Goal: Transaction & Acquisition: Purchase product/service

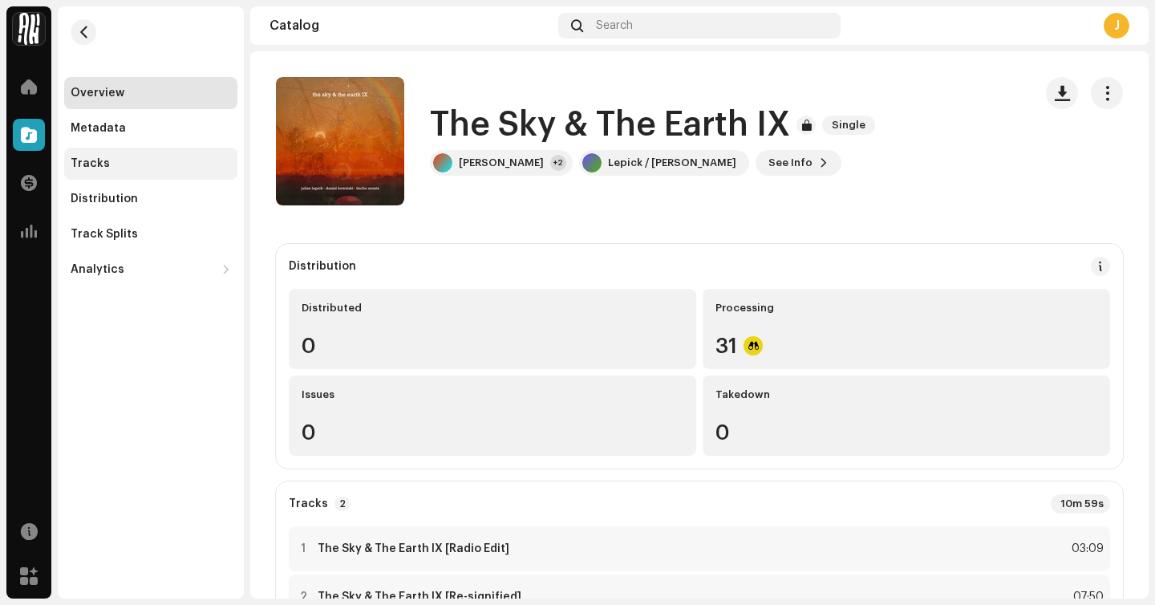
click at [156, 160] on div "Tracks" at bounding box center [151, 163] width 160 height 13
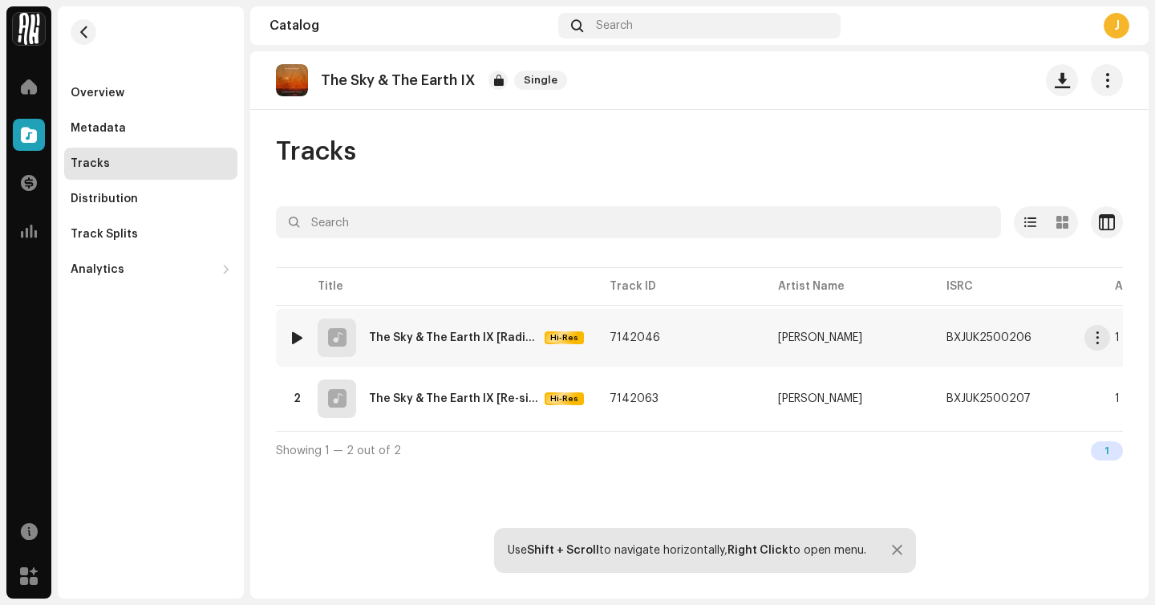
click at [678, 344] on td "7142046" at bounding box center [681, 338] width 168 height 58
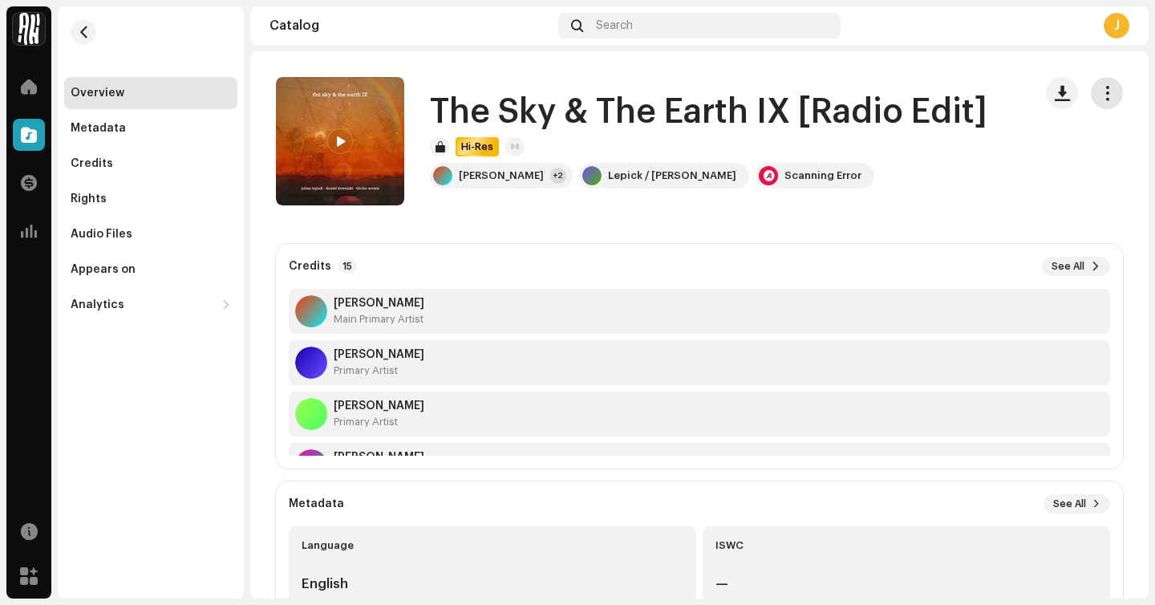
click at [1100, 95] on span "button" at bounding box center [1107, 93] width 15 height 13
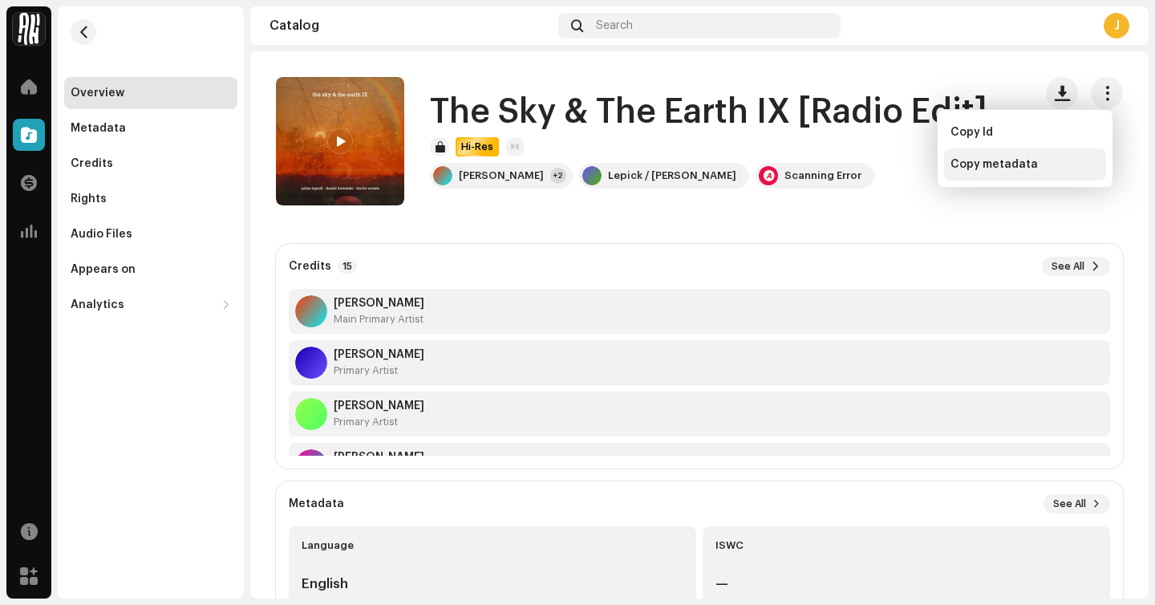
click at [969, 160] on span "Copy metadata" at bounding box center [993, 164] width 87 height 13
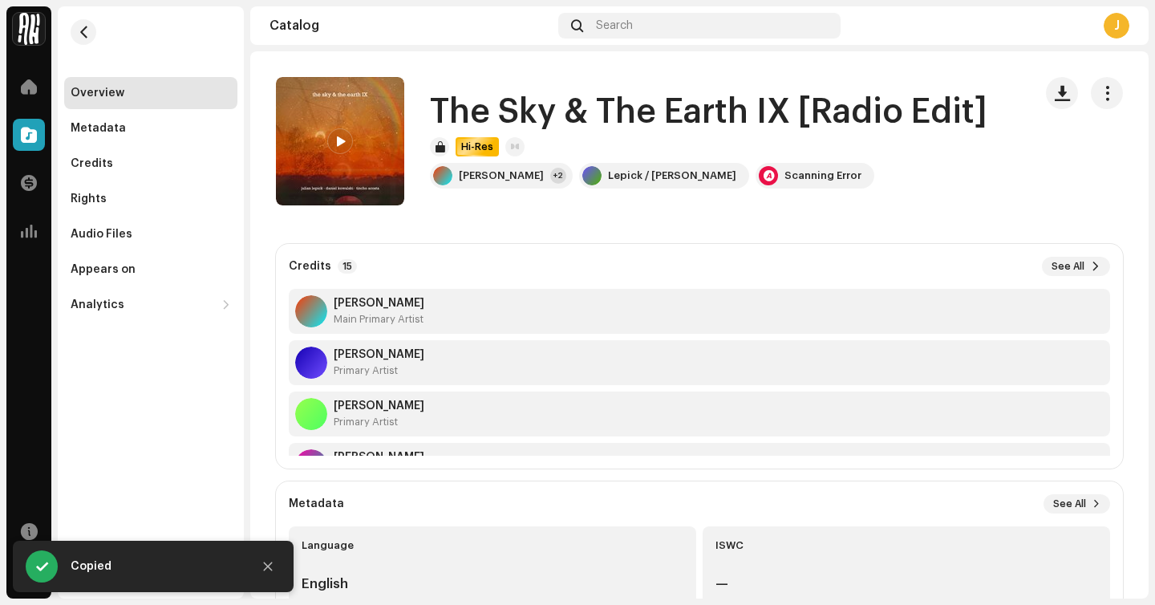
click at [912, 195] on div "The Sky & The Earth IX [Radio Edit] Hi-Res Julian Lepick +2 Lepick / Kowalski S…" at bounding box center [648, 141] width 744 height 128
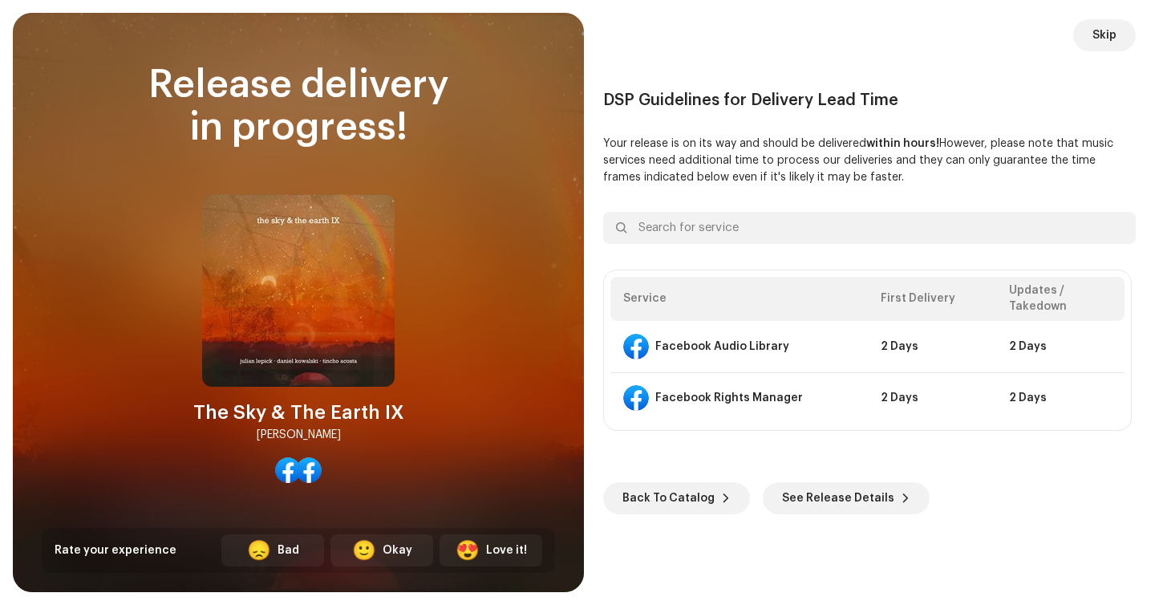
scroll to position [618, 0]
click at [1112, 46] on span "Skip" at bounding box center [1104, 35] width 24 height 32
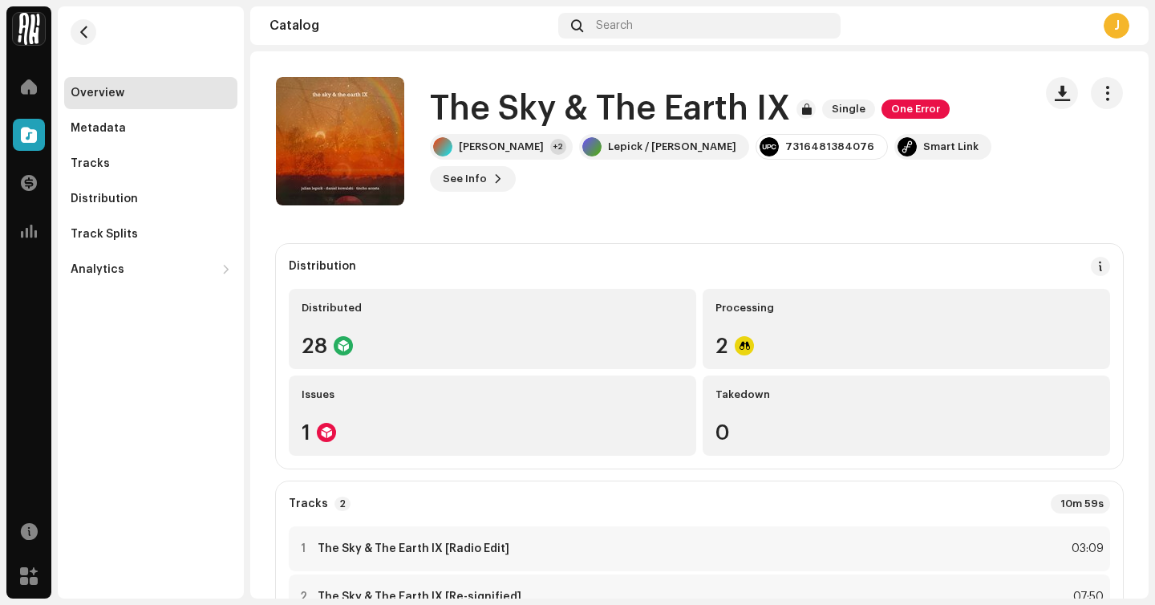
click at [24, 128] on span at bounding box center [29, 134] width 16 height 13
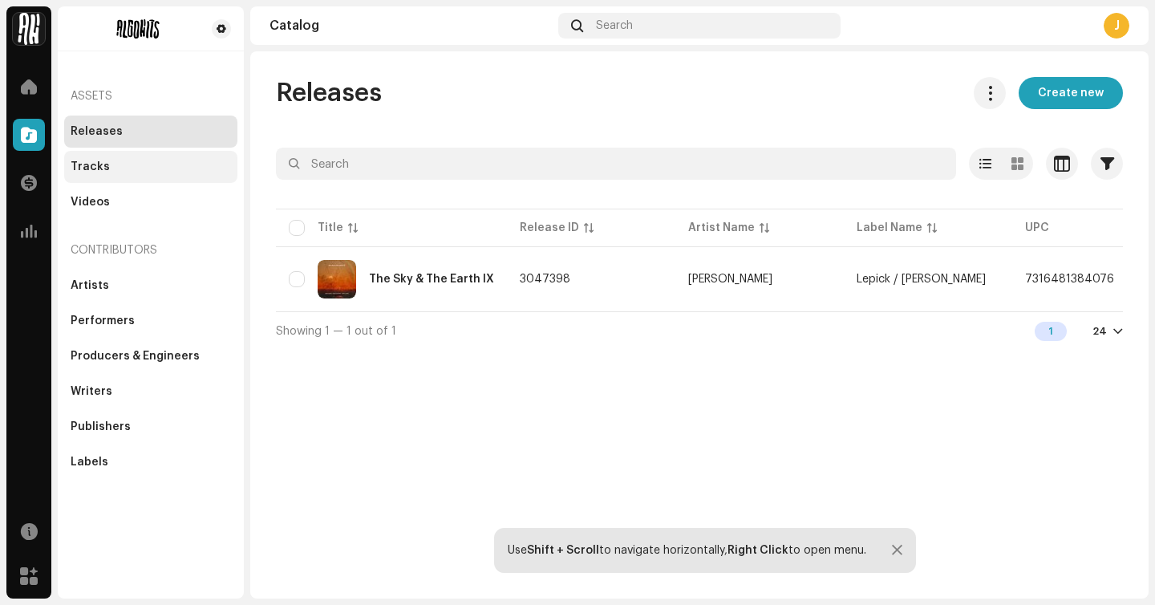
click at [201, 175] on div "Tracks" at bounding box center [150, 167] width 173 height 32
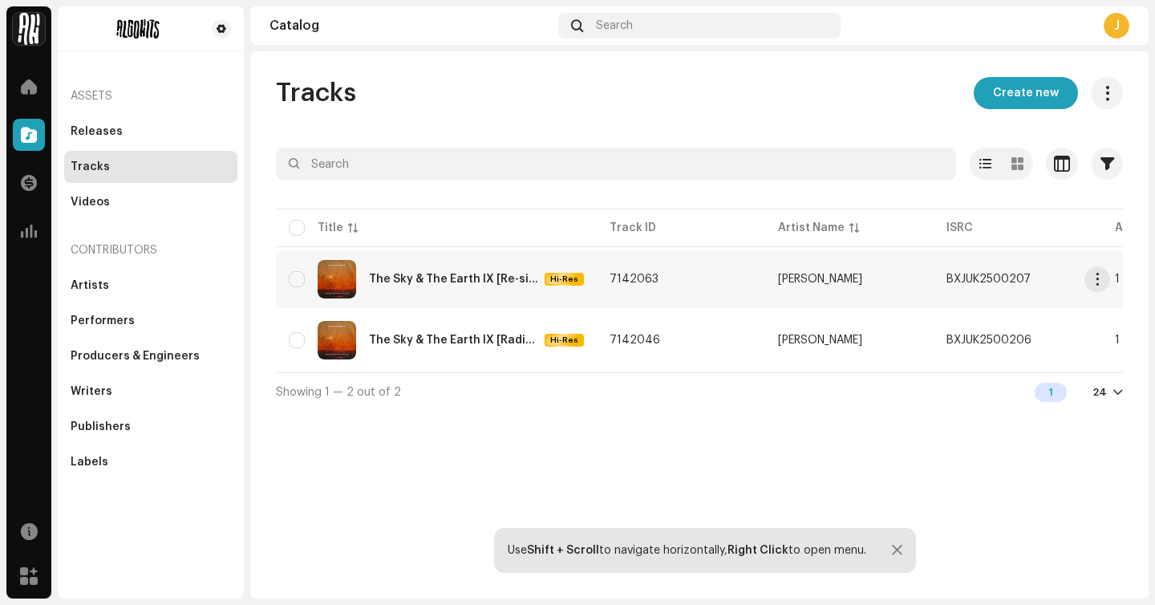
click at [713, 281] on td "7142063" at bounding box center [681, 279] width 168 height 58
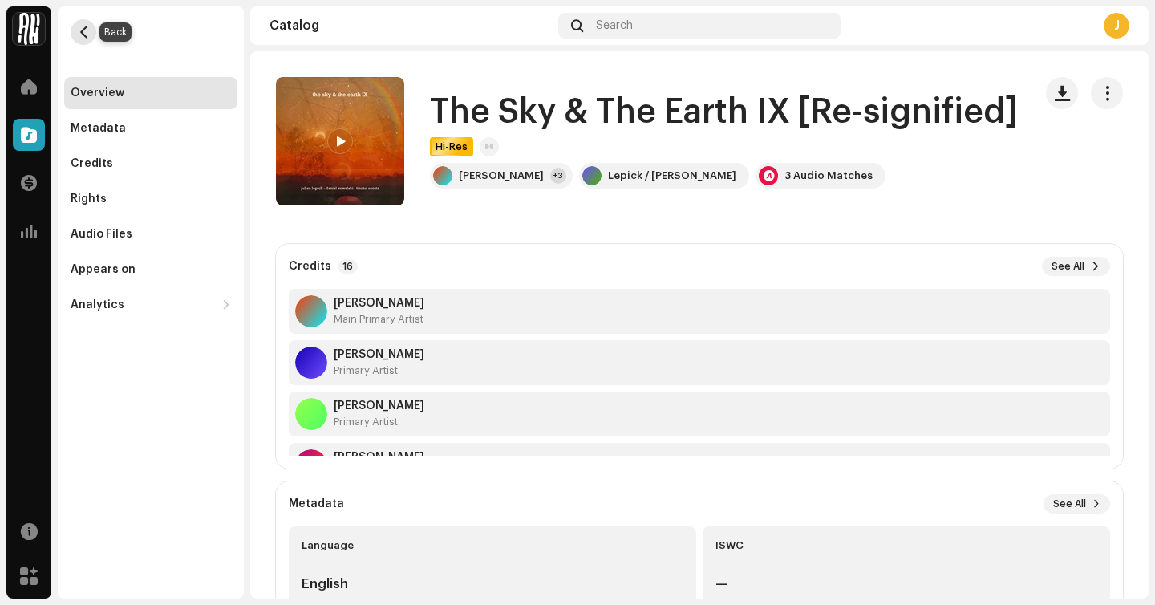
click at [83, 32] on span "button" at bounding box center [84, 32] width 12 height 13
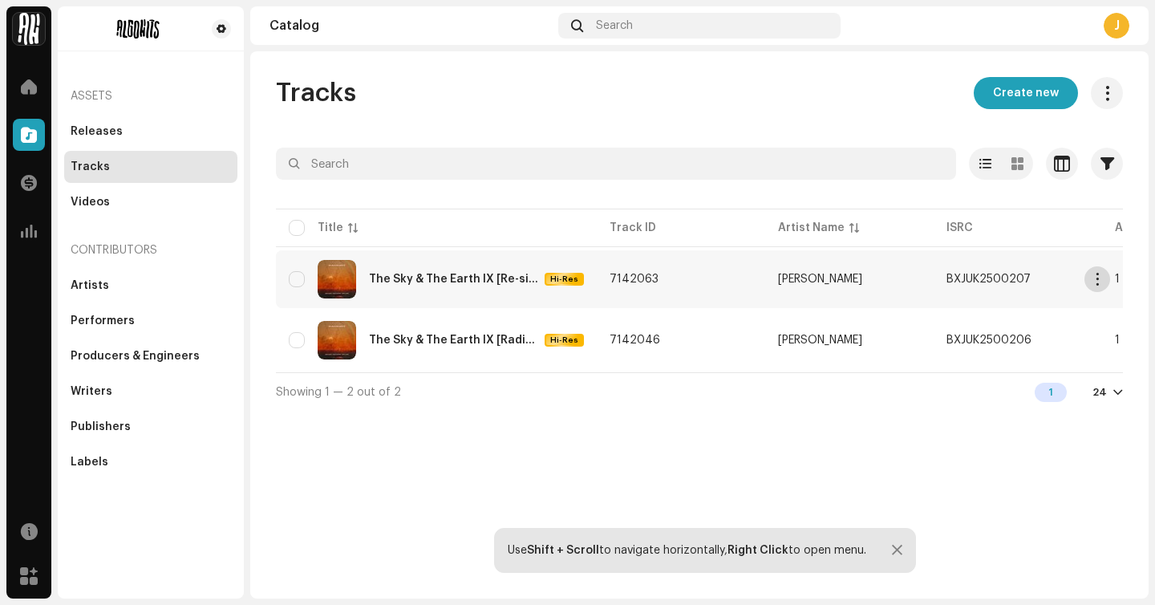
click at [1098, 281] on span "button" at bounding box center [1098, 279] width 12 height 13
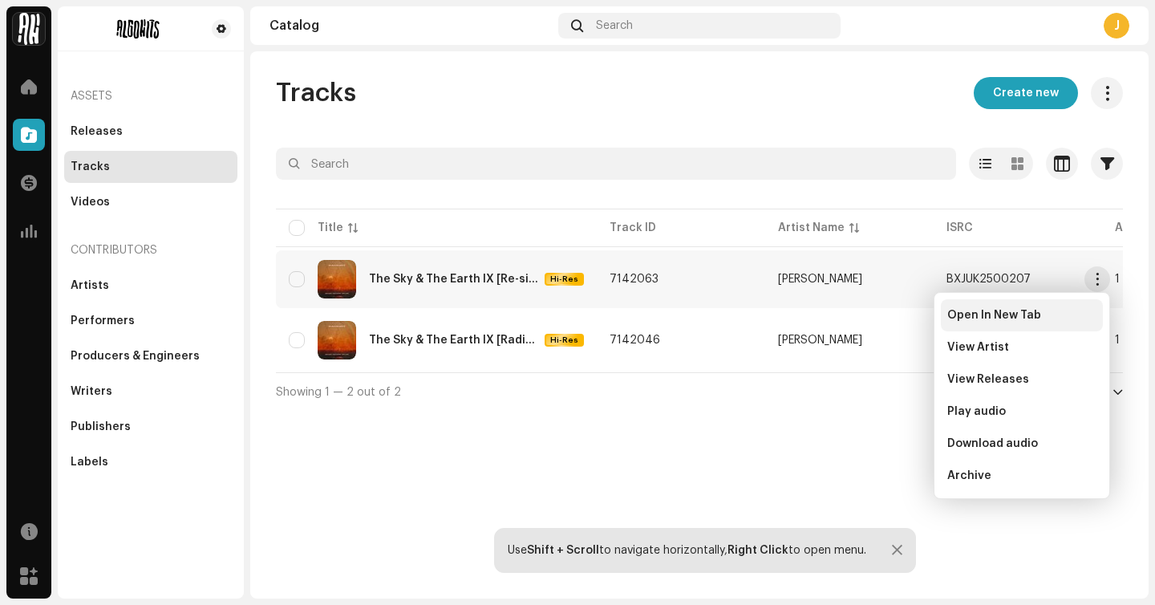
click at [1035, 325] on div "Open In New Tab" at bounding box center [1022, 315] width 162 height 32
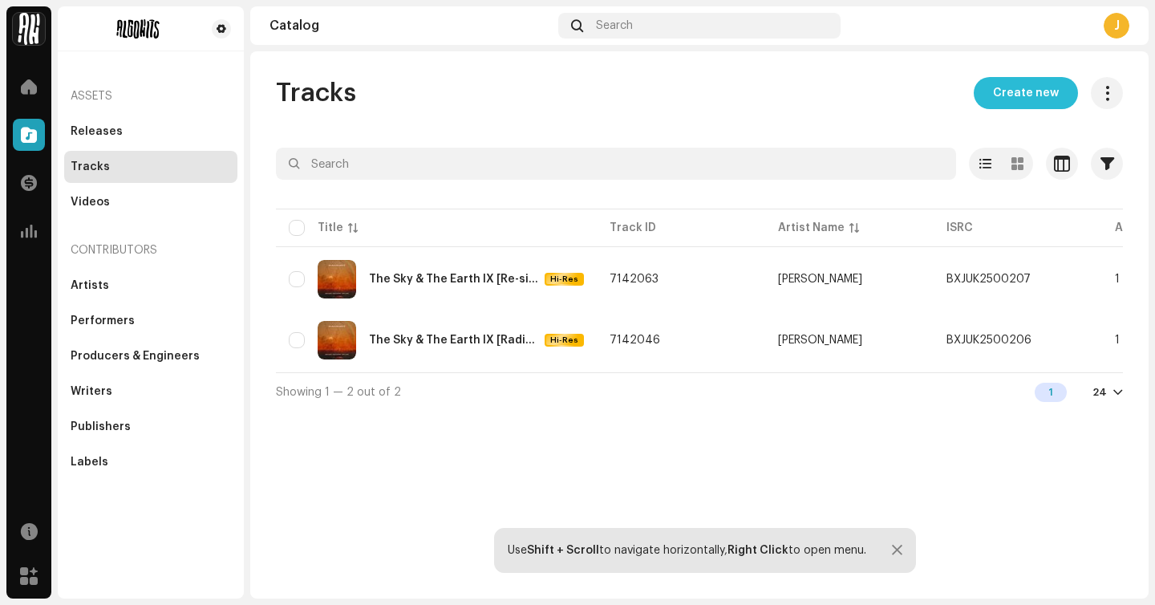
click at [1057, 103] on span "Create new" at bounding box center [1026, 93] width 66 height 32
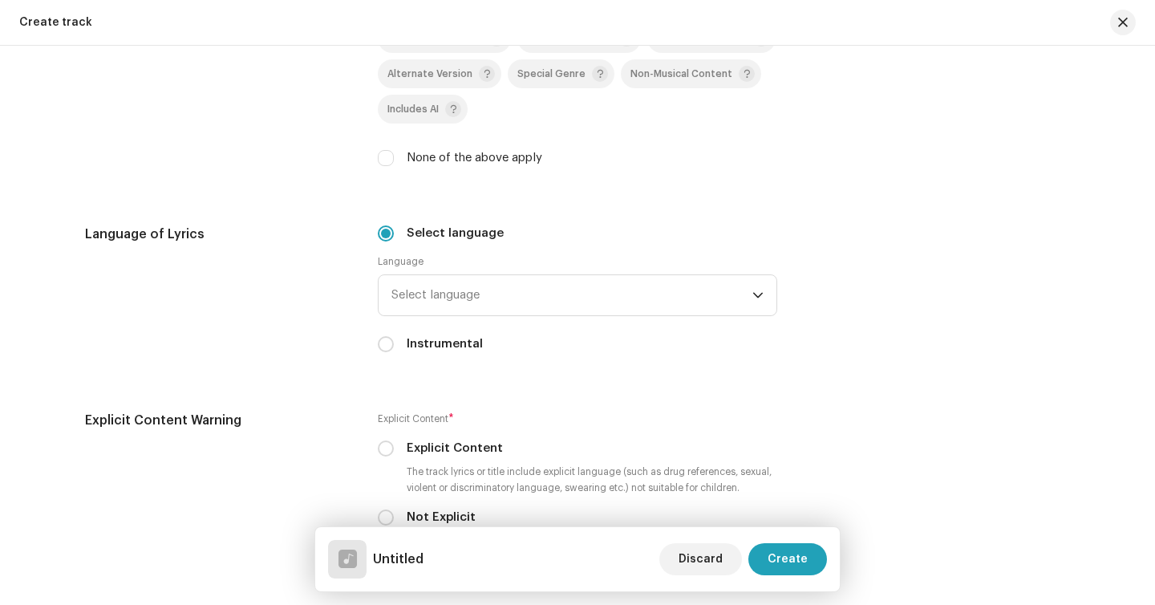
scroll to position [2230, 0]
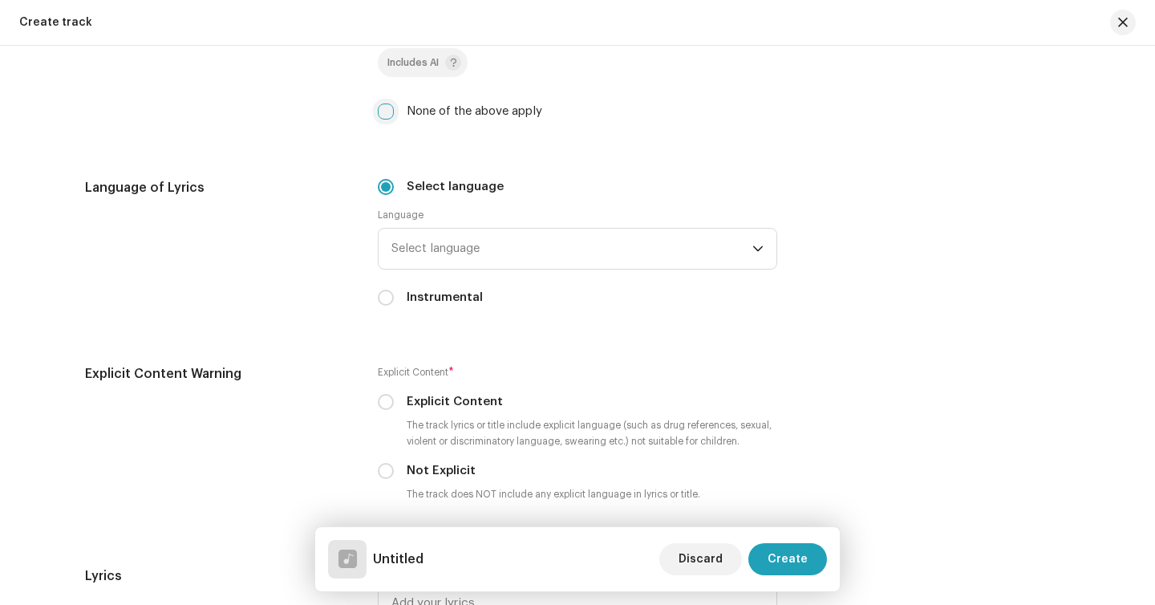
click at [386, 109] on input "None of the above apply" at bounding box center [386, 111] width 16 height 16
checkbox input "true"
click at [408, 249] on span "Select language" at bounding box center [571, 249] width 361 height 40
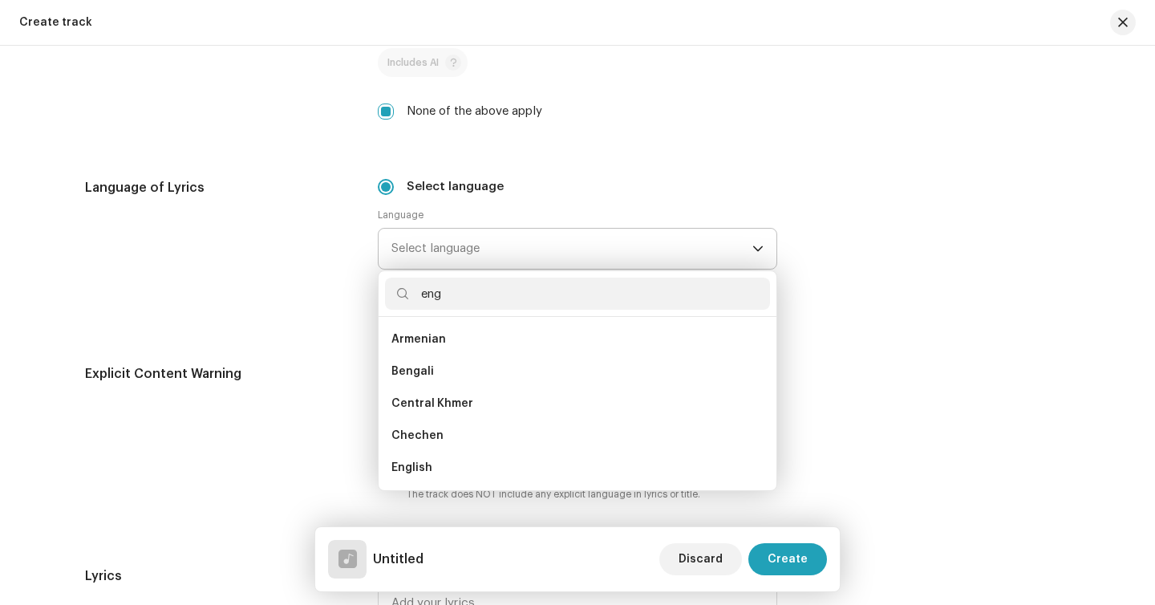
scroll to position [0, 0]
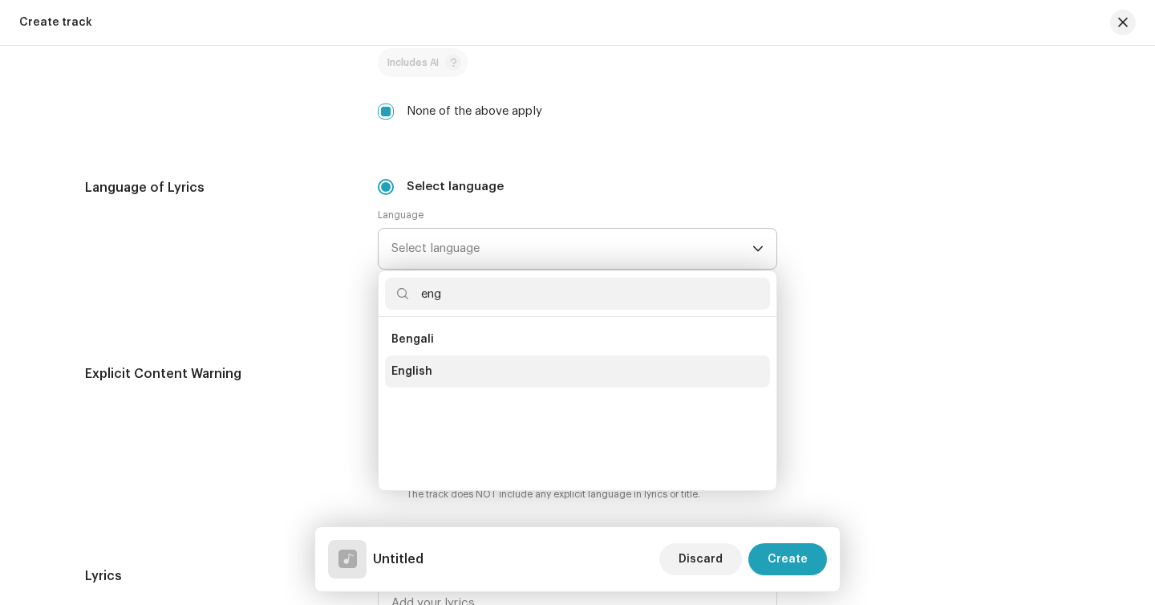
type input "eng"
click at [405, 374] on span "English" at bounding box center [411, 371] width 41 height 16
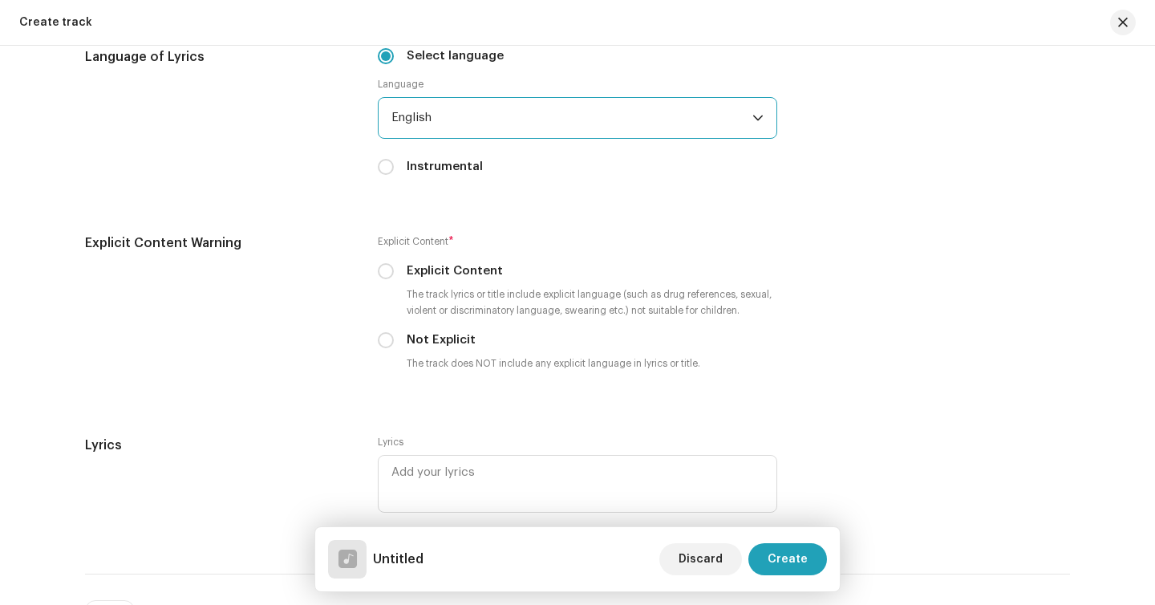
scroll to position [2367, 0]
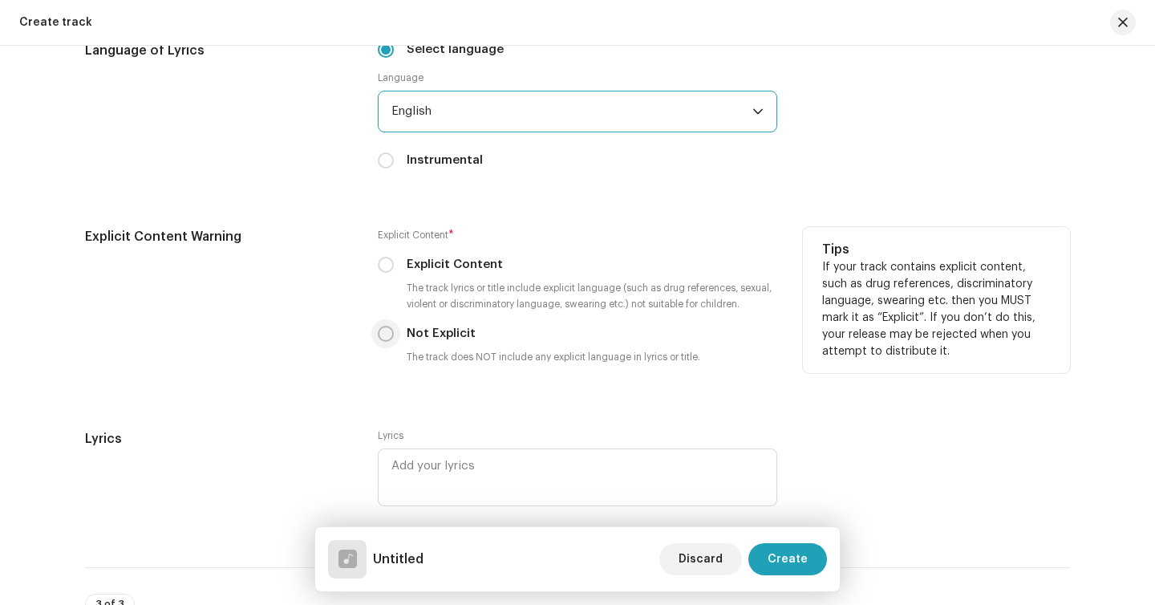
click at [383, 339] on input "Not Explicit" at bounding box center [386, 334] width 16 height 16
radio input "true"
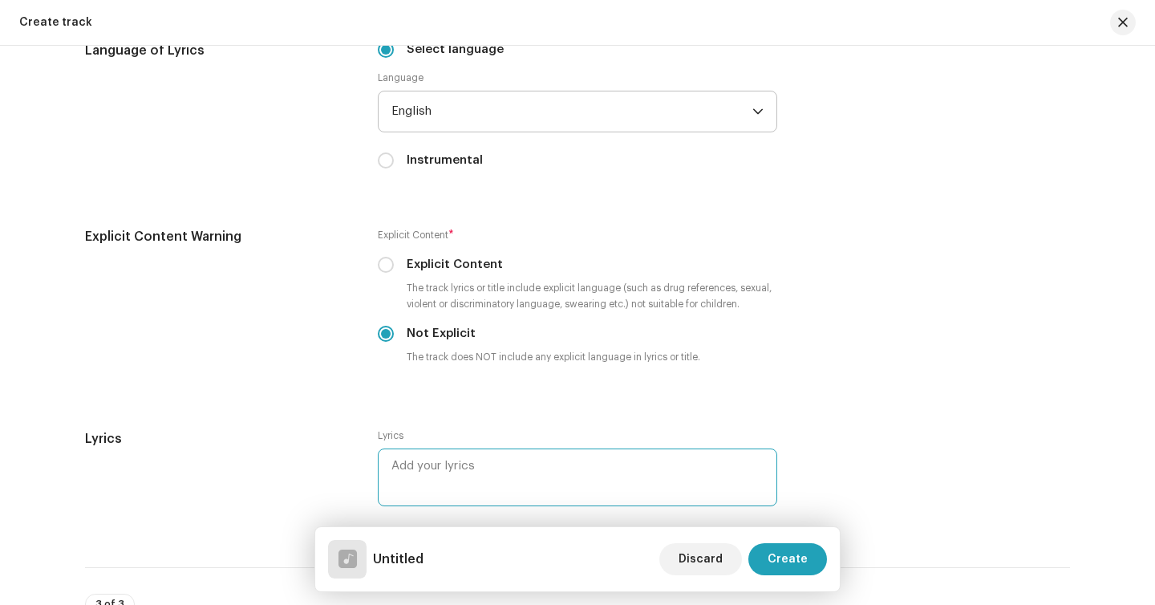
click at [447, 487] on textarea at bounding box center [577, 477] width 399 height 58
paste textarea "Look at the stars Shining in the night Look at the moon Shining in the night Lo…"
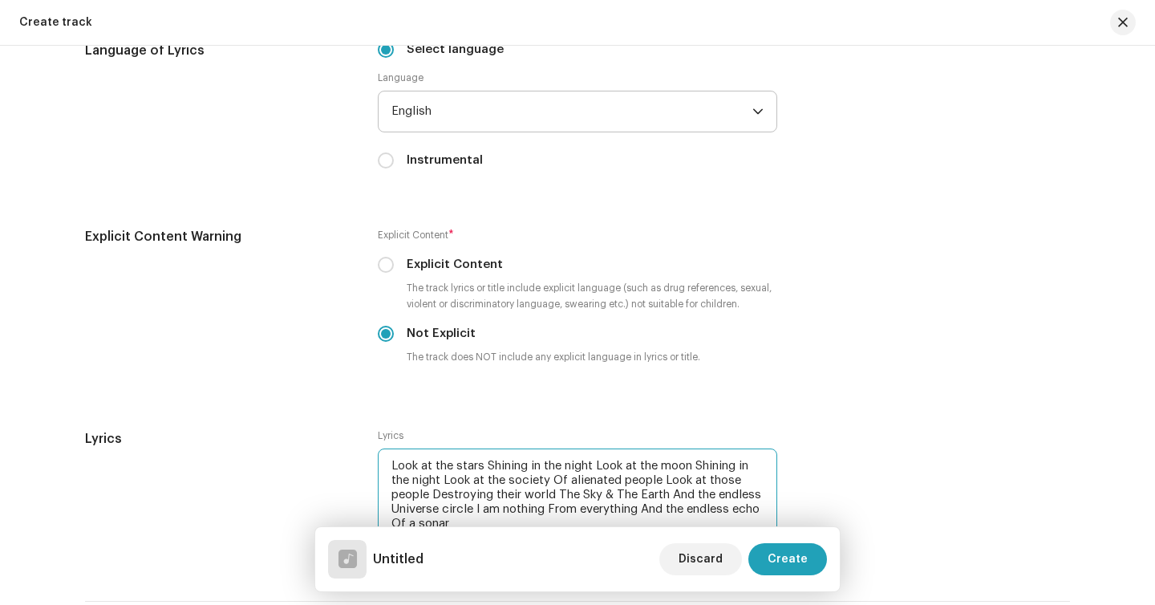
click at [482, 468] on textarea "Look at the stars Shining in the night Look at the moon Shining in the night Lo…" at bounding box center [577, 493] width 399 height 91
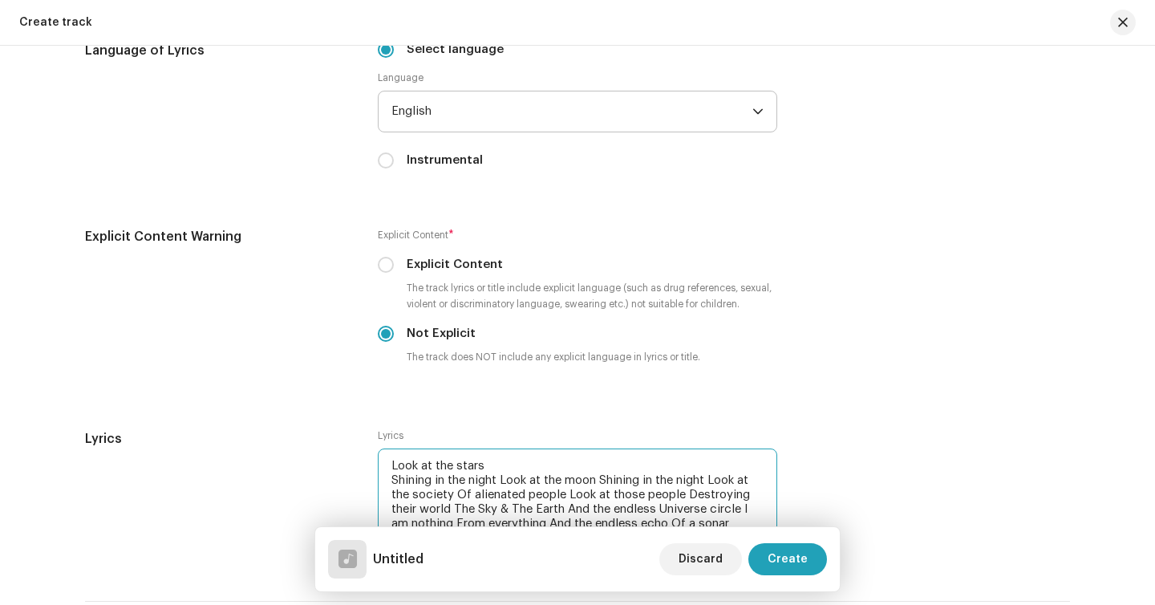
click at [501, 483] on textarea "Look at the stars Shining in the night Look at the moon Shining in the night Lo…" at bounding box center [577, 493] width 399 height 91
click at [491, 497] on textarea "Look at the stars Shining in the night Look at the moon Shining in the night Lo…" at bounding box center [577, 501] width 399 height 106
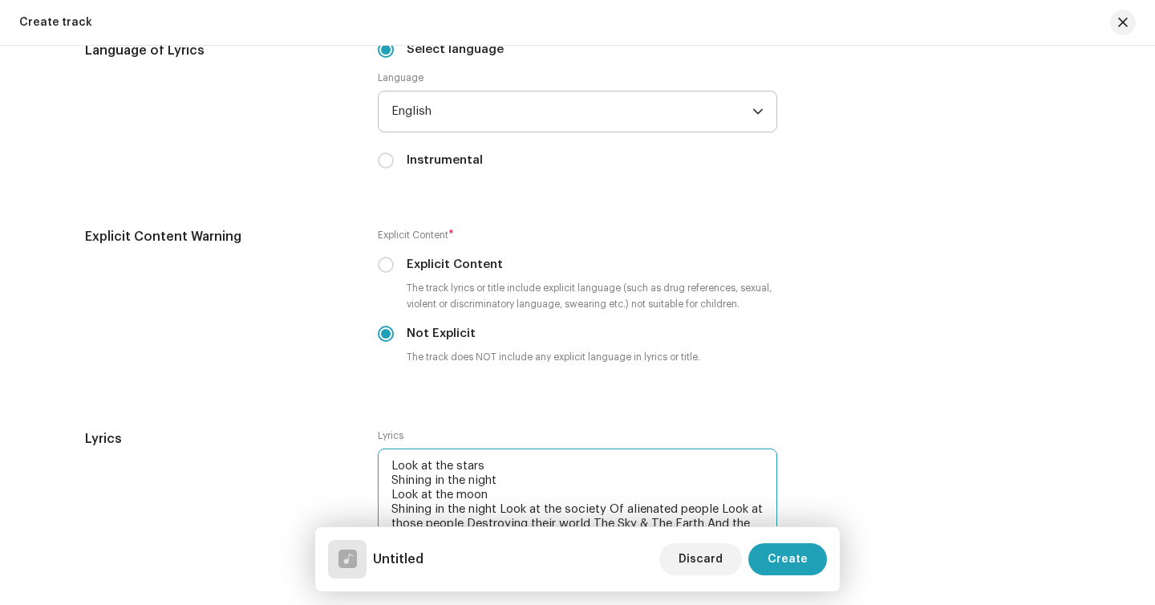
click at [499, 514] on textarea "Look at the stars Shining in the night Look at the moon Shining in the night Lo…" at bounding box center [577, 508] width 399 height 120
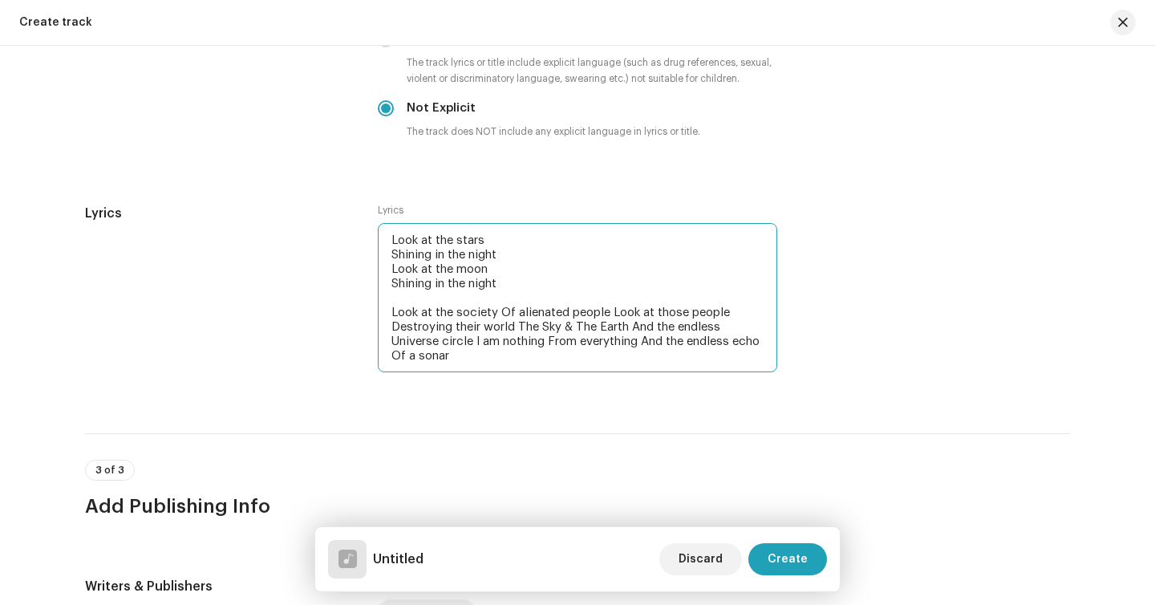
scroll to position [2593, 0]
click at [497, 316] on textarea "Look at the stars Shining in the night Look at the moon Shining in the night Lo…" at bounding box center [577, 296] width 399 height 149
click at [505, 327] on textarea "Look at the stars Shining in the night Look at the moon Shining in the night Lo…" at bounding box center [577, 296] width 399 height 149
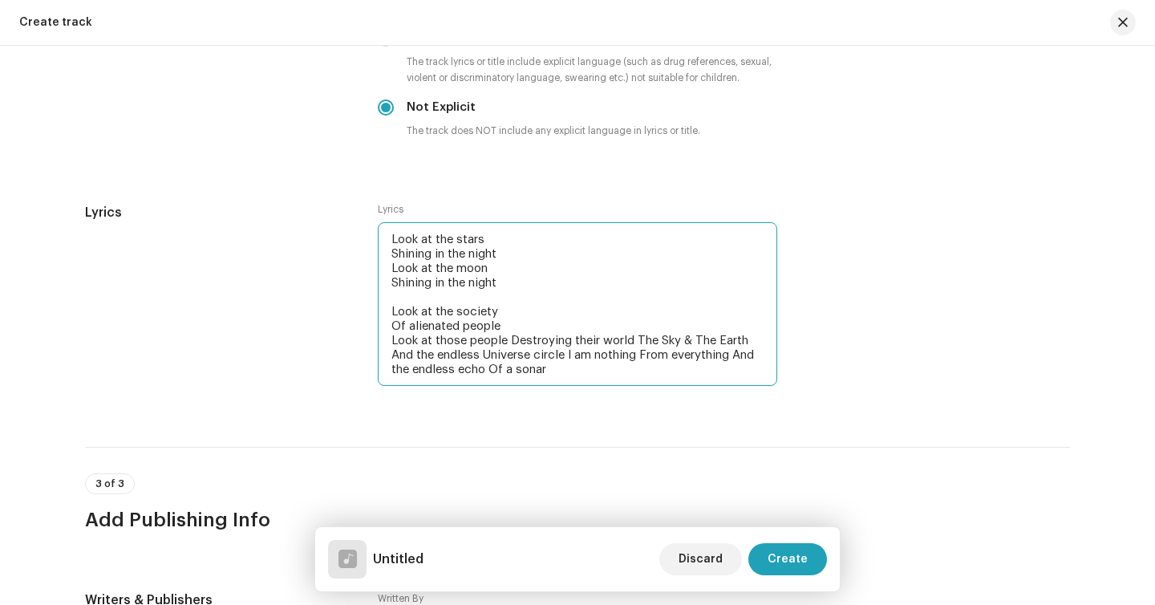
click at [513, 341] on textarea "Look at the stars Shining in the night Look at the moon Shining in the night Lo…" at bounding box center [577, 304] width 399 height 164
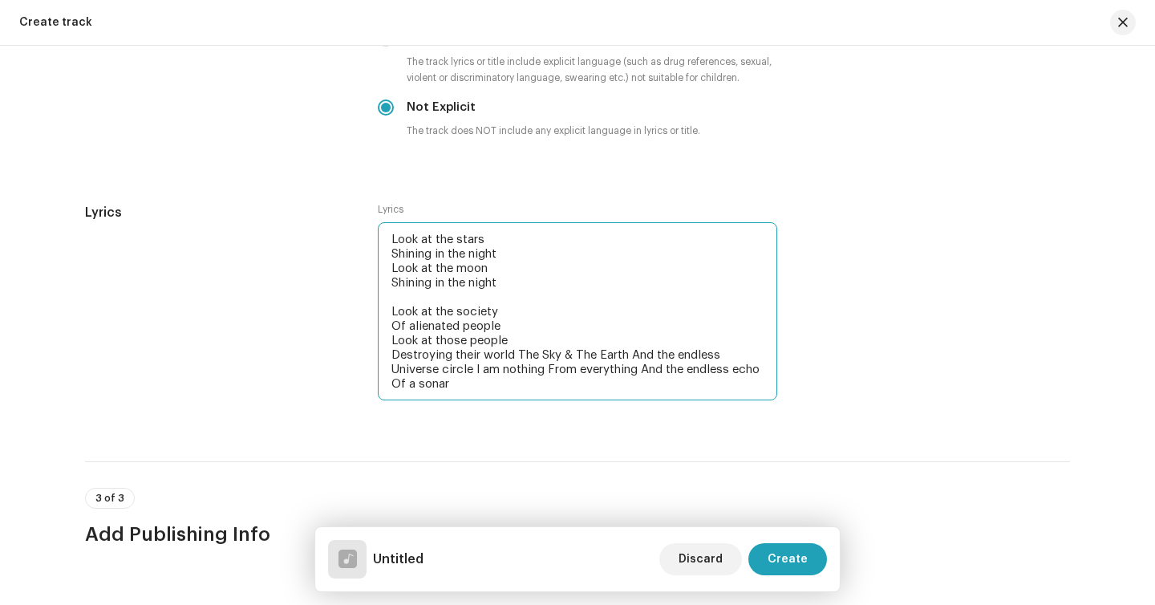
click at [520, 353] on textarea "Look at the stars Shining in the night Look at the moon Shining in the night Lo…" at bounding box center [577, 311] width 399 height 178
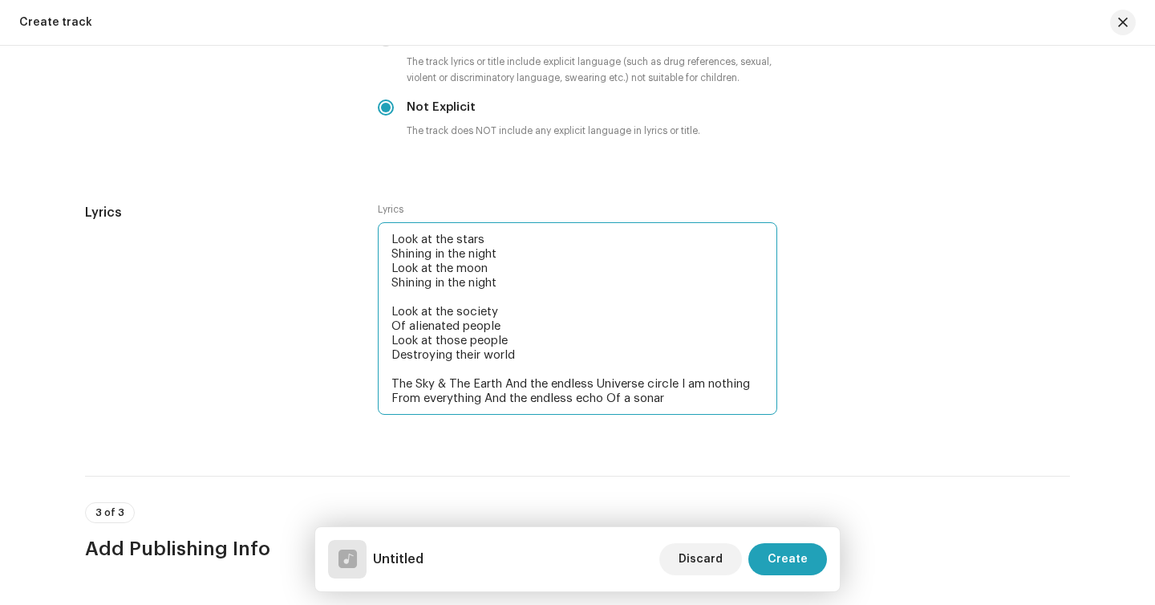
click at [504, 388] on textarea "Look at the stars Shining in the night Look at the moon Shining in the night Lo…" at bounding box center [577, 318] width 399 height 193
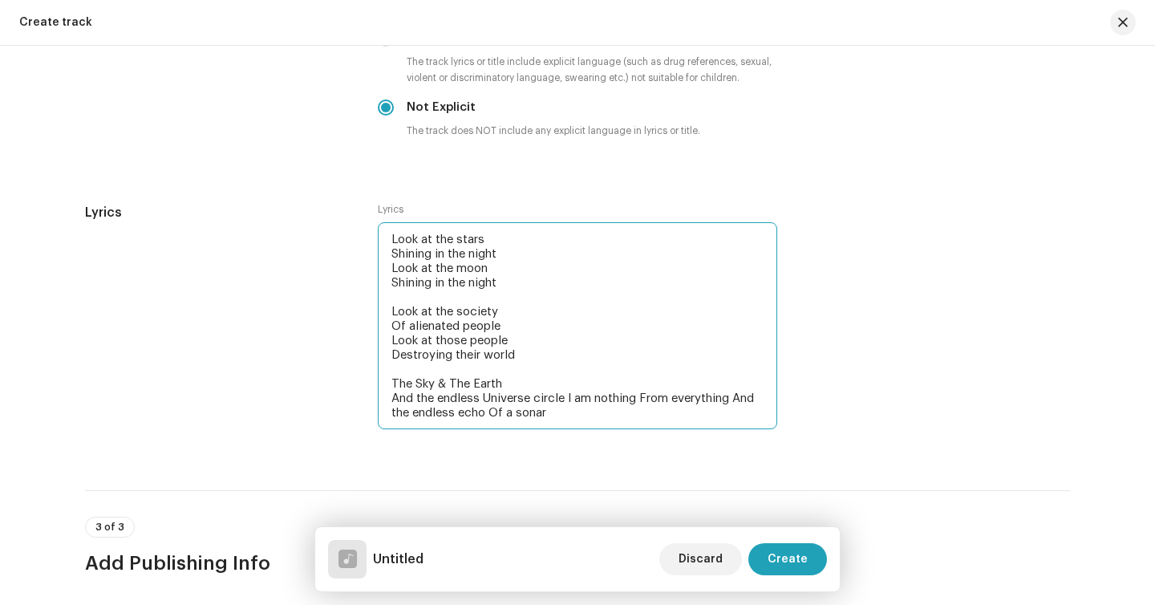
click at [568, 403] on textarea "Look at the stars Shining in the night Look at the moon Shining in the night Lo…" at bounding box center [577, 325] width 399 height 207
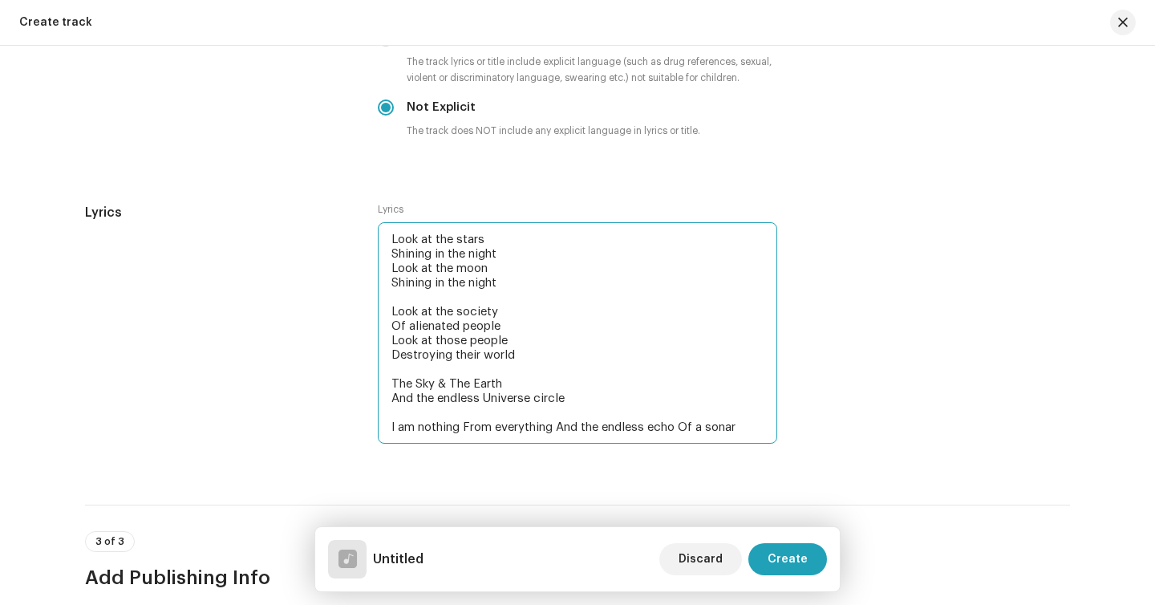
click at [460, 431] on textarea "Look at the stars Shining in the night Look at the moon Shining in the night Lo…" at bounding box center [577, 332] width 399 height 221
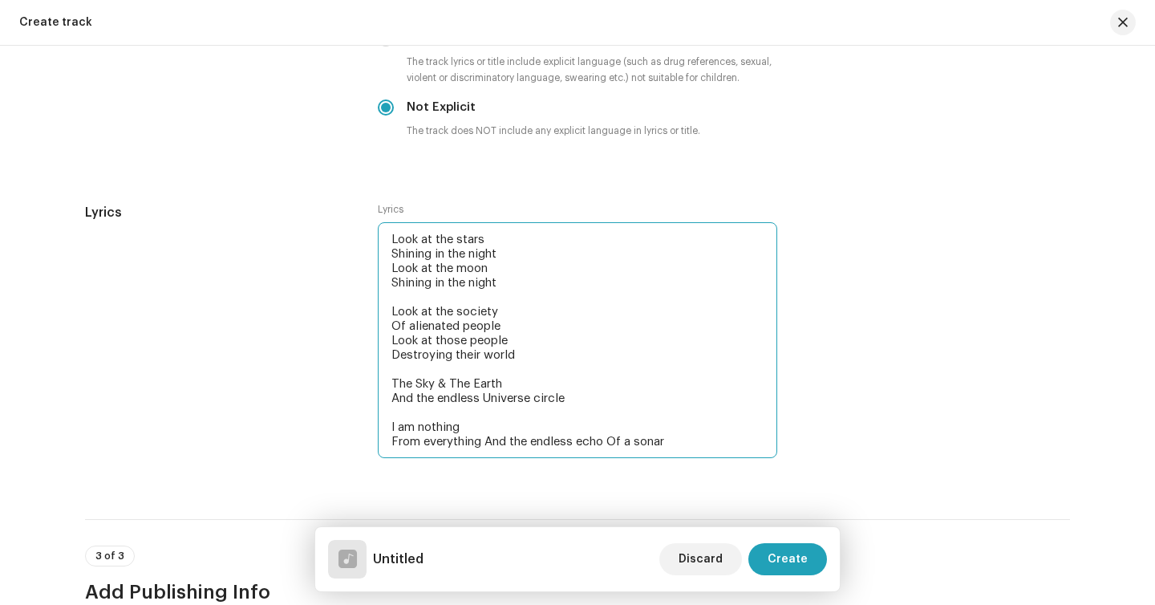
click at [482, 446] on textarea "Look at the stars Shining in the night Look at the moon Shining in the night Lo…" at bounding box center [577, 340] width 399 height 236
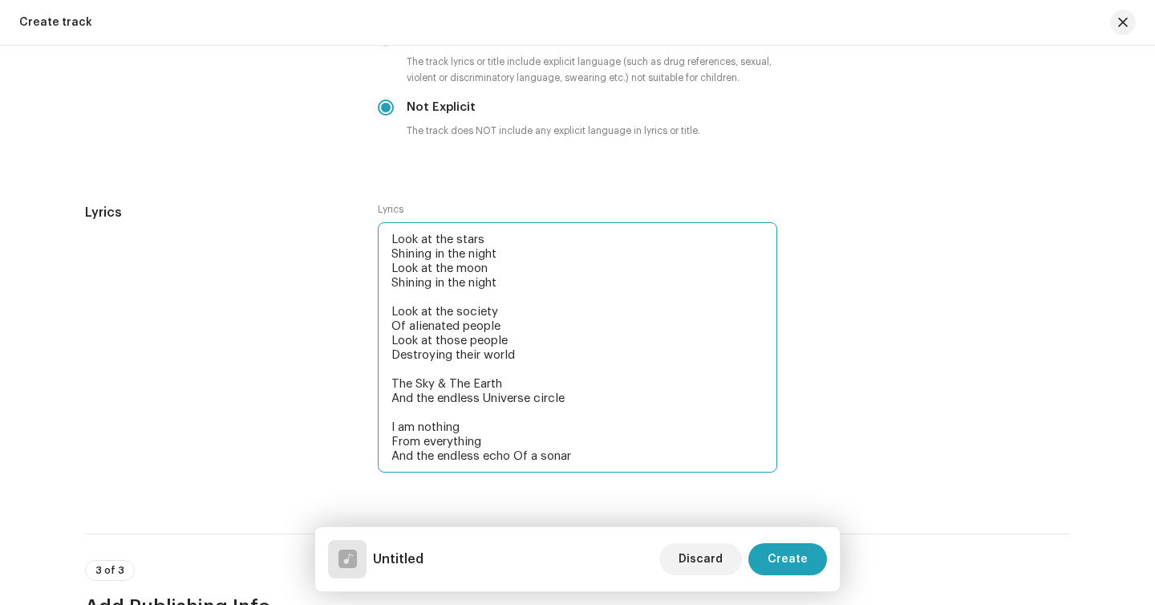
click at [513, 458] on textarea "Look at the stars Shining in the night Look at the moon Shining in the night Lo…" at bounding box center [577, 347] width 399 height 250
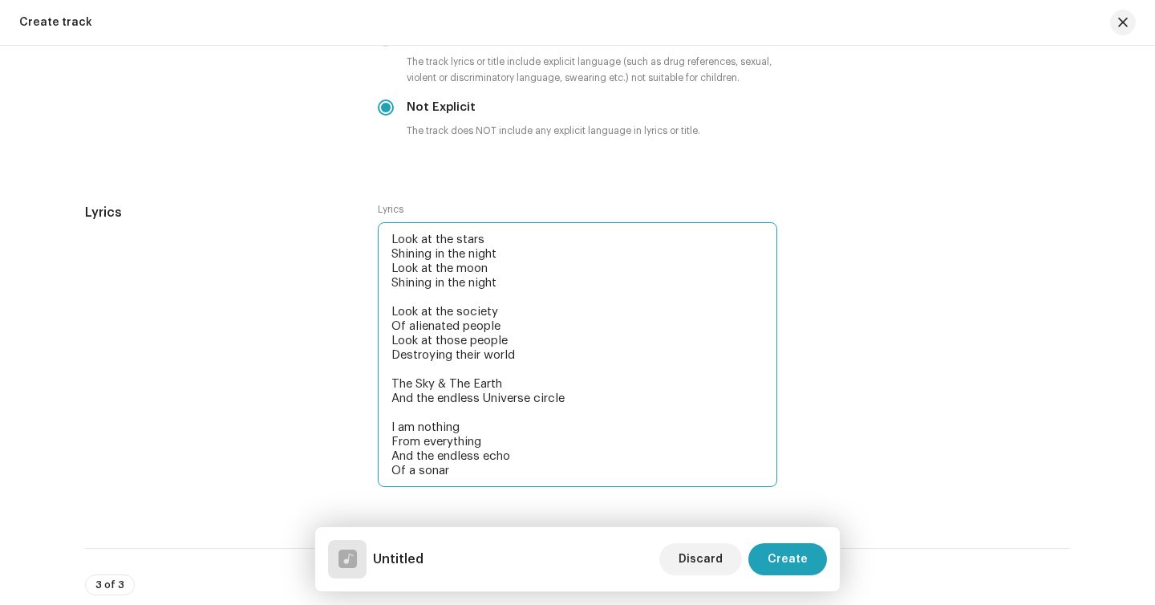
click at [514, 460] on textarea "Look at the stars Shining in the night Look at the moon Shining in the night Lo…" at bounding box center [577, 354] width 399 height 265
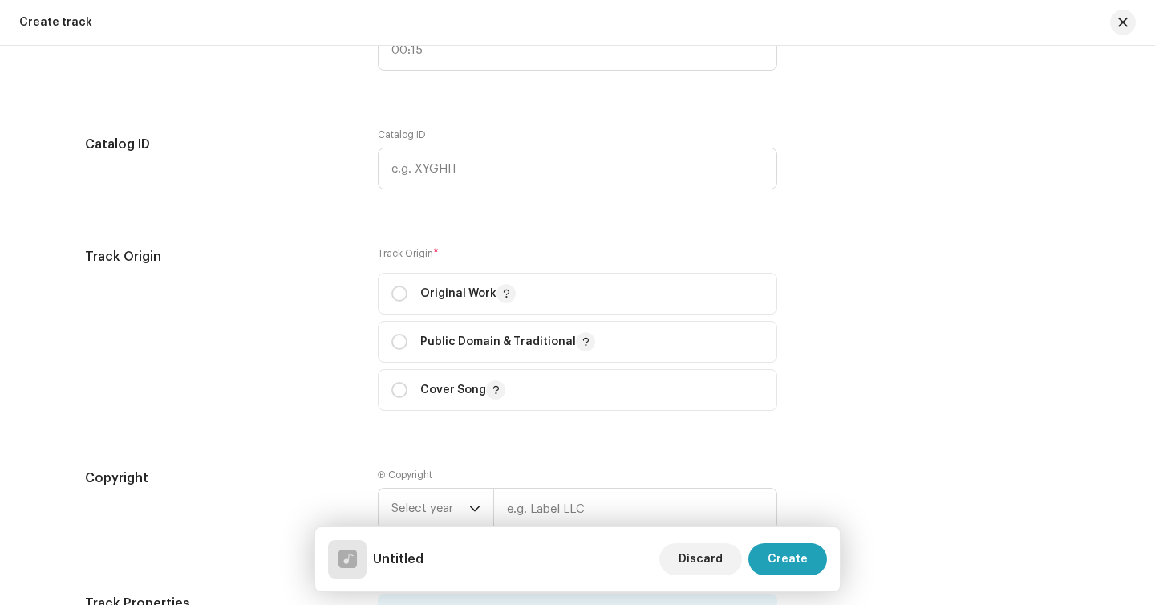
scroll to position [1500, 0]
type textarea "Look at the stars Shining in the night Look at the moon Shining in the night Lo…"
click at [395, 291] on input "radio" at bounding box center [399, 292] width 16 height 16
radio input "true"
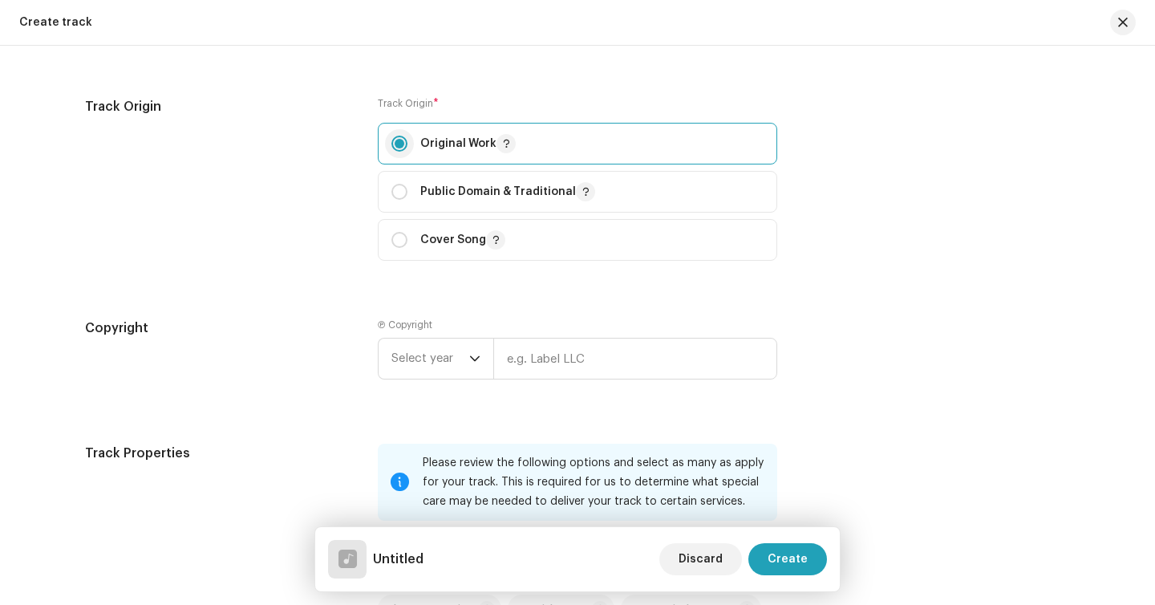
scroll to position [1650, 0]
click at [442, 374] on span "Select year" at bounding box center [430, 357] width 78 height 40
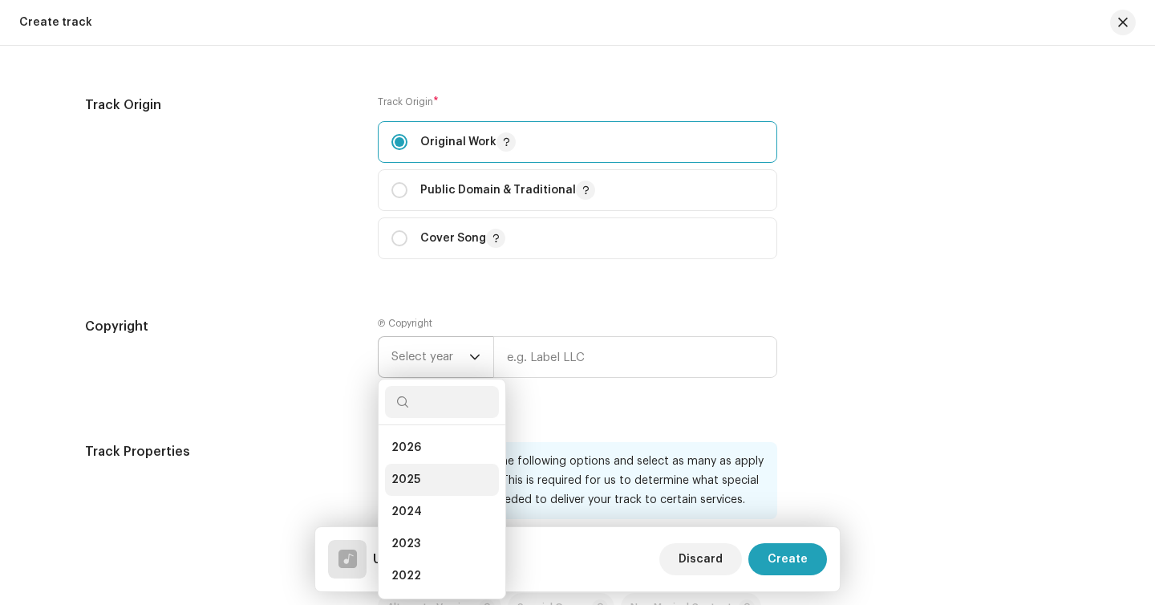
click at [420, 472] on li "2025" at bounding box center [442, 480] width 114 height 32
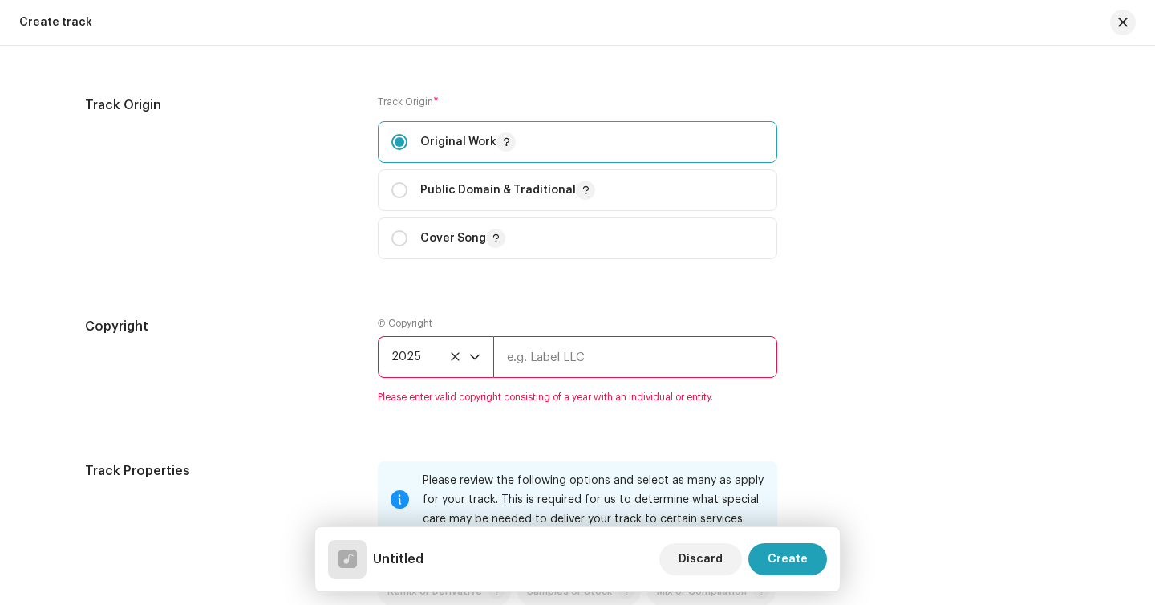
click at [586, 381] on re-m-copyright "2025" at bounding box center [577, 360] width 399 height 48
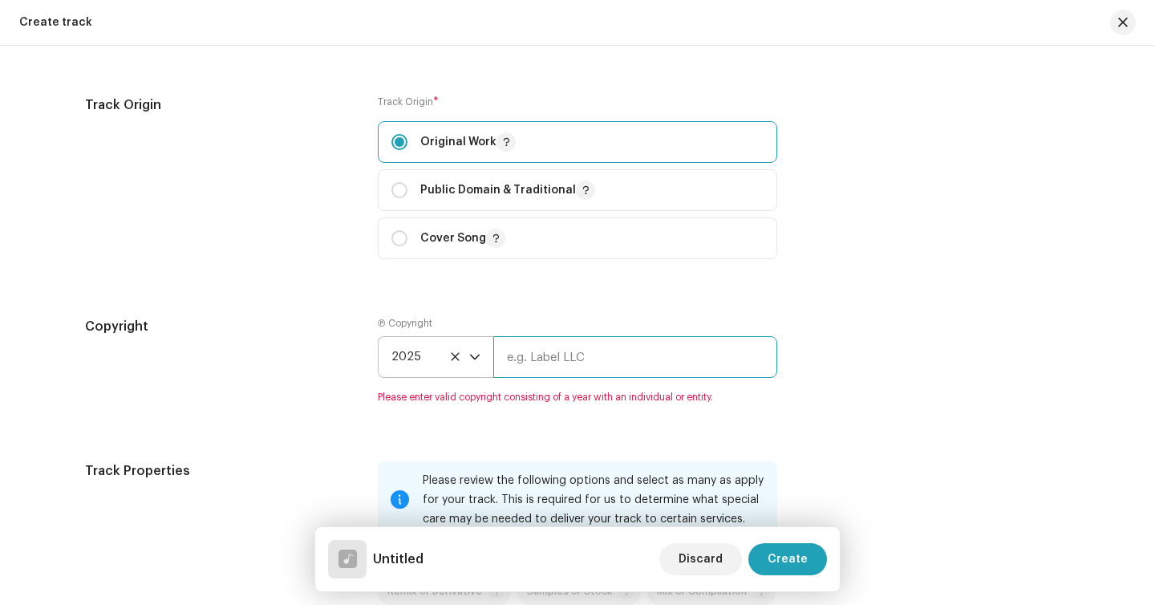
click at [604, 363] on input "text" at bounding box center [635, 357] width 284 height 42
type input "Lepick / [PERSON_NAME]"
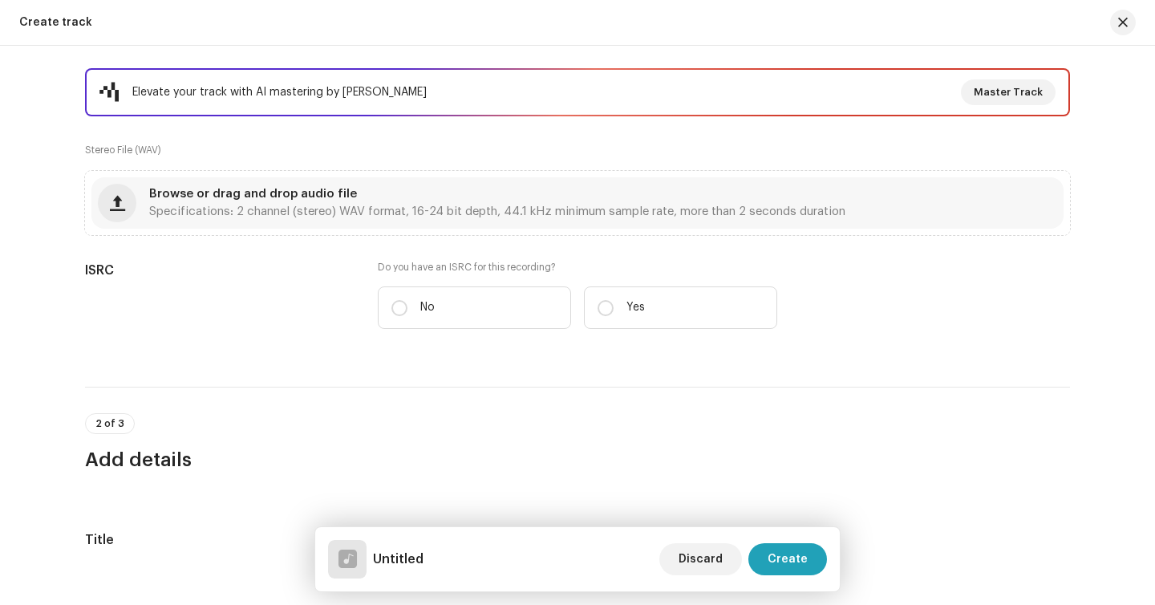
scroll to position [263, 0]
click at [234, 191] on span "Browse or drag and drop audio file" at bounding box center [253, 193] width 208 height 11
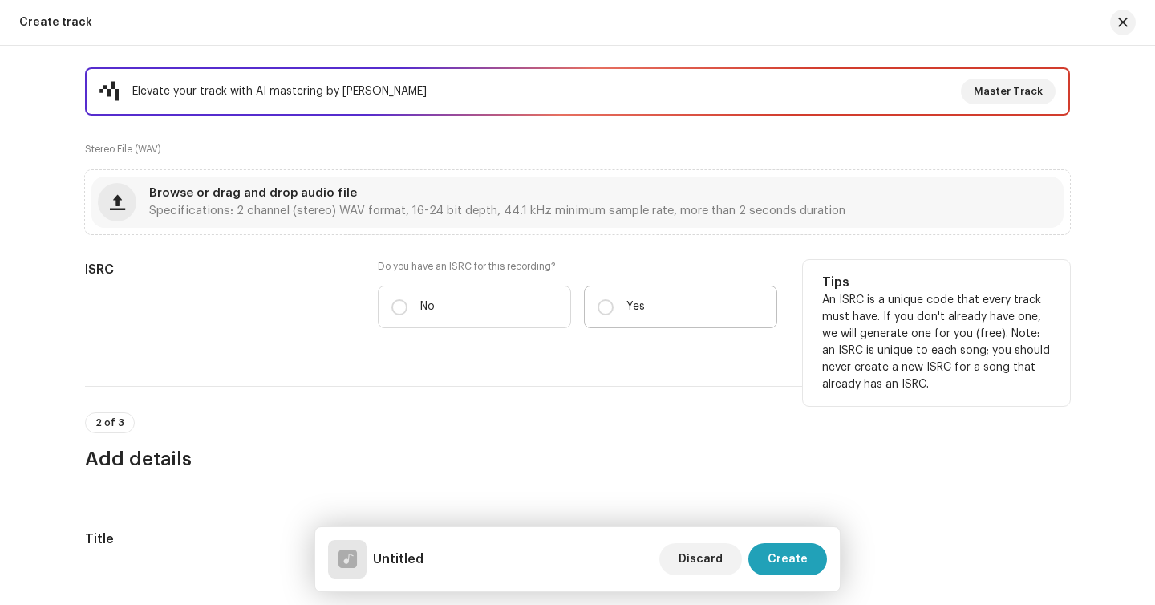
click at [621, 305] on label "Yes" at bounding box center [680, 307] width 193 height 43
click at [614, 305] on input "Yes" at bounding box center [606, 307] width 16 height 16
radio input "true"
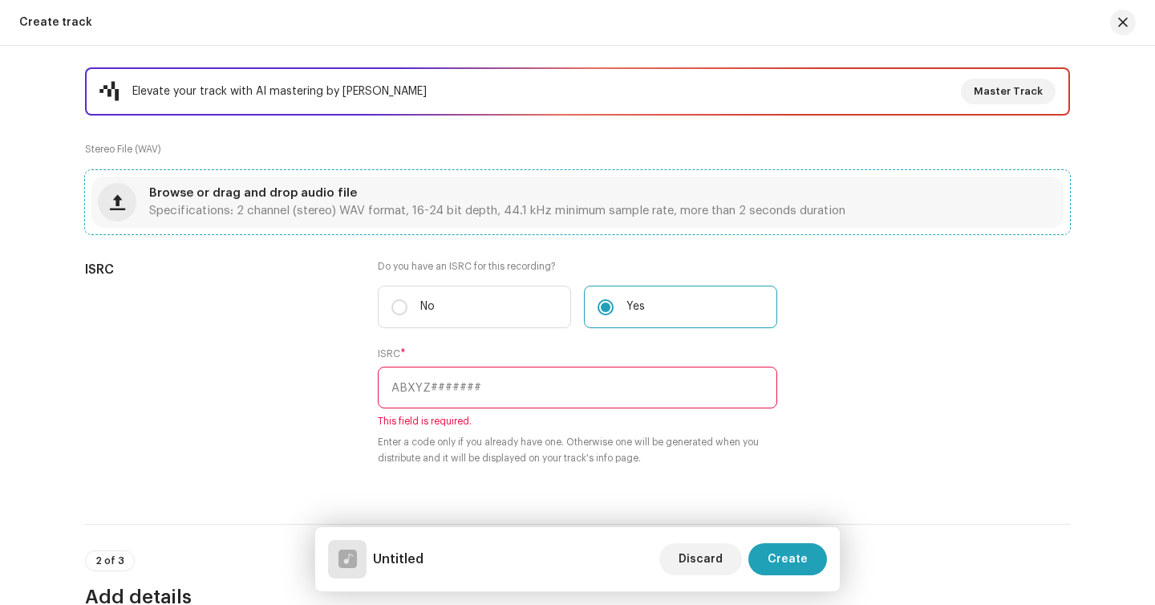
click at [452, 203] on div "Browse or drag and drop audio file Specifications: 2 channel (stereo) WAV forma…" at bounding box center [497, 202] width 696 height 29
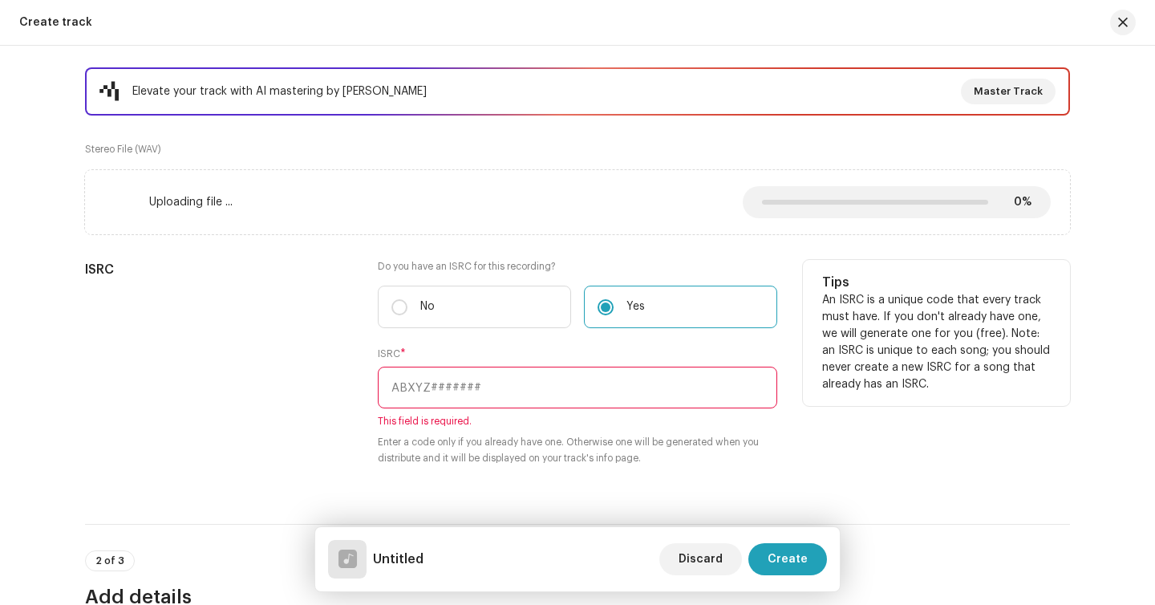
click at [359, 435] on div "ISRC Do you have an ISRC for this recording? No Yes ISRC * This field is requir…" at bounding box center [577, 372] width 985 height 225
click at [428, 374] on input "text" at bounding box center [577, 388] width 399 height 42
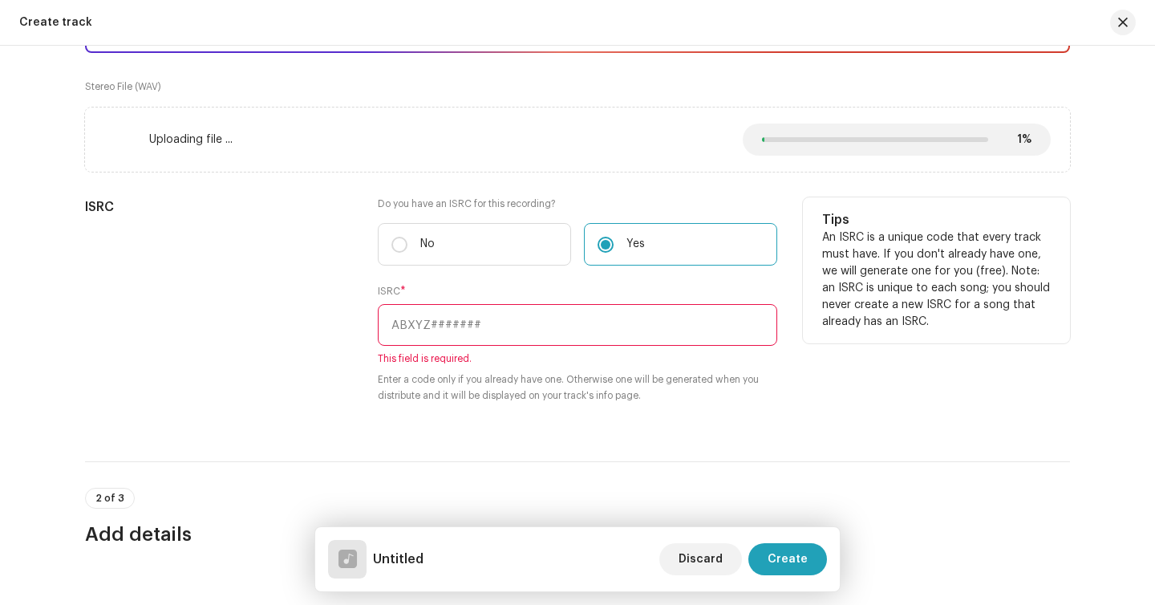
scroll to position [597, 0]
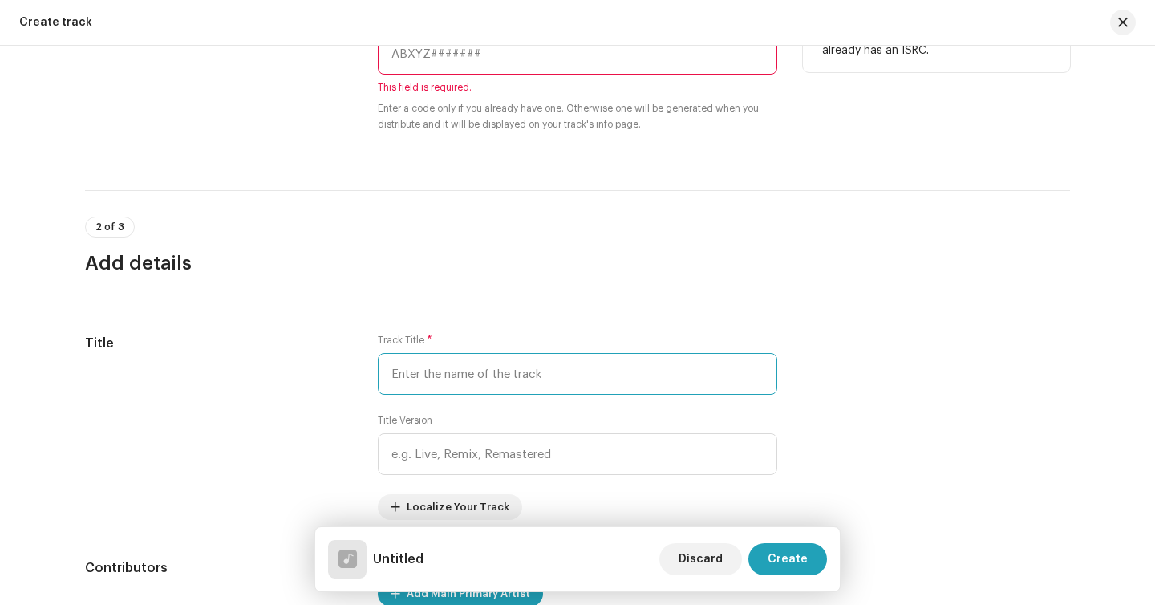
click at [428, 374] on input "text" at bounding box center [577, 374] width 399 height 42
paste input "Re-signified"
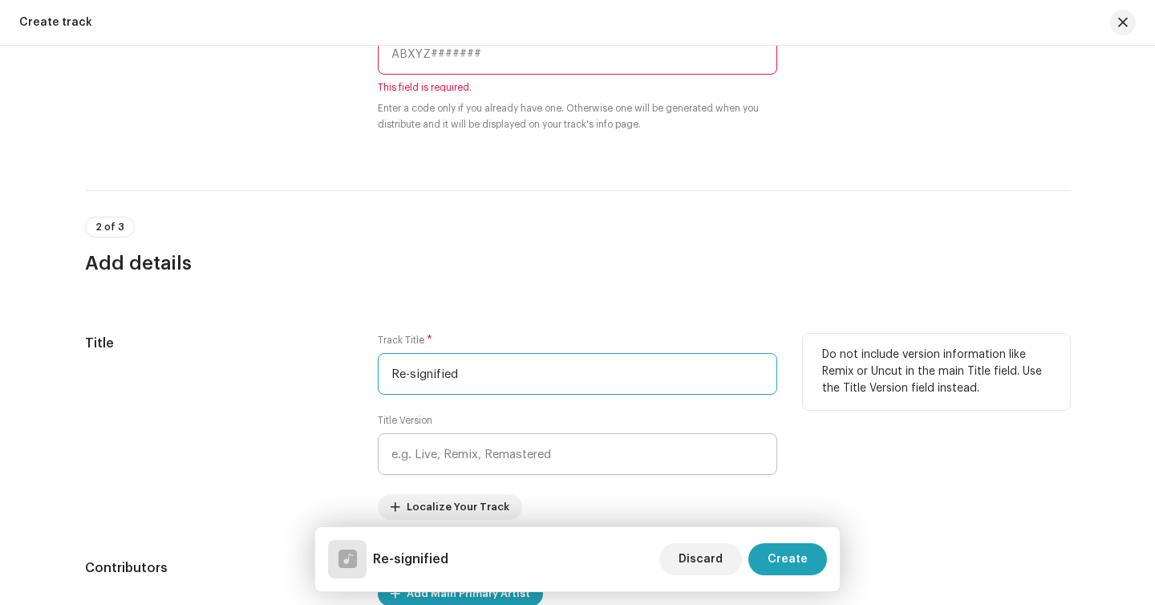
type input "Re-signified"
click at [443, 456] on input "text" at bounding box center [577, 454] width 399 height 42
paste input "Re-signified"
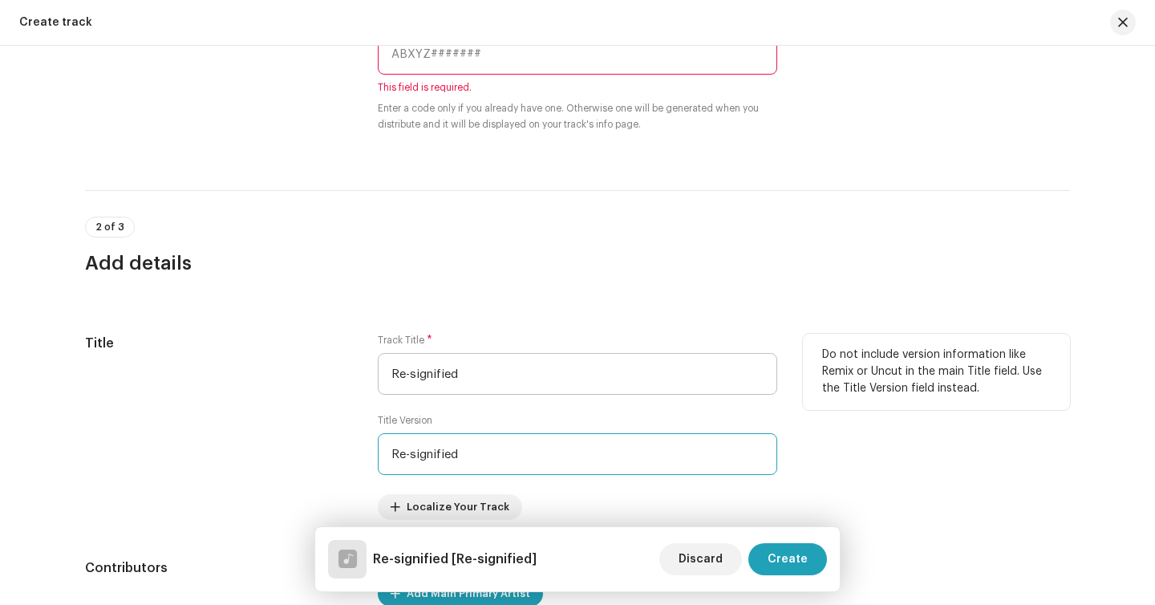
type input "Re-signified"
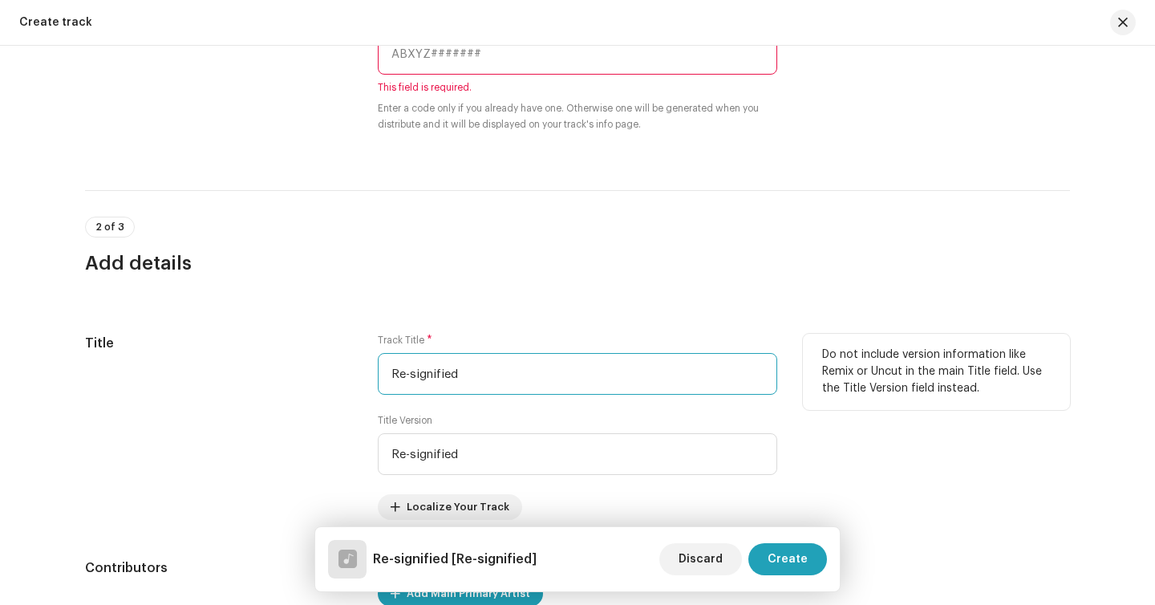
click at [472, 374] on input "Re-signified" at bounding box center [577, 374] width 399 height 42
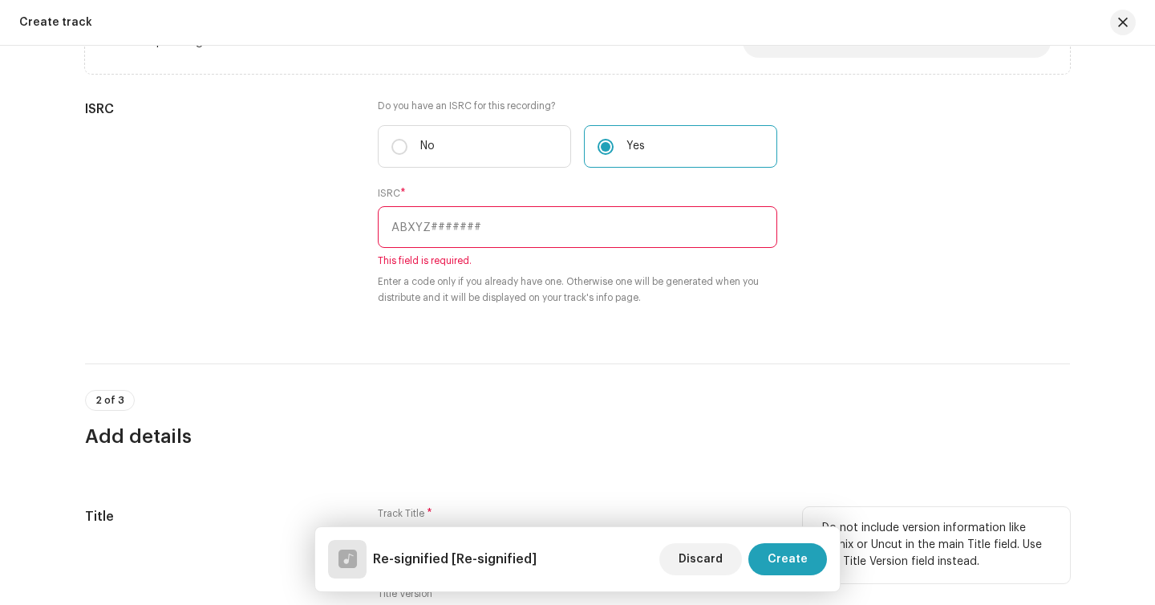
scroll to position [424, 0]
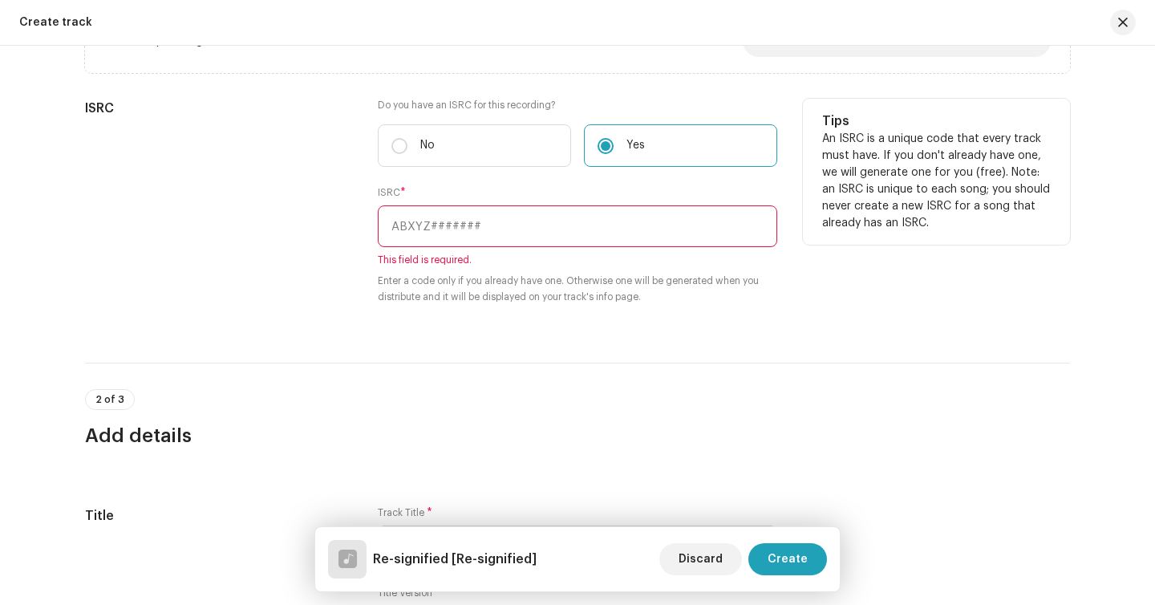
click at [472, 229] on input "text" at bounding box center [577, 226] width 399 height 42
paste input "The Sky & The Earth IX"
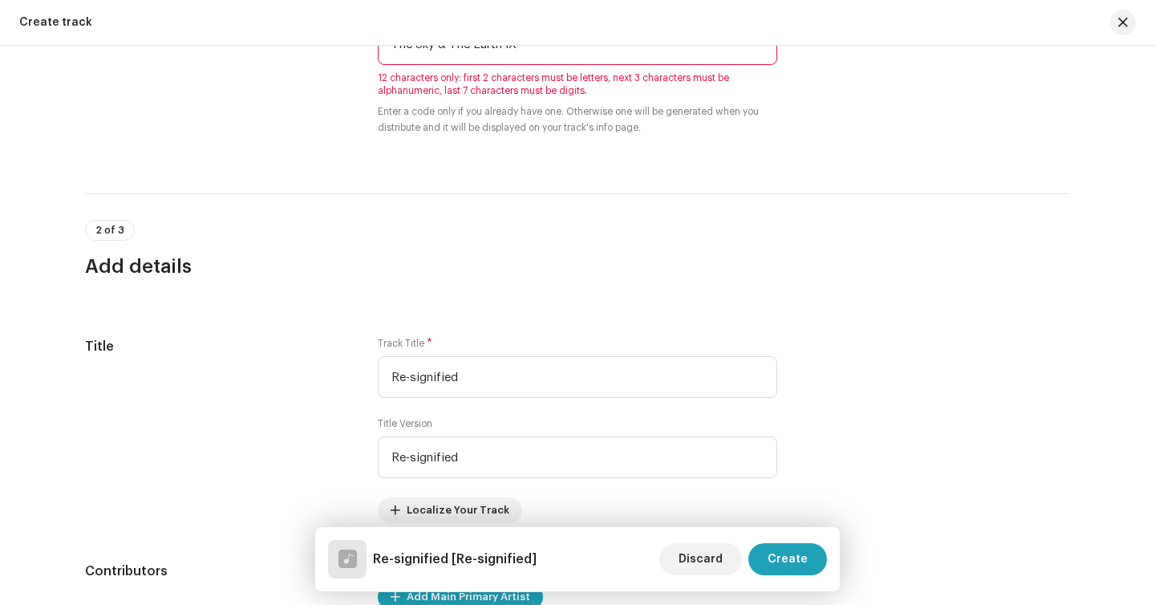
scroll to position [623, 0]
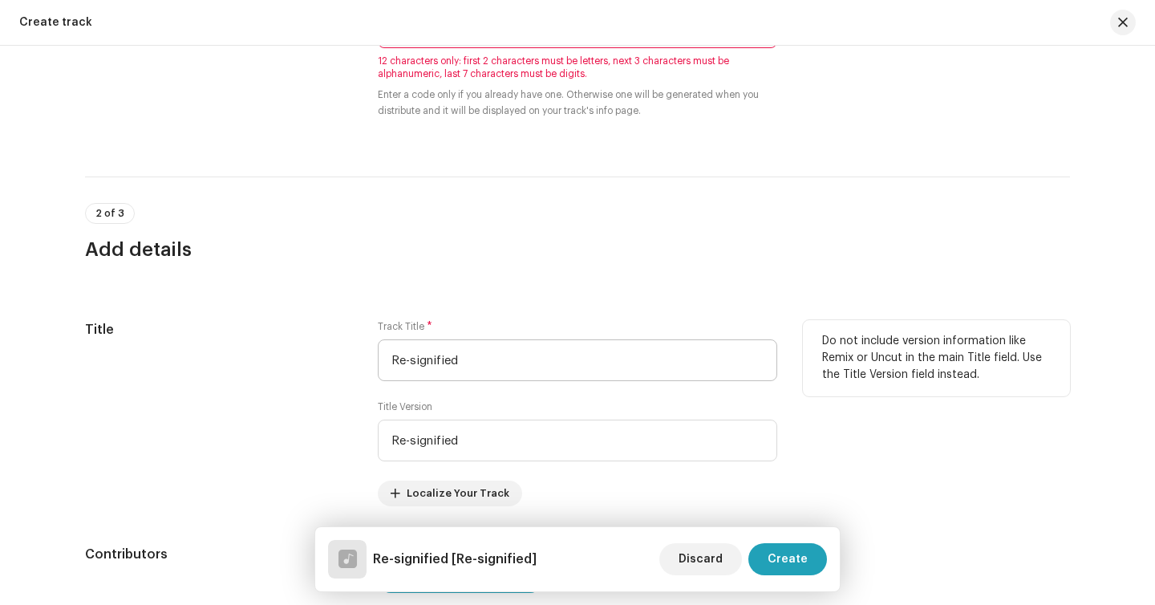
type input "The Sky & The Earth IX"
drag, startPoint x: 461, startPoint y: 363, endPoint x: 314, endPoint y: 361, distance: 146.8
click at [314, 361] on div "Title Track Title * Re-signified Title Version Re-signified Localize Your Track…" at bounding box center [577, 413] width 985 height 186
paste input "The Sky & The Earth IX"
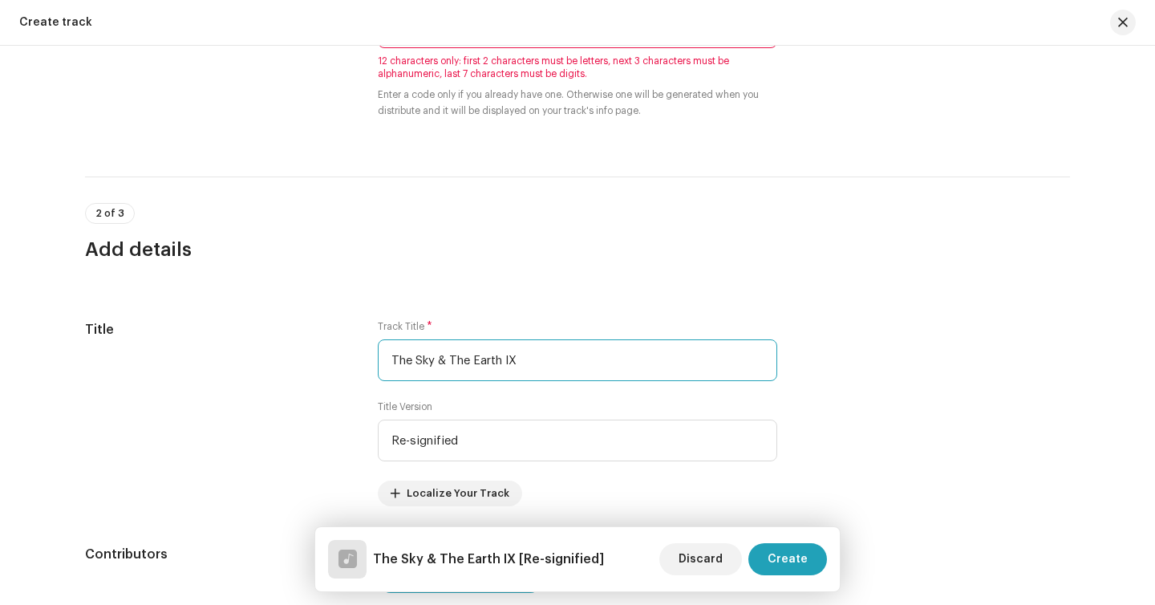
scroll to position [452, 0]
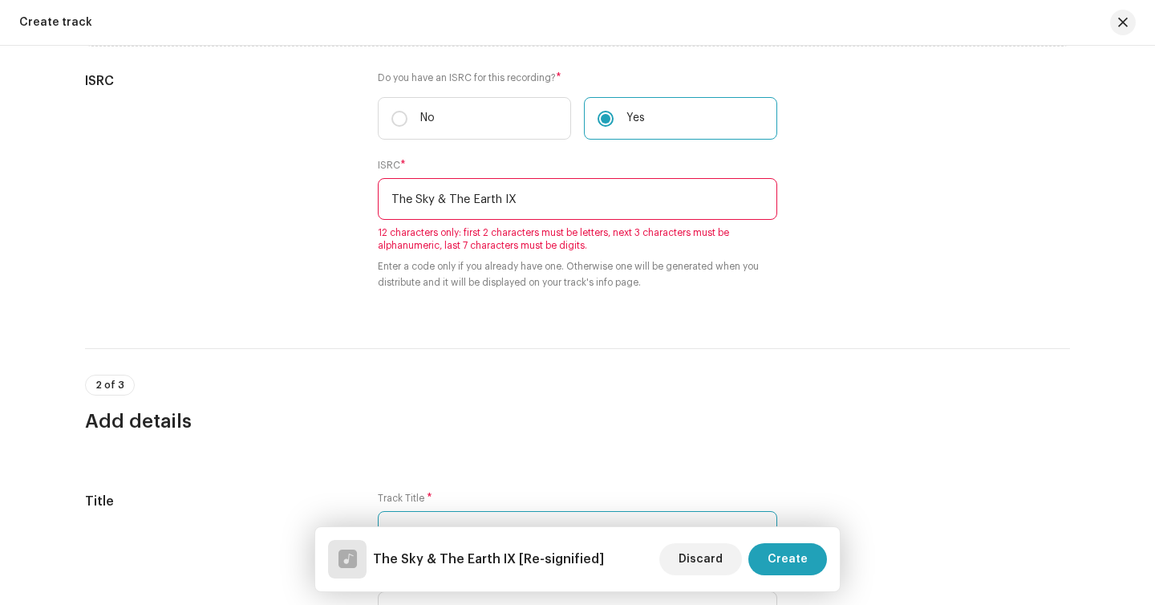
type input "The Sky & The Earth IX"
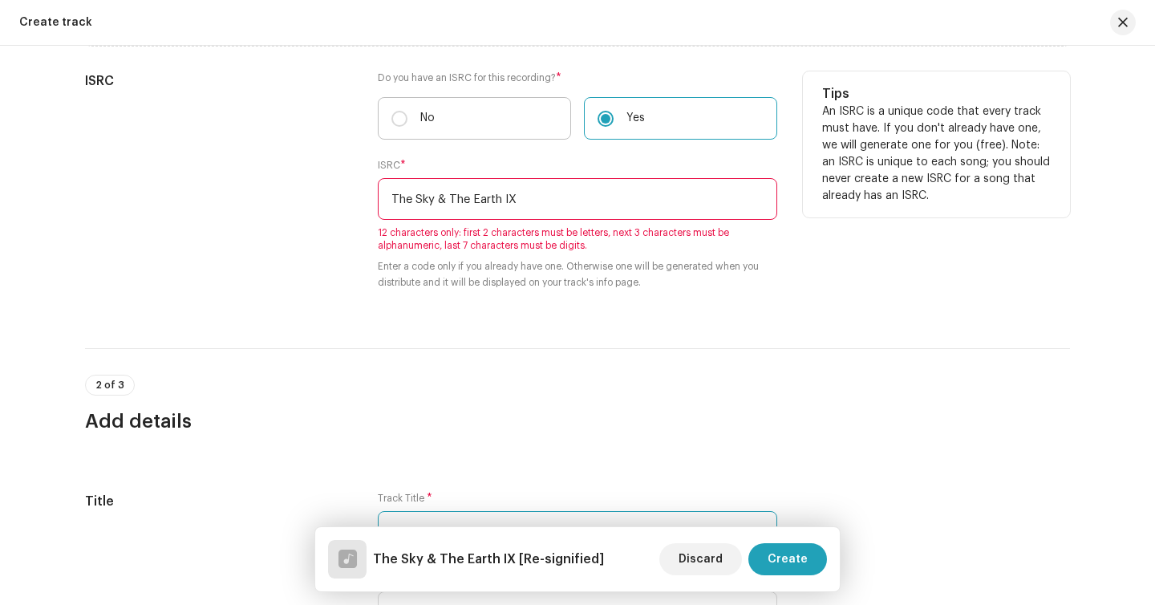
scroll to position [375, 0]
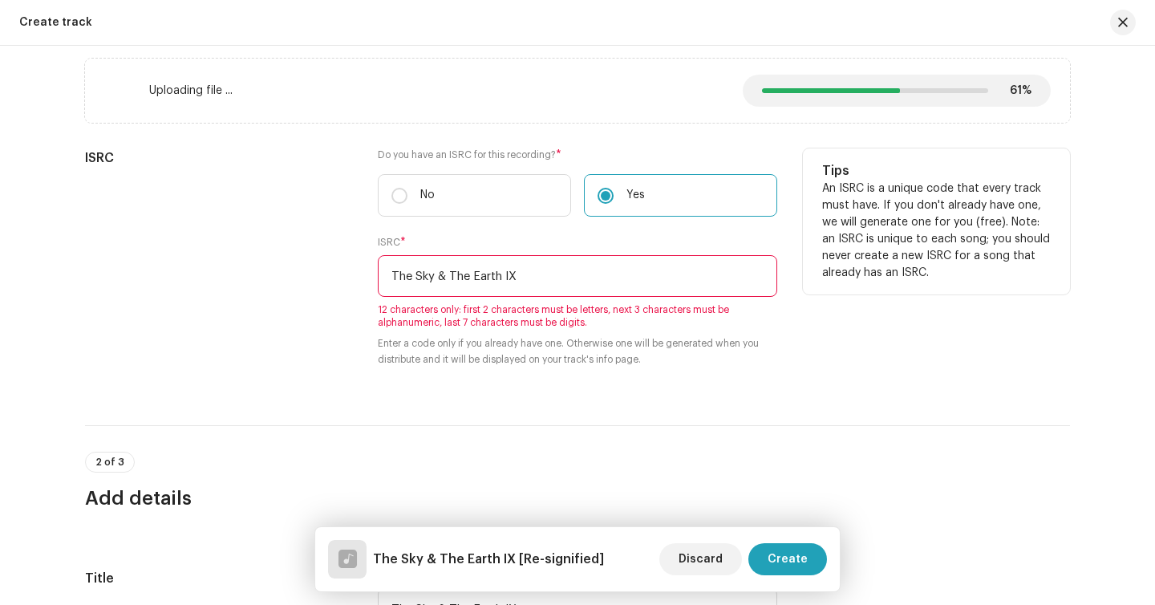
drag, startPoint x: 530, startPoint y: 283, endPoint x: 291, endPoint y: 283, distance: 239.0
click at [291, 283] on div "ISRC Do you have an ISRC for this recording? * No Yes ISRC * The Sky & The Eart…" at bounding box center [577, 267] width 985 height 238
paste input "BXJUK2500213"
paste input "text"
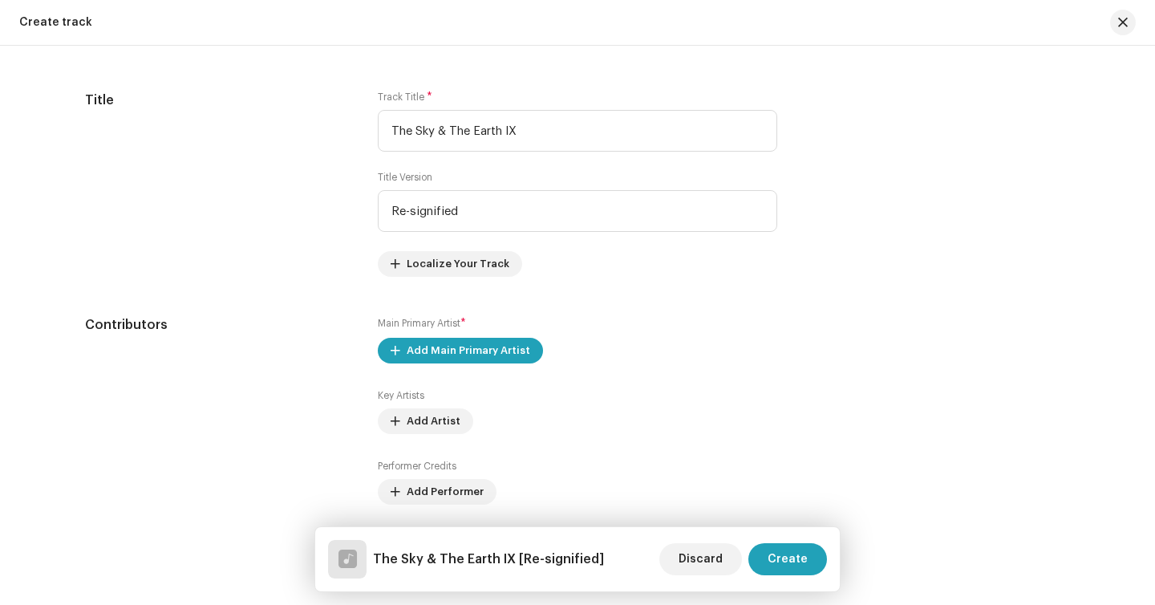
scroll to position [927, 0]
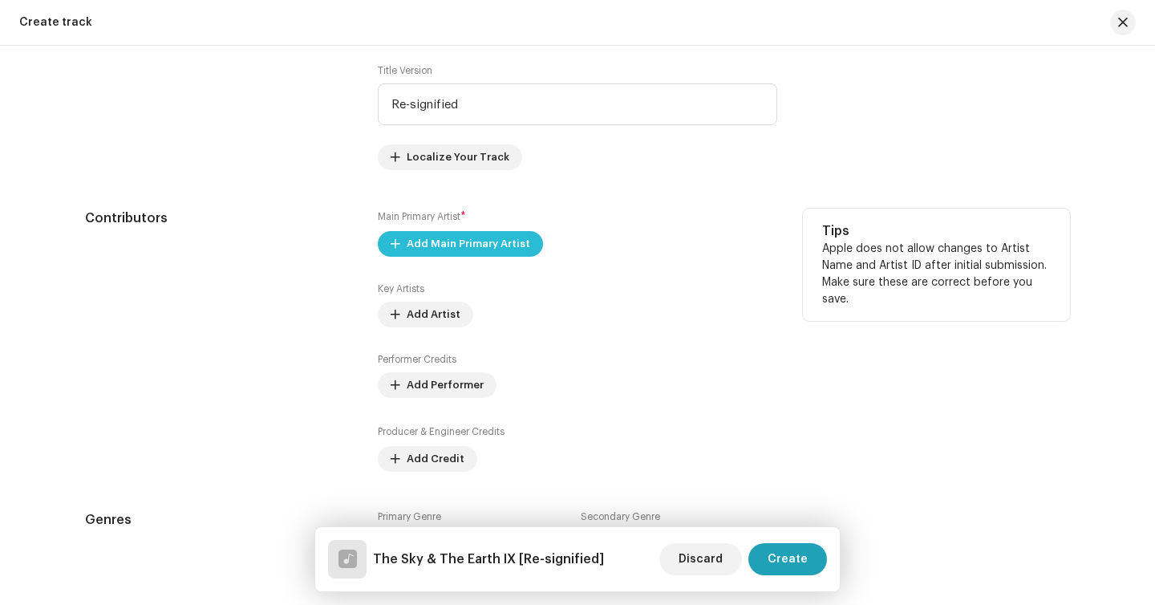
type input "BXJUK2500213"
click at [449, 250] on span "Add Main Primary Artist" at bounding box center [469, 244] width 124 height 32
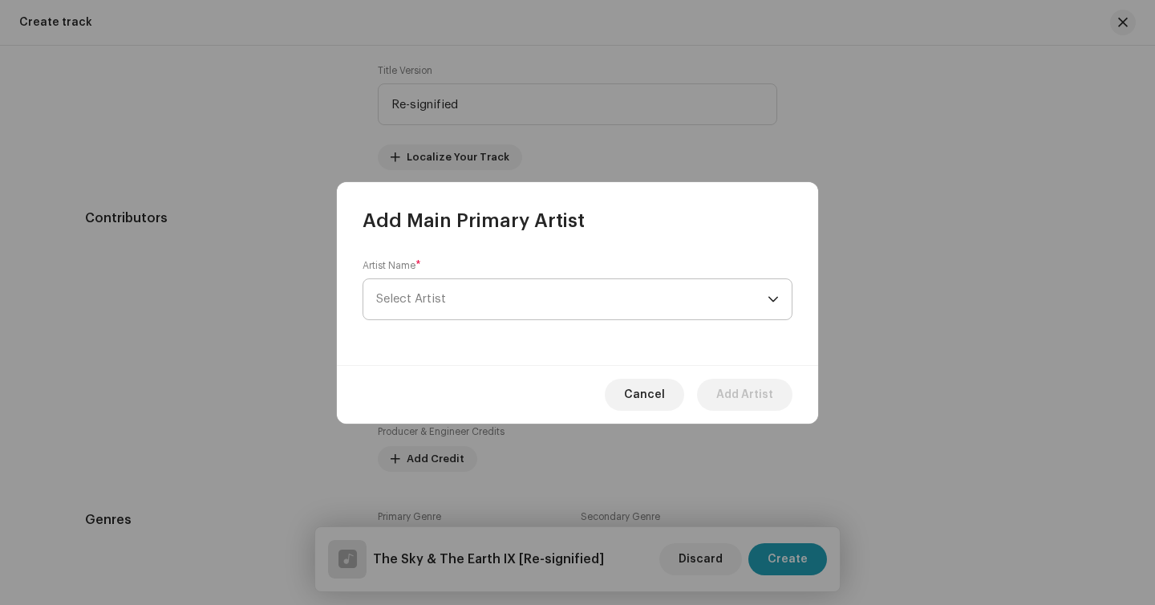
click at [448, 314] on span "Select Artist" at bounding box center [571, 299] width 391 height 40
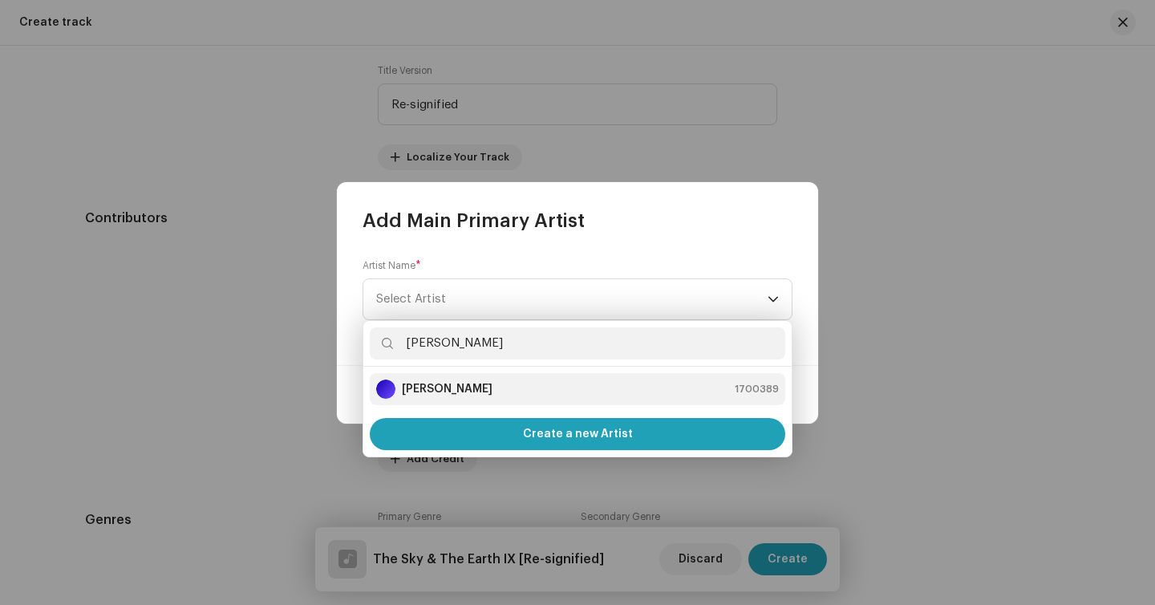
type input "Dani"
click at [458, 399] on li "Daniel Kowalski 1700389" at bounding box center [577, 389] width 415 height 32
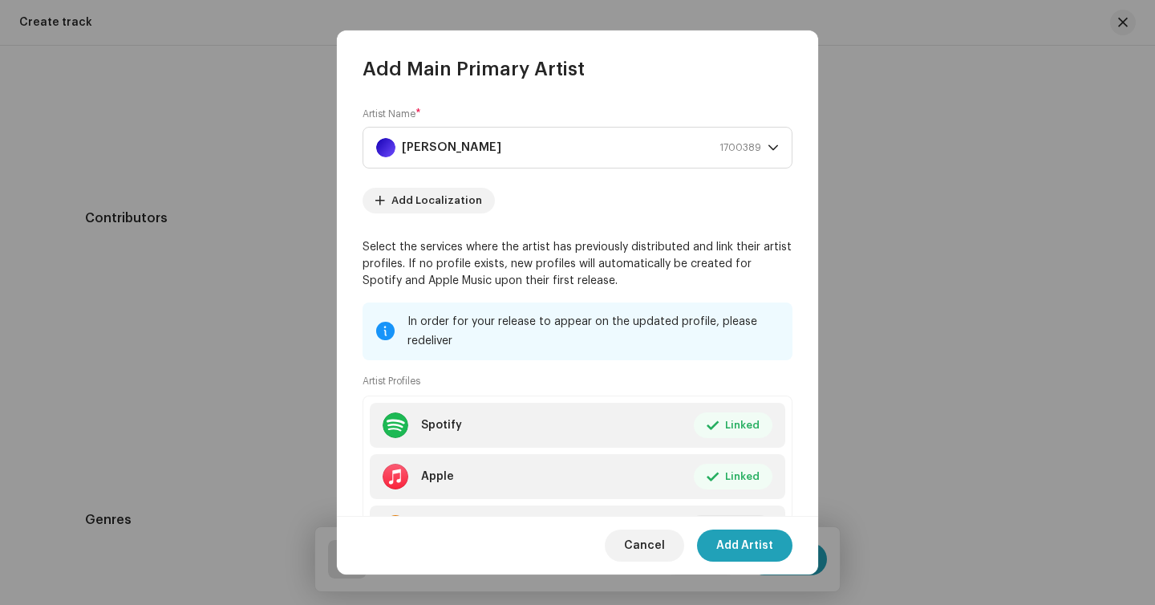
scroll to position [86, 0]
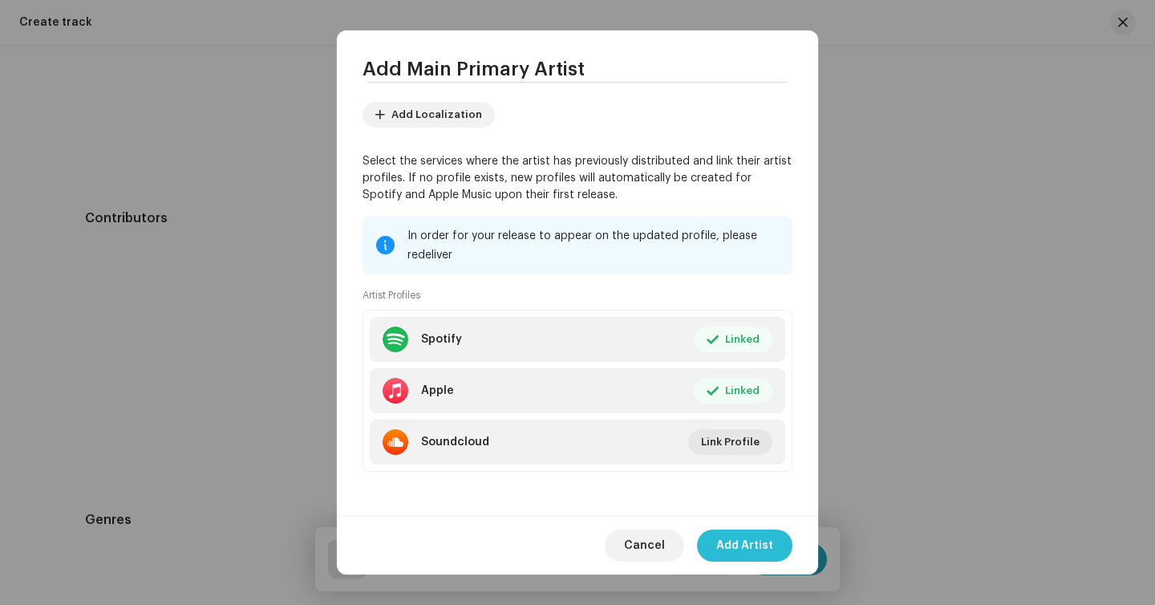
click at [731, 548] on span "Add Artist" at bounding box center [744, 545] width 57 height 32
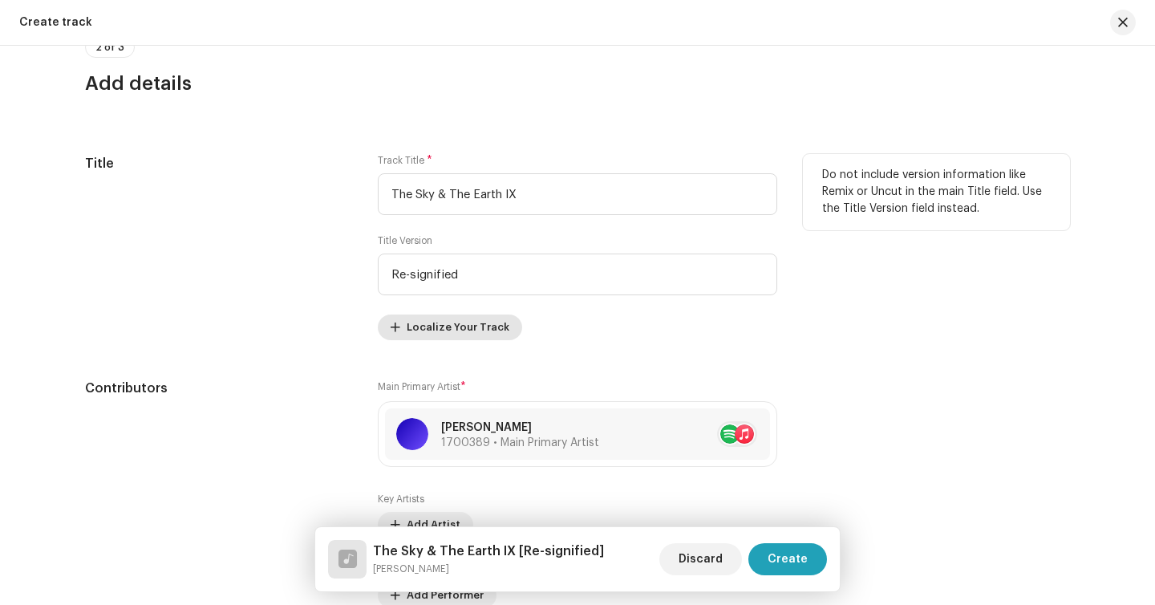
scroll to position [759, 0]
click at [453, 323] on span "Localize Your Track" at bounding box center [458, 327] width 103 height 32
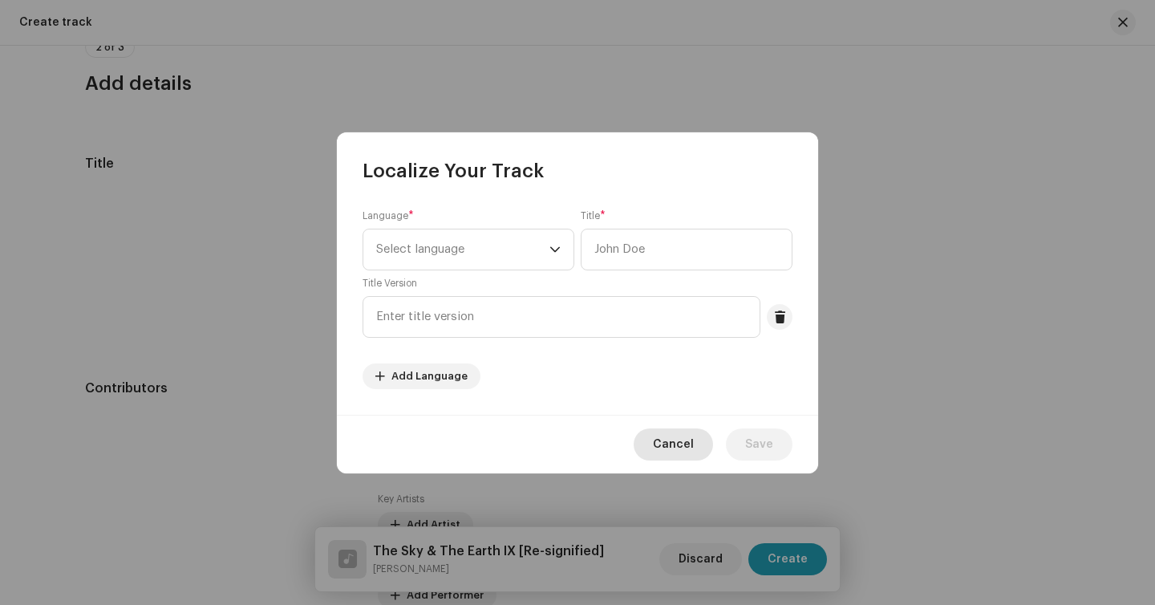
click at [658, 439] on span "Cancel" at bounding box center [673, 444] width 41 height 32
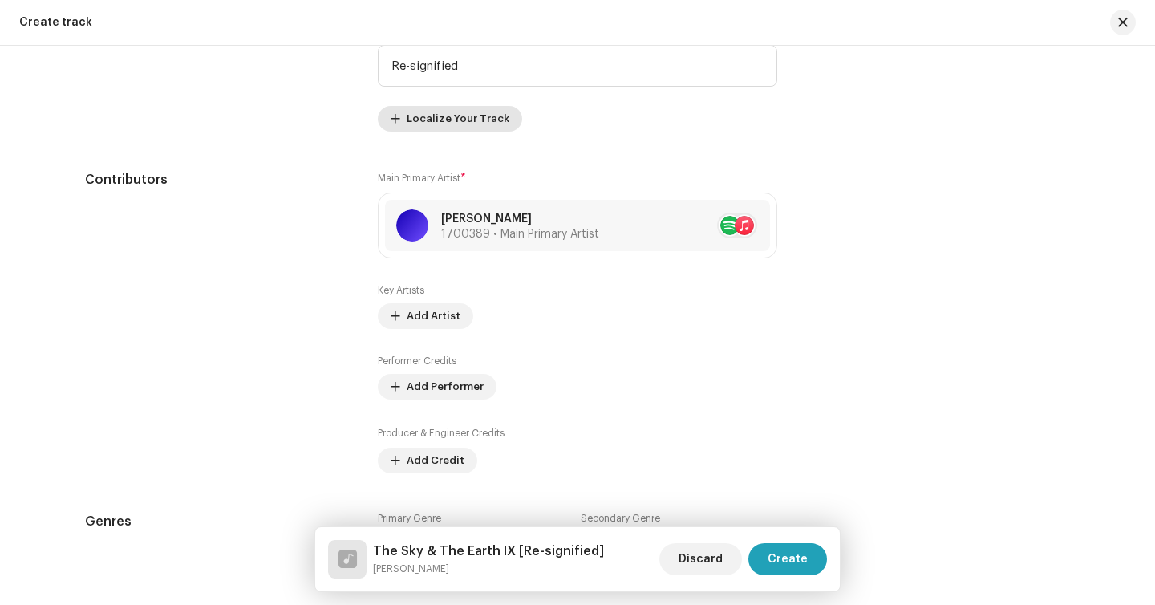
scroll to position [967, 0]
click at [428, 316] on span "Add Artist" at bounding box center [434, 317] width 54 height 32
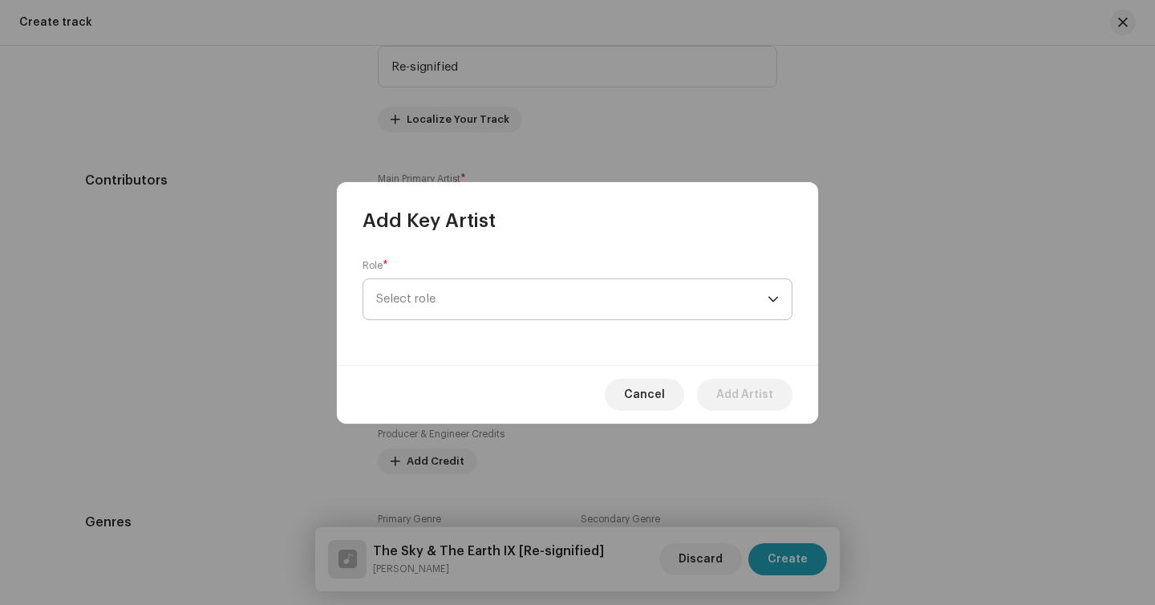
click at [452, 290] on span "Select role" at bounding box center [571, 299] width 391 height 40
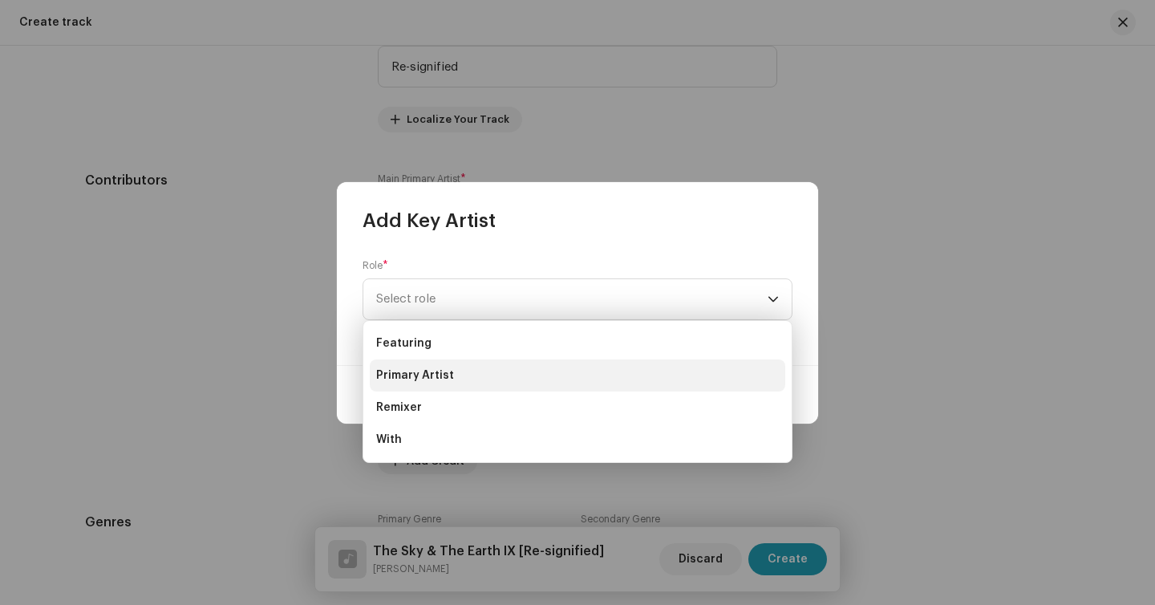
click at [435, 379] on span "Primary Artist" at bounding box center [415, 375] width 78 height 16
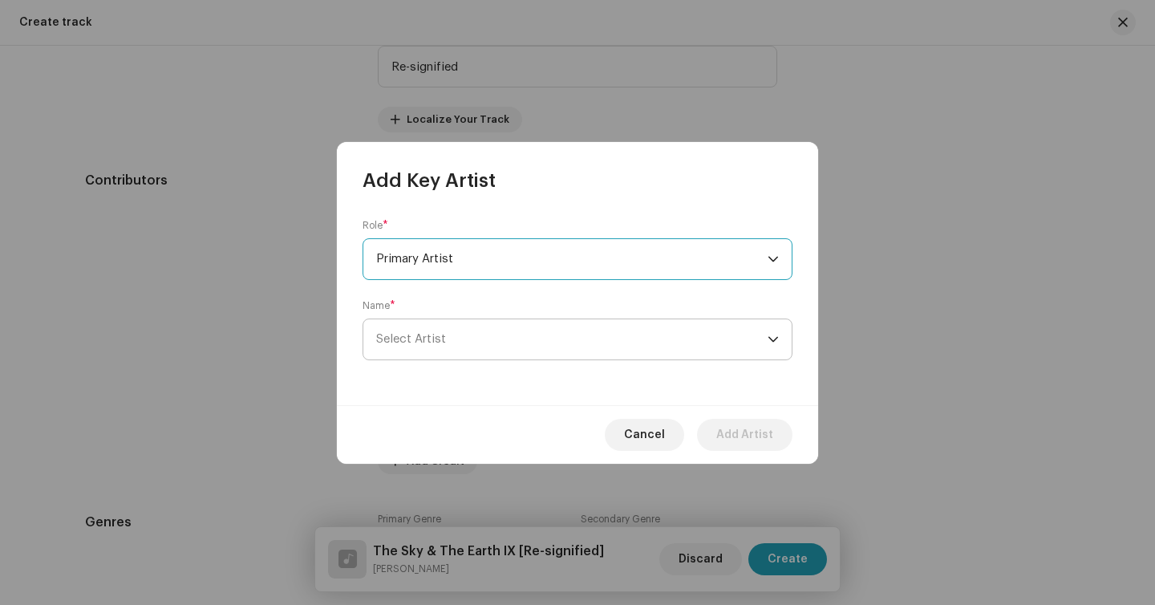
click at [462, 332] on span "Select Artist" at bounding box center [571, 339] width 391 height 40
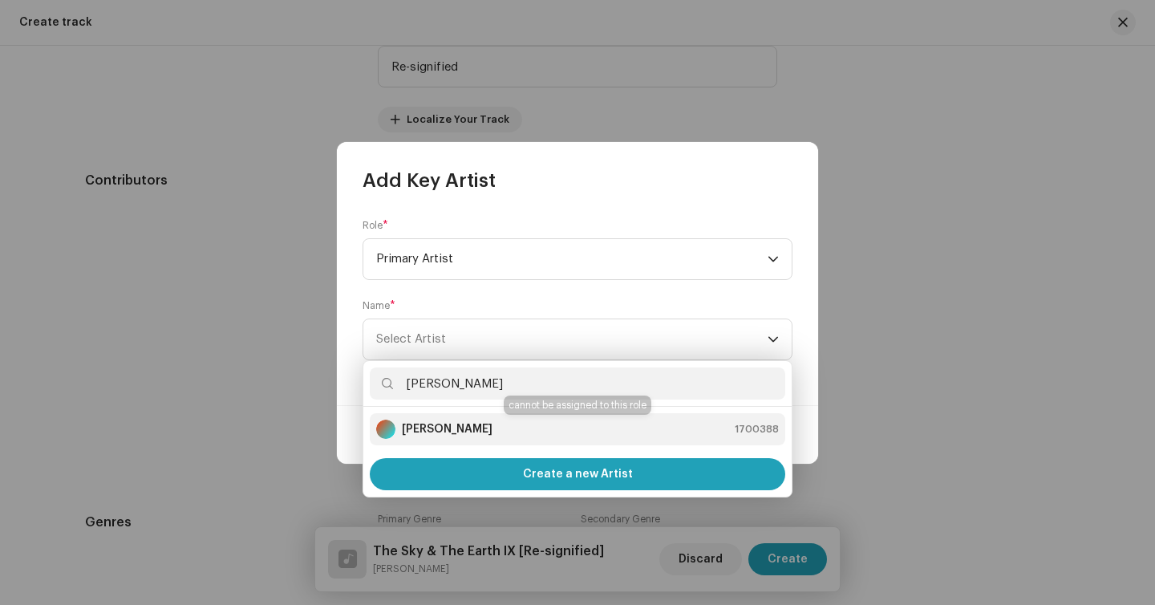
type input "julian"
click at [488, 421] on div "Julian Lepick 1700388" at bounding box center [577, 428] width 403 height 19
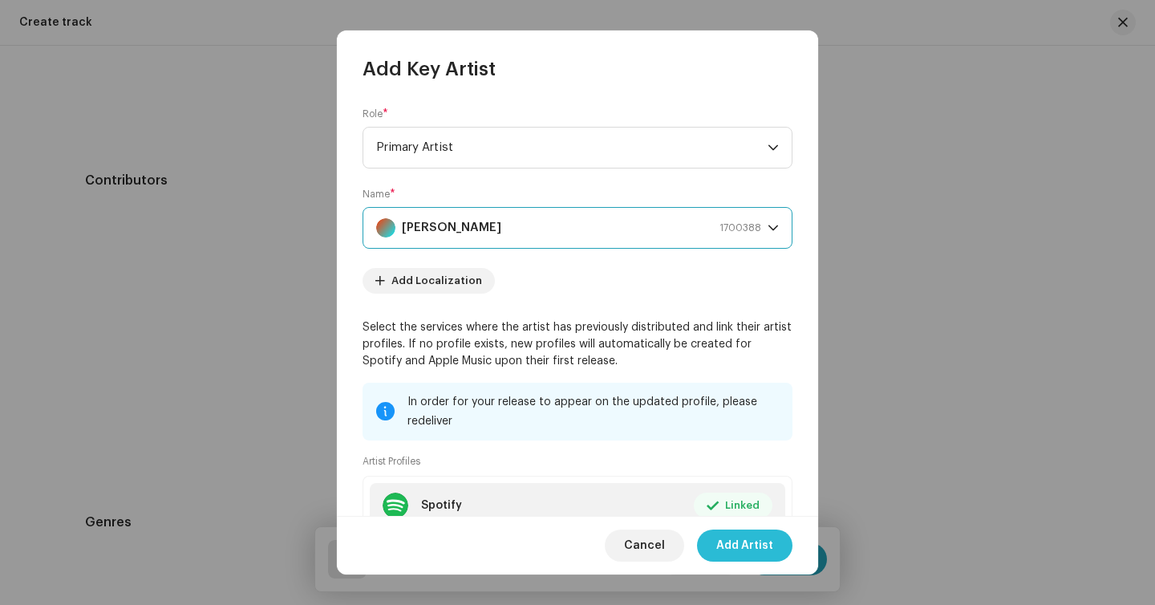
click at [741, 537] on span "Add Artist" at bounding box center [744, 545] width 57 height 32
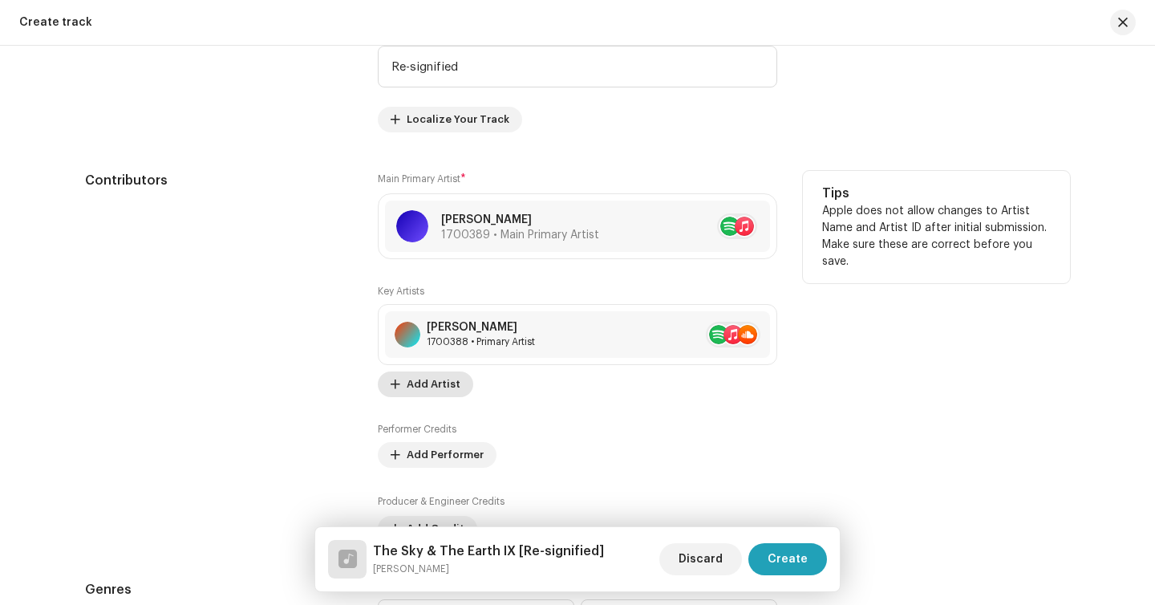
click at [439, 391] on span "Add Artist" at bounding box center [434, 384] width 54 height 32
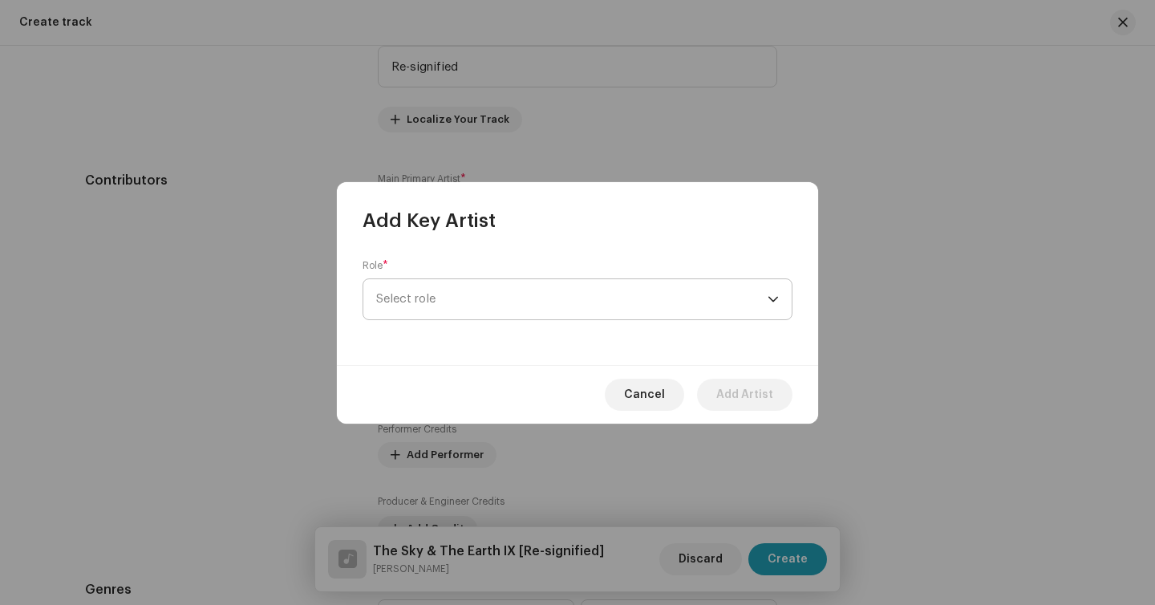
click at [450, 293] on span "Select role" at bounding box center [571, 299] width 391 height 40
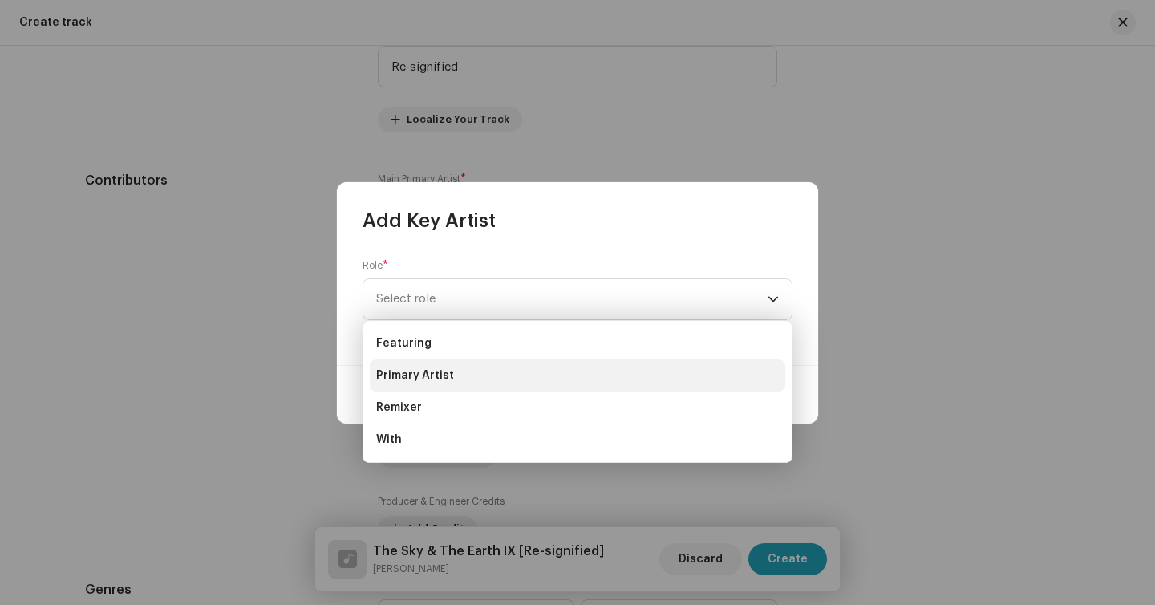
click at [425, 372] on span "Primary Artist" at bounding box center [415, 375] width 78 height 16
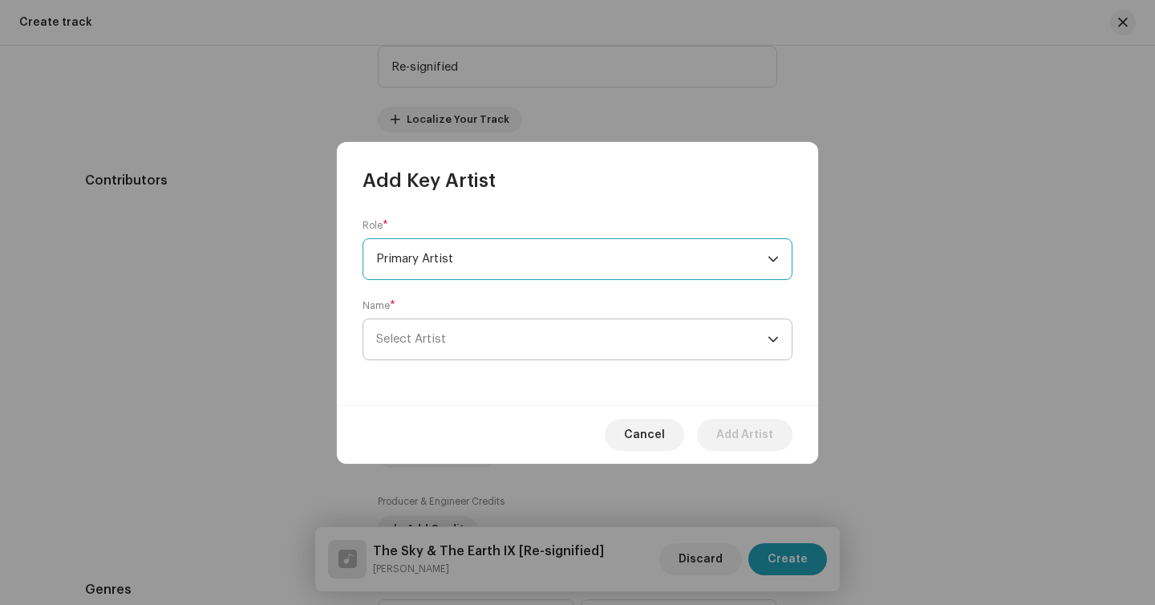
click at [432, 344] on span "Select Artist" at bounding box center [411, 339] width 70 height 12
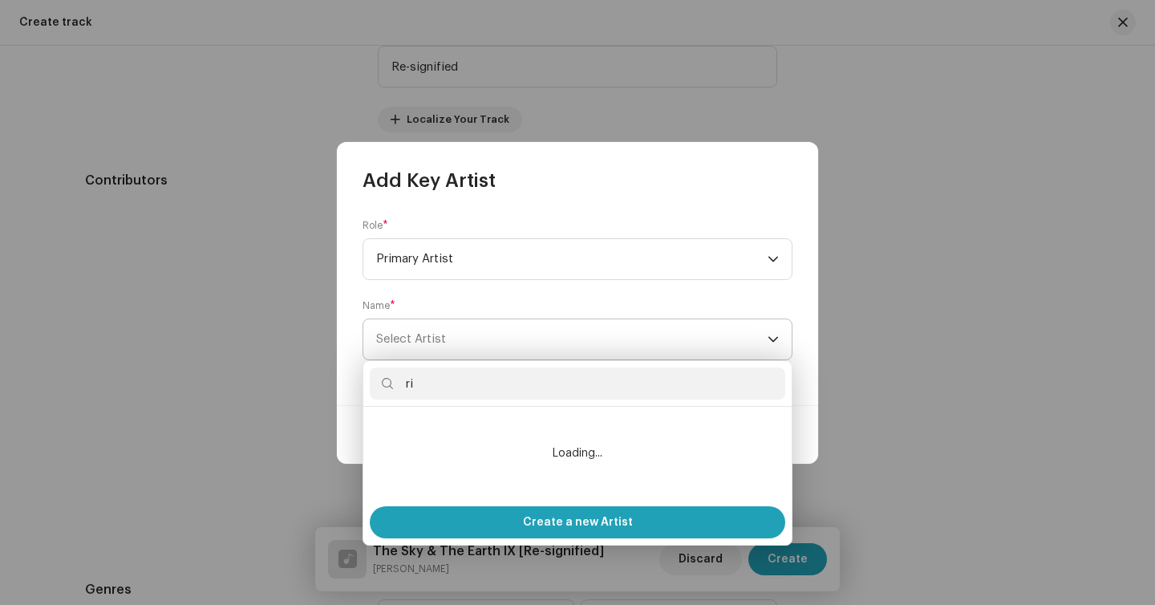
type input "r"
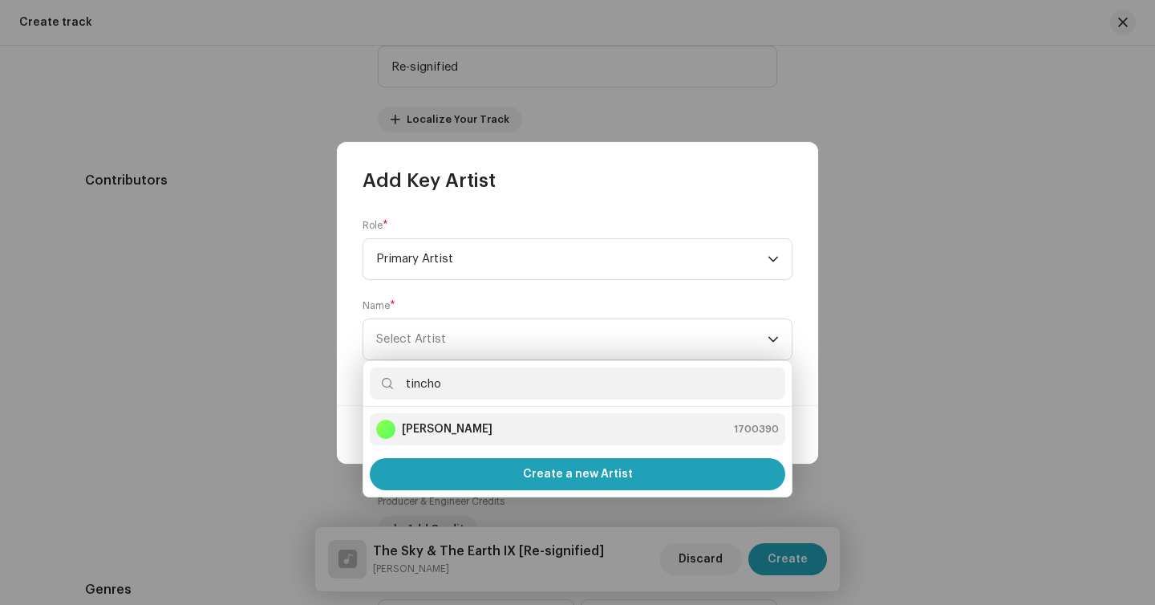
type input "tincho"
click at [428, 415] on li "Tincho Acosta 1700390" at bounding box center [577, 429] width 415 height 32
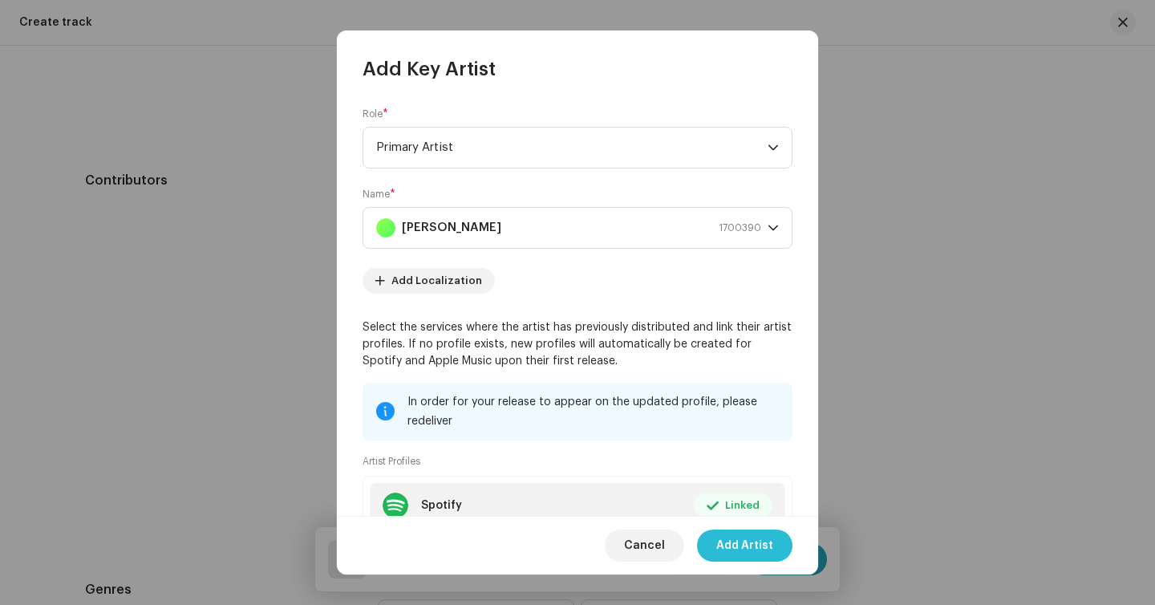
click at [725, 539] on span "Add Artist" at bounding box center [744, 545] width 57 height 32
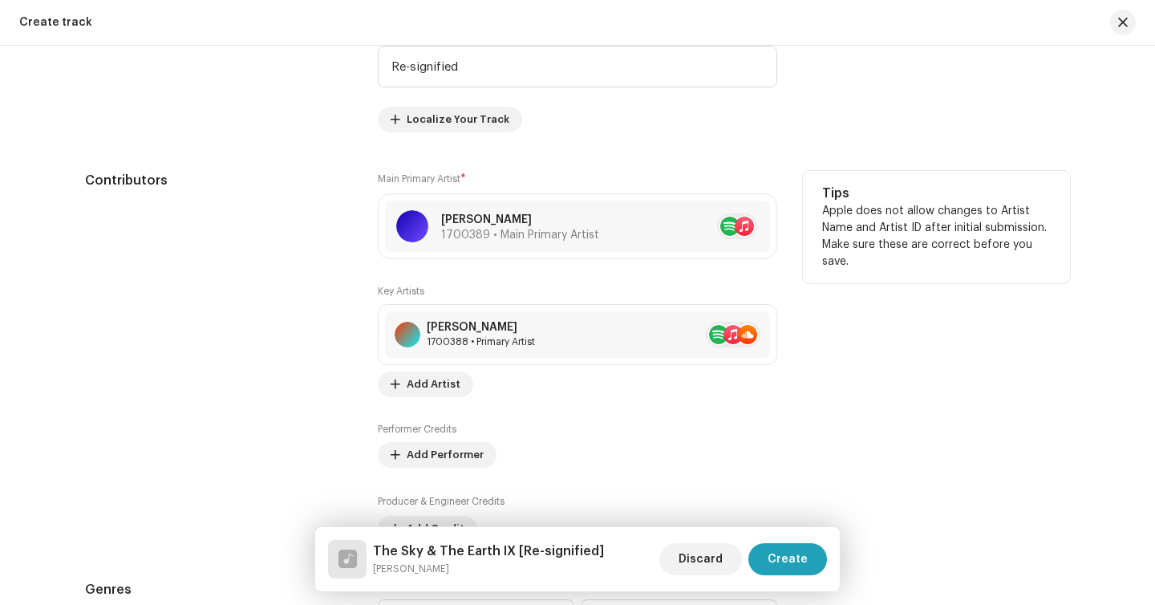
scroll to position [1078, 0]
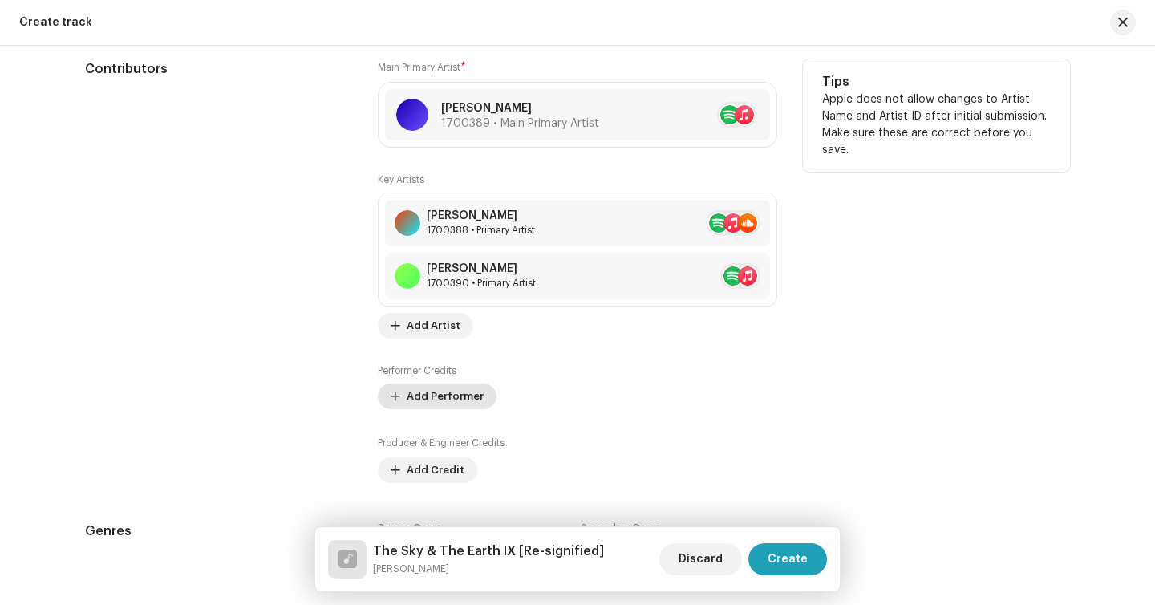
click at [429, 405] on span "Add Performer" at bounding box center [445, 396] width 77 height 32
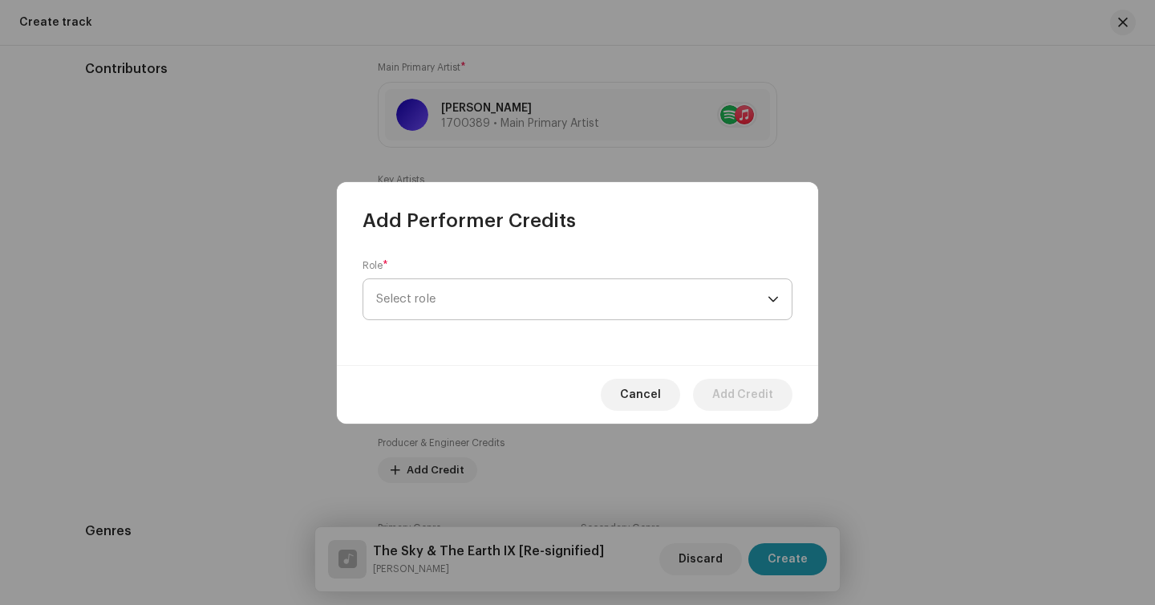
click at [443, 302] on span "Select role" at bounding box center [571, 299] width 391 height 40
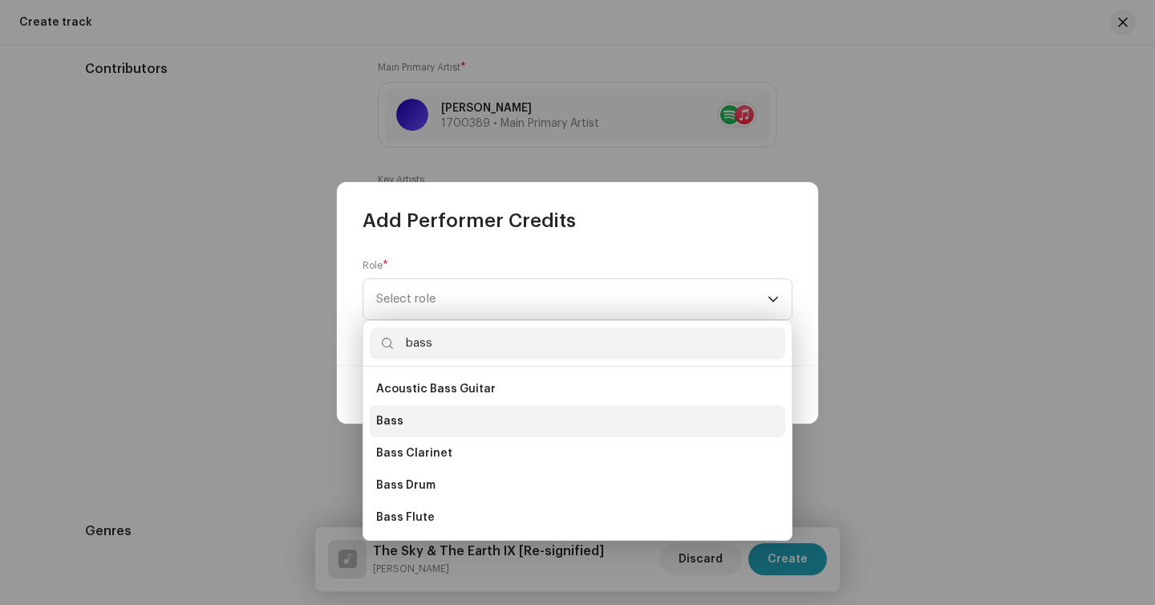
type input "bass"
click at [442, 420] on li "Bass" at bounding box center [577, 421] width 415 height 32
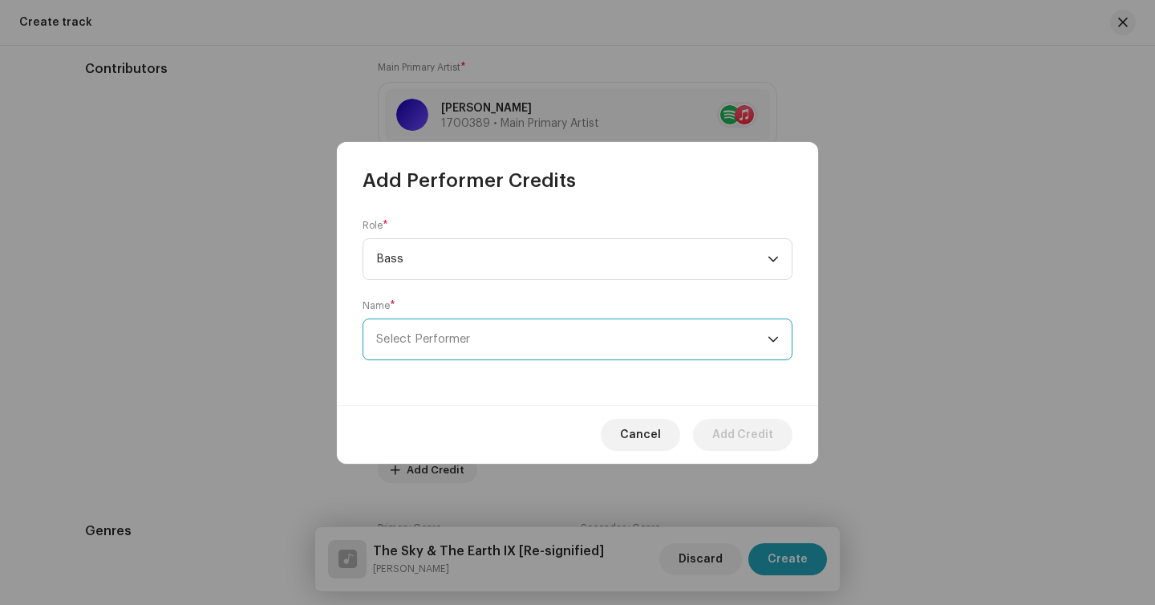
click at [500, 332] on span "Select Performer" at bounding box center [571, 339] width 391 height 40
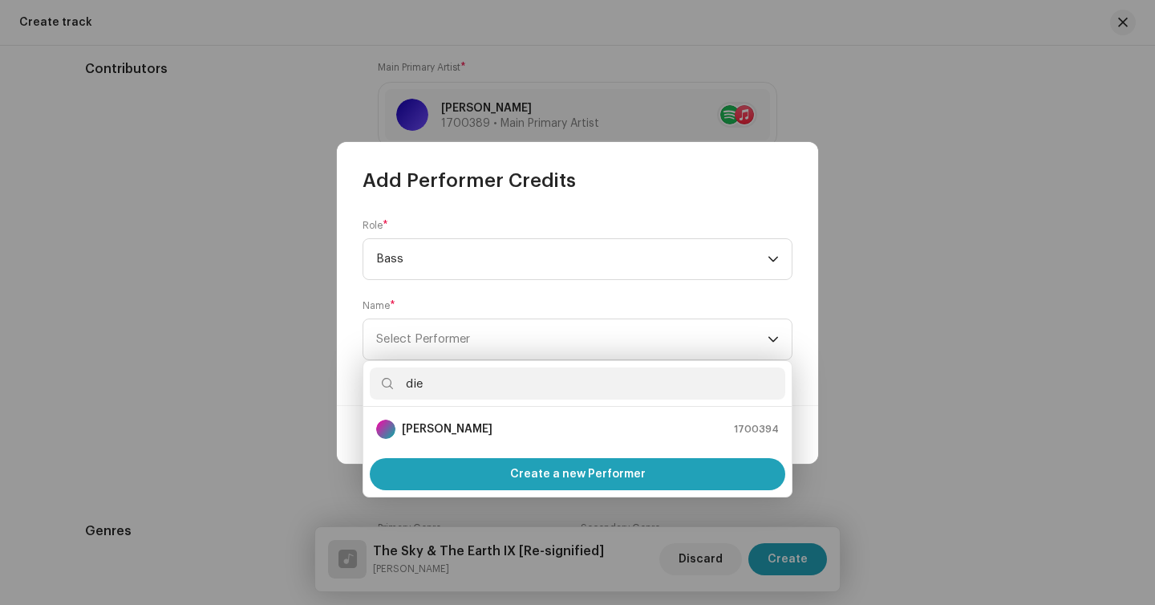
type input "die"
click at [480, 431] on div "Diego Sobral 1700394" at bounding box center [577, 428] width 403 height 19
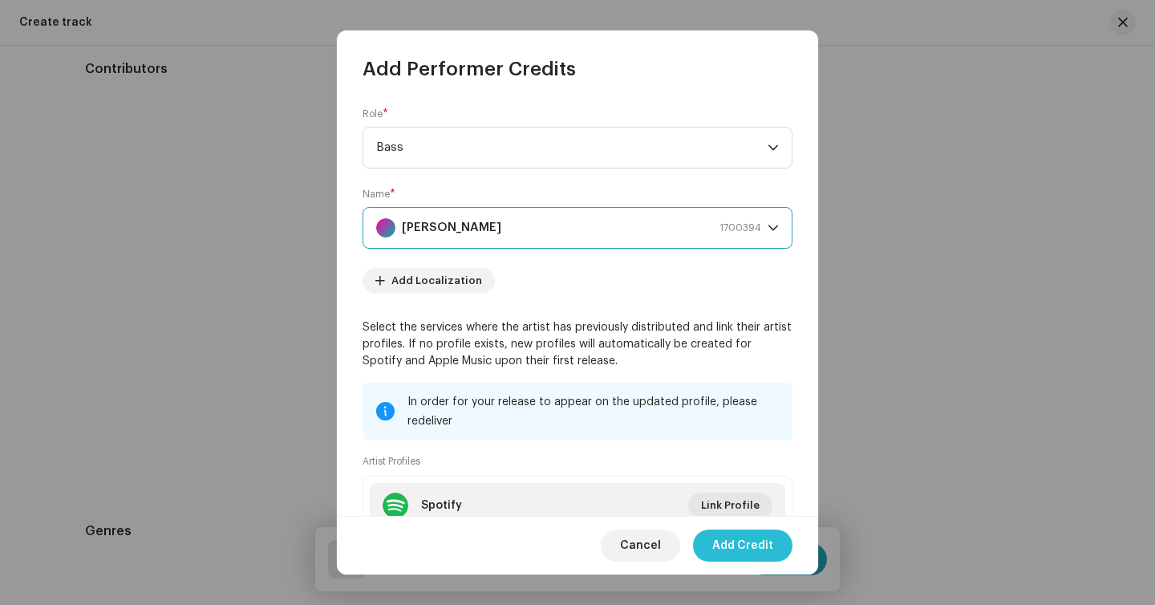
click at [715, 549] on span "Add Credit" at bounding box center [742, 545] width 61 height 32
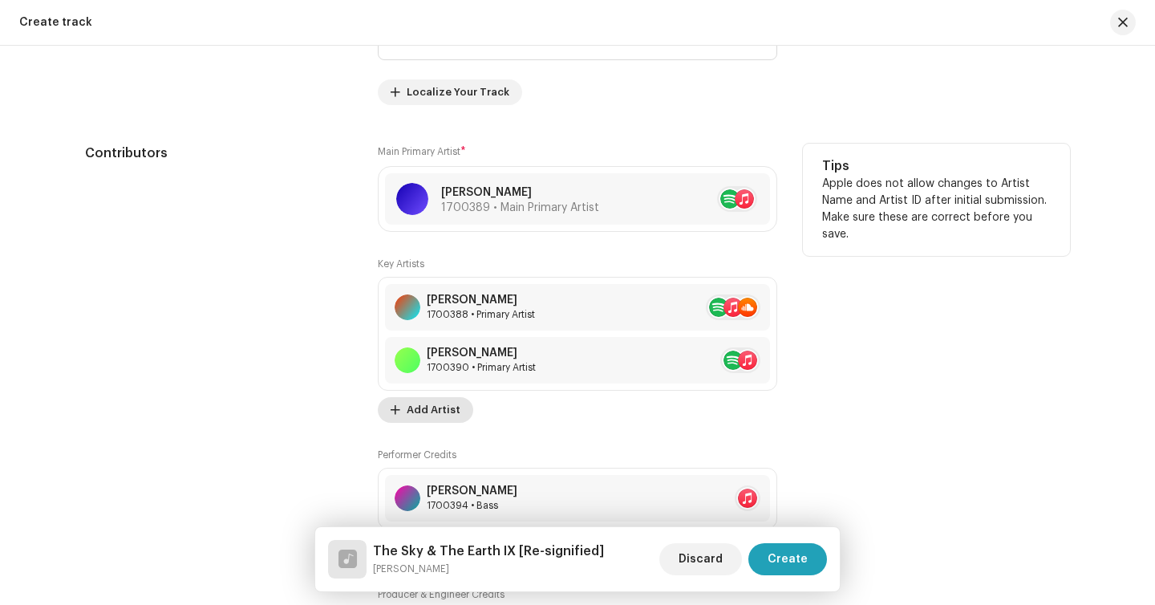
scroll to position [984, 0]
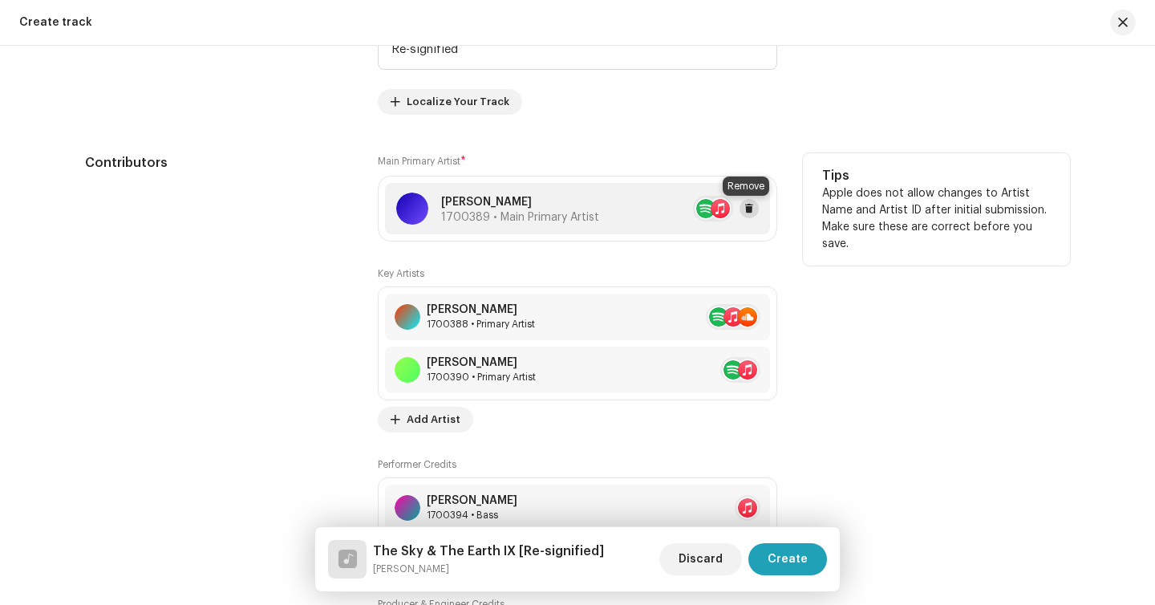
click at [744, 213] on span at bounding box center [749, 208] width 10 height 13
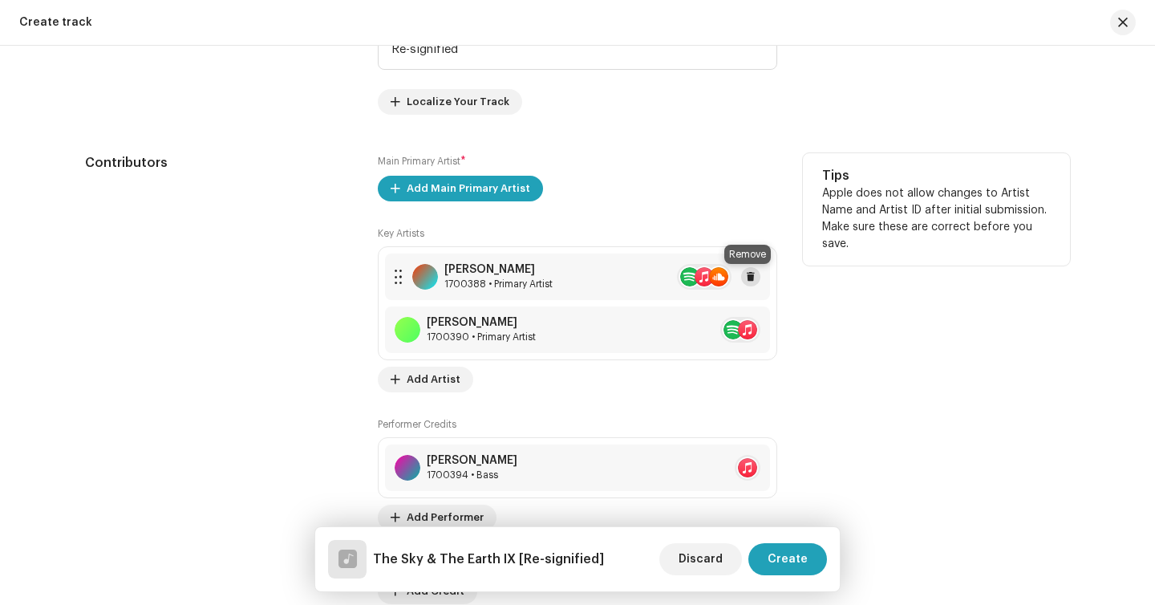
click at [749, 281] on span at bounding box center [751, 276] width 10 height 13
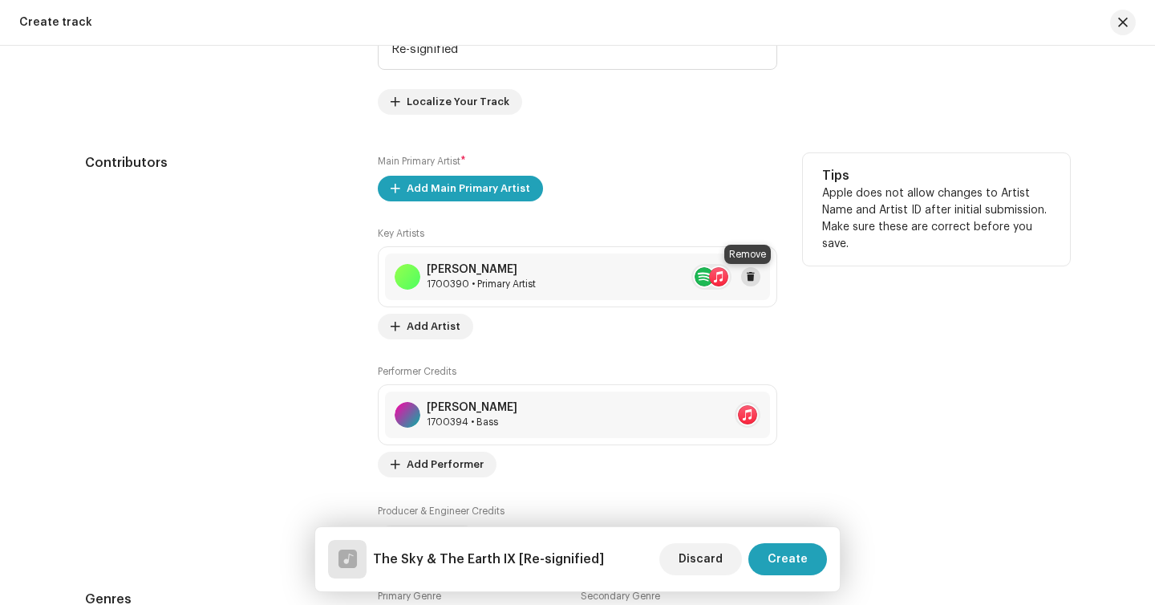
click at [748, 279] on span at bounding box center [751, 276] width 10 height 13
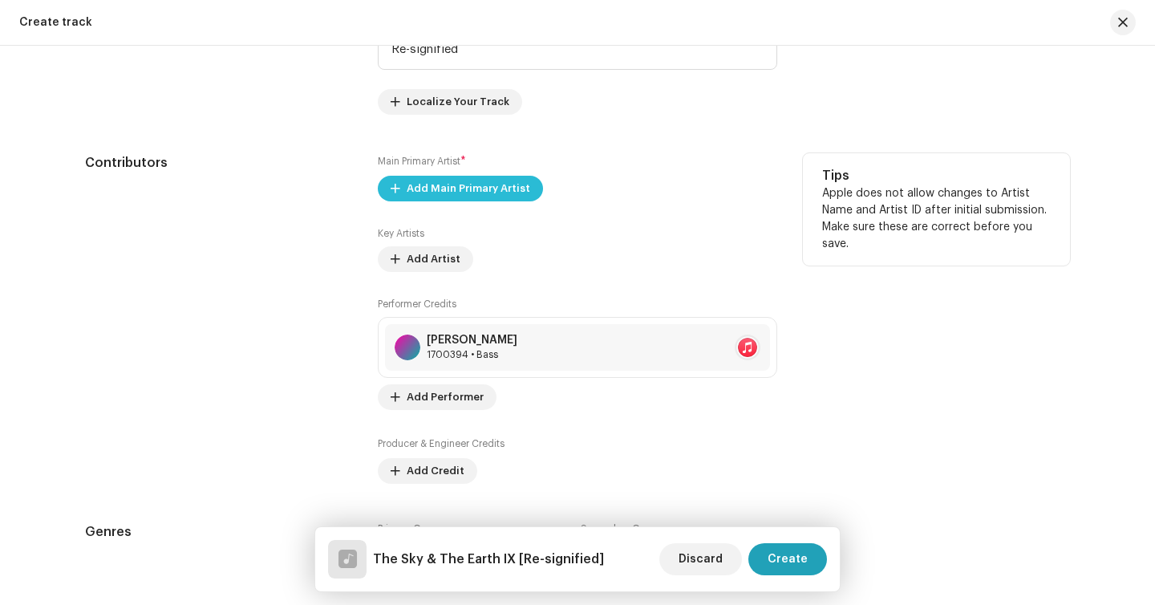
click at [492, 184] on span "Add Main Primary Artist" at bounding box center [469, 188] width 124 height 32
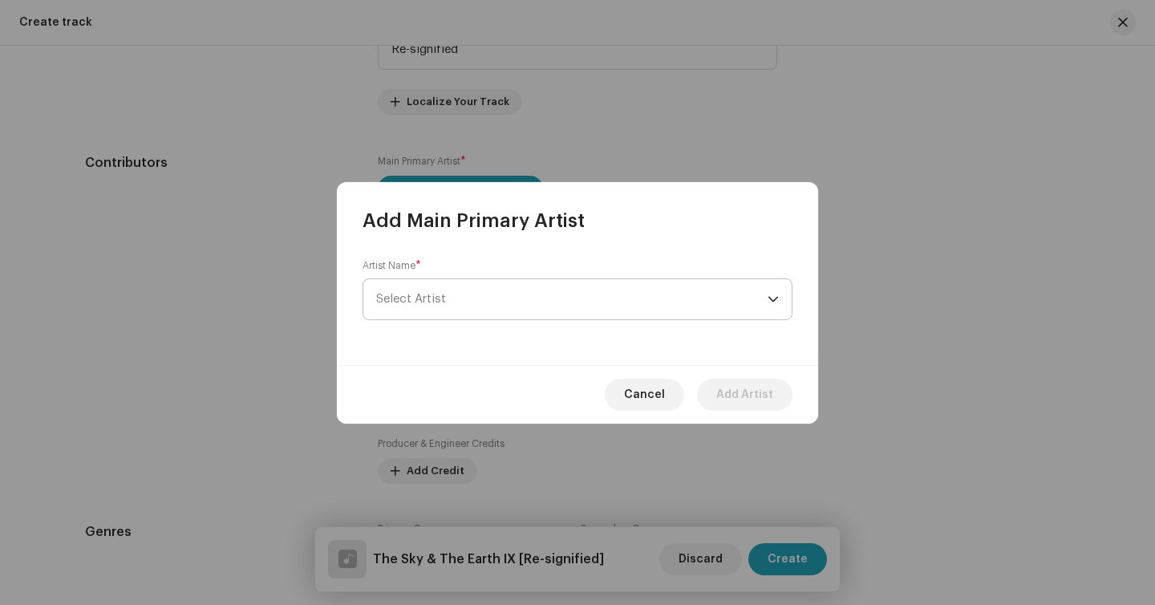
click at [474, 290] on span "Select Artist" at bounding box center [571, 299] width 391 height 40
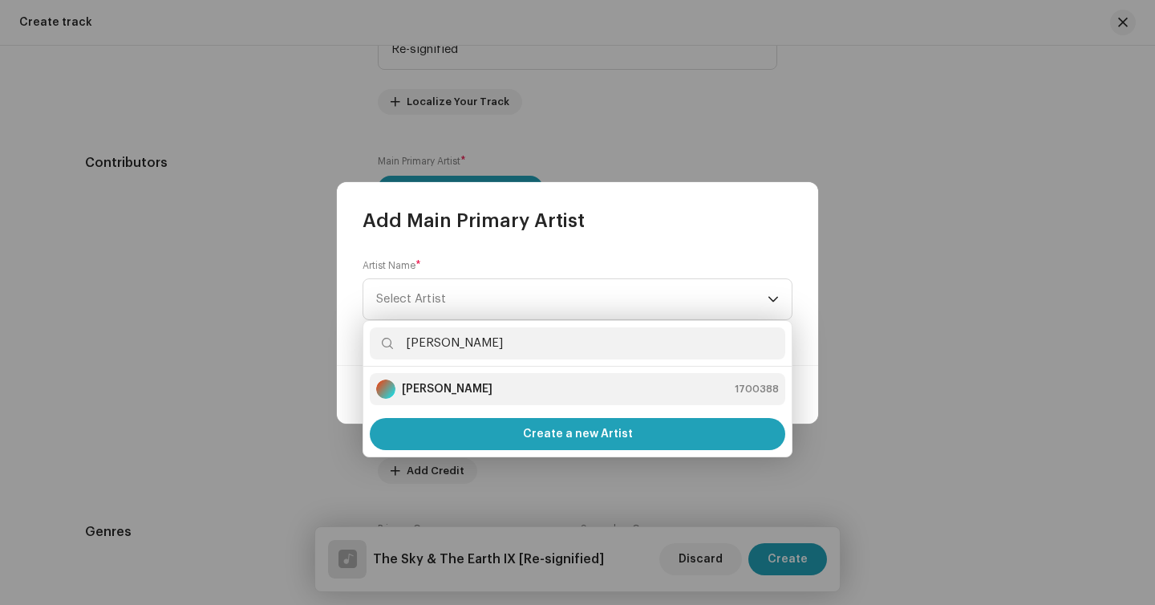
type input "julian"
click at [443, 388] on strong "[PERSON_NAME]" at bounding box center [447, 389] width 91 height 16
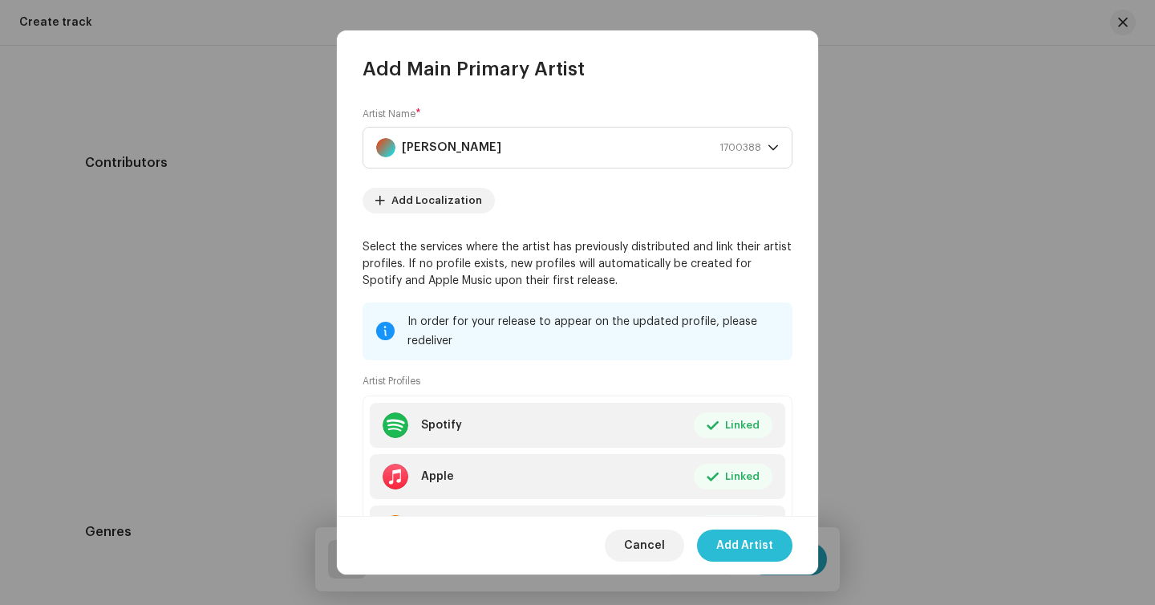
click at [762, 541] on span "Add Artist" at bounding box center [744, 545] width 57 height 32
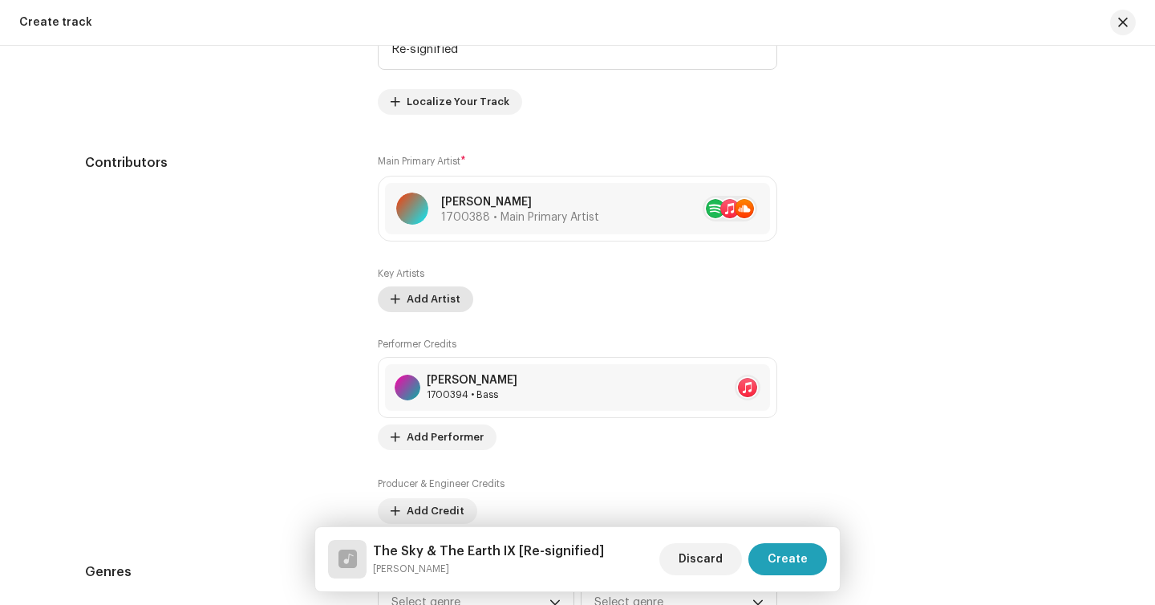
click at [428, 297] on span "Add Artist" at bounding box center [434, 299] width 54 height 32
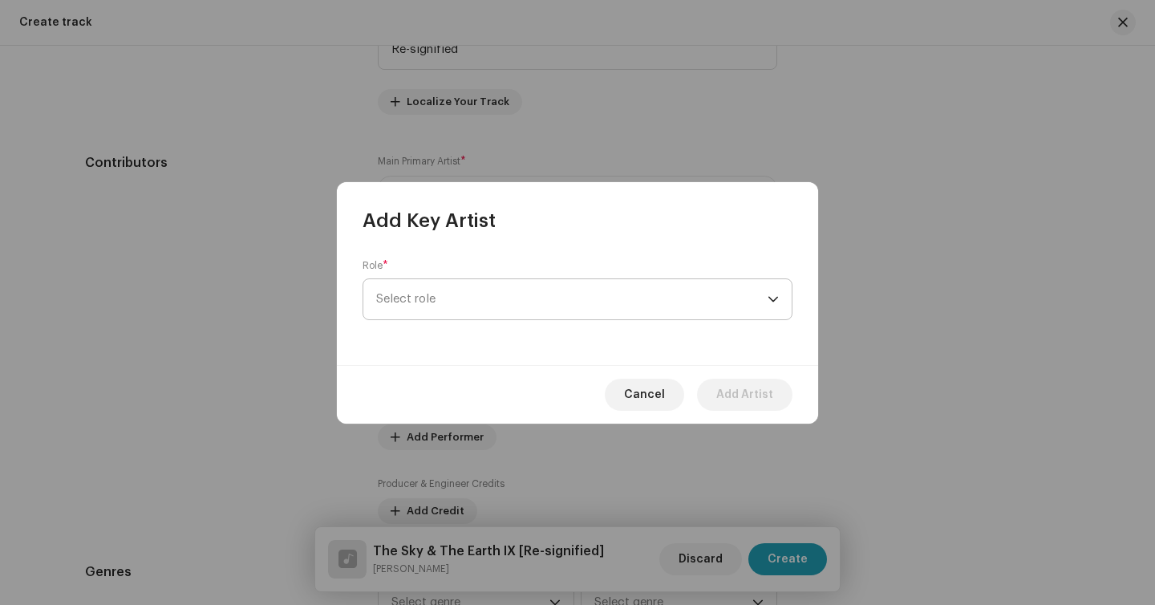
click at [549, 309] on span "Select role" at bounding box center [571, 299] width 391 height 40
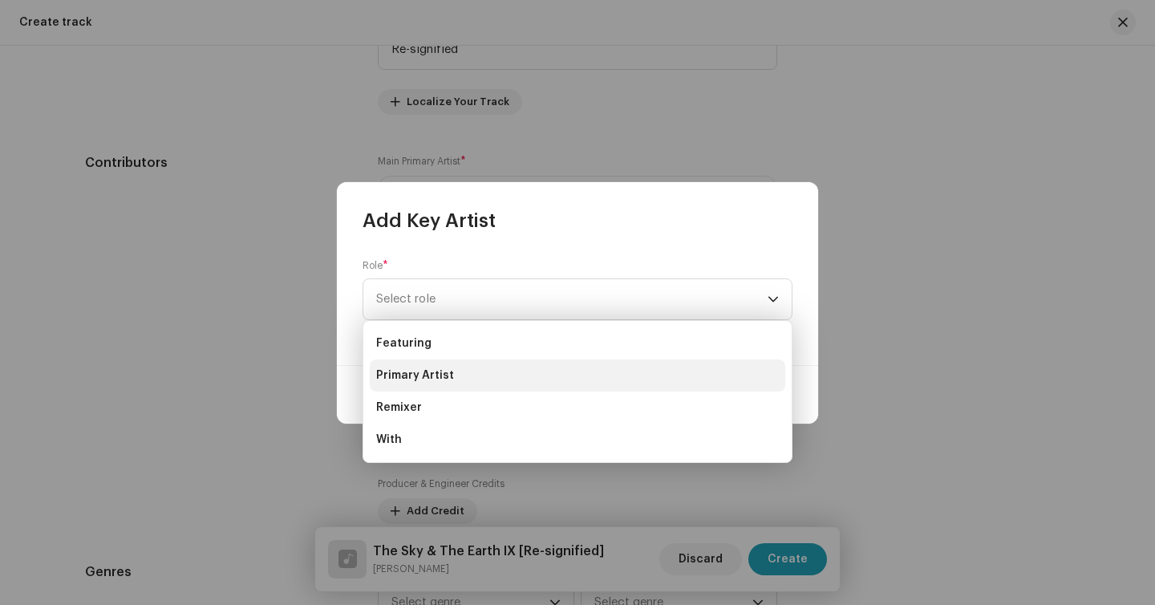
click at [491, 371] on li "Primary Artist" at bounding box center [577, 375] width 415 height 32
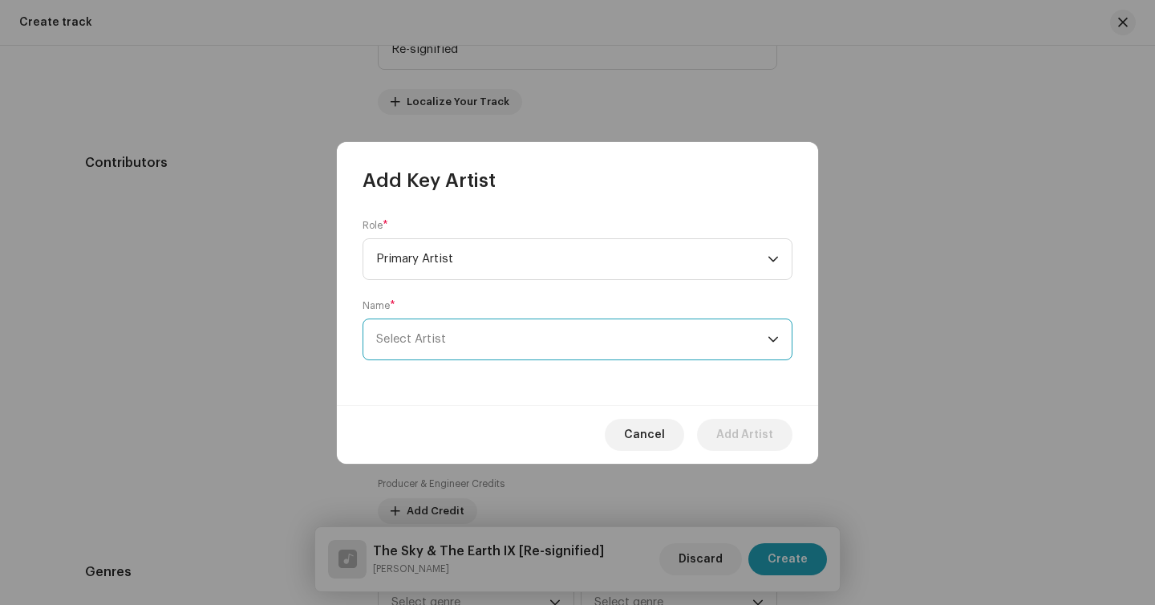
click at [509, 326] on span "Select Artist" at bounding box center [571, 339] width 391 height 40
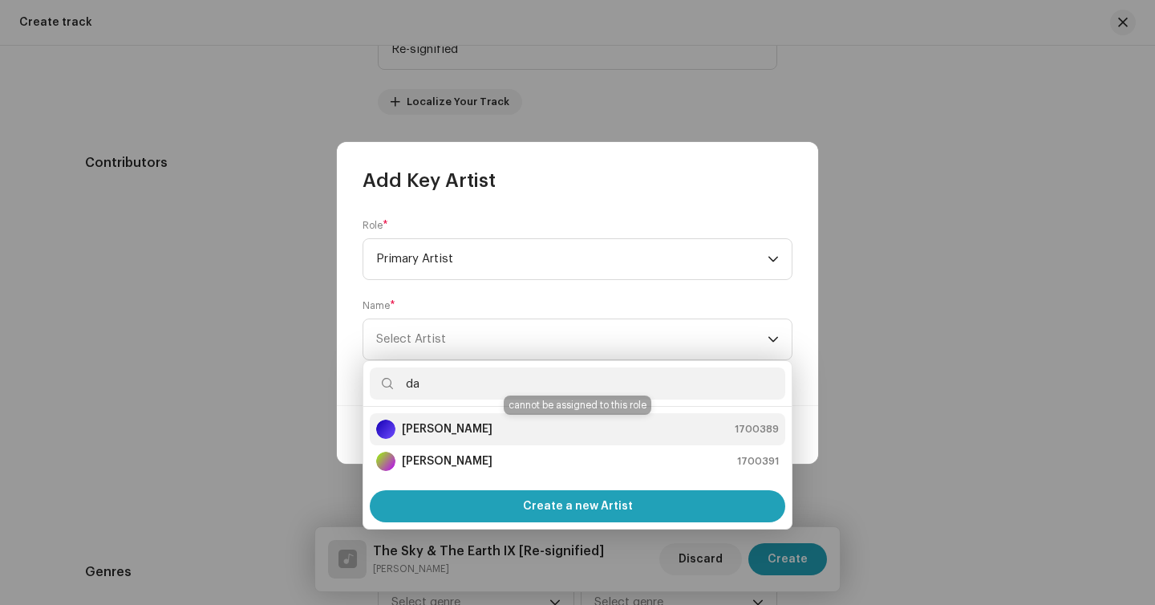
type input "da"
click at [484, 428] on strong "Daniel Kowalski" at bounding box center [447, 429] width 91 height 16
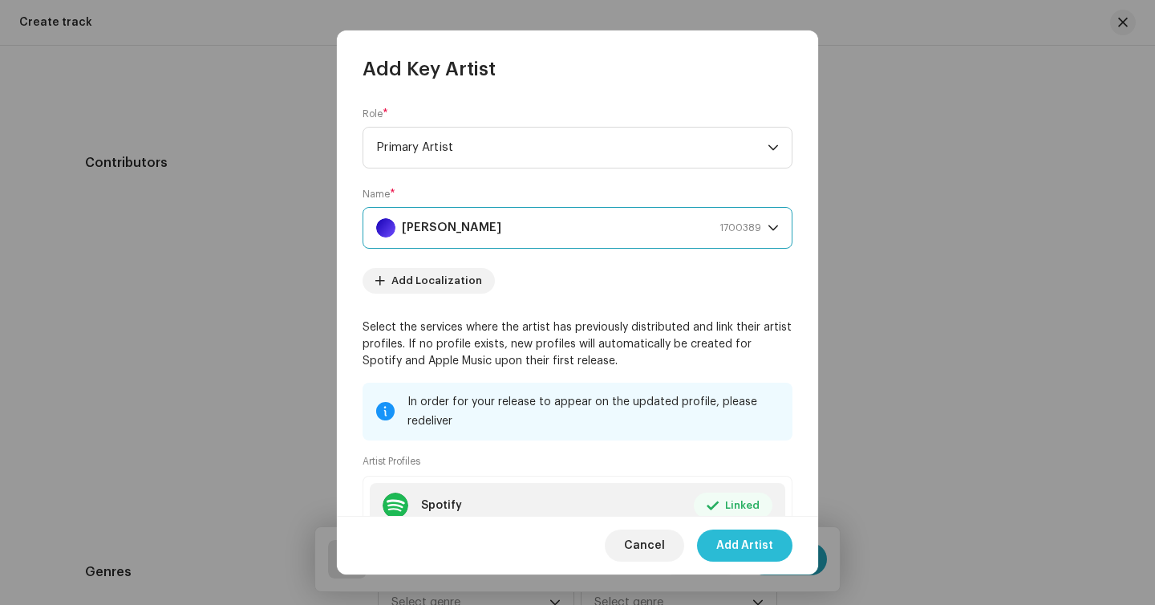
click at [752, 542] on span "Add Artist" at bounding box center [744, 545] width 57 height 32
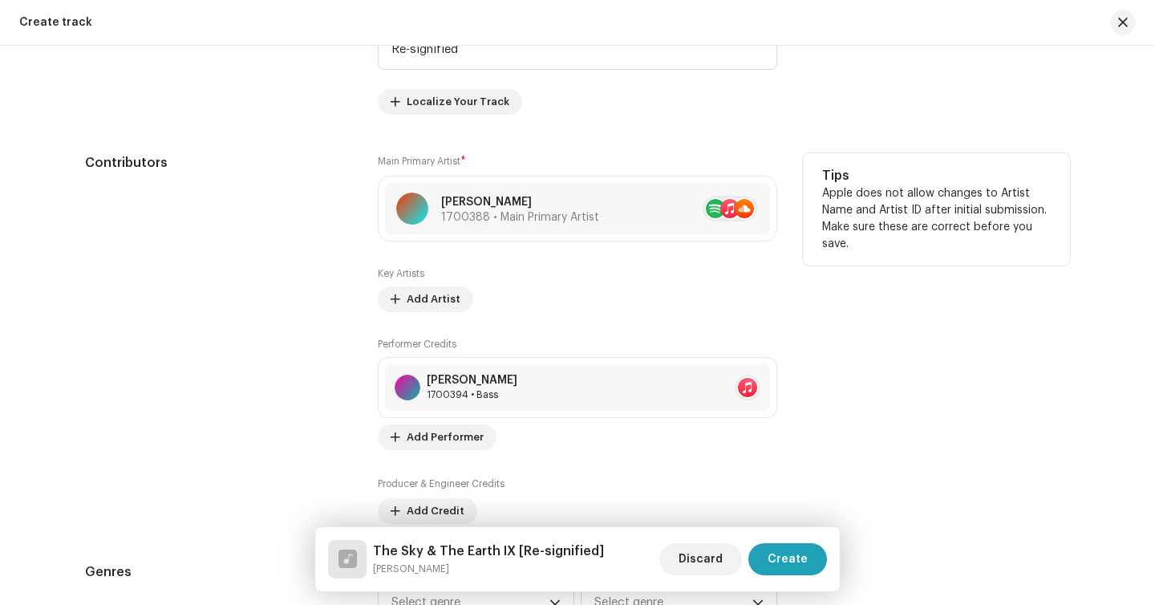
click at [459, 425] on div "Performer Credits Diego Sobral 1700394 • Bass Add Performer" at bounding box center [577, 394] width 399 height 112
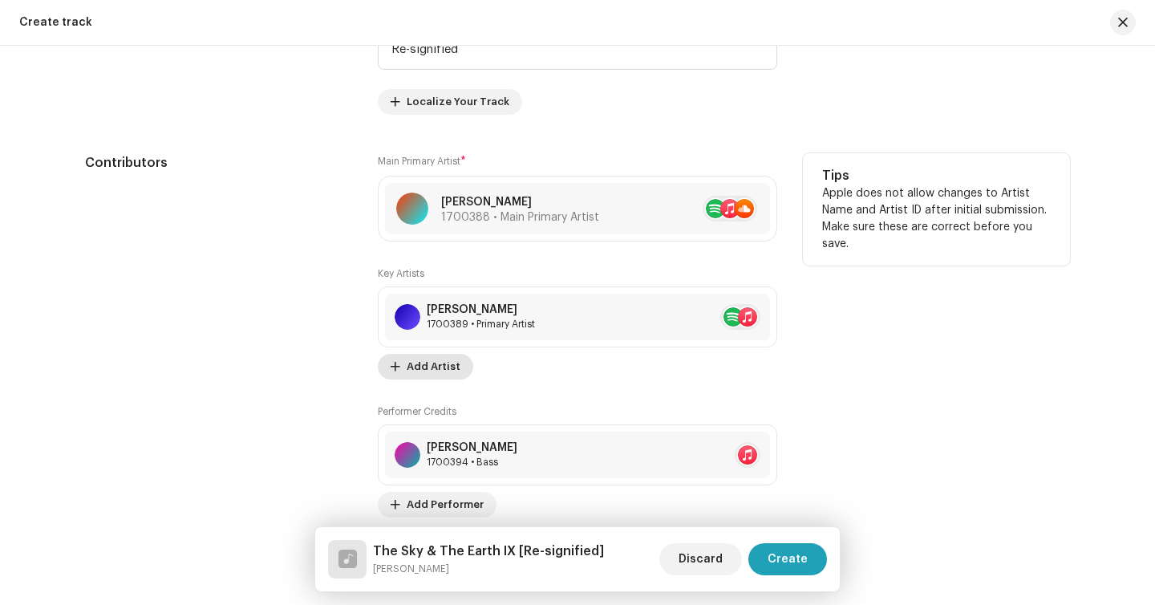
click at [433, 365] on span "Add Artist" at bounding box center [434, 367] width 54 height 32
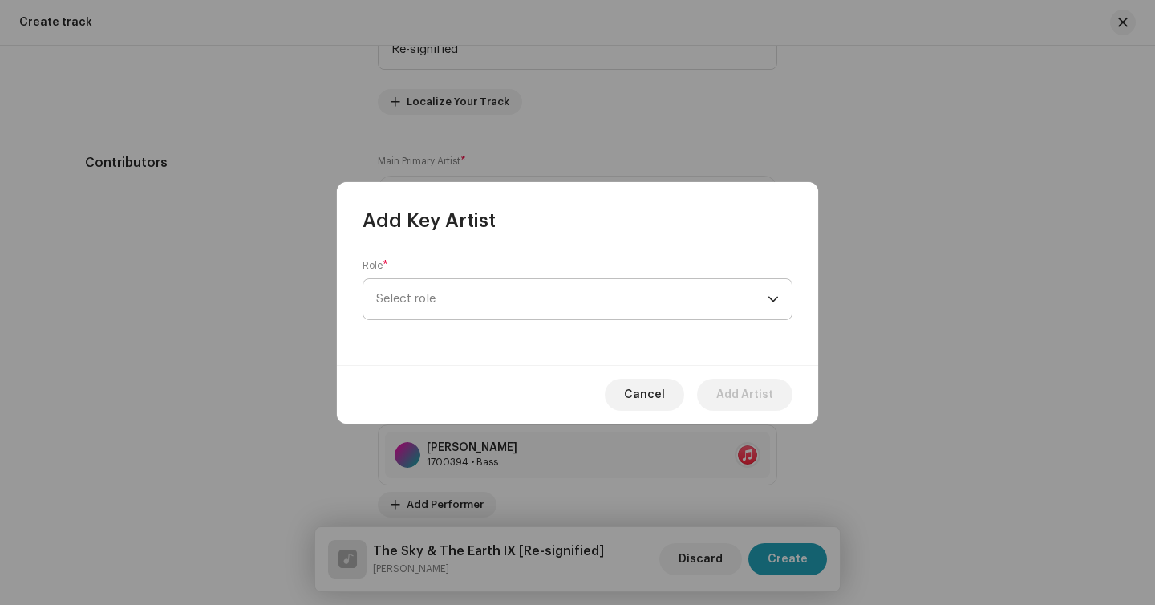
click at [476, 297] on span "Select role" at bounding box center [571, 299] width 391 height 40
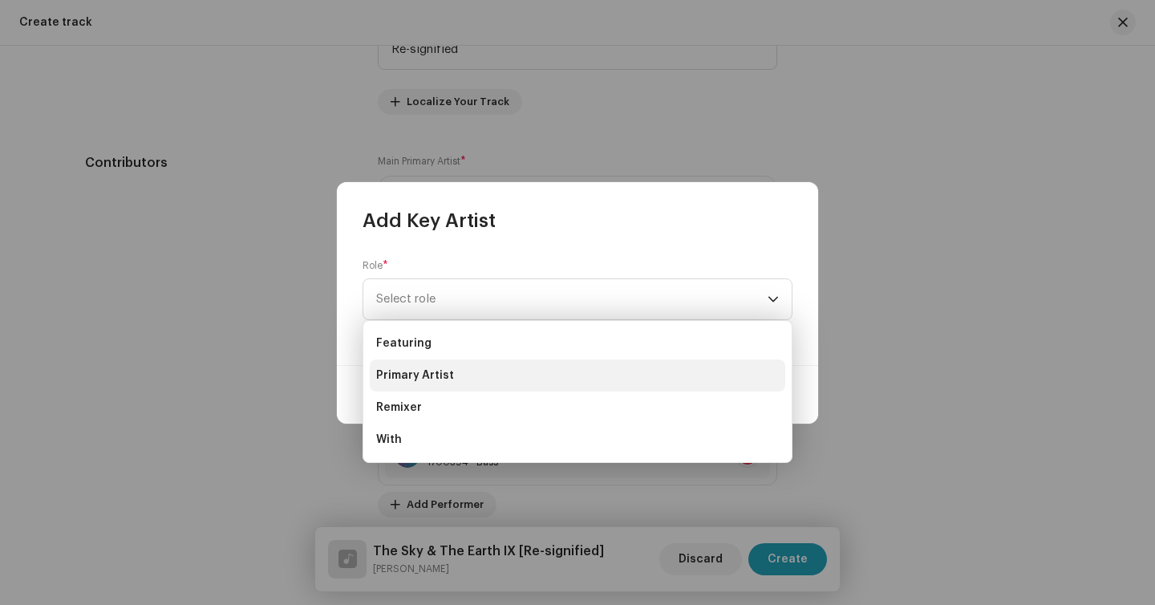
click at [432, 378] on span "Primary Artist" at bounding box center [415, 375] width 78 height 16
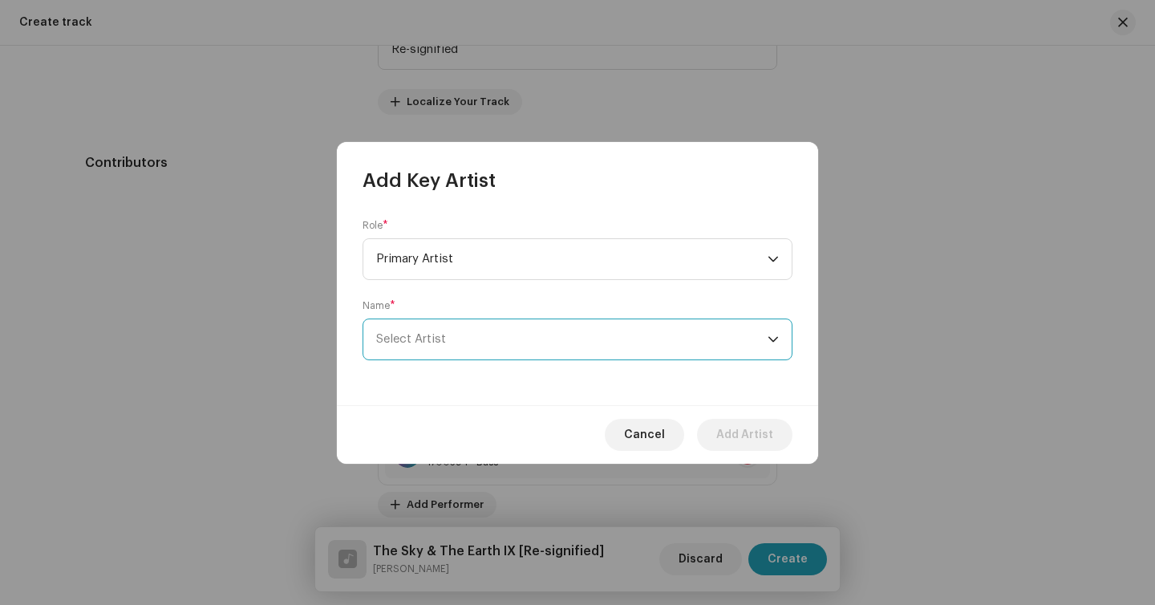
click at [424, 332] on span "Select Artist" at bounding box center [571, 339] width 391 height 40
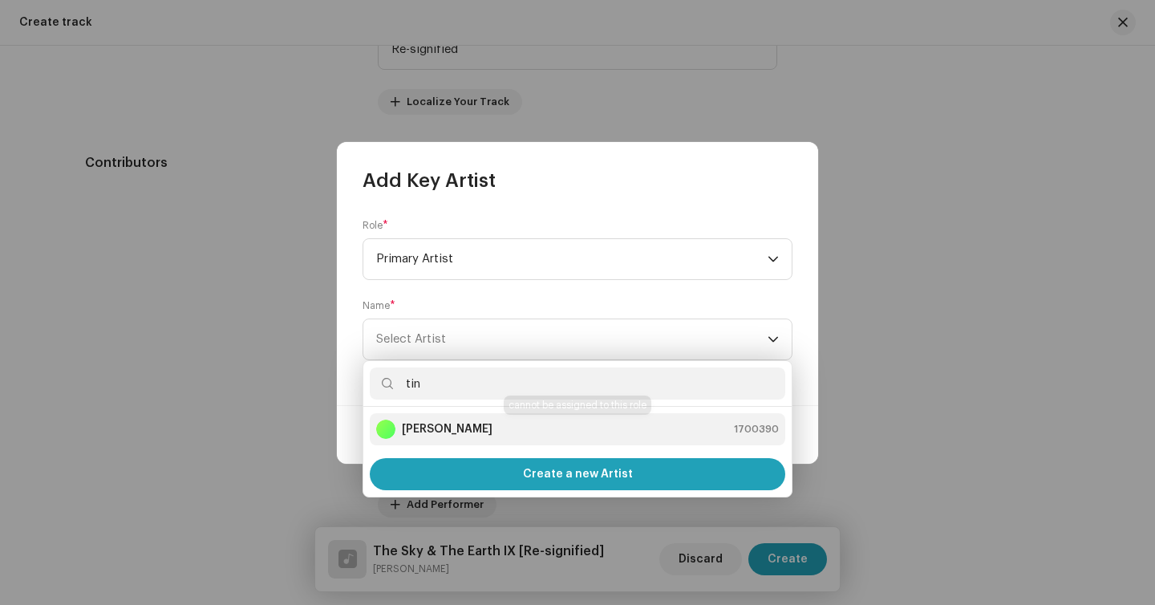
type input "tin"
click at [428, 428] on strong "Tincho Acosta" at bounding box center [447, 429] width 91 height 16
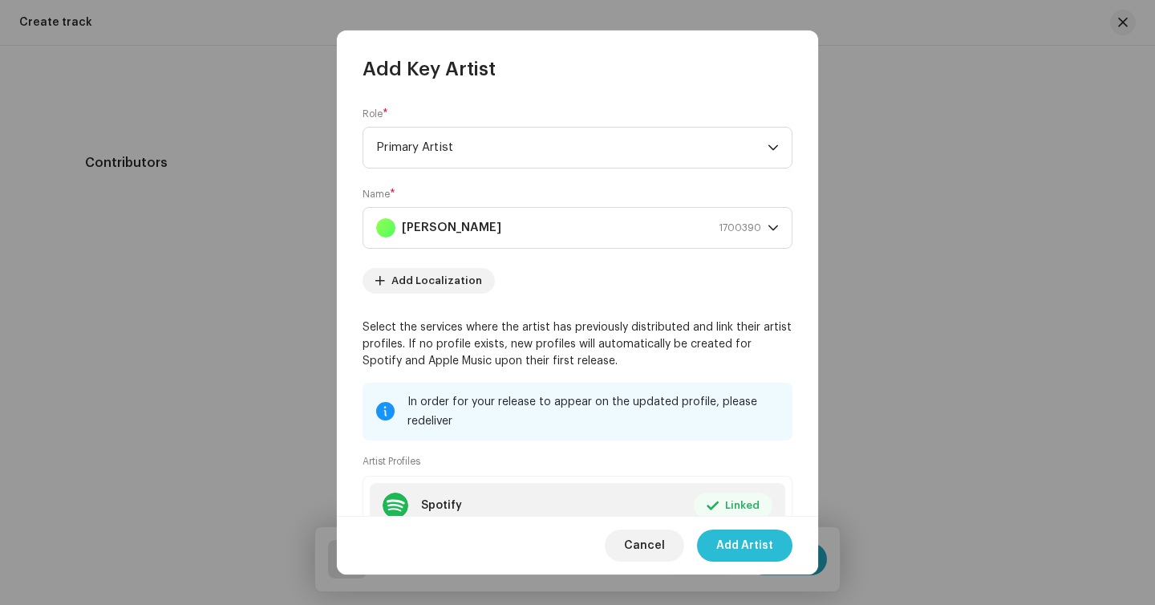
click at [736, 549] on span "Add Artist" at bounding box center [744, 545] width 57 height 32
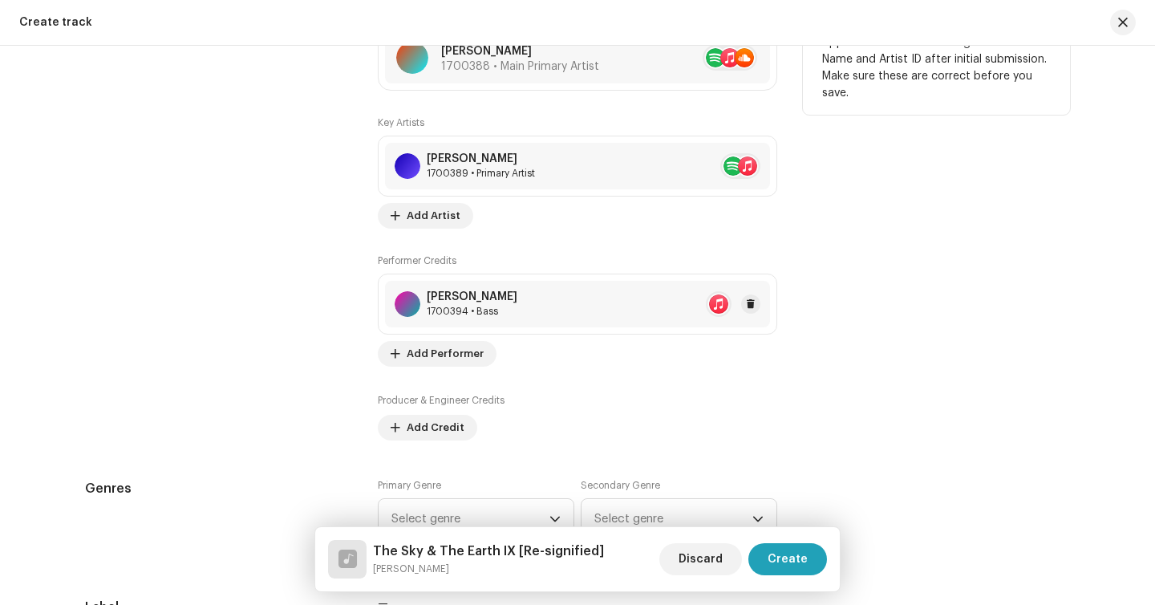
scroll to position [1134, 0]
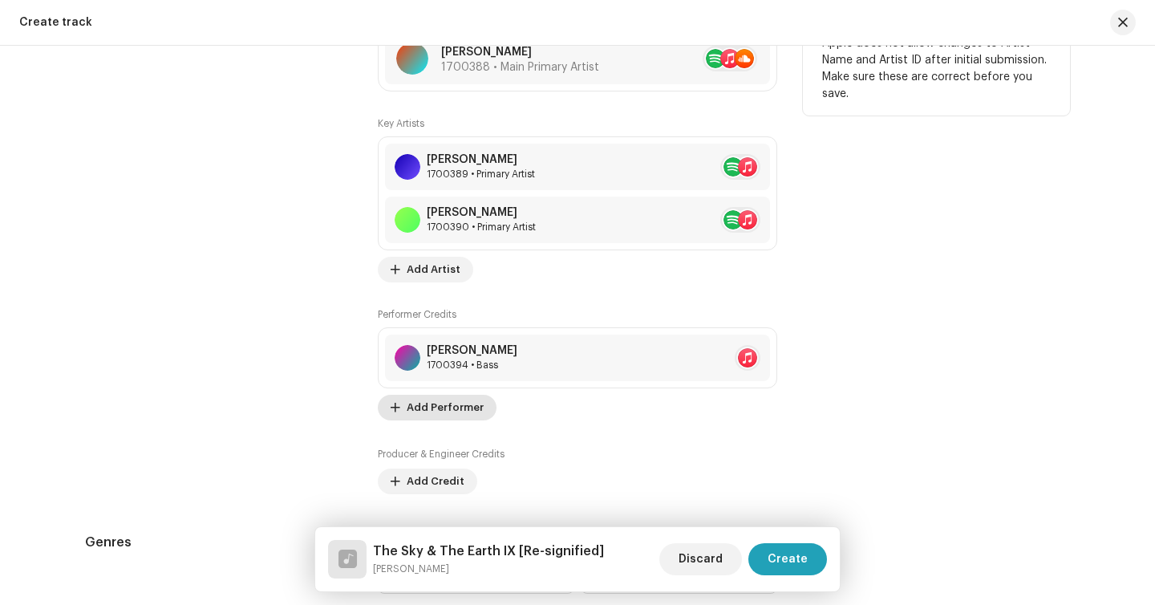
click at [441, 409] on span "Add Performer" at bounding box center [445, 407] width 77 height 32
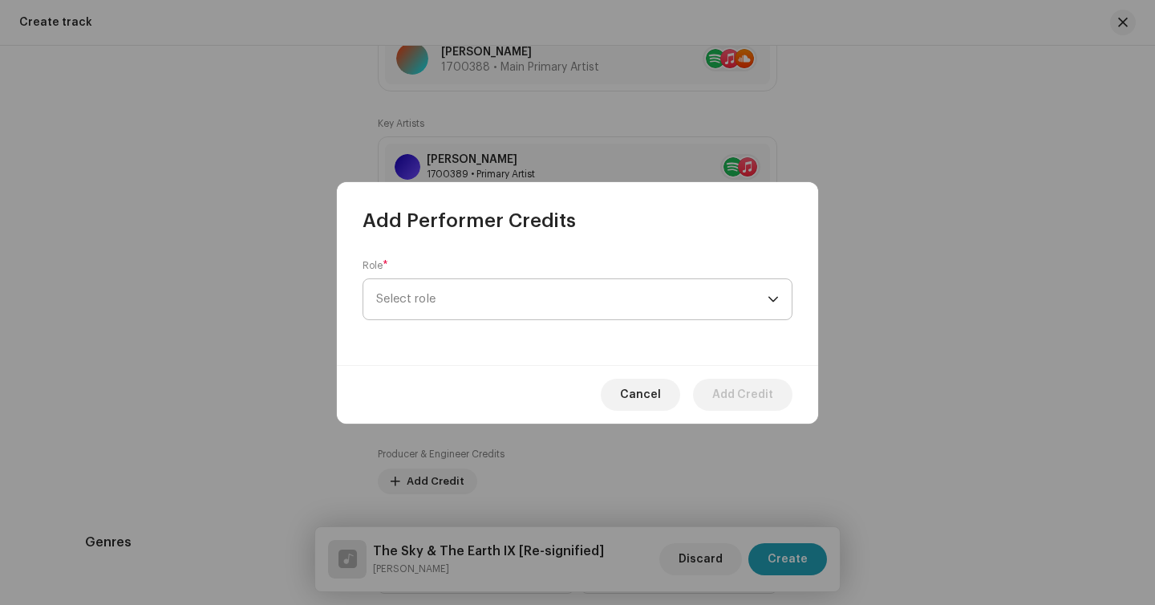
click at [473, 307] on span "Select role" at bounding box center [571, 299] width 391 height 40
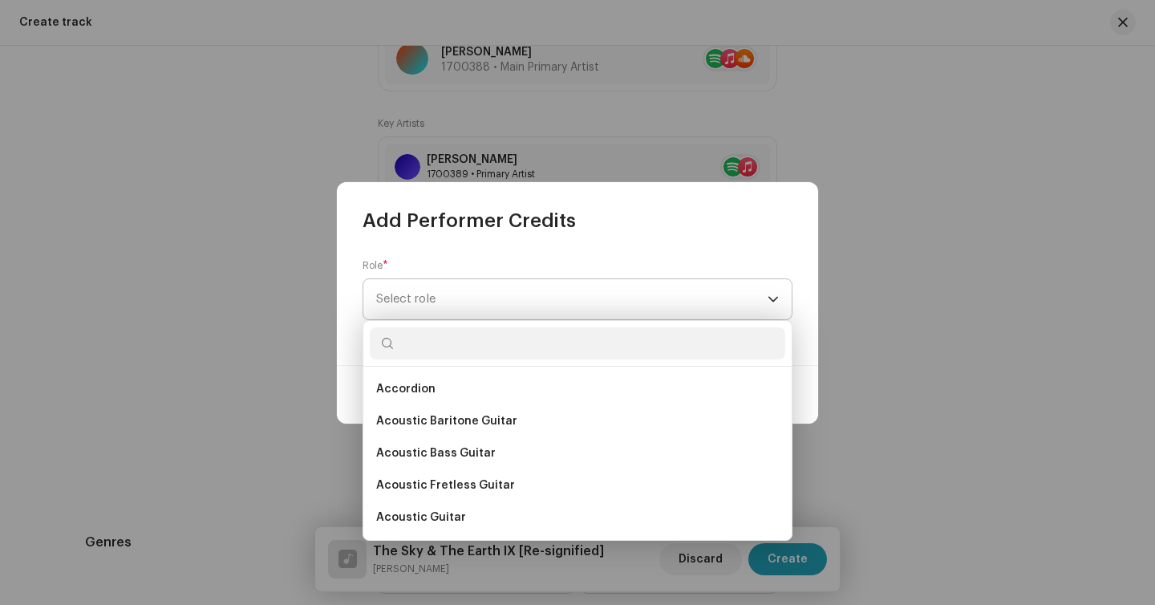
type input "d"
type input "j"
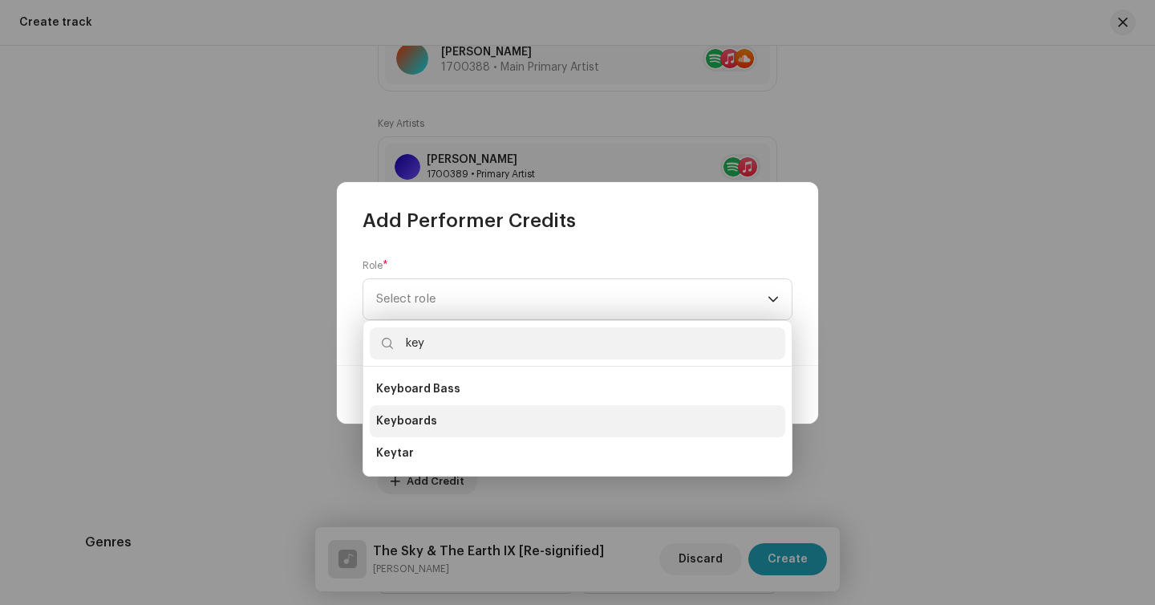
type input "key"
click at [461, 420] on li "Keyboards" at bounding box center [577, 421] width 415 height 32
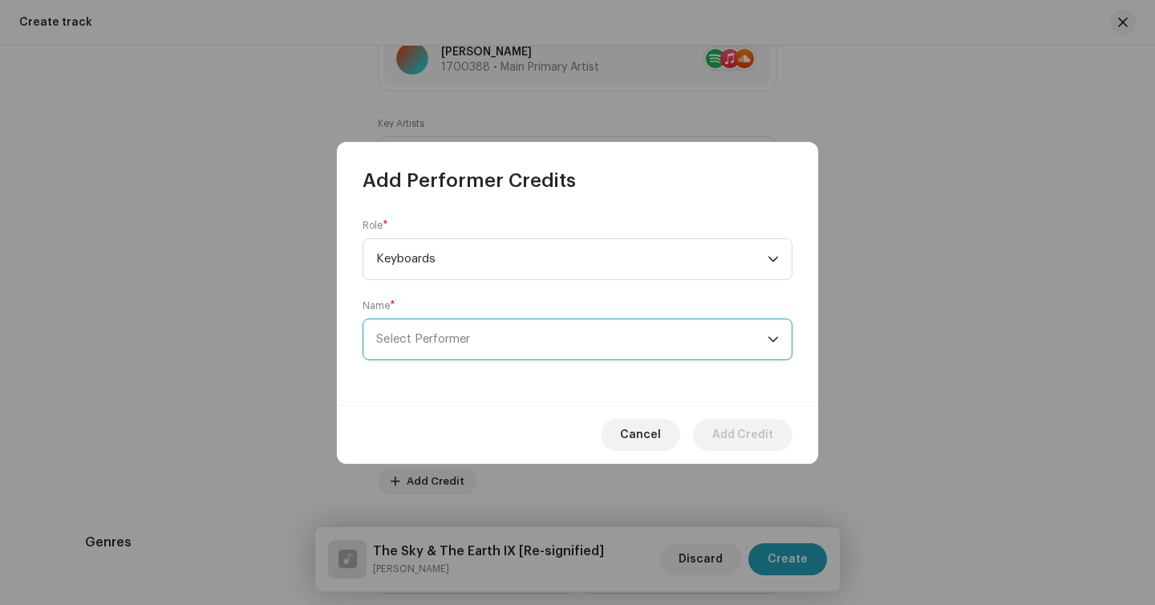
click at [482, 344] on span "Select Performer" at bounding box center [571, 339] width 391 height 40
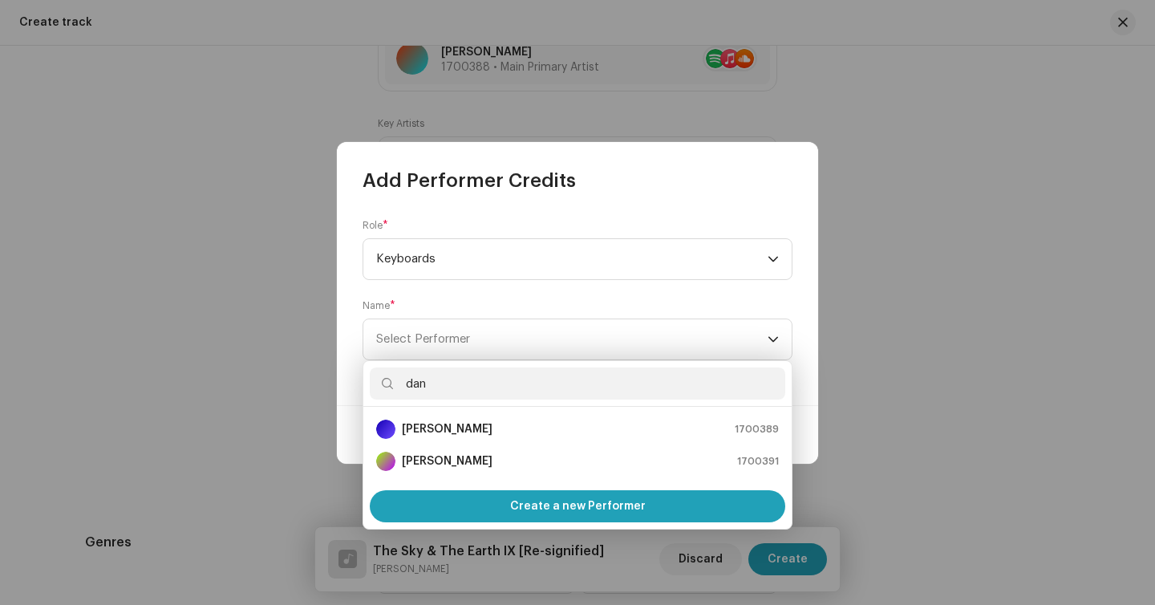
type input "dan"
click at [442, 426] on strong "Daniel Kowalski" at bounding box center [447, 429] width 91 height 16
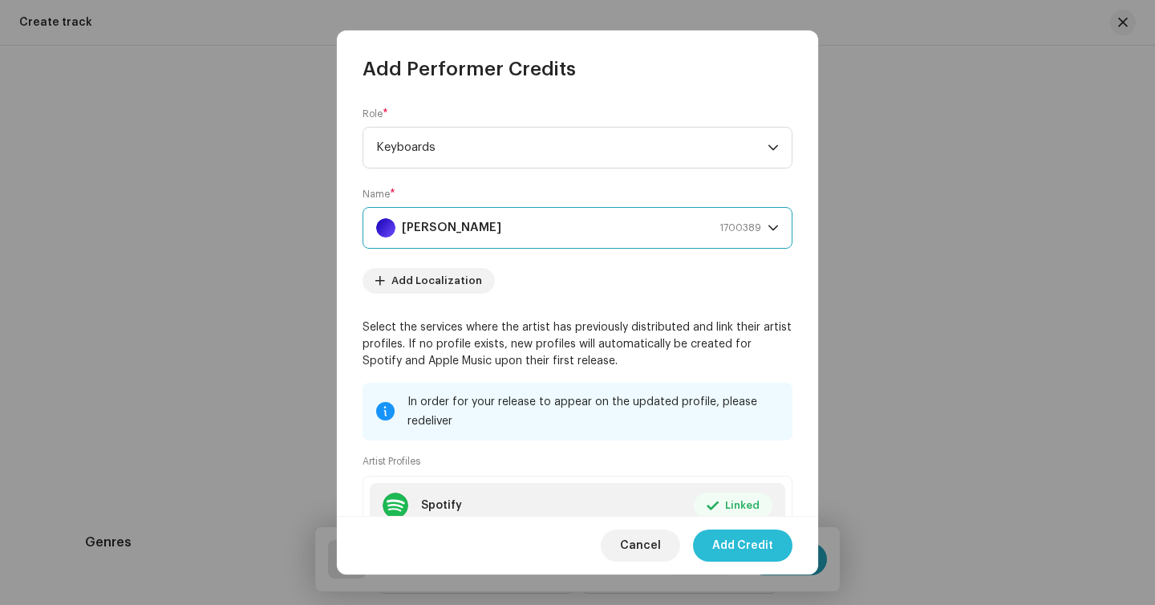
click at [740, 545] on span "Add Credit" at bounding box center [742, 545] width 61 height 32
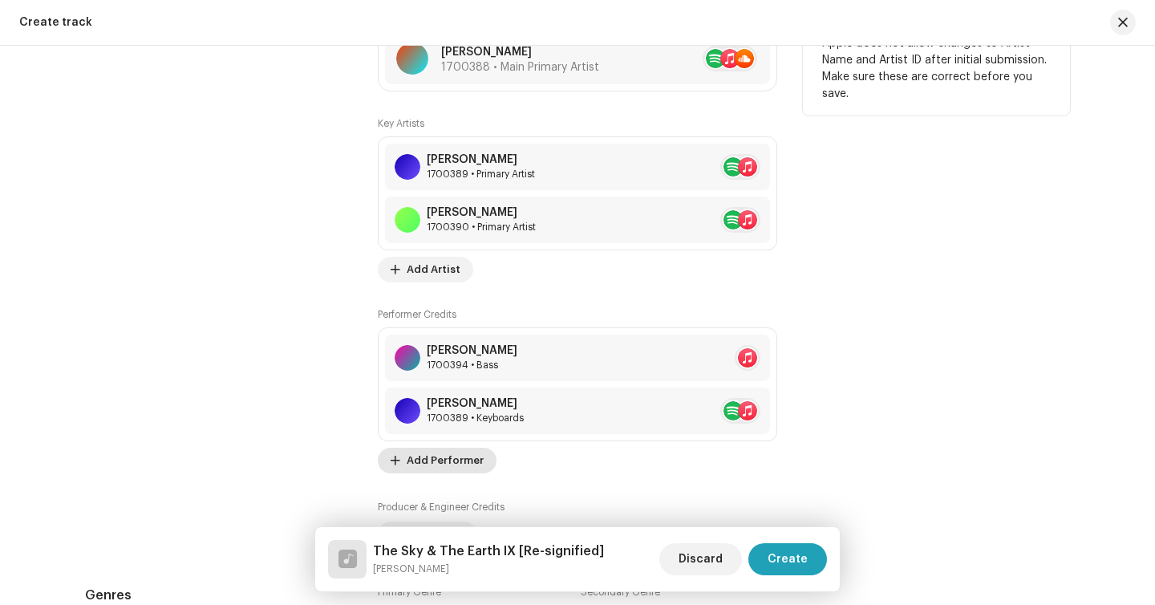
click at [444, 461] on span "Add Performer" at bounding box center [445, 460] width 77 height 32
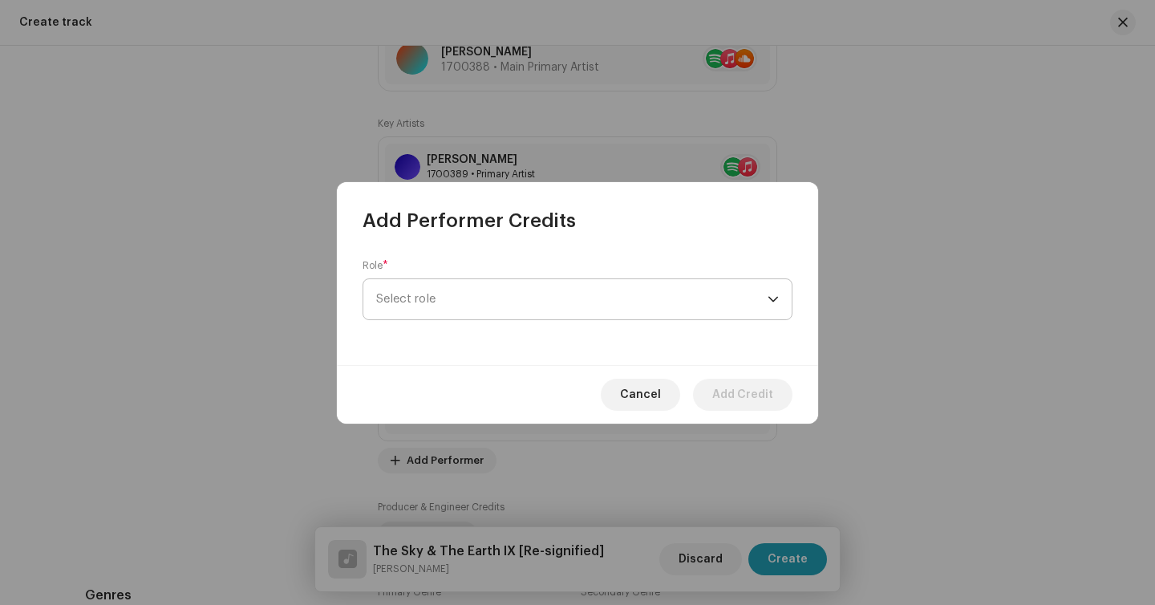
click at [515, 302] on span "Select role" at bounding box center [571, 299] width 391 height 40
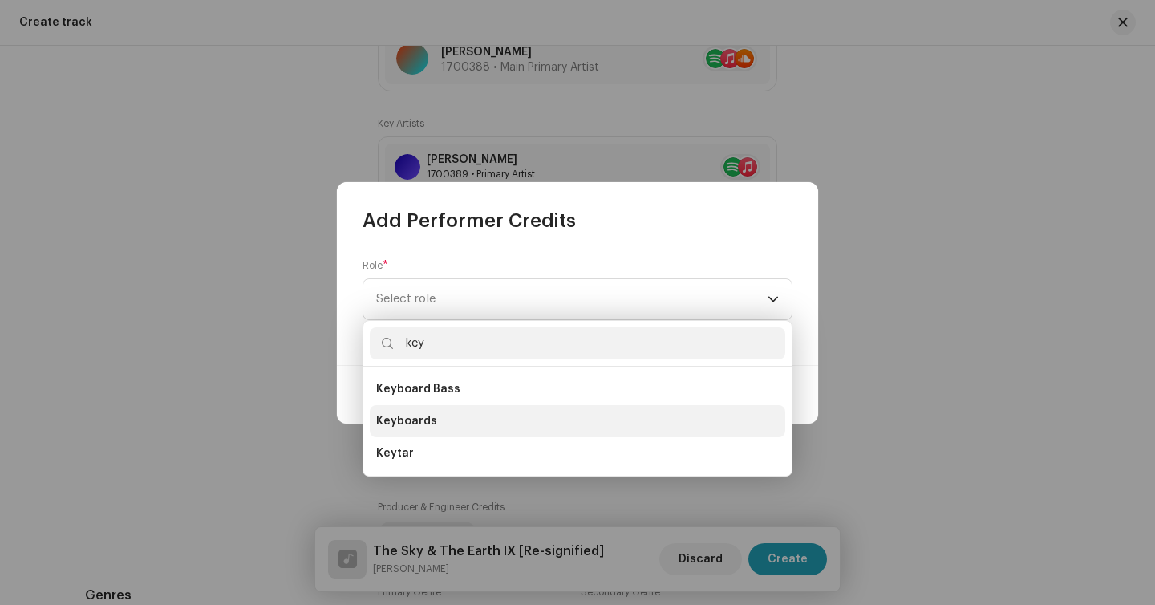
type input "key"
click at [455, 414] on li "Keyboards" at bounding box center [577, 421] width 415 height 32
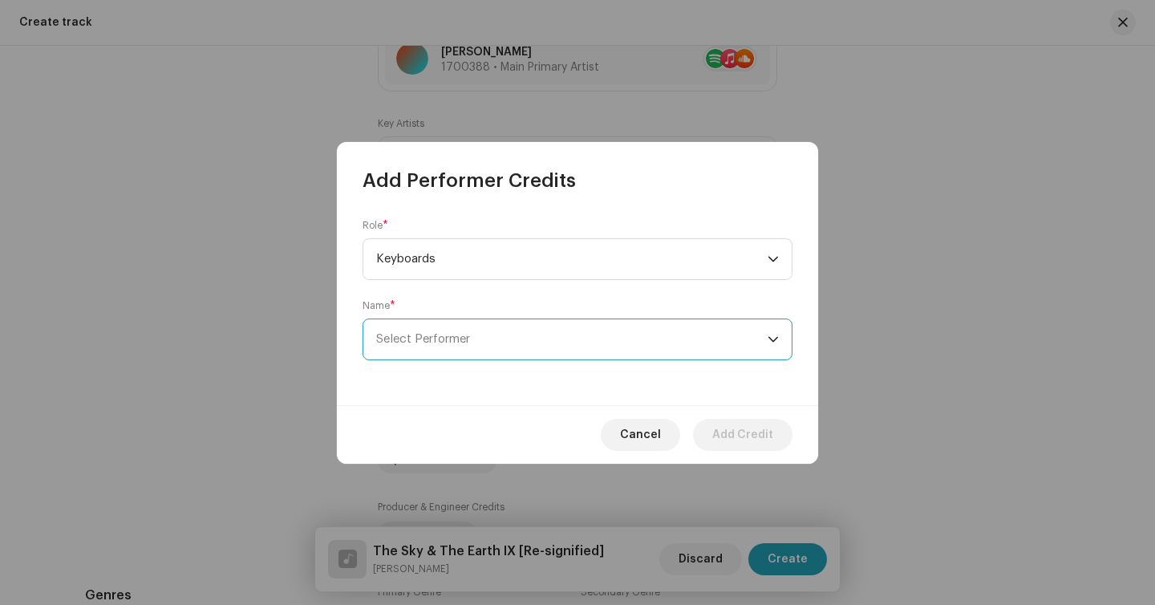
click at [457, 344] on span "Select Performer" at bounding box center [423, 339] width 94 height 12
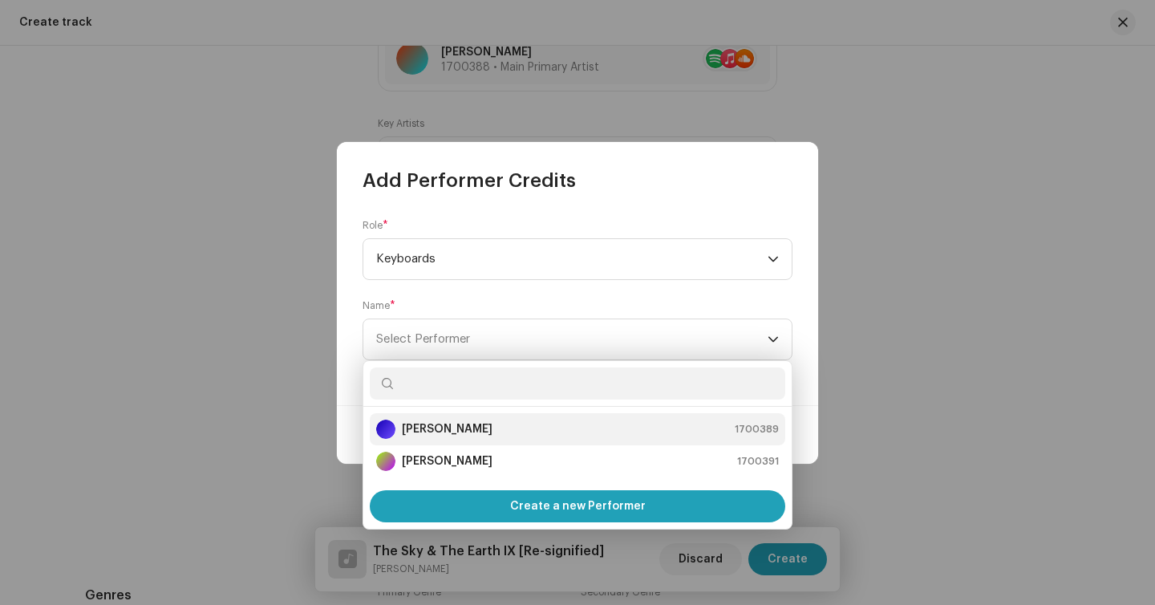
click at [451, 422] on strong "Daniel Kowalski" at bounding box center [447, 429] width 91 height 16
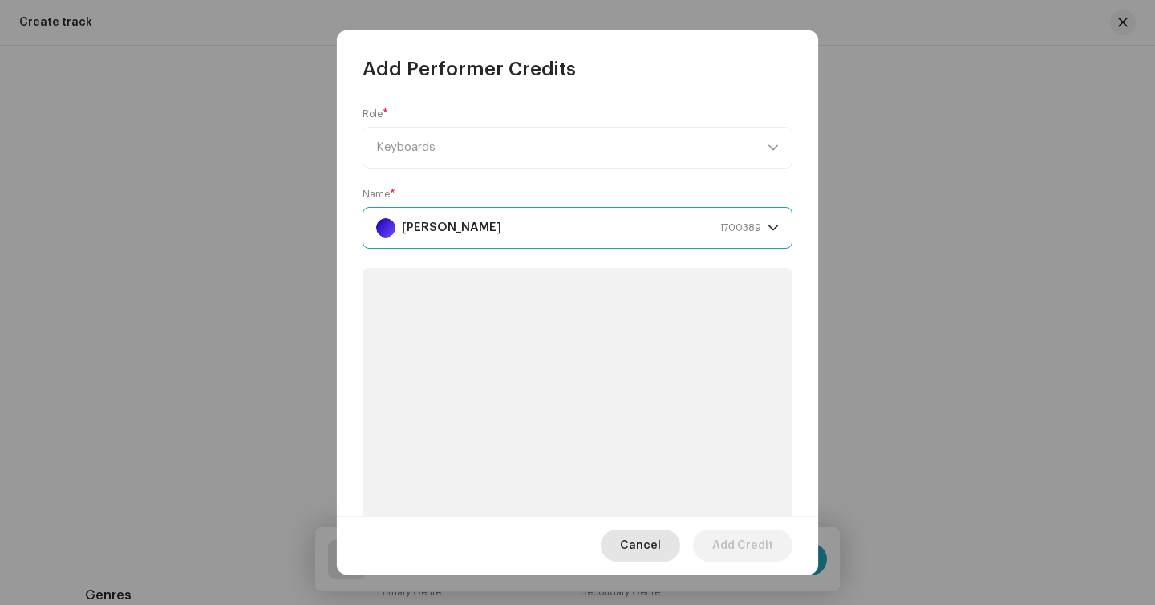
click at [646, 535] on span "Cancel" at bounding box center [640, 545] width 41 height 32
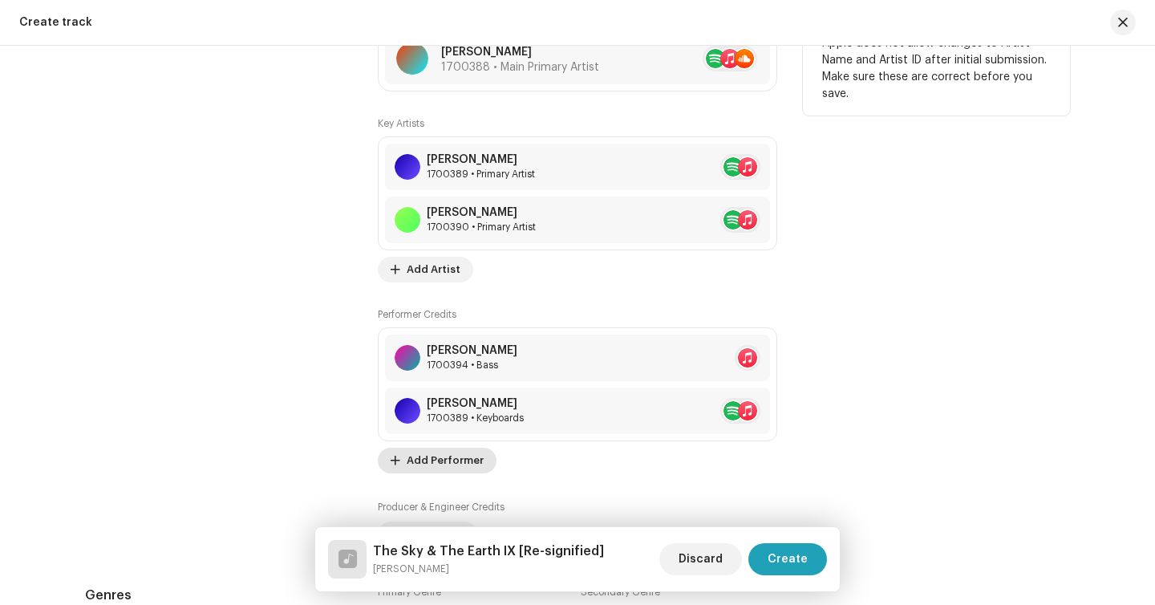
click at [471, 467] on span "Add Performer" at bounding box center [445, 460] width 77 height 32
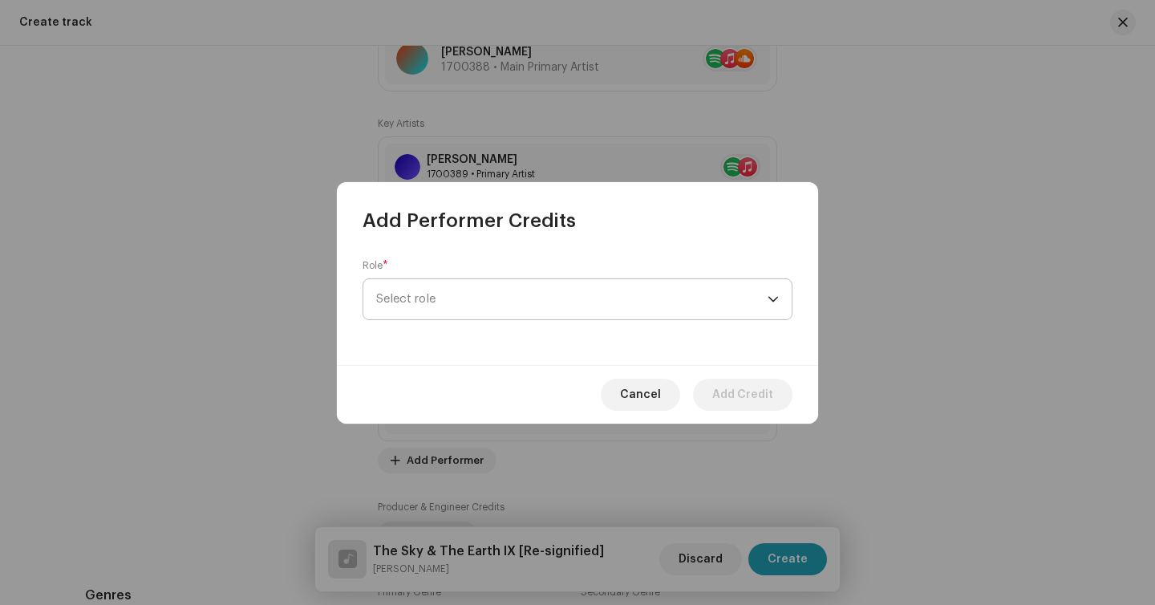
click at [509, 287] on span "Select role" at bounding box center [571, 299] width 391 height 40
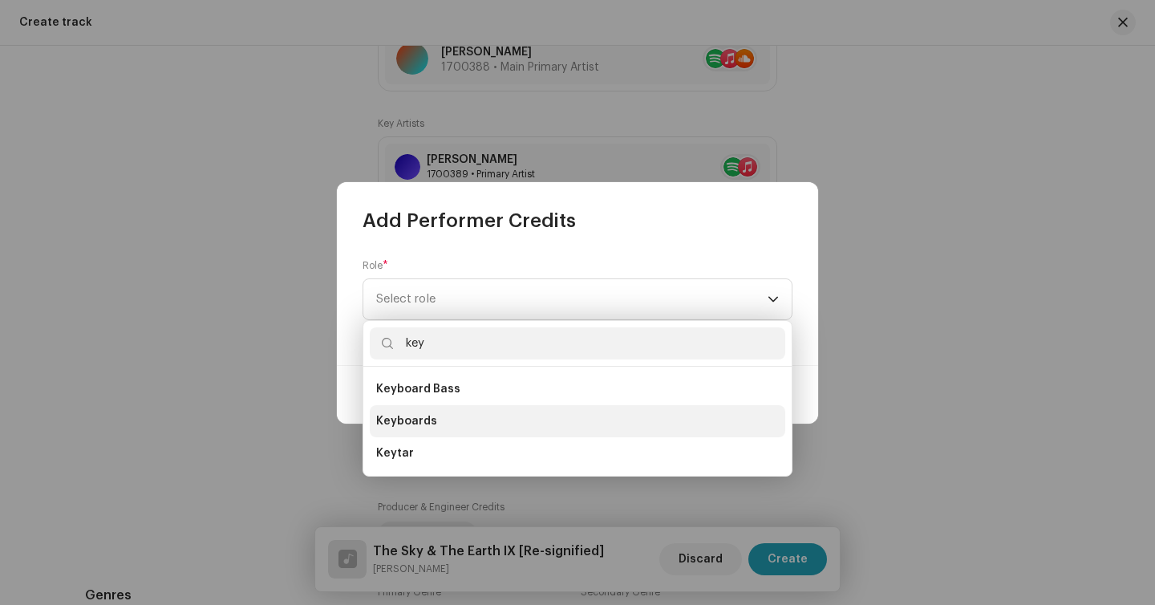
type input "key"
click at [440, 427] on li "Keyboards" at bounding box center [577, 421] width 415 height 32
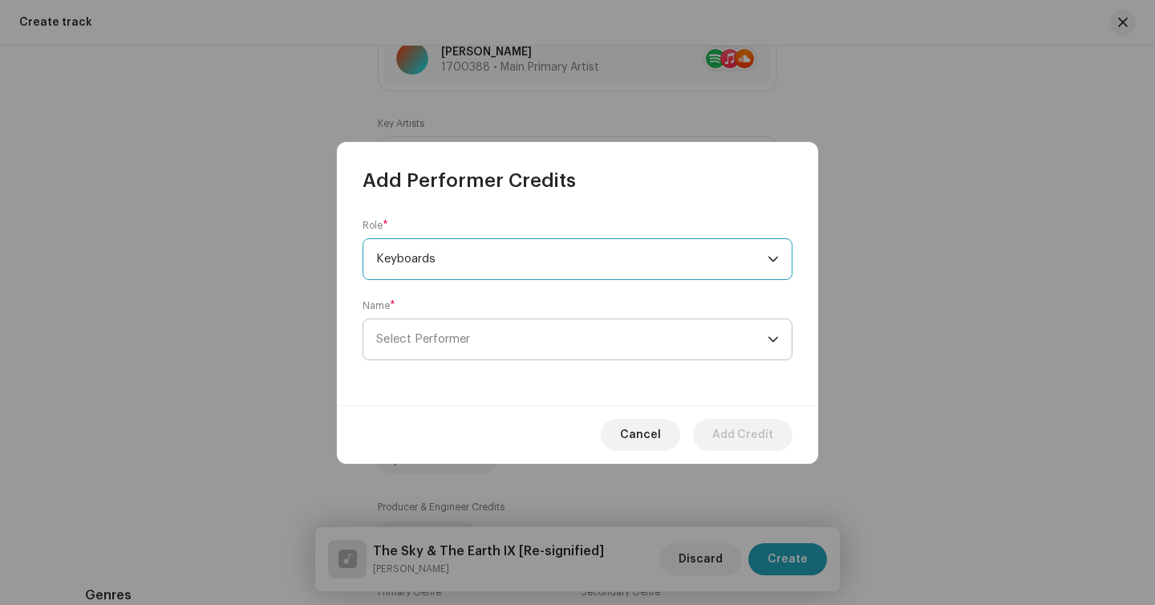
click at [439, 346] on span "Select Performer" at bounding box center [571, 339] width 391 height 40
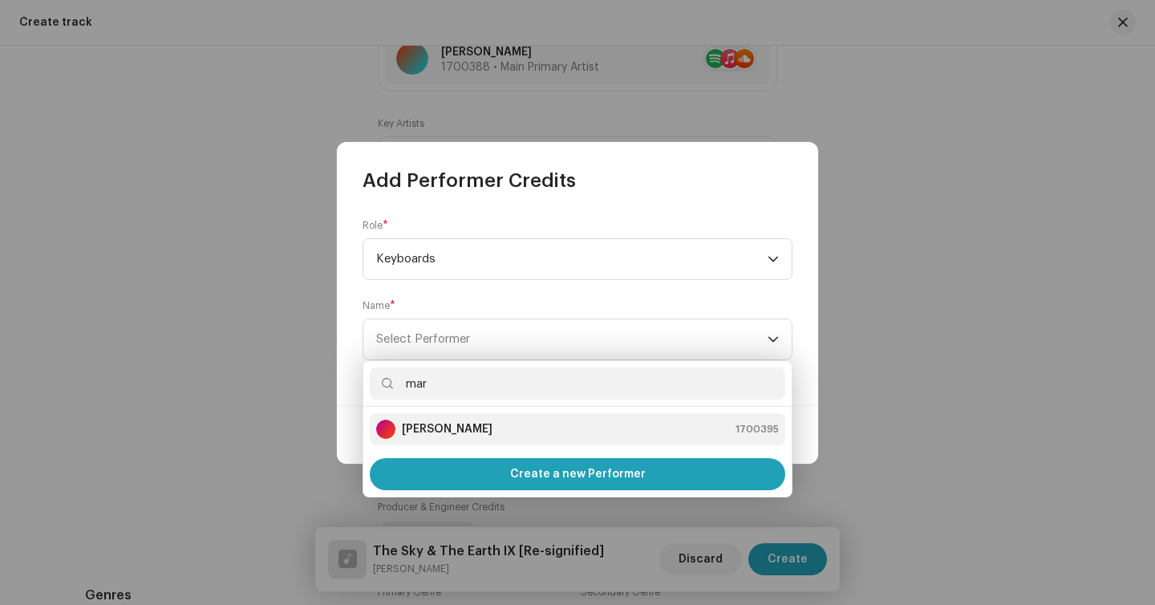
type input "mar"
click at [435, 423] on strong "Marcio Panozzo" at bounding box center [447, 429] width 91 height 16
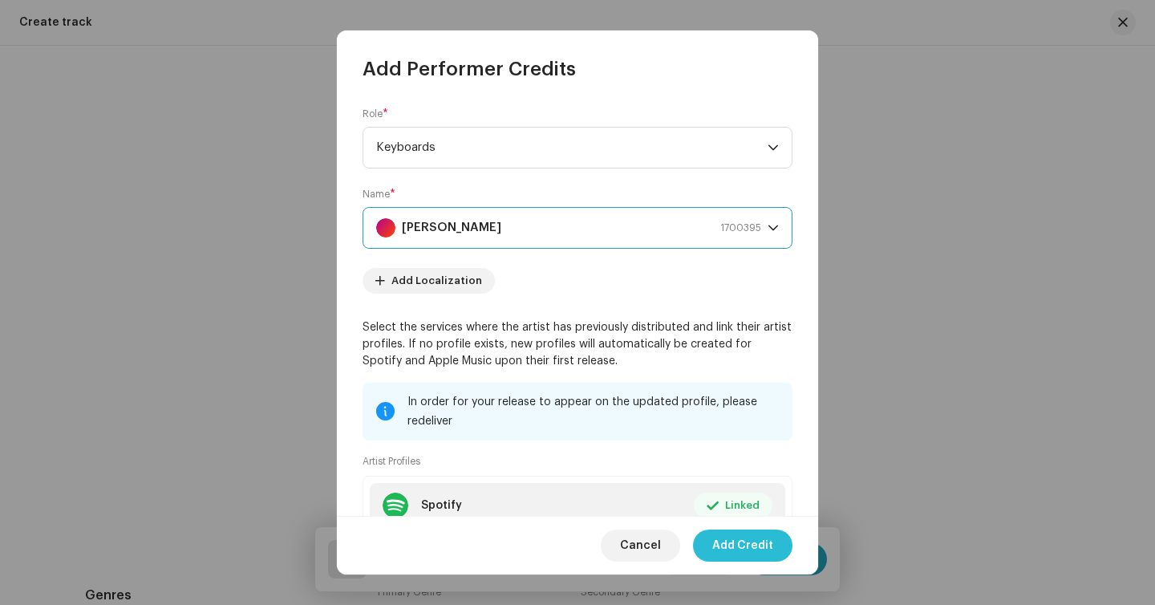
click at [764, 549] on span "Add Credit" at bounding box center [742, 545] width 61 height 32
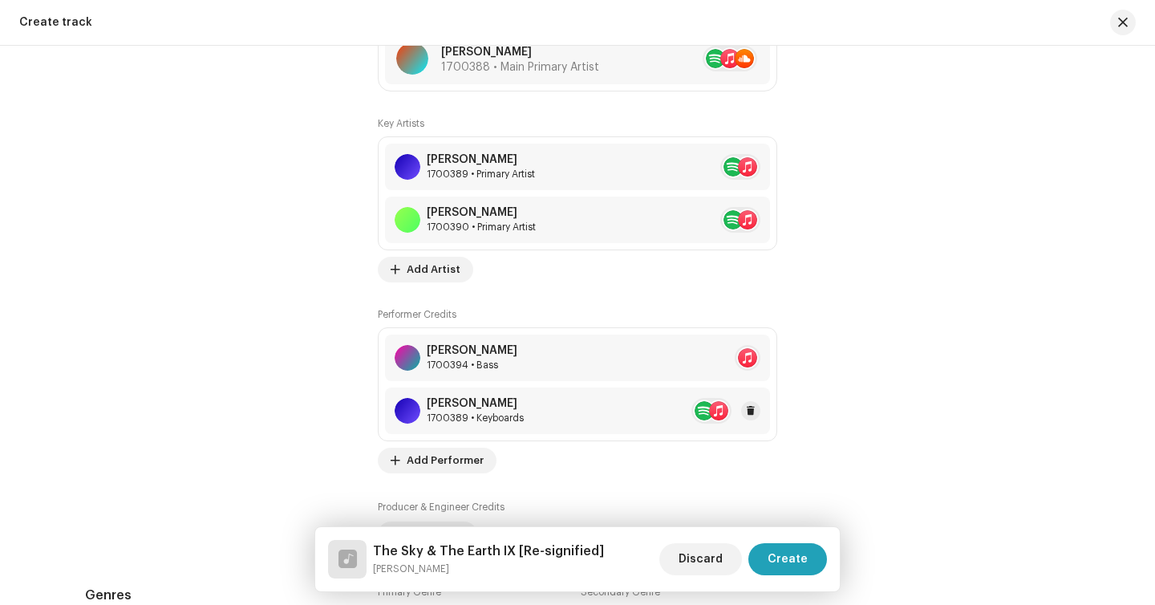
scroll to position [1284, 0]
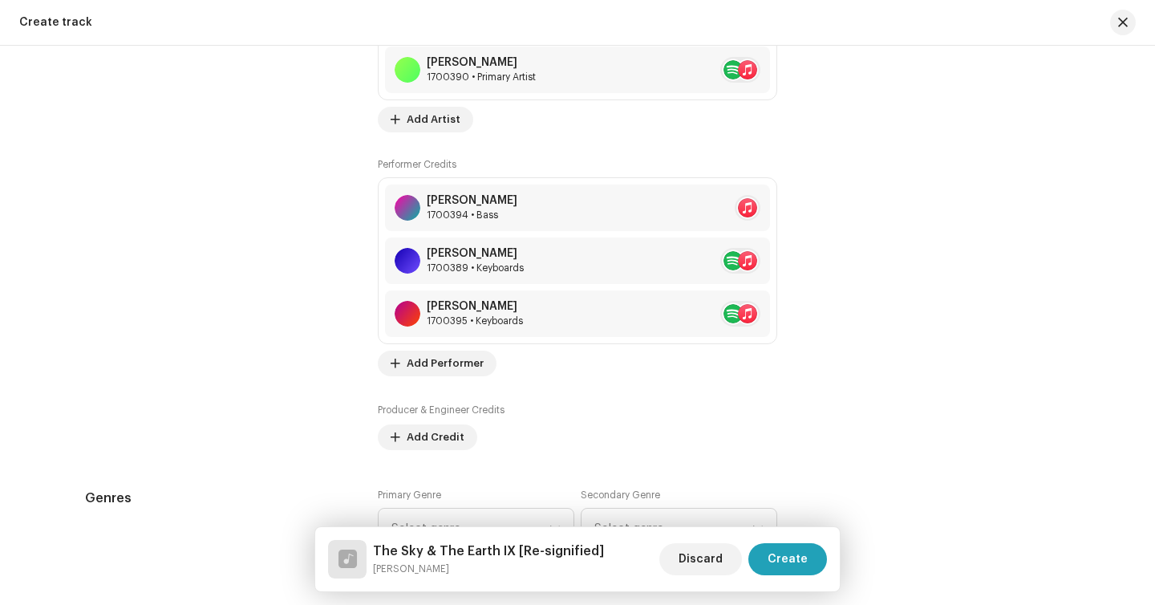
click at [446, 379] on div "Key Artists Daniel Kowalski 1700389 • Primary Artist Tincho Acosta 1700390 • Pr…" at bounding box center [577, 208] width 399 height 483
click at [462, 358] on span "Add Performer" at bounding box center [445, 363] width 77 height 32
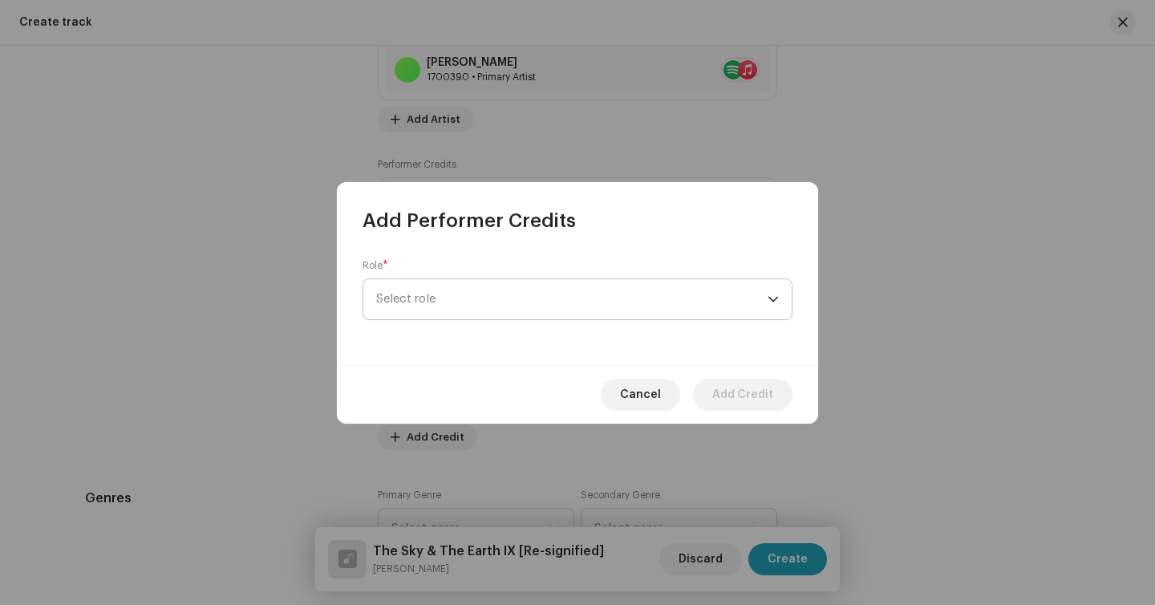
click at [467, 289] on span "Select role" at bounding box center [571, 299] width 391 height 40
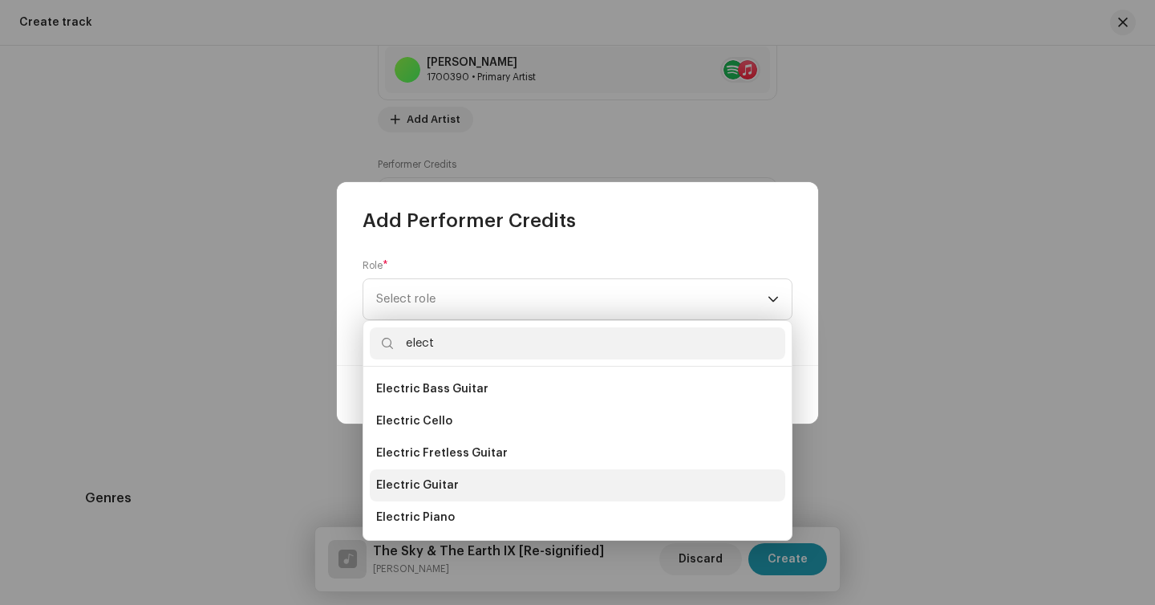
type input "elect"
click at [415, 477] on span "Electric Guitar" at bounding box center [417, 485] width 83 height 16
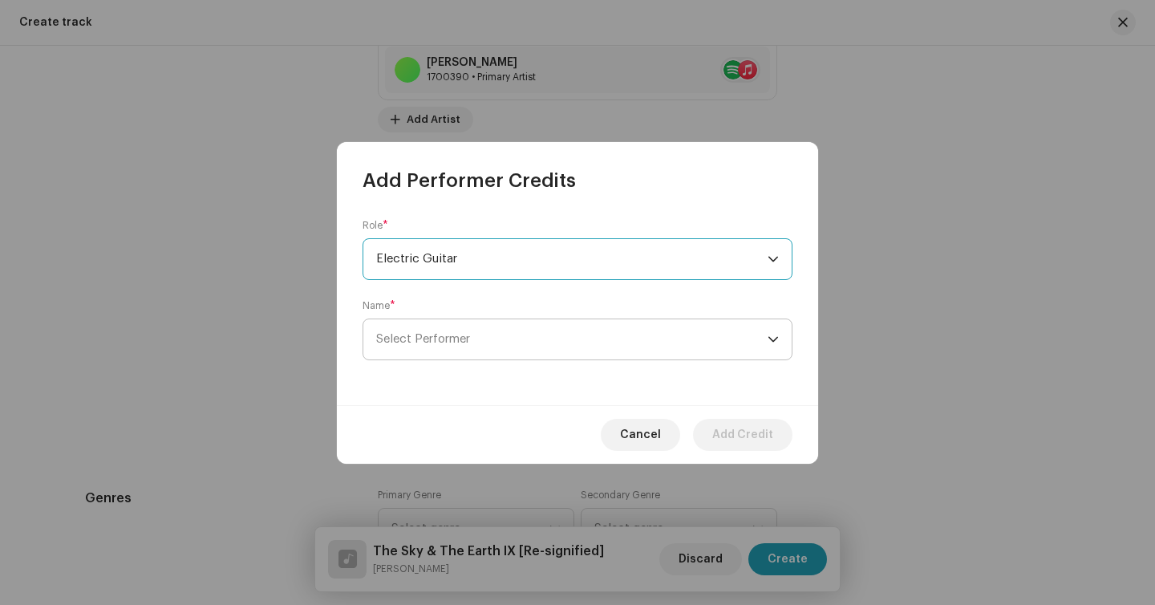
click at [449, 343] on span "Select Performer" at bounding box center [423, 339] width 94 height 12
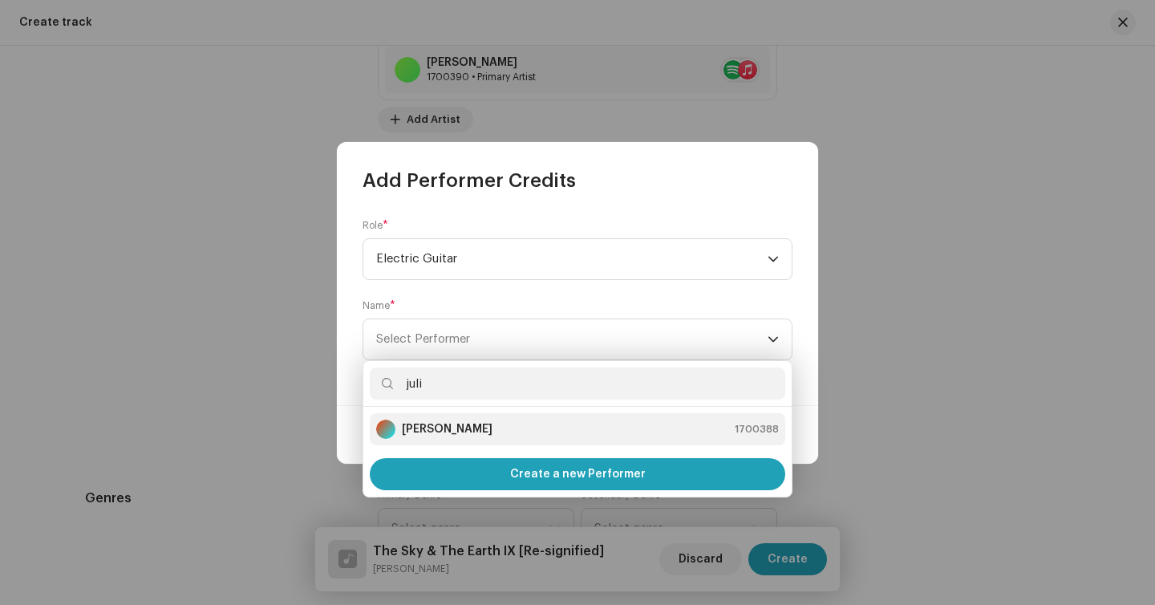
type input "juli"
click at [445, 428] on strong "[PERSON_NAME]" at bounding box center [447, 429] width 91 height 16
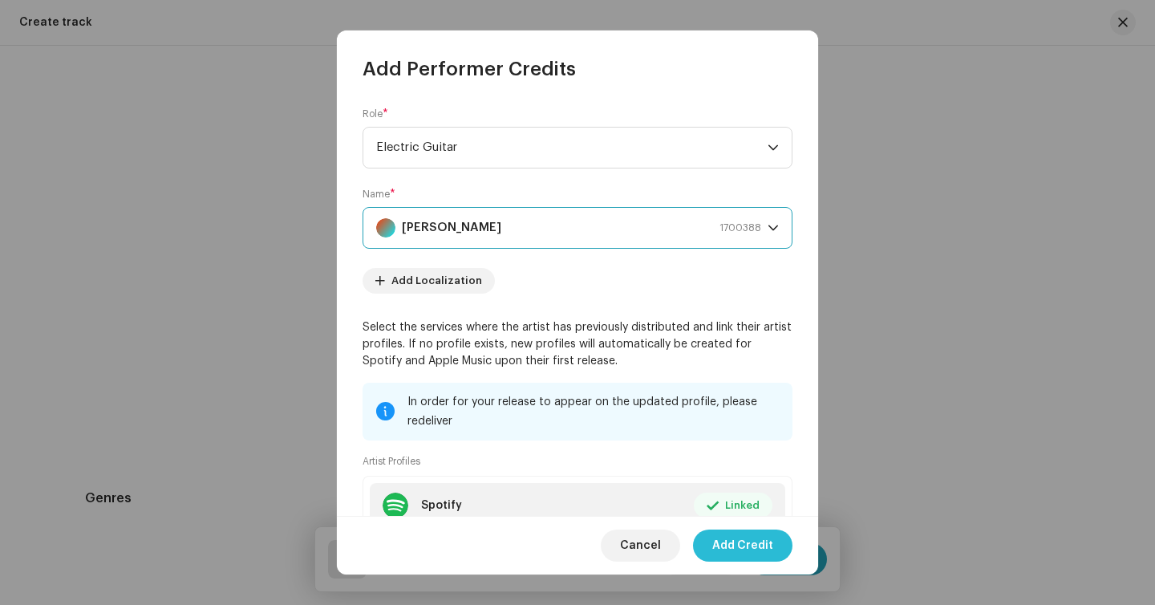
click at [725, 548] on span "Add Credit" at bounding box center [742, 545] width 61 height 32
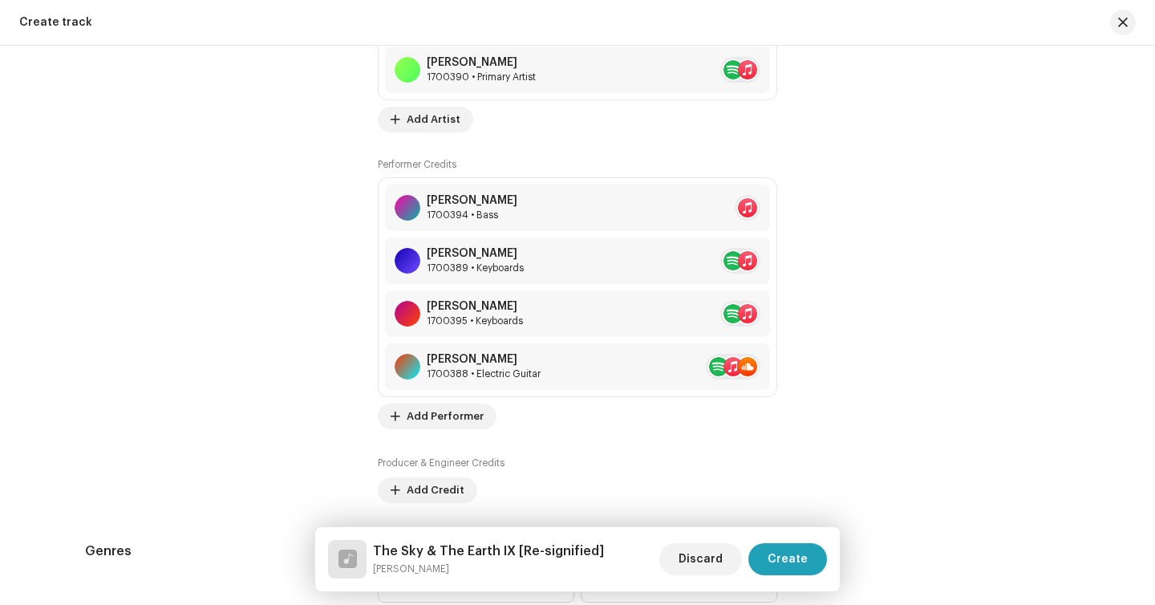
scroll to position [1384, 0]
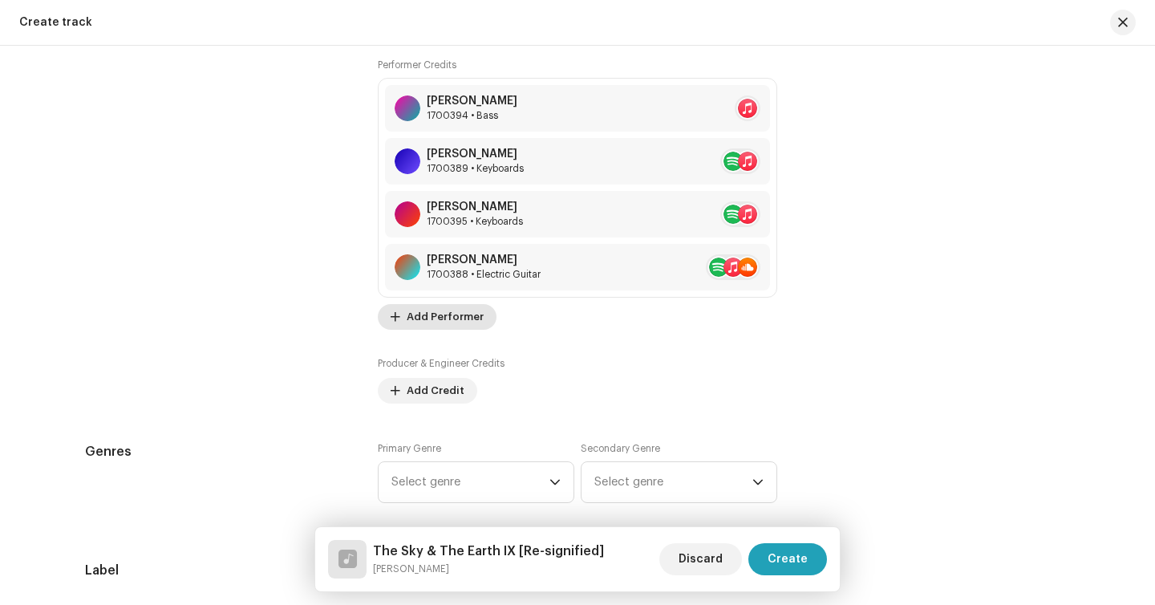
click at [447, 330] on span "Add Performer" at bounding box center [445, 317] width 77 height 32
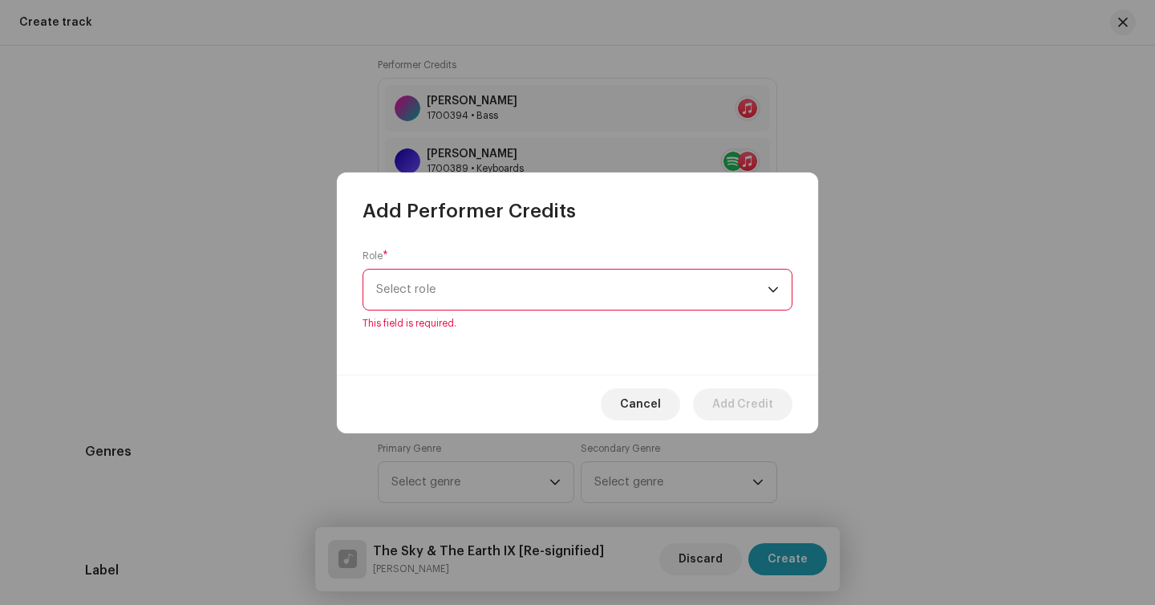
click at [503, 287] on span "Select role" at bounding box center [571, 290] width 391 height 40
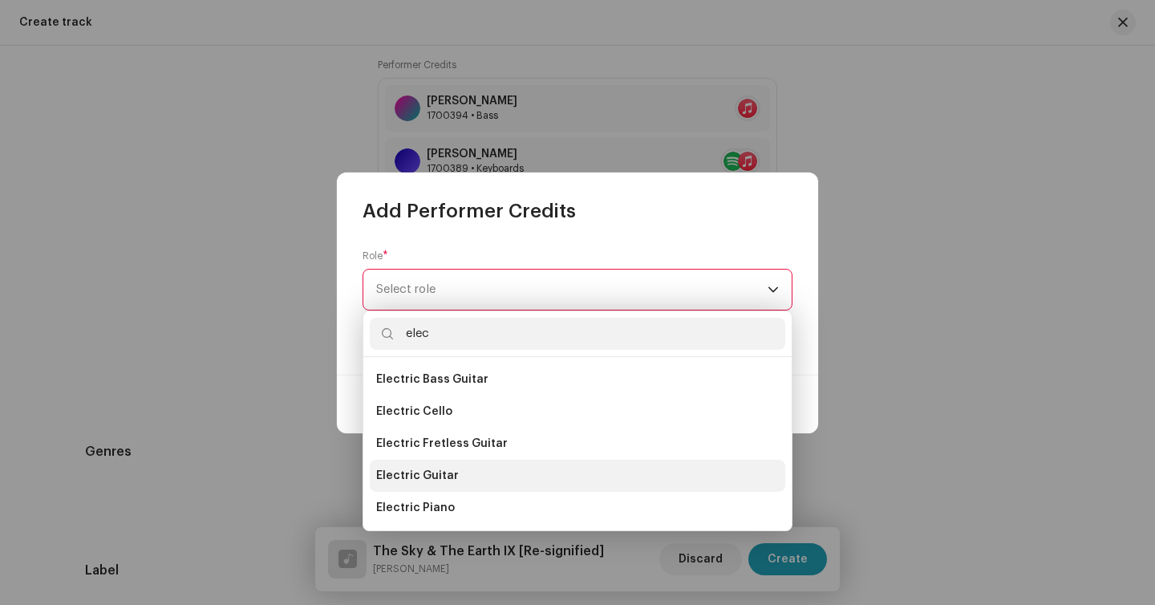
type input "elec"
click at [459, 484] on li "Electric Guitar" at bounding box center [577, 476] width 415 height 32
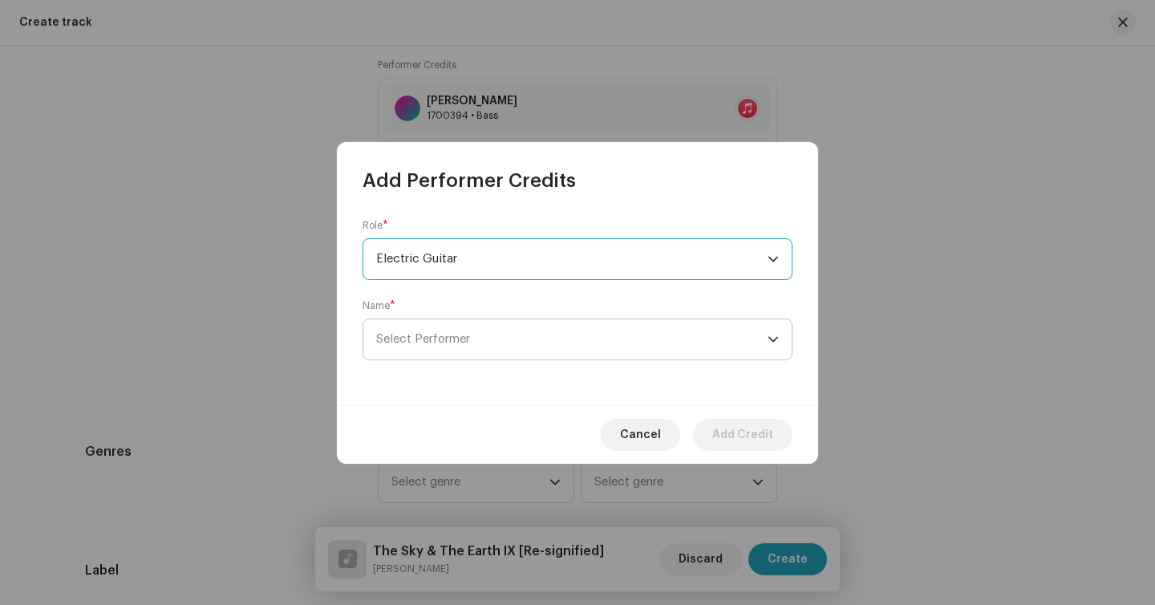
click at [472, 350] on span "Select Performer" at bounding box center [571, 339] width 391 height 40
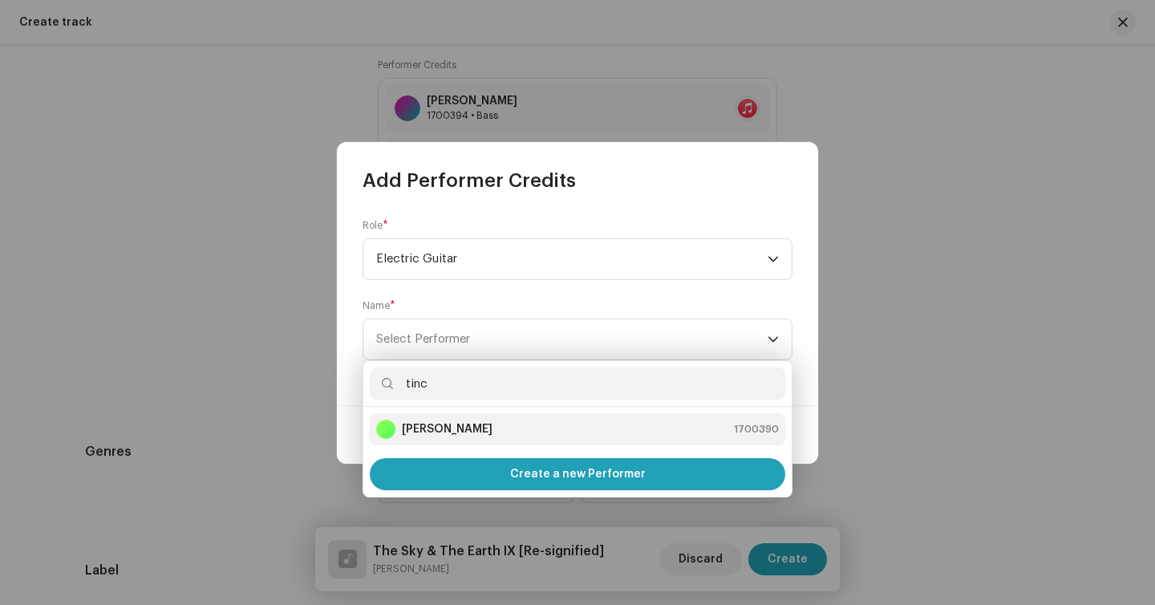
type input "tinc"
click at [462, 424] on strong "Tincho Acosta" at bounding box center [447, 429] width 91 height 16
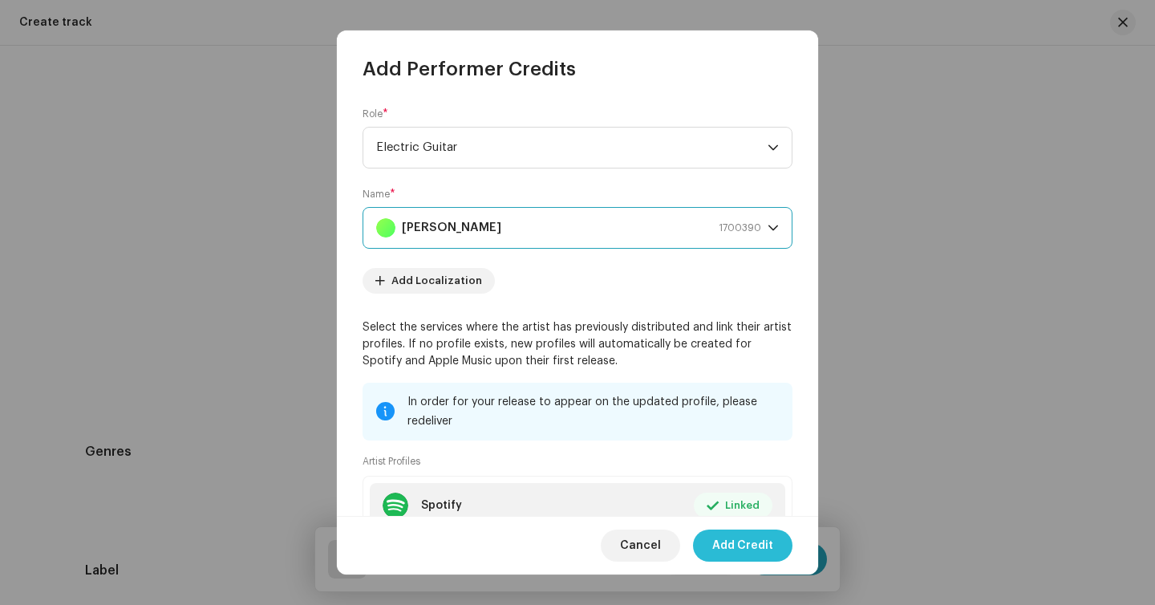
click at [758, 551] on span "Add Credit" at bounding box center [742, 545] width 61 height 32
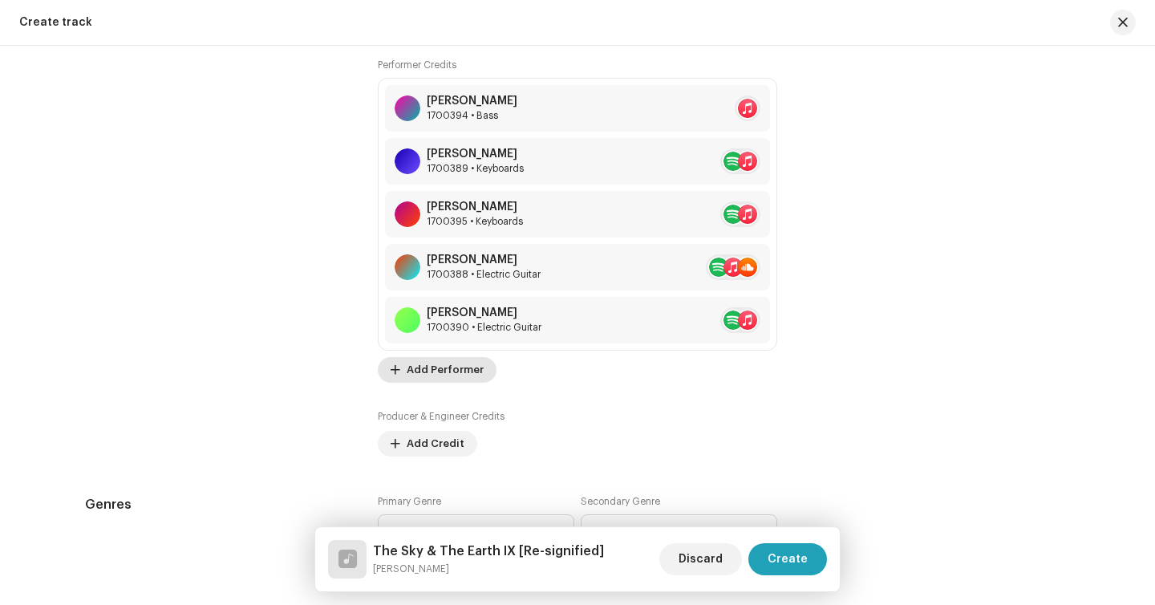
click at [442, 375] on span "Add Performer" at bounding box center [445, 370] width 77 height 32
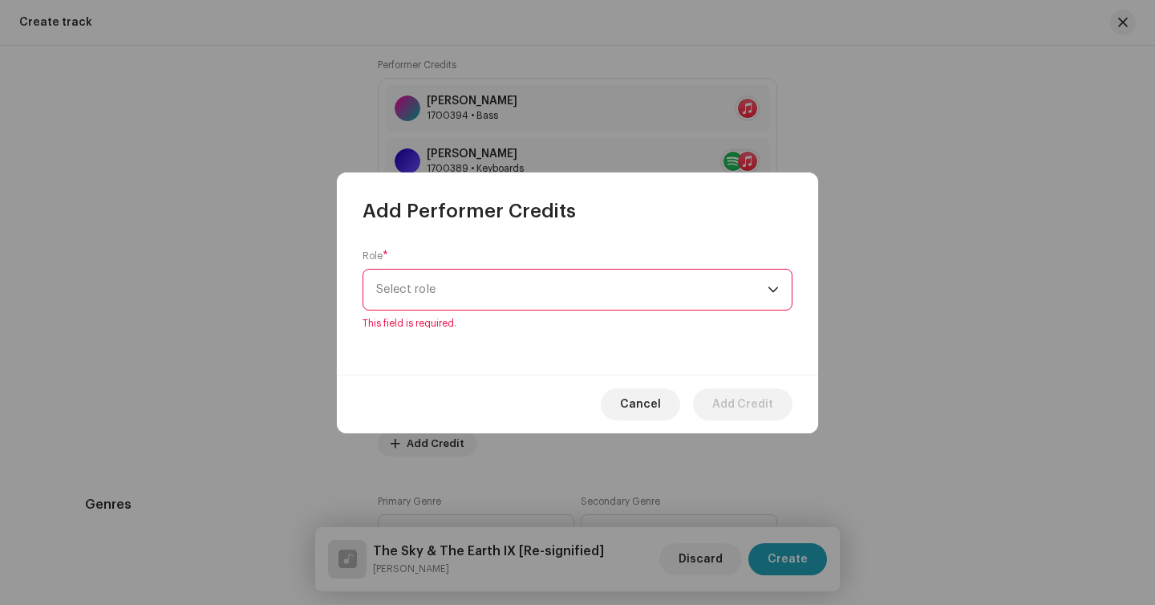
click at [436, 278] on span "Select role" at bounding box center [571, 290] width 391 height 40
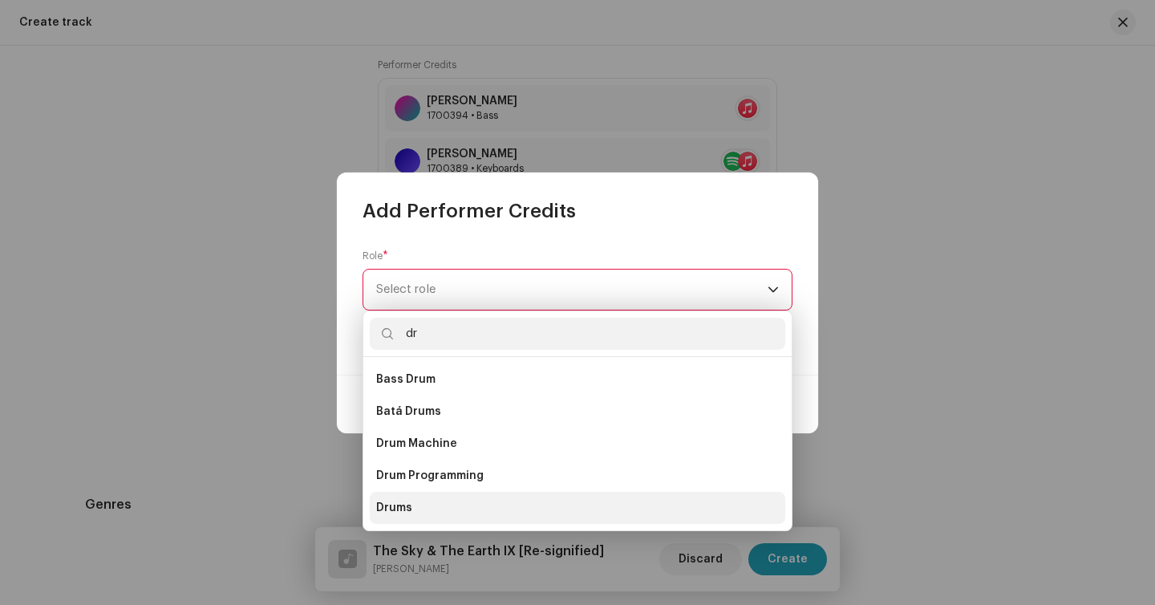
type input "dr"
click at [422, 495] on li "Drums" at bounding box center [577, 508] width 415 height 32
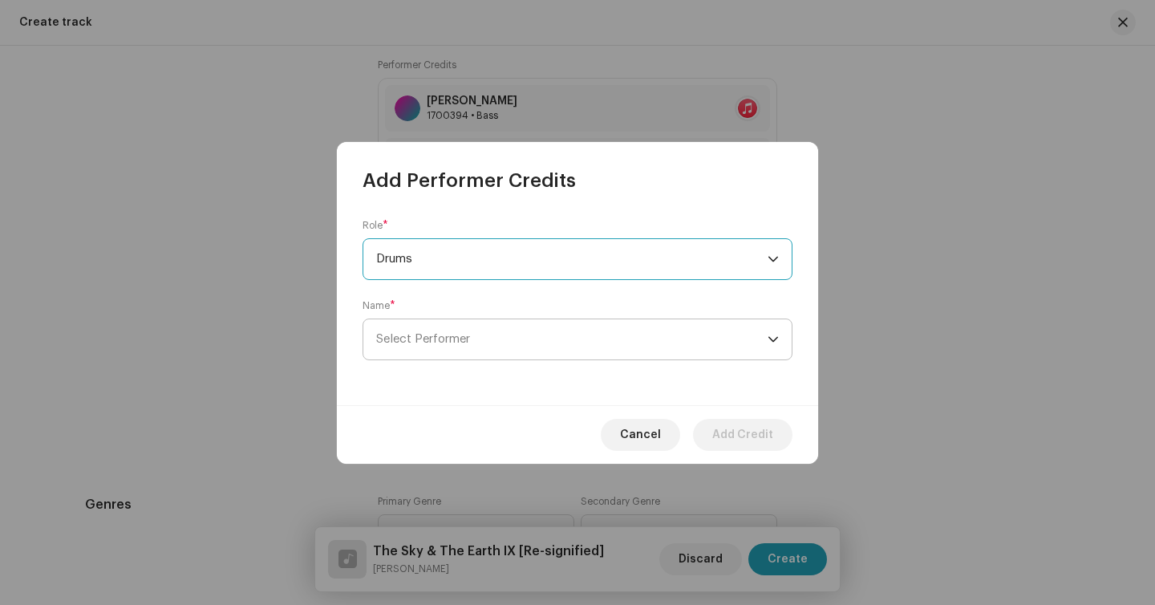
click at [452, 352] on span "Select Performer" at bounding box center [571, 339] width 391 height 40
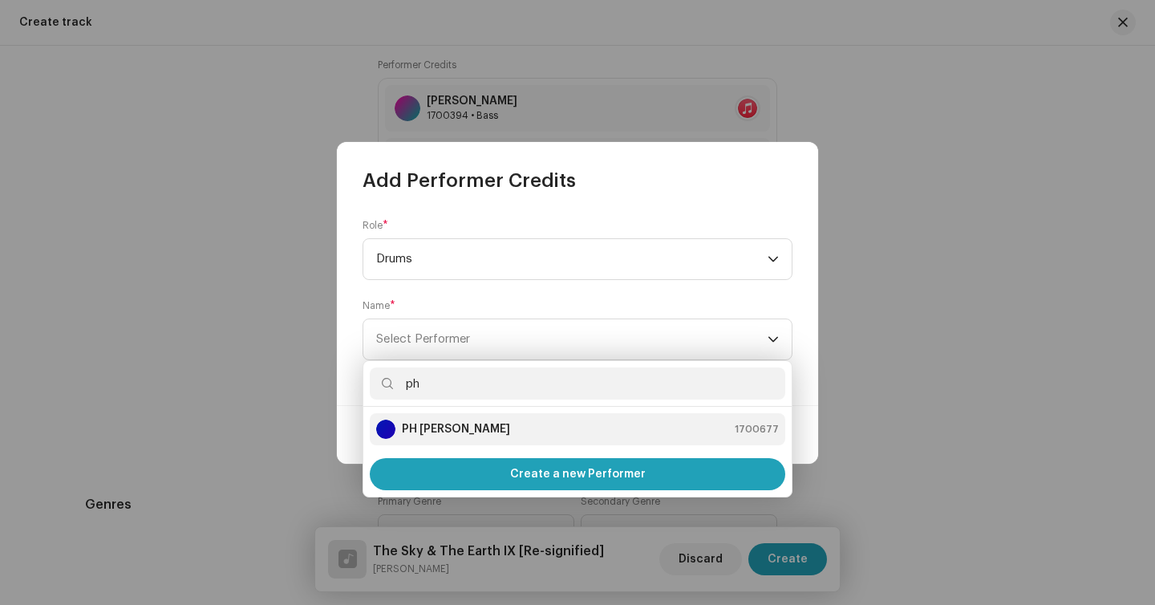
type input "ph"
click at [474, 436] on div "PH Sousa 1700677" at bounding box center [577, 428] width 403 height 19
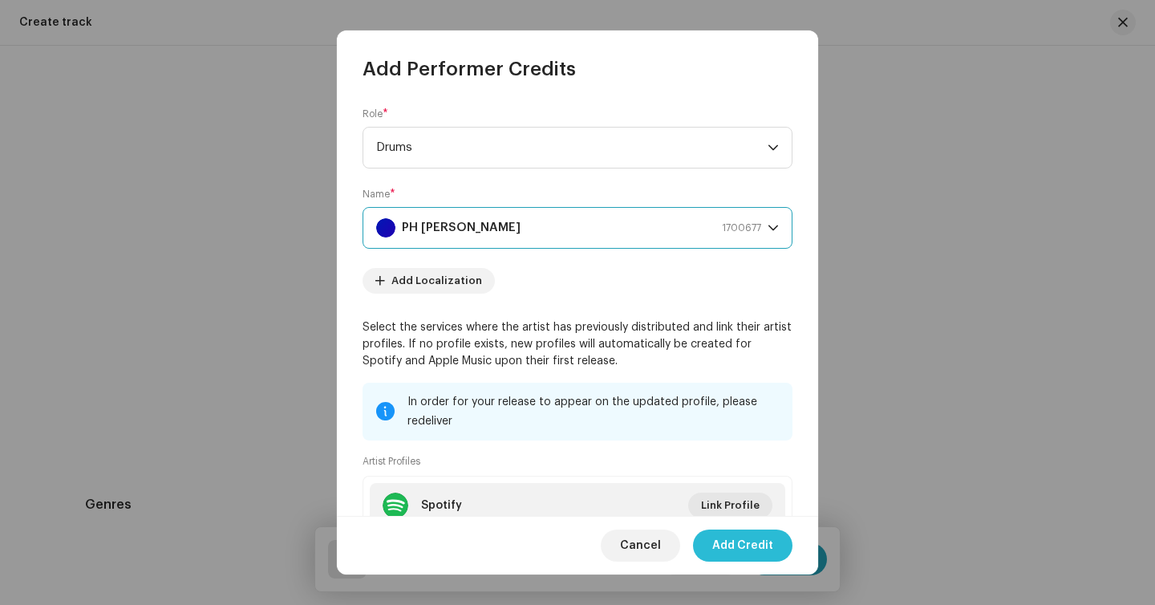
click at [730, 541] on span "Add Credit" at bounding box center [742, 545] width 61 height 32
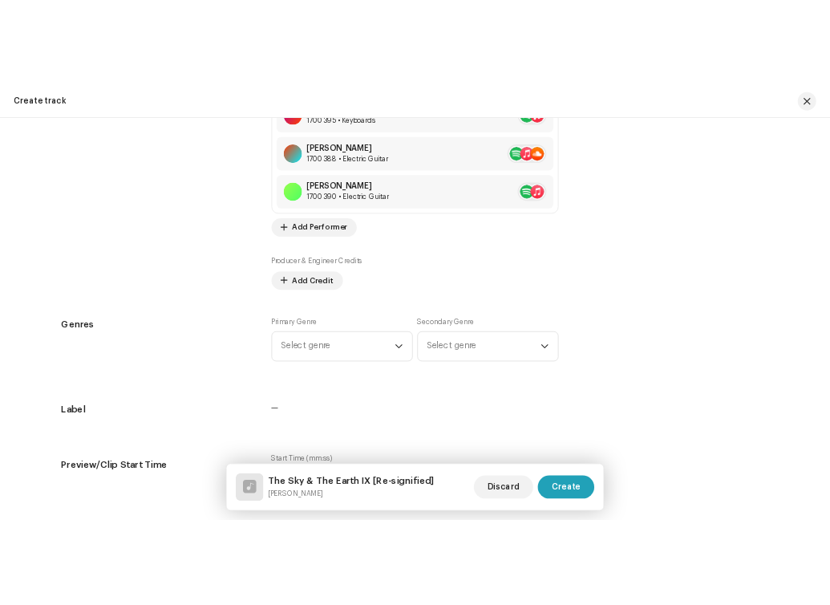
scroll to position [1573, 0]
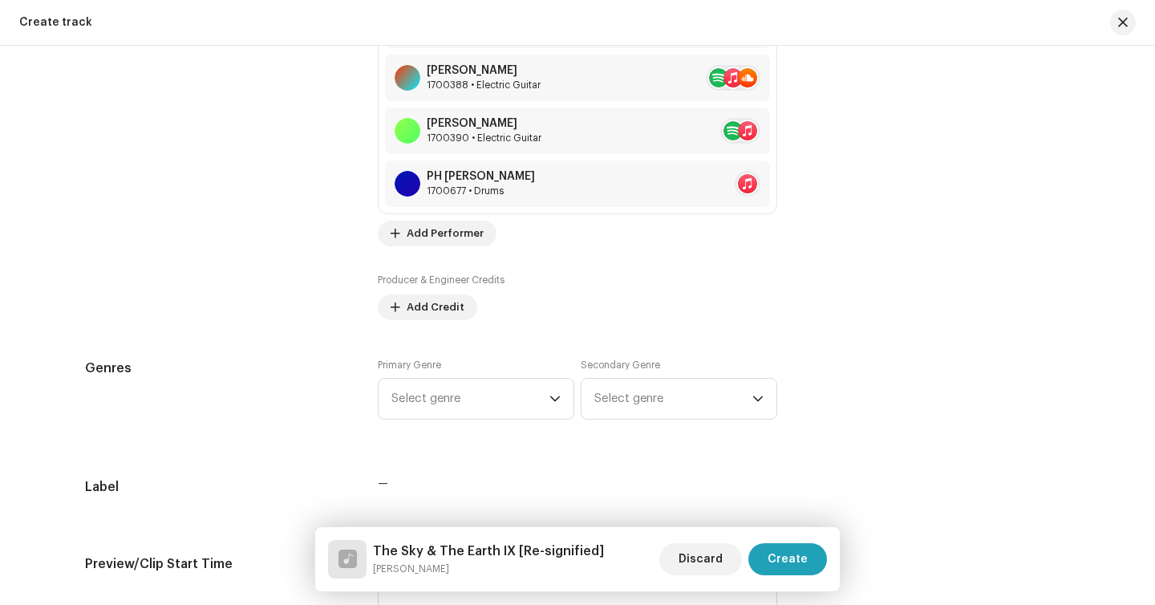
click at [449, 304] on span "Add Credit" at bounding box center [436, 307] width 58 height 32
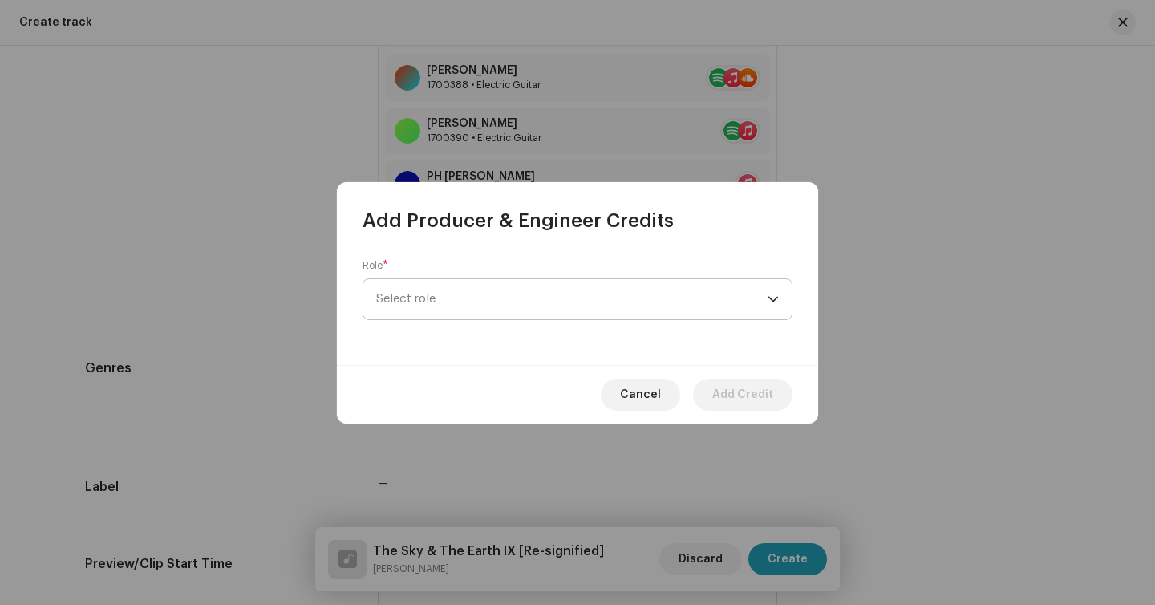
click at [460, 290] on span "Select role" at bounding box center [571, 299] width 391 height 40
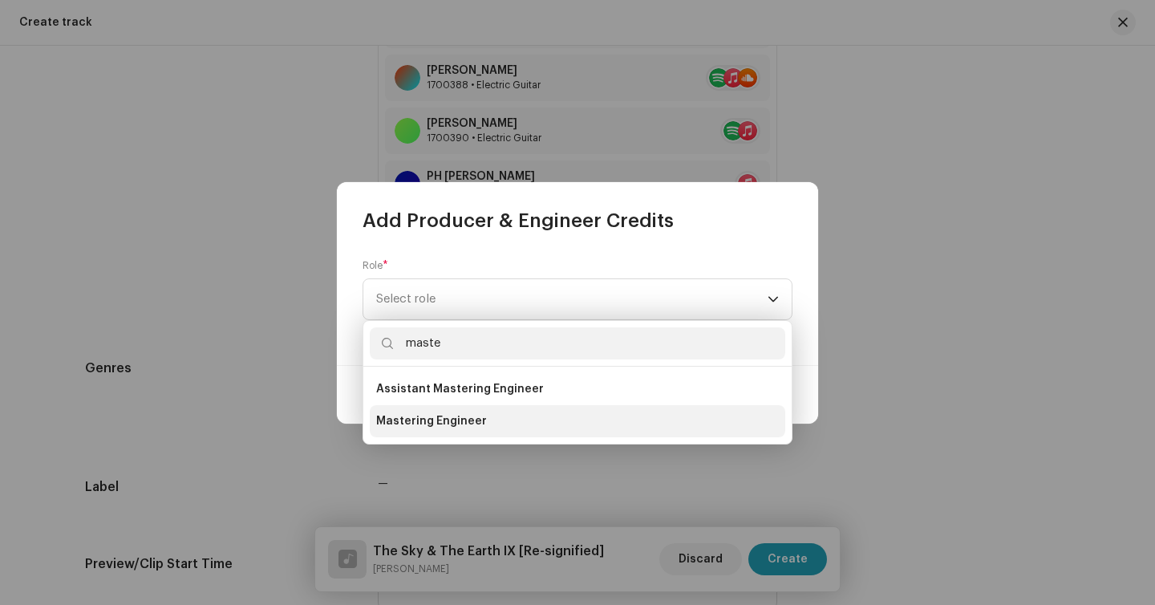
type input "maste"
click at [431, 428] on span "Mastering Engineer" at bounding box center [431, 421] width 111 height 16
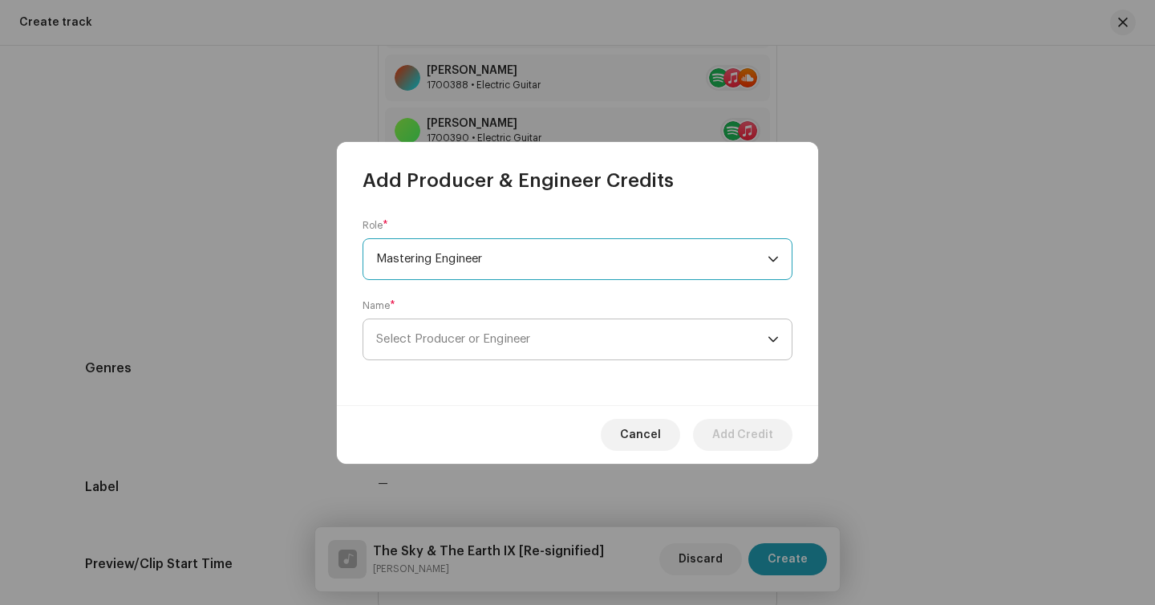
click at [488, 338] on span "Select Producer or Engineer" at bounding box center [453, 339] width 154 height 12
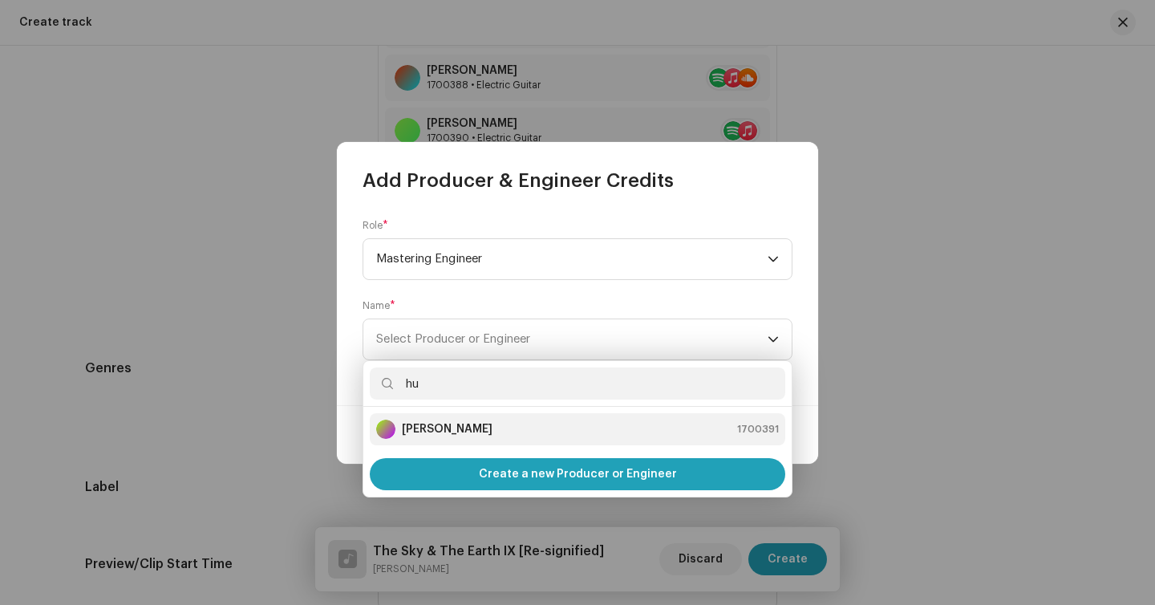
type input "hu"
click at [455, 432] on strong "Humberto Dantas" at bounding box center [447, 429] width 91 height 16
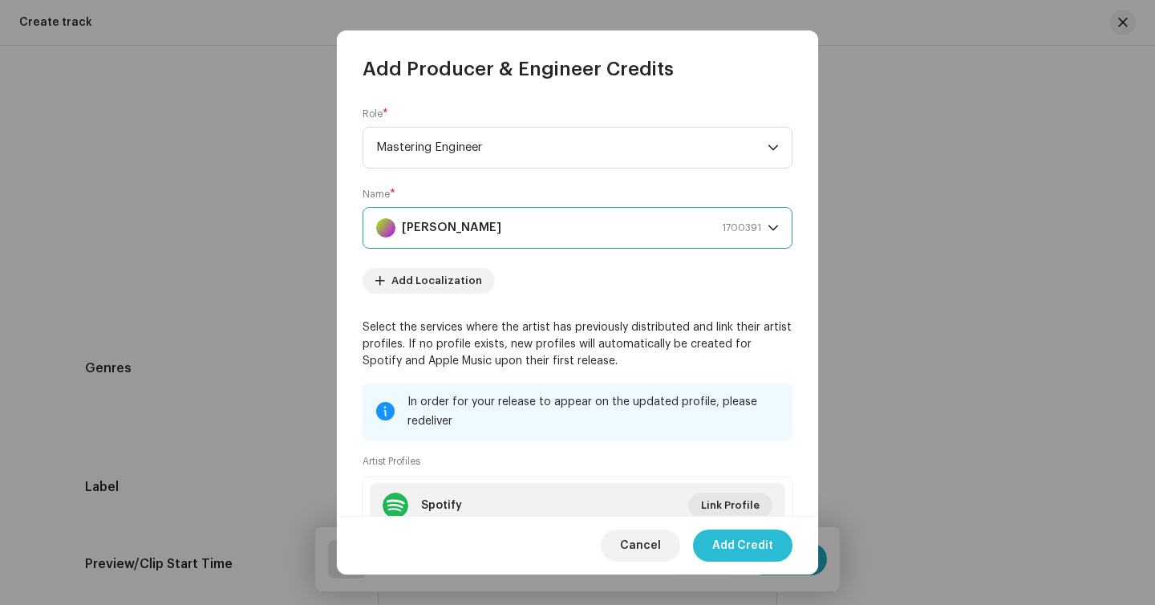
click at [742, 542] on span "Add Credit" at bounding box center [742, 545] width 61 height 32
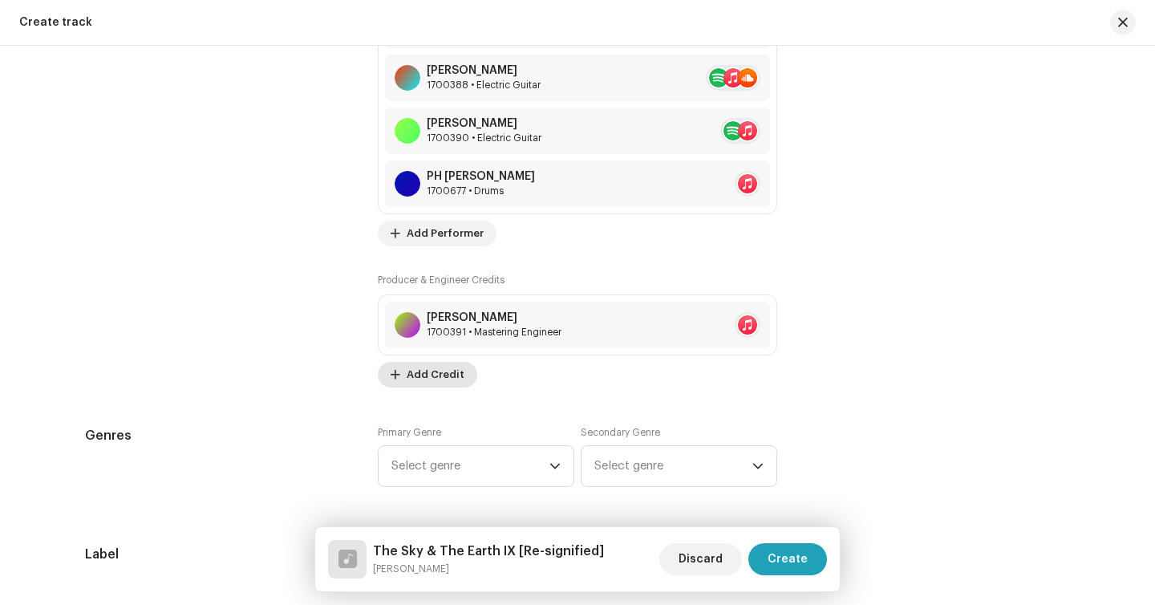
click at [444, 378] on span "Add Credit" at bounding box center [436, 375] width 58 height 32
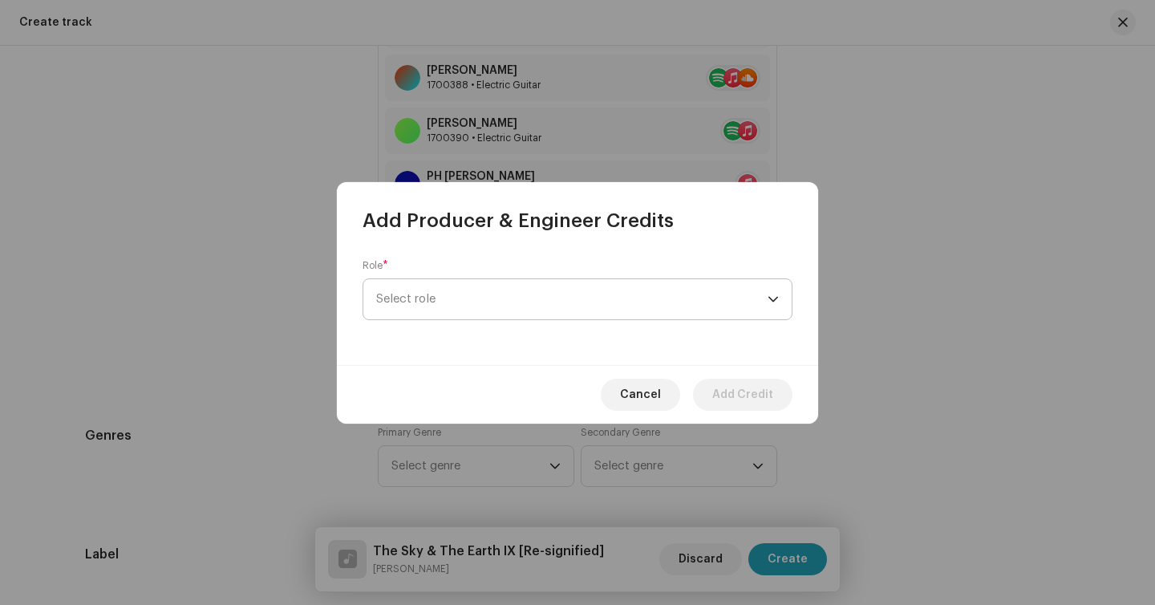
click at [466, 304] on span "Select role" at bounding box center [571, 299] width 391 height 40
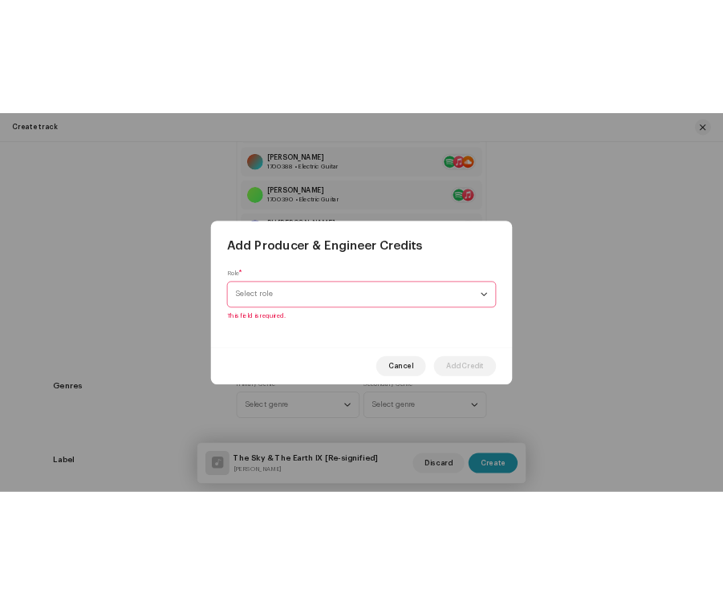
scroll to position [1589, 0]
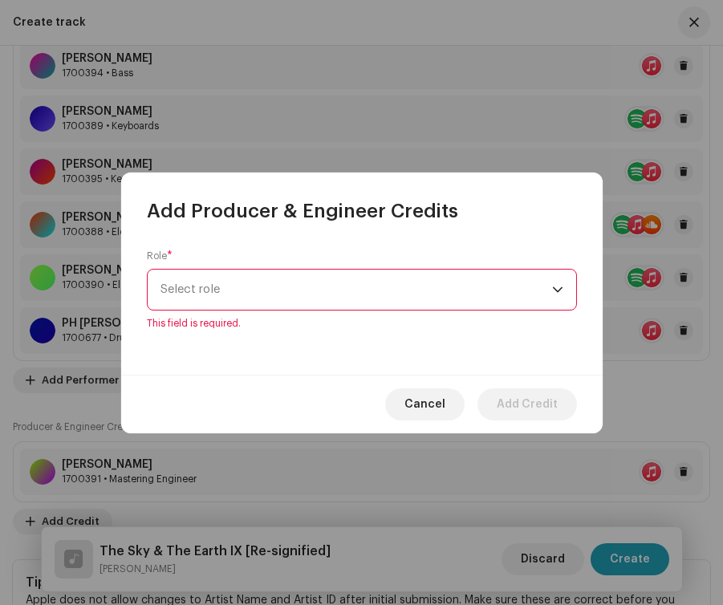
click at [299, 301] on span "Select role" at bounding box center [355, 290] width 391 height 40
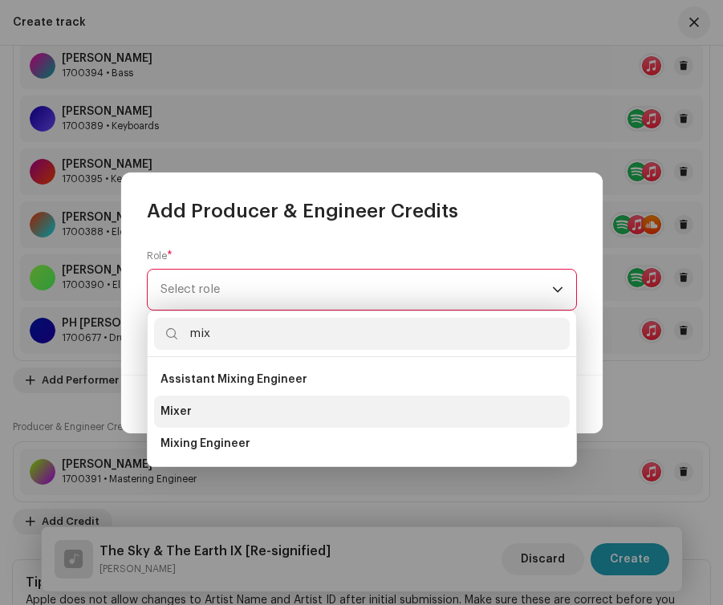
type input "mix"
click at [248, 409] on li "Mixer" at bounding box center [361, 411] width 415 height 32
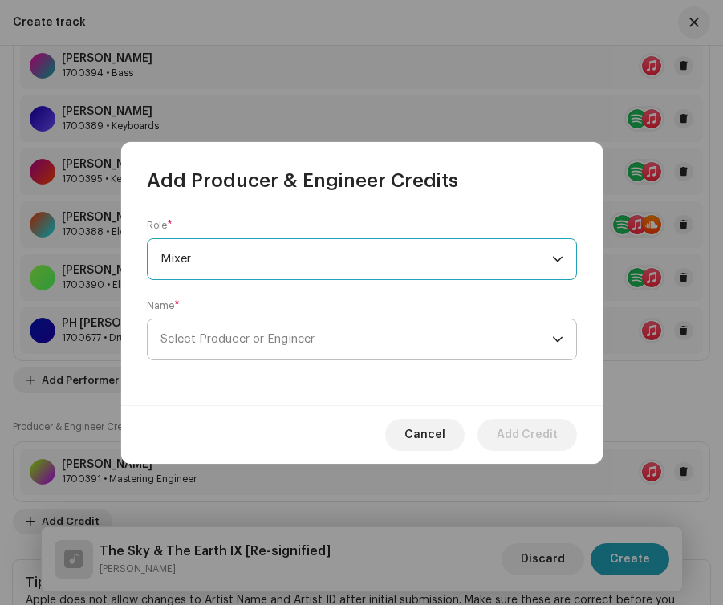
click at [266, 353] on span "Select Producer or Engineer" at bounding box center [355, 339] width 391 height 40
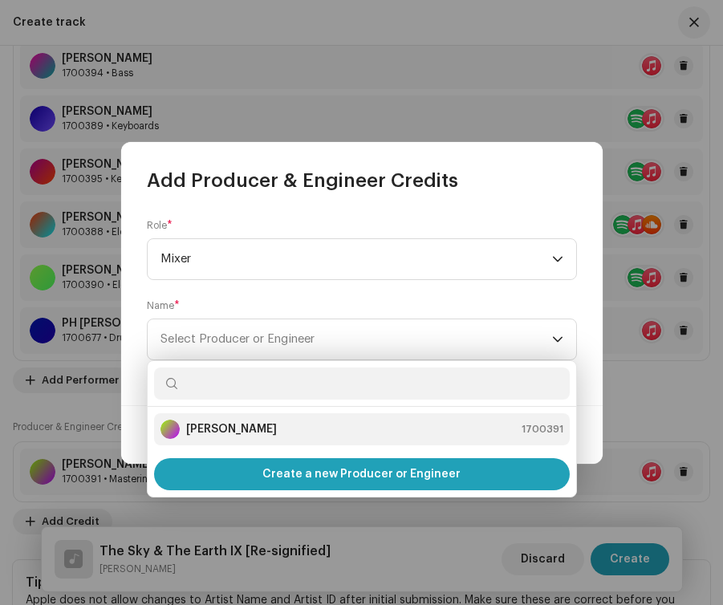
click at [253, 430] on strong "Humberto Dantas" at bounding box center [231, 429] width 91 height 16
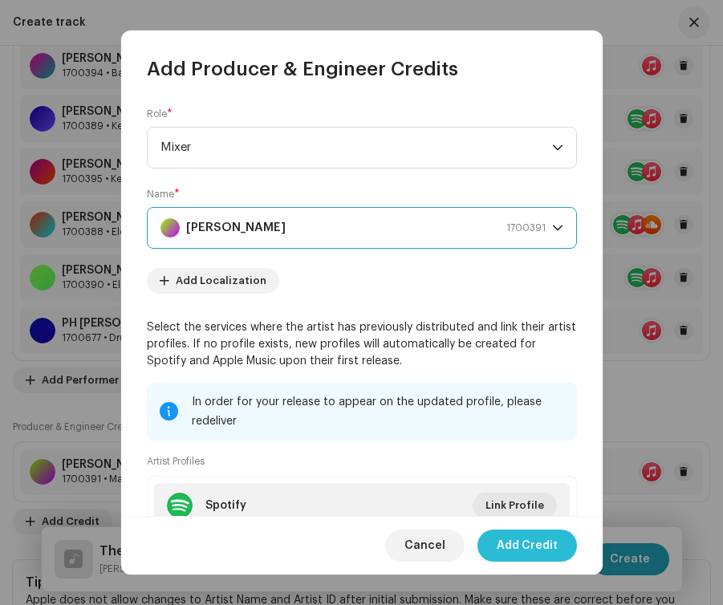
click at [551, 549] on span "Add Credit" at bounding box center [526, 545] width 61 height 32
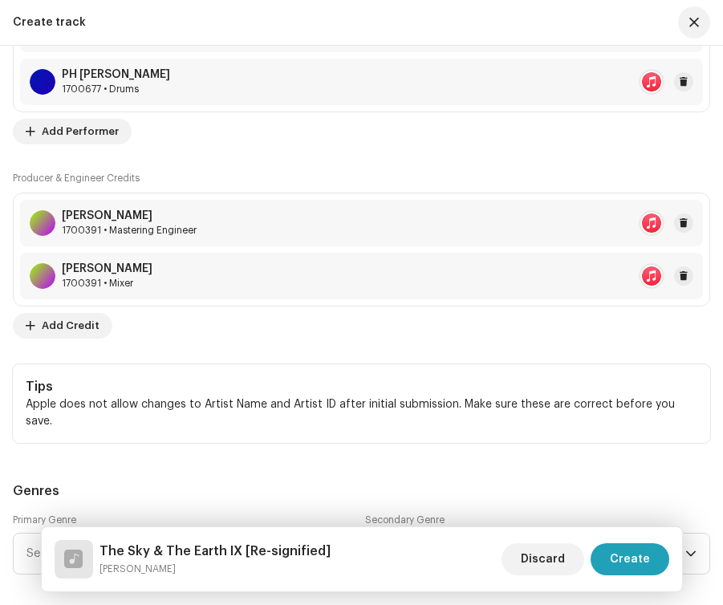
scroll to position [1884, 0]
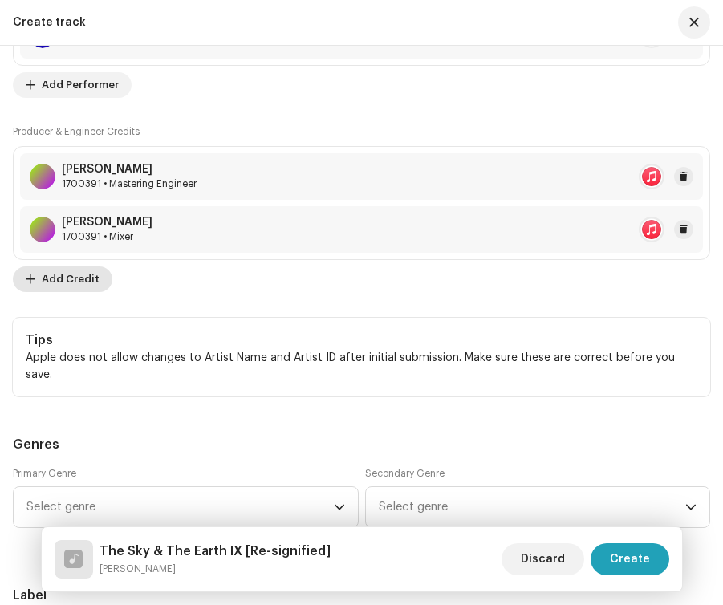
click at [75, 277] on span "Add Credit" at bounding box center [71, 279] width 58 height 32
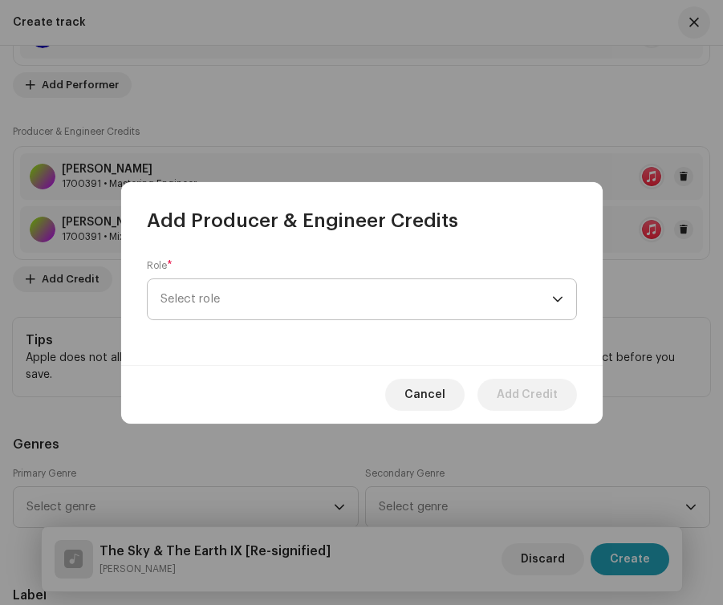
click at [240, 299] on span "Select role" at bounding box center [355, 299] width 391 height 40
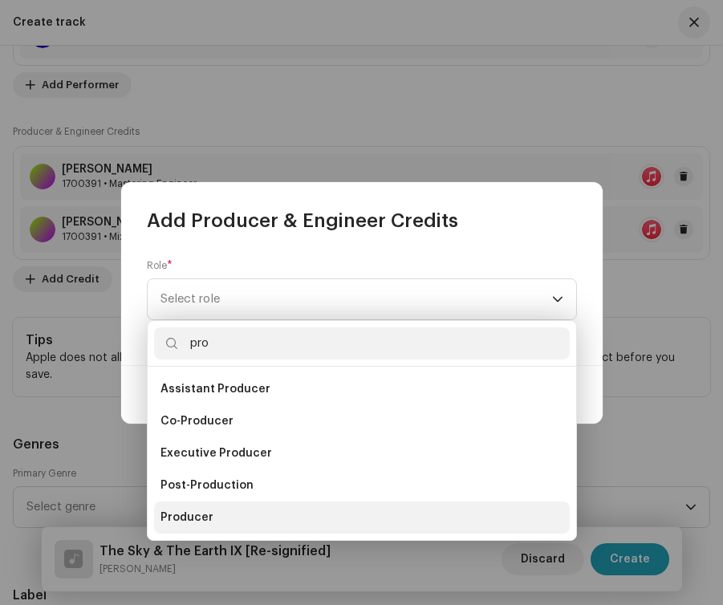
type input "pro"
click at [231, 522] on li "Producer" at bounding box center [361, 517] width 415 height 32
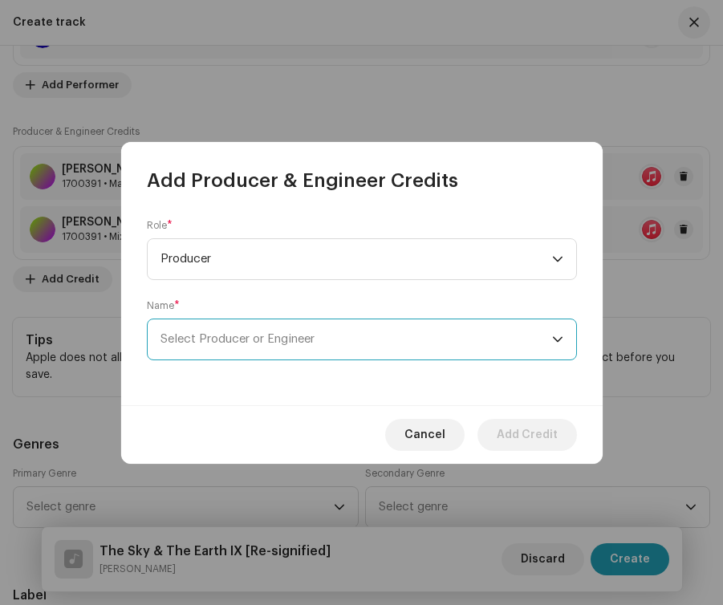
click at [280, 341] on span "Select Producer or Engineer" at bounding box center [237, 339] width 154 height 12
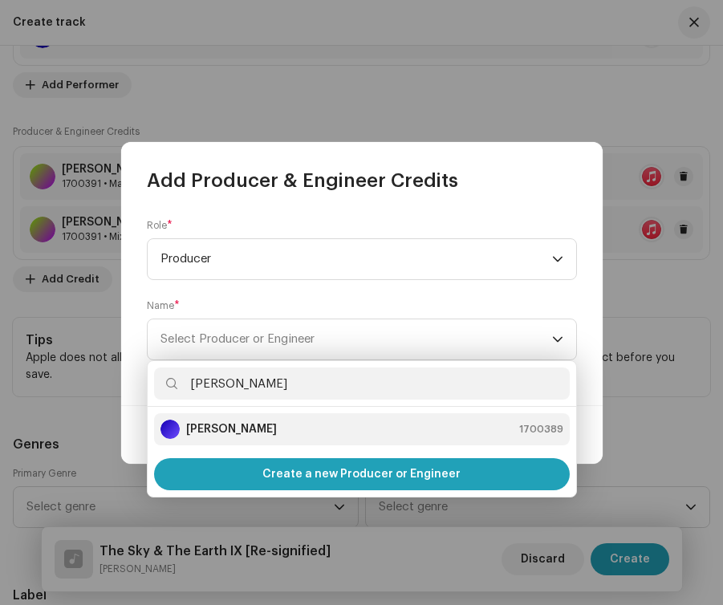
type input "dani"
click at [263, 432] on strong "Daniel Kowalski" at bounding box center [231, 429] width 91 height 16
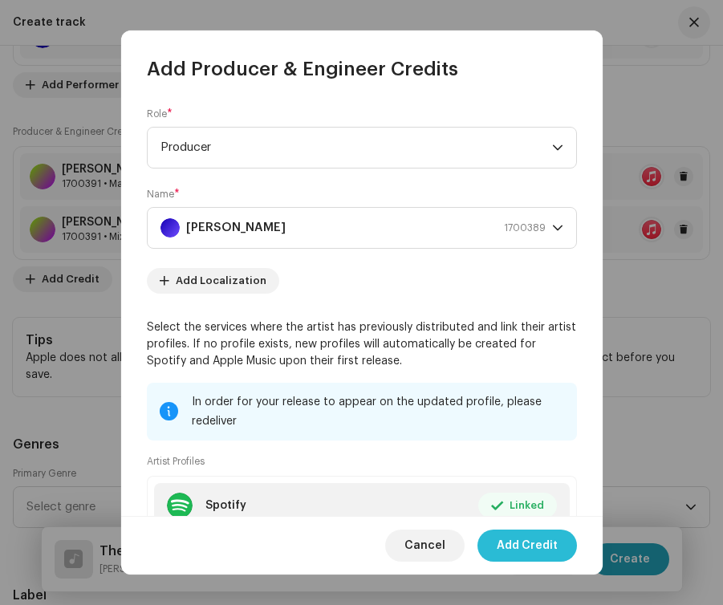
click at [510, 548] on span "Add Credit" at bounding box center [526, 545] width 61 height 32
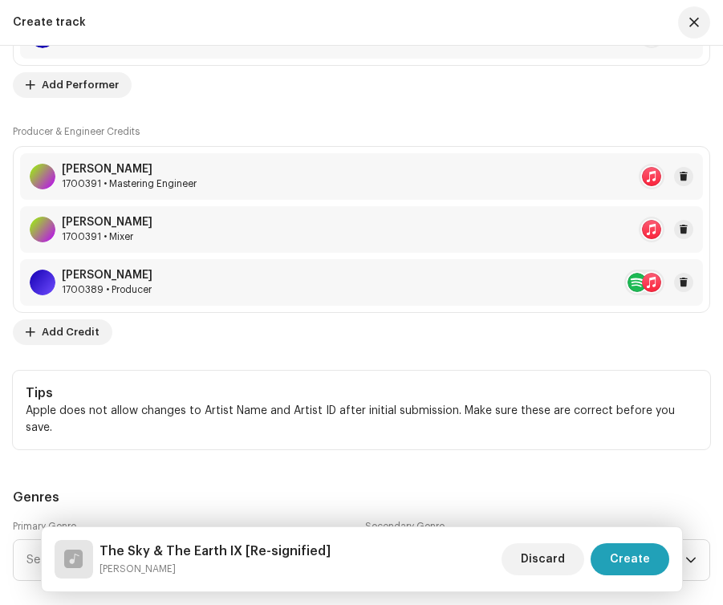
scroll to position [1947, 0]
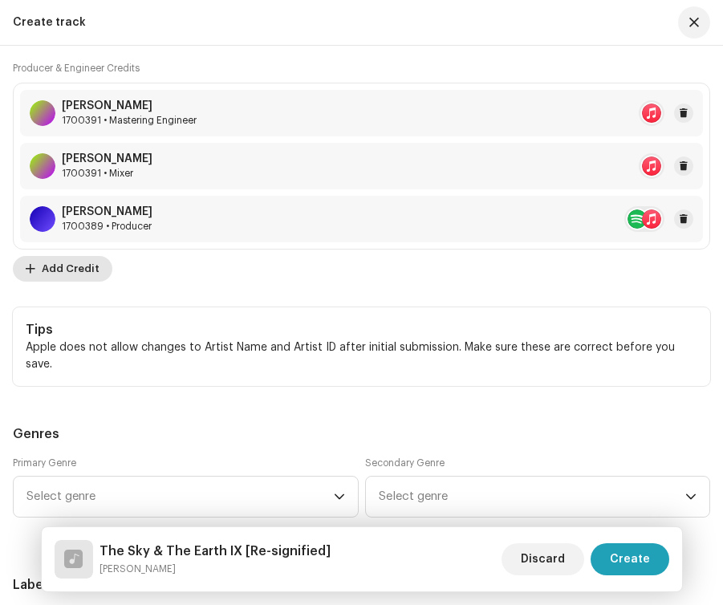
click at [87, 274] on span "Add Credit" at bounding box center [71, 269] width 58 height 32
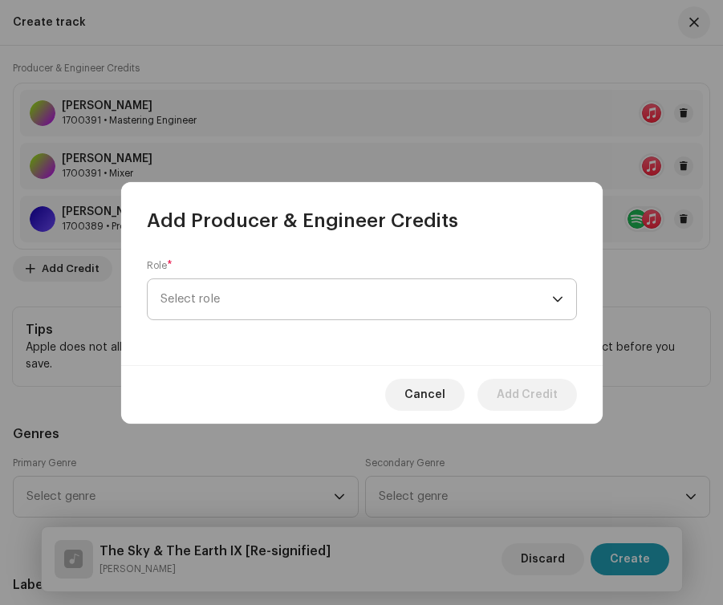
click at [286, 306] on span "Select role" at bounding box center [355, 299] width 391 height 40
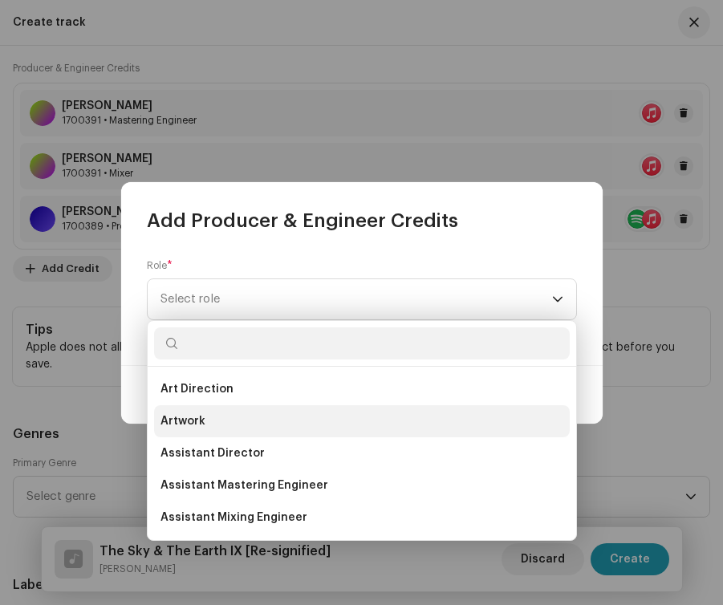
click at [305, 411] on li "Artwork" at bounding box center [361, 421] width 415 height 32
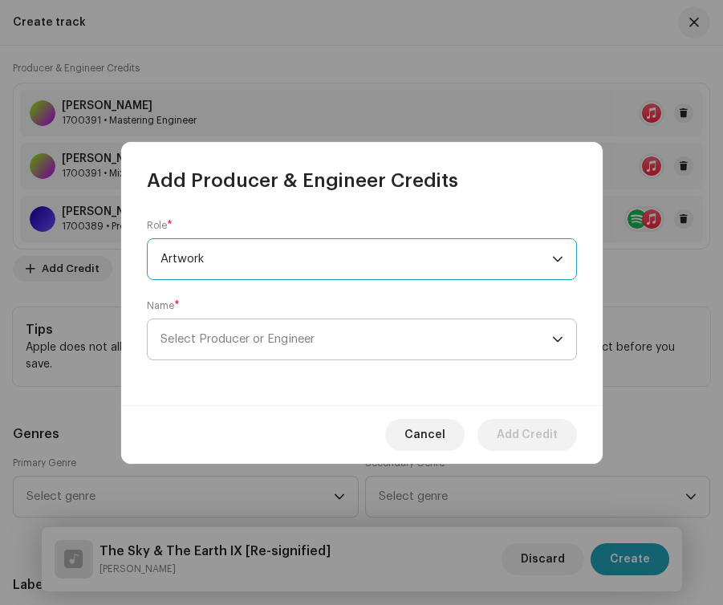
click at [294, 351] on span "Select Producer or Engineer" at bounding box center [355, 339] width 391 height 40
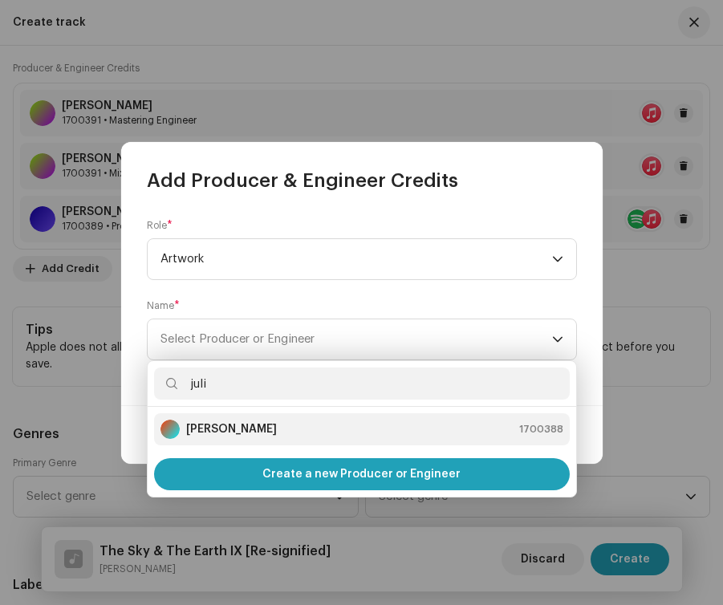
type input "juli"
click at [281, 436] on div "Julian Lepick 1700388" at bounding box center [361, 428] width 403 height 19
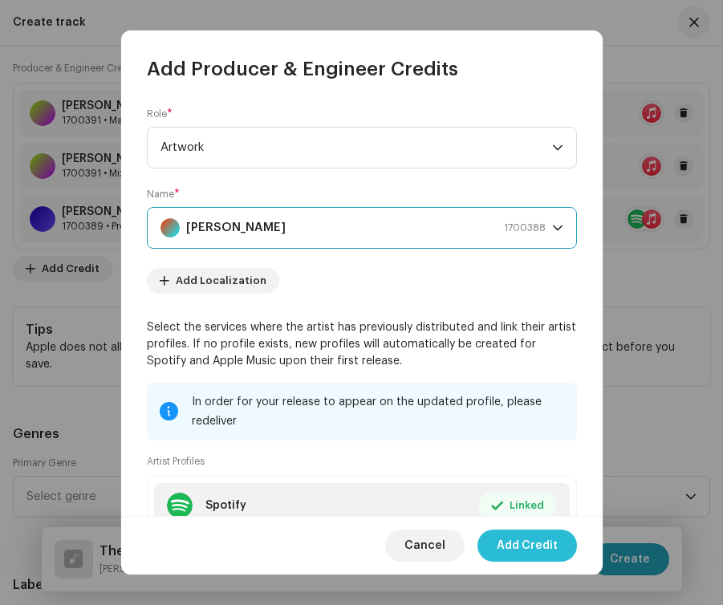
click at [521, 539] on span "Add Credit" at bounding box center [526, 545] width 61 height 32
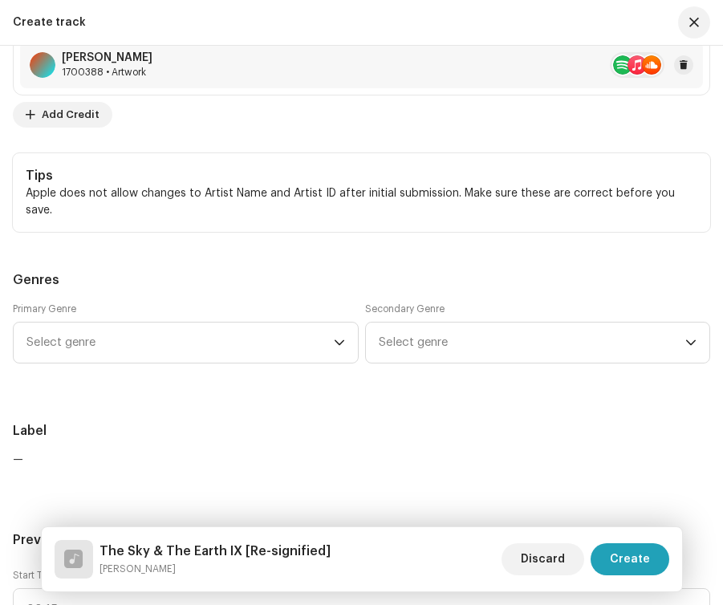
scroll to position [2164, 0]
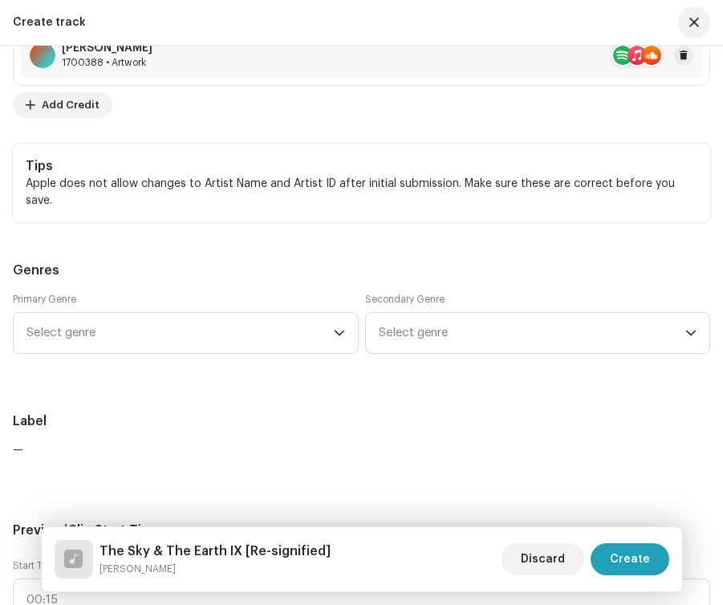
click at [304, 314] on span "Select genre" at bounding box center [179, 333] width 307 height 40
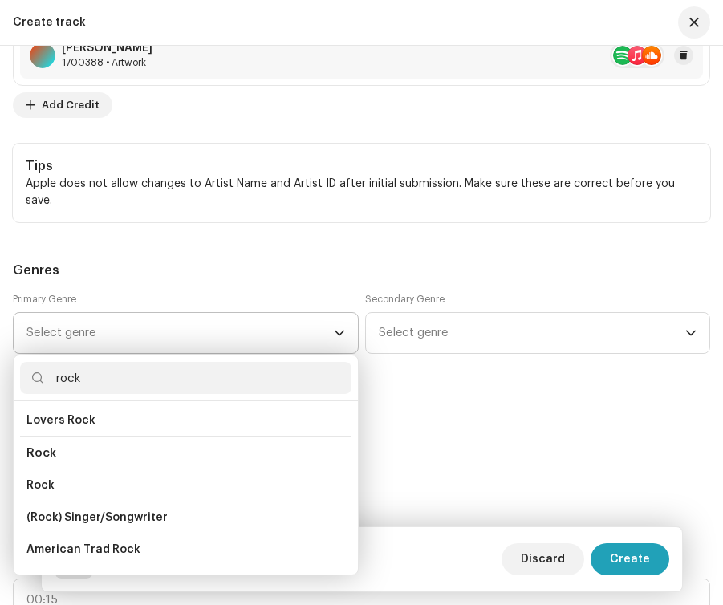
scroll to position [609, 0]
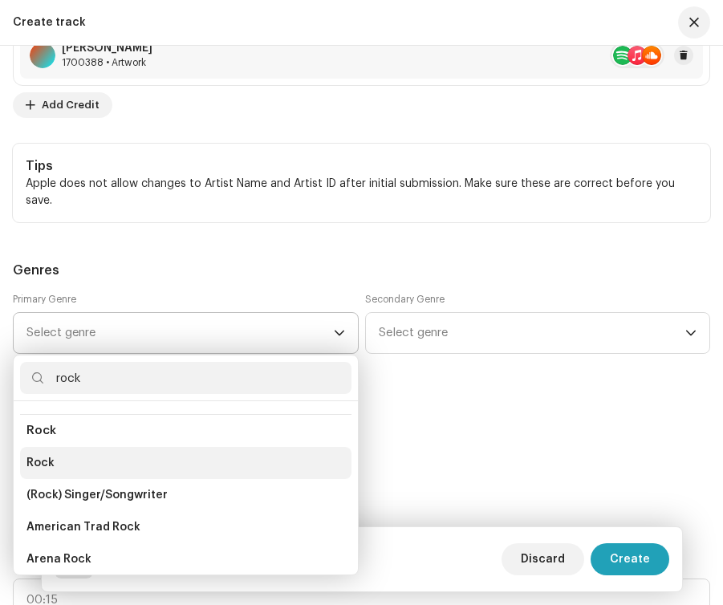
type input "rock"
click at [184, 447] on li "Rock" at bounding box center [185, 463] width 331 height 32
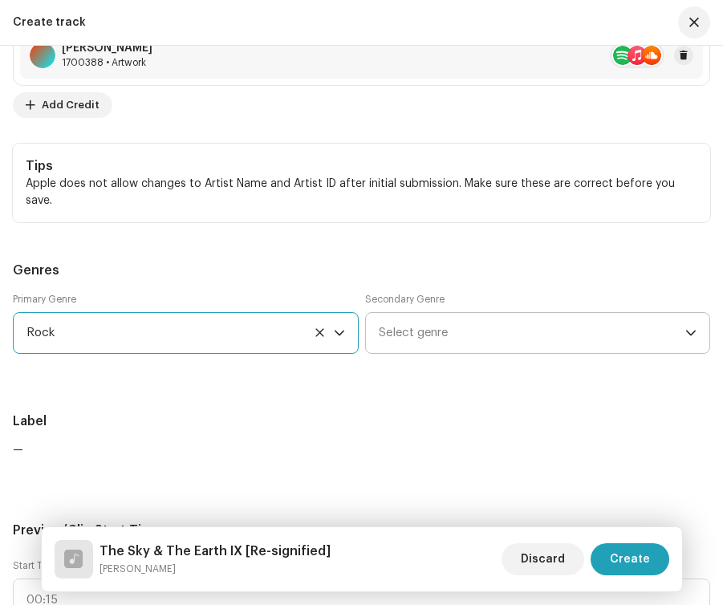
click at [459, 314] on span "Select genre" at bounding box center [532, 333] width 307 height 40
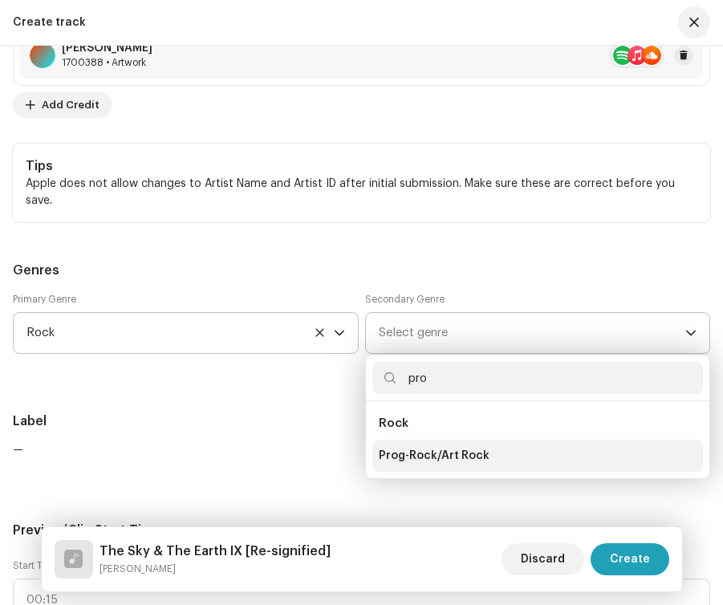
type input "pro"
click at [453, 440] on li "Prog-Rock/Art Rock" at bounding box center [537, 456] width 331 height 32
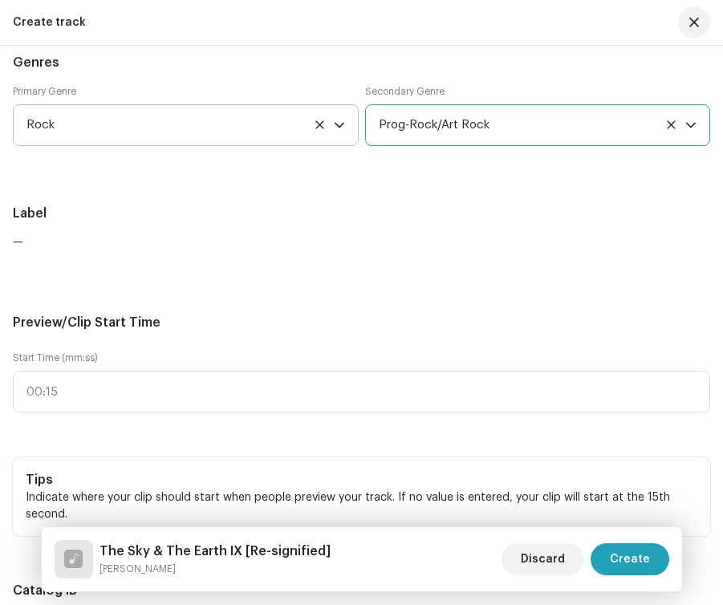
scroll to position [2376, 0]
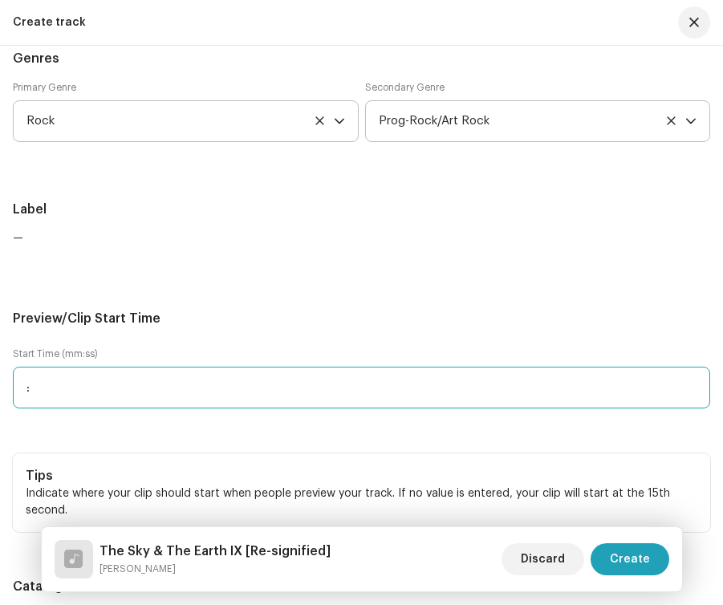
click at [216, 367] on input ":" at bounding box center [361, 388] width 697 height 42
type input "02:24"
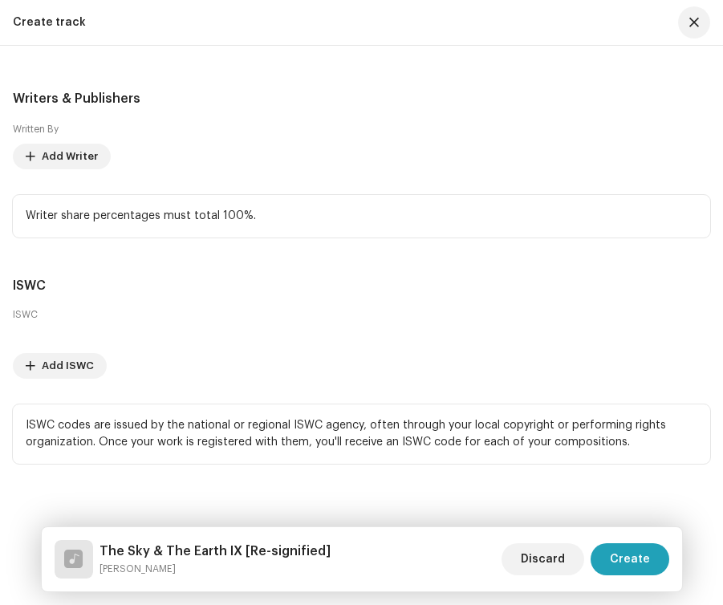
scroll to position [4857, 0]
click at [79, 151] on span "Add Writer" at bounding box center [70, 157] width 56 height 32
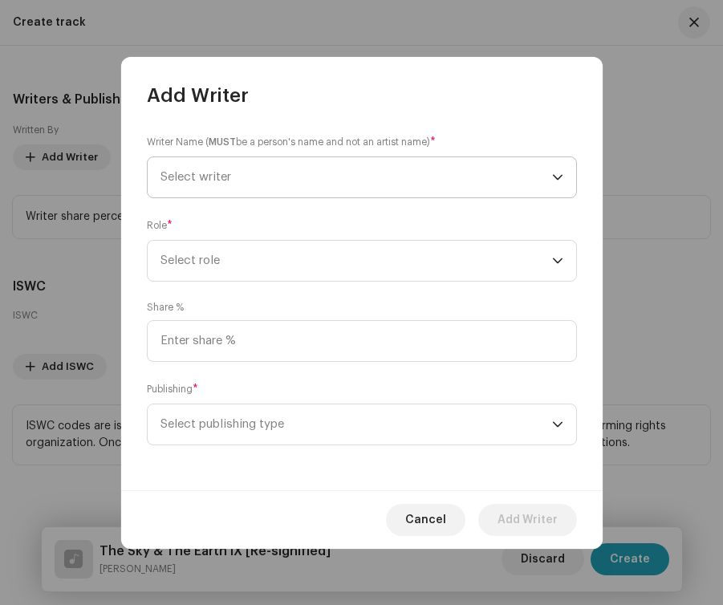
click at [285, 180] on span "Select writer" at bounding box center [355, 177] width 391 height 40
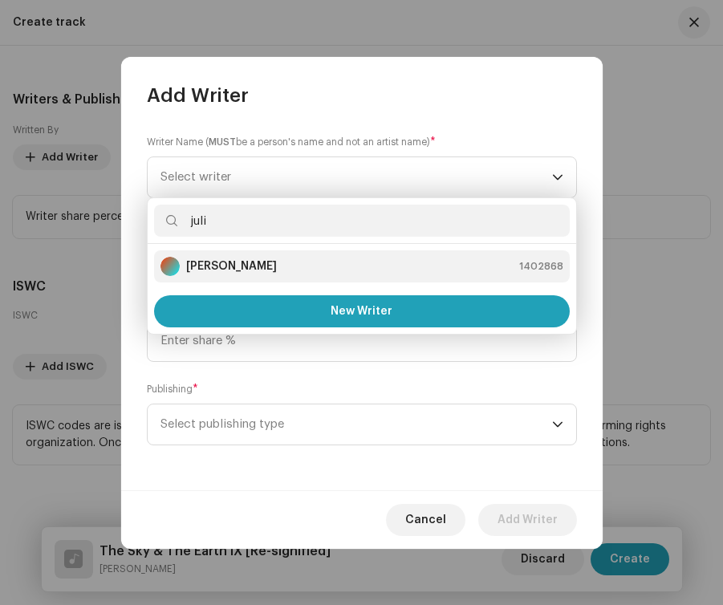
type input "juli"
click at [285, 260] on div "Julian Lepick 1402868" at bounding box center [361, 266] width 403 height 19
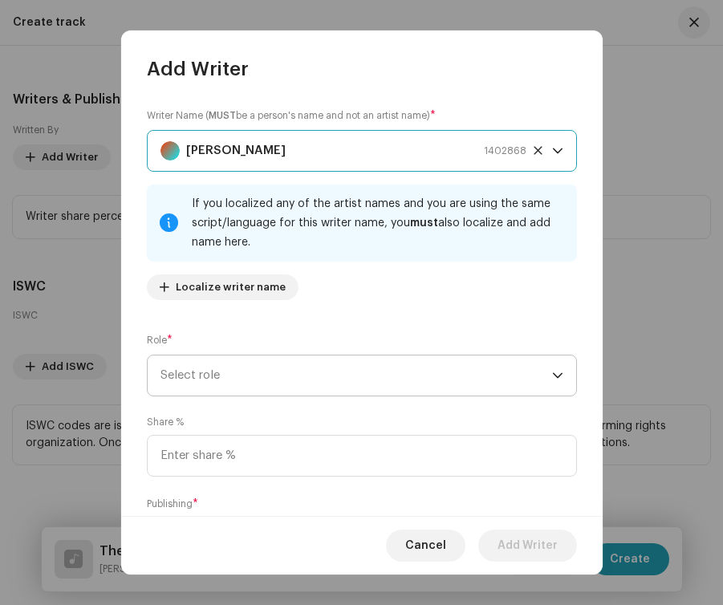
click at [266, 365] on span "Select role" at bounding box center [355, 375] width 391 height 40
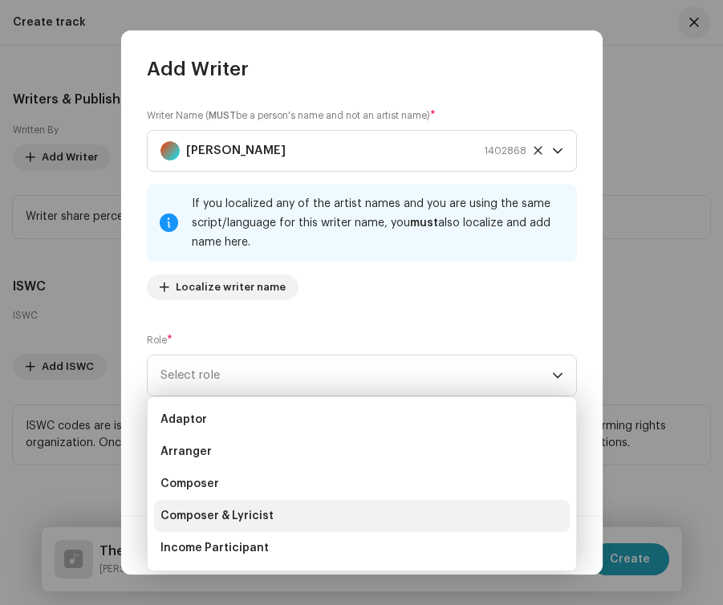
click at [233, 521] on span "Composer & Lyricist" at bounding box center [216, 516] width 113 height 16
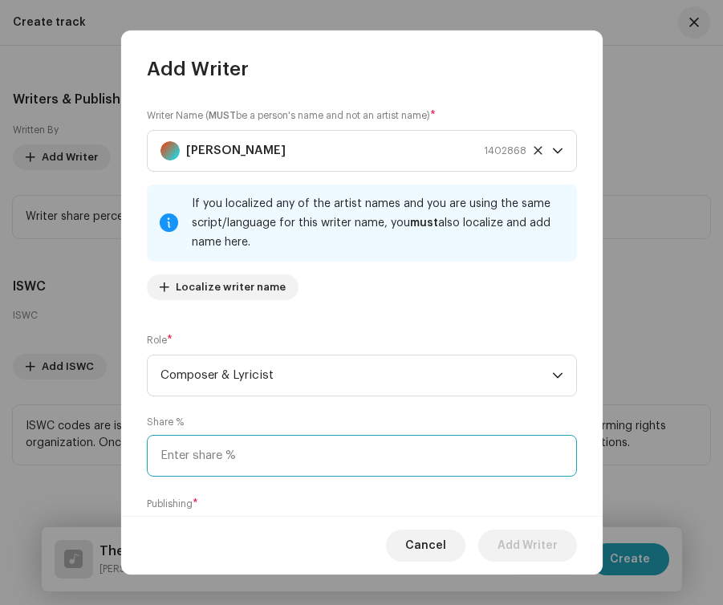
click at [245, 460] on input at bounding box center [362, 456] width 430 height 42
type input "50.00"
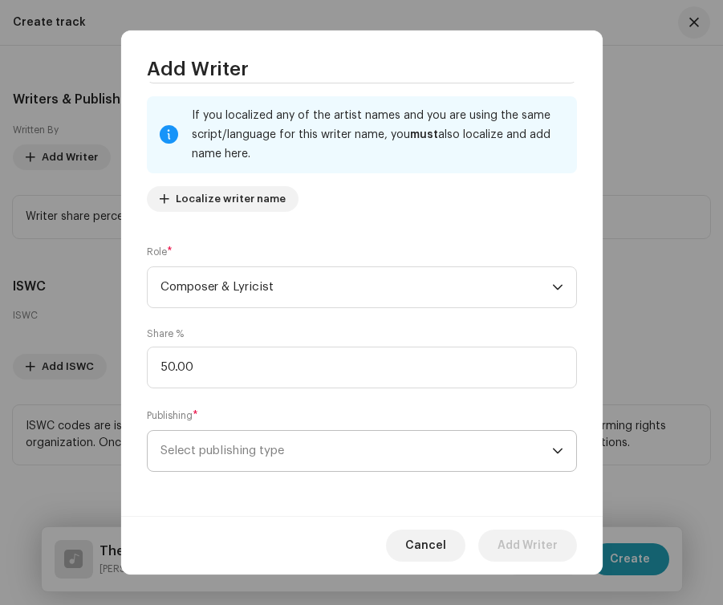
click at [286, 457] on span "Select publishing type" at bounding box center [355, 451] width 391 height 40
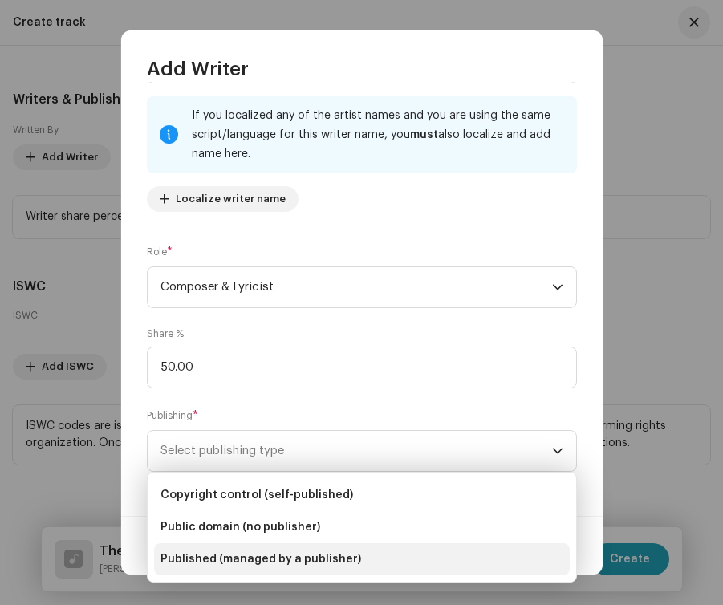
click at [266, 553] on span "Published (managed by a publisher)" at bounding box center [260, 559] width 201 height 16
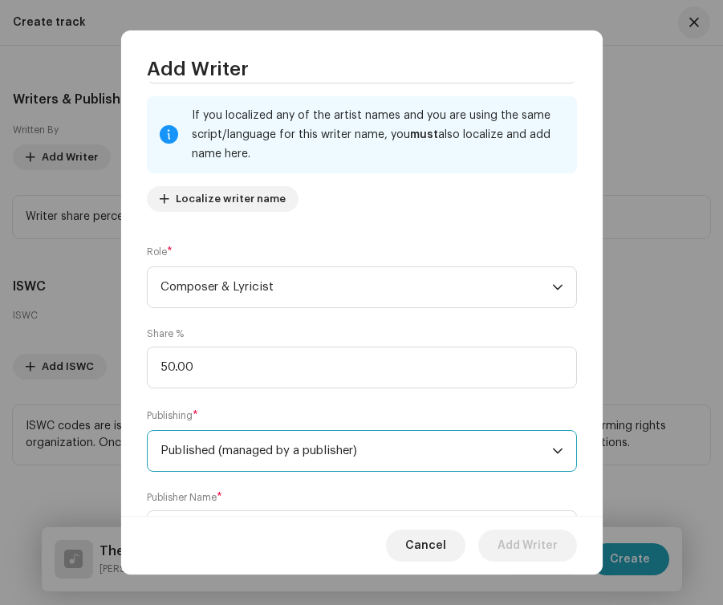
scroll to position [169, 0]
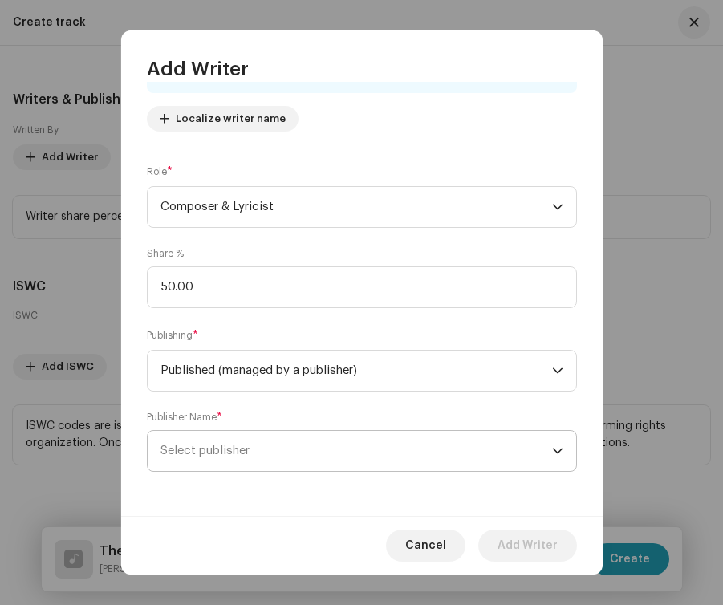
click at [270, 452] on span "Select publisher" at bounding box center [355, 451] width 391 height 40
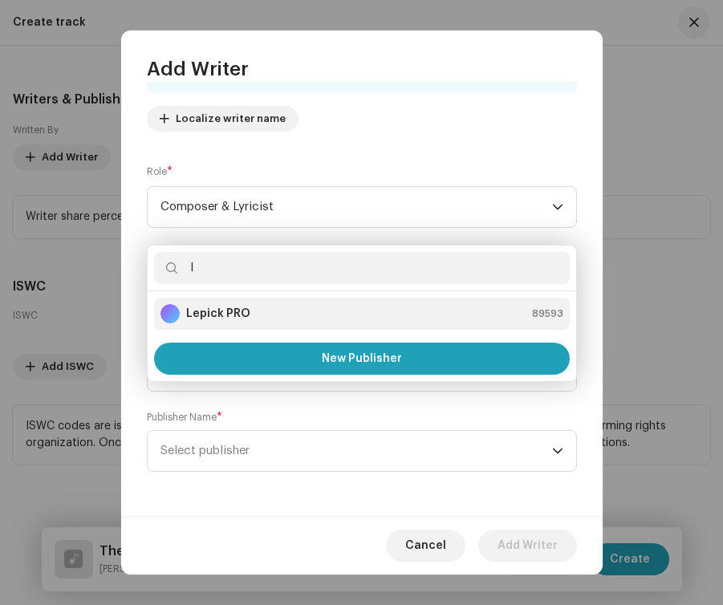
type input "l"
click at [272, 325] on li "Lepick PRO 89593" at bounding box center [361, 314] width 415 height 32
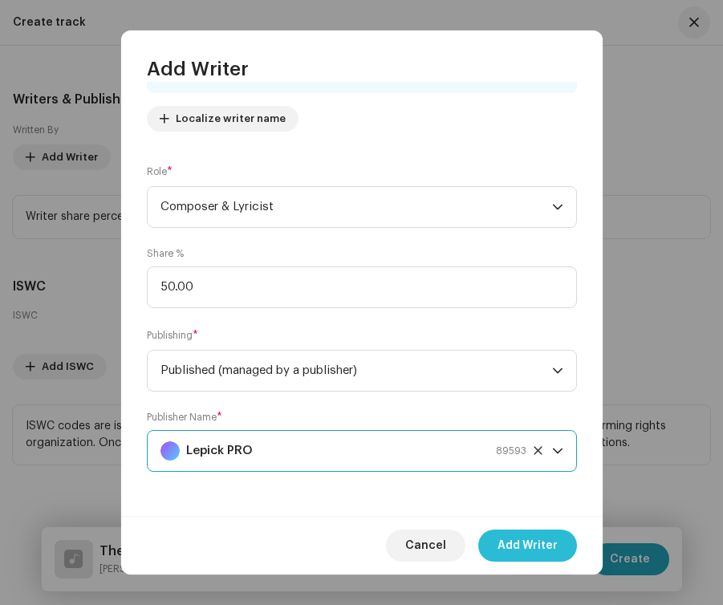
click at [505, 545] on span "Add Writer" at bounding box center [527, 545] width 60 height 32
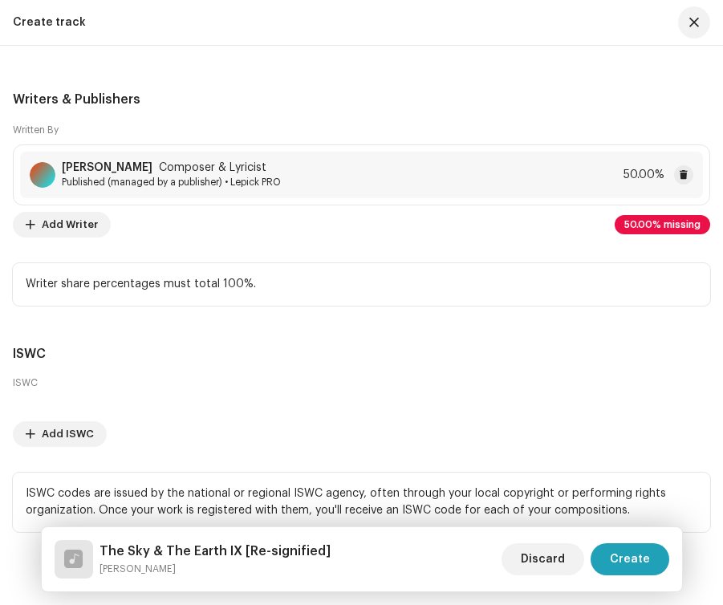
scroll to position [4925, 0]
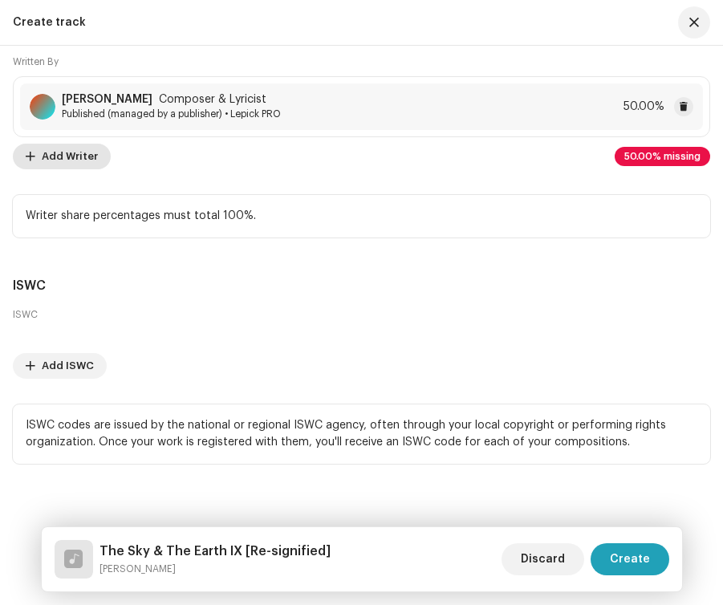
click at [77, 141] on span "Add Writer" at bounding box center [70, 156] width 56 height 32
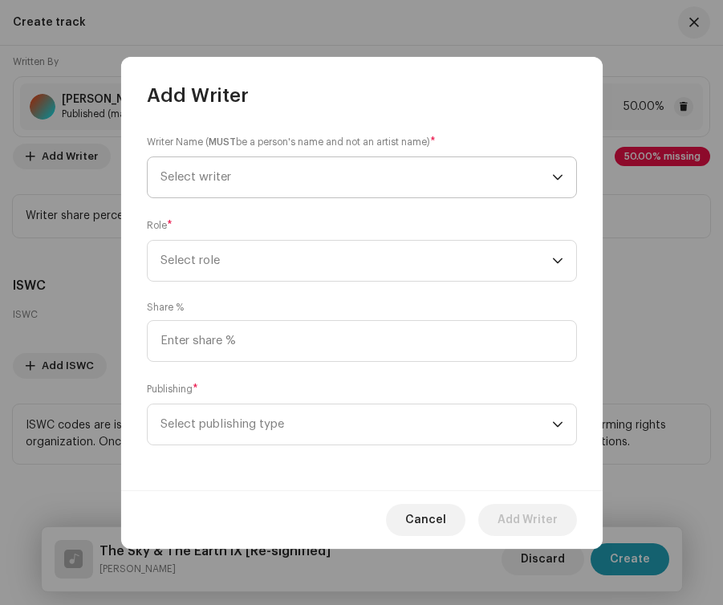
click at [215, 180] on span "Select writer" at bounding box center [195, 177] width 71 height 12
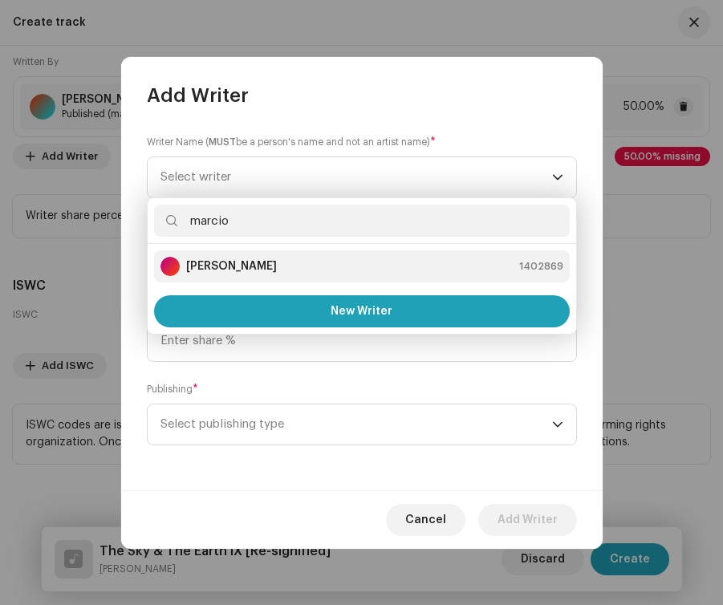
type input "marcio"
click at [281, 274] on div "Marcio Panozzo 1402869" at bounding box center [361, 266] width 403 height 19
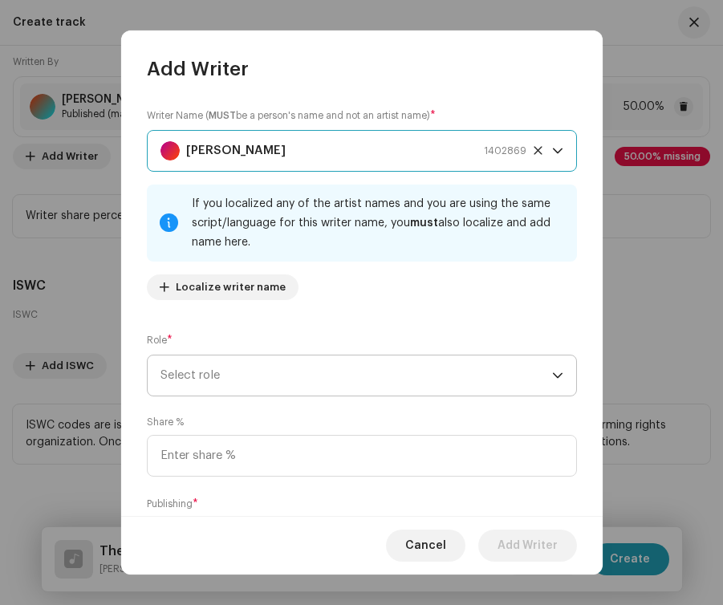
click at [260, 385] on span "Select role" at bounding box center [355, 375] width 391 height 40
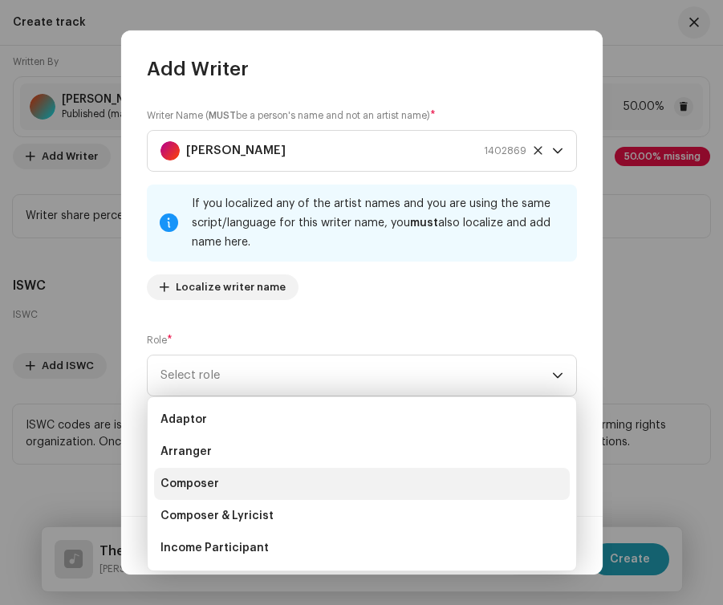
click at [250, 477] on li "Composer" at bounding box center [361, 484] width 415 height 32
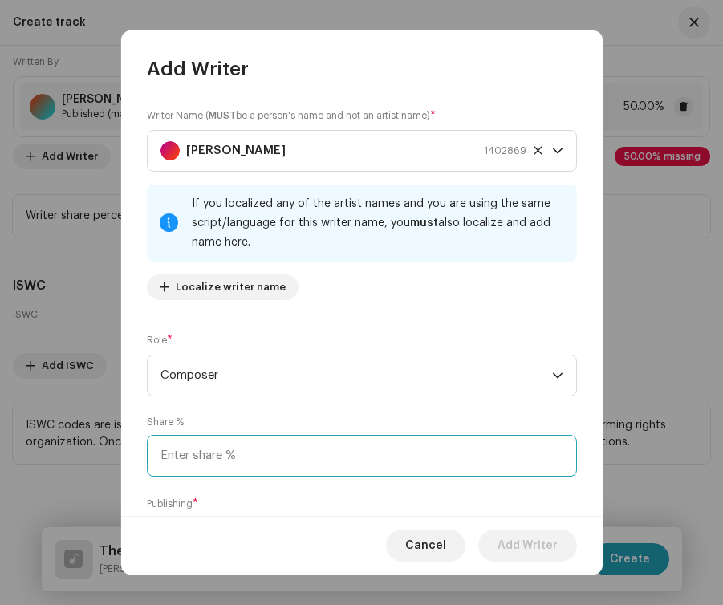
click at [260, 451] on input at bounding box center [362, 456] width 430 height 42
type input "50.00"
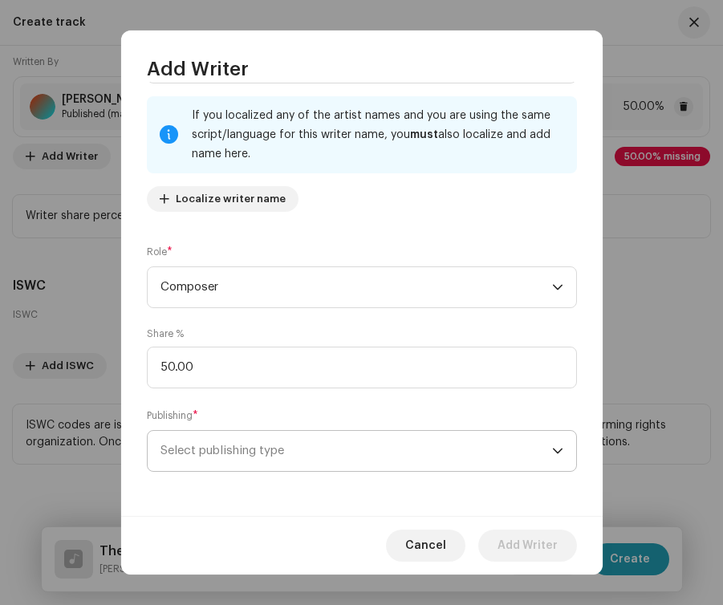
click at [260, 461] on span "Select publishing type" at bounding box center [355, 451] width 391 height 40
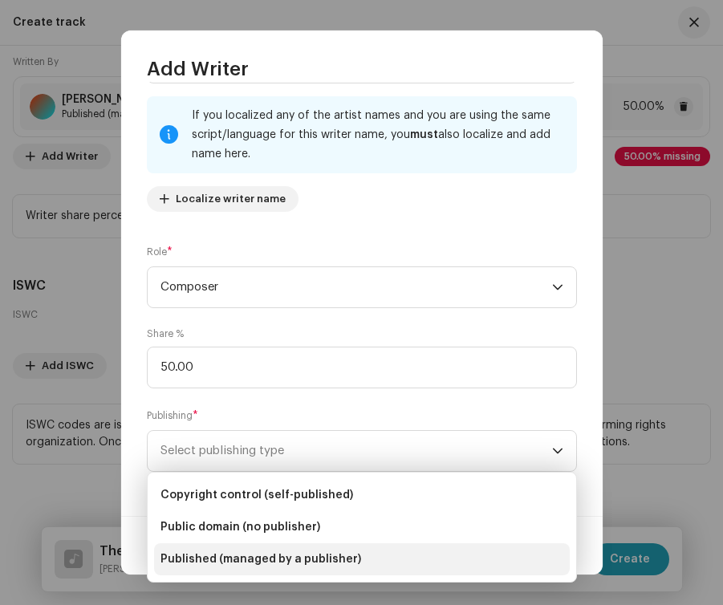
click at [251, 564] on span "Published (managed by a publisher)" at bounding box center [260, 559] width 201 height 16
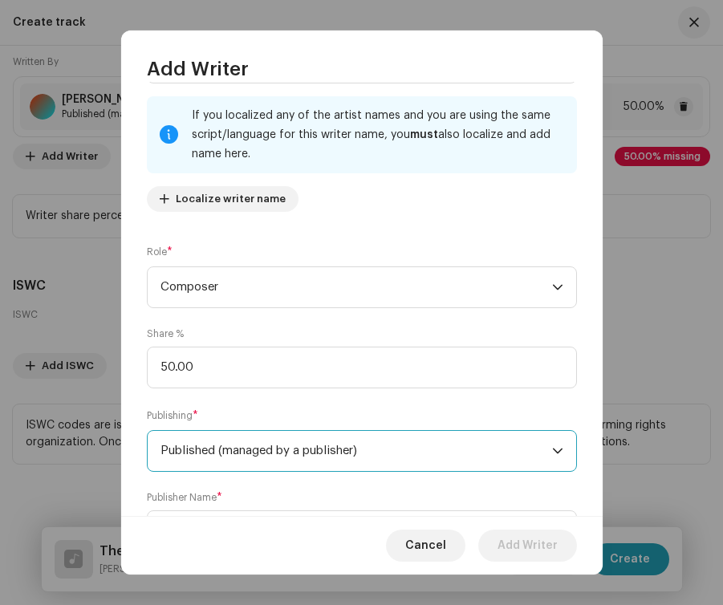
scroll to position [169, 0]
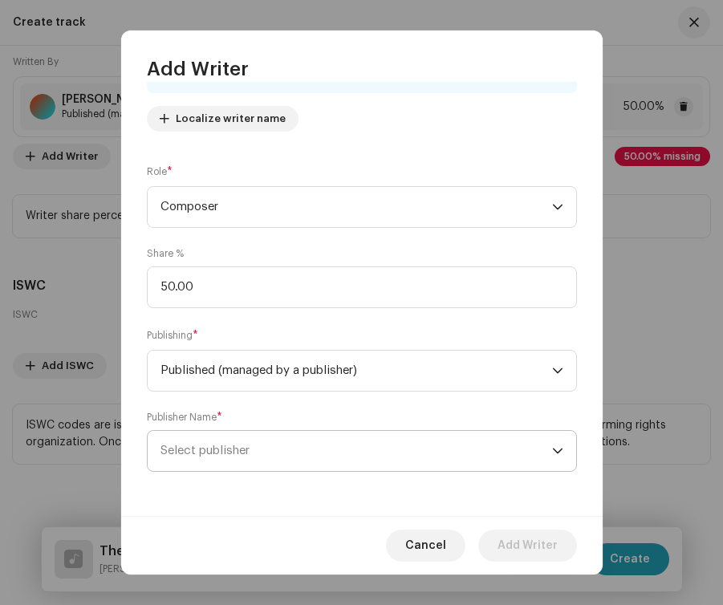
click at [284, 464] on span "Select publisher" at bounding box center [355, 451] width 391 height 40
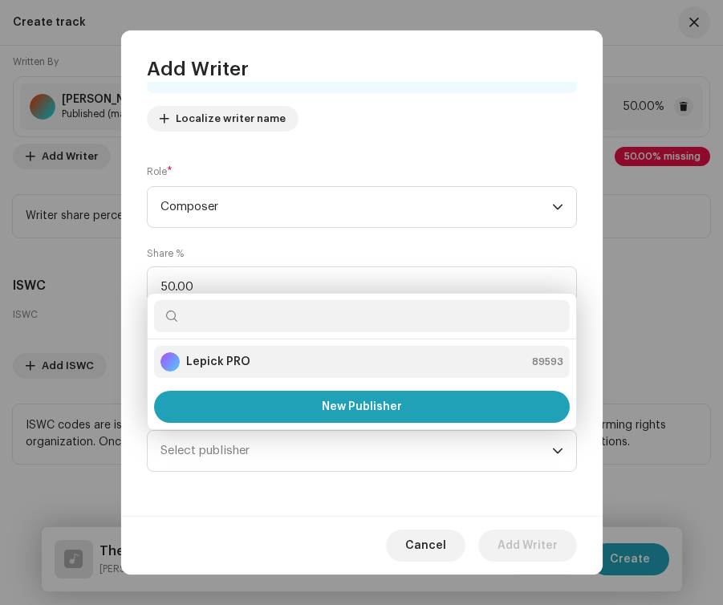
click at [275, 362] on div "Lepick PRO 89593" at bounding box center [361, 361] width 403 height 19
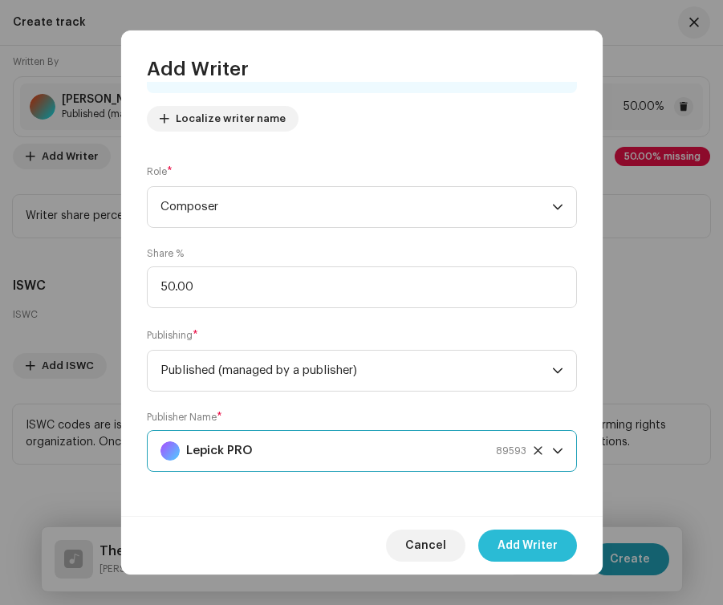
click at [508, 538] on span "Add Writer" at bounding box center [527, 545] width 60 height 32
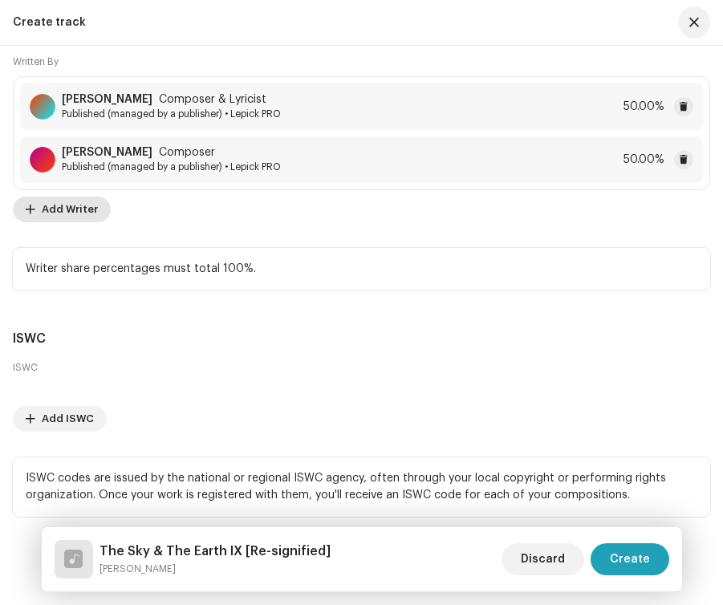
click at [84, 201] on span "Add Writer" at bounding box center [70, 209] width 56 height 32
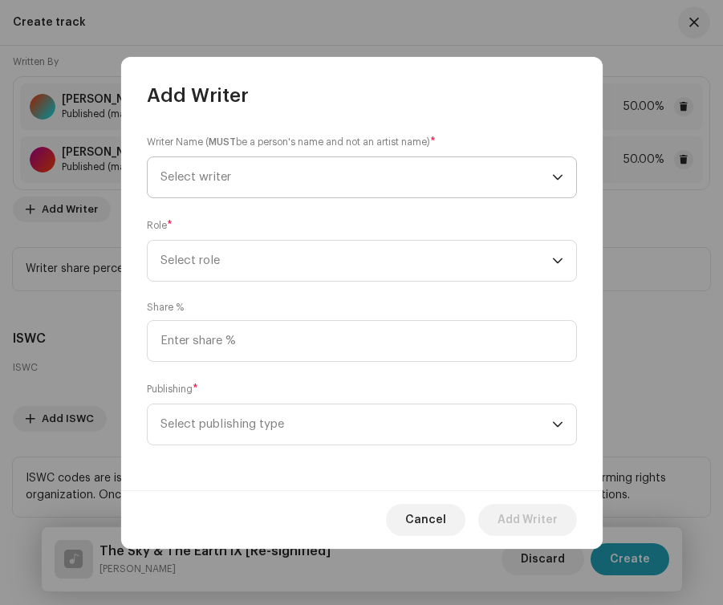
click at [267, 180] on span "Select writer" at bounding box center [355, 177] width 391 height 40
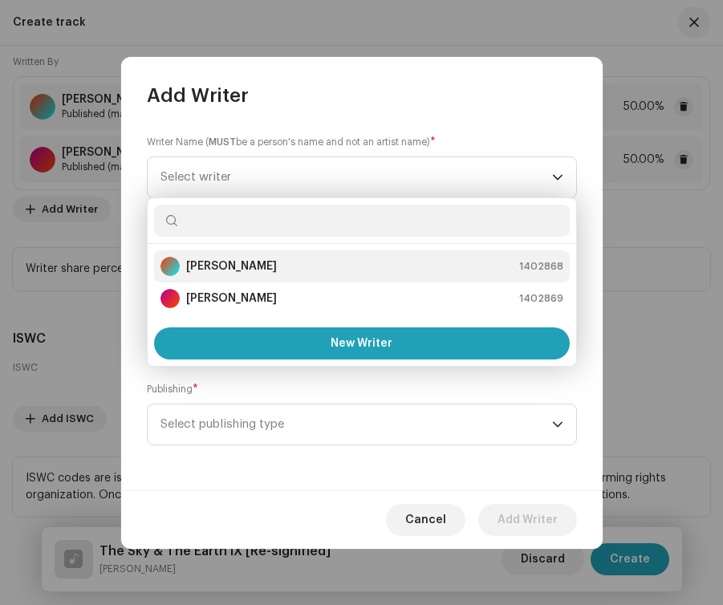
click at [253, 265] on strong "[PERSON_NAME]" at bounding box center [231, 266] width 91 height 16
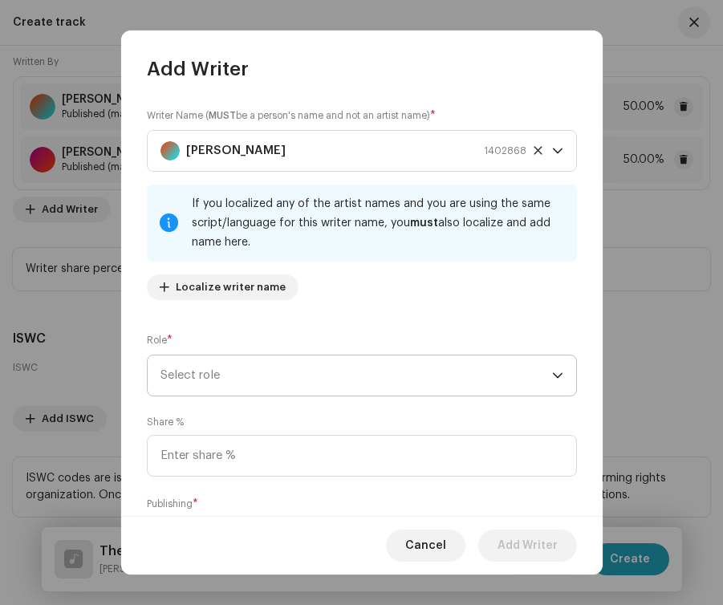
click at [242, 360] on span "Select role" at bounding box center [355, 375] width 391 height 40
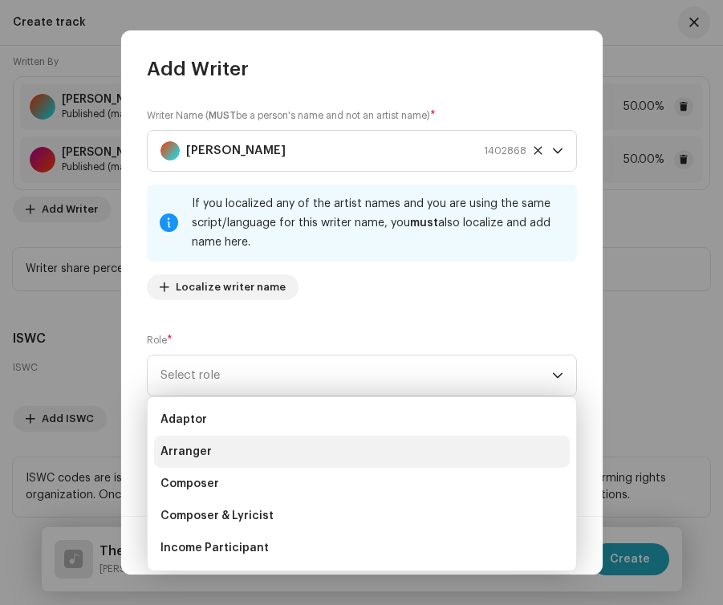
click at [241, 448] on li "Arranger" at bounding box center [361, 452] width 415 height 32
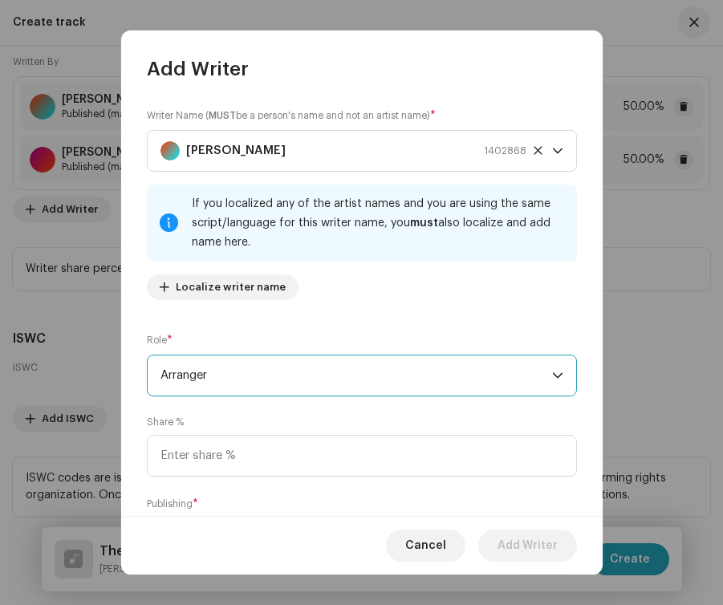
scroll to position [67, 0]
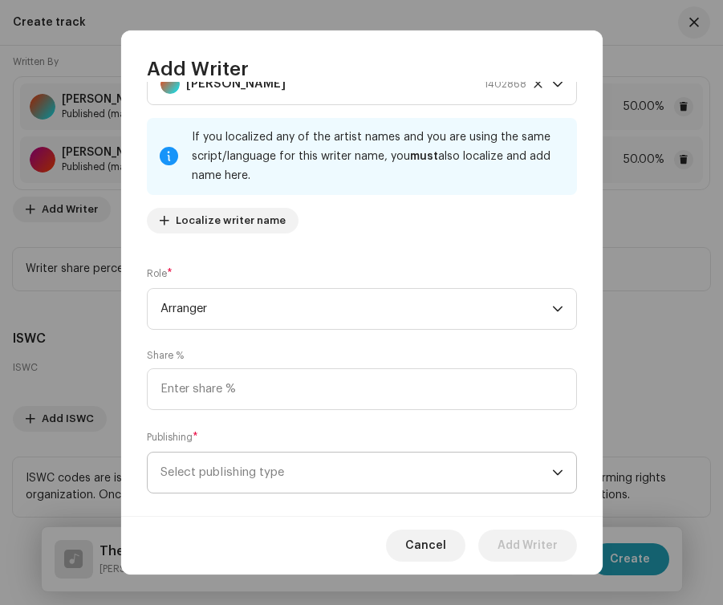
click at [387, 477] on span "Select publishing type" at bounding box center [355, 472] width 391 height 40
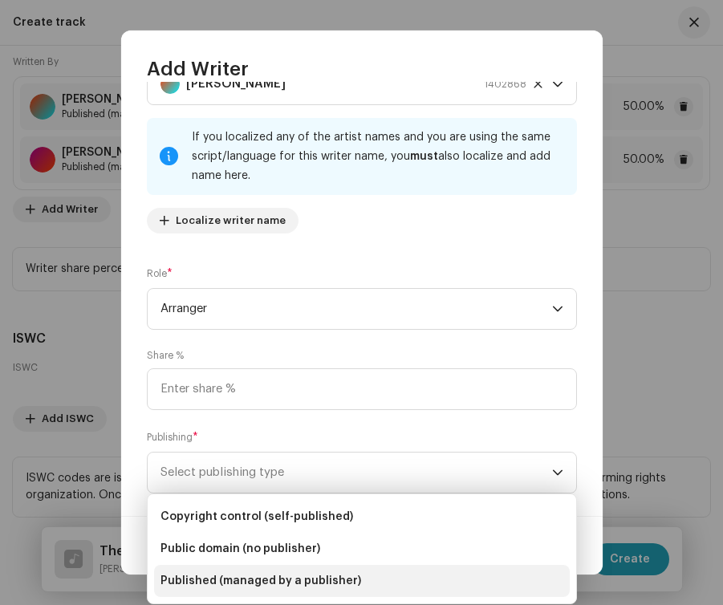
click at [322, 573] on span "Published (managed by a publisher)" at bounding box center [260, 581] width 201 height 16
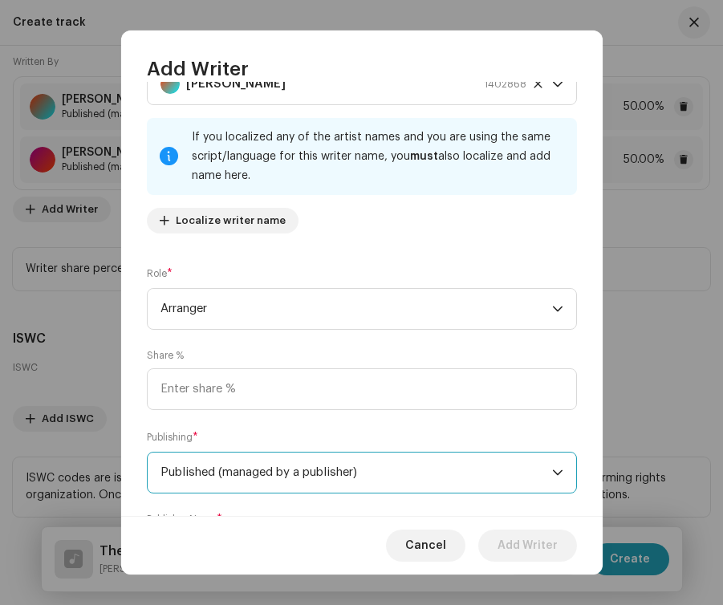
scroll to position [169, 0]
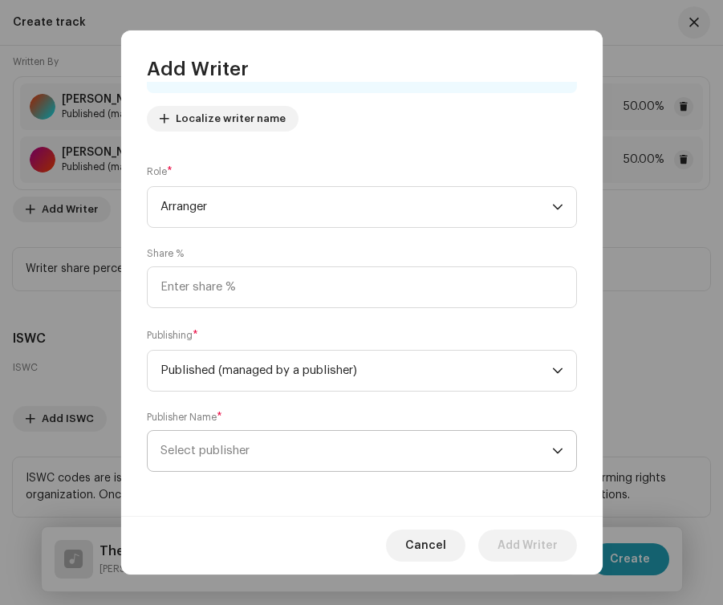
click at [308, 461] on span "Select publisher" at bounding box center [355, 451] width 391 height 40
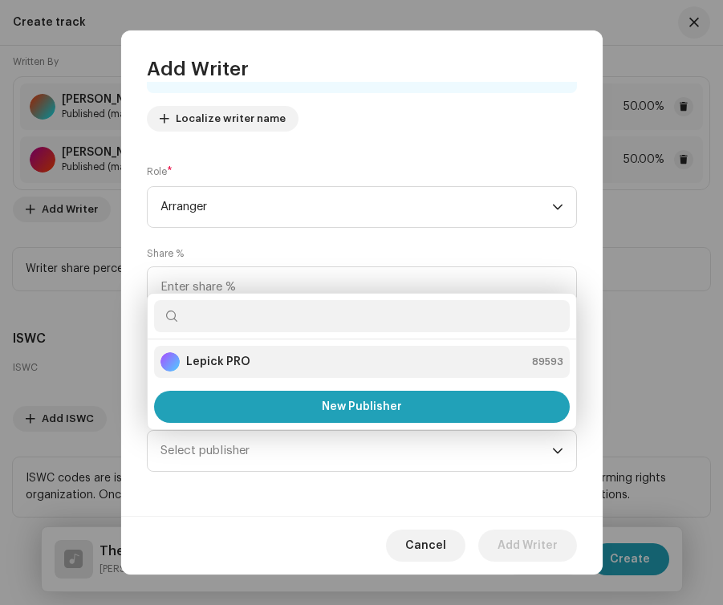
click at [266, 363] on div "Lepick PRO 89593" at bounding box center [361, 361] width 403 height 19
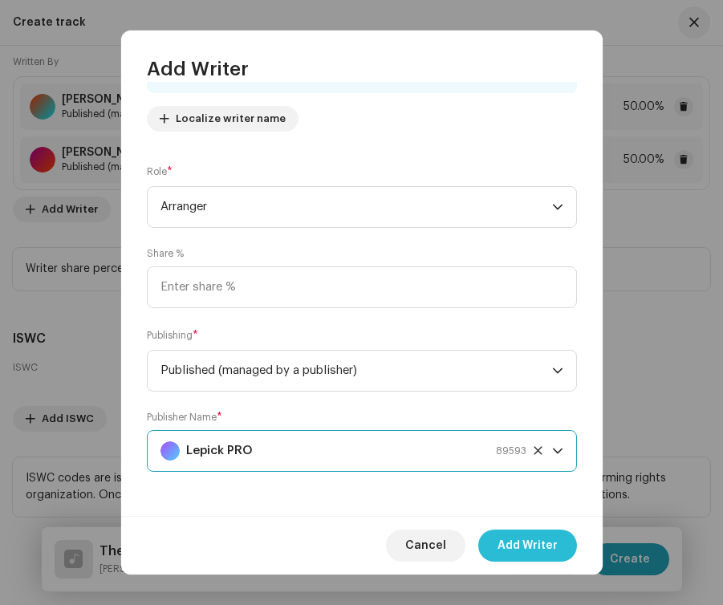
click at [504, 537] on span "Add Writer" at bounding box center [527, 545] width 60 height 32
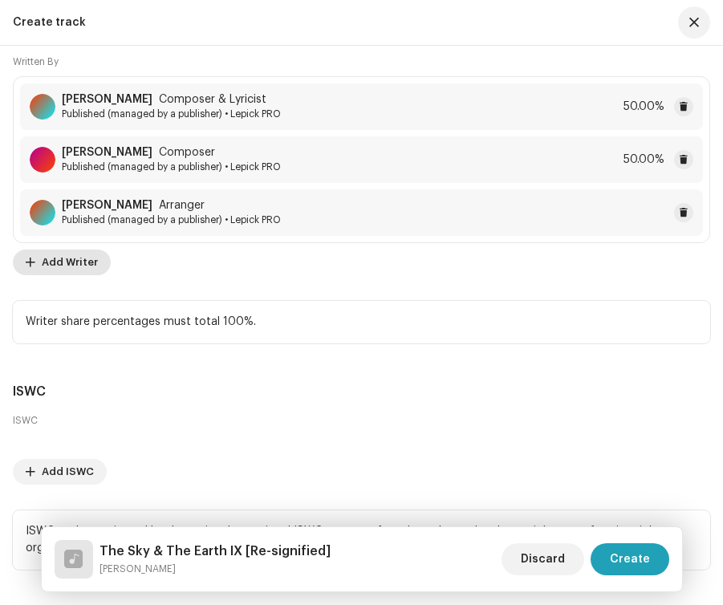
click at [92, 256] on span "Add Writer" at bounding box center [70, 262] width 56 height 32
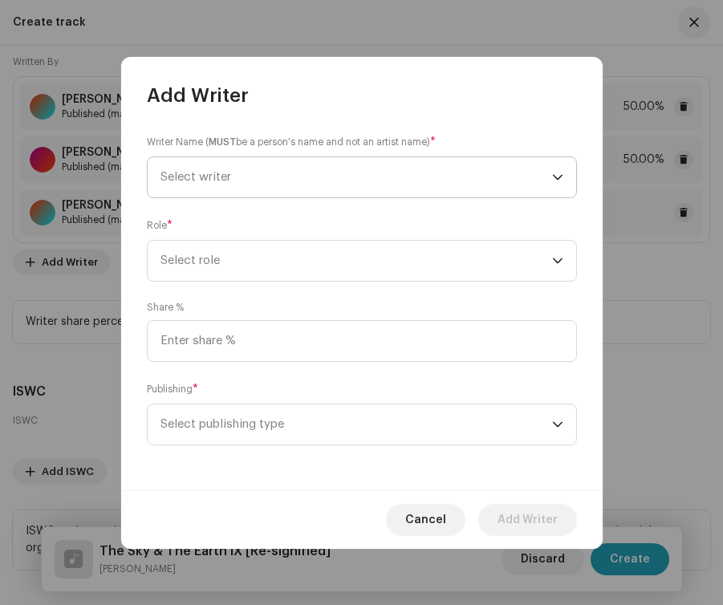
click at [256, 165] on span "Select writer" at bounding box center [355, 177] width 391 height 40
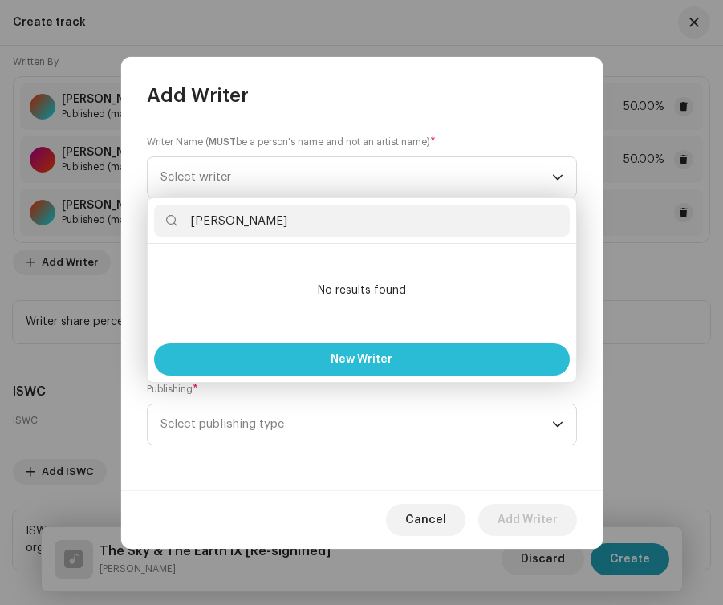
type input "Daniel Kowalski"
click at [341, 356] on span "New Writer" at bounding box center [361, 359] width 62 height 11
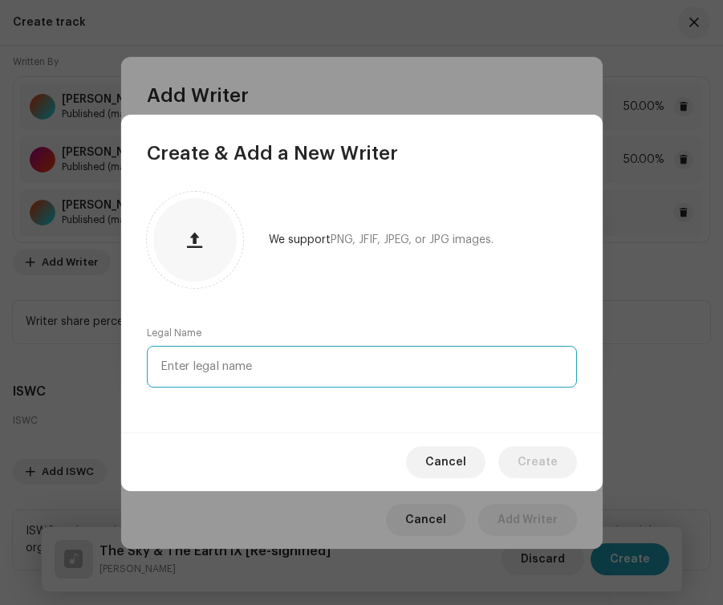
click at [253, 372] on input "text" at bounding box center [362, 367] width 430 height 42
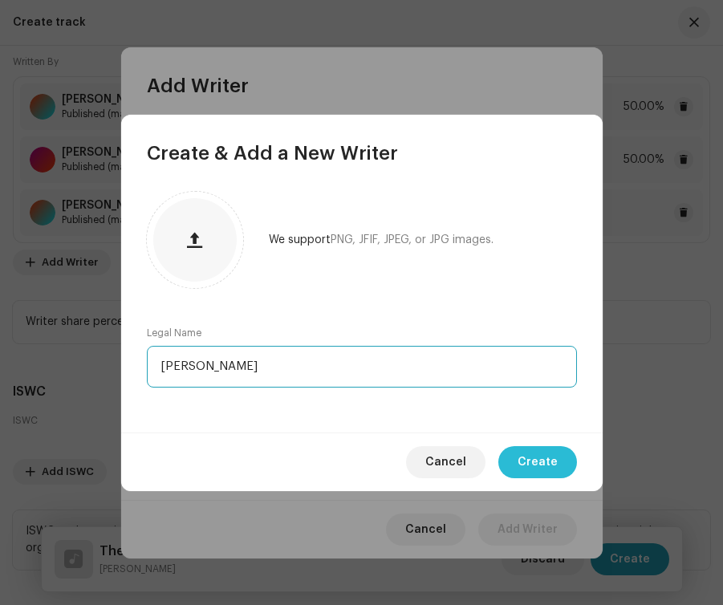
type input "Daniel Kowalski"
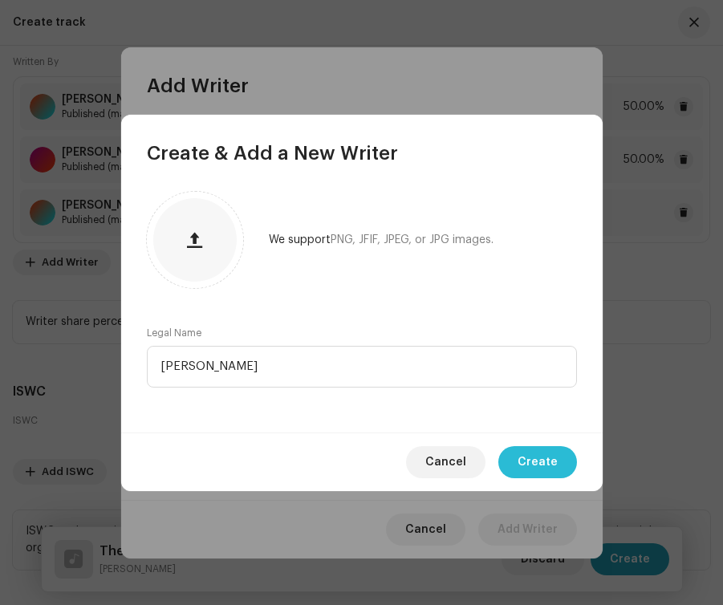
click at [533, 454] on span "Create" at bounding box center [537, 462] width 40 height 32
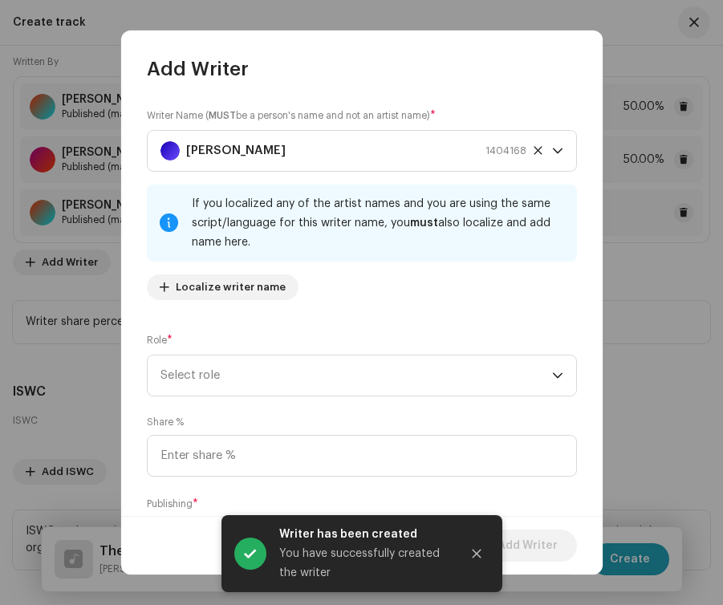
scroll to position [88, 0]
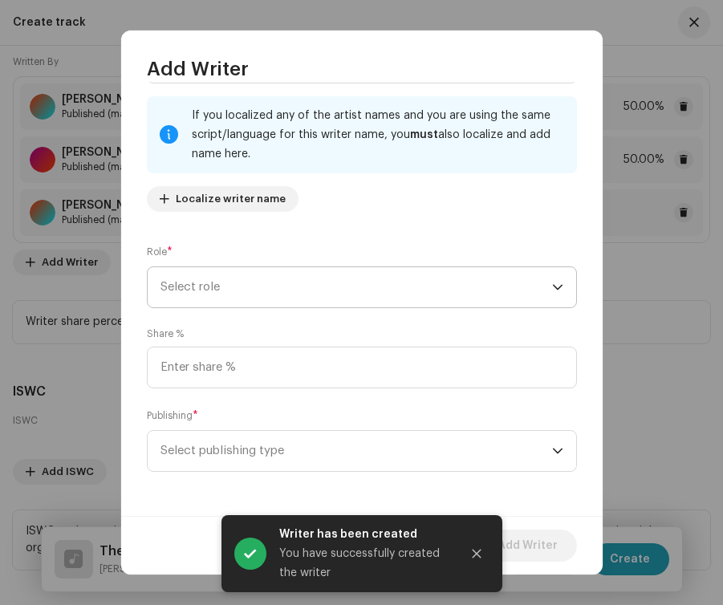
click at [344, 299] on span "Select role" at bounding box center [355, 287] width 391 height 40
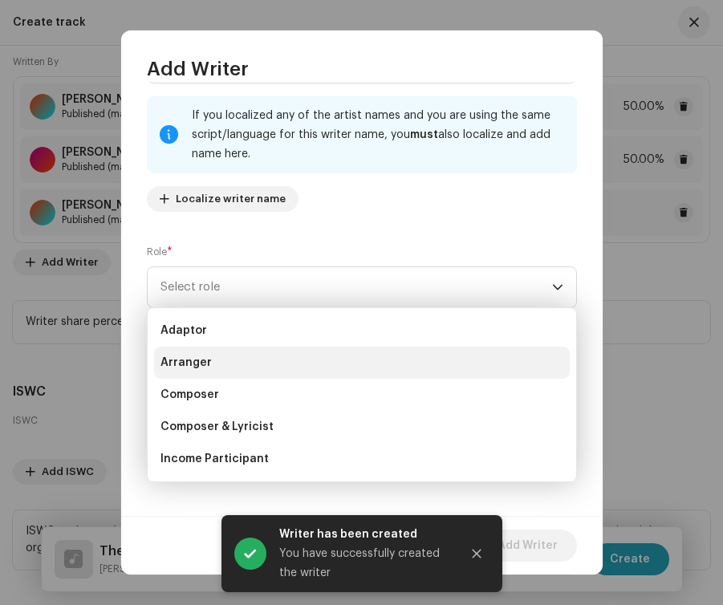
click at [299, 374] on li "Arranger" at bounding box center [361, 363] width 415 height 32
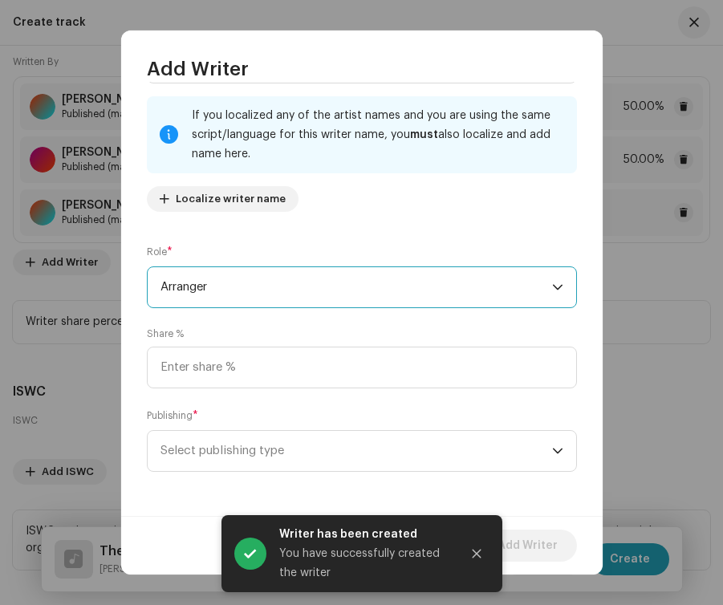
click at [318, 473] on div "Writer Name ( MUST be a person's name and not an artist name) * Daniel Kowalski…" at bounding box center [361, 299] width 481 height 435
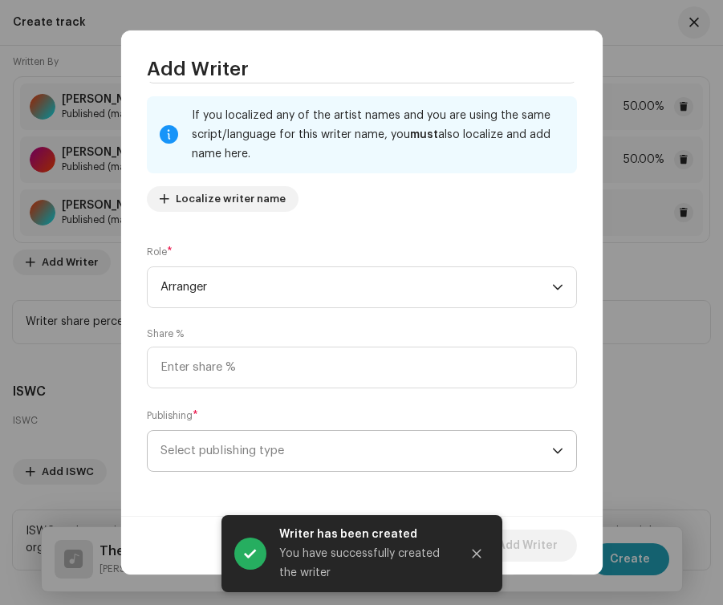
click at [318, 462] on span "Select publishing type" at bounding box center [355, 451] width 391 height 40
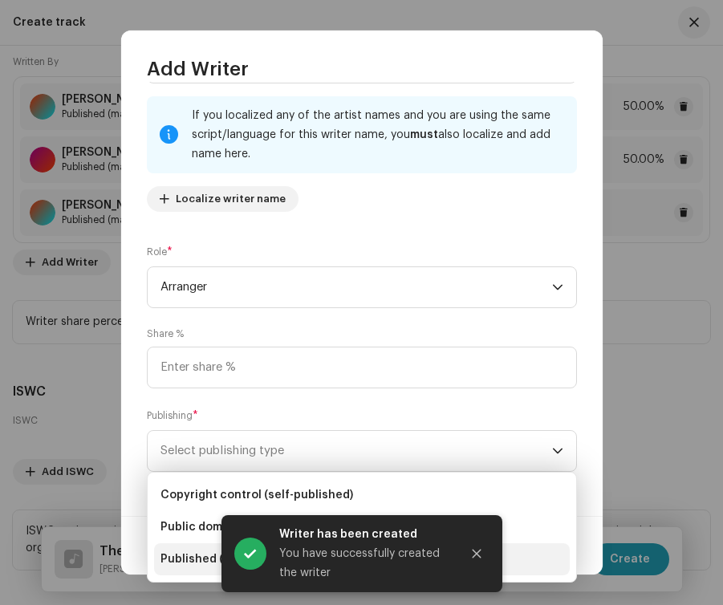
click at [176, 560] on span "Published (managed by a publisher)" at bounding box center [260, 559] width 201 height 16
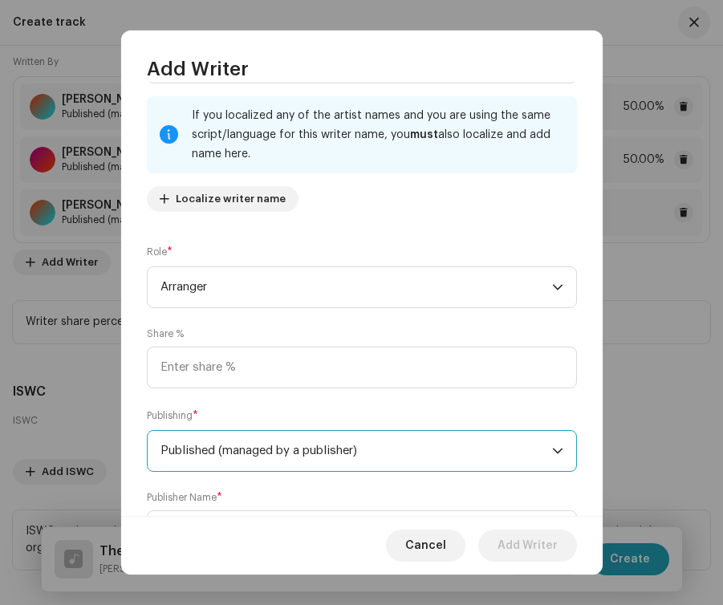
scroll to position [169, 0]
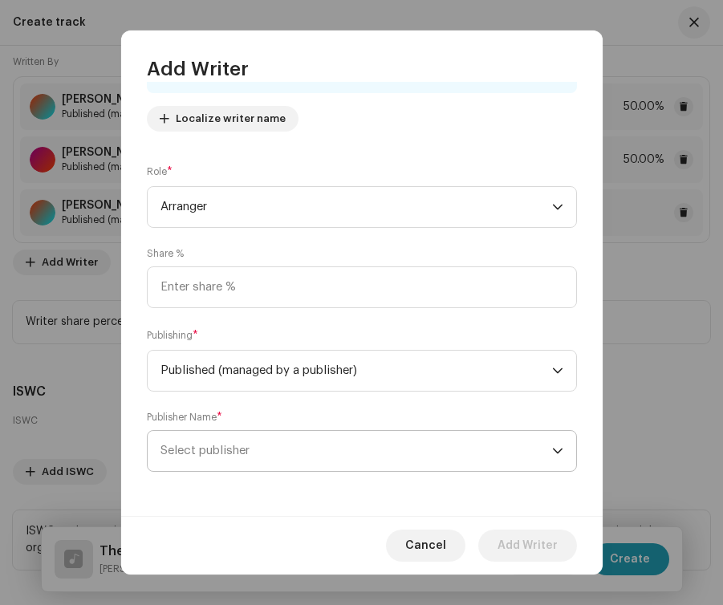
click at [267, 442] on span "Select publisher" at bounding box center [355, 451] width 391 height 40
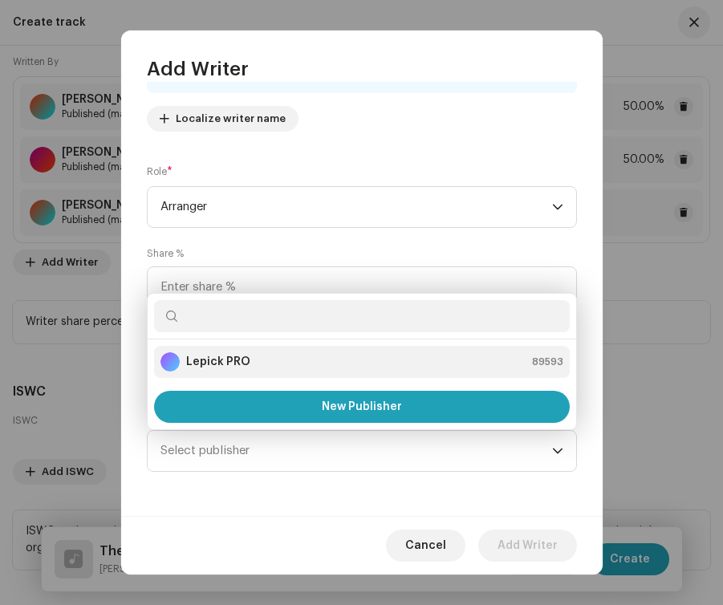
click at [275, 355] on div "Lepick PRO 89593" at bounding box center [361, 361] width 403 height 19
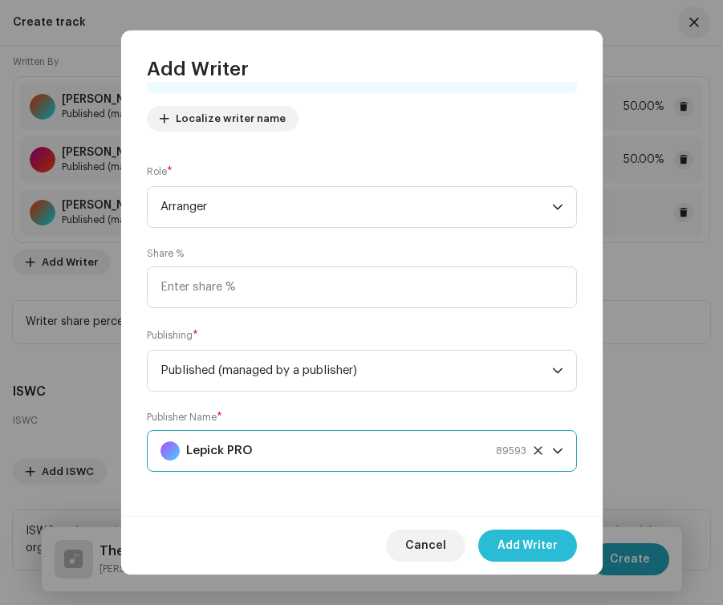
click at [557, 548] on span "Add Writer" at bounding box center [527, 545] width 60 height 32
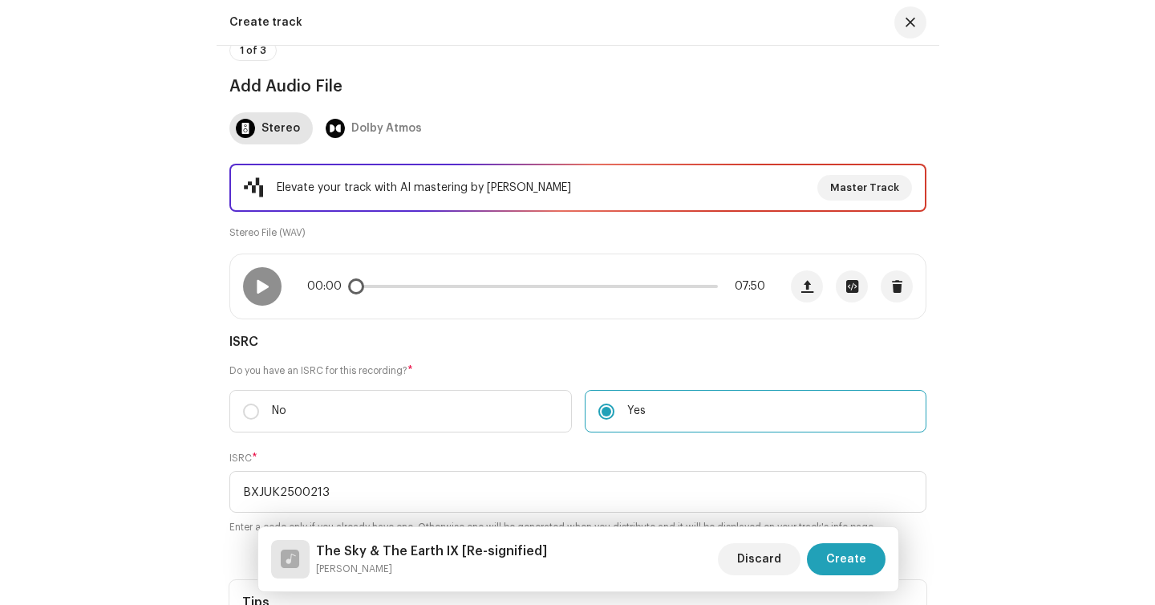
scroll to position [126, 0]
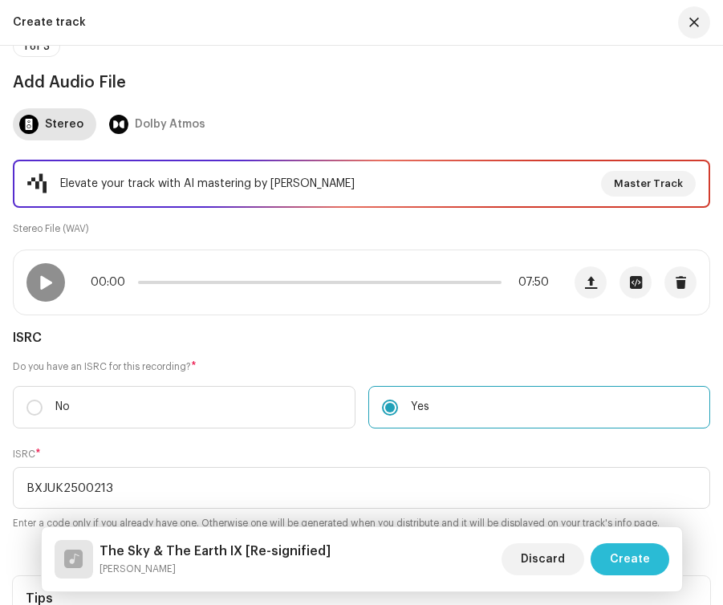
click at [650, 561] on button "Create" at bounding box center [629, 559] width 79 height 32
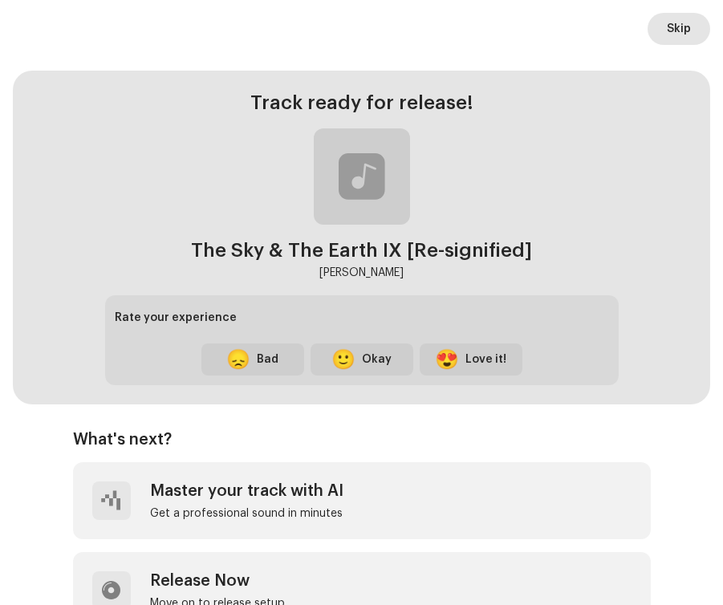
click at [679, 31] on span "Skip" at bounding box center [679, 29] width 24 height 32
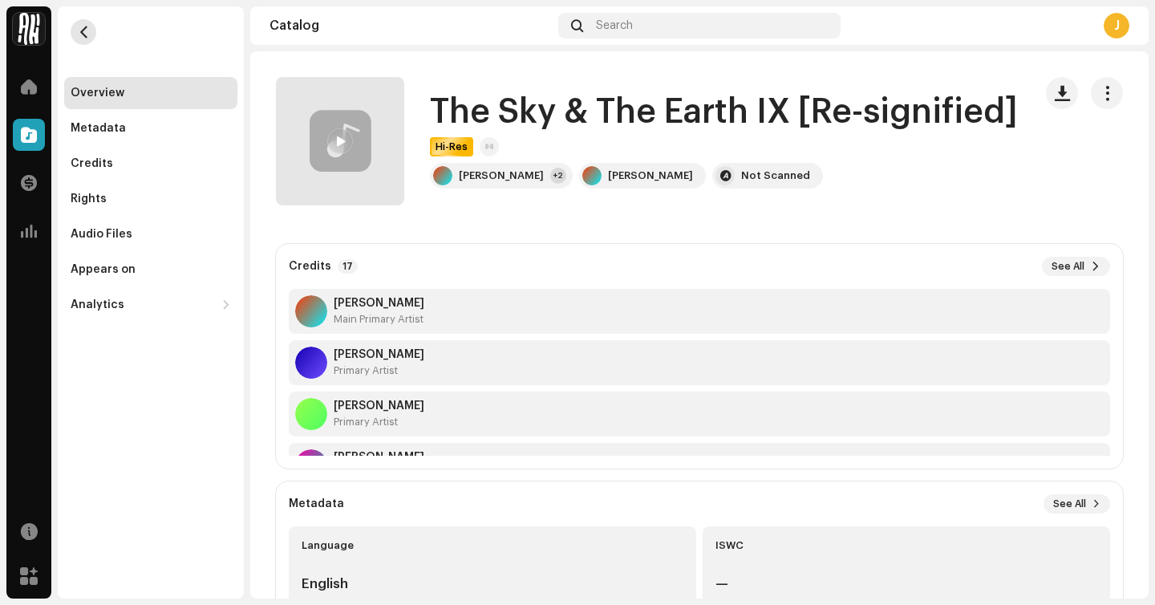
click at [88, 39] on button "button" at bounding box center [84, 32] width 26 height 26
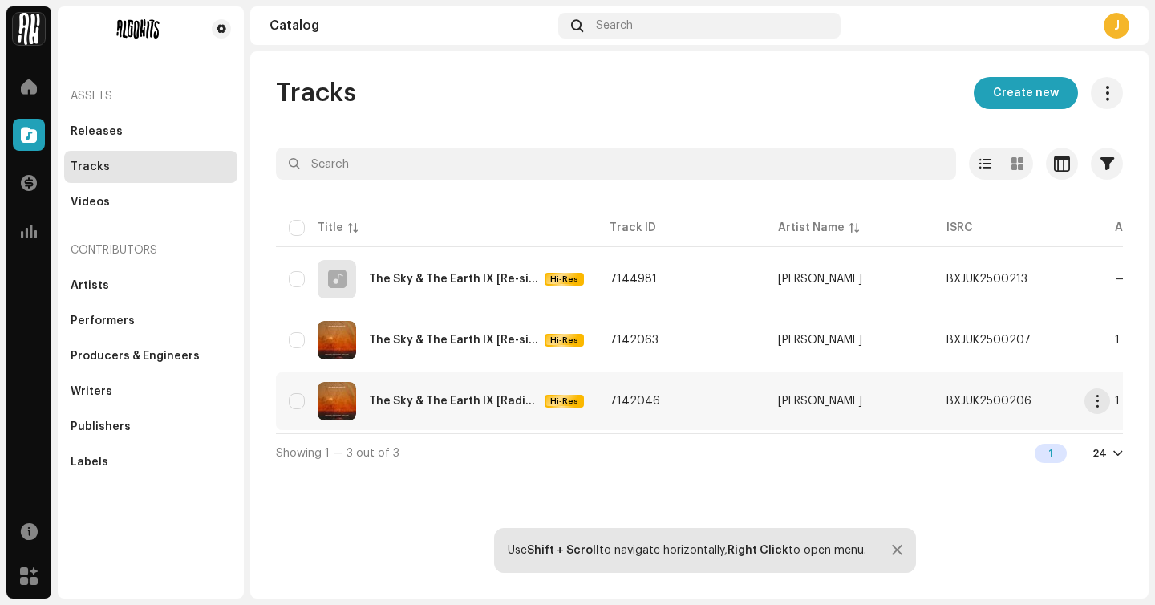
click at [475, 403] on div "The Sky & The Earth IX [Radio Edit]" at bounding box center [453, 400] width 169 height 11
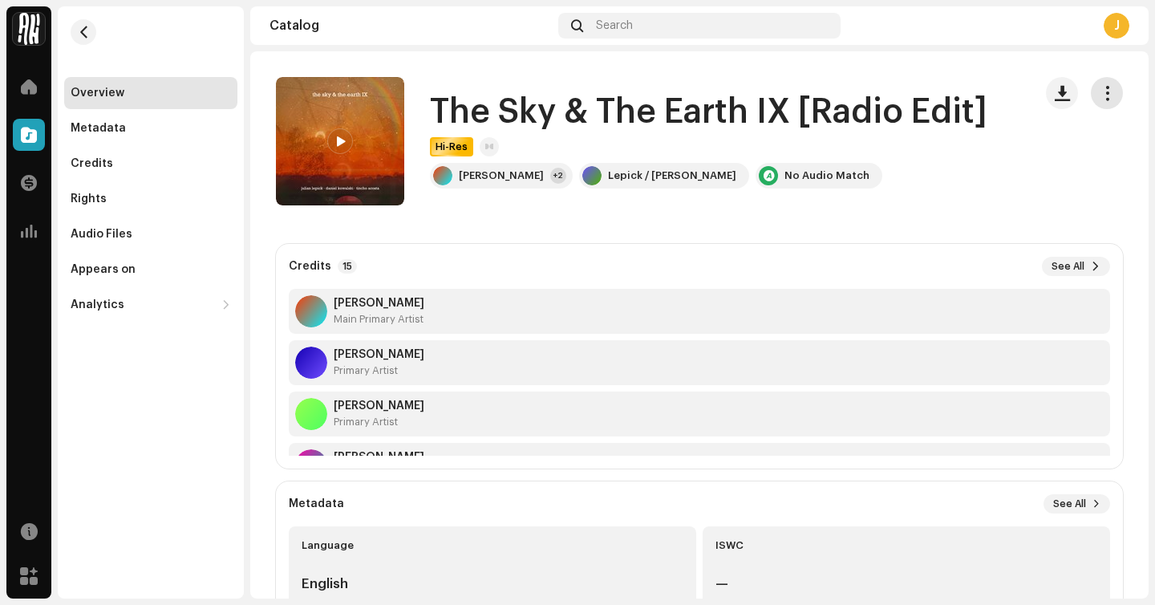
click at [1106, 98] on button "button" at bounding box center [1107, 93] width 32 height 32
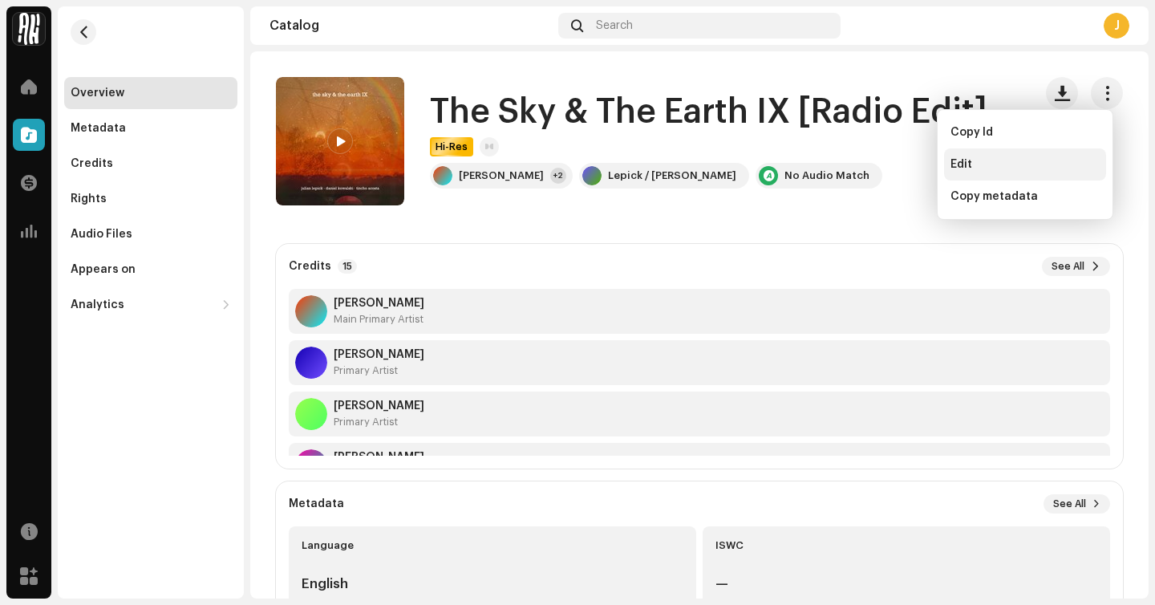
click at [1010, 170] on div "Edit" at bounding box center [1024, 164] width 149 height 13
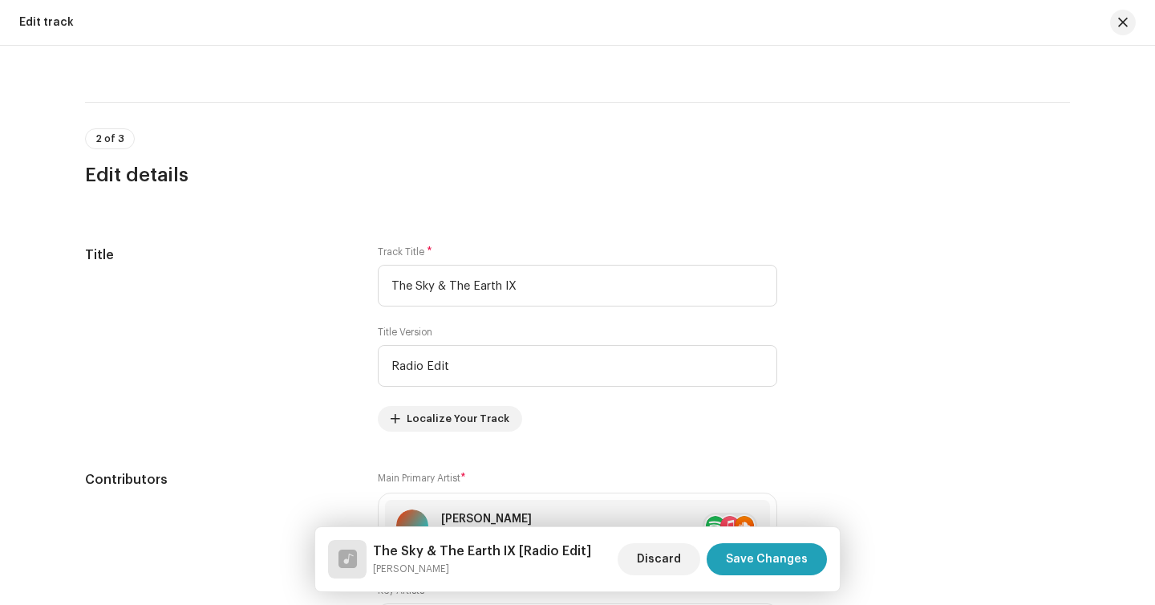
scroll to position [602, 0]
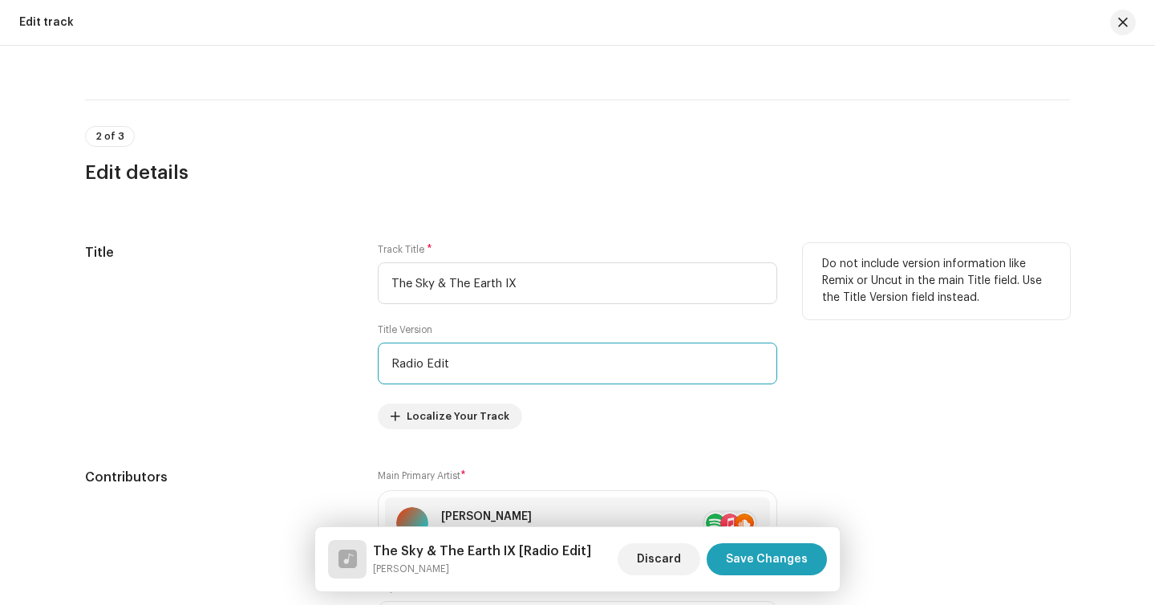
drag, startPoint x: 461, startPoint y: 363, endPoint x: 314, endPoint y: 363, distance: 146.8
click at [314, 363] on div "Title Track Title * The Sky & The Earth IX Title Version Radio Edit Localize Yo…" at bounding box center [577, 336] width 985 height 186
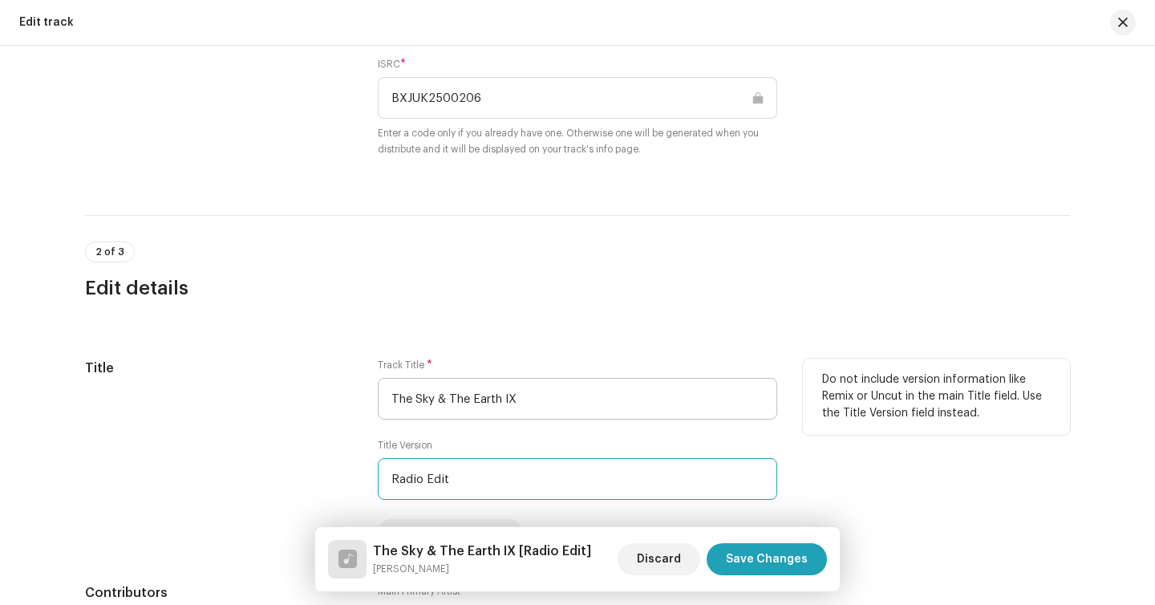
scroll to position [236, 0]
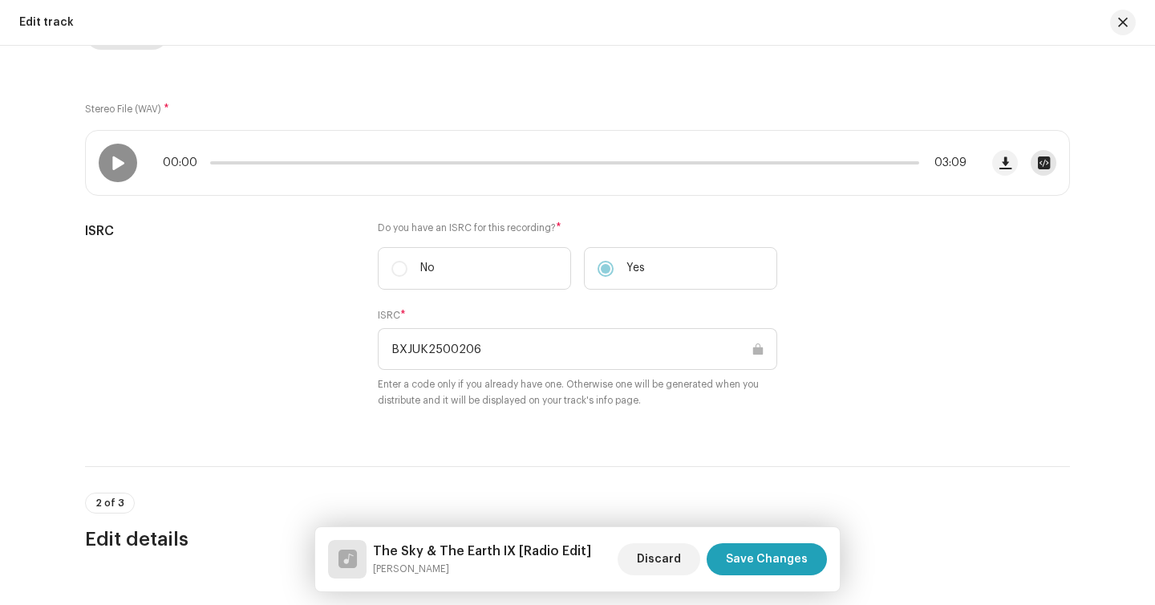
click at [1045, 164] on span "button" at bounding box center [1044, 162] width 12 height 13
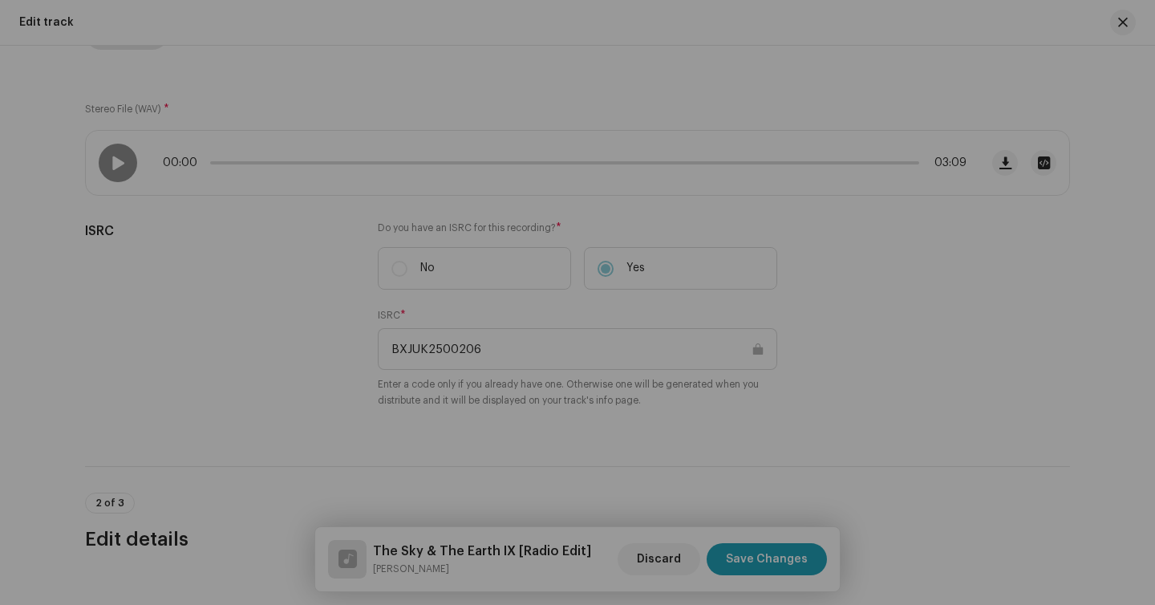
click at [915, 275] on div "Daniel Kowalsi - The Sky e The Earth NEW MIX RADIO MASTER 1 (1).wav Hi-Res File…" at bounding box center [577, 302] width 1155 height 605
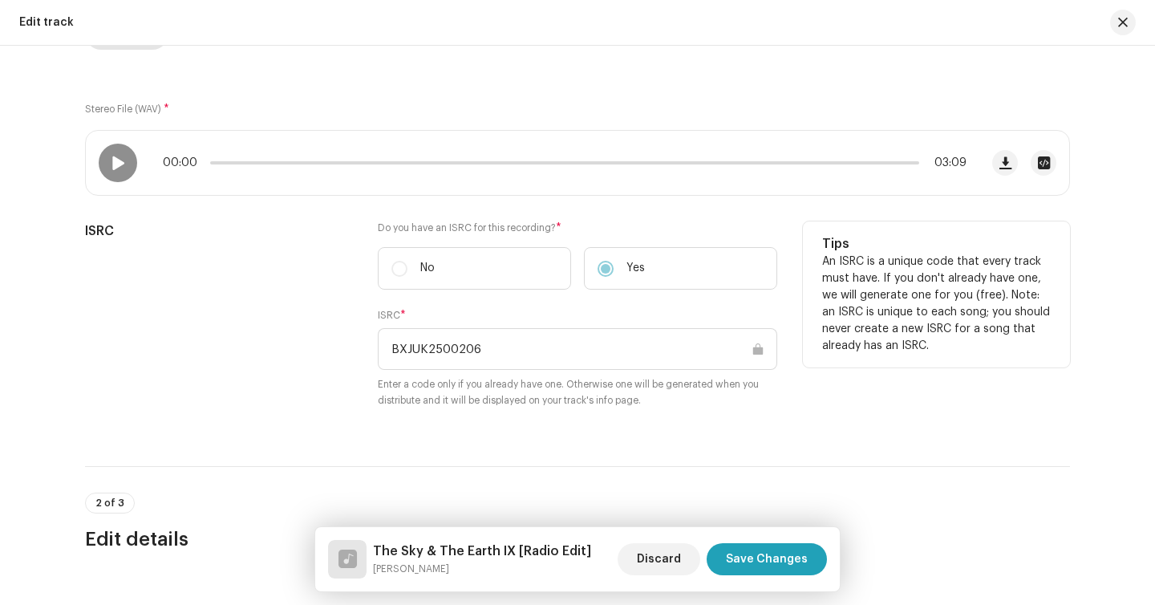
scroll to position [667, 0]
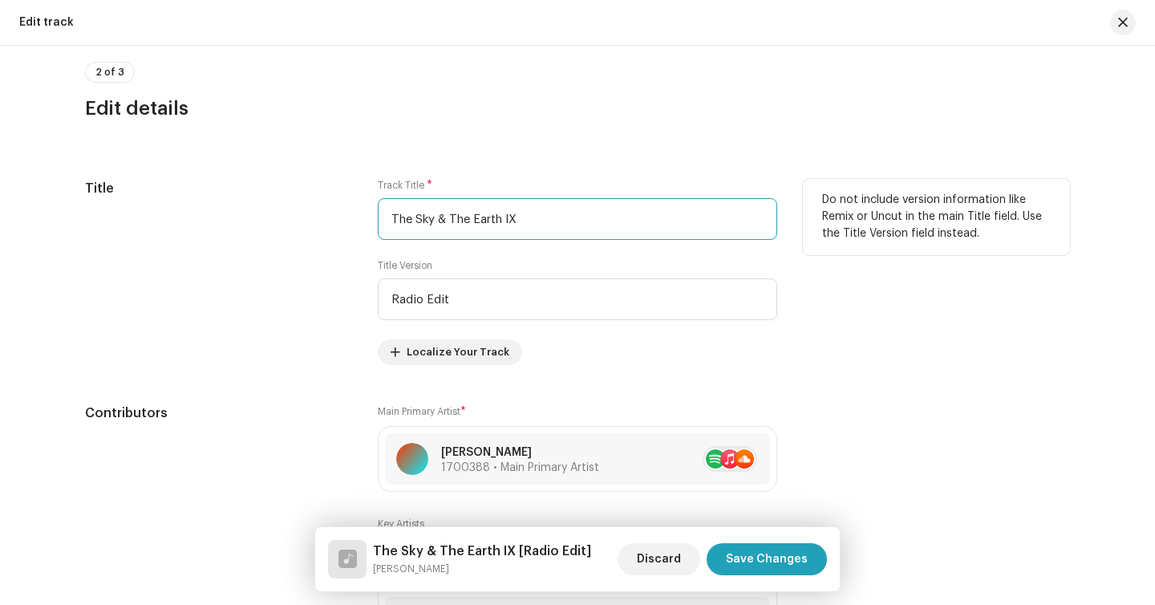
drag, startPoint x: 537, startPoint y: 215, endPoint x: 292, endPoint y: 228, distance: 245.0
click at [292, 228] on div "Title Track Title * The Sky & The Earth IX Title Version Radio Edit Localize Yo…" at bounding box center [577, 272] width 985 height 186
click at [438, 221] on input "The Sky & The Earth IX" at bounding box center [577, 219] width 399 height 42
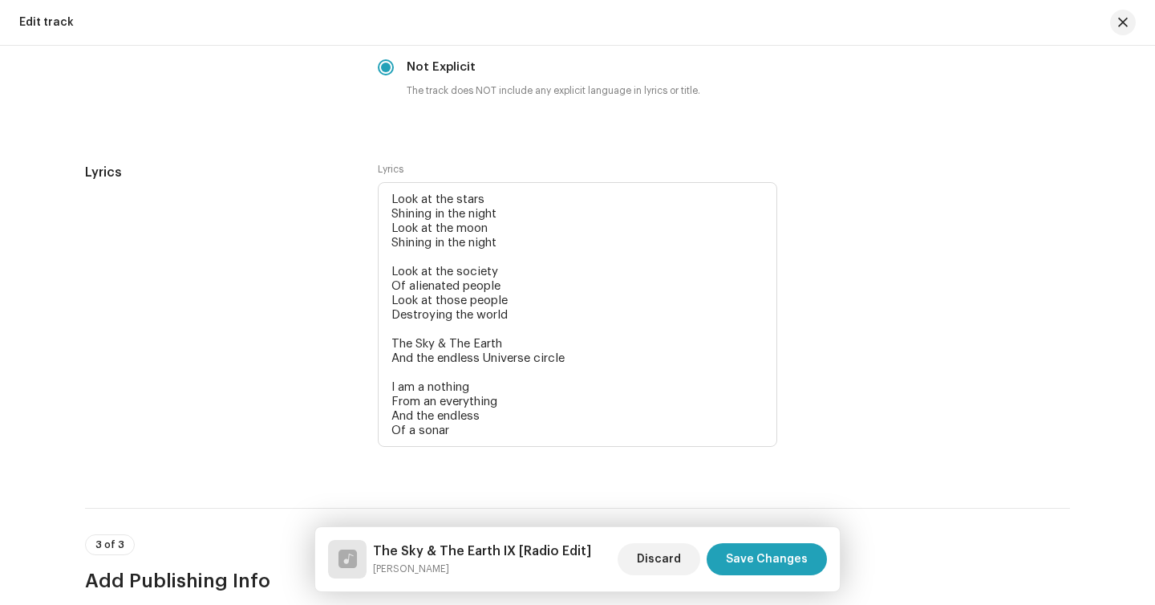
scroll to position [3487, 0]
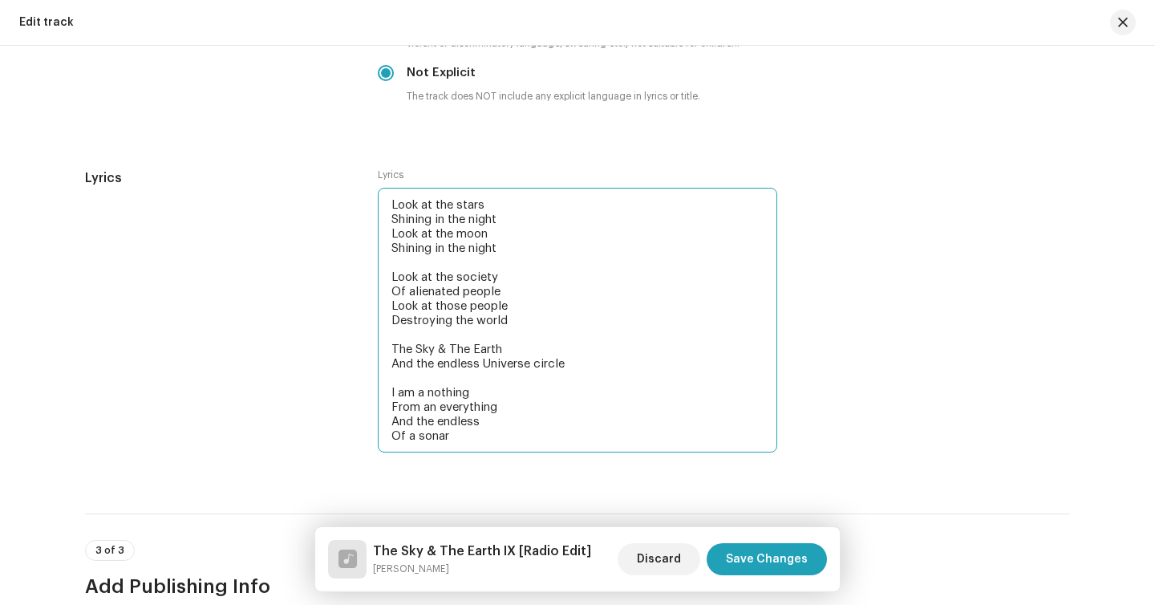
drag, startPoint x: 444, startPoint y: 448, endPoint x: 342, endPoint y: 191, distance: 277.2
click at [342, 190] on div "Lyrics Lyrics Look at the stars Shining in the night Look at the moon Shining i…" at bounding box center [577, 321] width 985 height 306
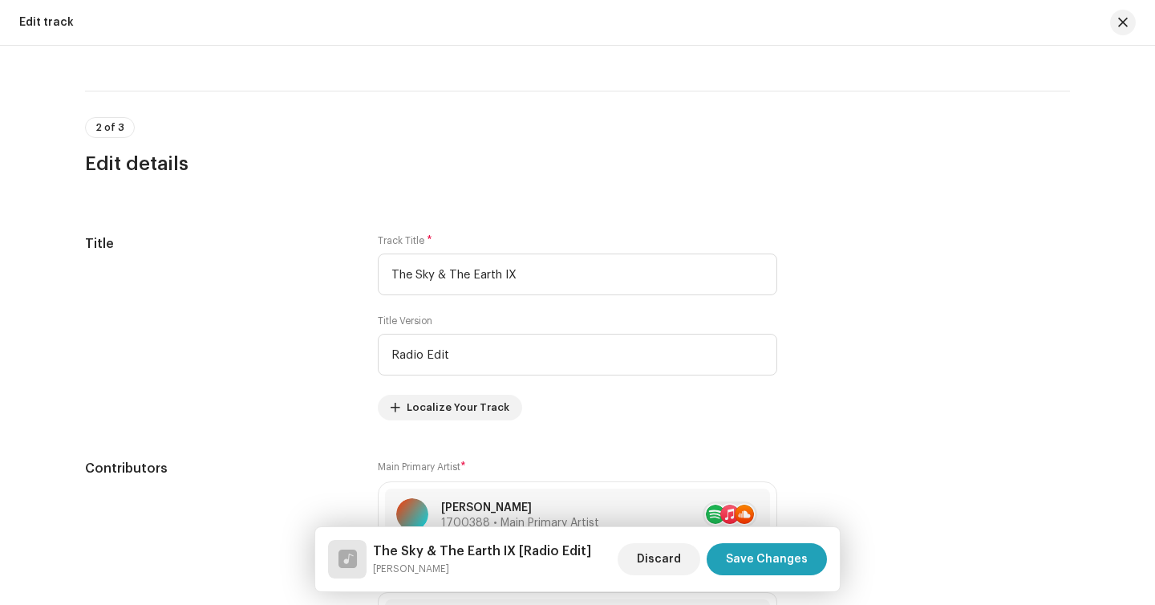
scroll to position [614, 0]
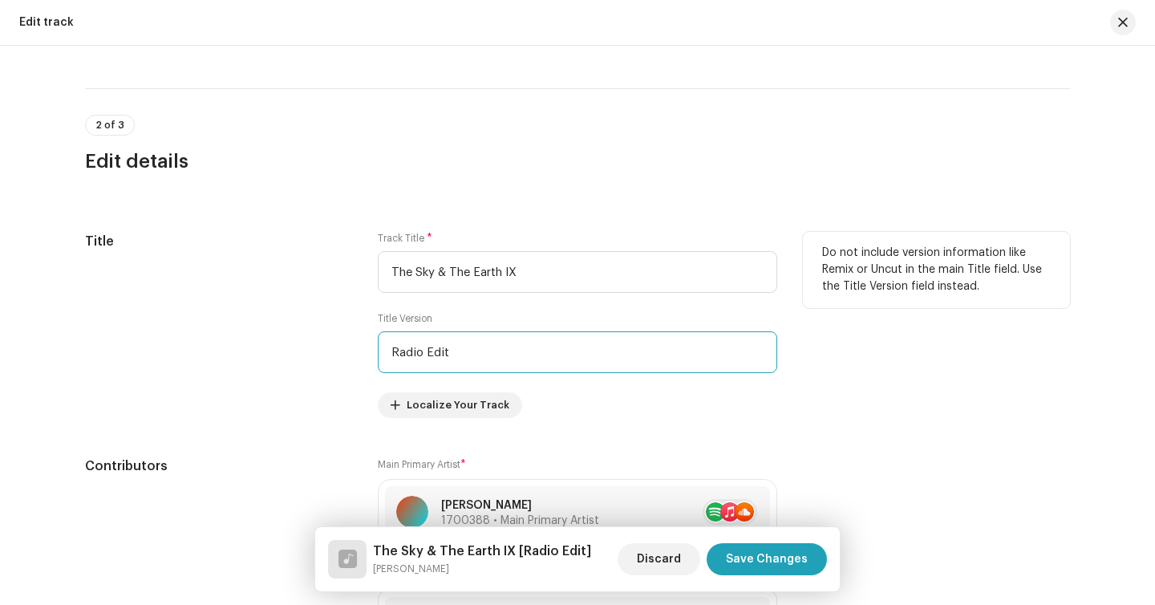
drag, startPoint x: 496, startPoint y: 355, endPoint x: 298, endPoint y: 345, distance: 198.4
click at [298, 345] on div "Title Track Title * The Sky & The Earth IX Title Version Radio Edit Localize Yo…" at bounding box center [577, 325] width 985 height 186
type input "E"
type input "RE-tk"
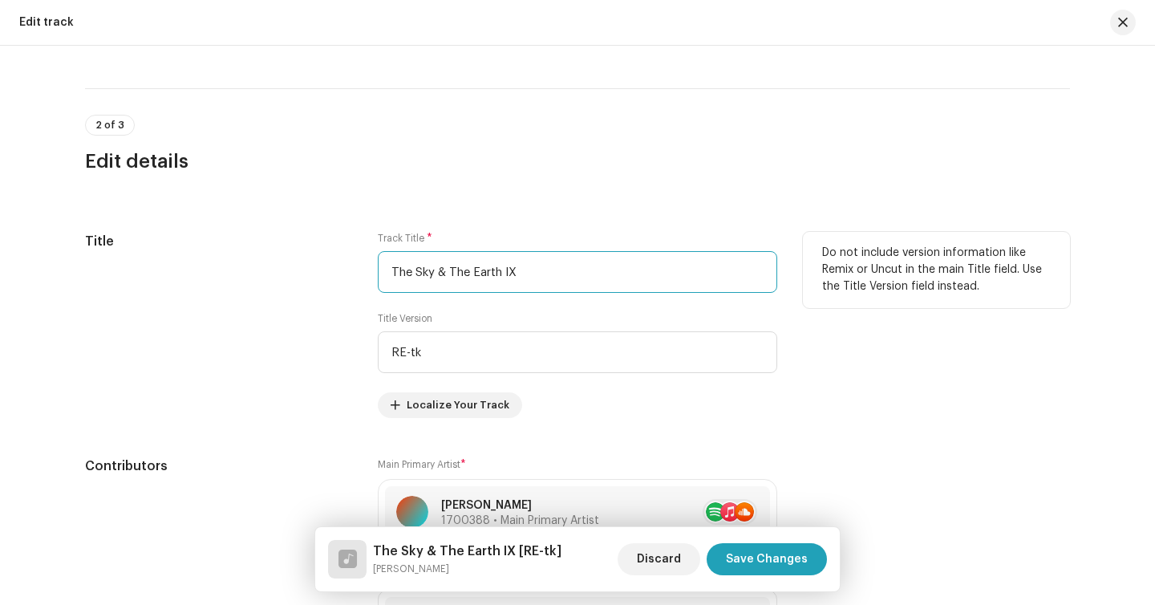
drag, startPoint x: 547, startPoint y: 272, endPoint x: 294, endPoint y: 268, distance: 253.5
click at [294, 268] on div "Title Track Title * The Sky & The Earth IX Title Version RE-tk Localize Your Tr…" at bounding box center [577, 325] width 985 height 186
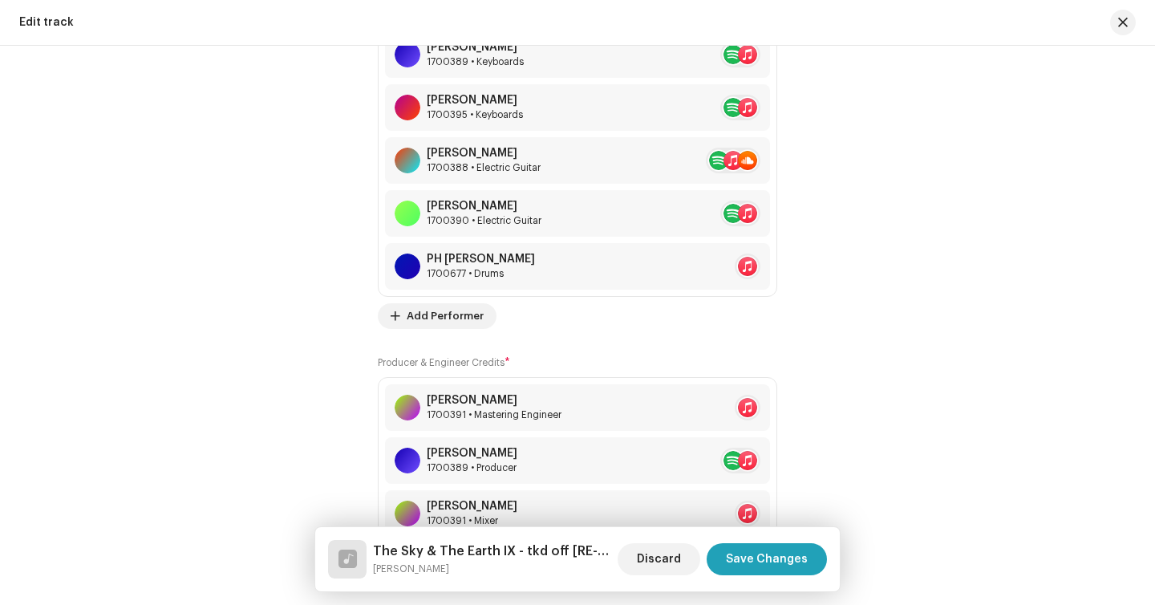
scroll to position [1422, 0]
type input "The Sky & The Earth IX - tkd off"
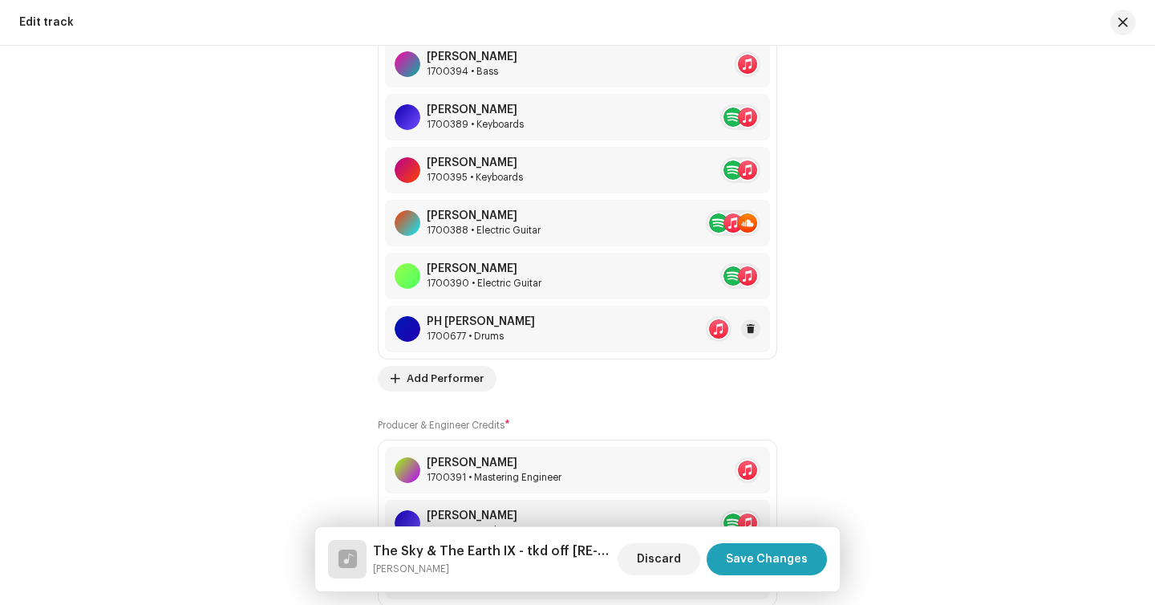
scroll to position [1358, 0]
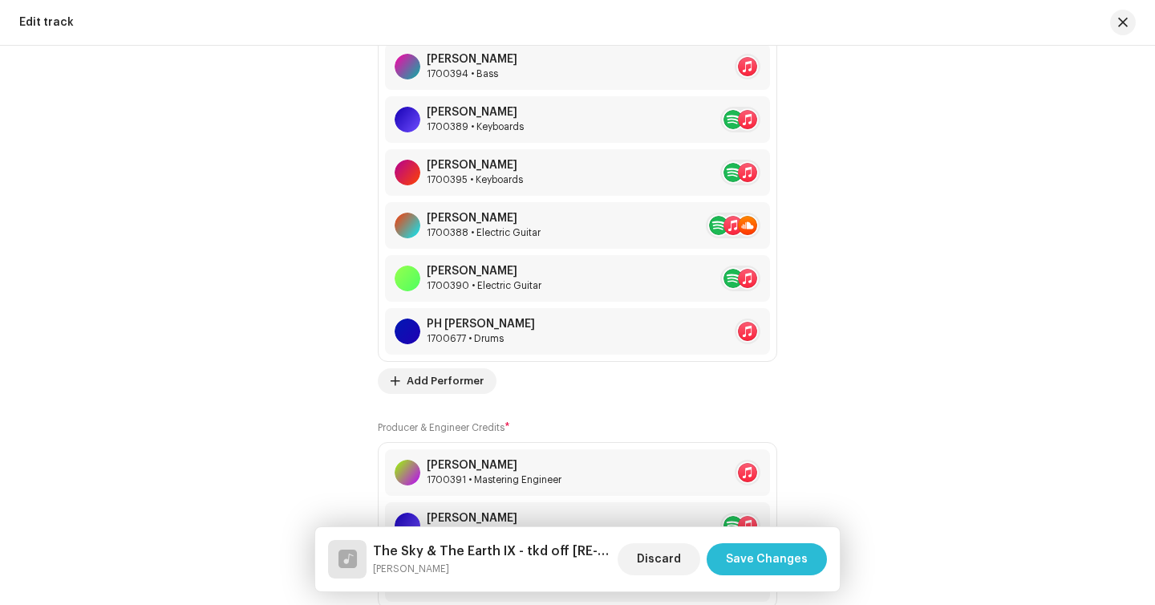
click at [775, 564] on span "Save Changes" at bounding box center [767, 559] width 82 height 32
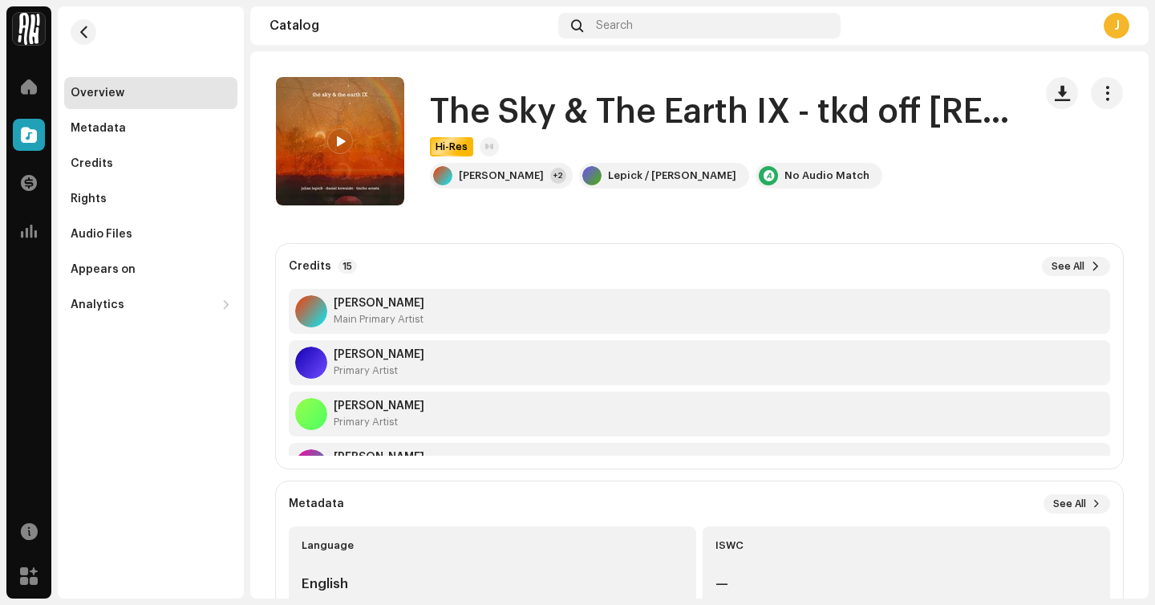
click at [68, 10] on re-m-nav-back at bounding box center [83, 41] width 39 height 71
click at [81, 36] on span "button" at bounding box center [84, 32] width 12 height 13
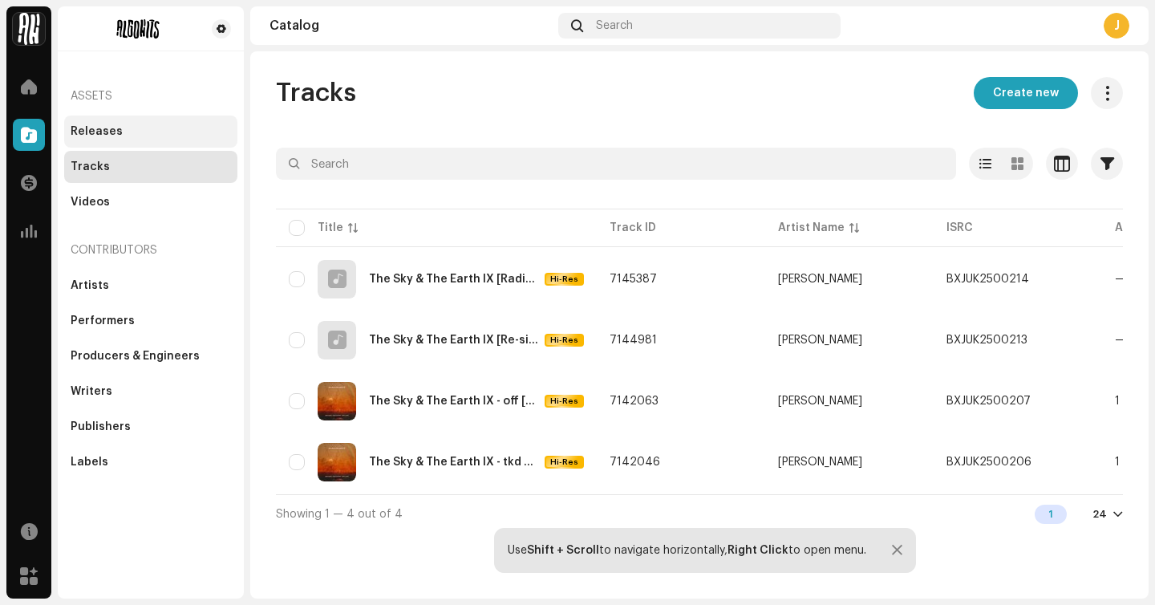
click at [169, 136] on div "Releases" at bounding box center [151, 131] width 160 height 13
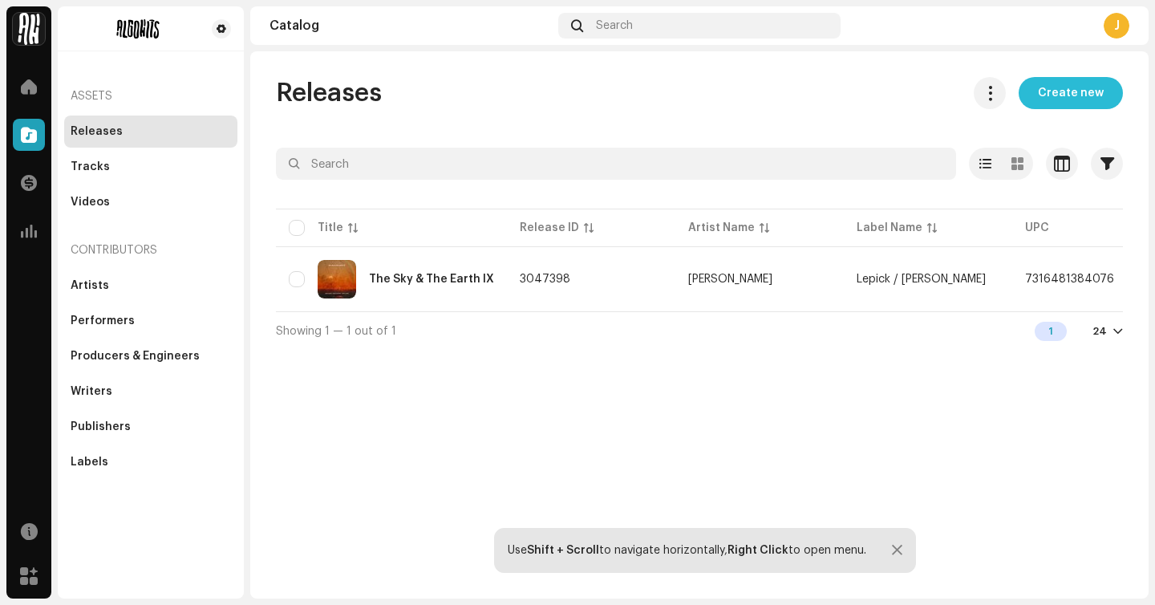
click at [1059, 99] on span "Create new" at bounding box center [1071, 93] width 66 height 32
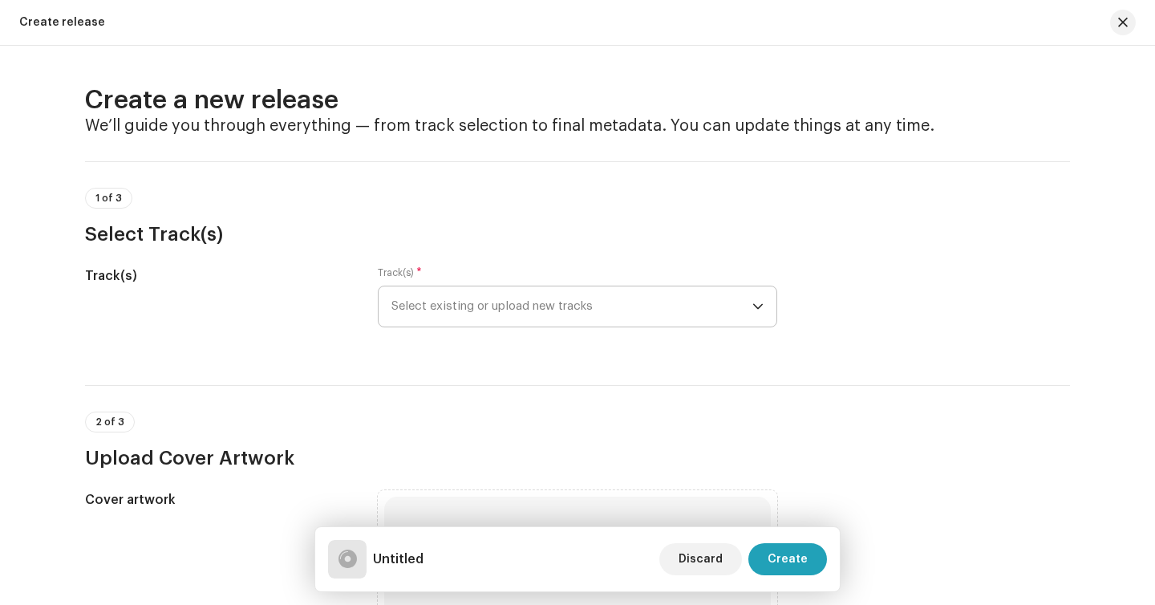
click at [570, 304] on span "Select existing or upload new tracks" at bounding box center [571, 306] width 361 height 40
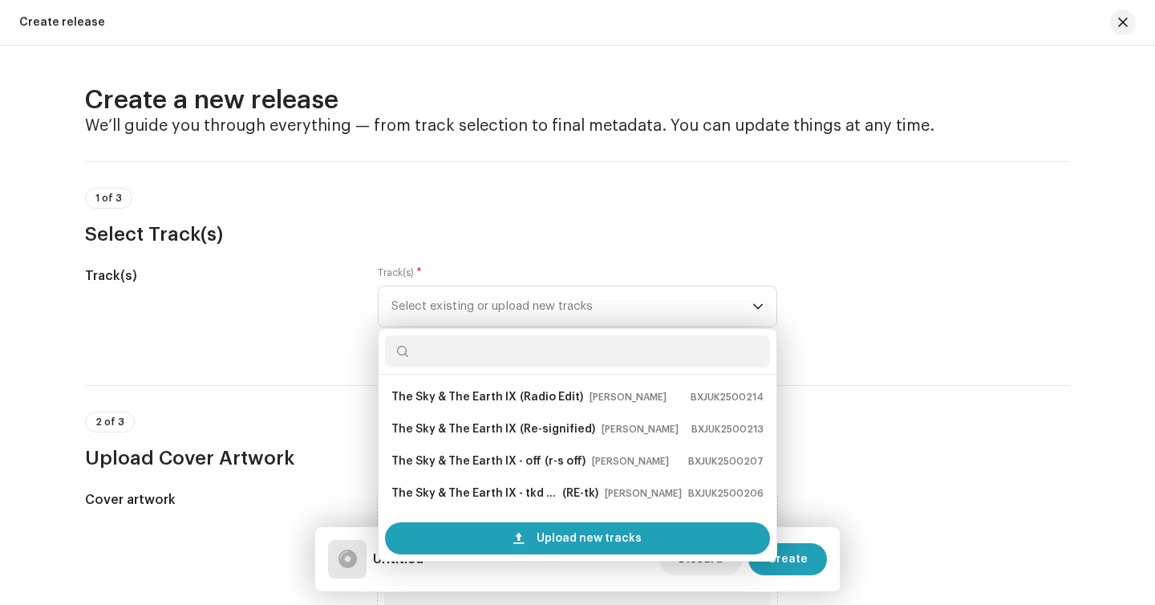
click at [652, 224] on h3 "Select Track(s)" at bounding box center [577, 234] width 985 height 26
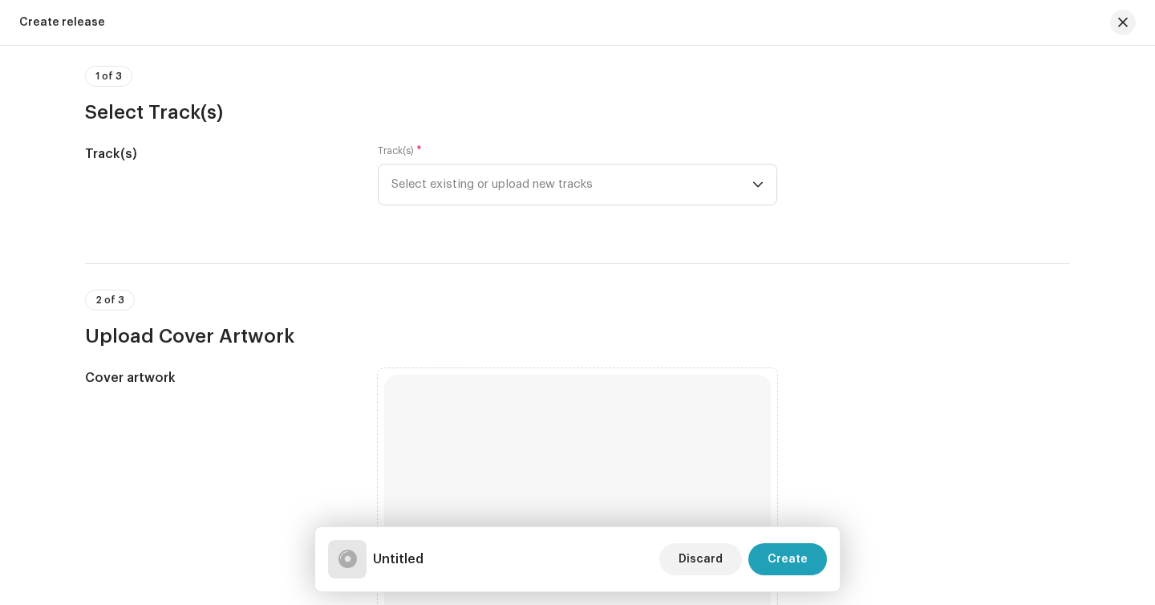
scroll to position [121, 0]
click at [471, 180] on span "Select existing or upload new tracks" at bounding box center [571, 185] width 361 height 40
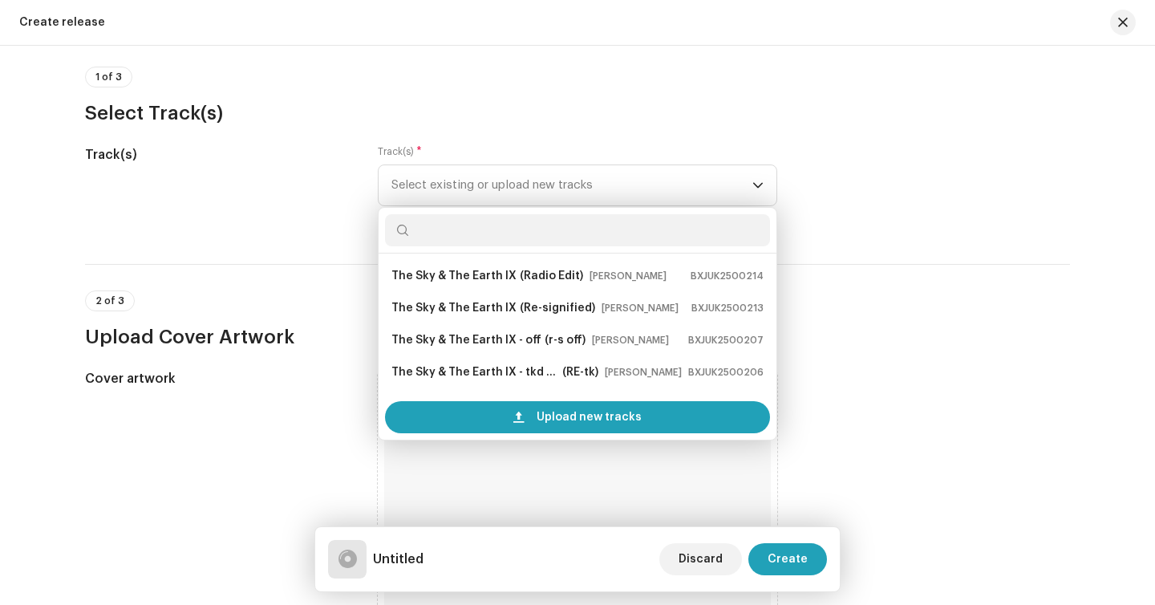
click at [339, 225] on div "Track(s)" at bounding box center [218, 185] width 267 height 80
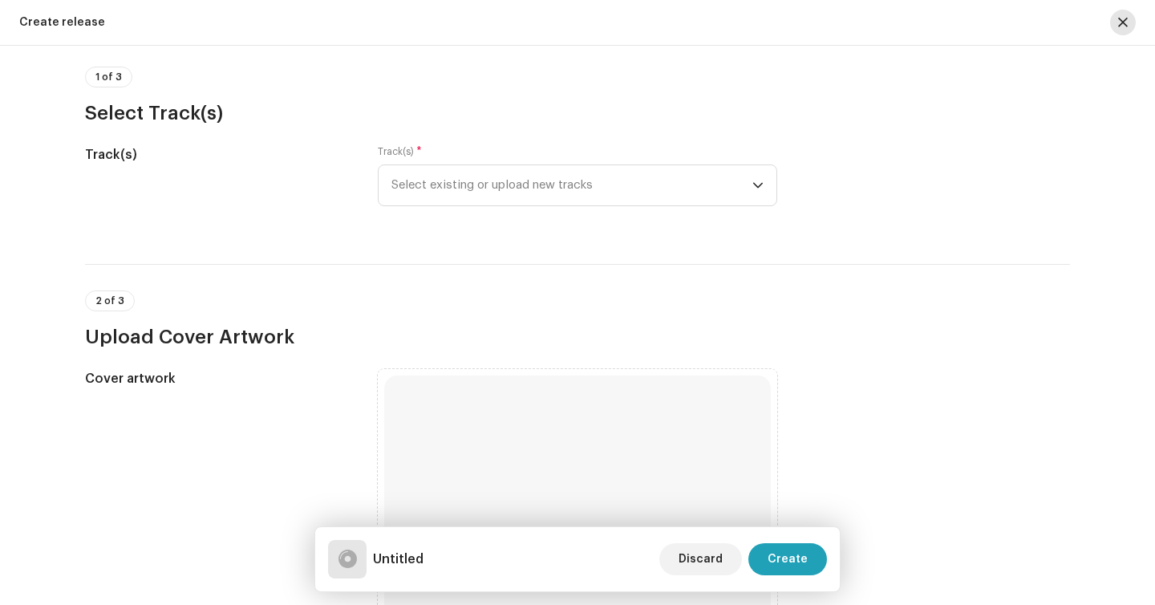
click at [1121, 23] on span "button" at bounding box center [1123, 22] width 10 height 13
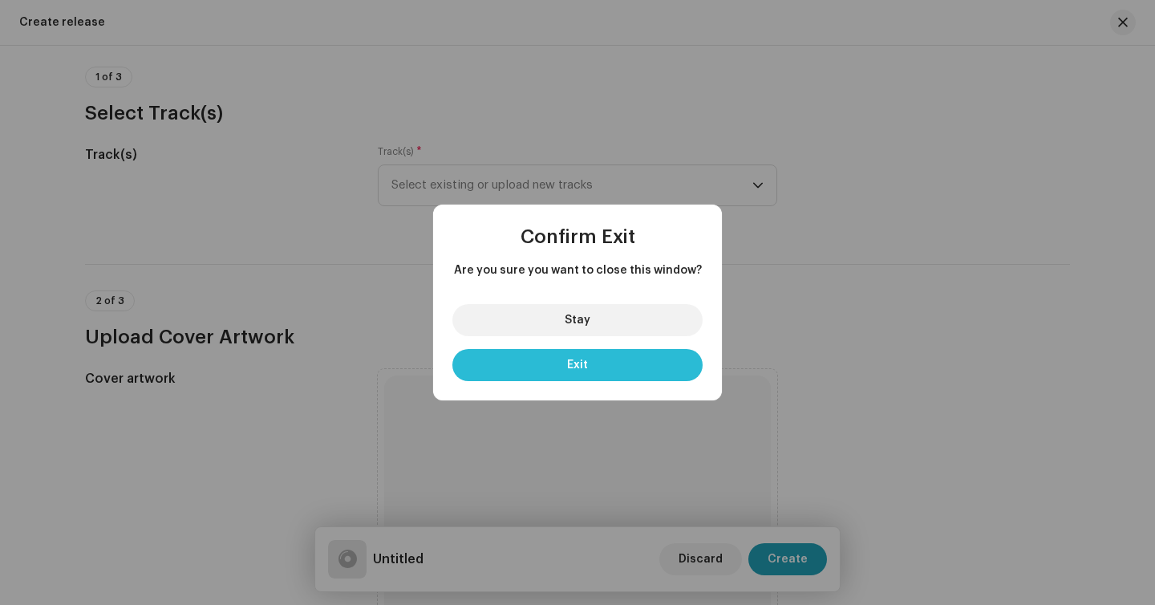
click at [646, 356] on button "Exit" at bounding box center [577, 365] width 250 height 32
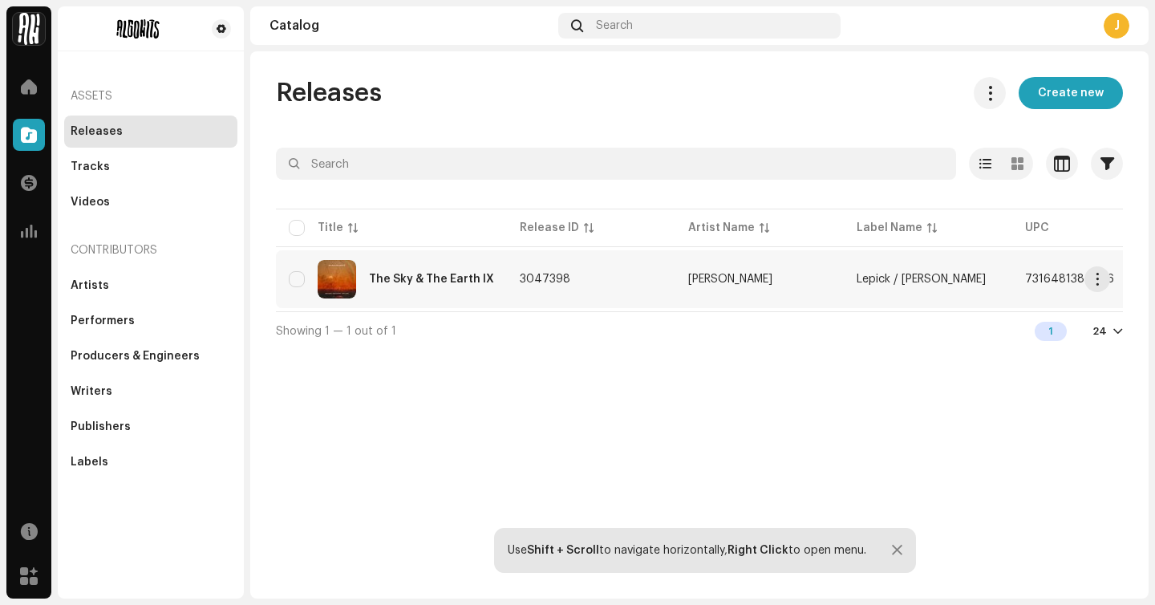
click at [666, 262] on td "3047398" at bounding box center [591, 279] width 168 height 58
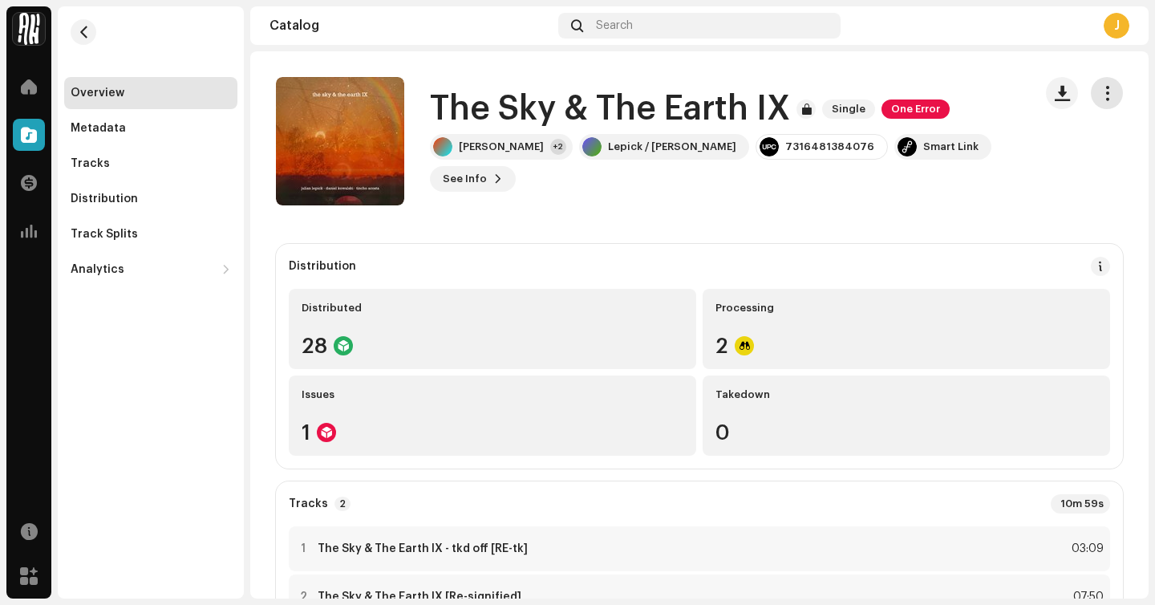
click at [1091, 87] on button "button" at bounding box center [1107, 93] width 32 height 32
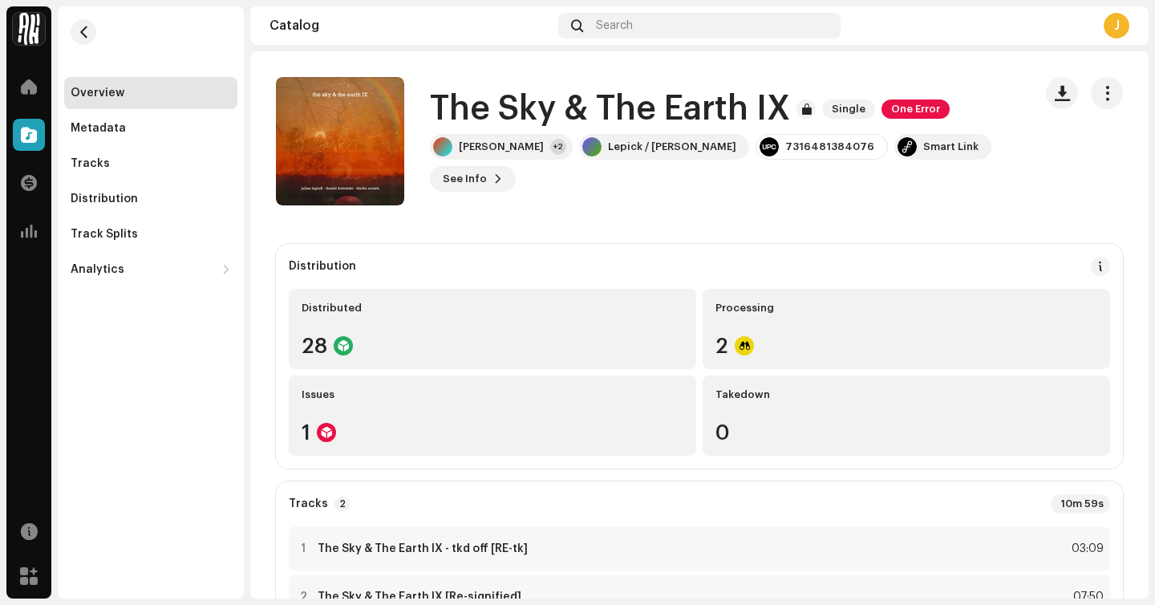
click at [1125, 94] on div "The Sky & The Earth IX Single One Error Julian Lepick +2 Lepick / Kowalski 7316…" at bounding box center [699, 141] width 898 height 128
click at [1112, 94] on button "button" at bounding box center [1107, 93] width 32 height 32
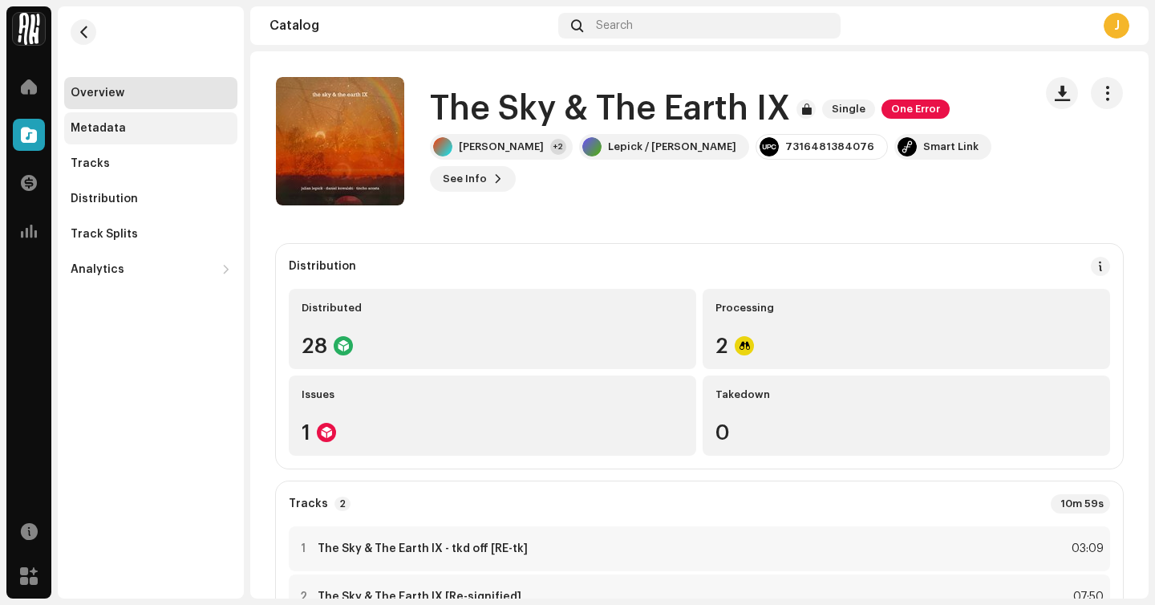
click at [116, 122] on div "Metadata" at bounding box center [98, 128] width 55 height 13
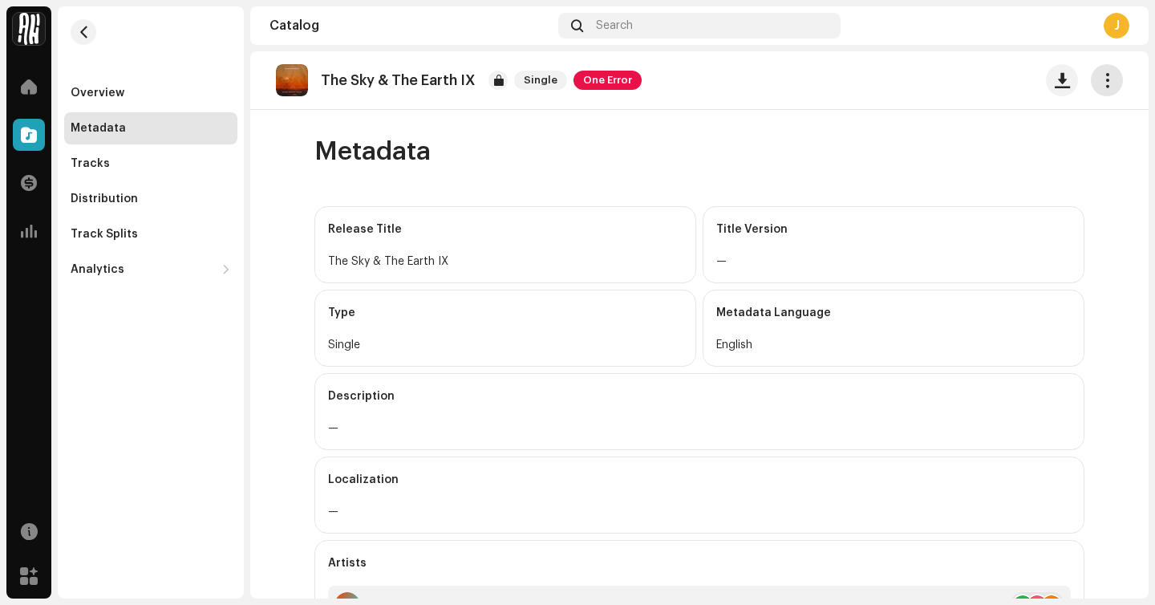
click at [1080, 81] on div at bounding box center [1084, 80] width 77 height 32
click at [1091, 80] on button "button" at bounding box center [1107, 80] width 32 height 32
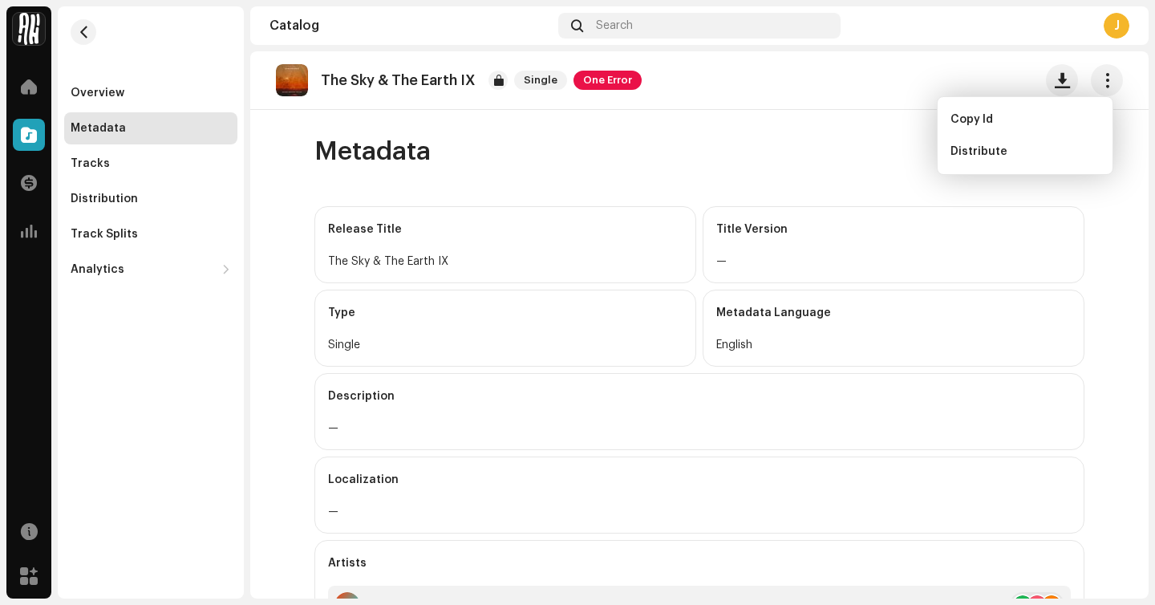
click at [647, 144] on div "Metadata" at bounding box center [699, 152] width 770 height 32
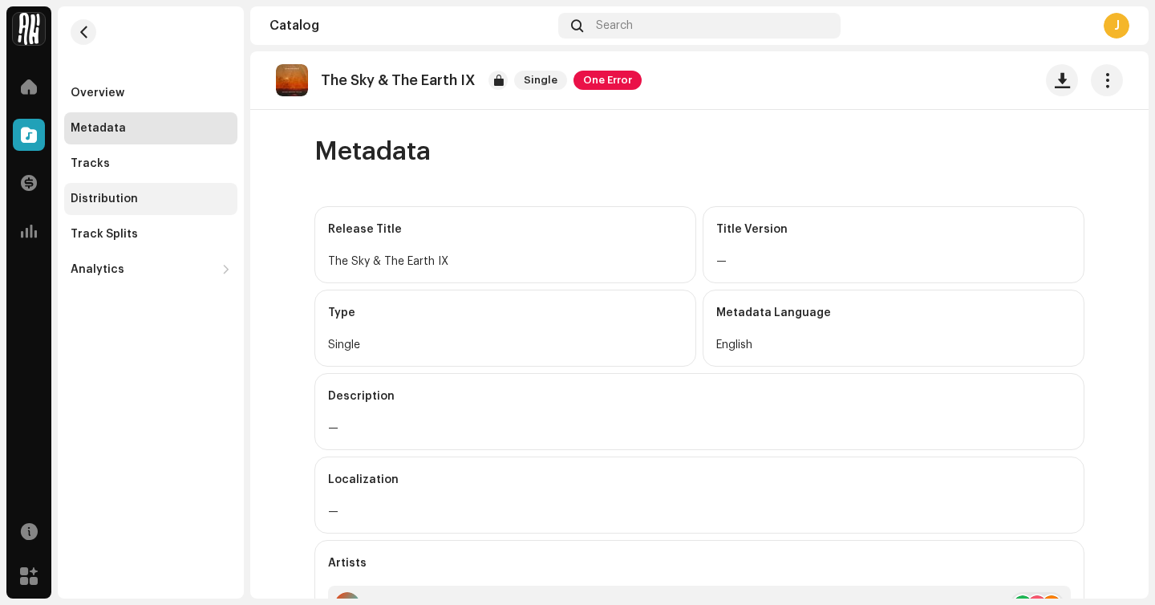
click at [189, 197] on div "Distribution" at bounding box center [151, 199] width 160 height 13
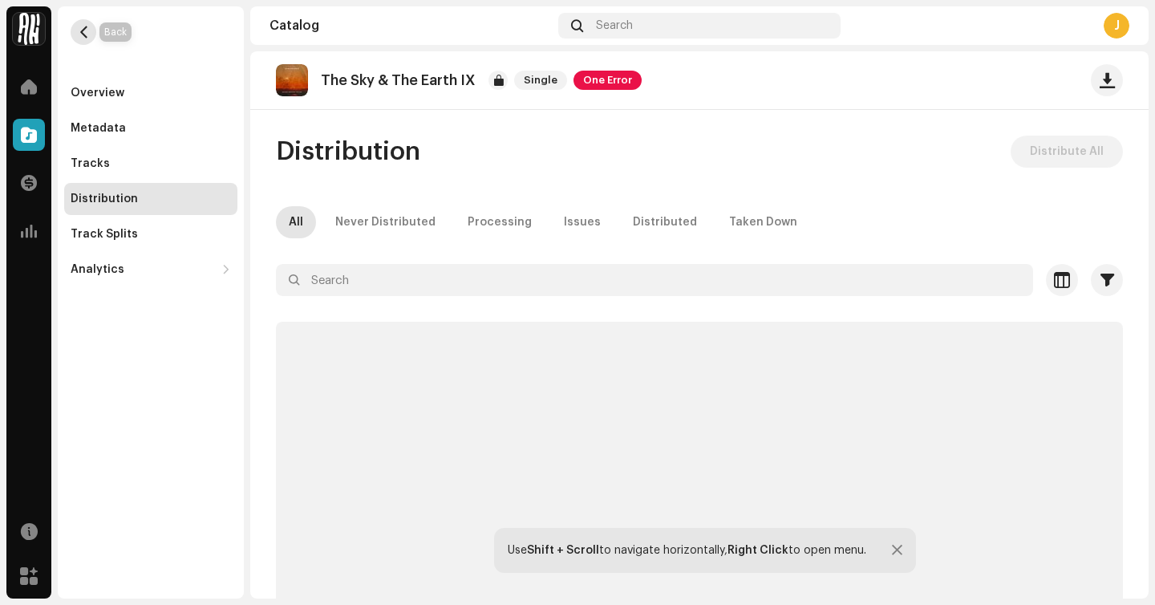
click at [85, 37] on span "button" at bounding box center [84, 32] width 12 height 13
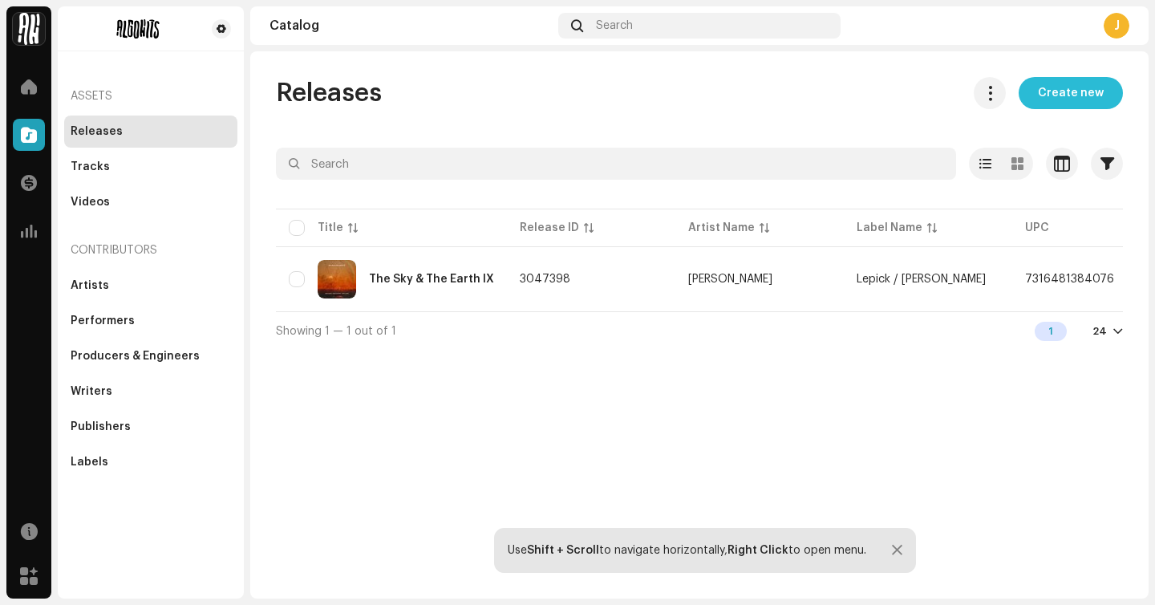
click at [1079, 101] on span "Create new" at bounding box center [1071, 93] width 66 height 32
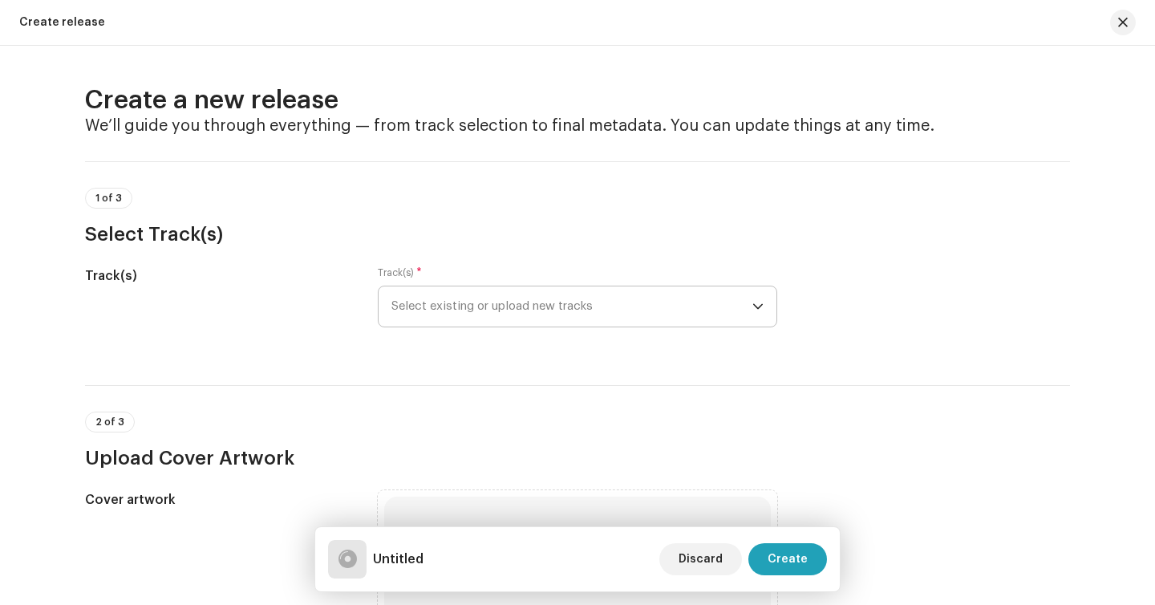
click at [465, 314] on span "Select existing or upload new tracks" at bounding box center [571, 306] width 361 height 40
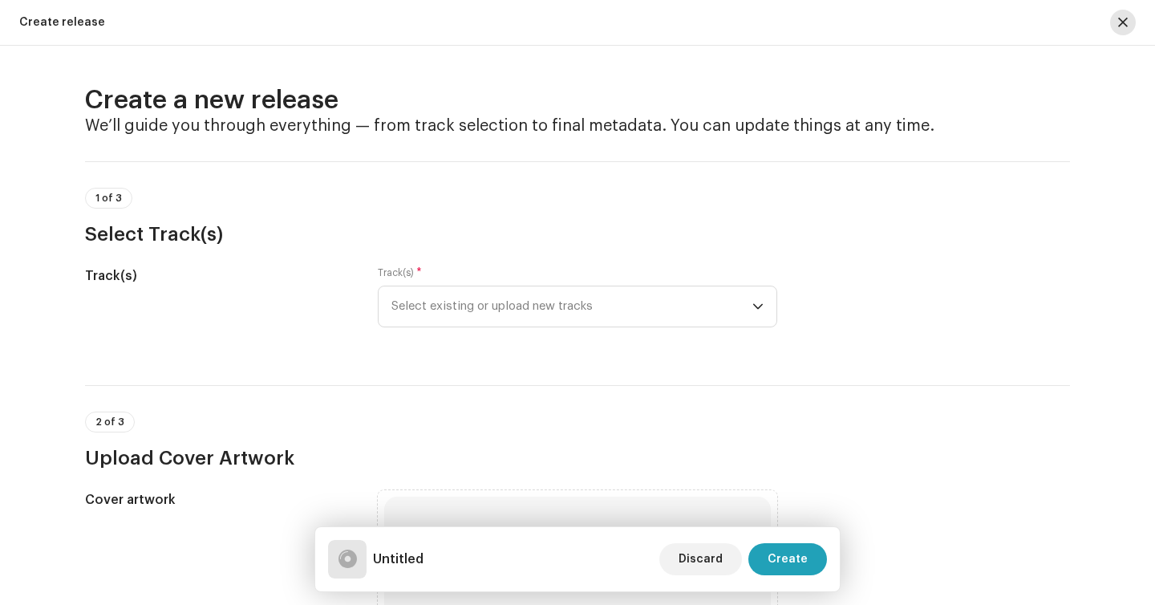
click at [1131, 29] on button "button" at bounding box center [1123, 23] width 26 height 26
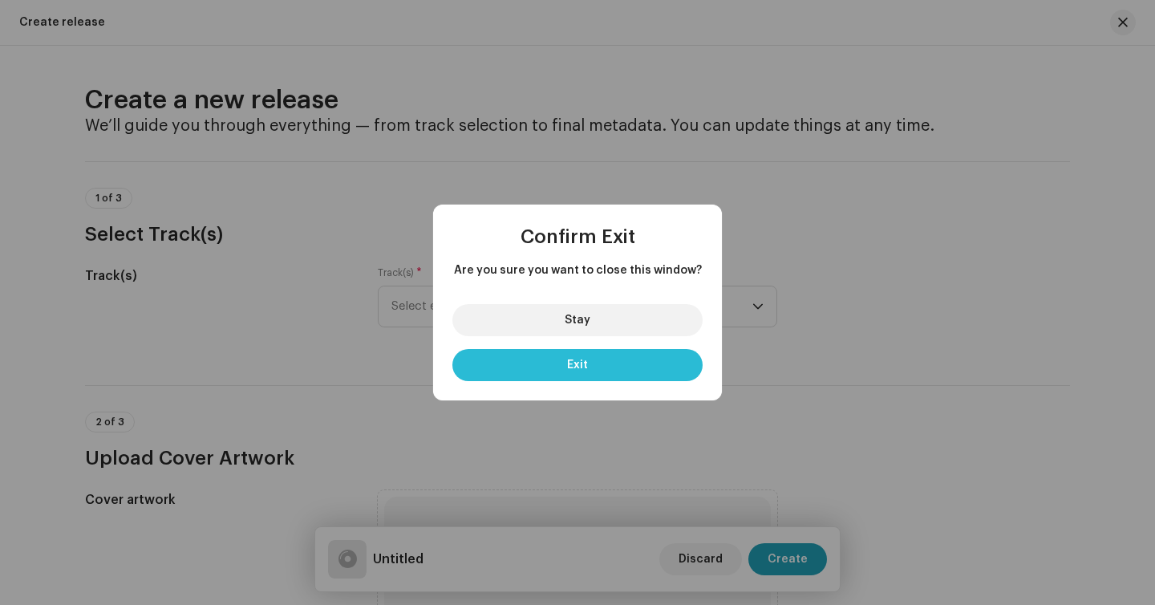
click at [634, 360] on button "Exit" at bounding box center [577, 365] width 250 height 32
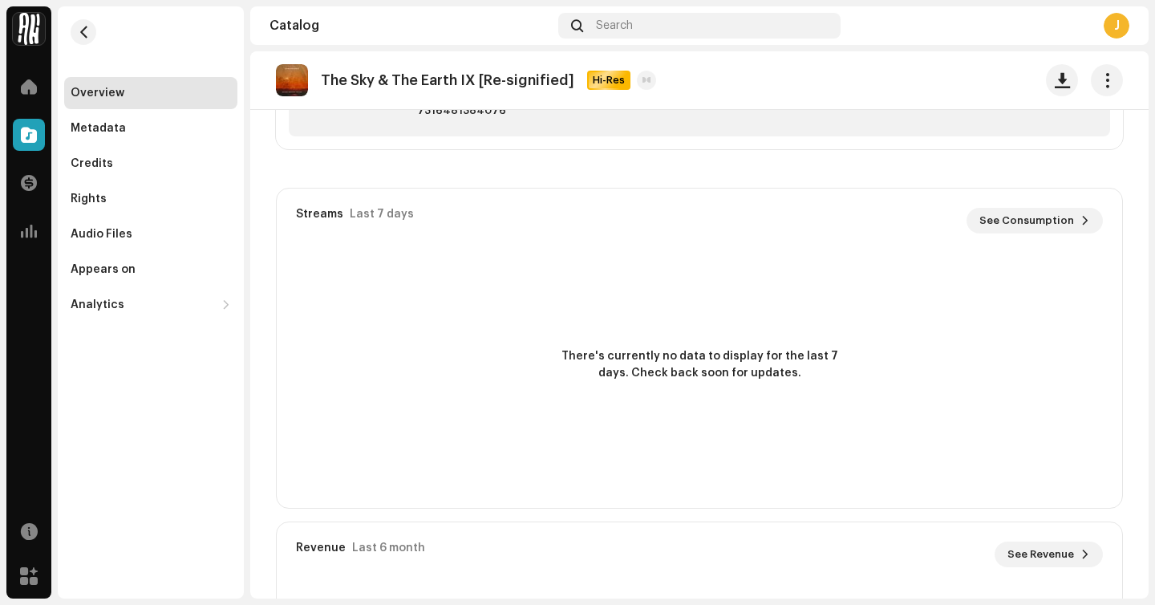
scroll to position [792, 0]
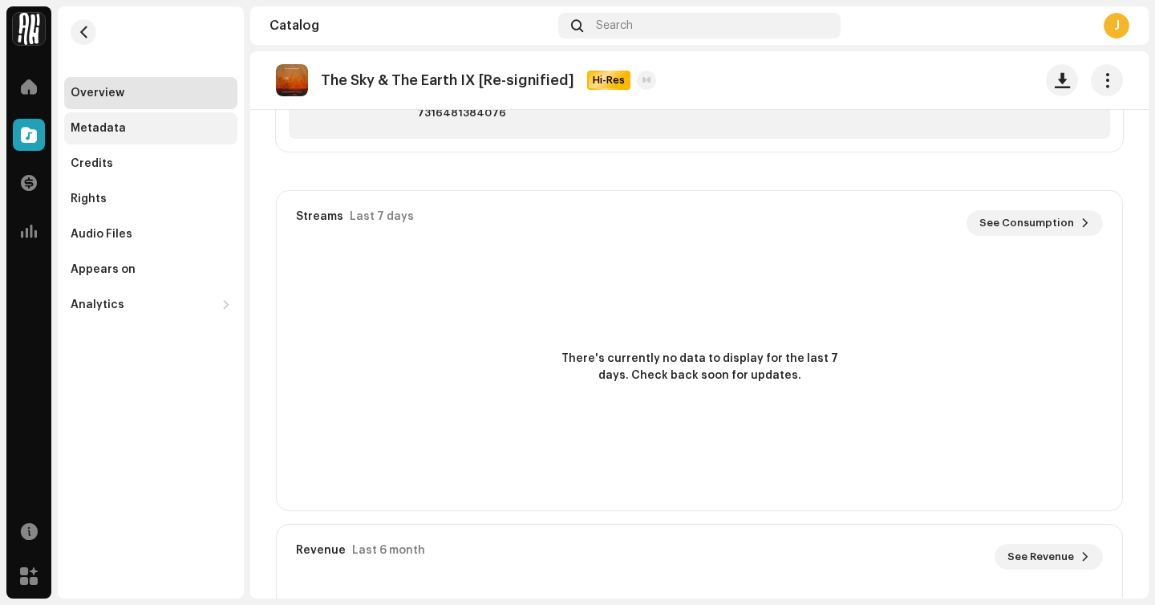
click at [150, 134] on div "Metadata" at bounding box center [151, 128] width 160 height 13
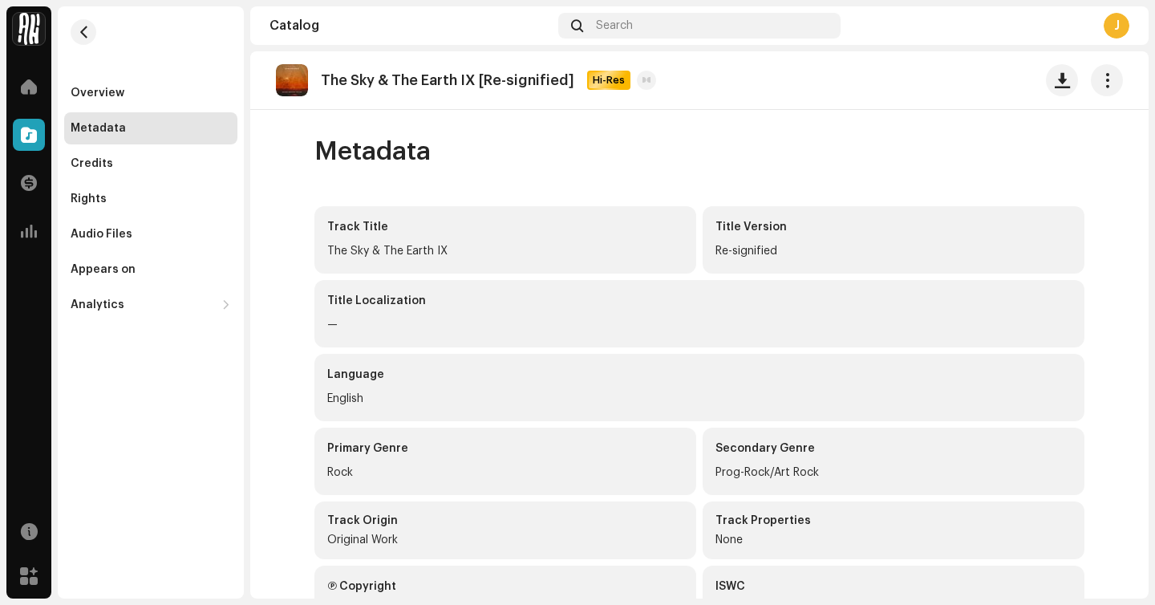
scroll to position [256, 0]
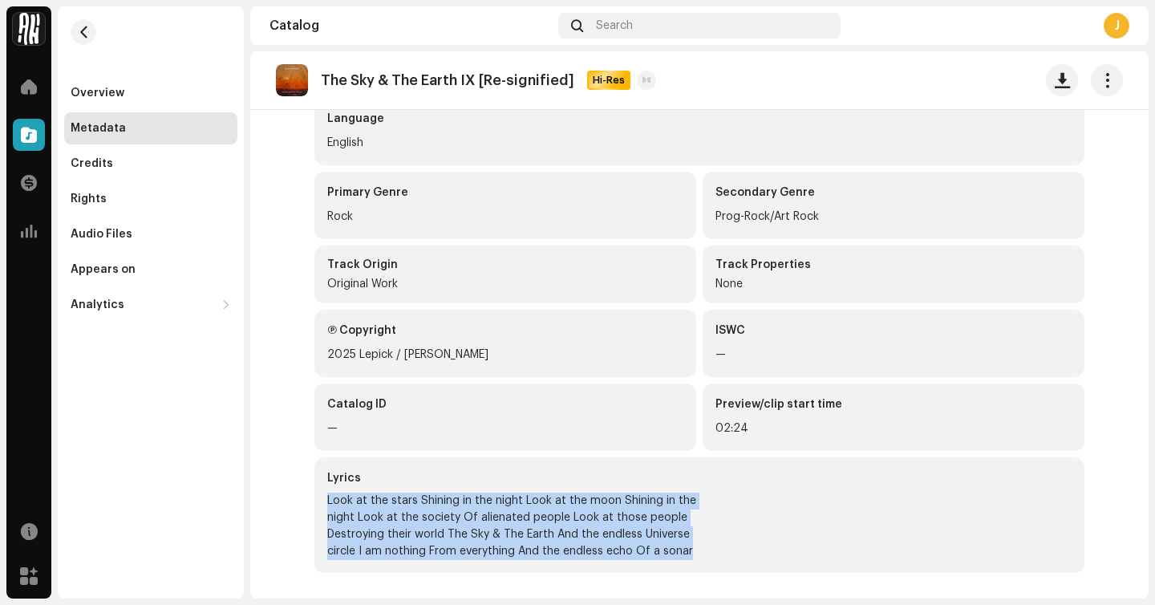
drag, startPoint x: 323, startPoint y: 501, endPoint x: 653, endPoint y: 586, distance: 340.6
click at [653, 586] on div "Track Title The Sky & The Earth IX Title Version Re-signified Title Localizatio…" at bounding box center [699, 274] width 770 height 648
copy div "Look at the stars Shining in the night Look at the moon Shining in the night Lo…"
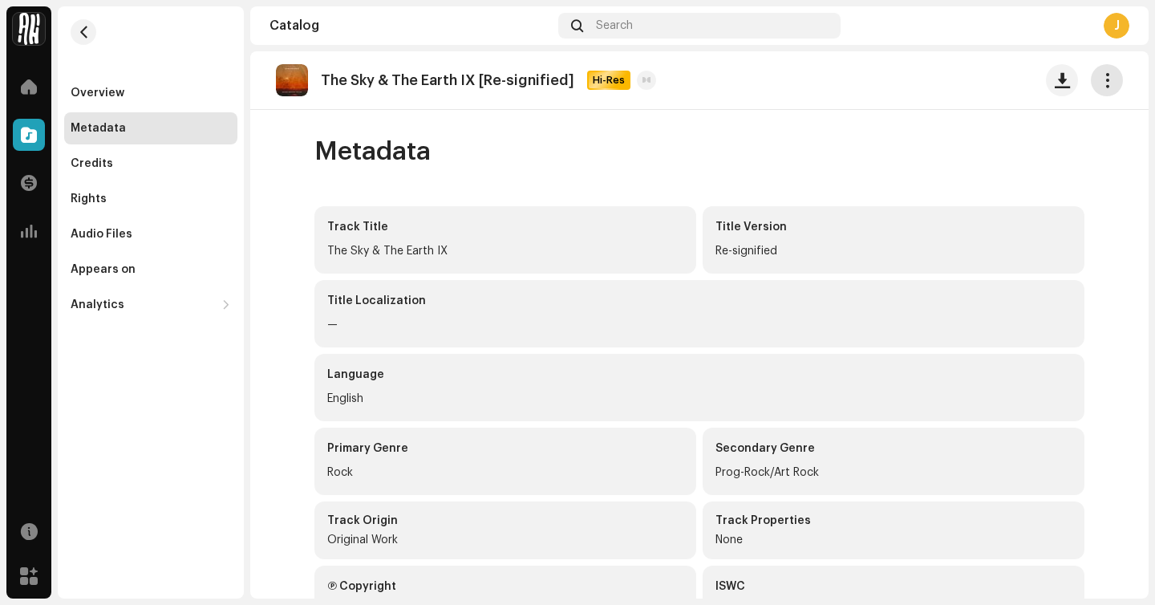
click at [1100, 90] on button "button" at bounding box center [1107, 80] width 32 height 32
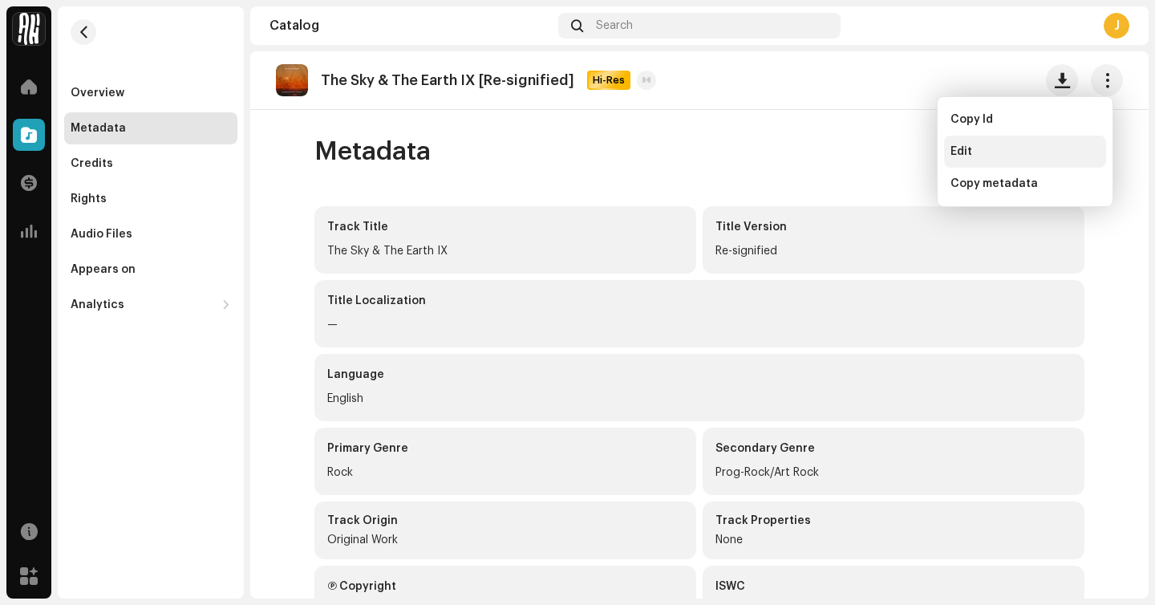
click at [1009, 144] on div "Edit" at bounding box center [1025, 152] width 162 height 32
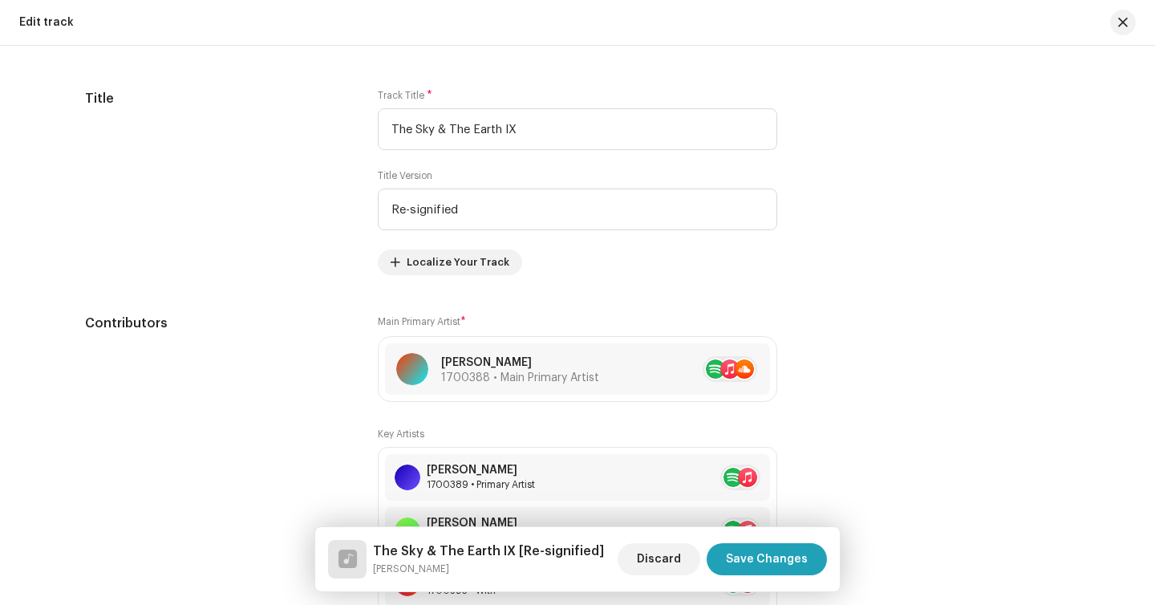
scroll to position [780, 0]
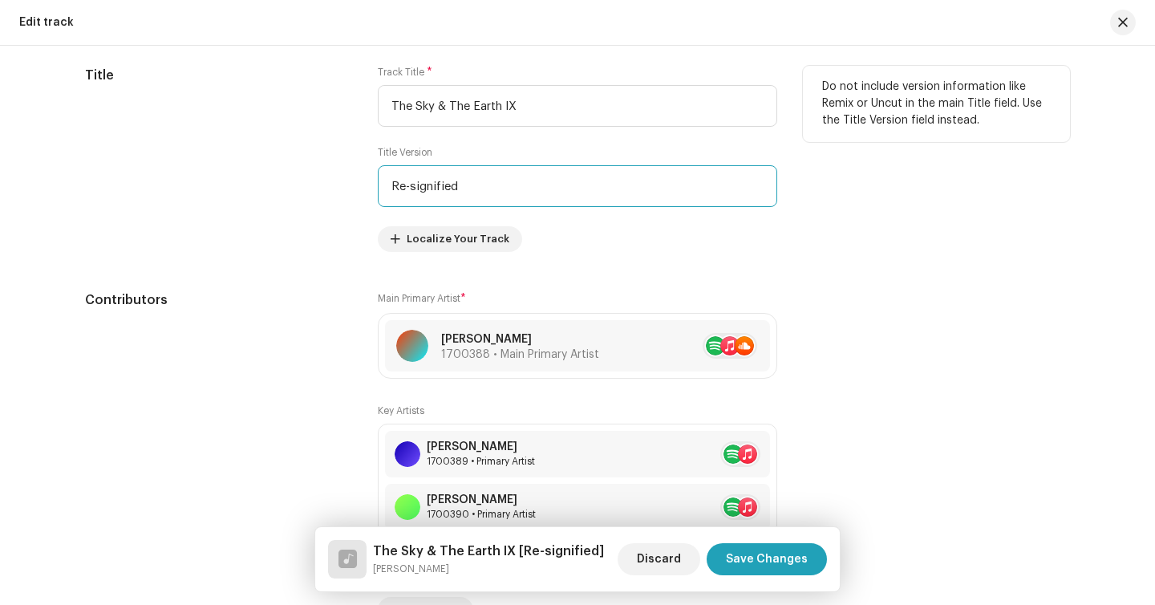
drag, startPoint x: 488, startPoint y: 186, endPoint x: 285, endPoint y: 186, distance: 202.9
click at [285, 186] on div "Title Track Title * The Sky & The Earth IX Title Version Re-signified Localize …" at bounding box center [577, 159] width 985 height 186
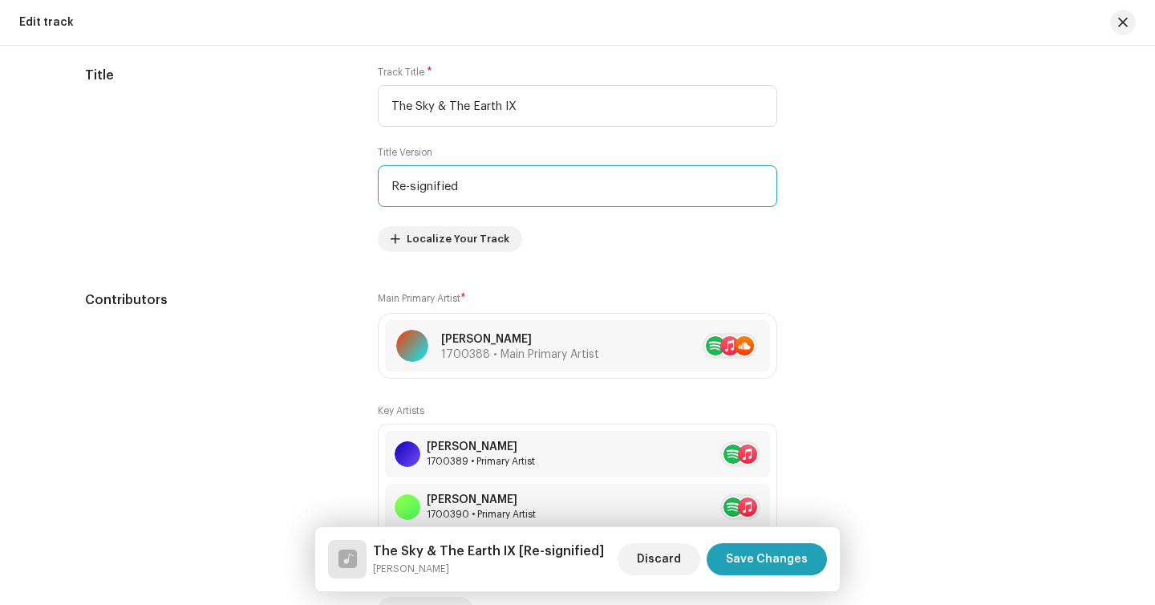
scroll to position [0, 0]
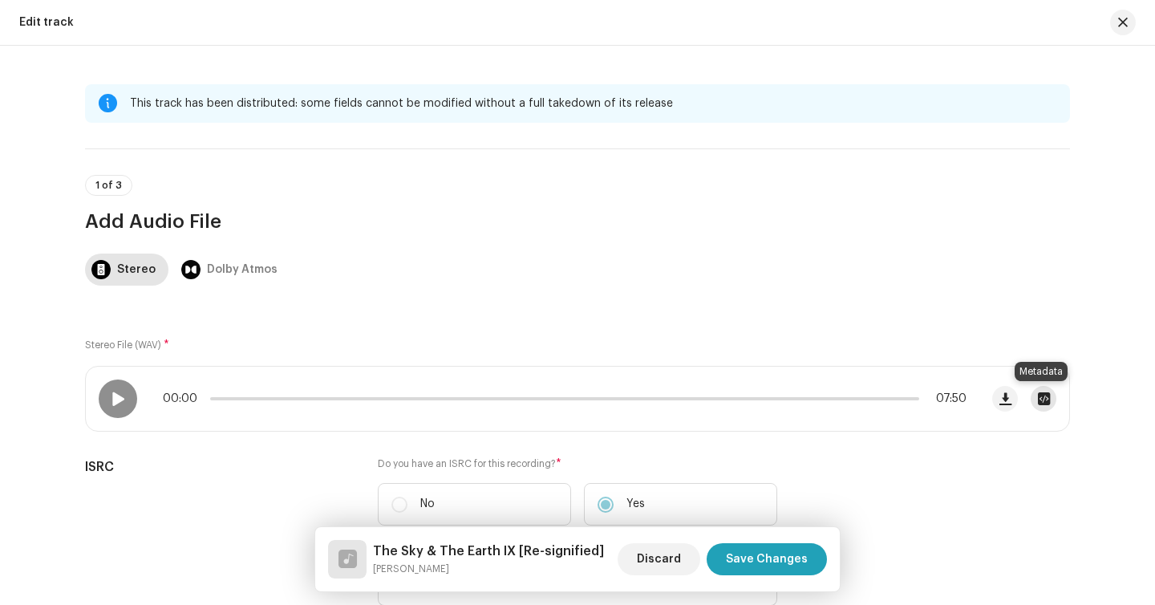
click at [1040, 399] on span "button" at bounding box center [1044, 398] width 12 height 13
click at [328, 324] on div "013 Daniel Kowalski - The Sky e The Earth NEW MASTER 1 (1).wav Hi-Res File Name…" at bounding box center [577, 302] width 1155 height 605
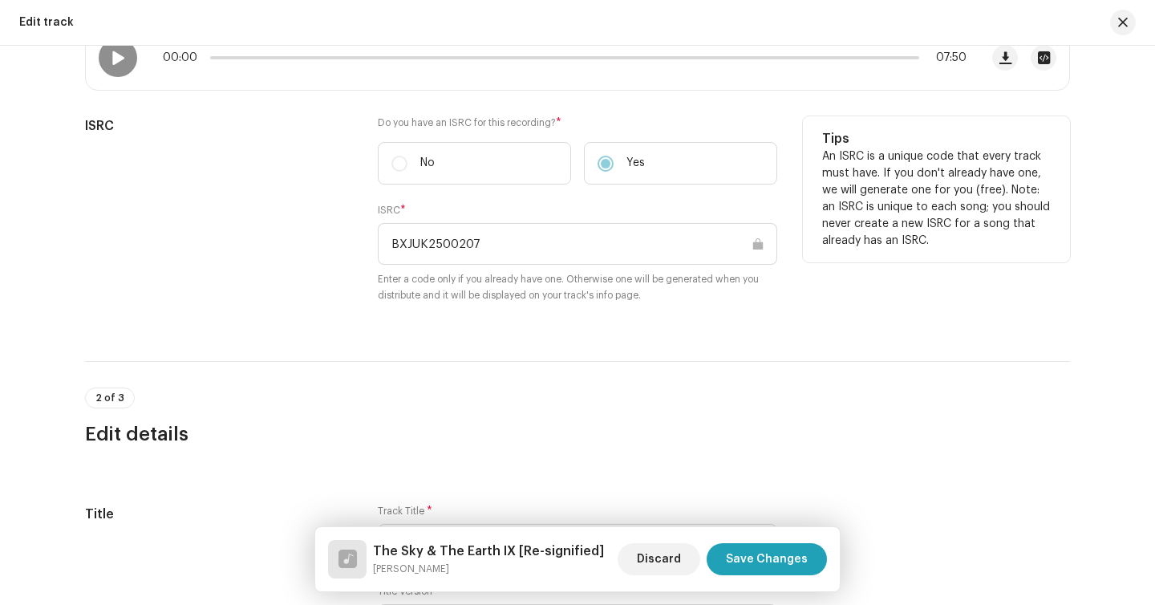
scroll to position [525, 0]
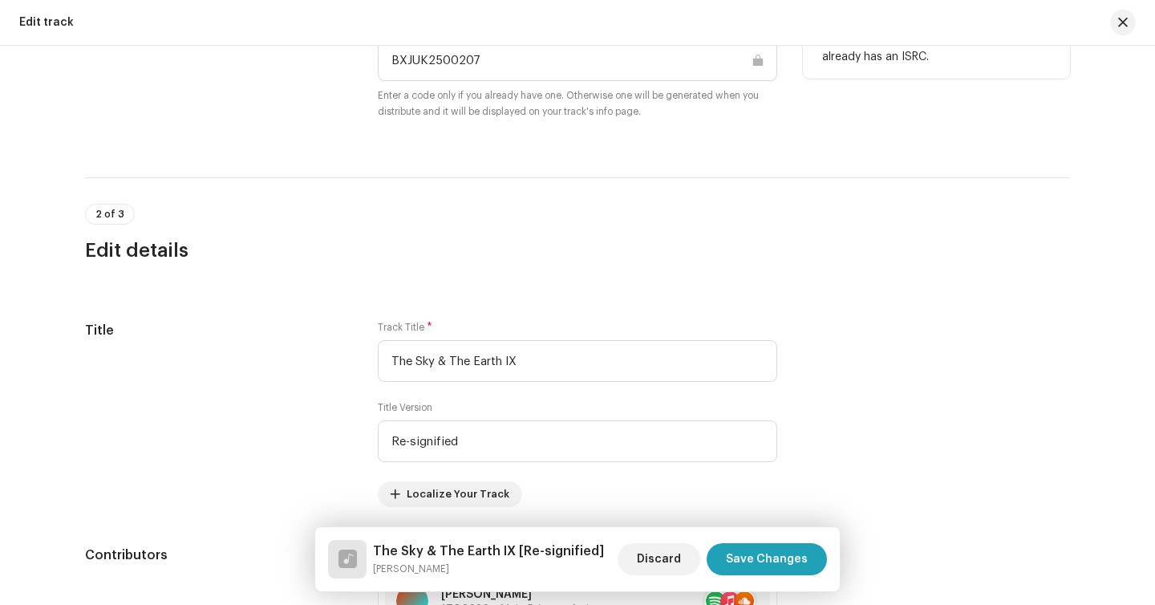
drag, startPoint x: 483, startPoint y: 63, endPoint x: 427, endPoint y: 58, distance: 56.4
click at [427, 58] on input "BXJUK2500207" at bounding box center [577, 60] width 399 height 42
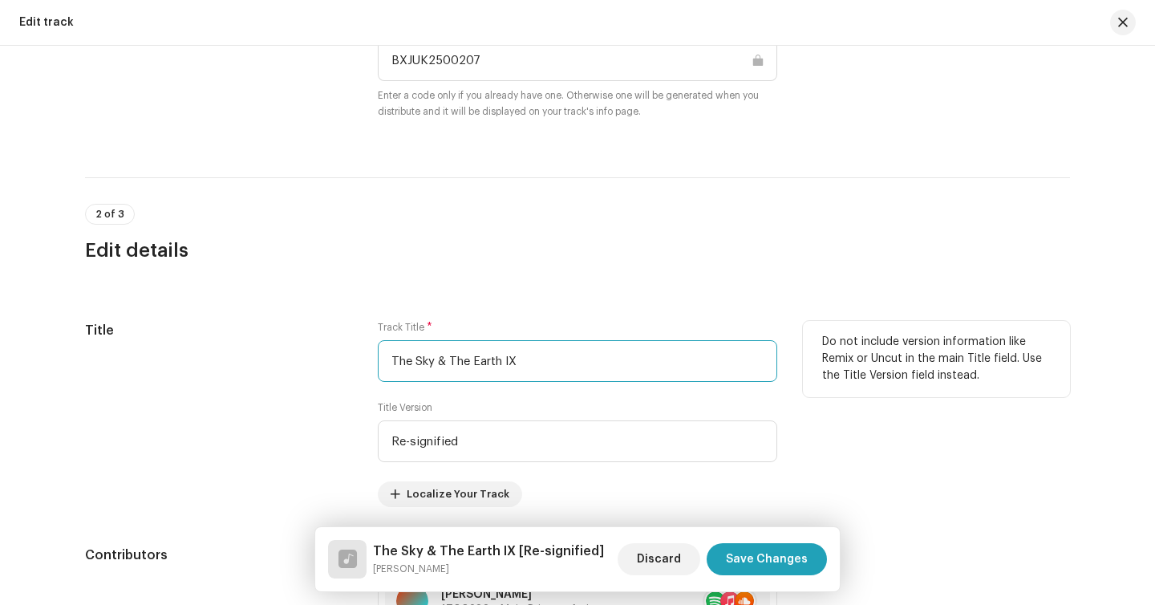
drag, startPoint x: 530, startPoint y: 375, endPoint x: 370, endPoint y: 365, distance: 160.7
click at [370, 365] on div "Title Track Title * The Sky & The Earth IX Title Version Re-signified Localize …" at bounding box center [577, 414] width 985 height 186
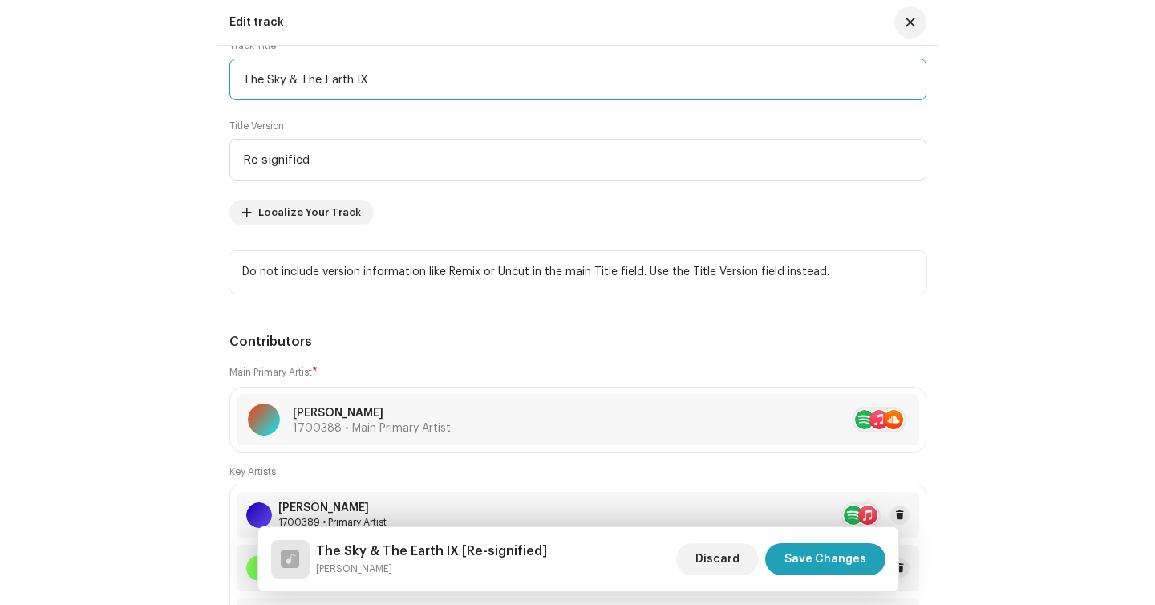
scroll to position [900, 0]
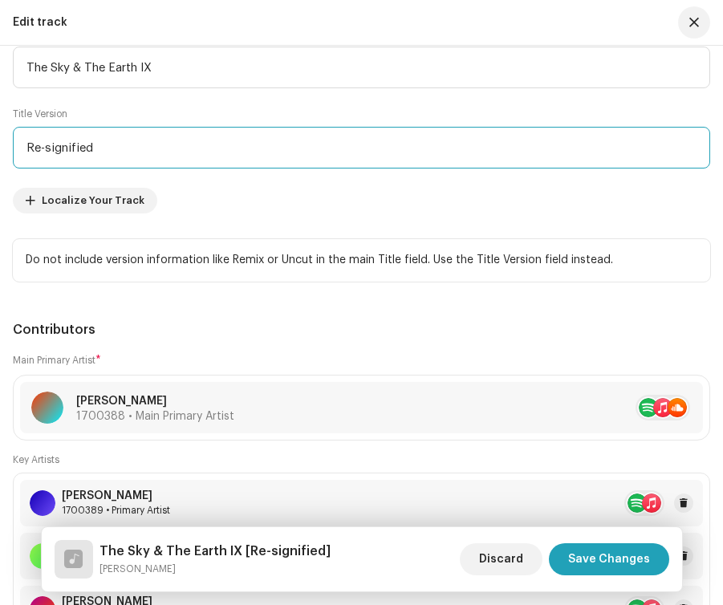
click at [160, 162] on input "Re-signified" at bounding box center [361, 148] width 697 height 42
click at [161, 163] on input "Re-signified" at bounding box center [361, 148] width 697 height 42
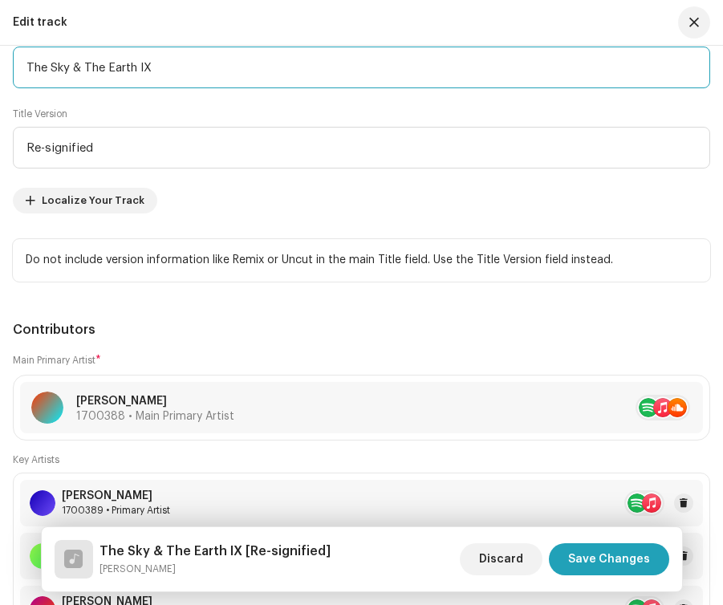
drag, startPoint x: 164, startPoint y: 77, endPoint x: 5, endPoint y: 65, distance: 160.1
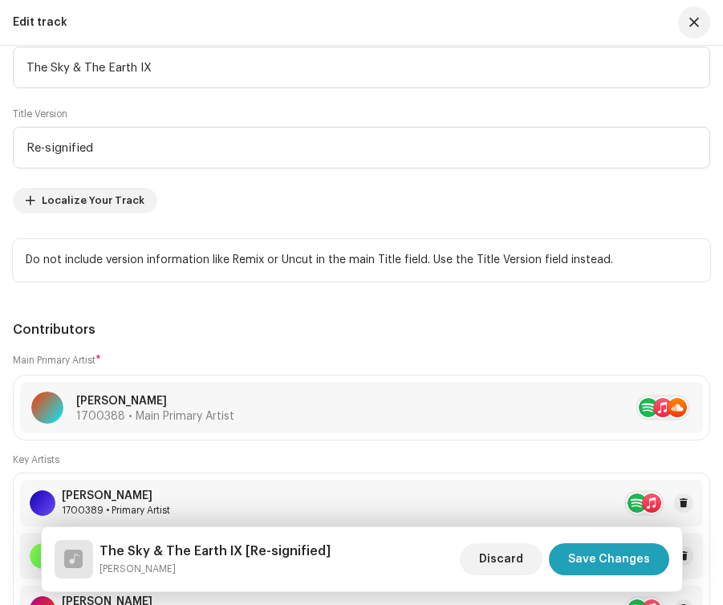
click at [220, 95] on div "Track Title * The Sky & The Earth IX Title Version Re-signified Localize Your T…" at bounding box center [361, 120] width 697 height 186
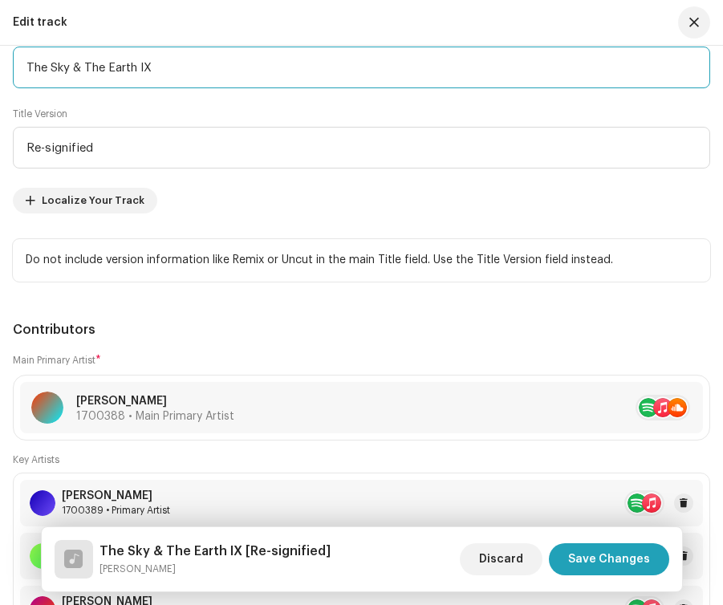
click at [217, 72] on input "The Sky & The Earth IX" at bounding box center [361, 68] width 697 height 42
type input "The Sky & The Earth IX - off"
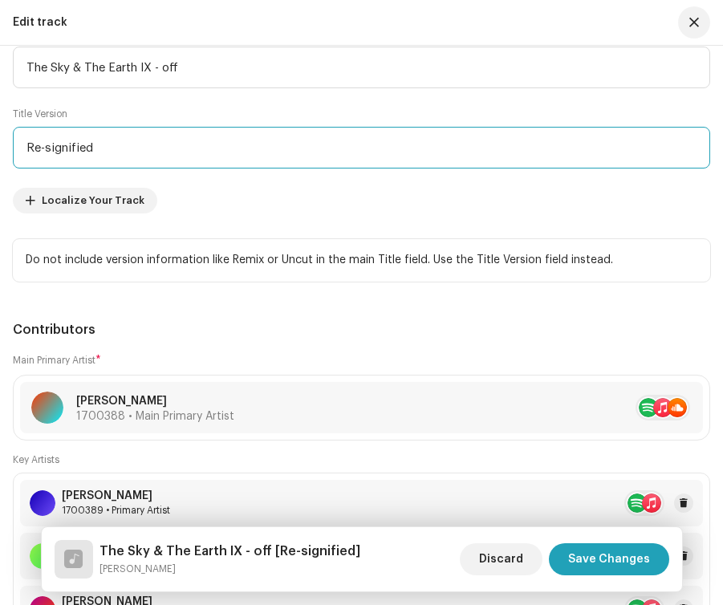
drag, startPoint x: 139, startPoint y: 154, endPoint x: 0, endPoint y: 152, distance: 138.8
click at [28, 155] on input "rs off" at bounding box center [361, 148] width 697 height 42
type input "r-s off"
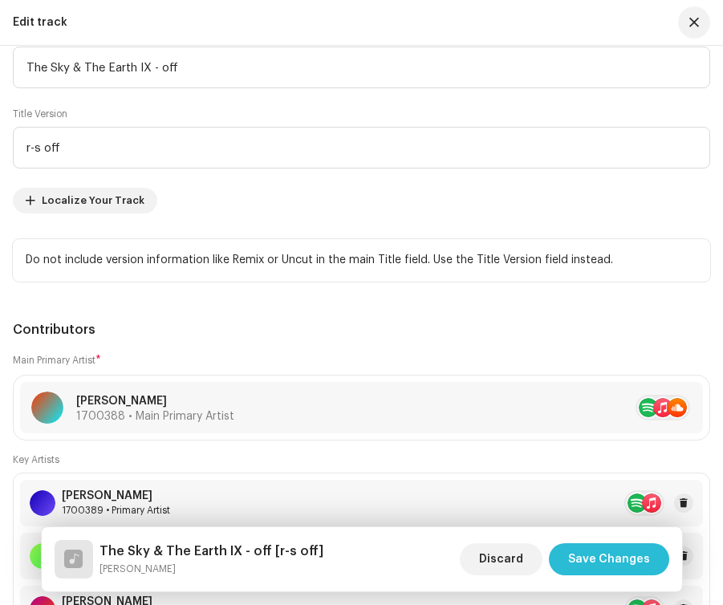
click at [582, 566] on span "Save Changes" at bounding box center [609, 559] width 82 height 32
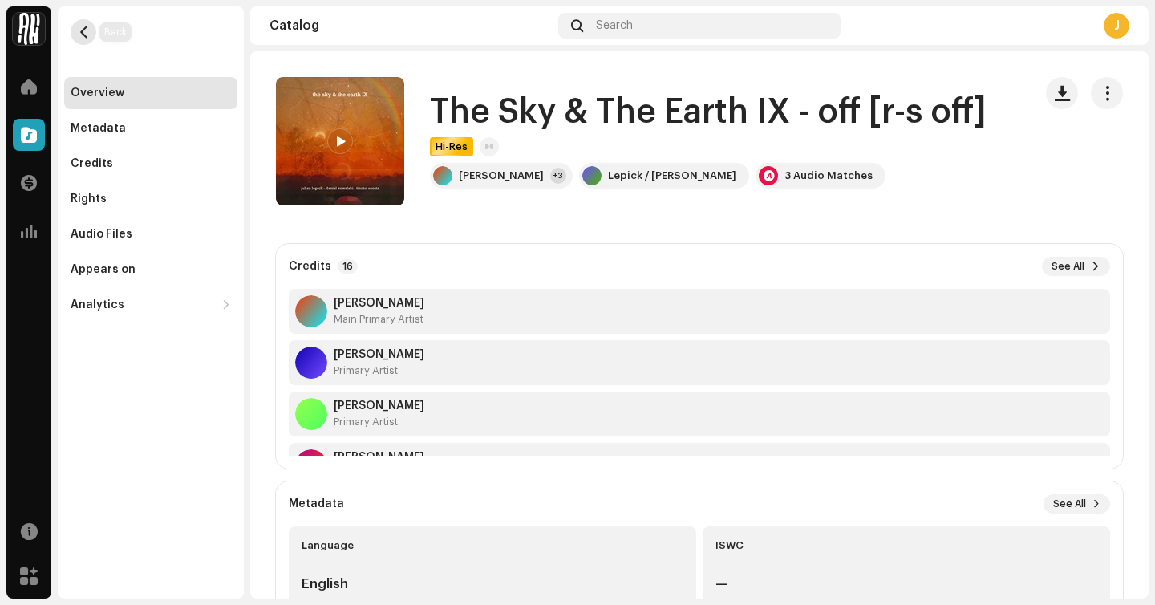
click at [93, 33] on button "button" at bounding box center [84, 32] width 26 height 26
click at [78, 26] on span "button" at bounding box center [84, 32] width 12 height 13
click at [84, 33] on span "button" at bounding box center [84, 32] width 12 height 13
click at [39, 132] on div at bounding box center [29, 135] width 32 height 32
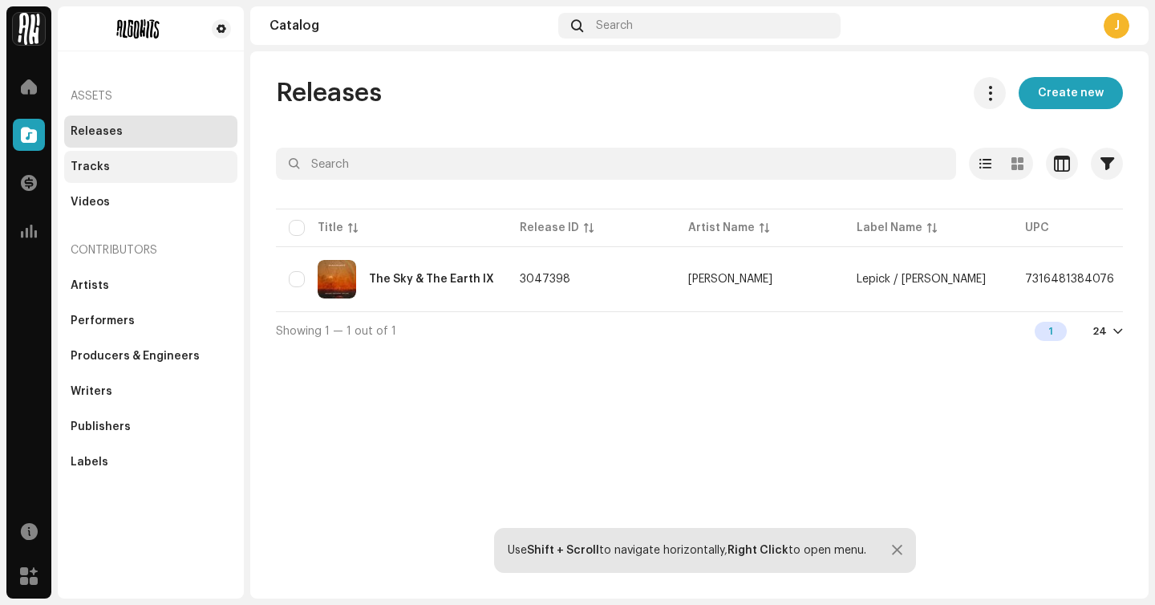
click at [225, 177] on div "Tracks" at bounding box center [150, 167] width 173 height 32
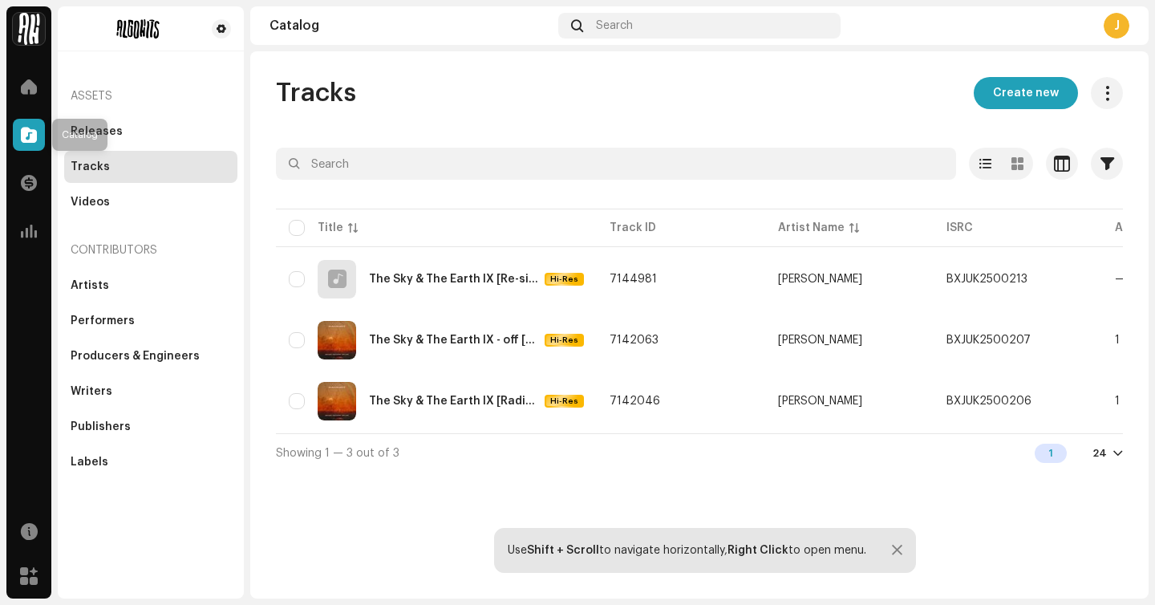
click at [28, 144] on div at bounding box center [29, 135] width 32 height 32
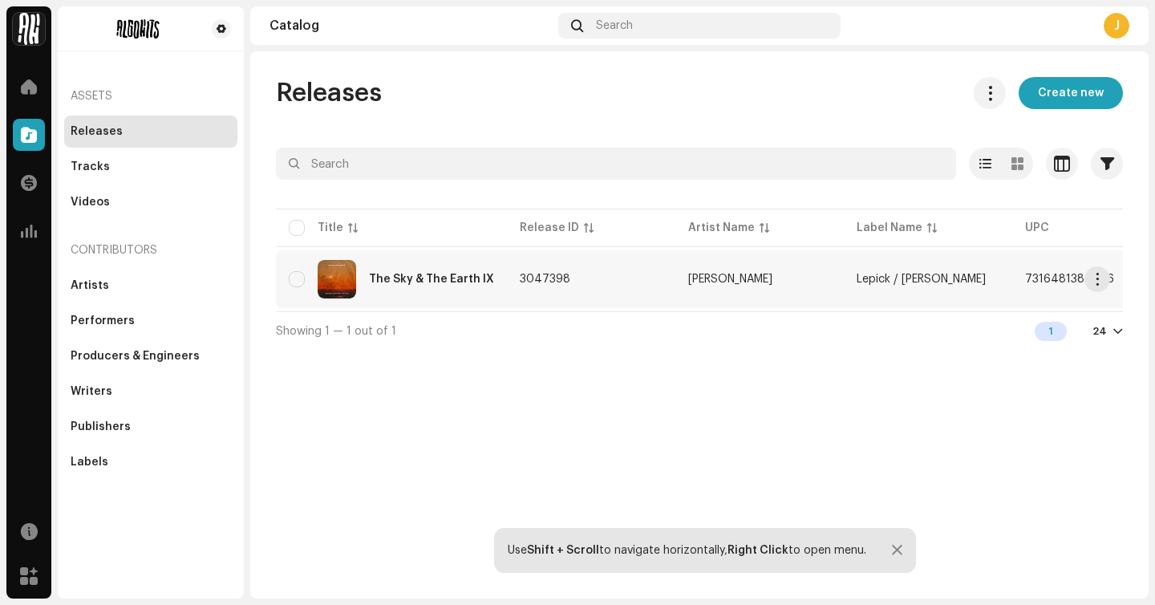
click at [388, 282] on div "The Sky & The Earth IX" at bounding box center [431, 279] width 125 height 11
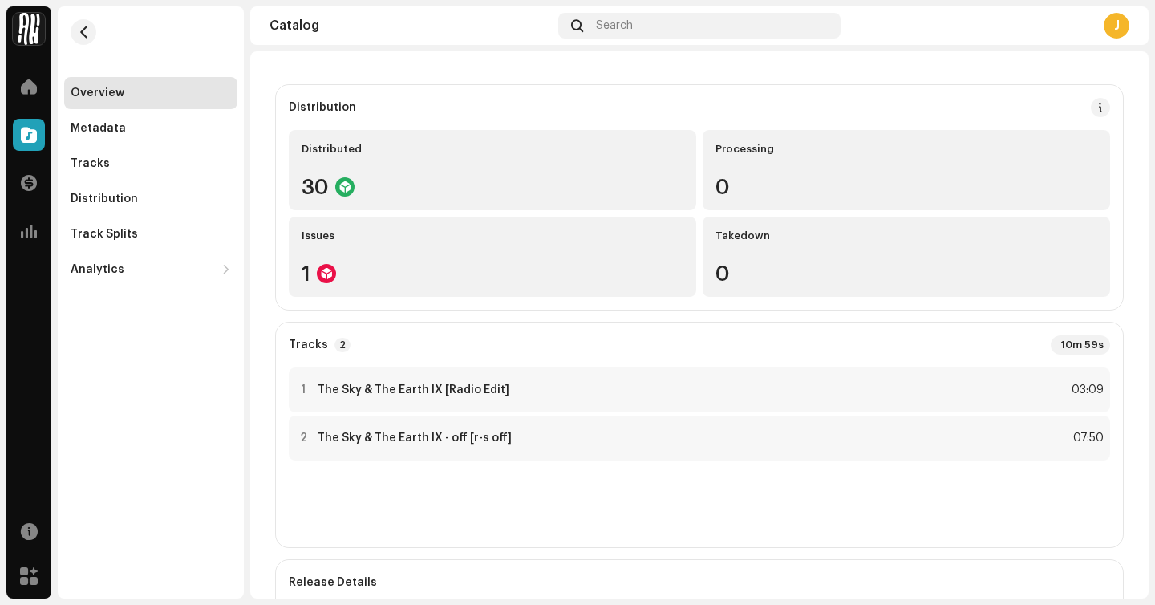
scroll to position [164, 0]
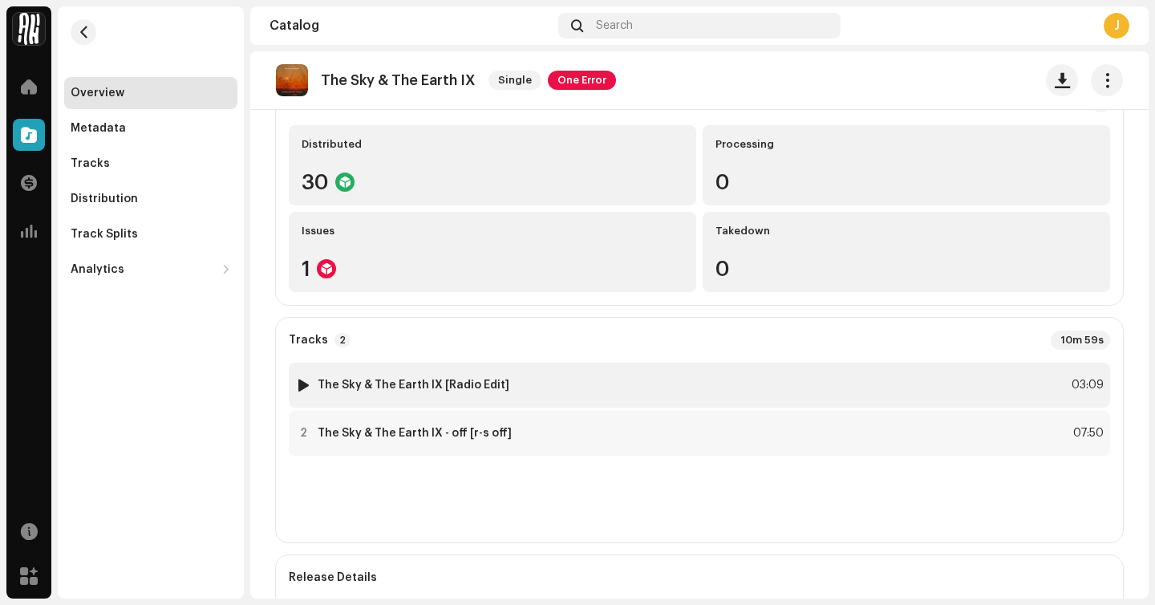
click at [478, 380] on strong "The Sky & The Earth IX [Radio Edit]" at bounding box center [414, 385] width 192 height 13
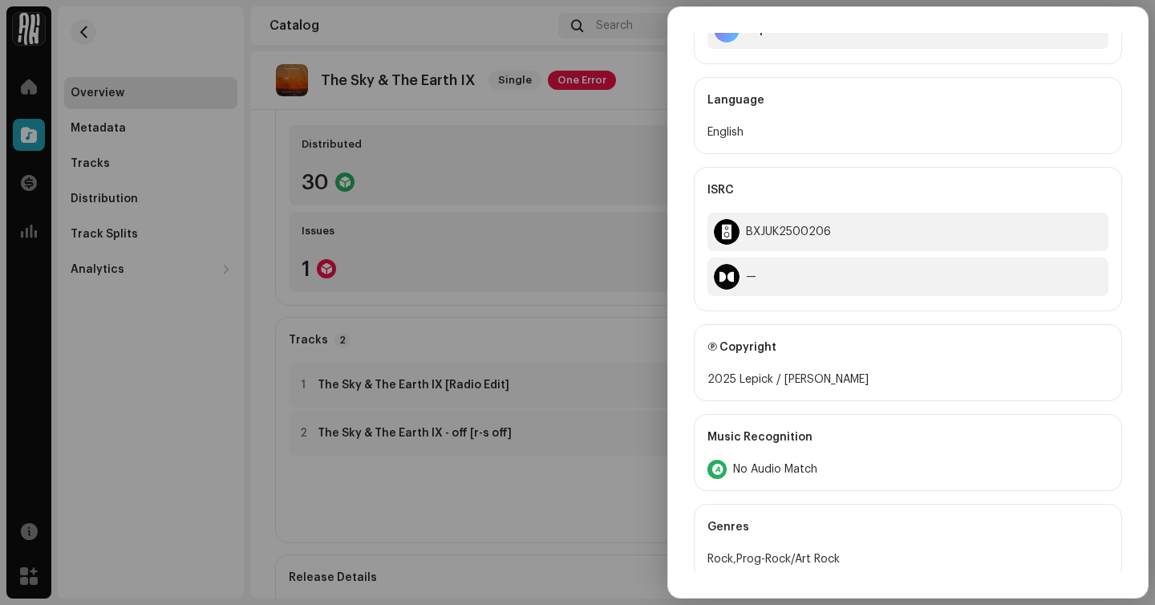
scroll to position [1335, 0]
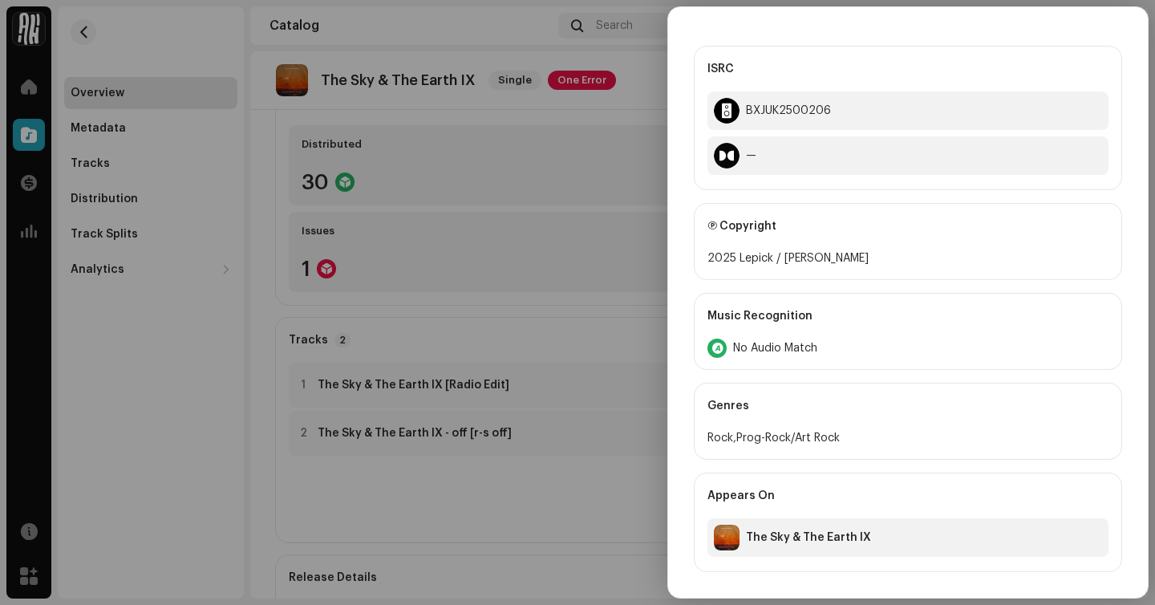
click at [422, 172] on div at bounding box center [577, 302] width 1155 height 605
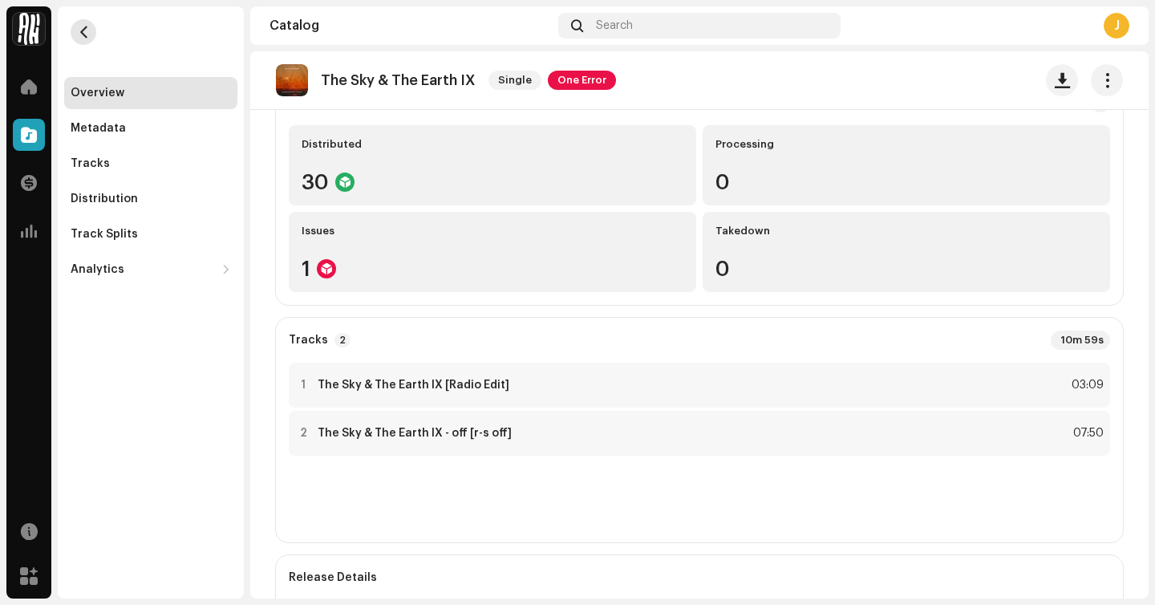
click at [84, 30] on span "button" at bounding box center [84, 32] width 12 height 13
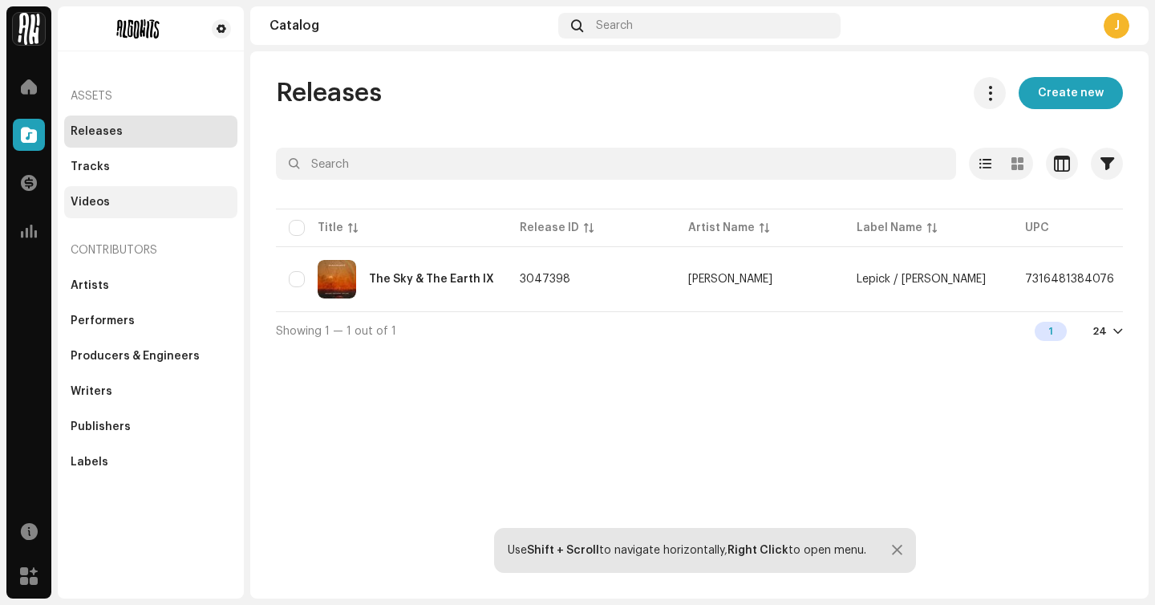
click at [186, 188] on div "Videos" at bounding box center [150, 202] width 173 height 32
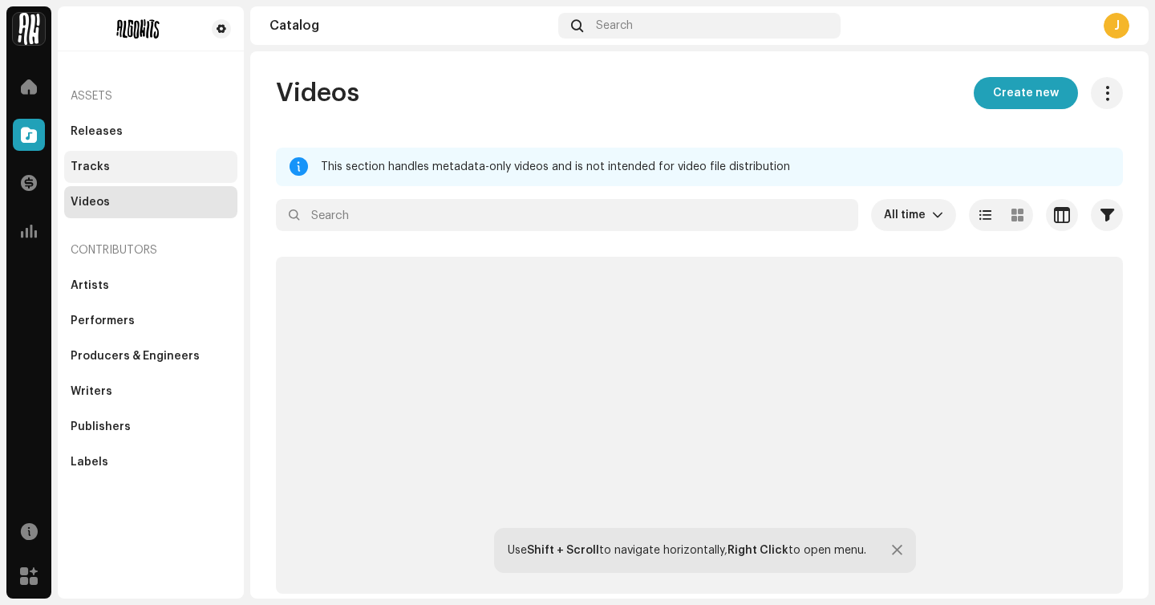
click at [183, 175] on div "Tracks" at bounding box center [150, 167] width 173 height 32
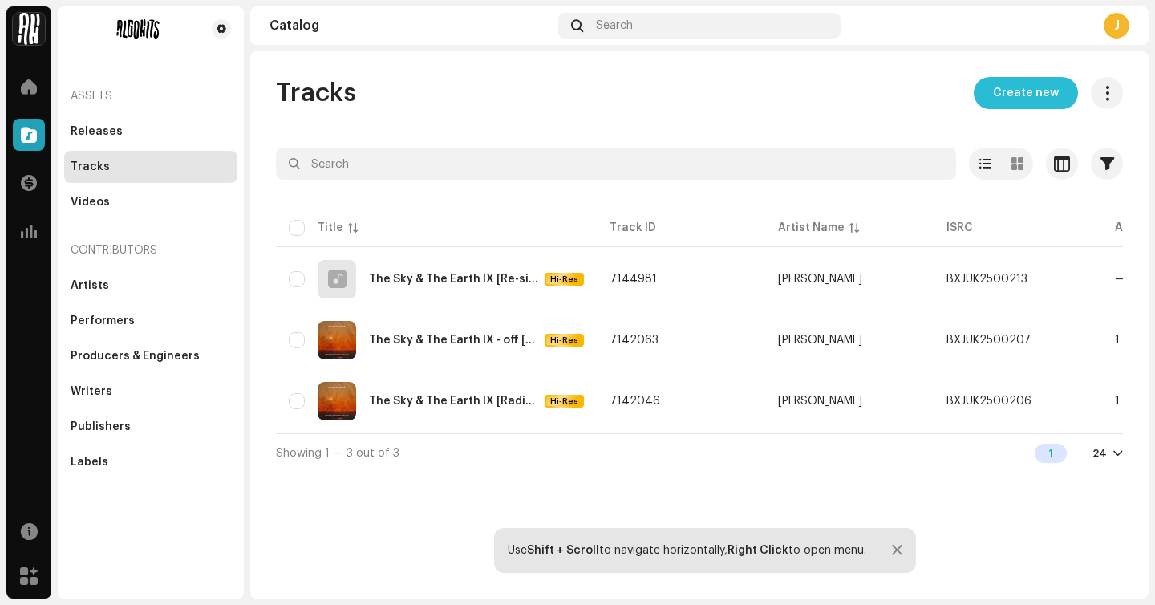
click at [979, 95] on button "Create new" at bounding box center [1026, 93] width 104 height 32
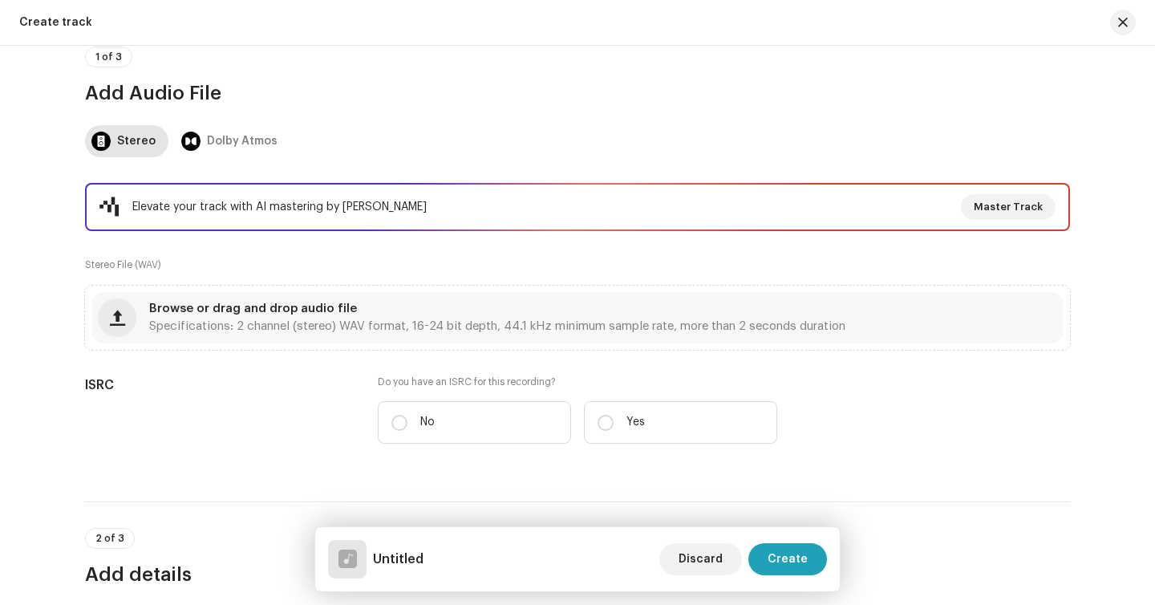
scroll to position [180, 0]
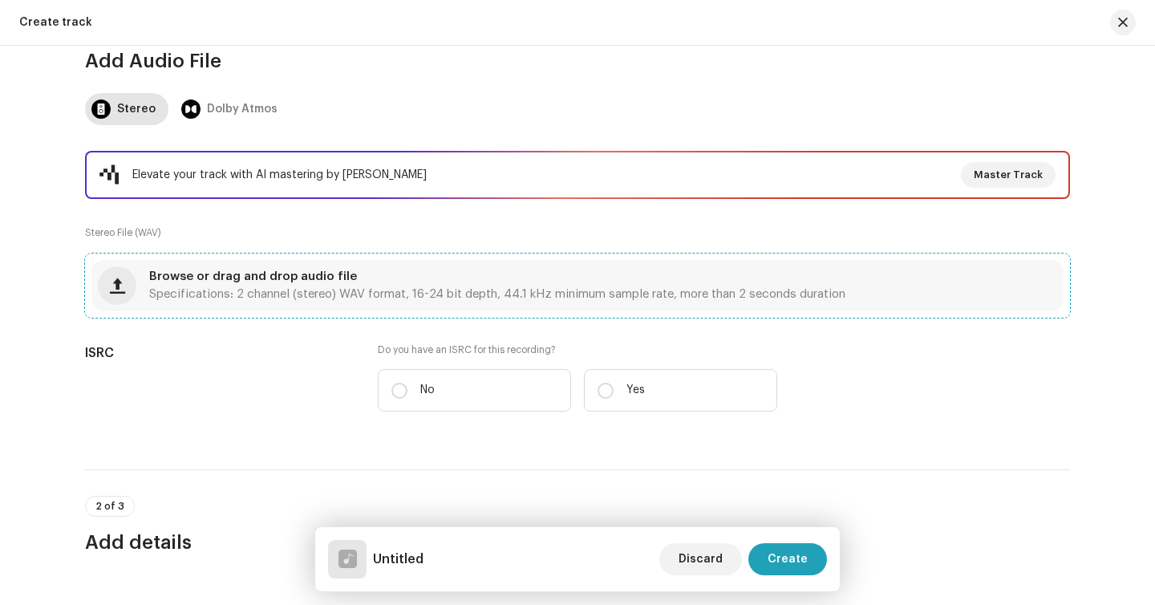
click at [271, 281] on span "Browse or drag and drop audio file" at bounding box center [253, 276] width 208 height 11
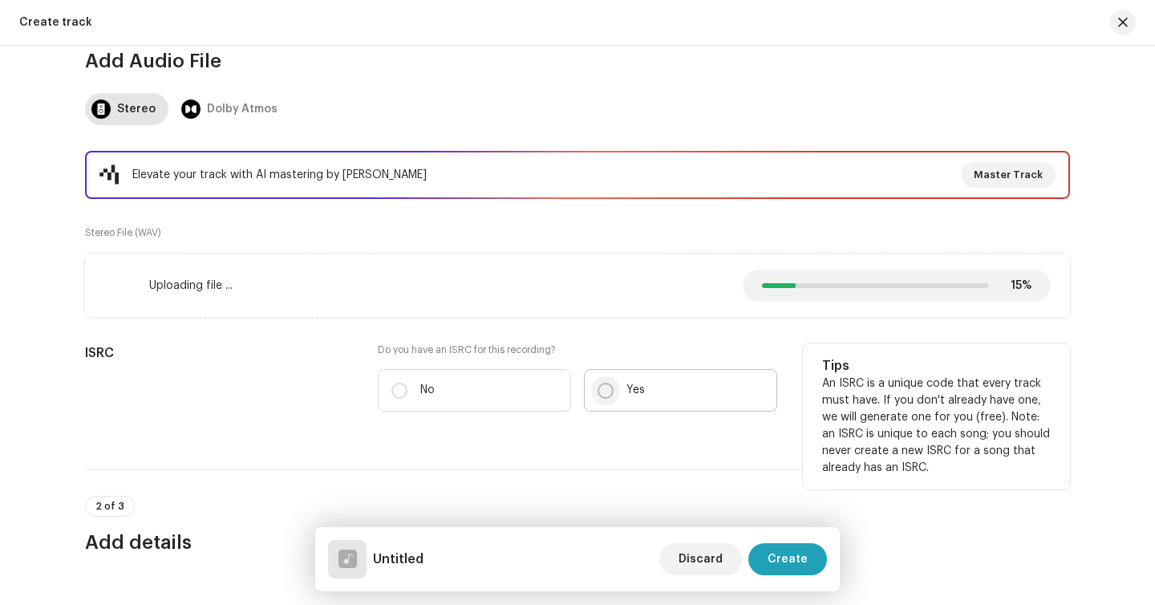
click at [602, 389] on input "Yes" at bounding box center [606, 391] width 16 height 16
radio input "true"
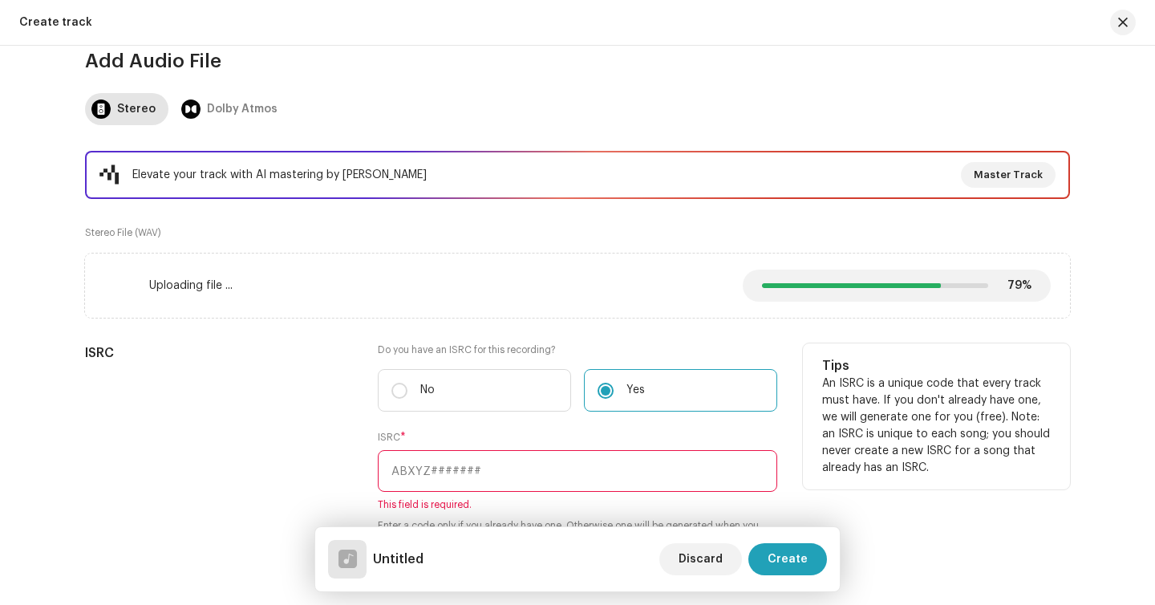
click at [475, 460] on input "text" at bounding box center [577, 471] width 399 height 42
paste input "BXJUK2500214"
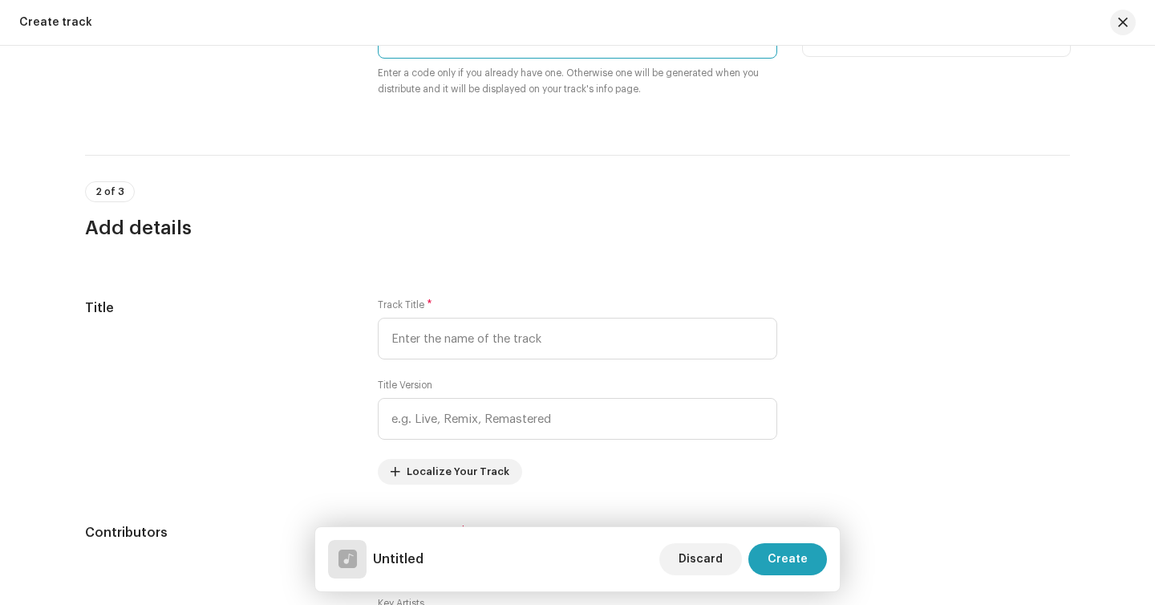
scroll to position [613, 0]
type input "BXJUK2500214"
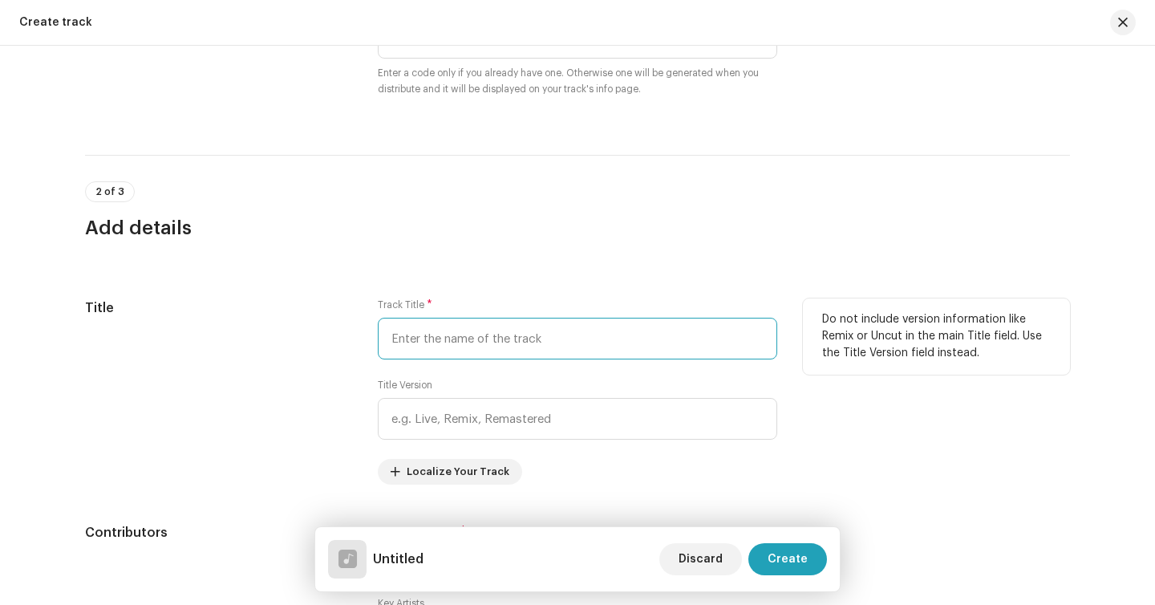
click at [489, 338] on input "text" at bounding box center [577, 339] width 399 height 42
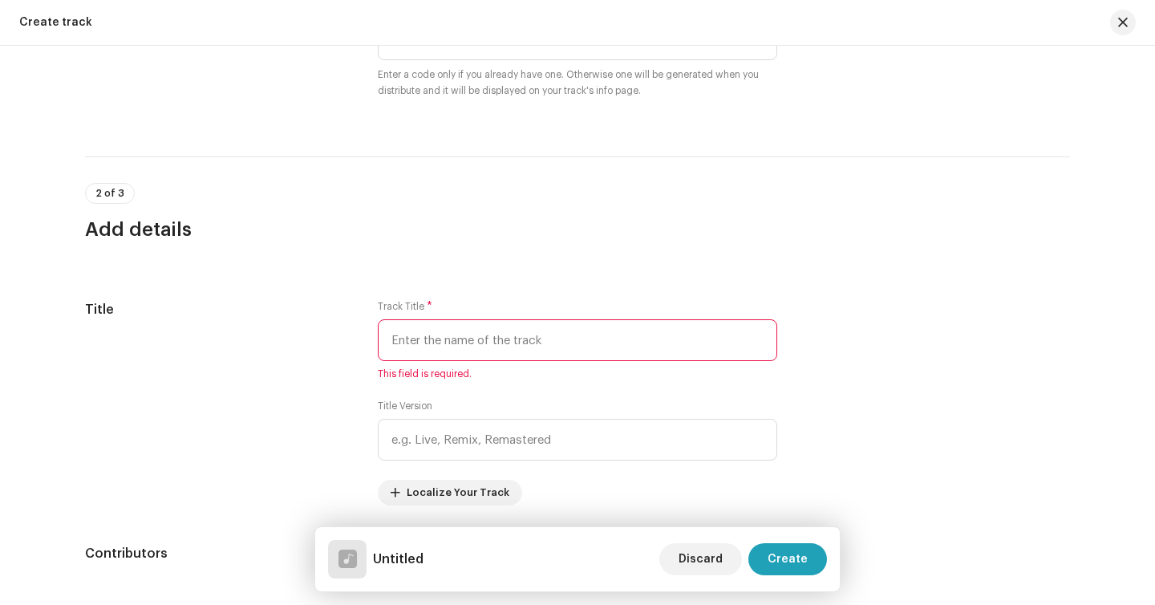
scroll to position [614, 0]
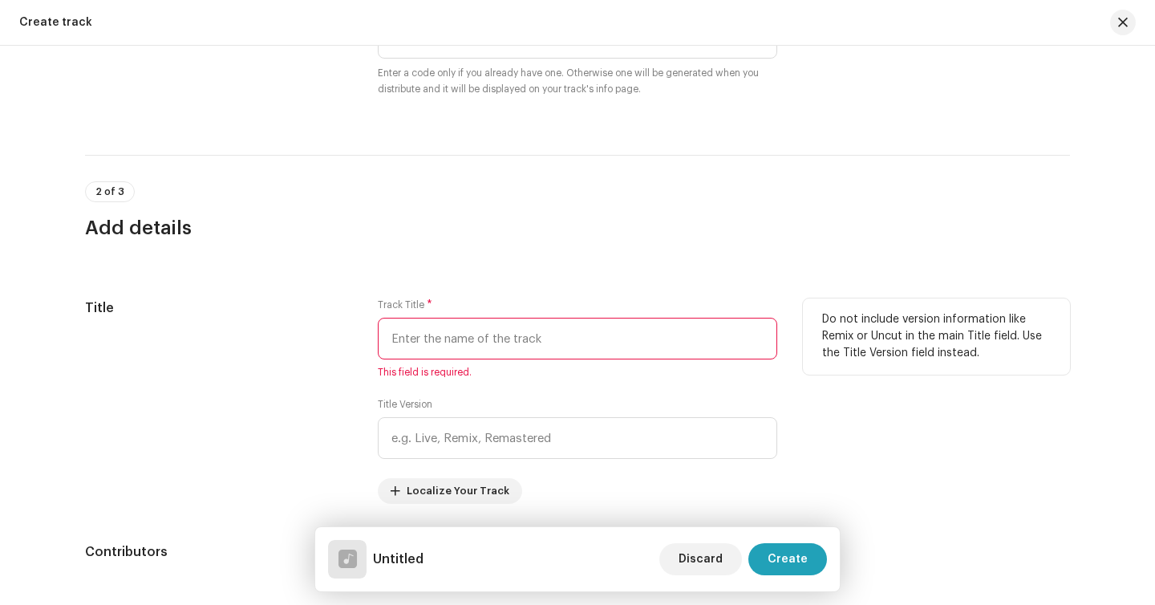
paste input "The Sky & The Earth IX"
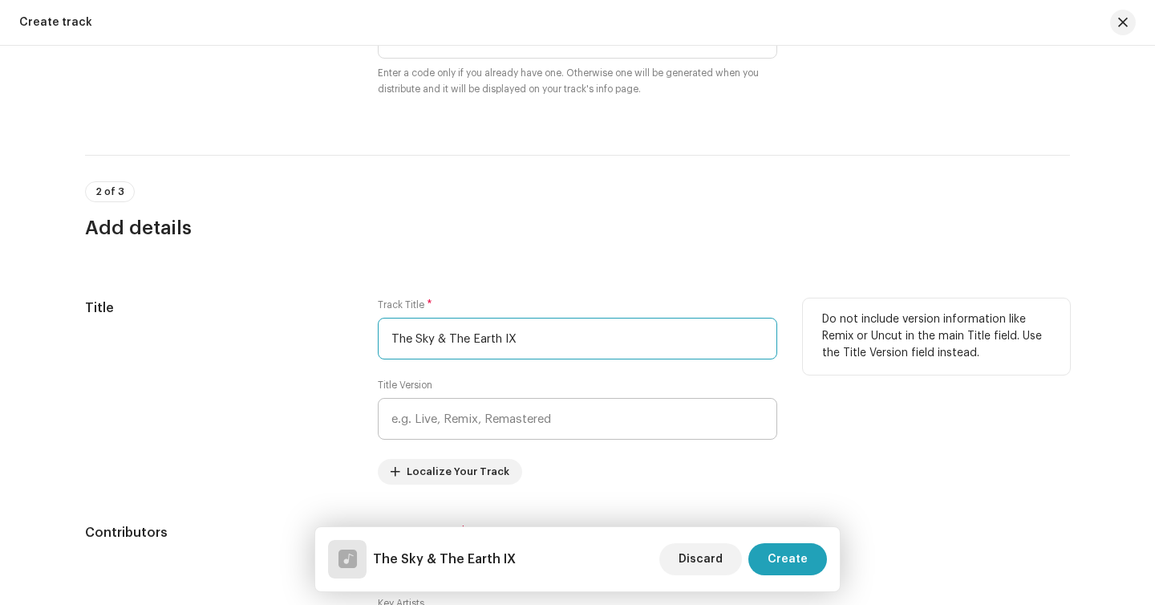
type input "The Sky & The Earth IX"
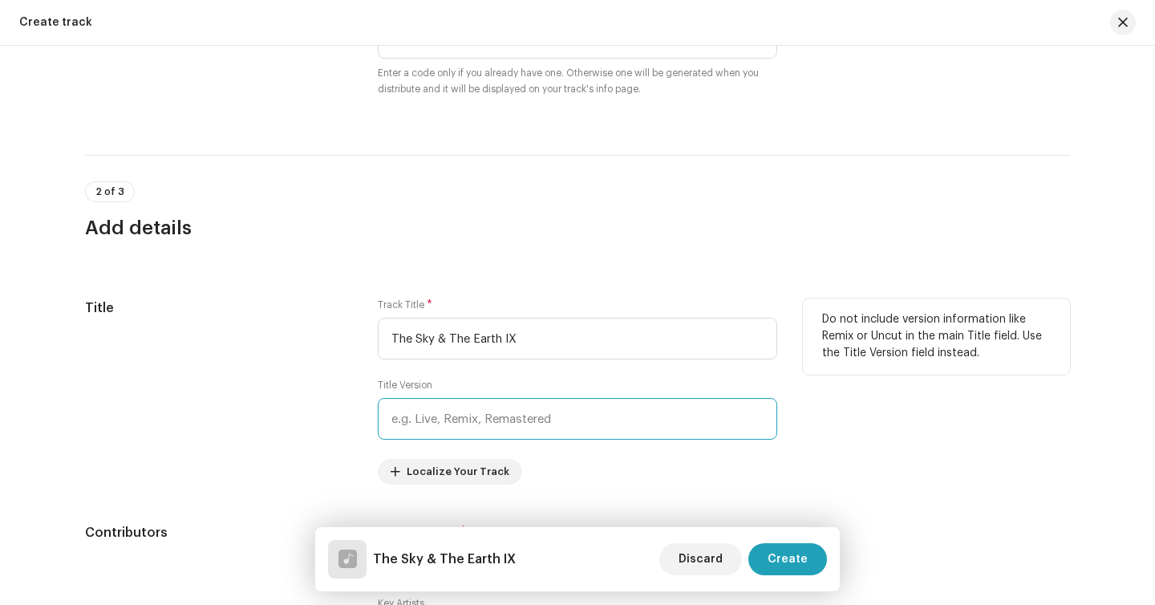
click at [455, 409] on input "text" at bounding box center [577, 419] width 399 height 42
type input "Radio Edit"
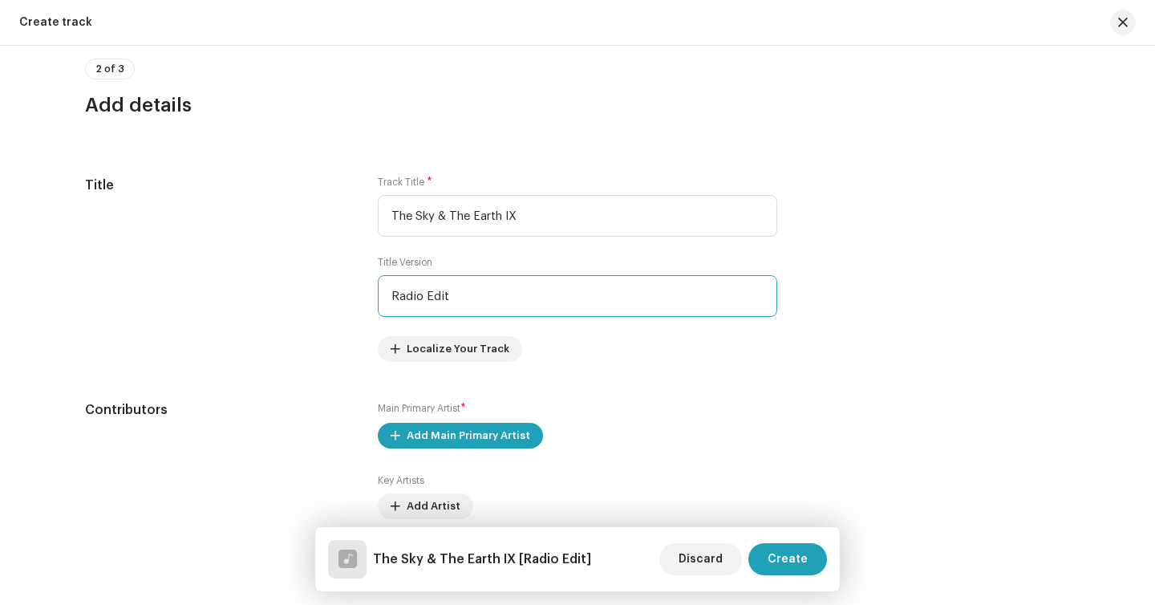
scroll to position [888, 0]
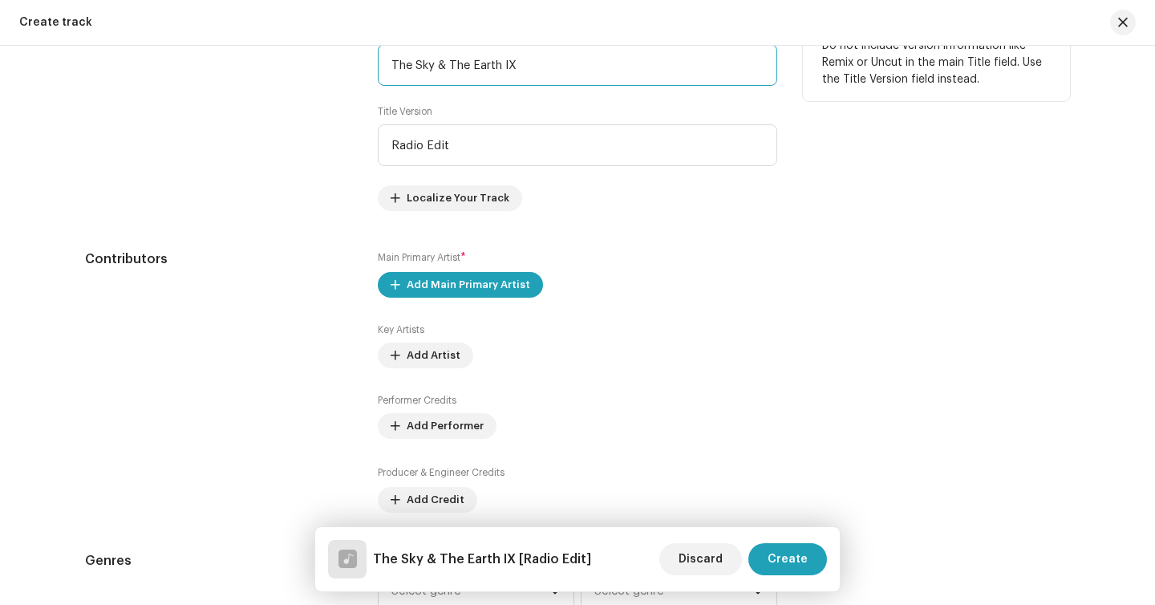
click at [553, 69] on input "The Sky & The Earth IX" at bounding box center [577, 65] width 399 height 42
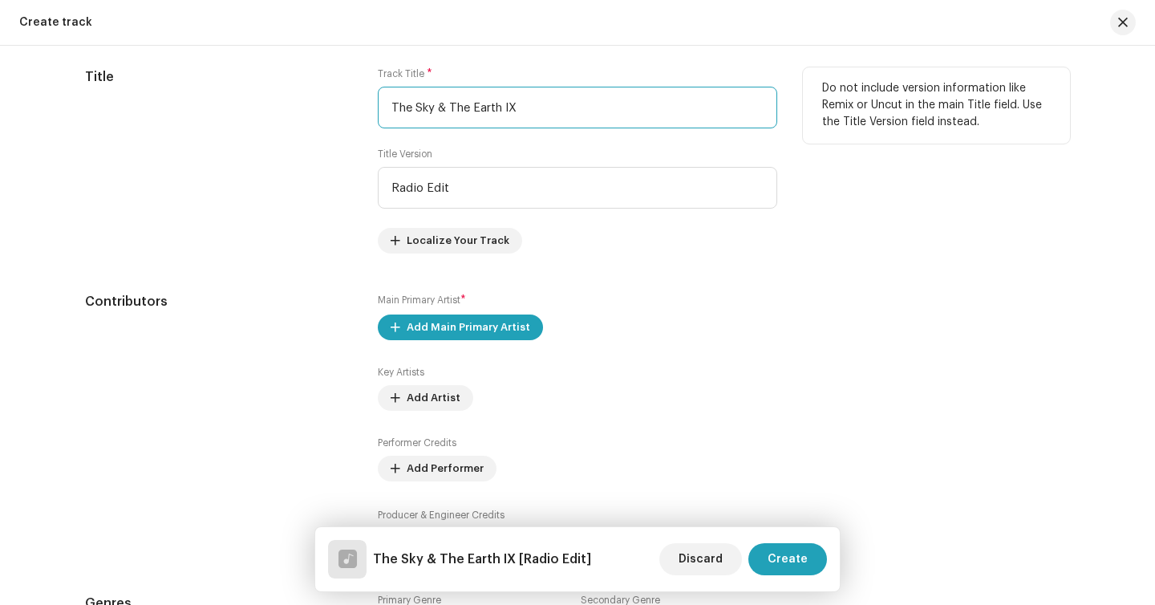
scroll to position [844, 0]
click at [540, 115] on input "The Sky & The Earth IX" at bounding box center [577, 109] width 399 height 42
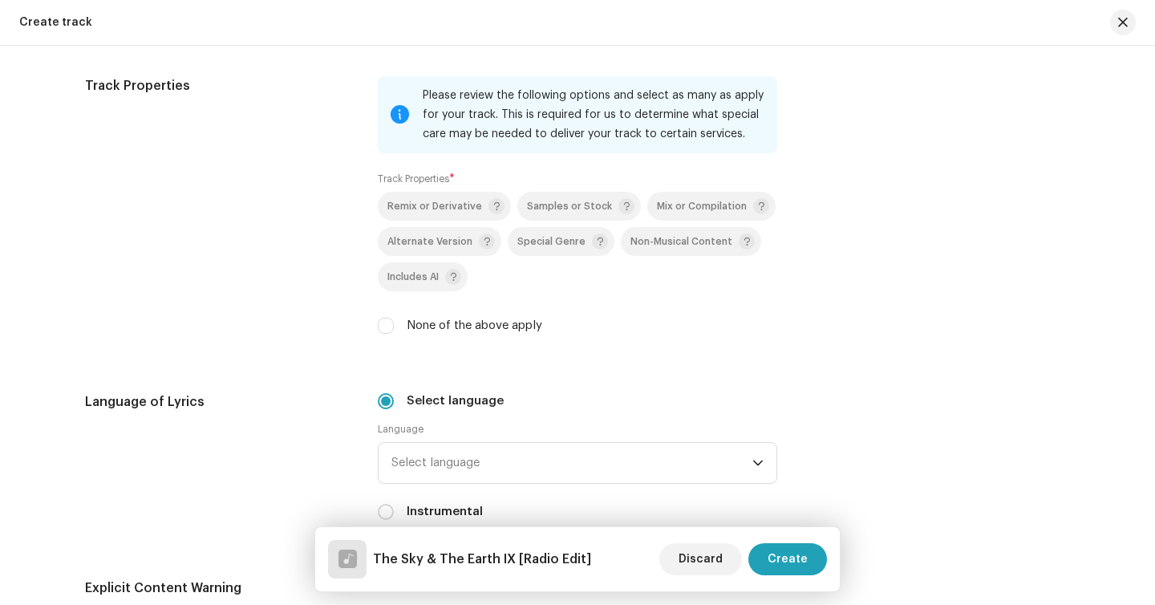
scroll to position [2523, 0]
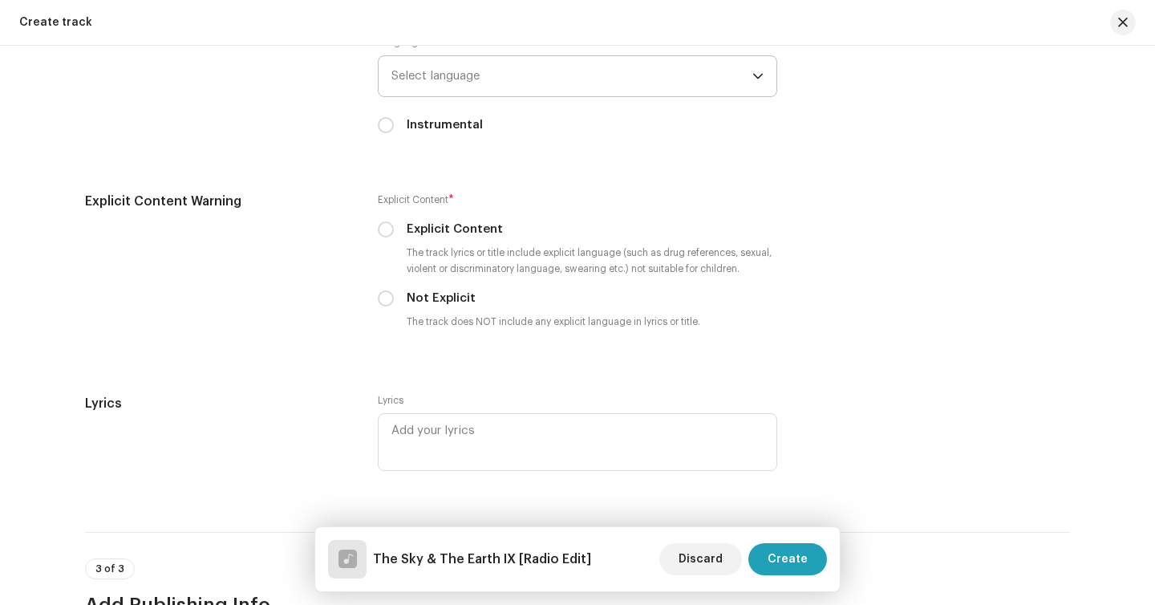
click at [470, 88] on span "Select language" at bounding box center [571, 76] width 361 height 40
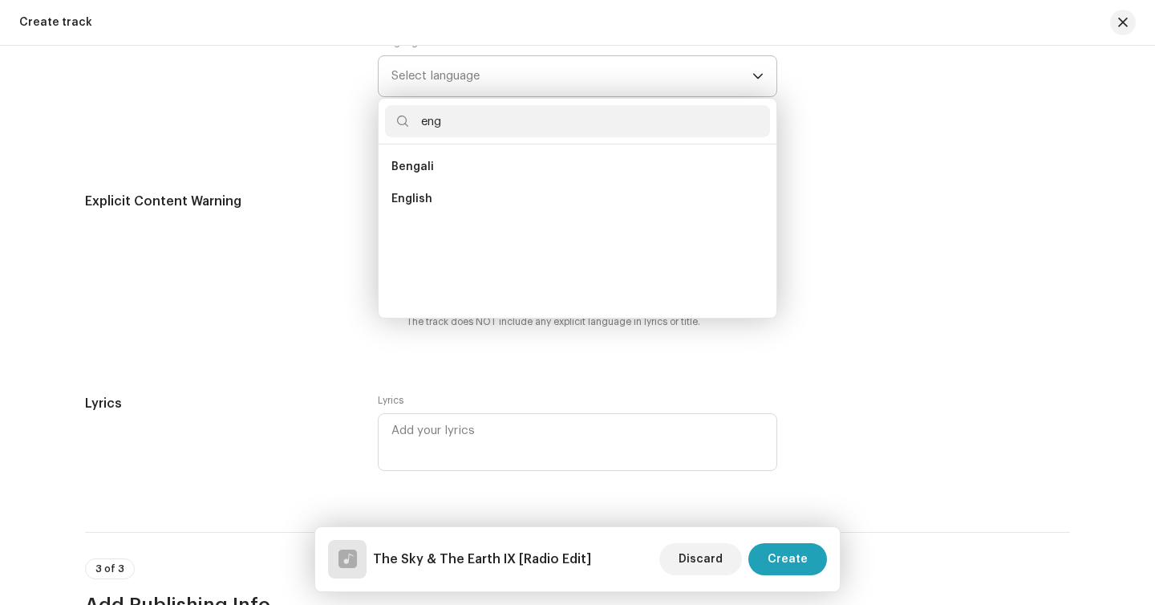
scroll to position [0, 0]
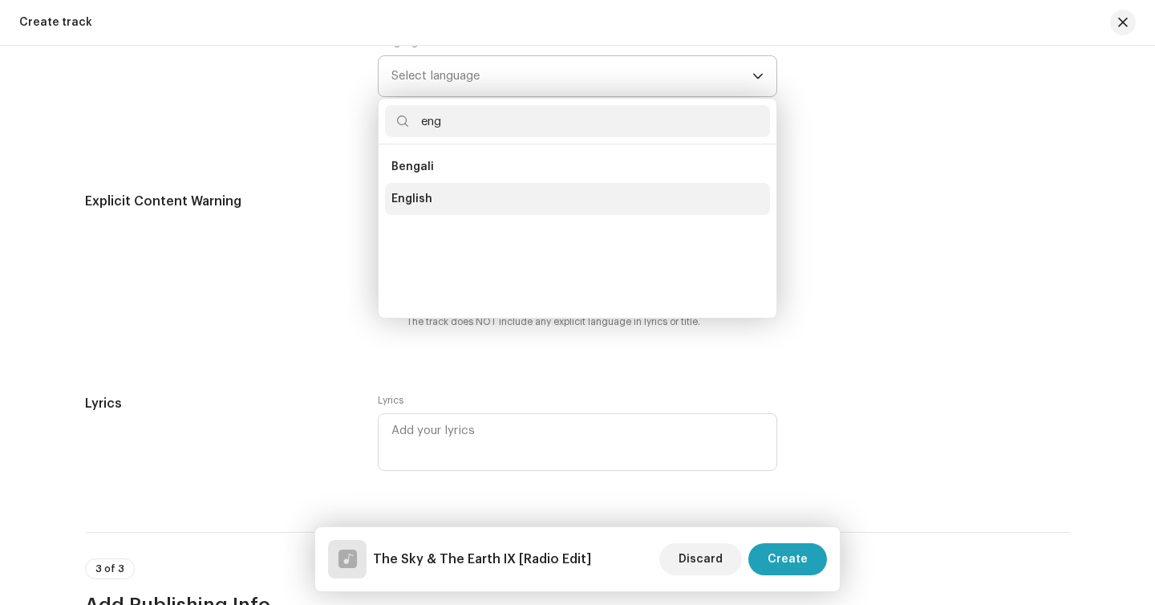
type input "eng"
click at [448, 193] on li "English" at bounding box center [577, 199] width 385 height 32
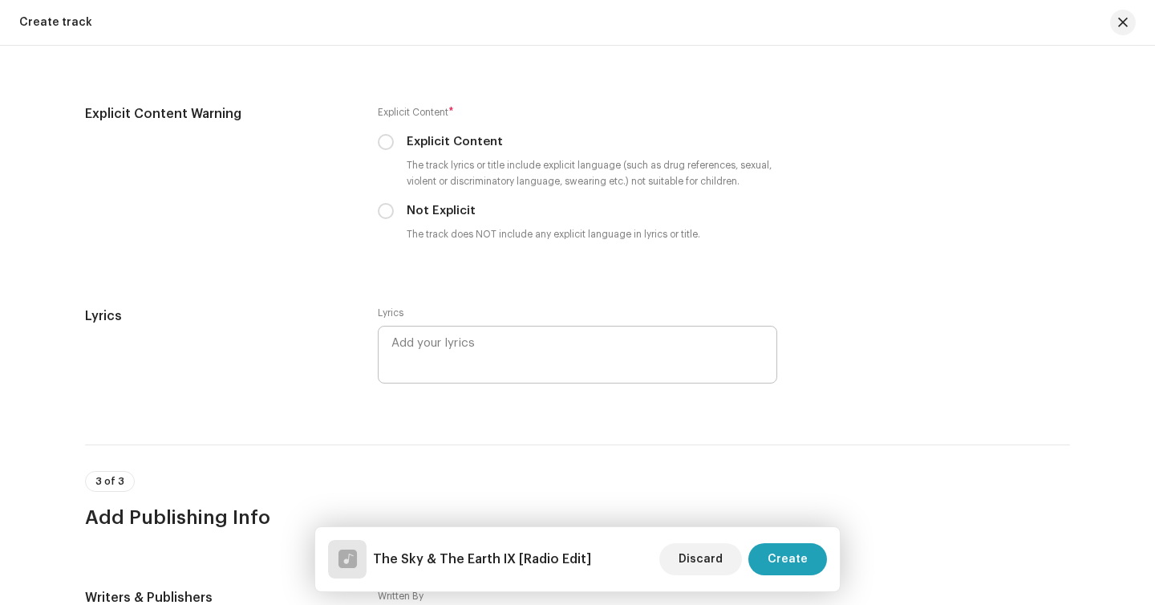
scroll to position [2605, 0]
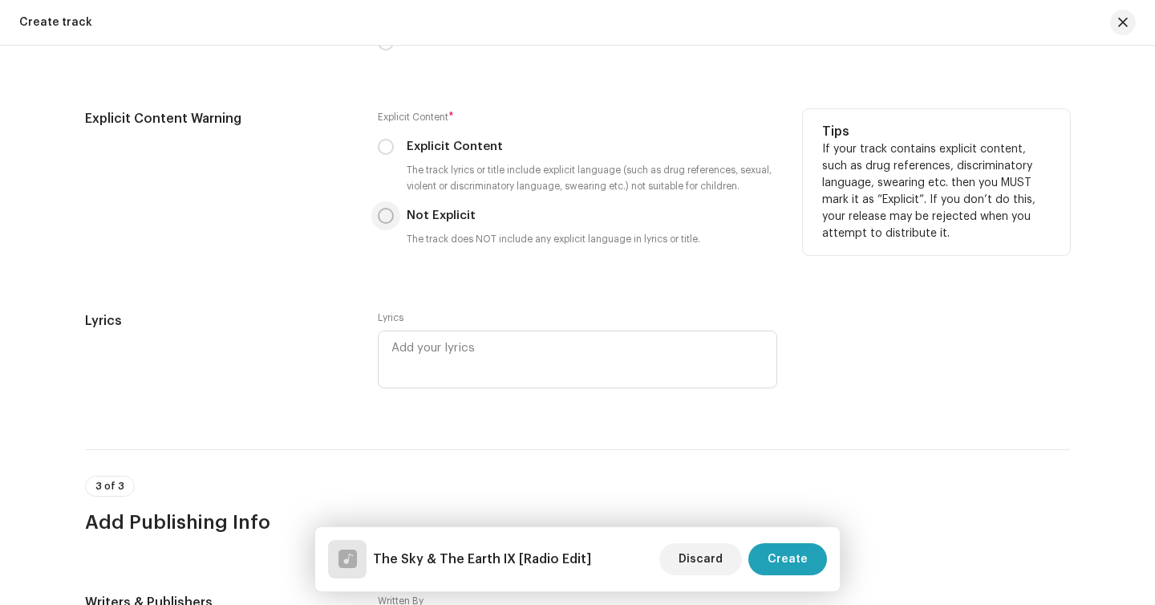
click at [387, 217] on input "Not Explicit" at bounding box center [386, 216] width 16 height 16
radio input "true"
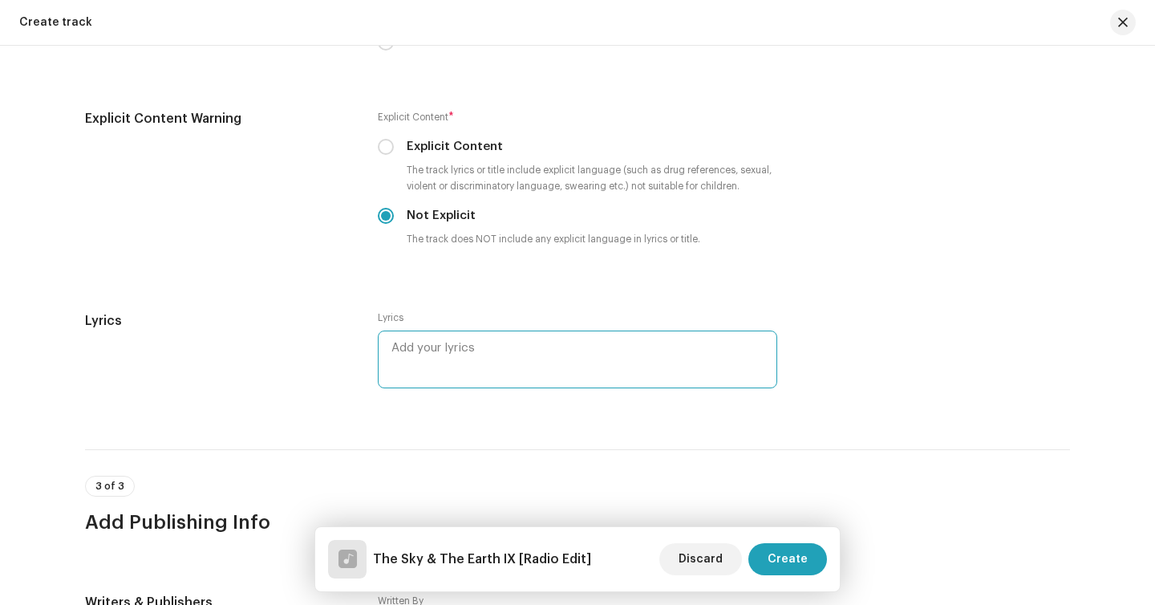
click at [411, 382] on textarea at bounding box center [577, 359] width 399 height 58
paste textarea "Look at the stars Shining in the night Look at the moon Shining in the night Lo…"
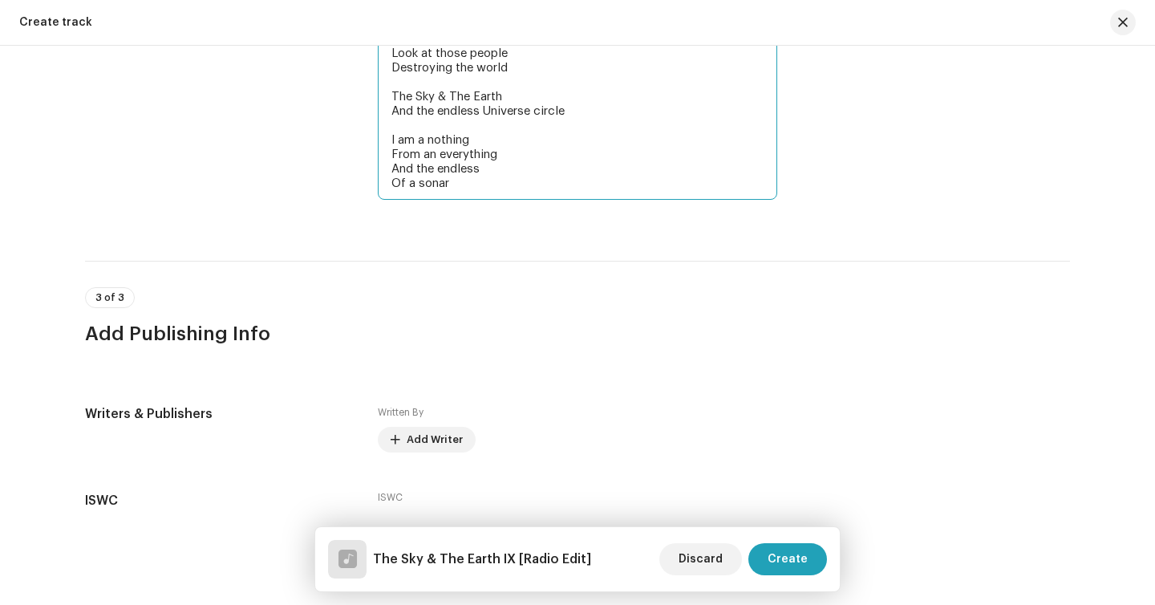
scroll to position [3001, 0]
type textarea "Look at the stars Shining in the night Look at the moon Shining in the night Lo…"
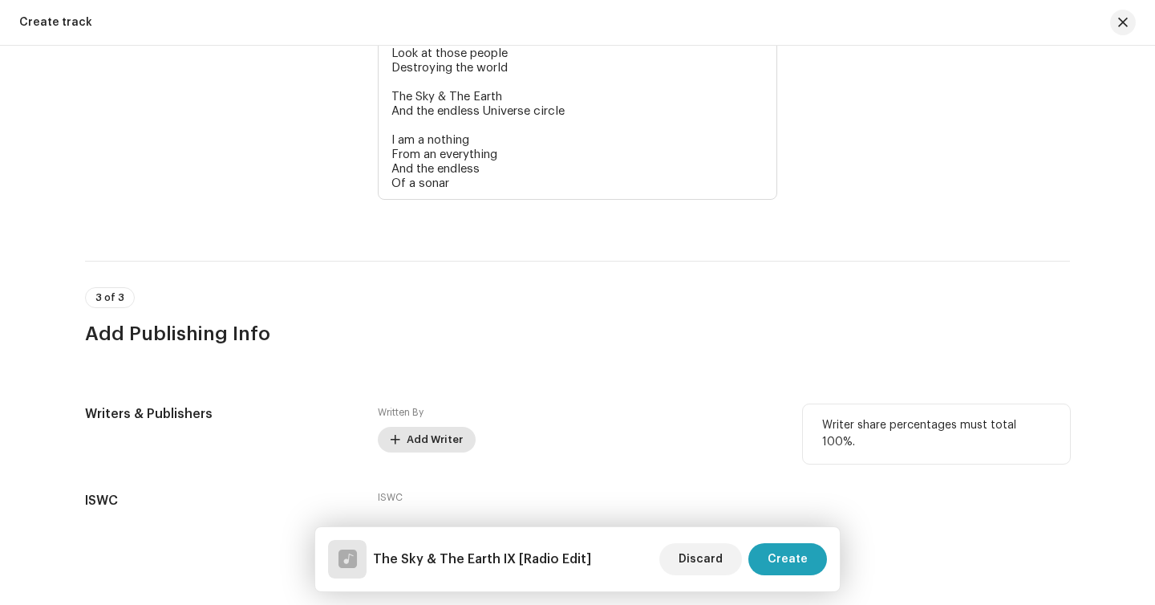
click at [407, 444] on span "Add Writer" at bounding box center [435, 440] width 56 height 32
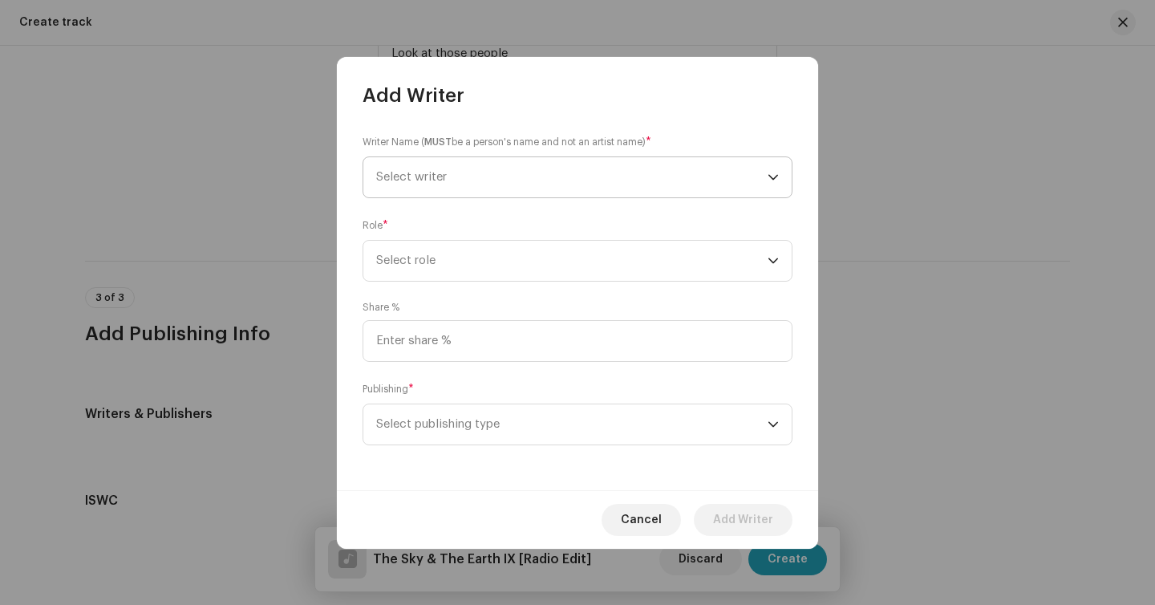
click at [461, 192] on span "Select writer" at bounding box center [571, 177] width 391 height 40
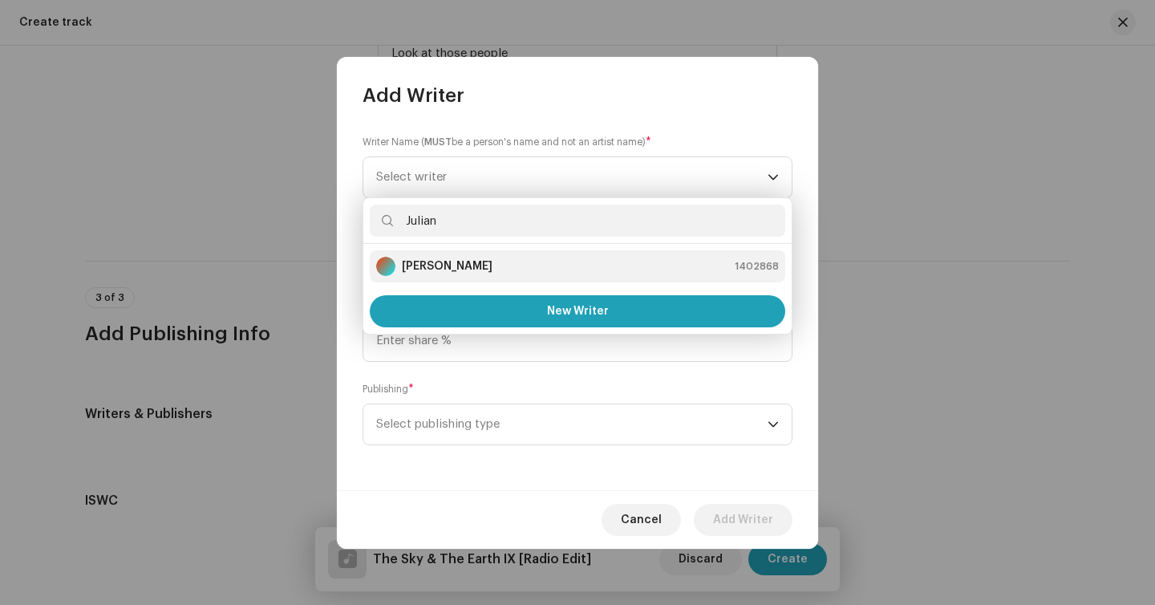
type input "Julian"
click at [490, 263] on div "Julian Lepick 1402868" at bounding box center [577, 266] width 403 height 19
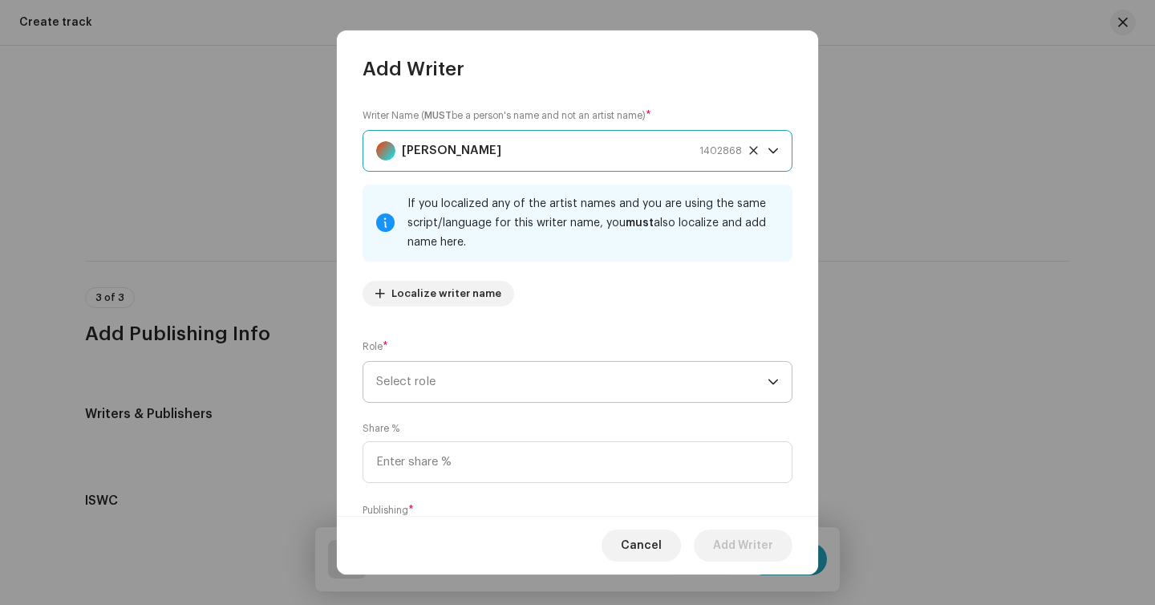
click at [598, 383] on span "Select role" at bounding box center [571, 382] width 391 height 40
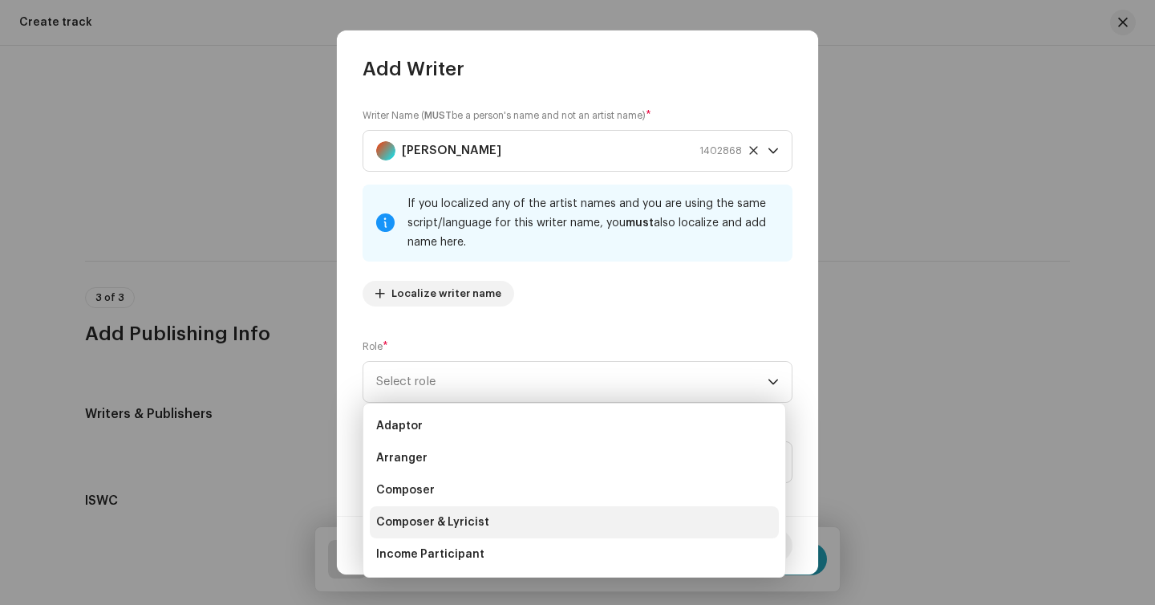
click at [533, 520] on li "Composer & Lyricist" at bounding box center [574, 522] width 409 height 32
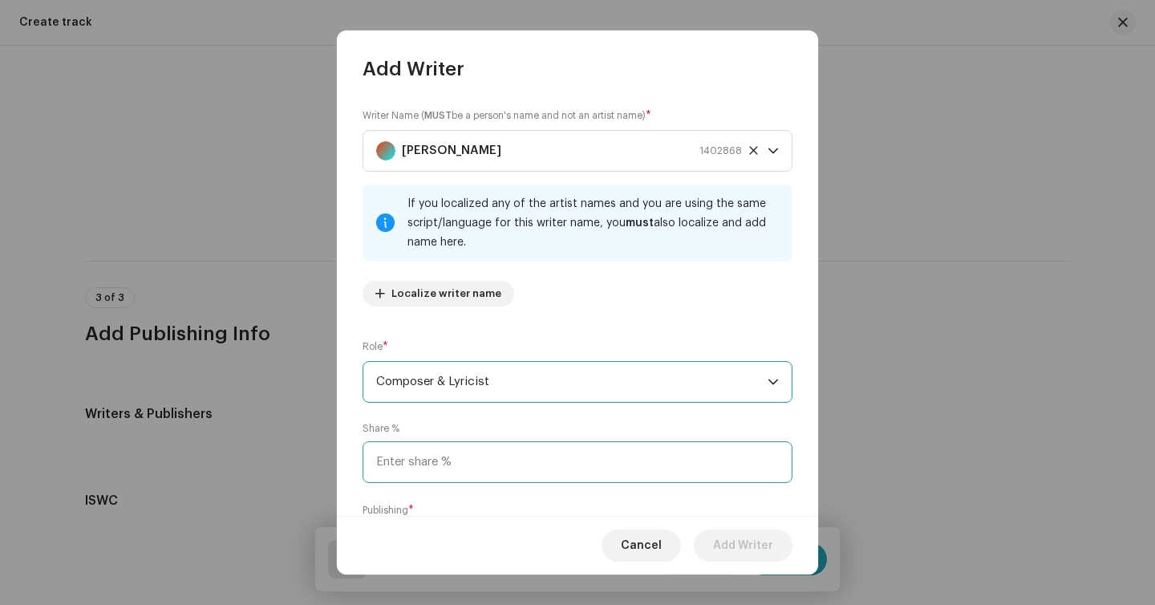
click at [559, 479] on input at bounding box center [578, 462] width 430 height 42
type input "50.00"
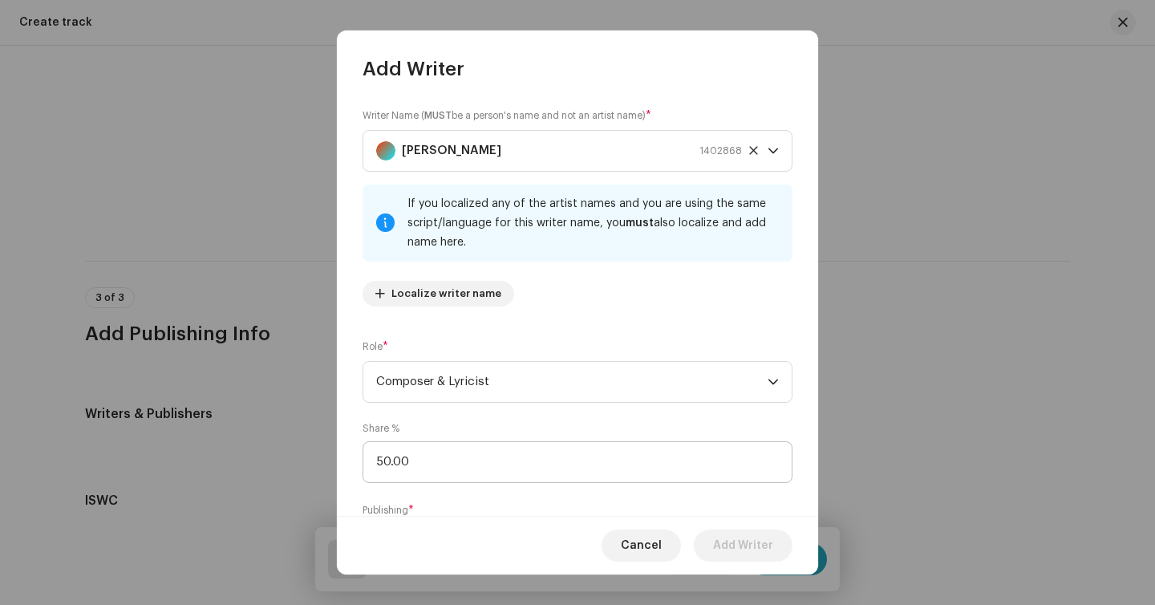
scroll to position [95, 0]
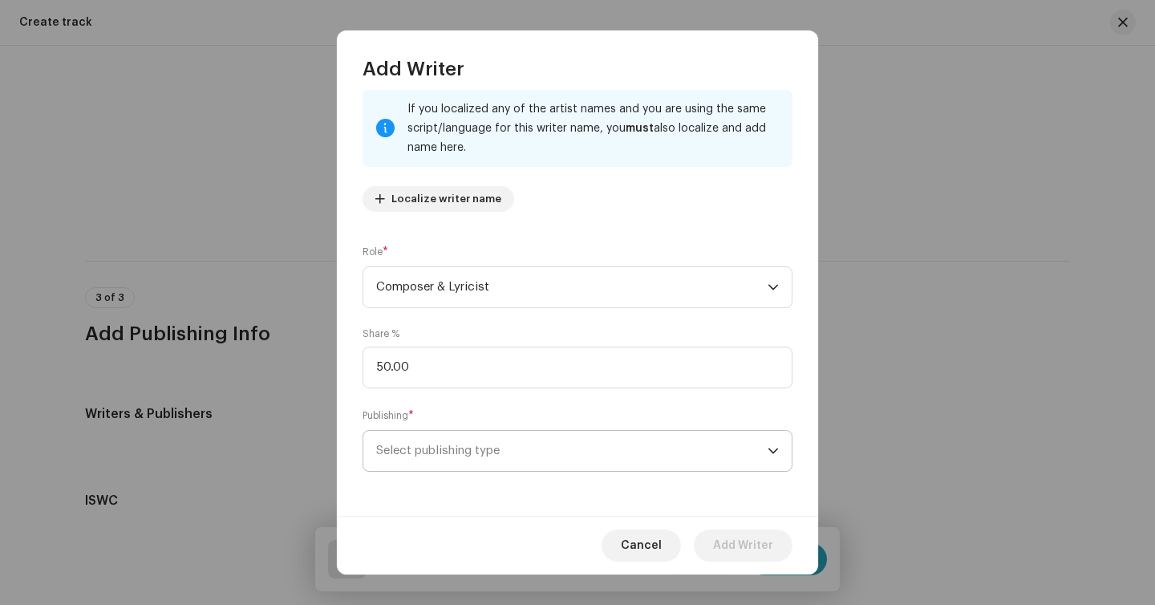
click at [492, 449] on span "Select publishing type" at bounding box center [571, 451] width 391 height 40
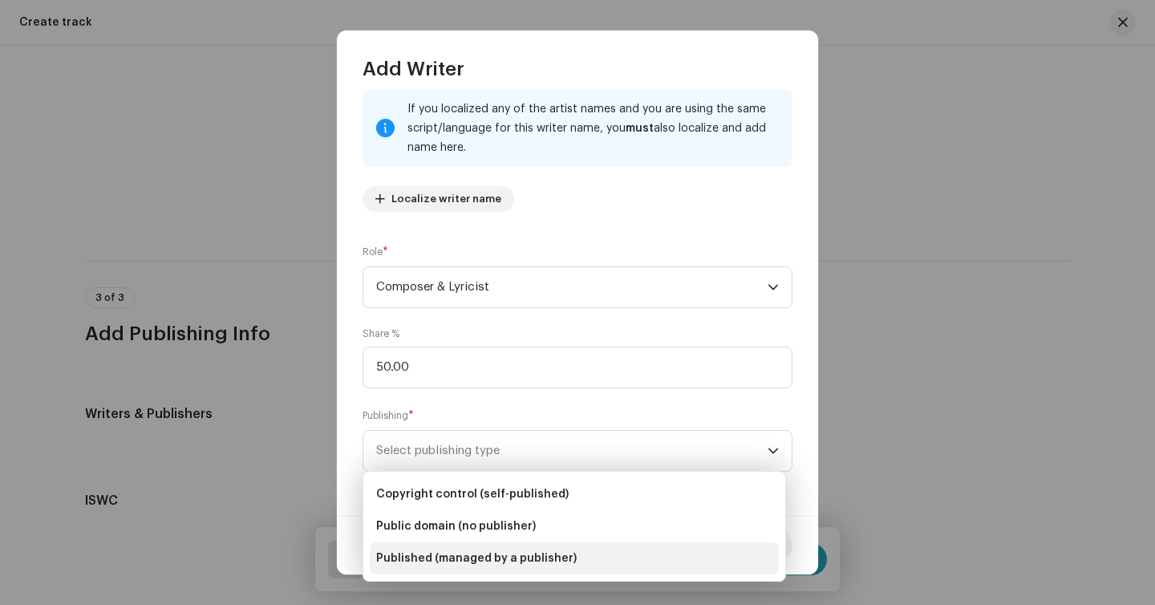
click at [485, 561] on span "Published (managed by a publisher)" at bounding box center [476, 558] width 201 height 16
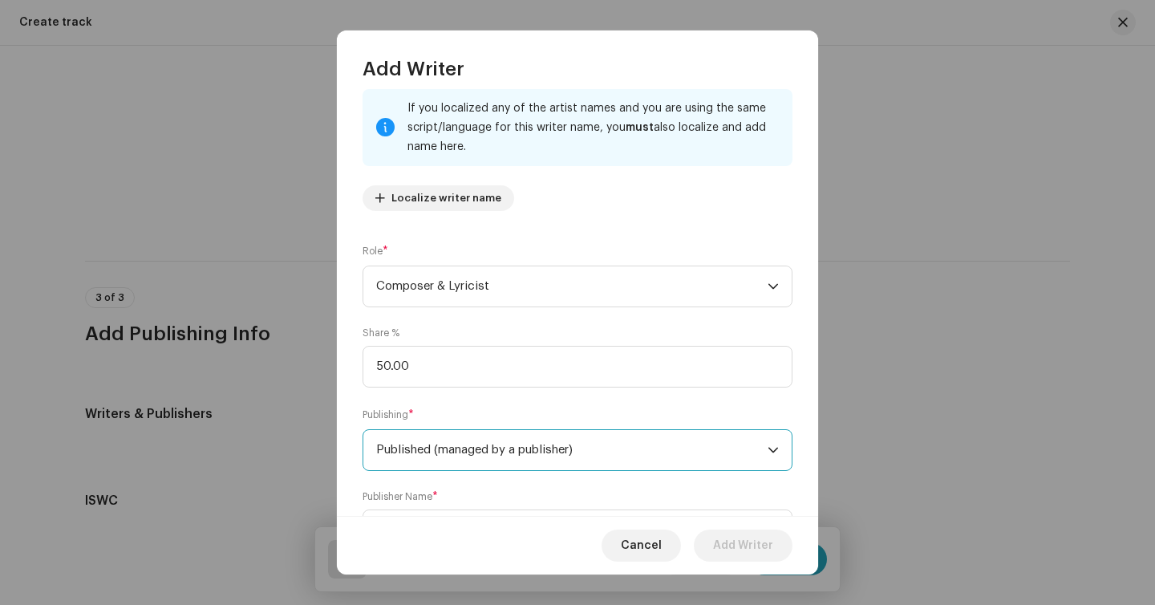
scroll to position [176, 0]
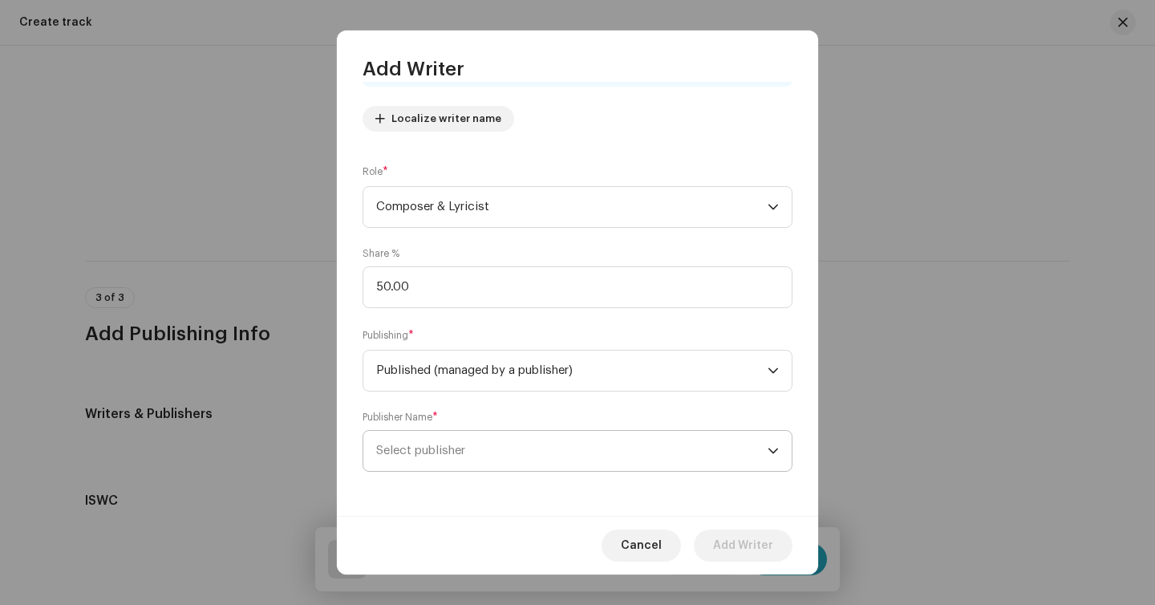
click at [625, 449] on span "Select publisher" at bounding box center [571, 451] width 391 height 40
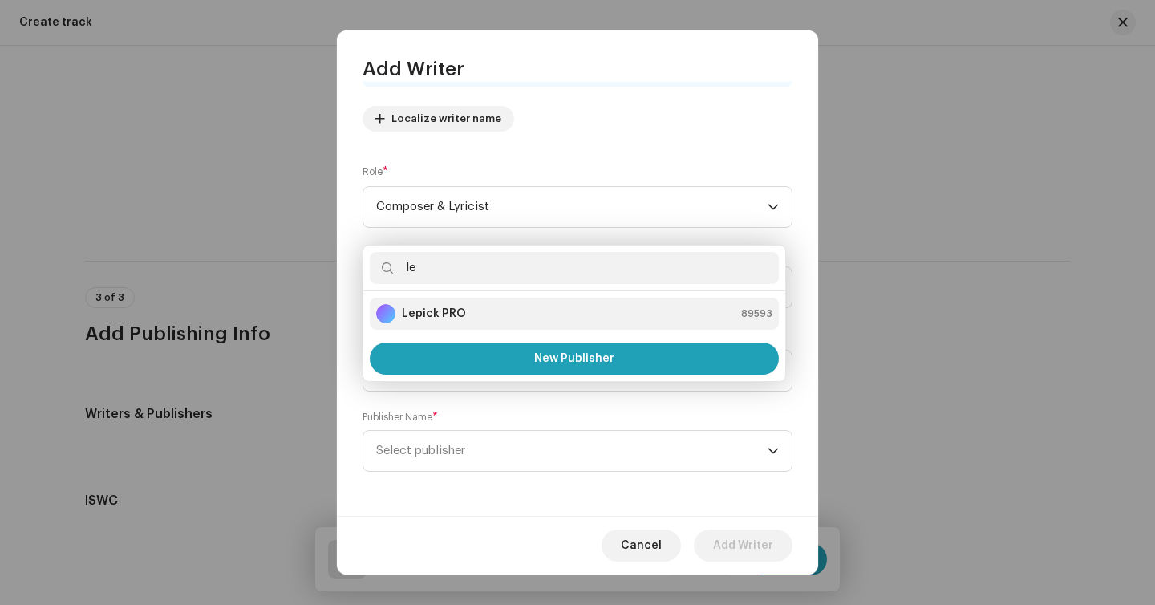
type input "le"
click at [531, 322] on div "Lepick PRO 89593" at bounding box center [574, 313] width 396 height 19
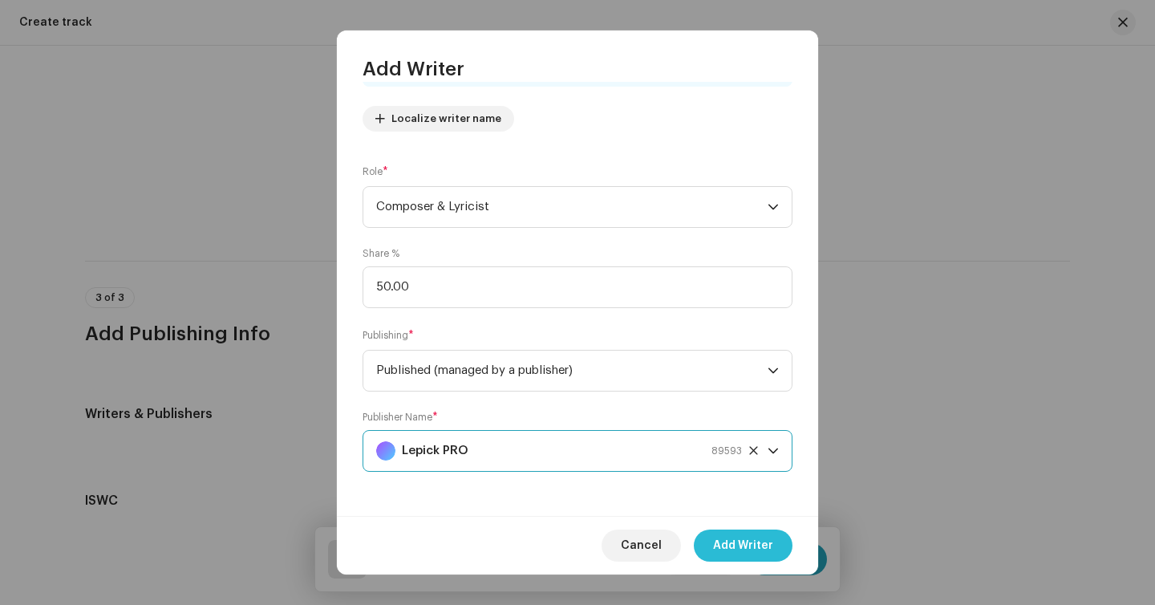
click at [744, 550] on span "Add Writer" at bounding box center [743, 545] width 60 height 32
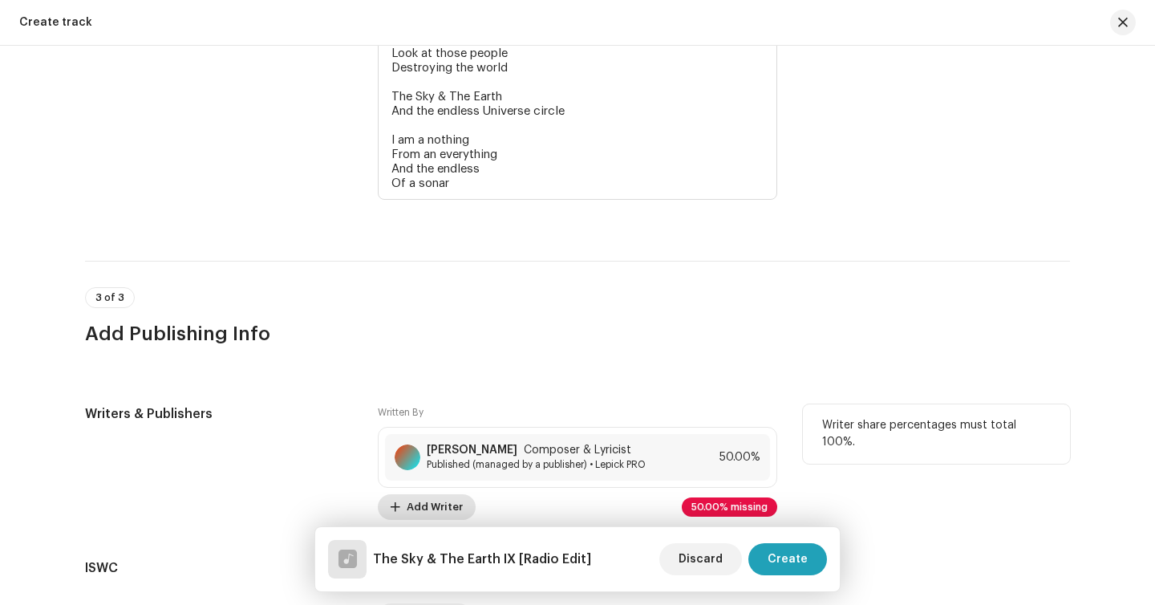
click at [440, 506] on span "Add Writer" at bounding box center [435, 507] width 56 height 32
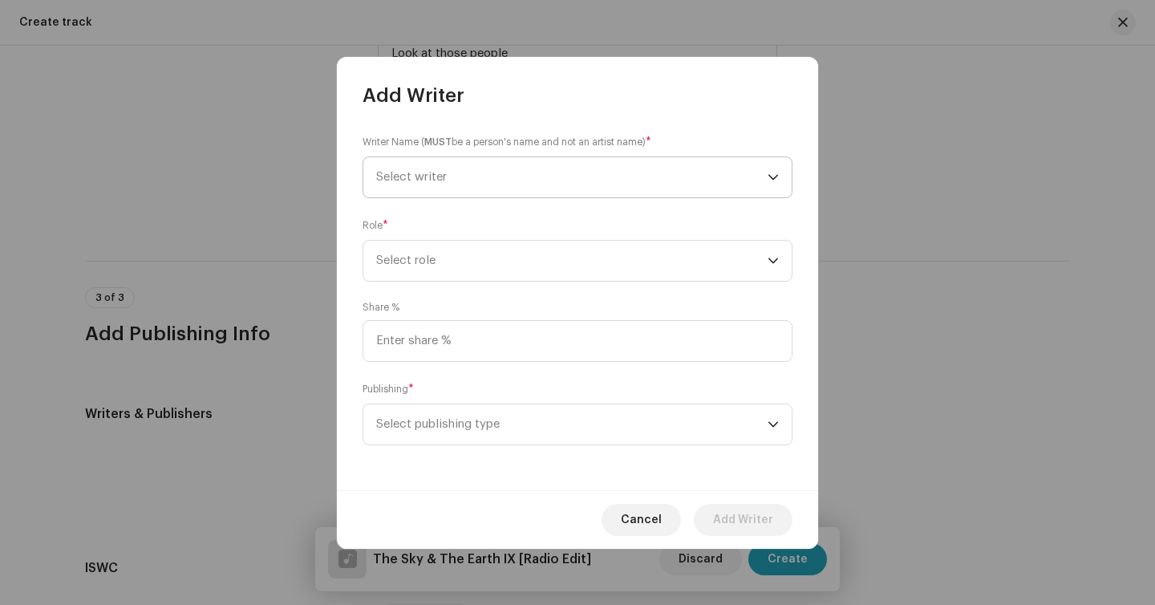
click at [554, 169] on span "Select writer" at bounding box center [571, 177] width 391 height 40
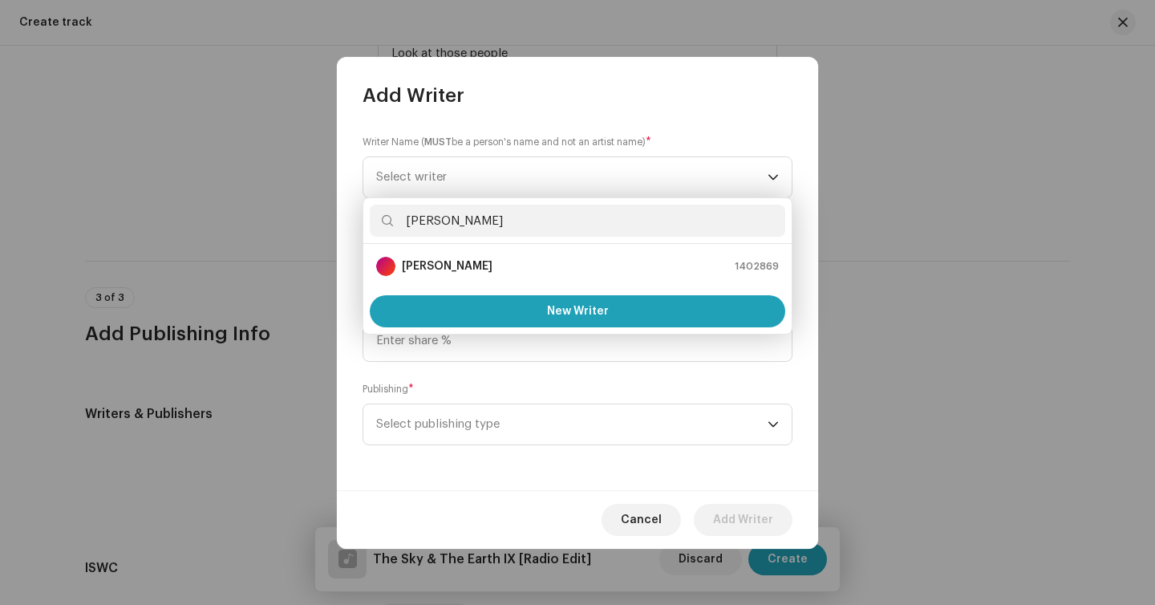
type input "marci"
click at [514, 268] on div "Marcio Panozzo 1402869" at bounding box center [577, 266] width 403 height 19
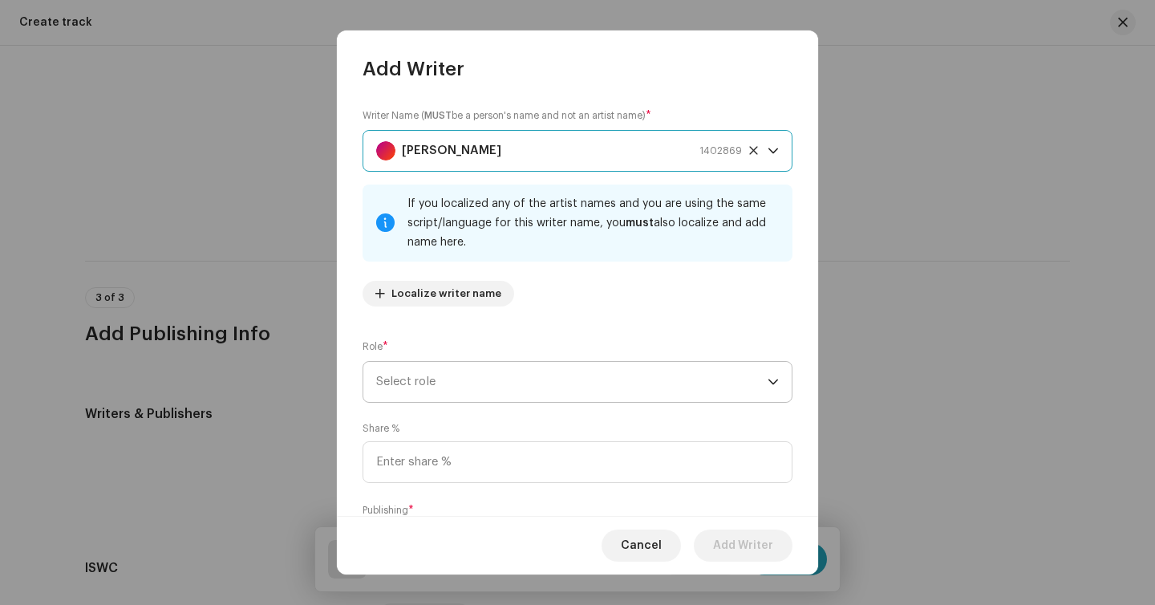
click at [492, 392] on span "Select role" at bounding box center [571, 382] width 391 height 40
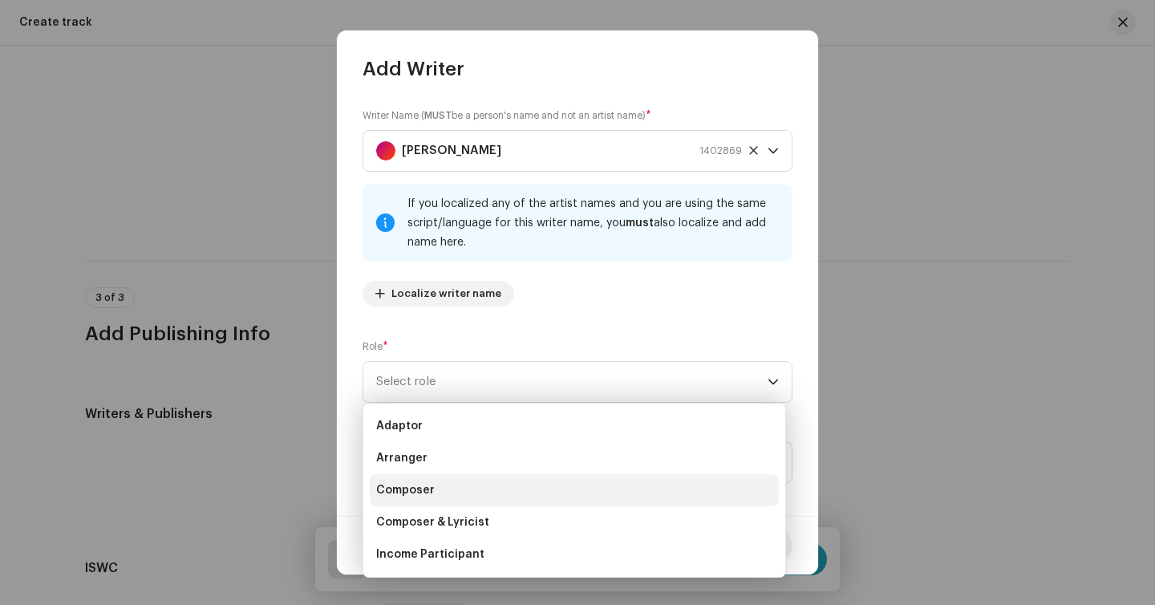
click at [488, 498] on li "Composer" at bounding box center [574, 490] width 409 height 32
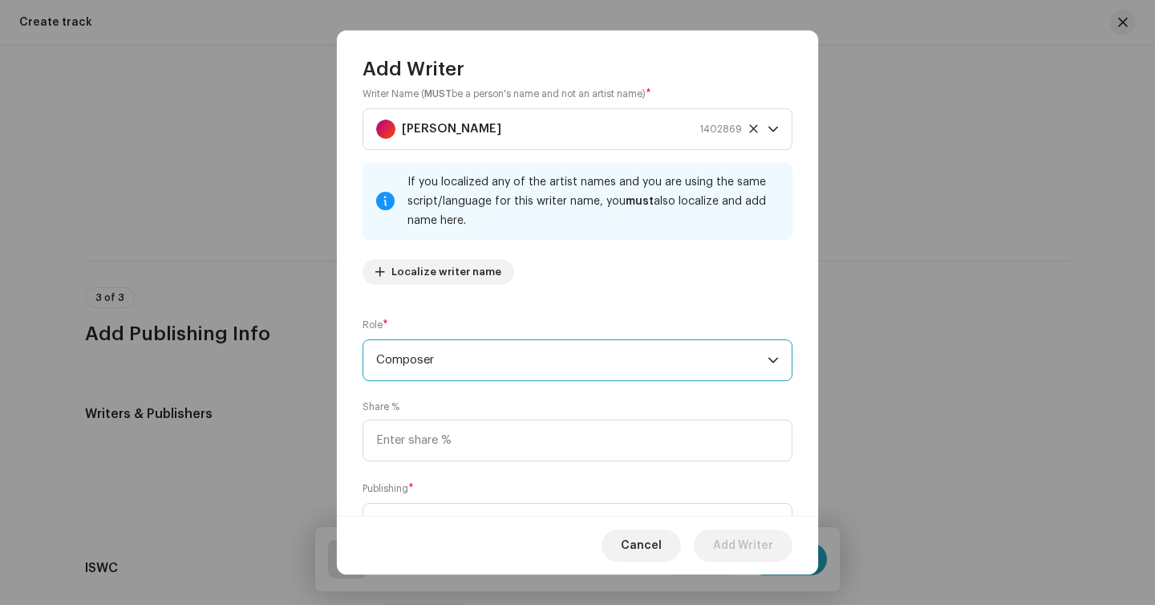
scroll to position [21, 0]
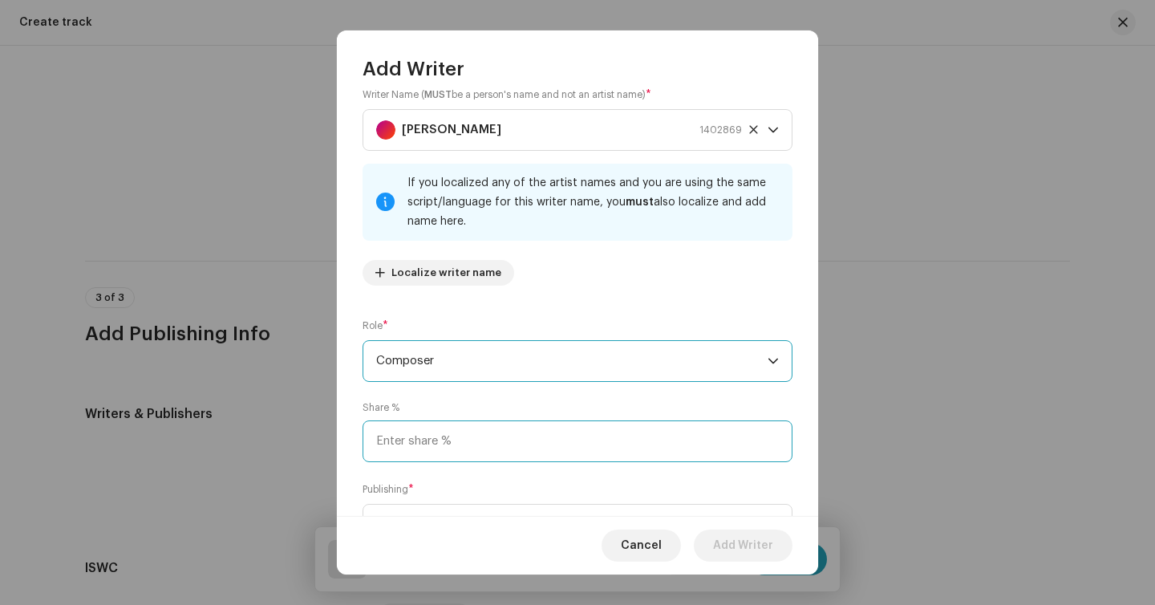
click at [501, 440] on input at bounding box center [578, 441] width 430 height 42
type input "50.00"
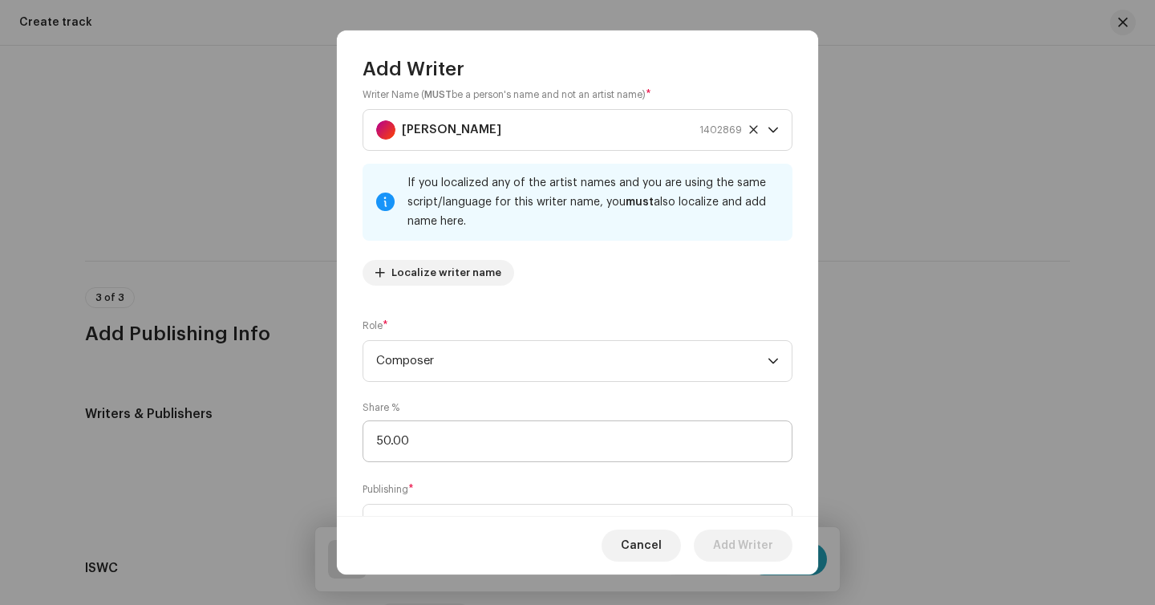
scroll to position [50, 0]
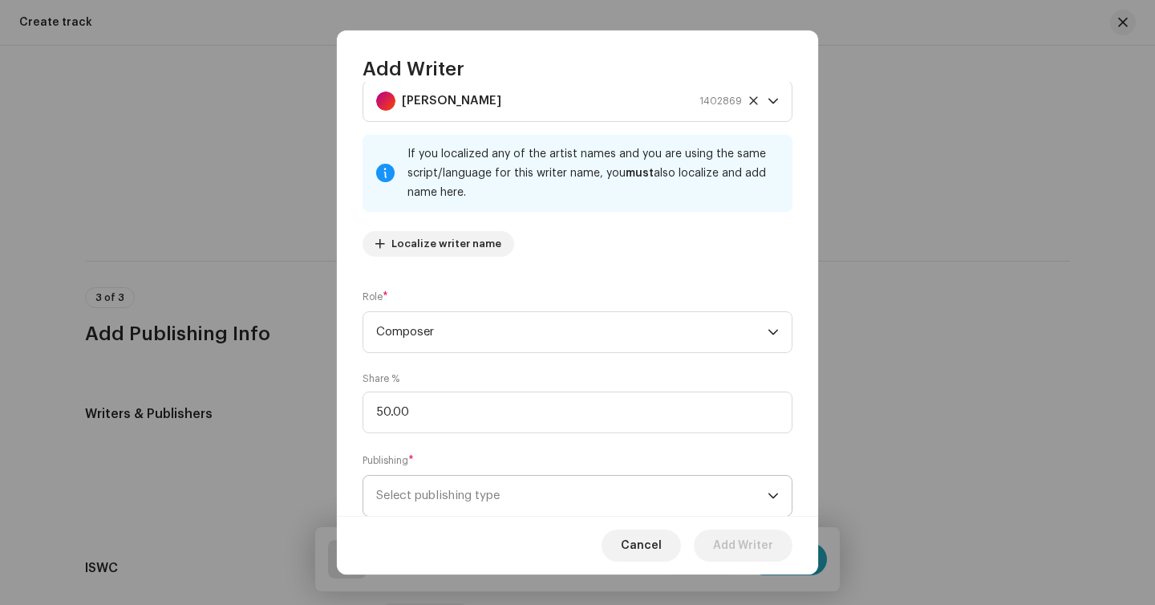
click at [442, 497] on span "Select publishing type" at bounding box center [571, 496] width 391 height 40
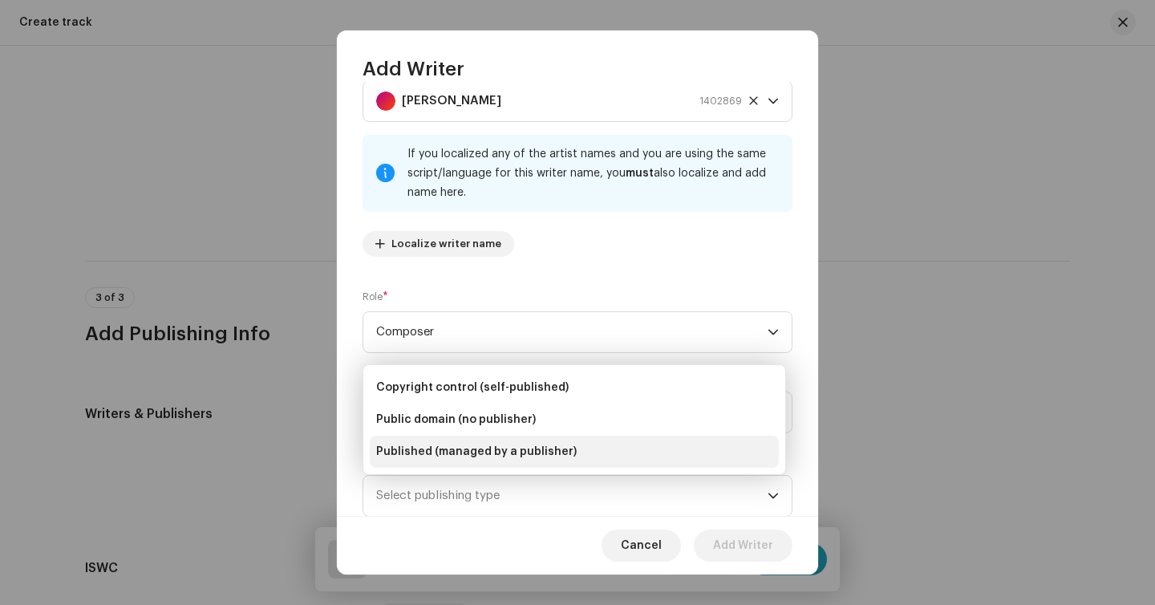
click at [452, 452] on span "Published (managed by a publisher)" at bounding box center [476, 452] width 201 height 16
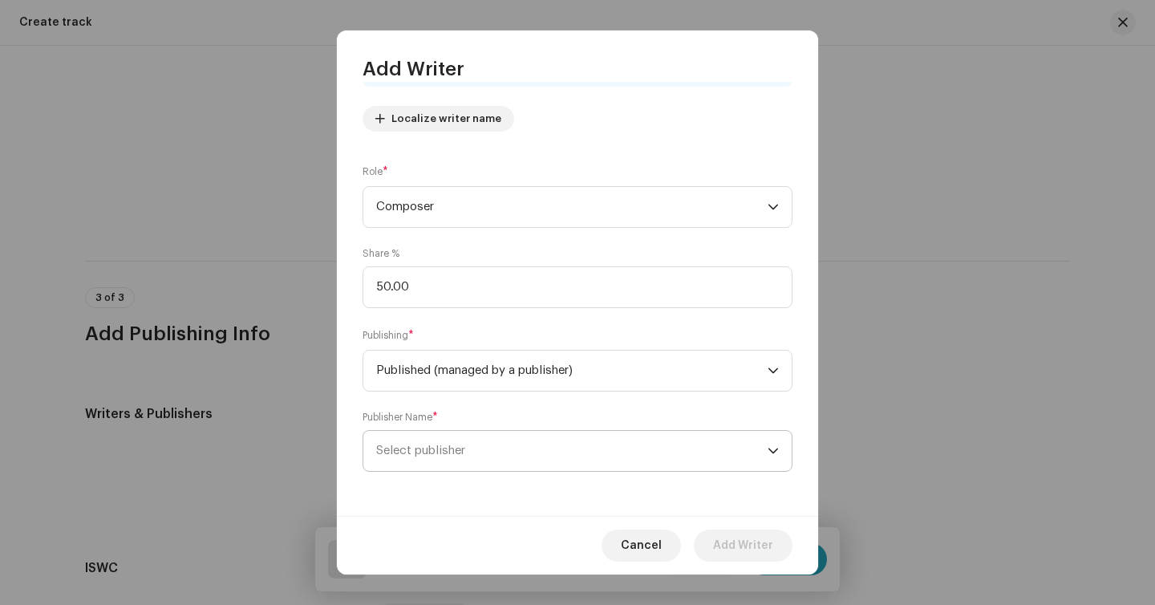
click at [452, 452] on span "Select publisher" at bounding box center [420, 450] width 89 height 12
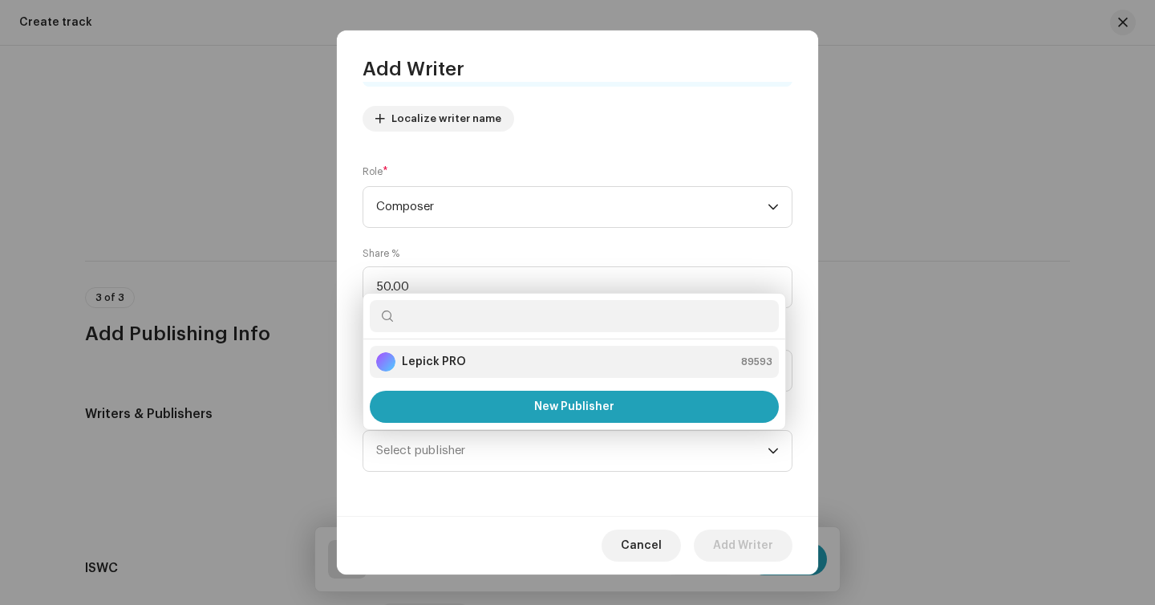
click at [488, 373] on li "Lepick PRO 89593" at bounding box center [574, 362] width 409 height 32
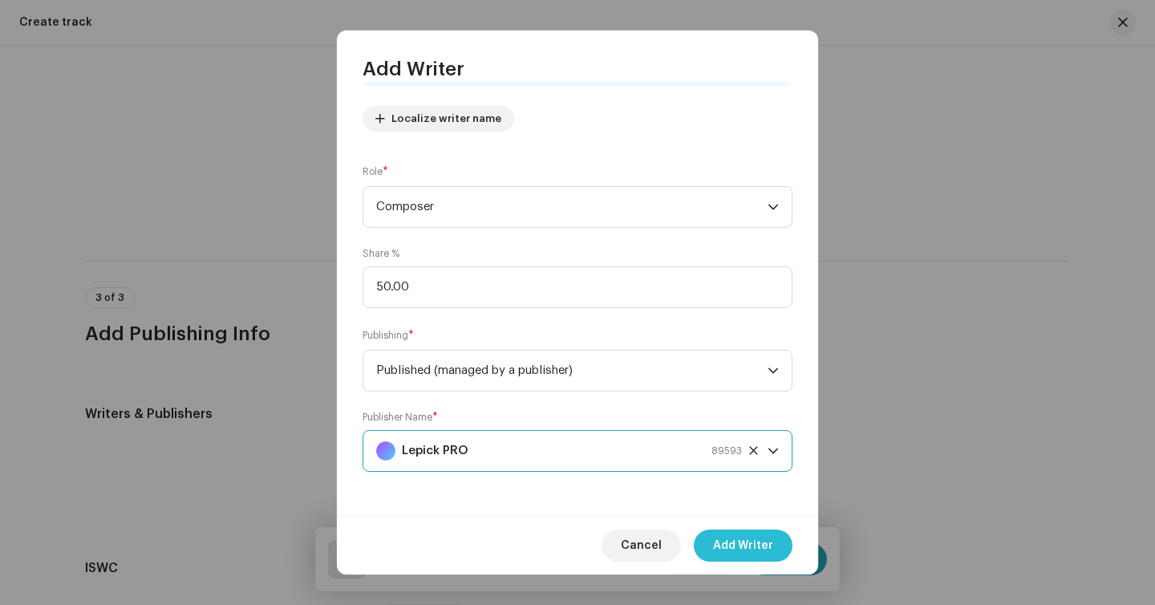
click at [727, 546] on span "Add Writer" at bounding box center [743, 545] width 60 height 32
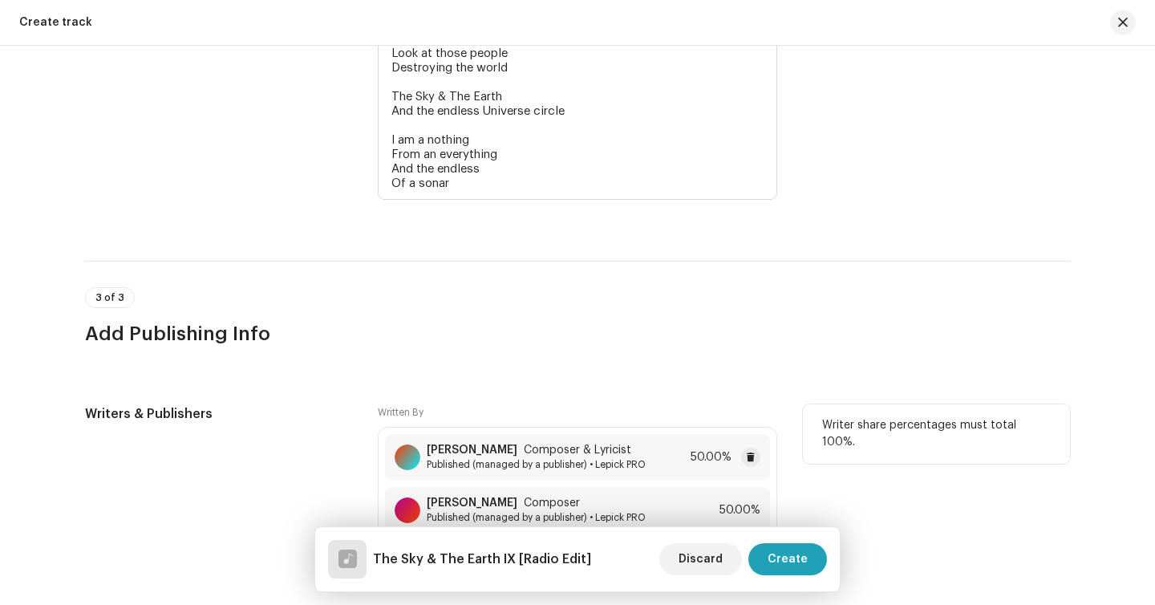
scroll to position [3236, 0]
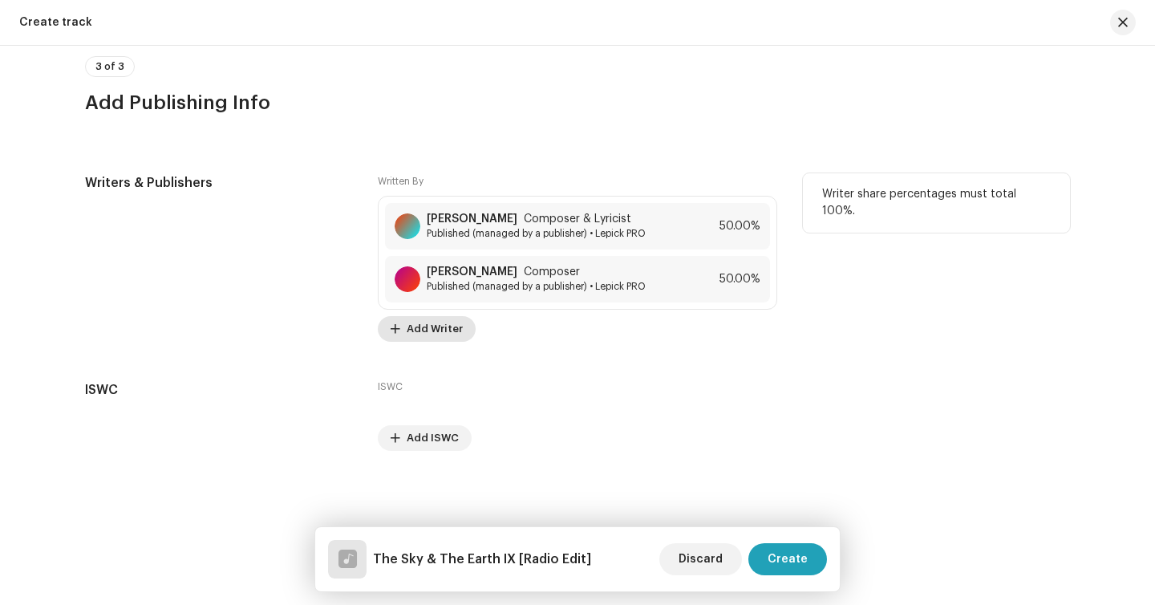
click at [416, 323] on span "Add Writer" at bounding box center [435, 329] width 56 height 32
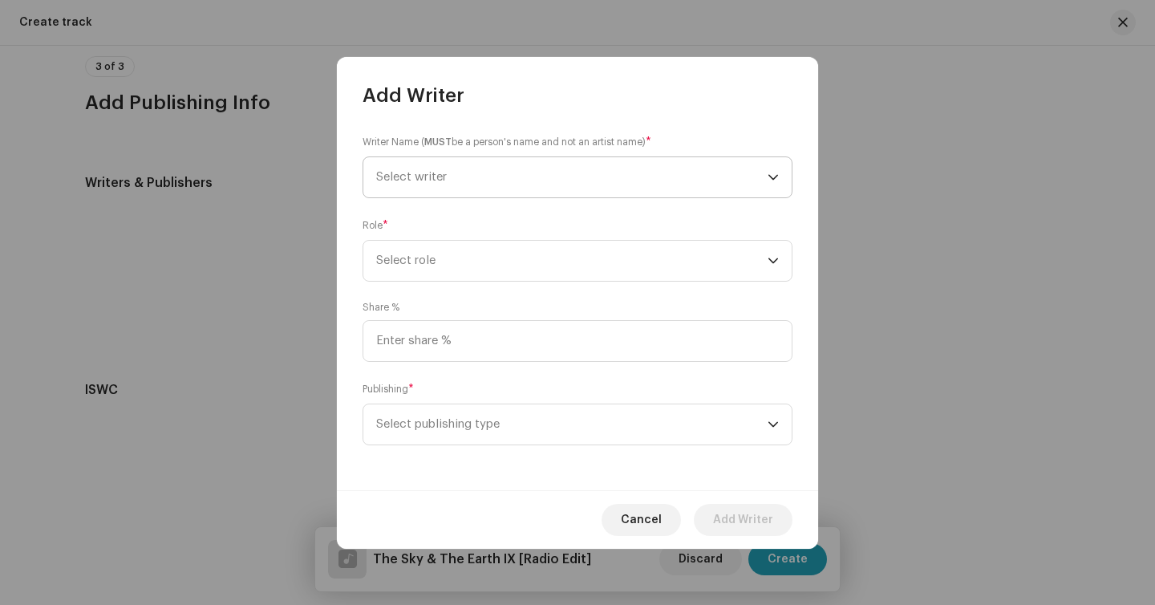
click at [446, 193] on span "Select writer" at bounding box center [571, 177] width 391 height 40
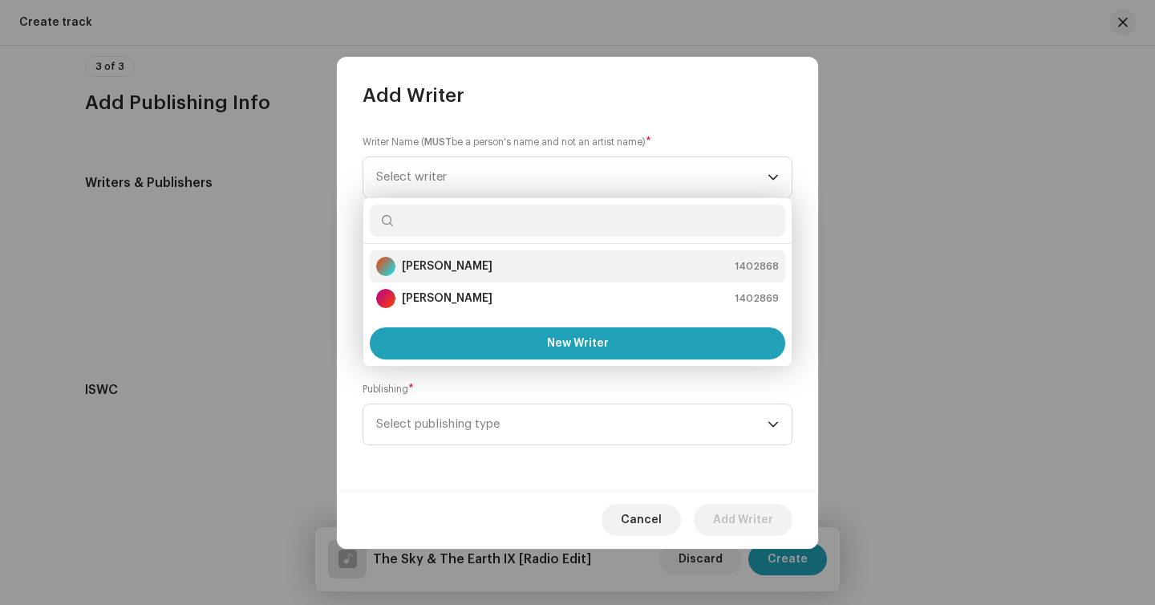
click at [455, 277] on li "Julian Lepick 1402868" at bounding box center [577, 266] width 415 height 32
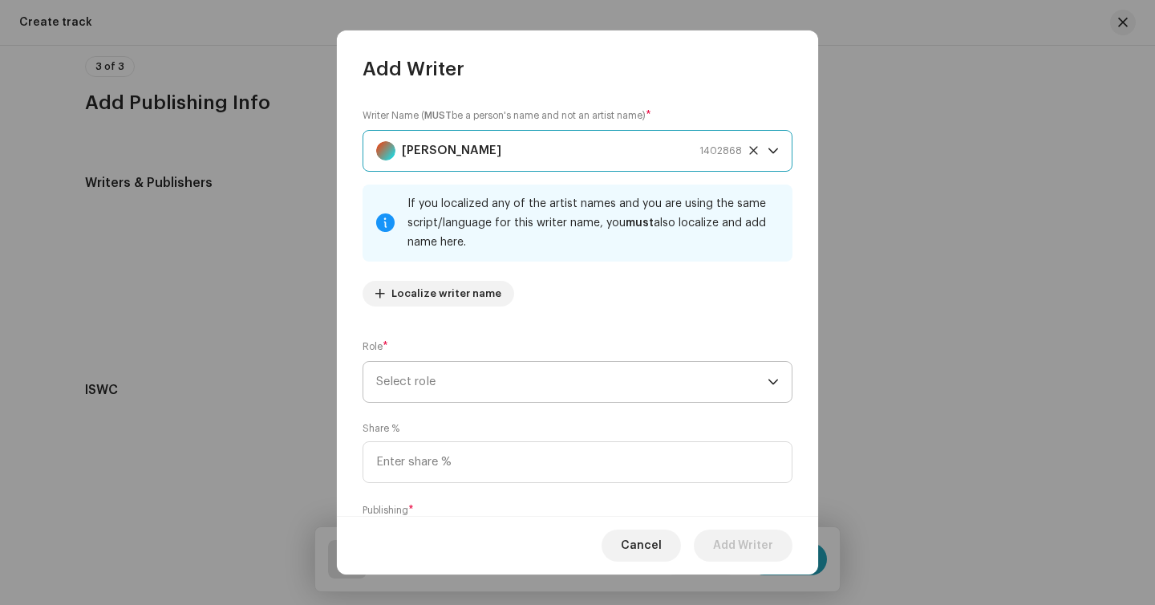
click at [407, 383] on span "Select role" at bounding box center [571, 382] width 391 height 40
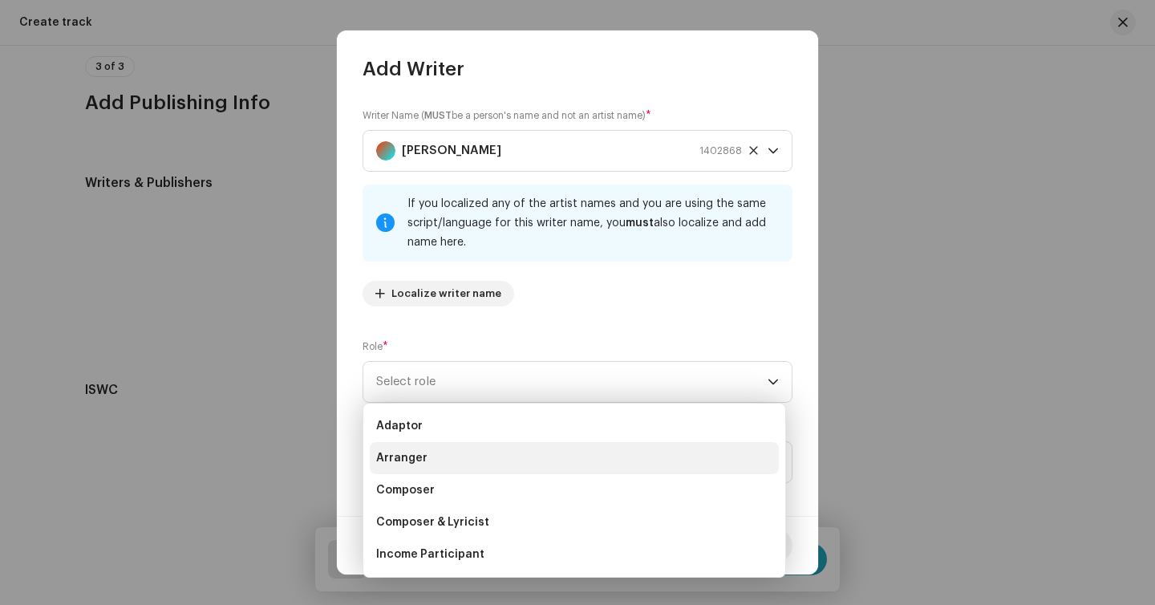
click at [412, 451] on span "Arranger" at bounding box center [401, 458] width 51 height 16
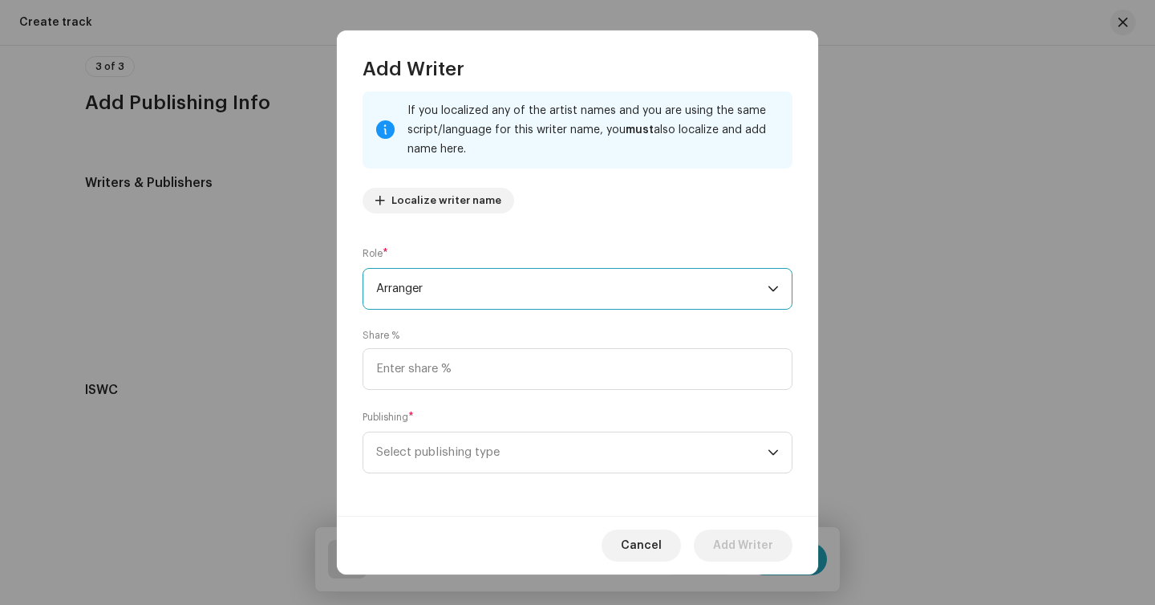
scroll to position [95, 0]
click at [456, 468] on span "Select publishing type" at bounding box center [571, 451] width 391 height 40
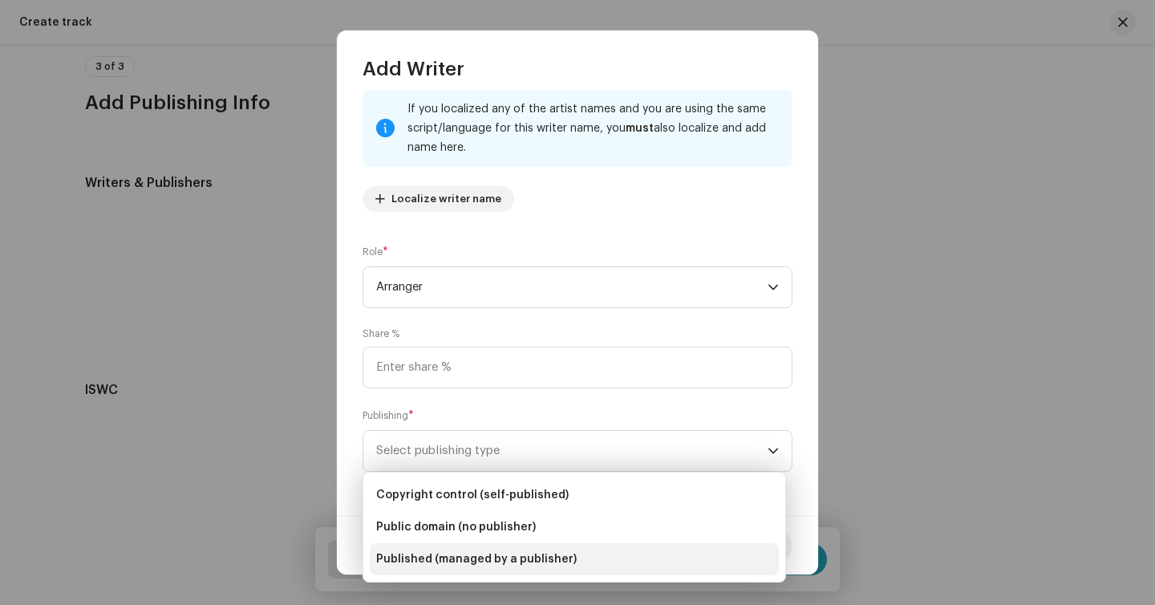
click at [456, 563] on span "Published (managed by a publisher)" at bounding box center [476, 559] width 201 height 16
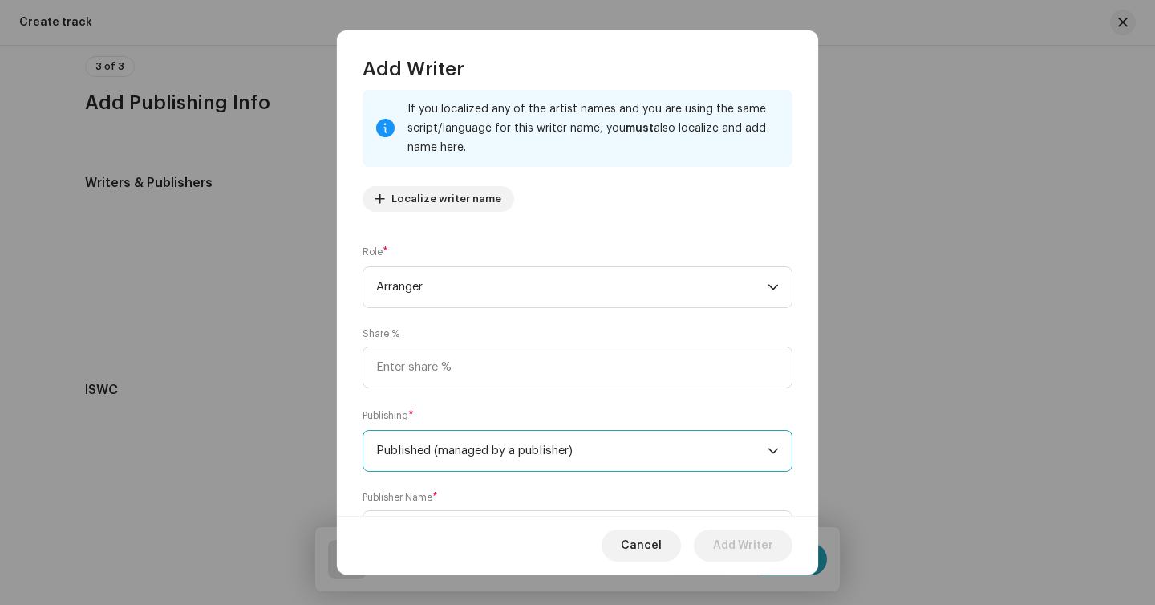
scroll to position [176, 0]
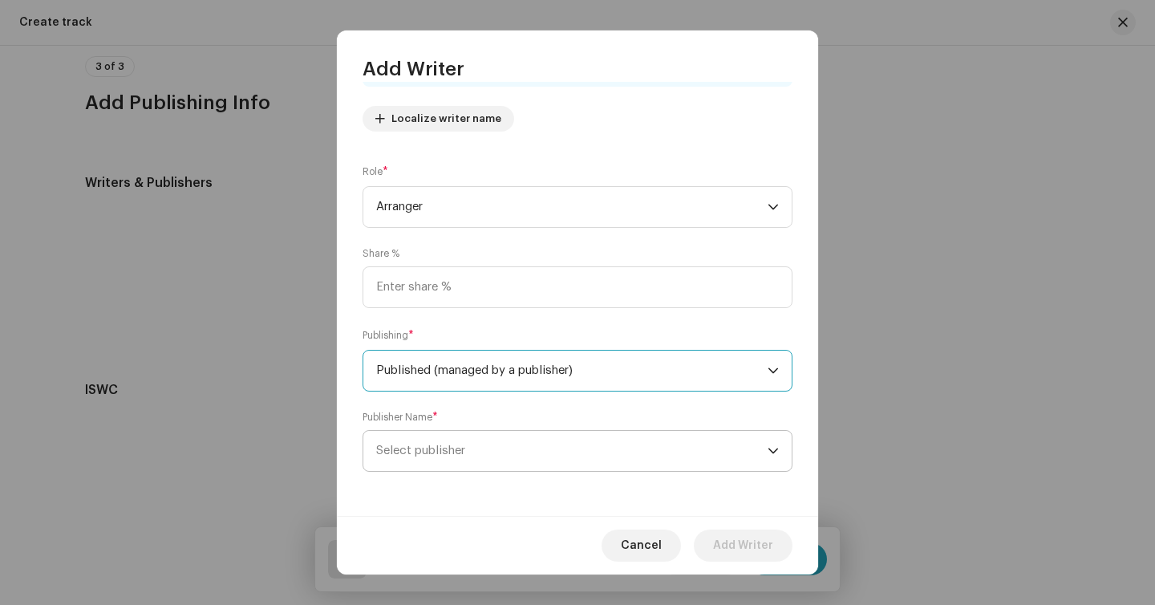
click at [501, 437] on span "Select publisher" at bounding box center [571, 451] width 391 height 40
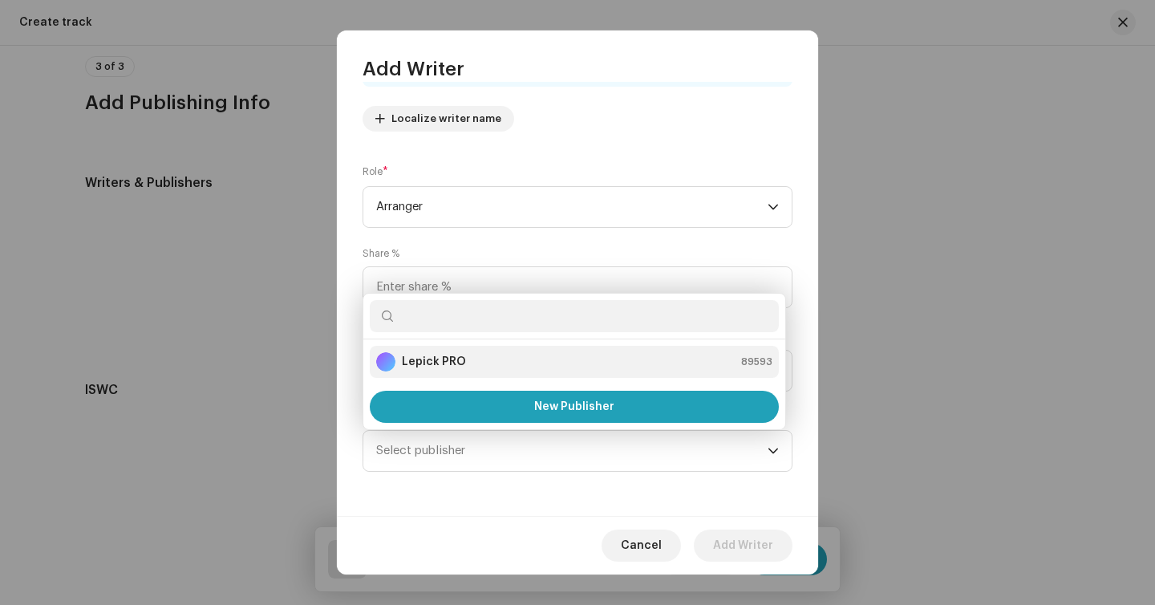
click at [488, 365] on div "Lepick PRO 89593" at bounding box center [574, 361] width 396 height 19
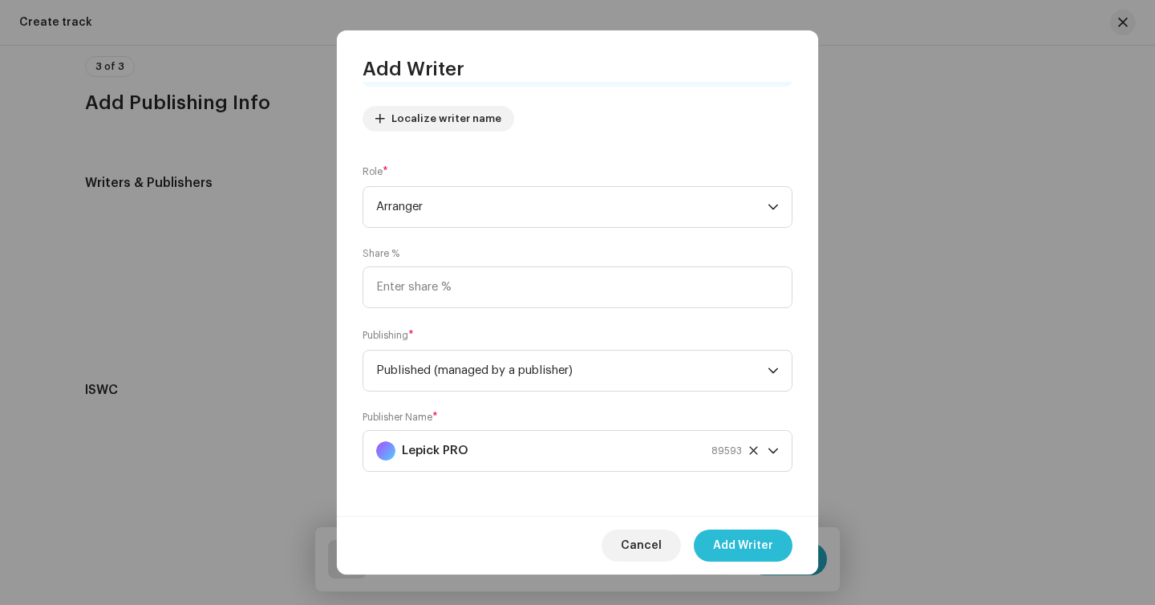
click at [741, 530] on span "Add Writer" at bounding box center [743, 545] width 60 height 32
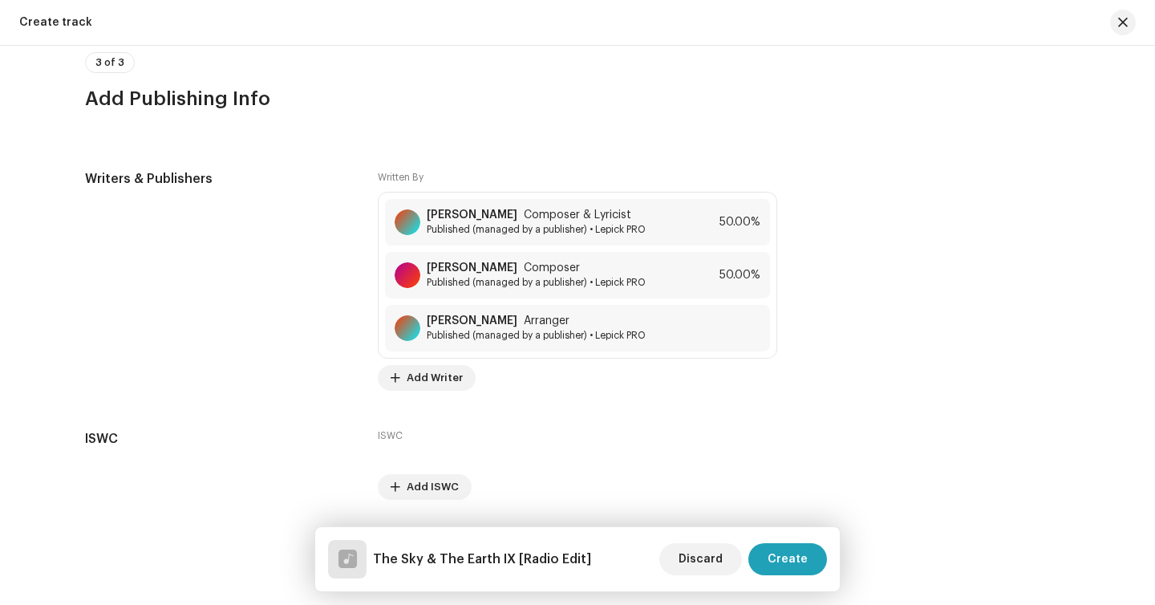
click at [429, 379] on span "Add Writer" at bounding box center [435, 378] width 56 height 32
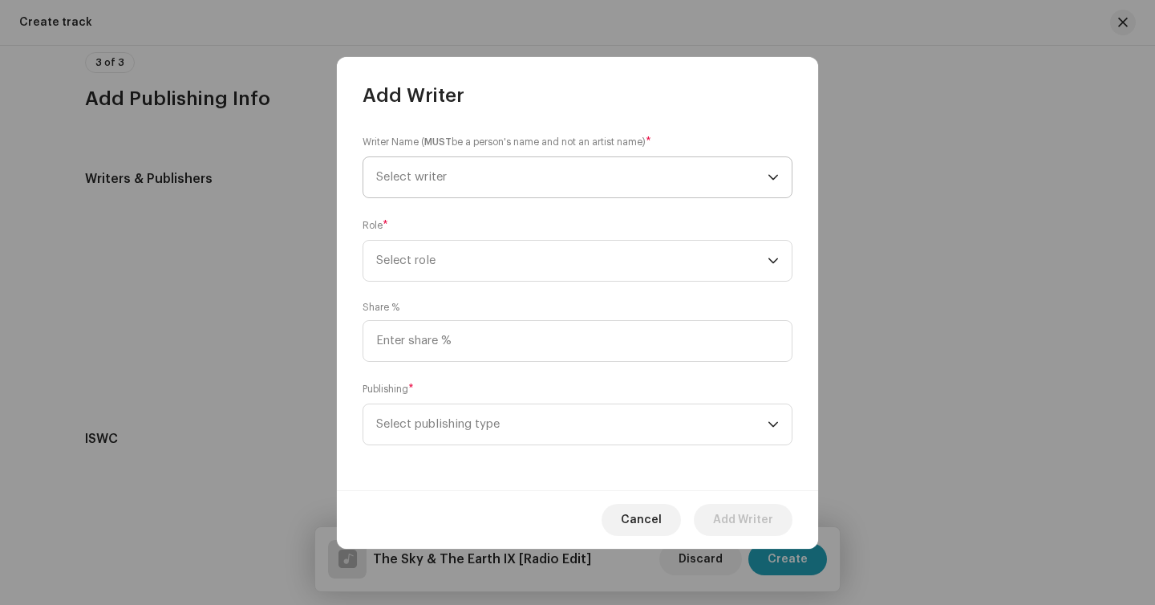
click at [441, 196] on span "Select writer" at bounding box center [571, 177] width 391 height 40
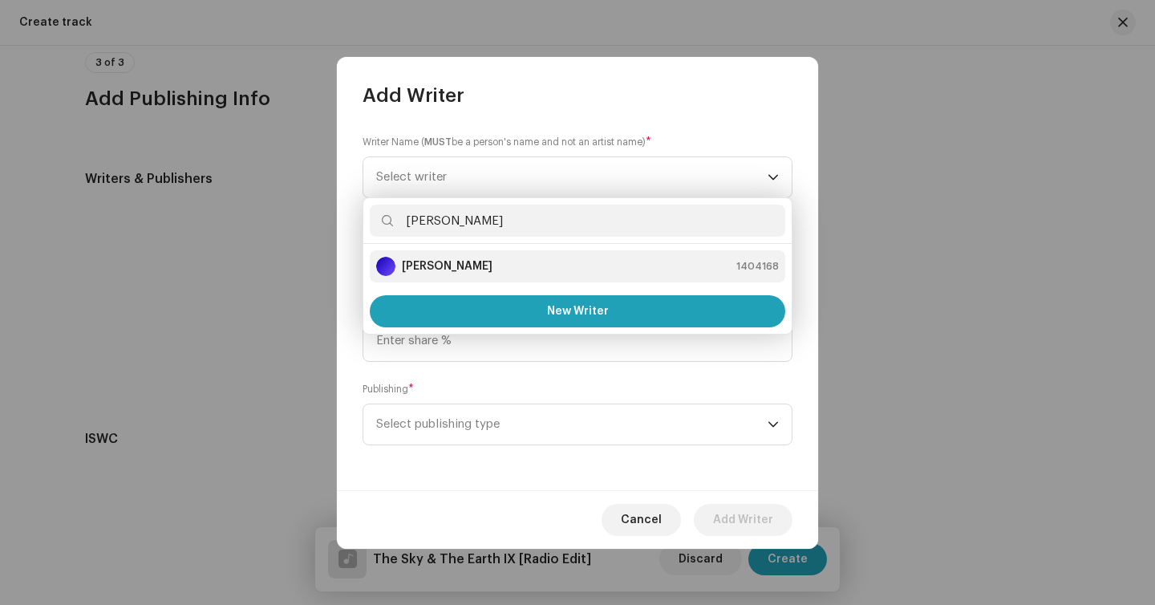
type input "Daniel"
click at [456, 261] on strong "Daniel Kowalski" at bounding box center [447, 266] width 91 height 16
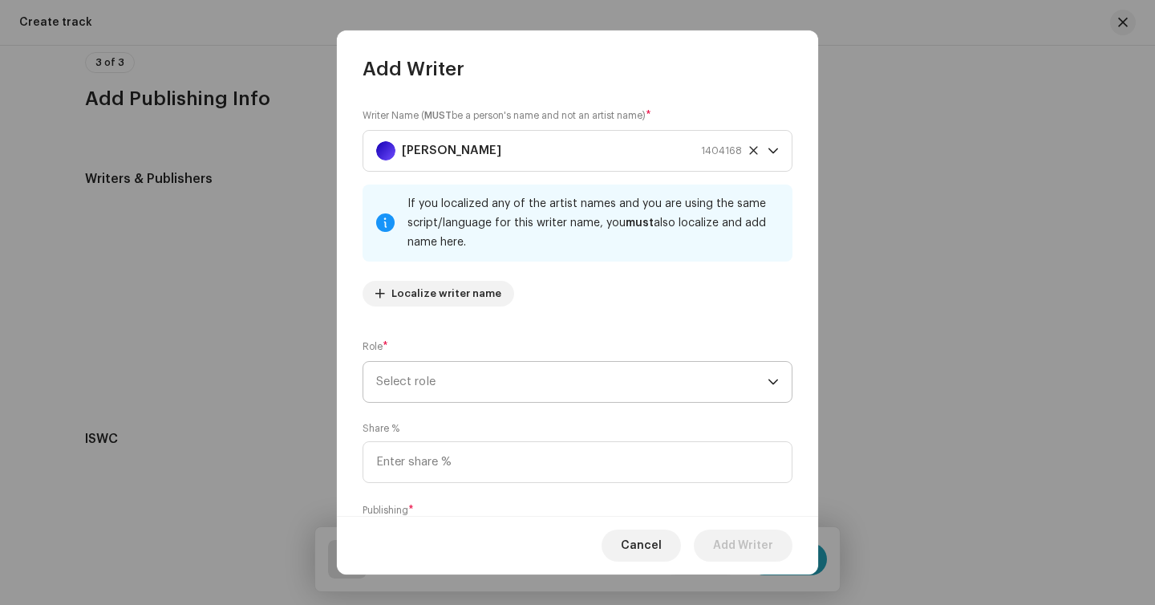
click at [484, 373] on span "Select role" at bounding box center [571, 382] width 391 height 40
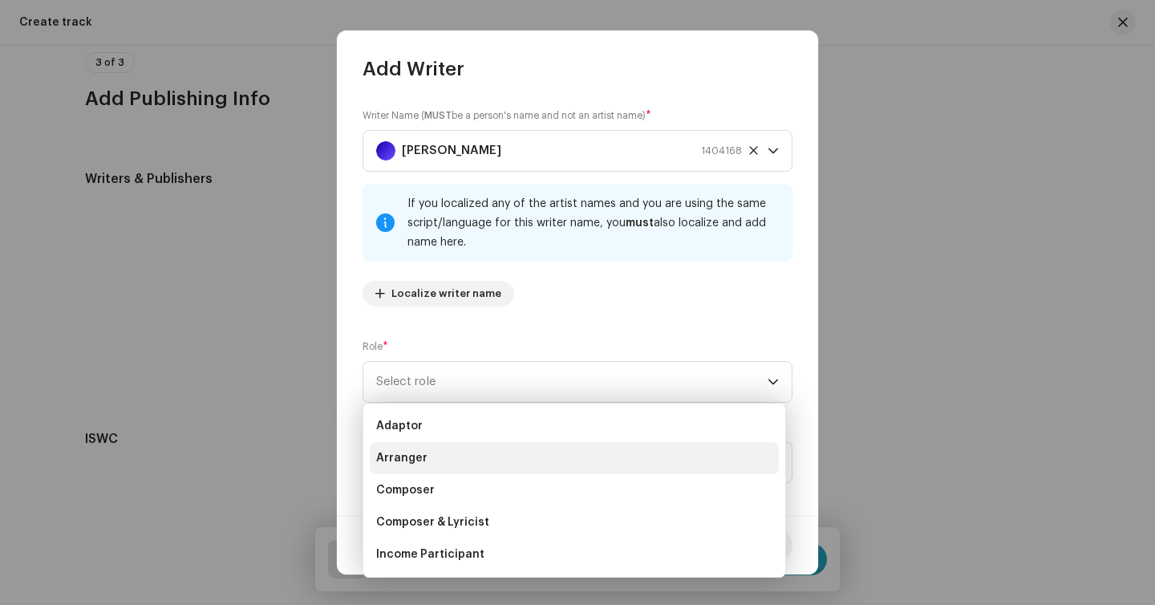
click at [460, 471] on li "Arranger" at bounding box center [574, 458] width 409 height 32
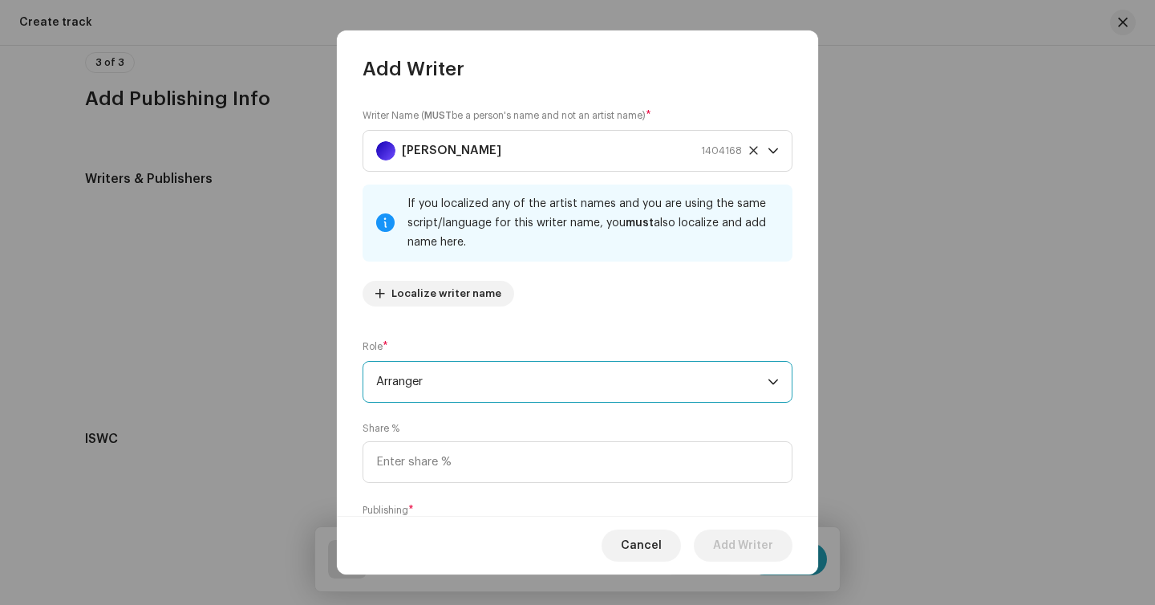
scroll to position [95, 0]
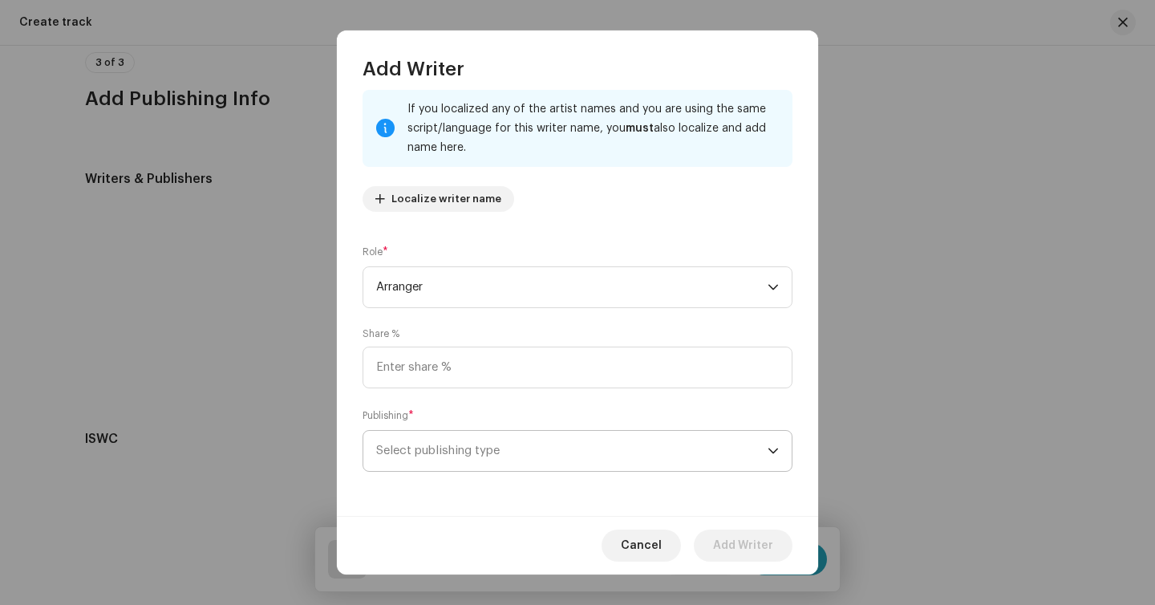
click at [460, 466] on span "Select publishing type" at bounding box center [571, 451] width 391 height 40
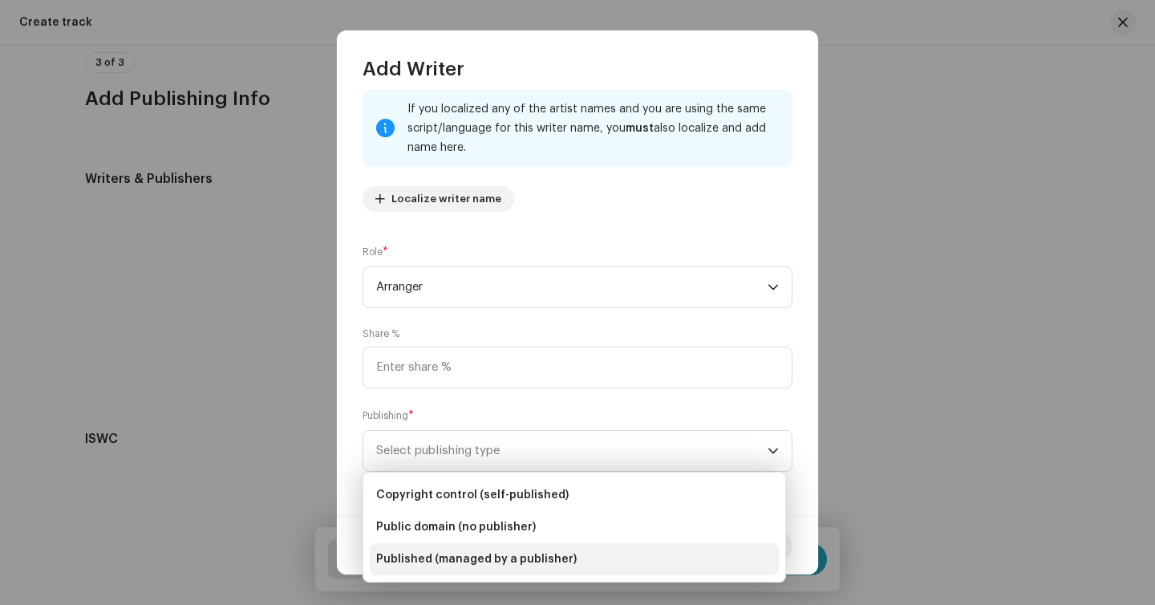
click at [468, 561] on span "Published (managed by a publisher)" at bounding box center [476, 559] width 201 height 16
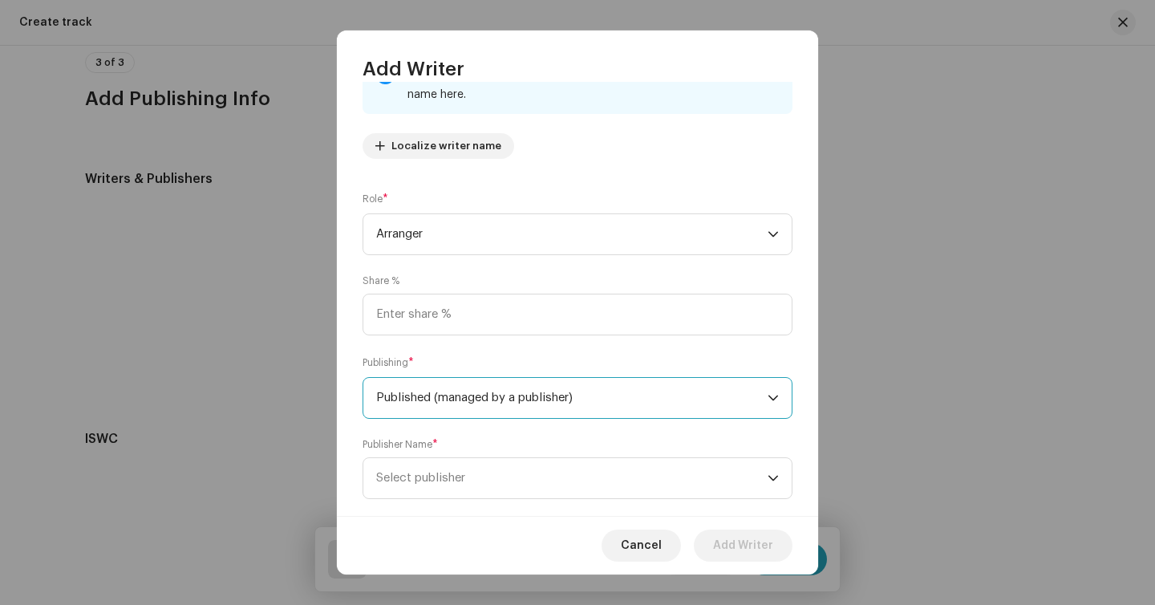
scroll to position [174, 0]
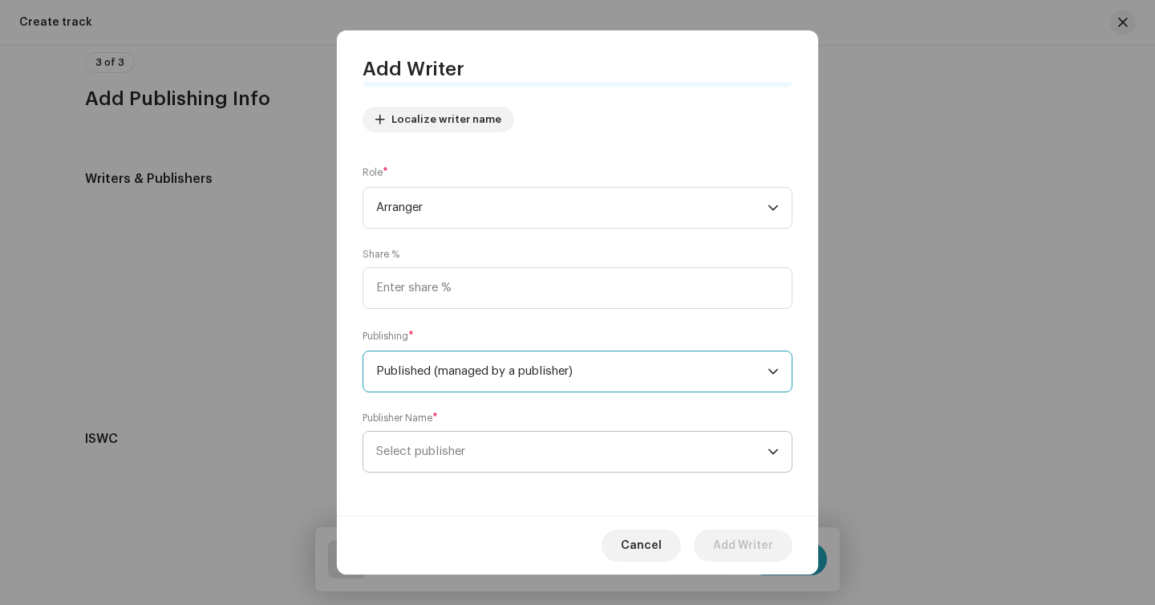
click at [506, 456] on span "Select publisher" at bounding box center [571, 452] width 391 height 40
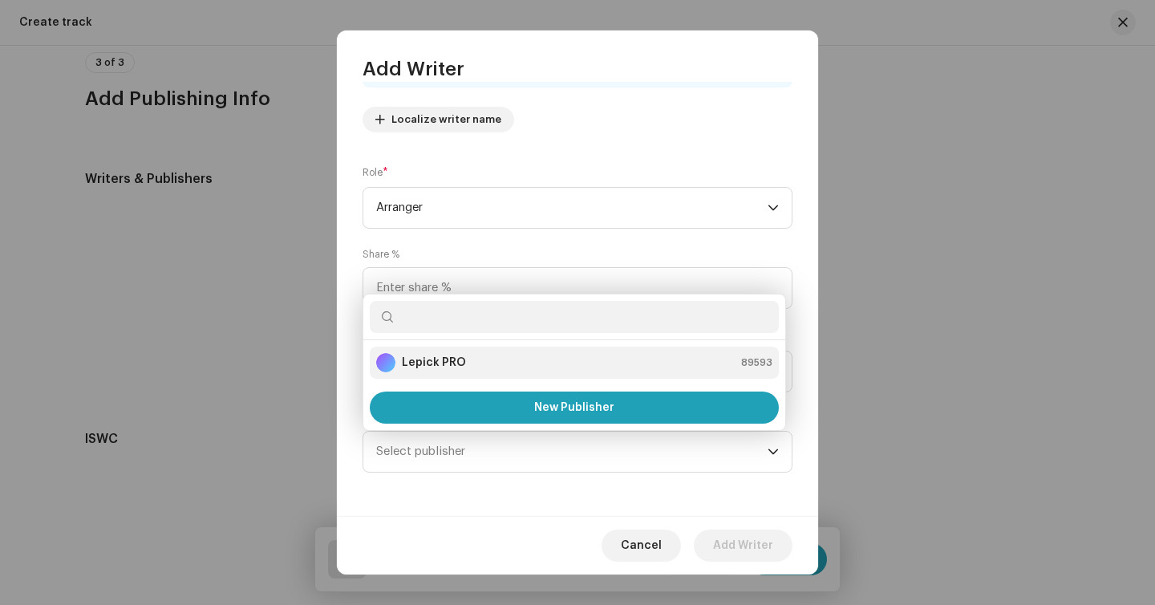
click at [474, 352] on li "Lepick PRO 89593" at bounding box center [574, 363] width 409 height 32
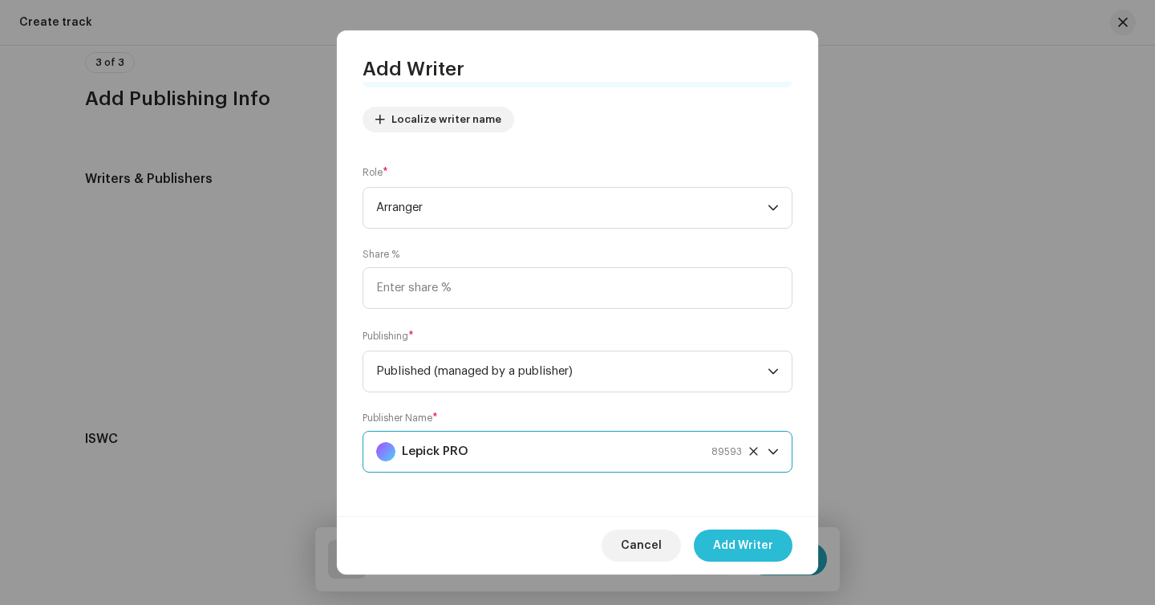
click at [744, 535] on span "Add Writer" at bounding box center [743, 545] width 60 height 32
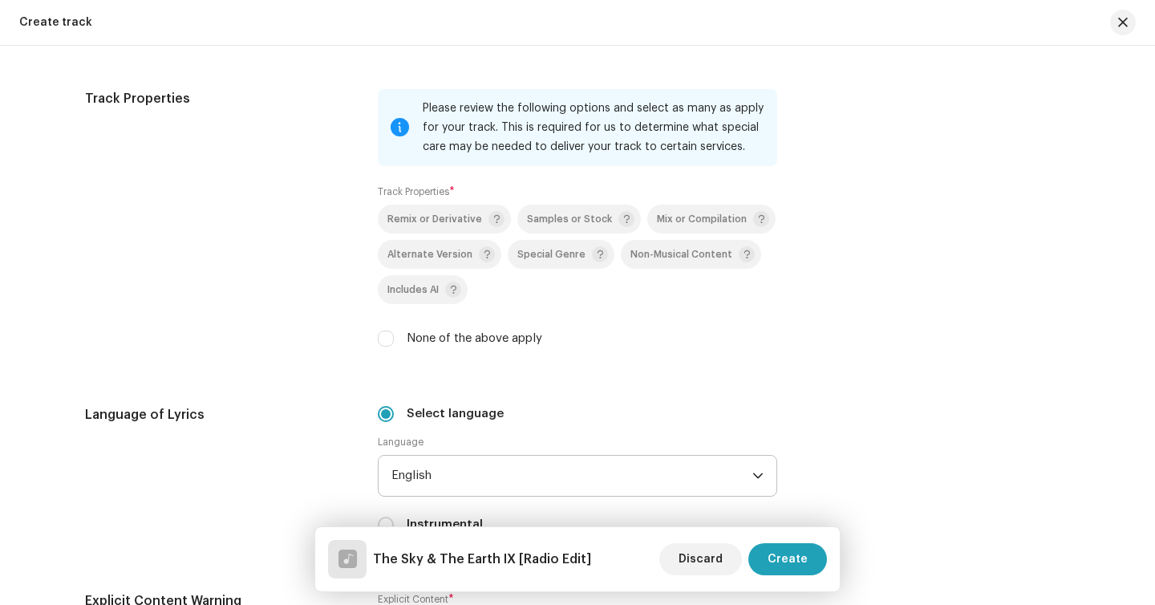
scroll to position [2123, 0]
click at [521, 345] on label "None of the above apply" at bounding box center [475, 339] width 136 height 18
click at [394, 345] on input "None of the above apply" at bounding box center [386, 338] width 16 height 16
checkbox input "true"
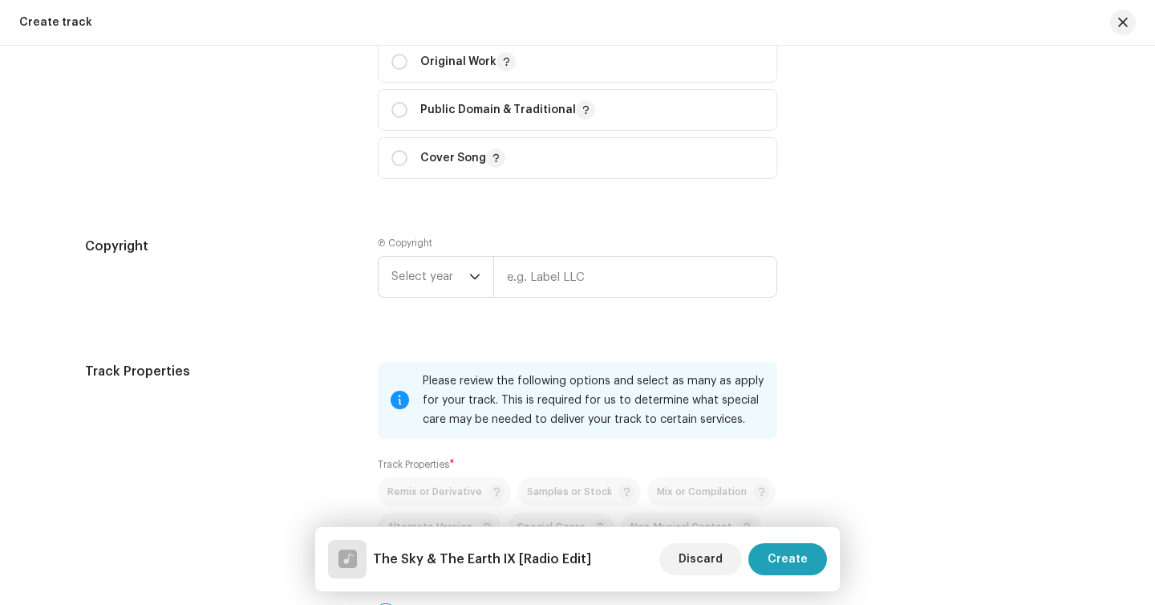
scroll to position [1724, 0]
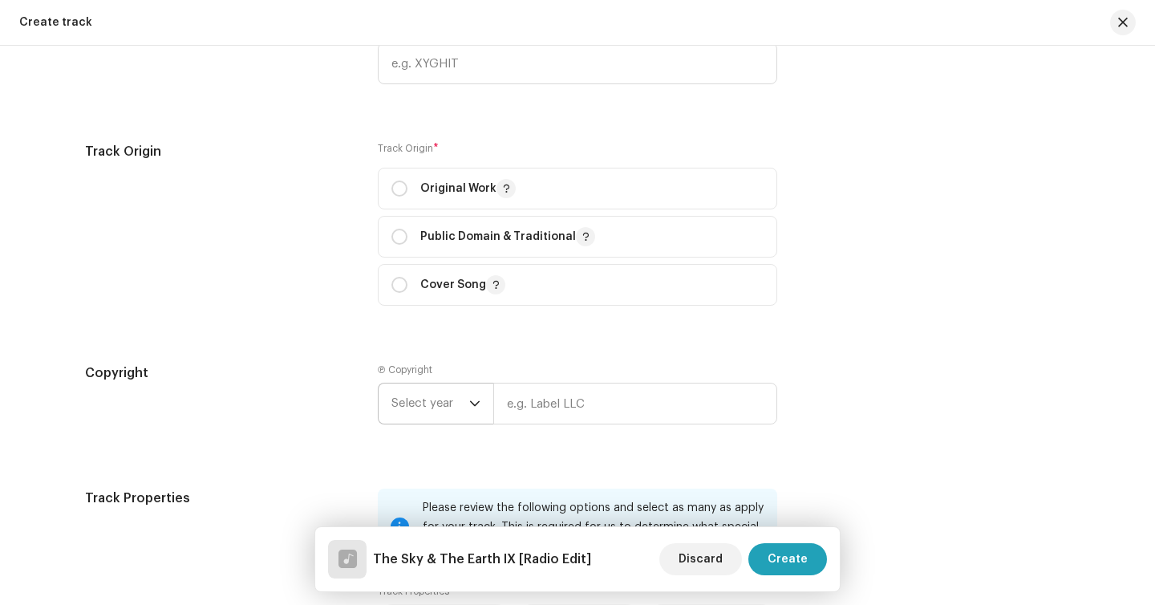
click at [464, 417] on span "Select year" at bounding box center [430, 403] width 78 height 40
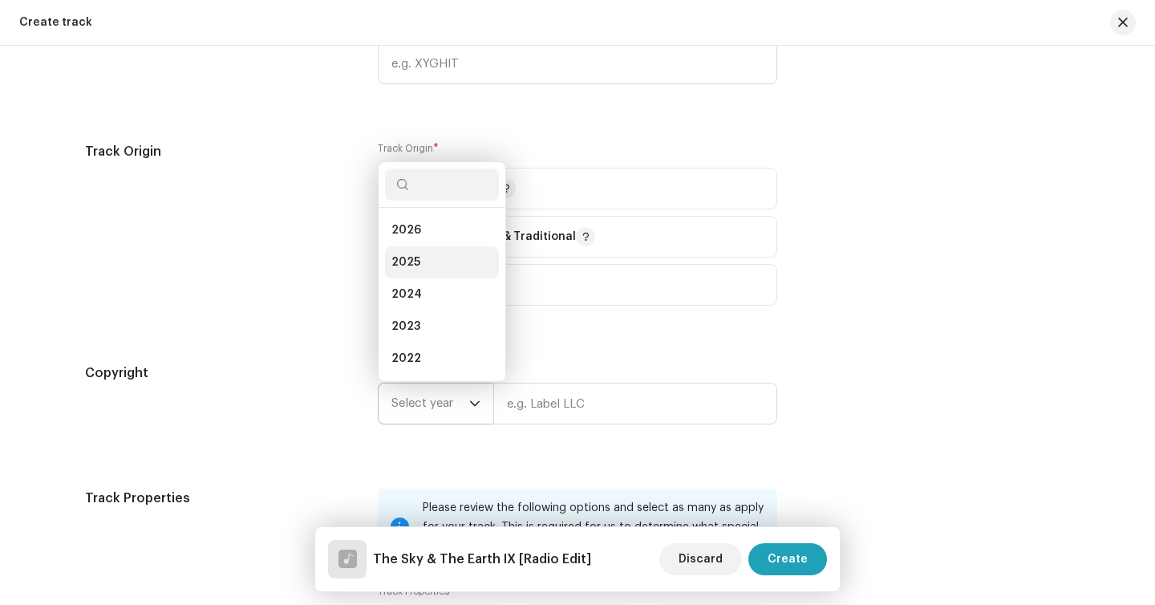
click at [418, 257] on li "2025" at bounding box center [442, 262] width 114 height 32
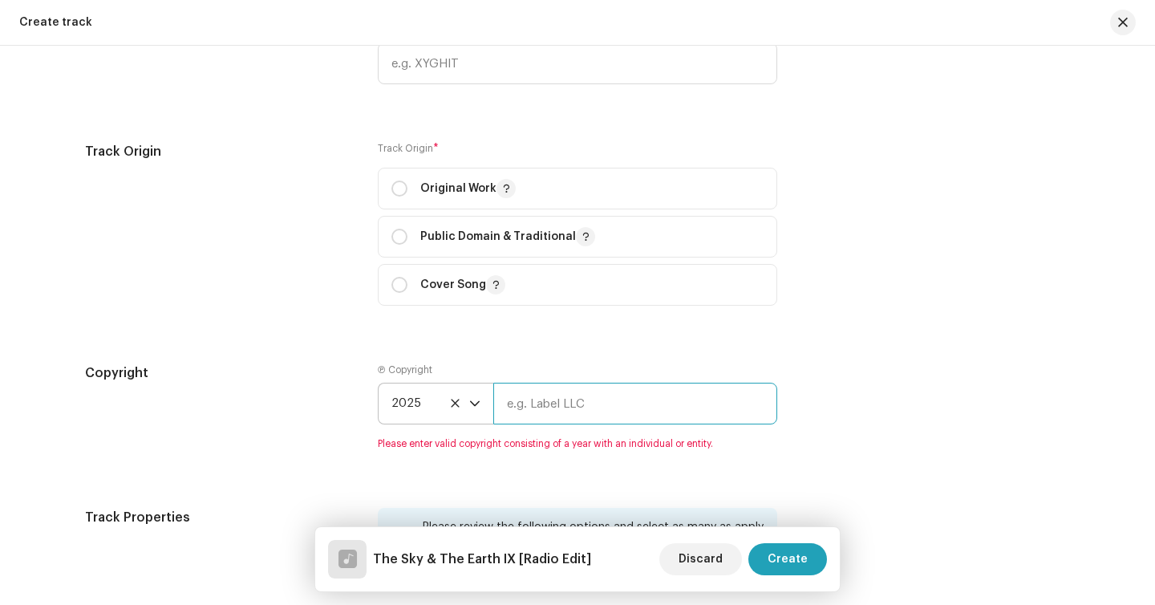
click at [564, 400] on input "text" at bounding box center [635, 404] width 284 height 42
type input "Lepick / [PERSON_NAME]"
click at [410, 189] on div "Original Work" at bounding box center [453, 188] width 124 height 19
radio input "true"
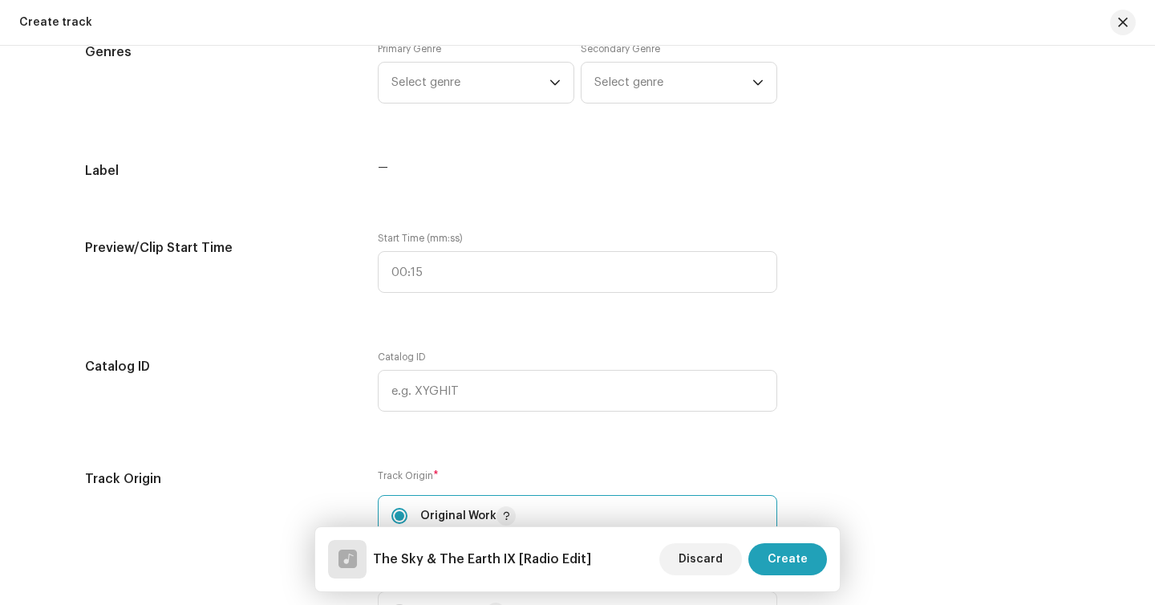
scroll to position [1364, 0]
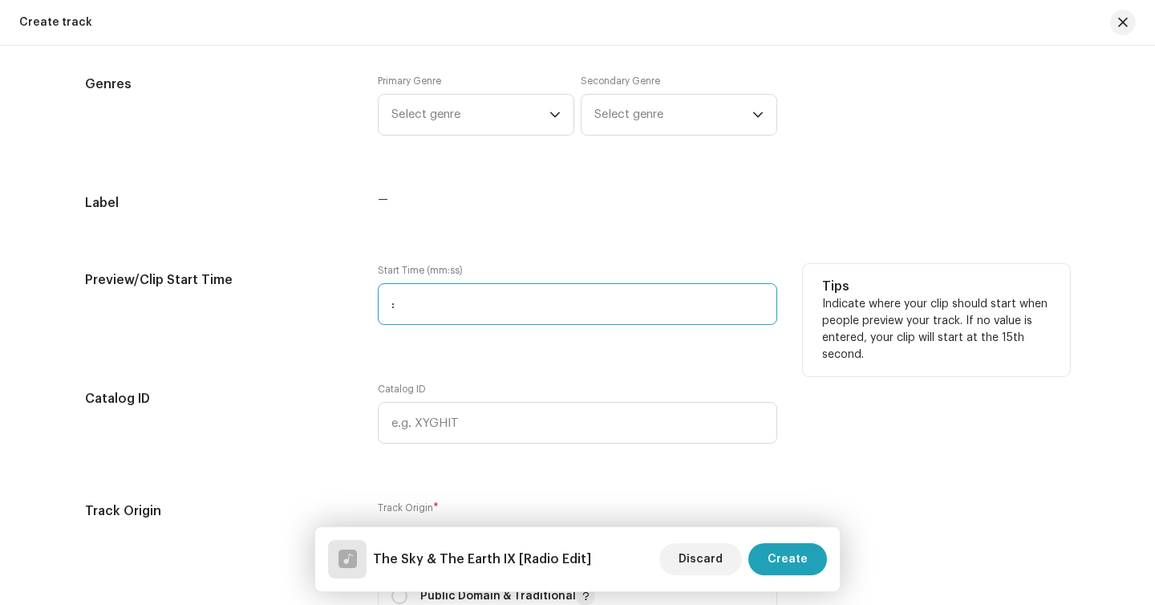
click at [432, 306] on input ":" at bounding box center [577, 304] width 399 height 42
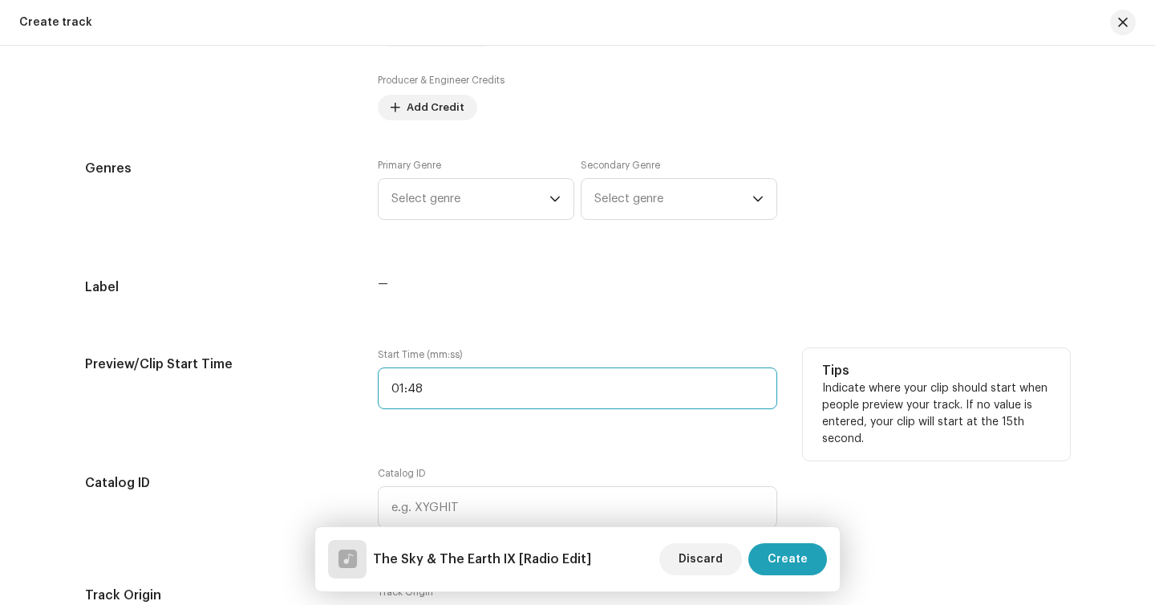
scroll to position [1281, 0]
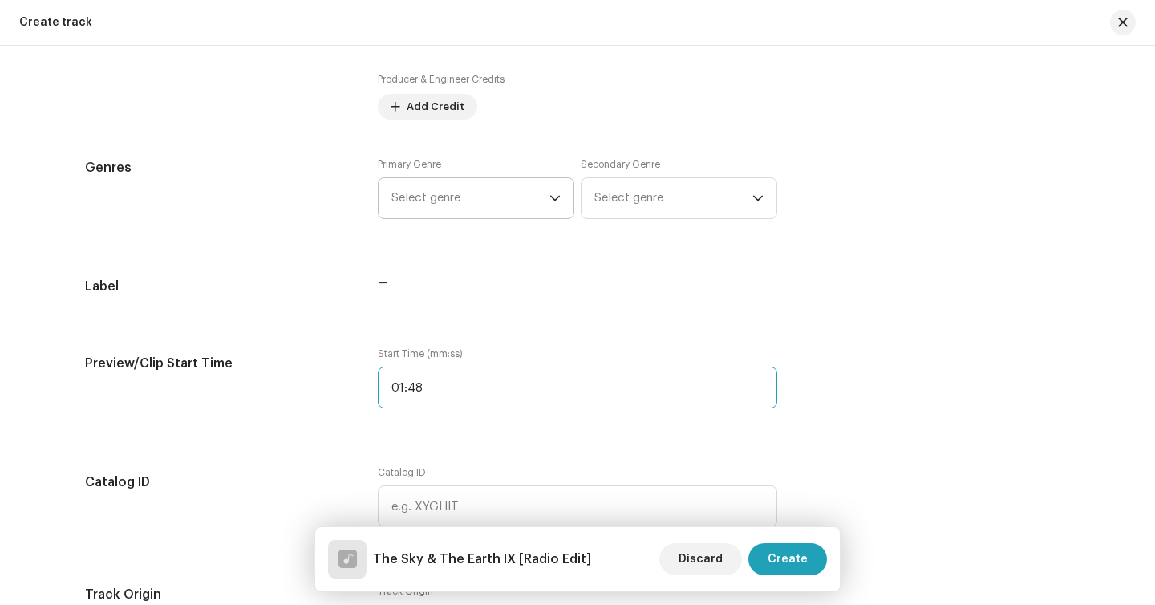
type input "01:48"
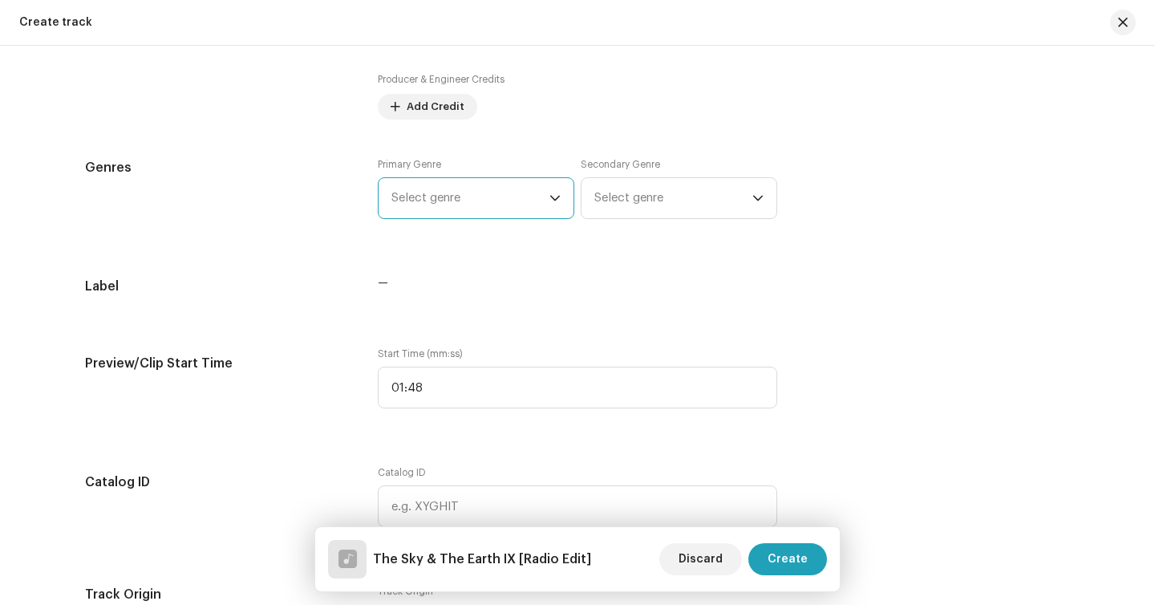
click at [434, 188] on span "Select genre" at bounding box center [470, 198] width 158 height 40
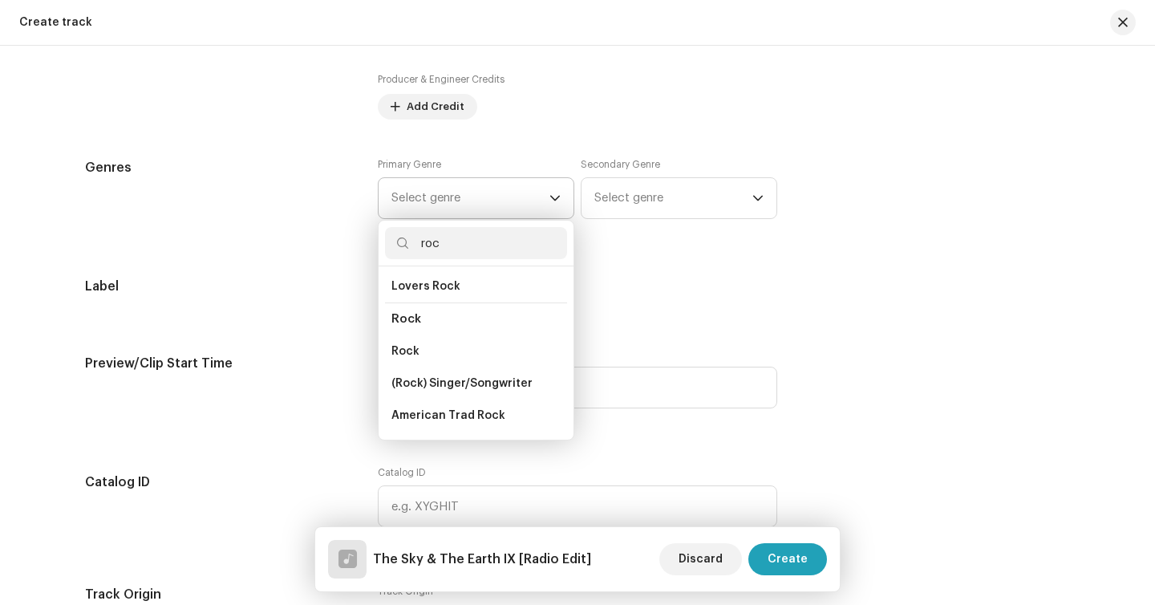
scroll to position [598, 0]
type input "roc"
click at [433, 336] on li "Rock" at bounding box center [476, 352] width 182 height 32
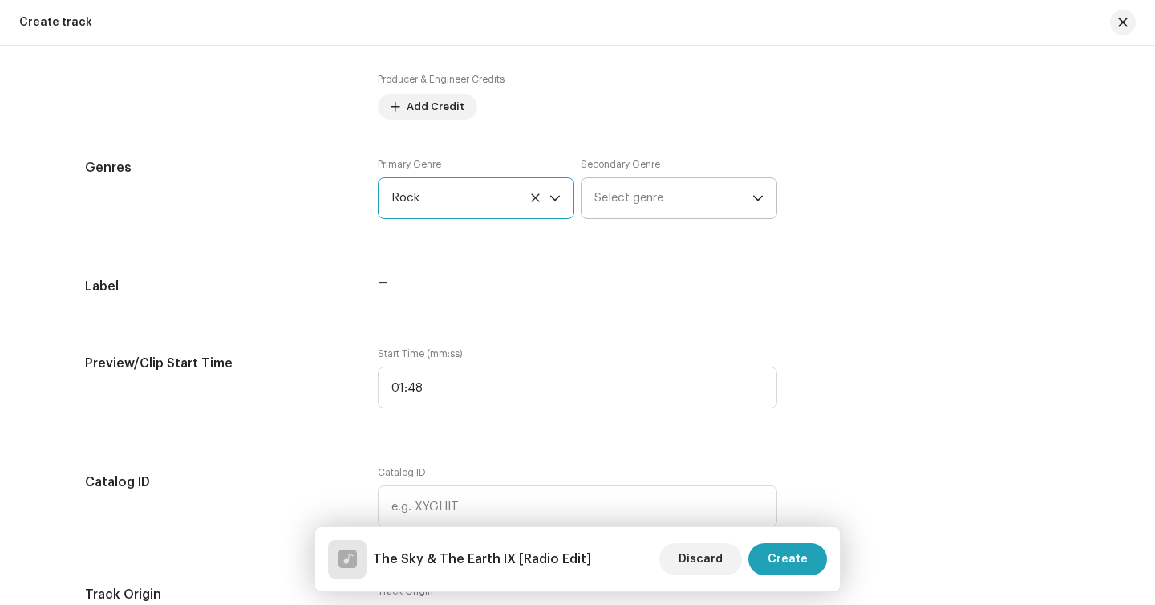
click at [670, 182] on span "Select genre" at bounding box center [673, 198] width 158 height 40
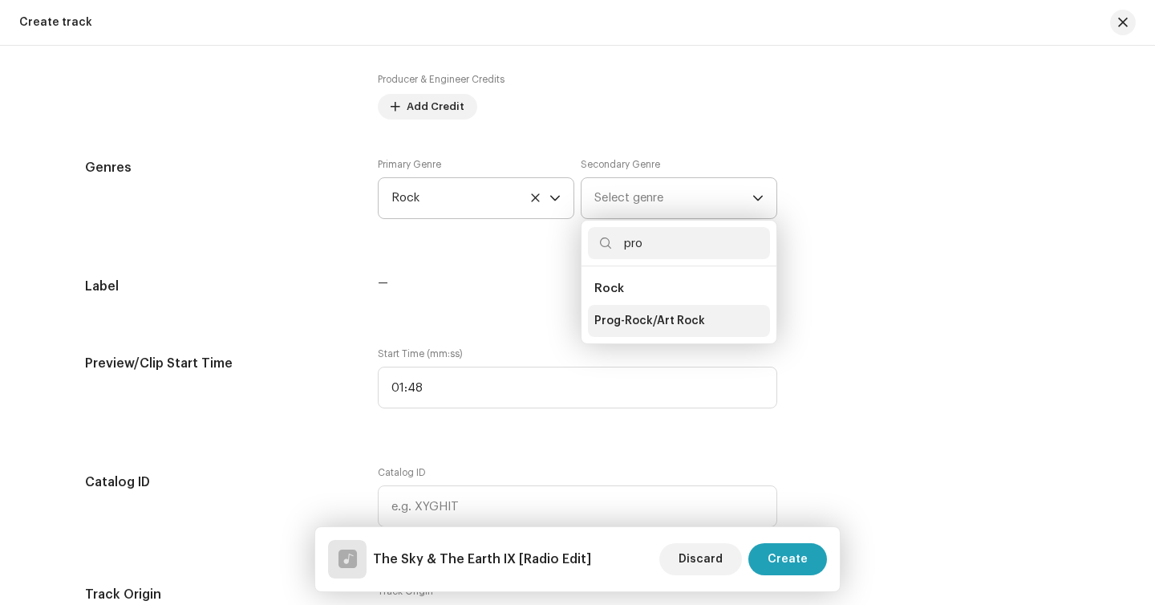
type input "pro"
click at [644, 323] on span "Prog-Rock/Art Rock" at bounding box center [649, 321] width 111 height 16
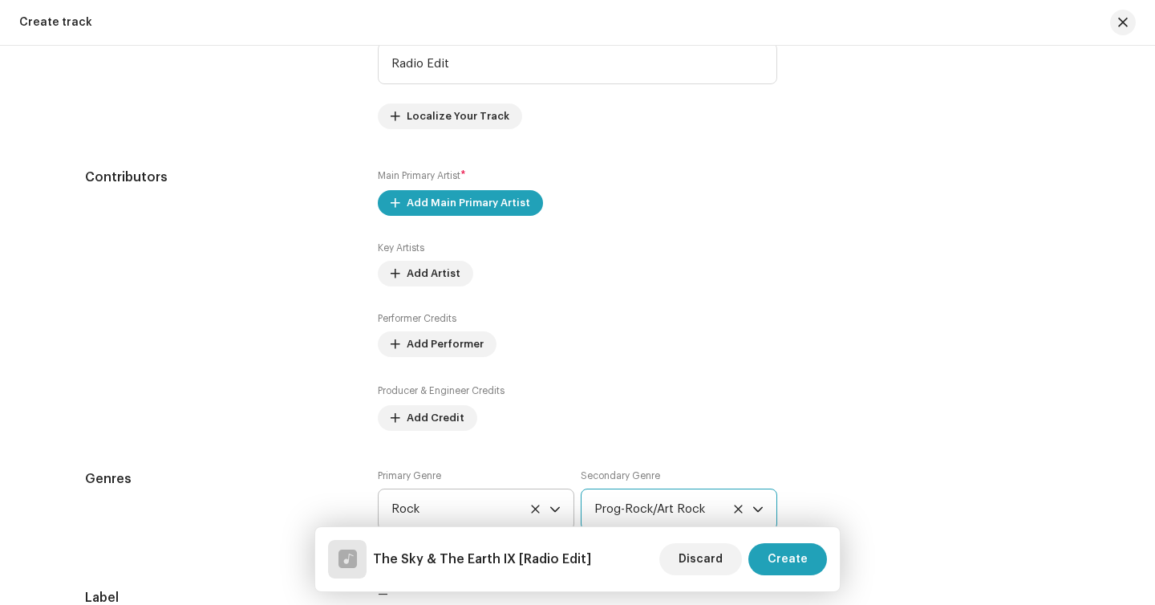
scroll to position [969, 0]
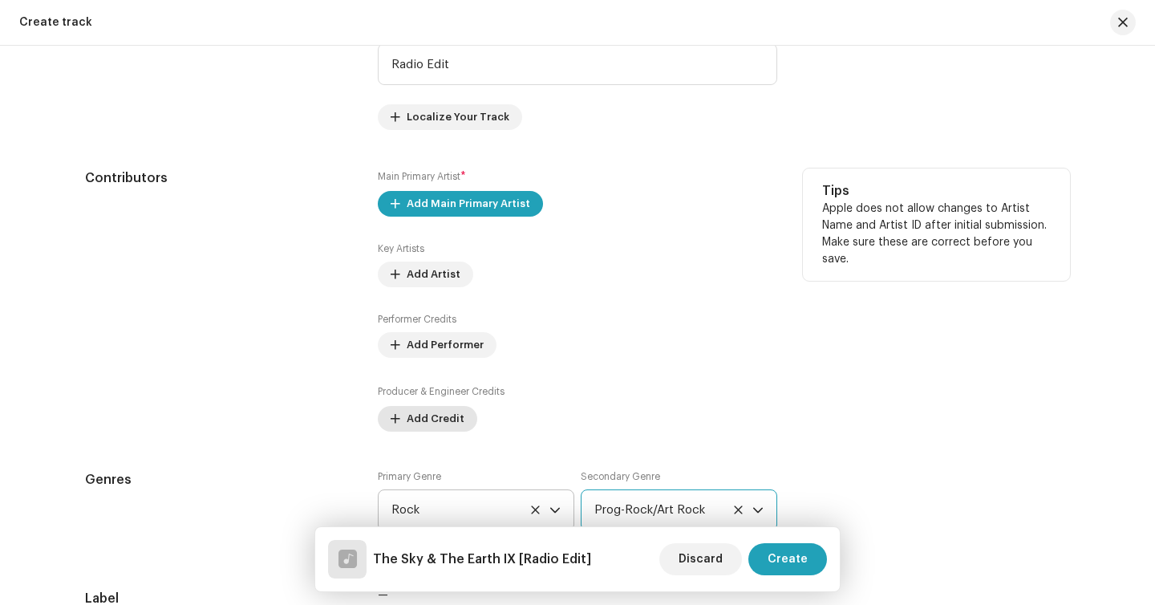
click at [447, 419] on span "Add Credit" at bounding box center [436, 419] width 58 height 32
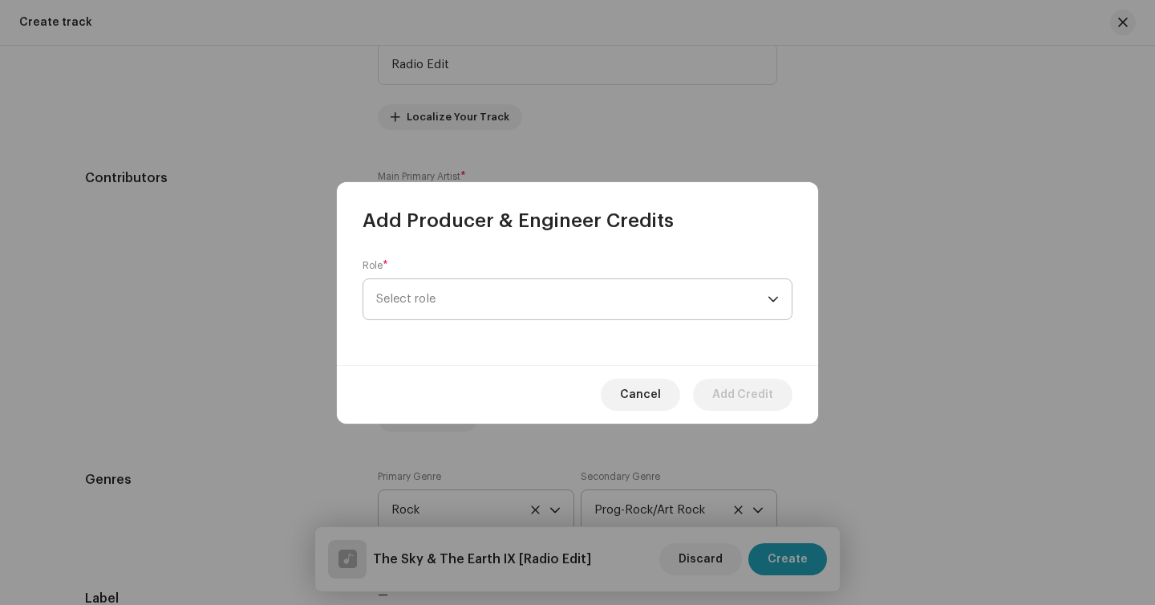
click at [479, 286] on span "Select role" at bounding box center [571, 299] width 391 height 40
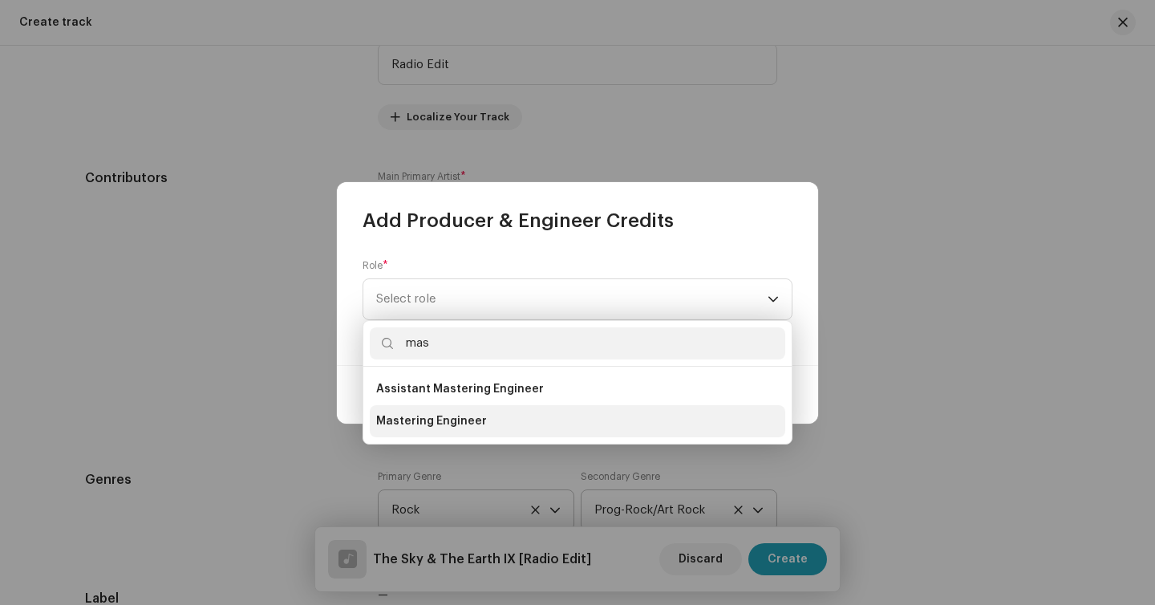
type input "mas"
click at [459, 410] on li "Mastering Engineer" at bounding box center [577, 421] width 415 height 32
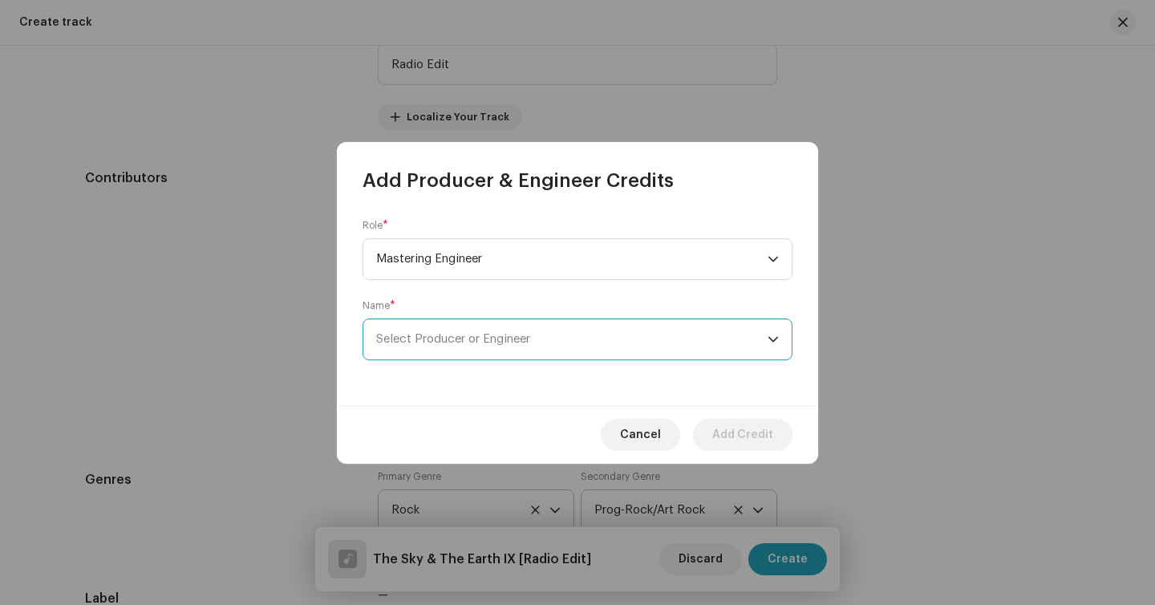
click at [462, 341] on span "Select Producer or Engineer" at bounding box center [453, 339] width 154 height 12
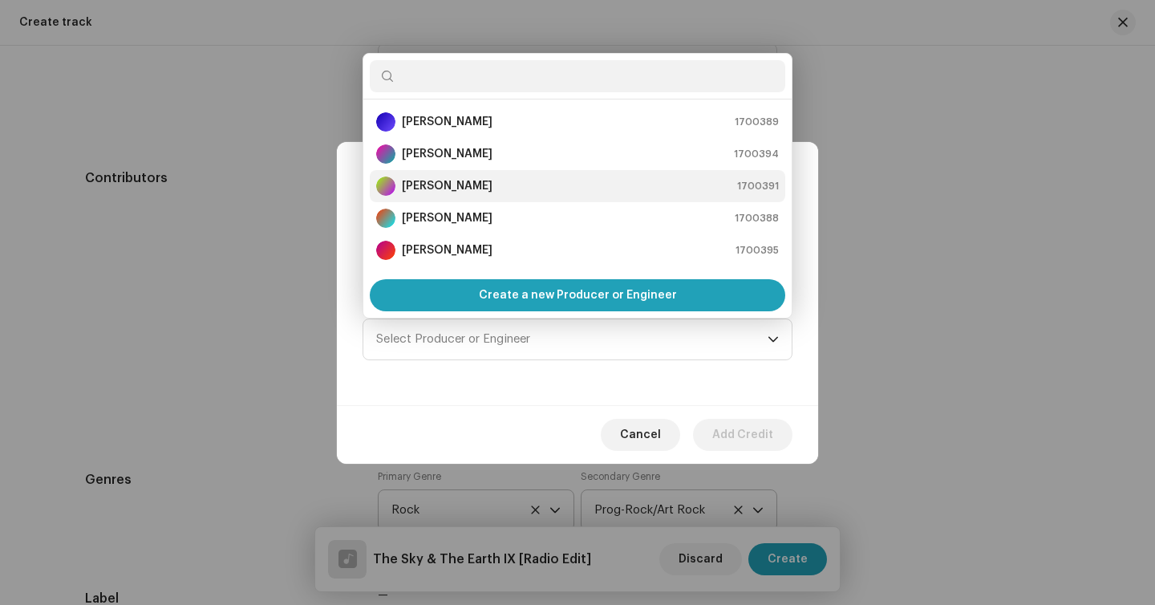
click at [497, 176] on div "Humberto Dantas 1700391" at bounding box center [577, 185] width 403 height 19
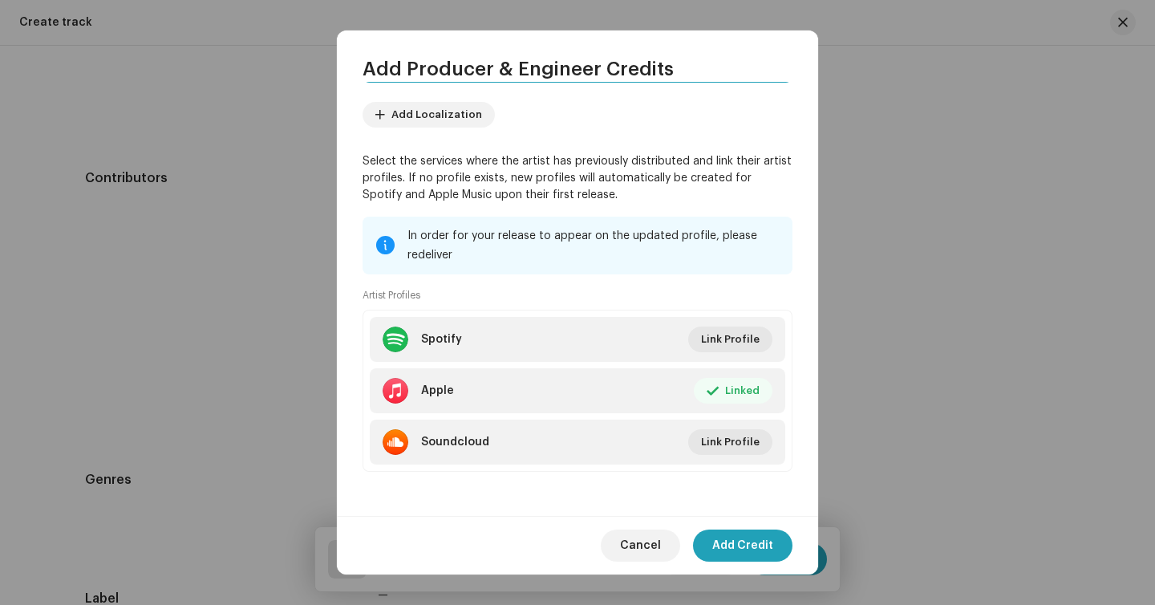
scroll to position [167, 0]
click at [733, 538] on span "Add Credit" at bounding box center [742, 545] width 61 height 32
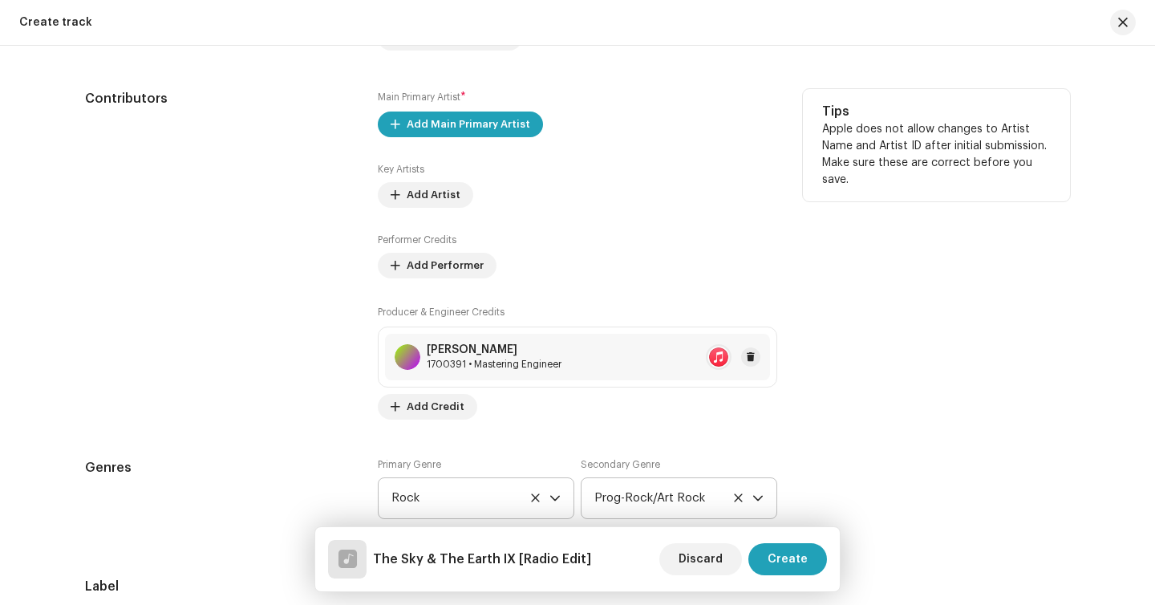
scroll to position [1049, 0]
click at [433, 407] on span "Add Credit" at bounding box center [436, 406] width 58 height 32
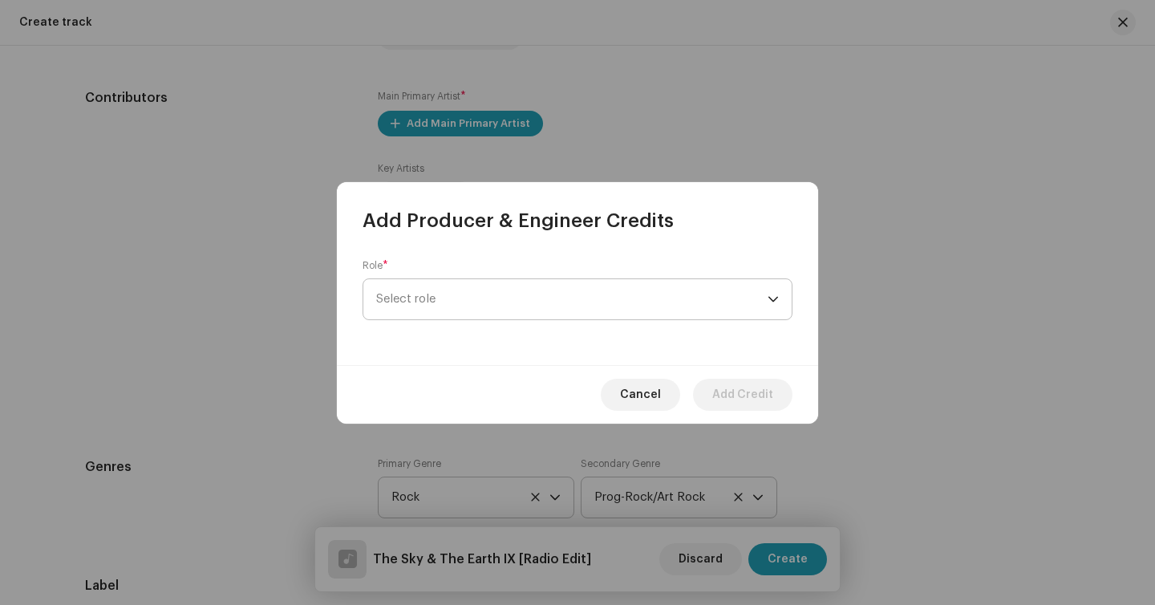
click at [458, 296] on span "Select role" at bounding box center [571, 299] width 391 height 40
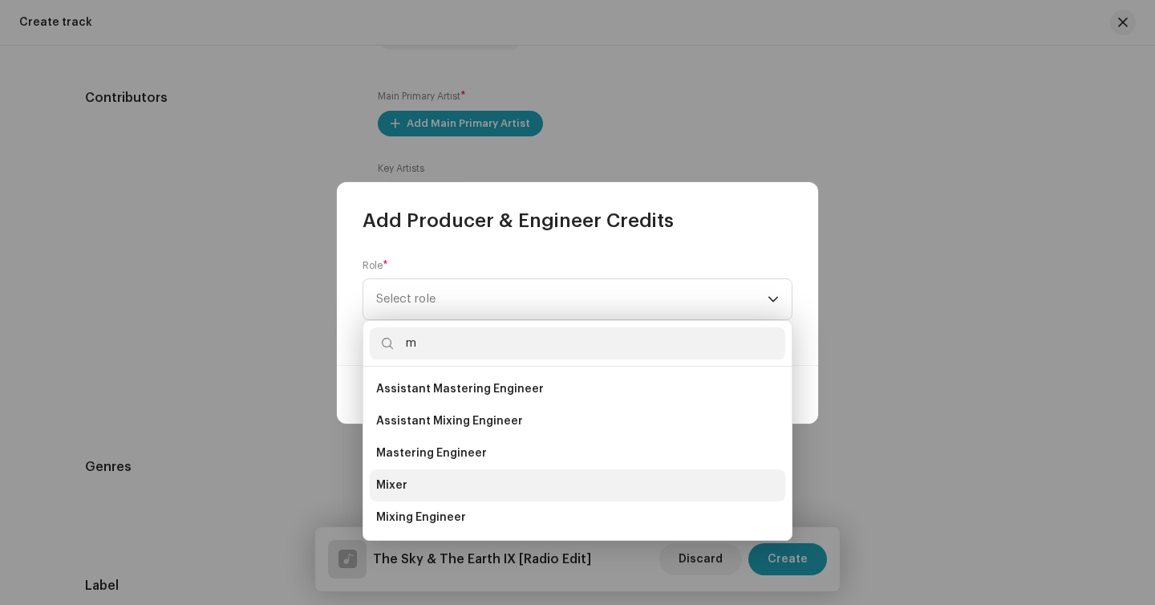
type input "m"
click at [442, 482] on li "Mixer" at bounding box center [577, 485] width 415 height 32
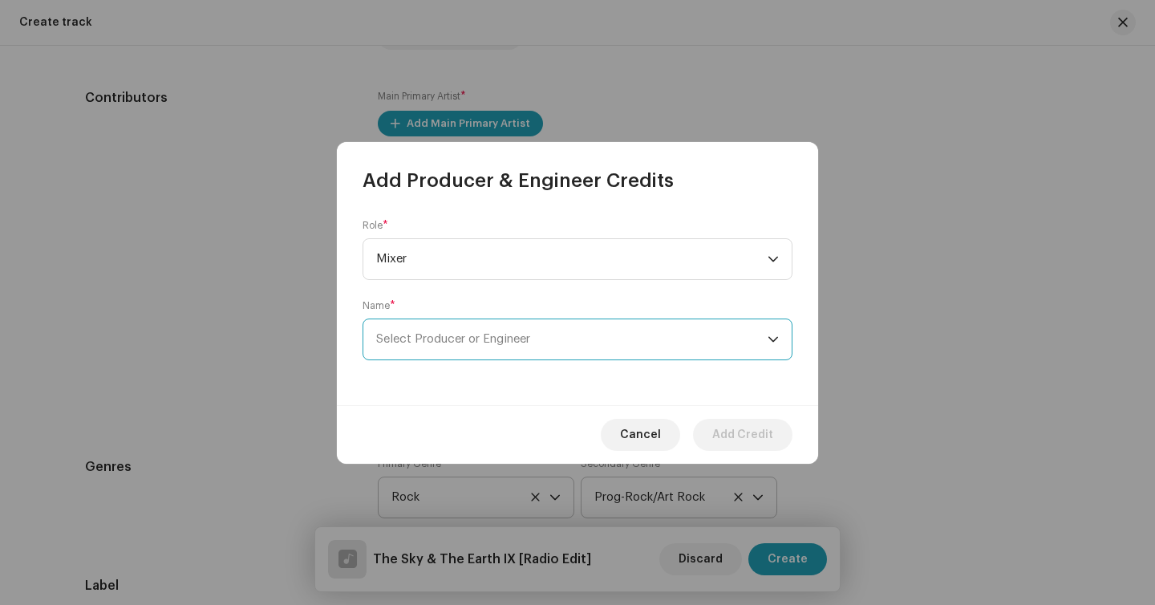
click at [442, 356] on span "Select Producer or Engineer" at bounding box center [571, 339] width 391 height 40
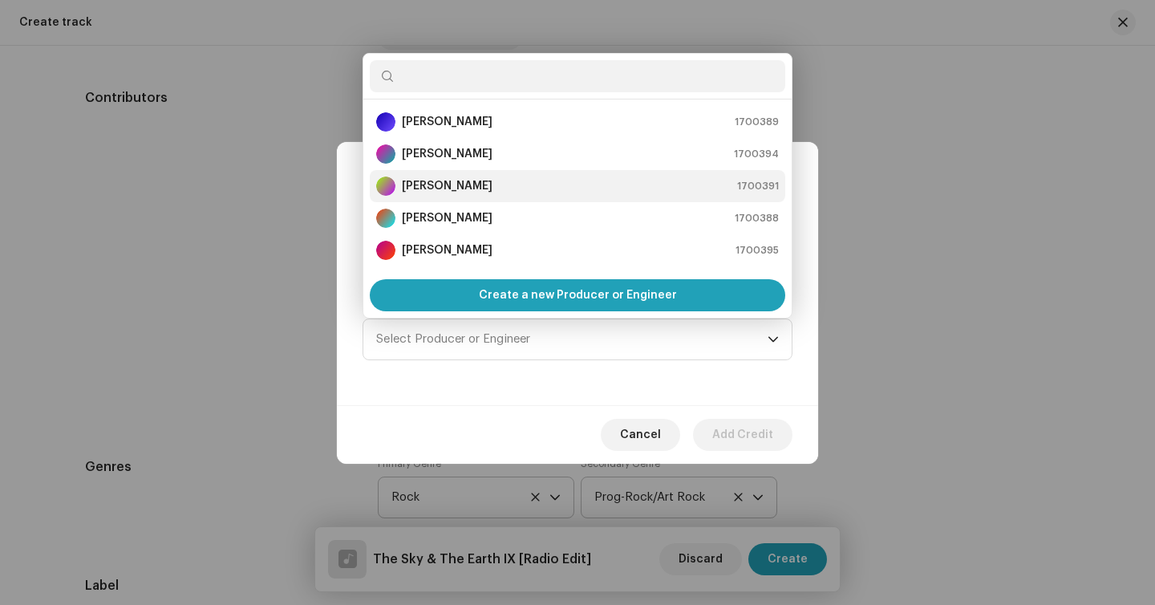
click at [472, 187] on strong "Humberto Dantas" at bounding box center [447, 186] width 91 height 16
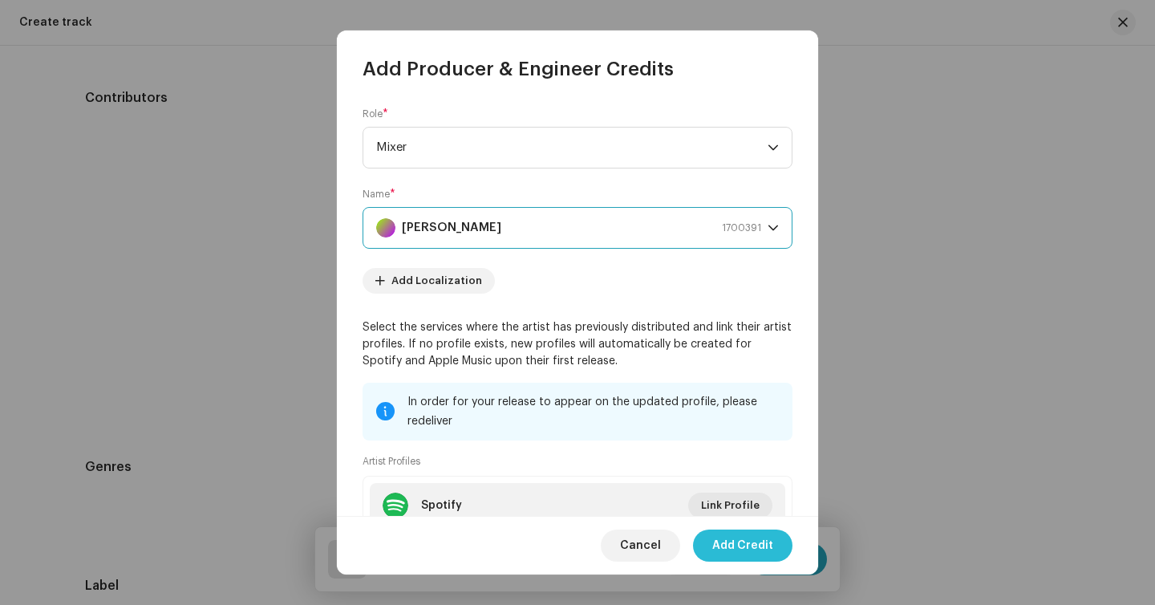
click at [722, 532] on span "Add Credit" at bounding box center [742, 545] width 61 height 32
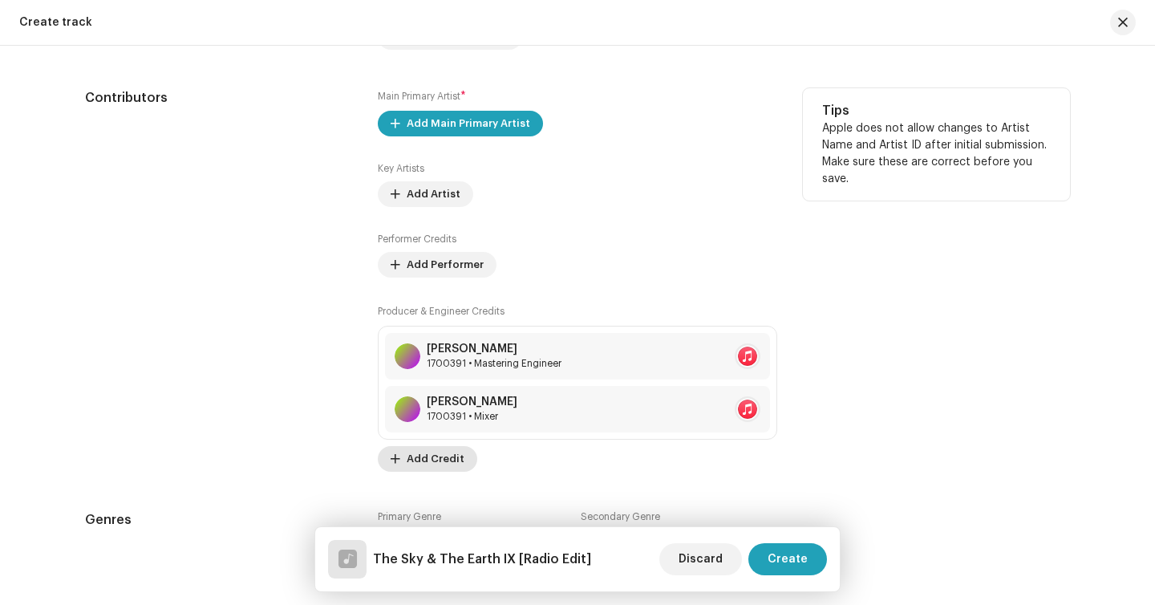
click at [449, 460] on span "Add Credit" at bounding box center [436, 459] width 58 height 32
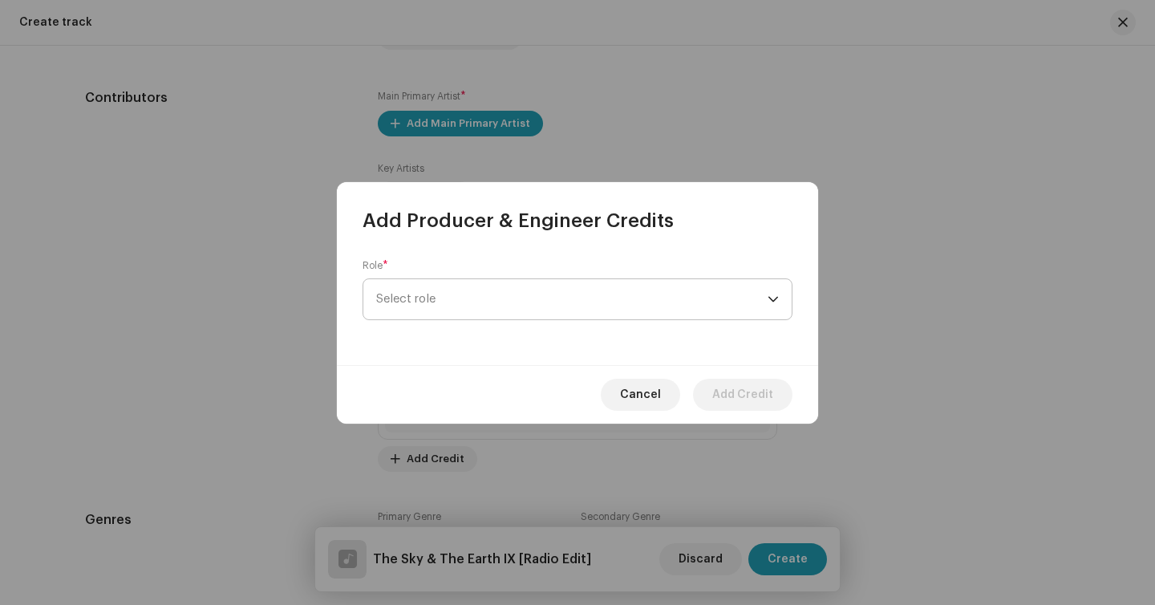
click at [460, 305] on span "Select role" at bounding box center [571, 299] width 391 height 40
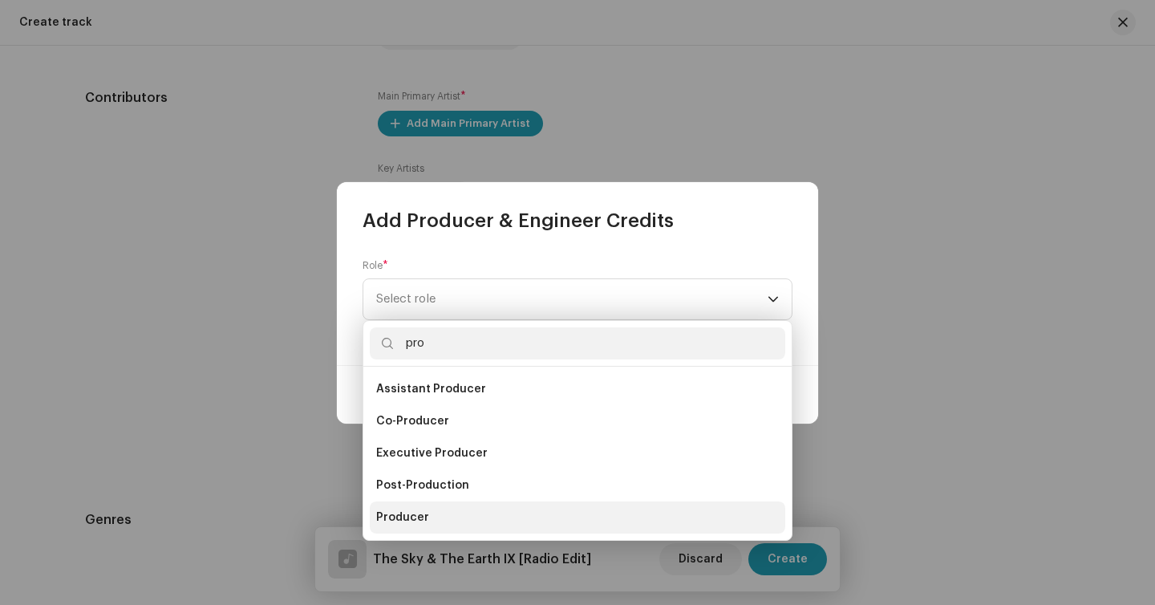
type input "pro"
click at [430, 512] on li "Producer" at bounding box center [577, 517] width 415 height 32
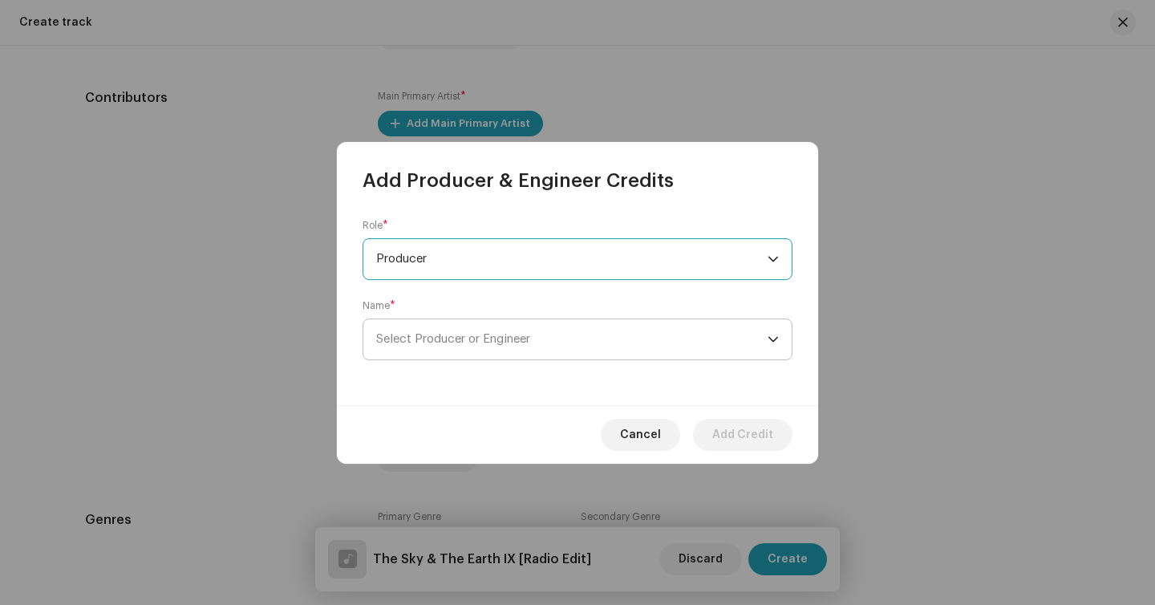
click at [448, 320] on span "Select Producer or Engineer" at bounding box center [571, 339] width 391 height 40
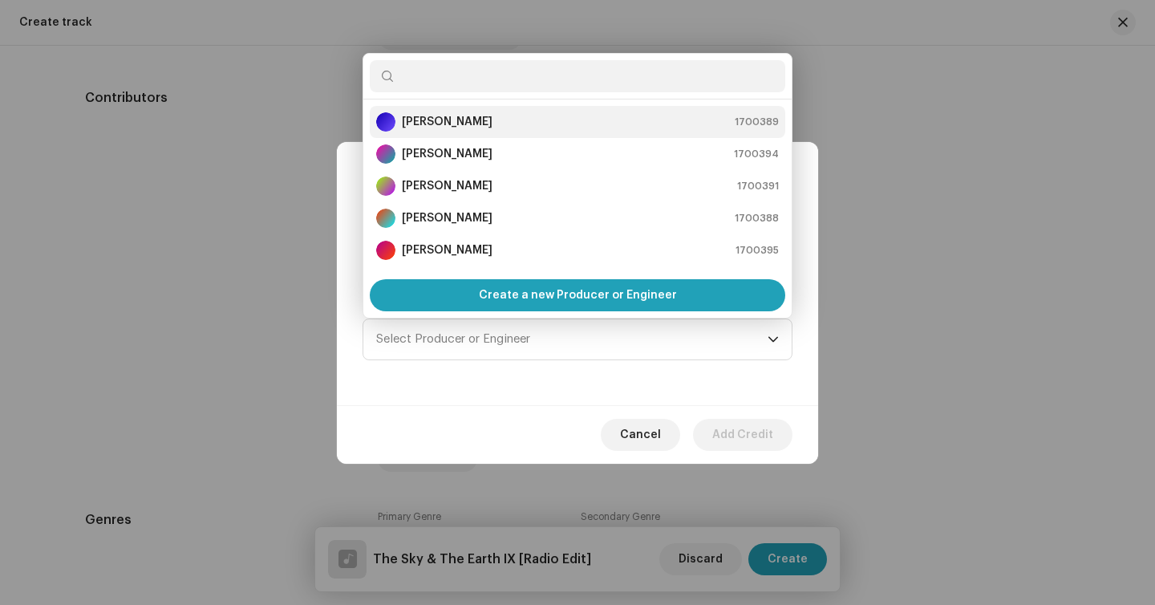
click at [434, 117] on strong "Daniel Kowalski" at bounding box center [447, 122] width 91 height 16
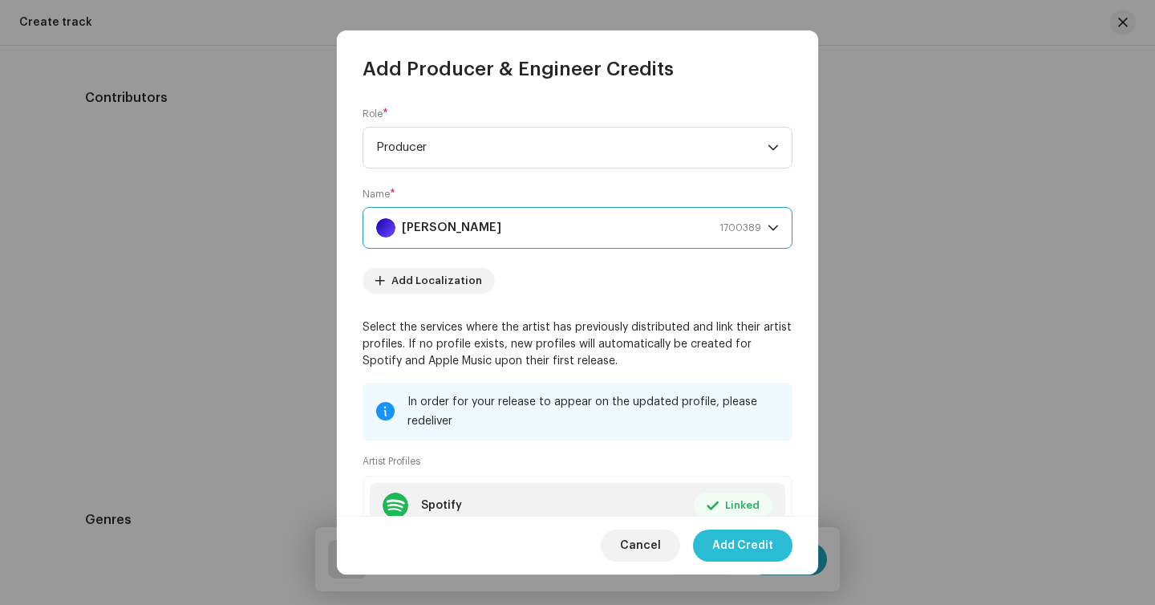
click at [764, 546] on span "Add Credit" at bounding box center [742, 545] width 61 height 32
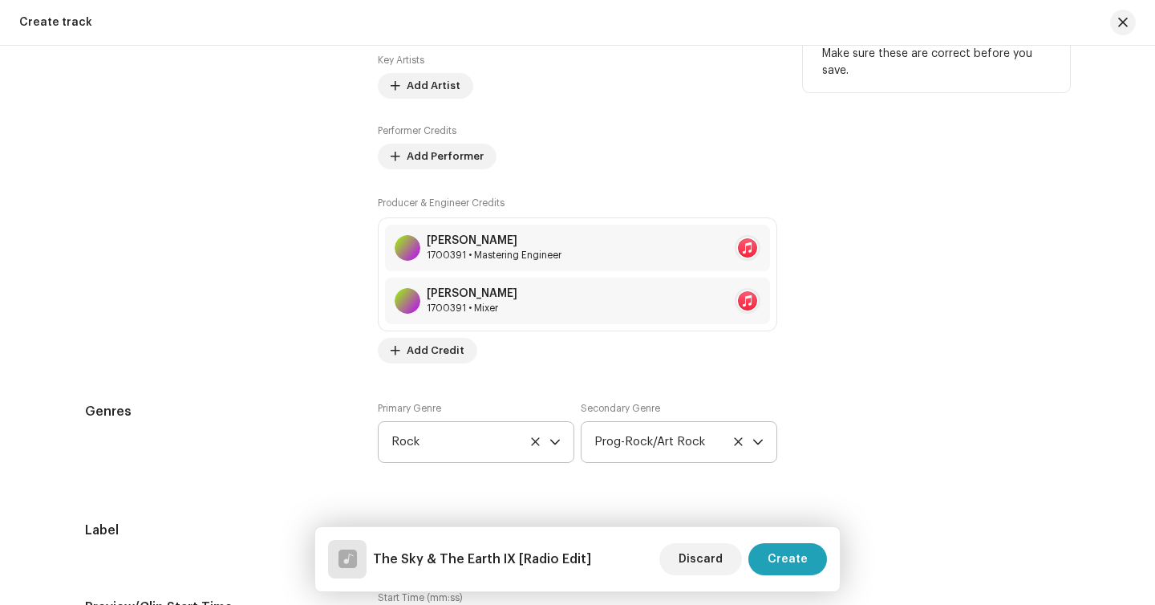
scroll to position [1160, 0]
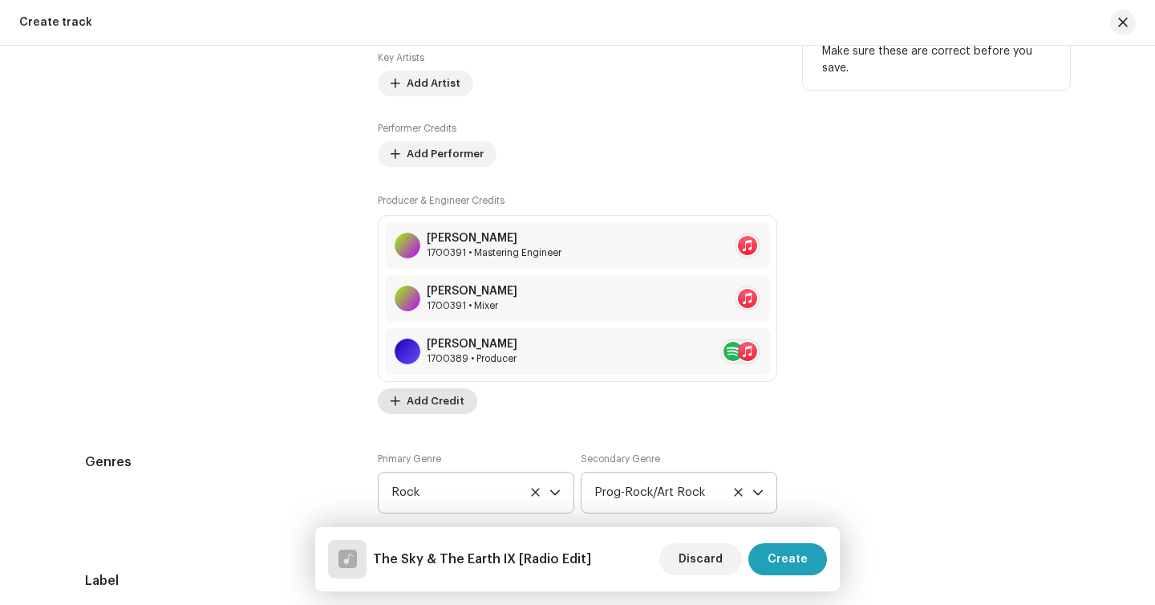
click at [424, 405] on span "Add Credit" at bounding box center [436, 401] width 58 height 32
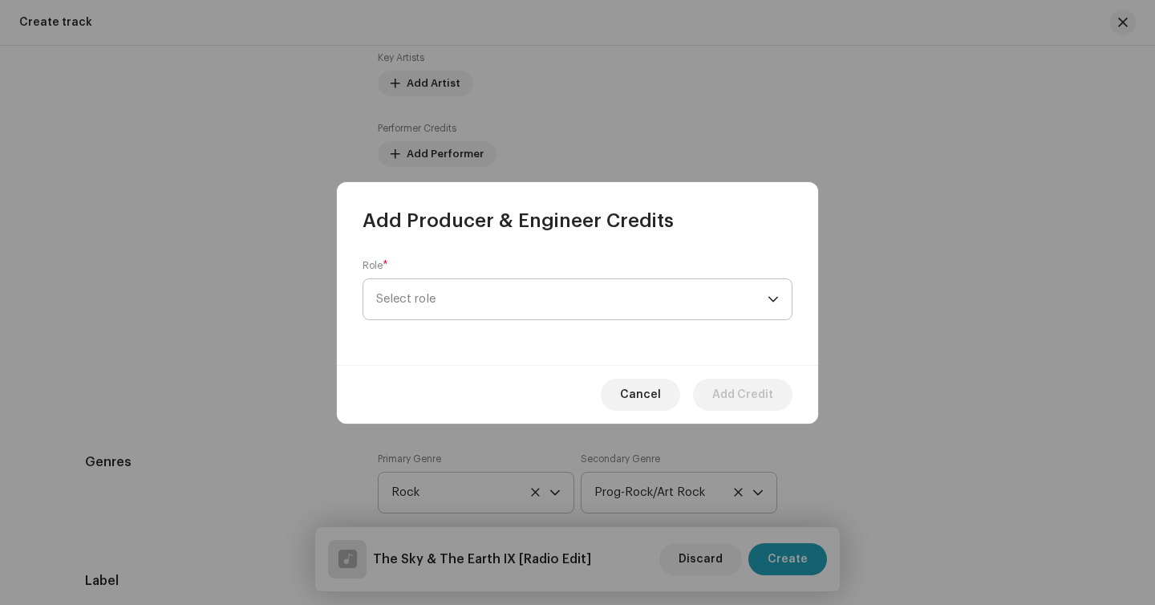
click at [428, 292] on span "Select role" at bounding box center [571, 299] width 391 height 40
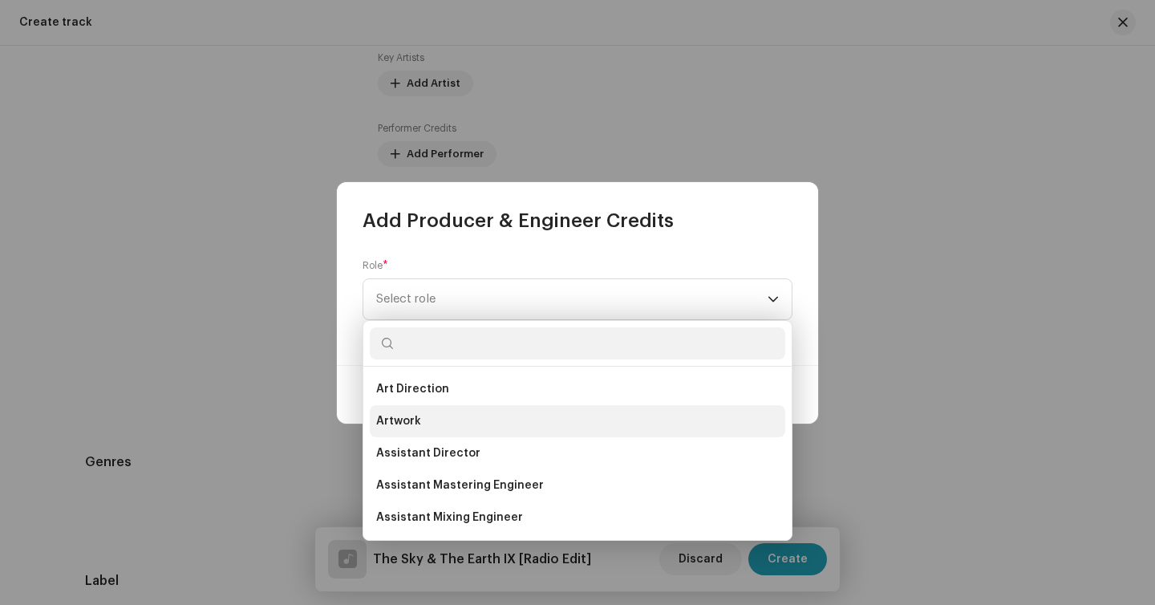
click at [431, 432] on li "Artwork" at bounding box center [577, 421] width 415 height 32
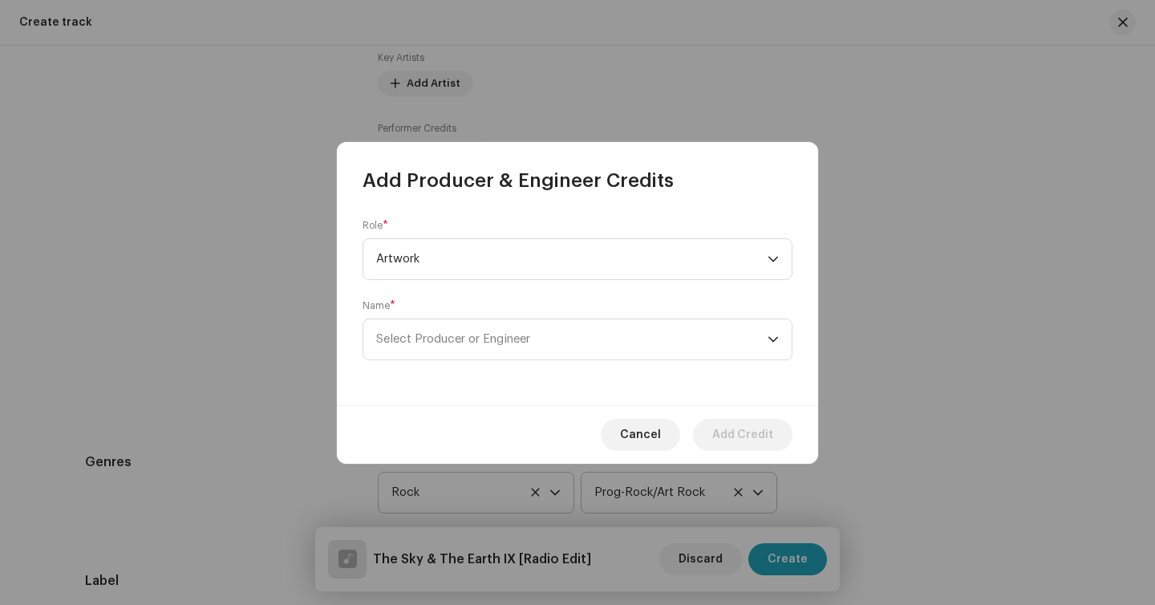
click at [464, 362] on div "Role * Artwork Name * Select Producer or Engineer" at bounding box center [577, 299] width 481 height 212
click at [465, 348] on span "Select Producer or Engineer" at bounding box center [571, 339] width 391 height 40
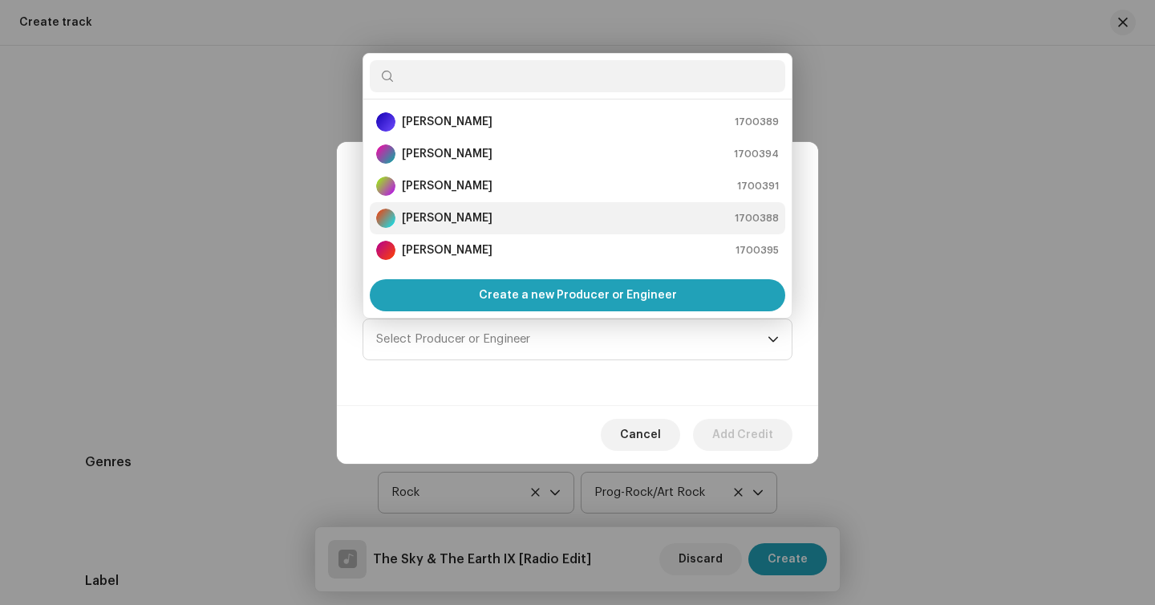
click at [458, 209] on div "[PERSON_NAME]" at bounding box center [434, 218] width 116 height 19
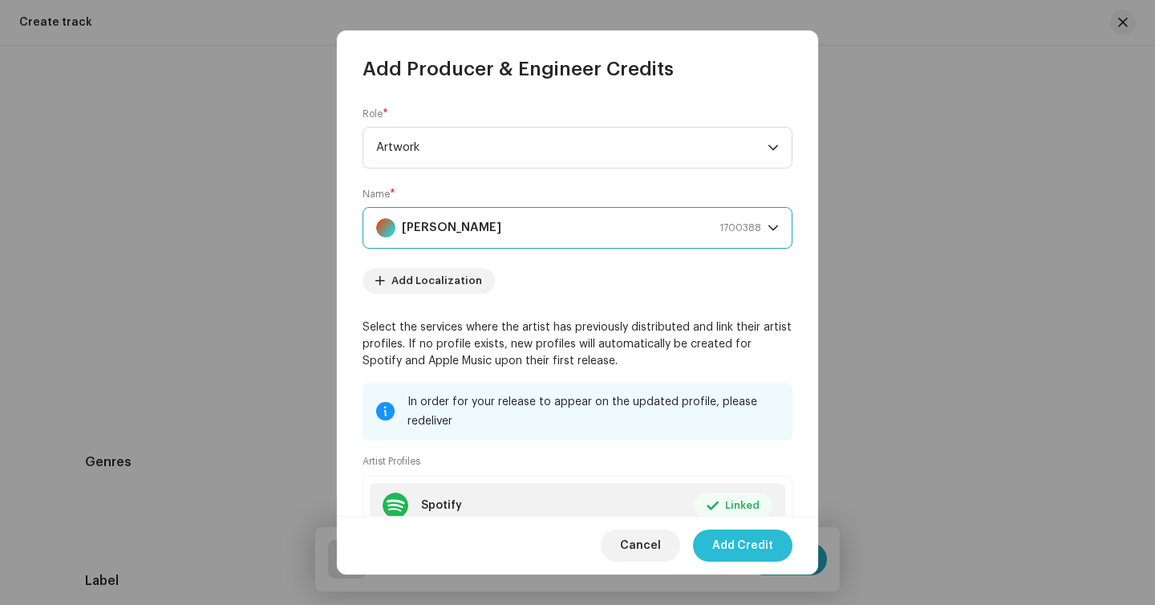
click at [715, 537] on span "Add Credit" at bounding box center [742, 545] width 61 height 32
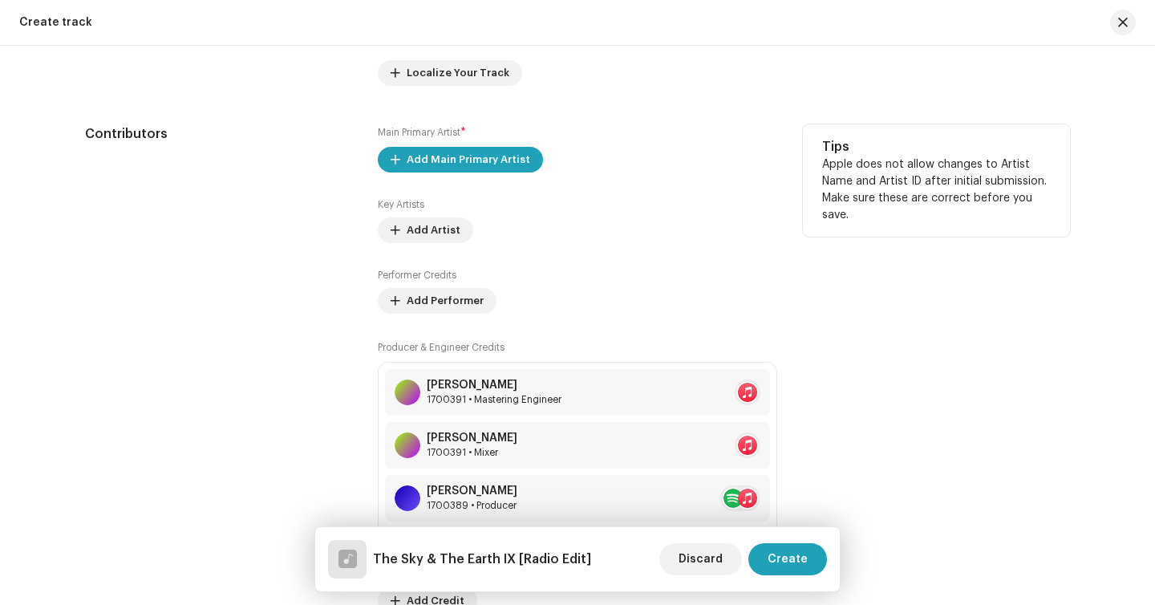
scroll to position [1070, 0]
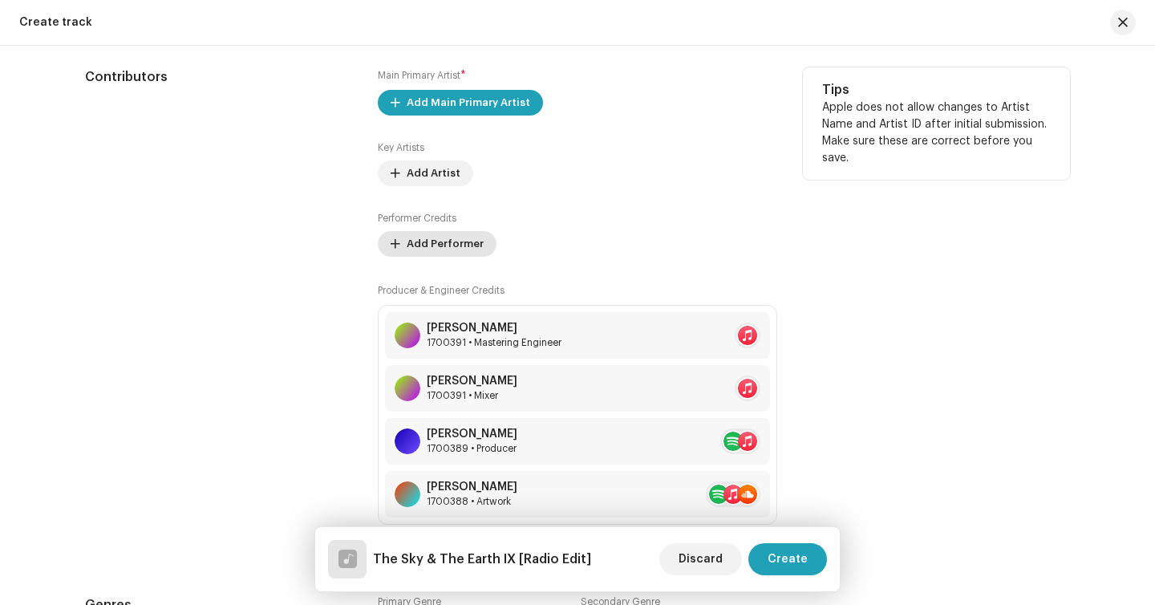
click at [460, 250] on span "Add Performer" at bounding box center [445, 244] width 77 height 32
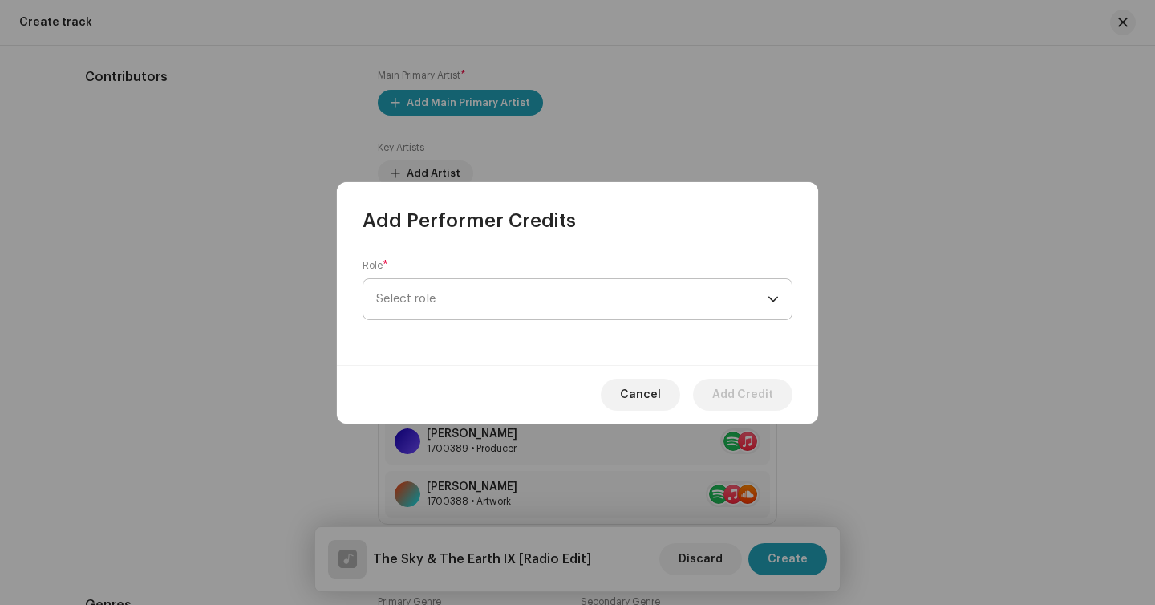
click at [460, 283] on span "Select role" at bounding box center [571, 299] width 391 height 40
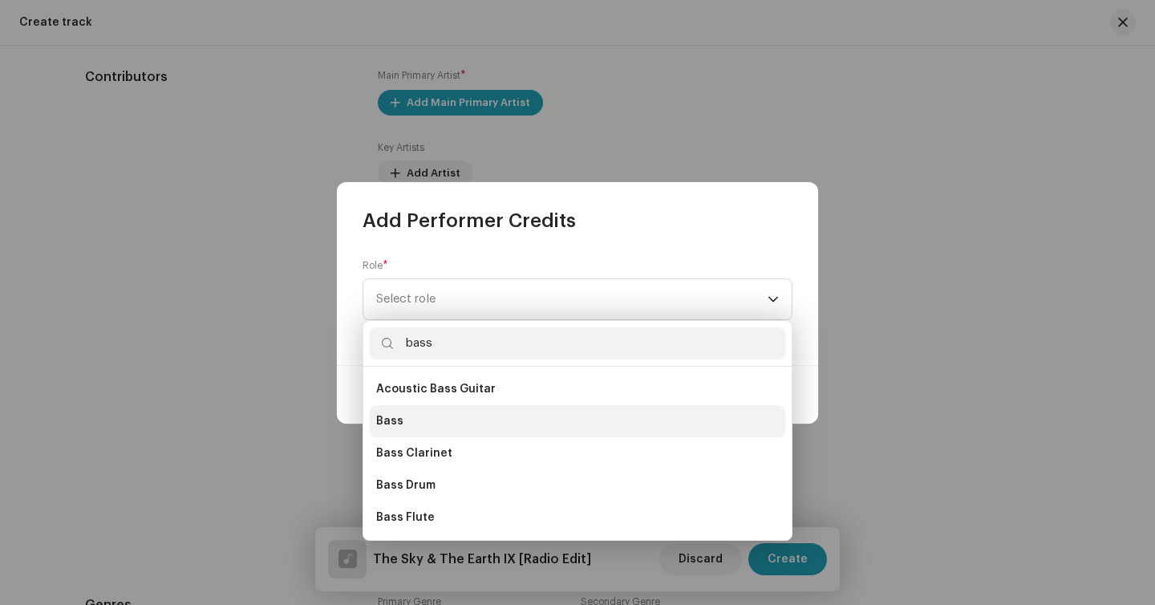
type input "bass"
click at [426, 424] on li "Bass" at bounding box center [577, 421] width 415 height 32
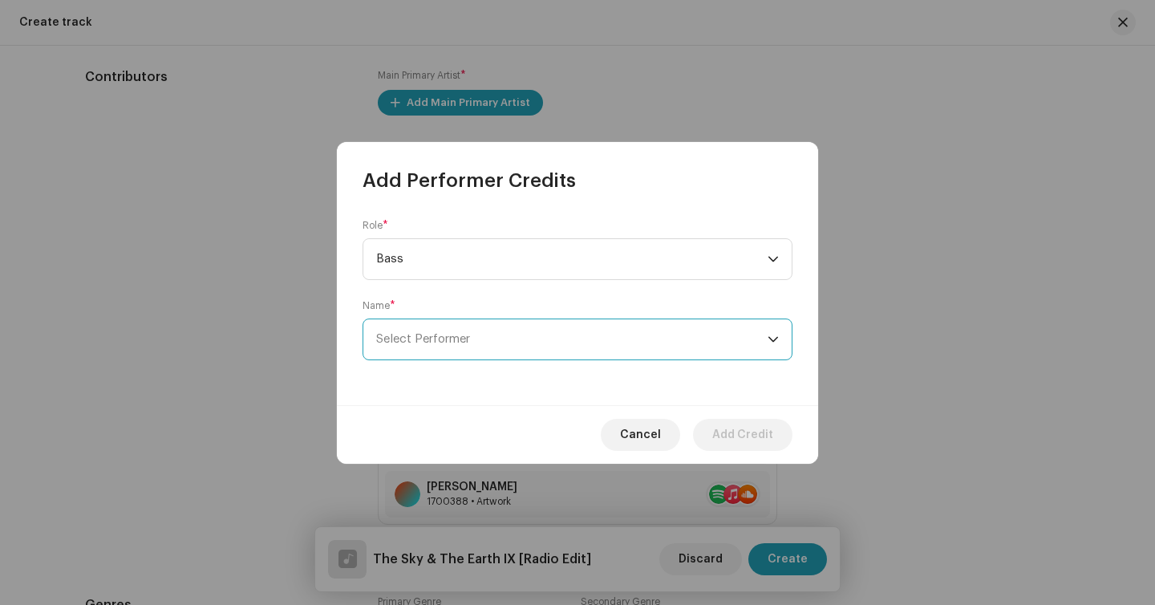
click at [513, 329] on span "Select Performer" at bounding box center [571, 339] width 391 height 40
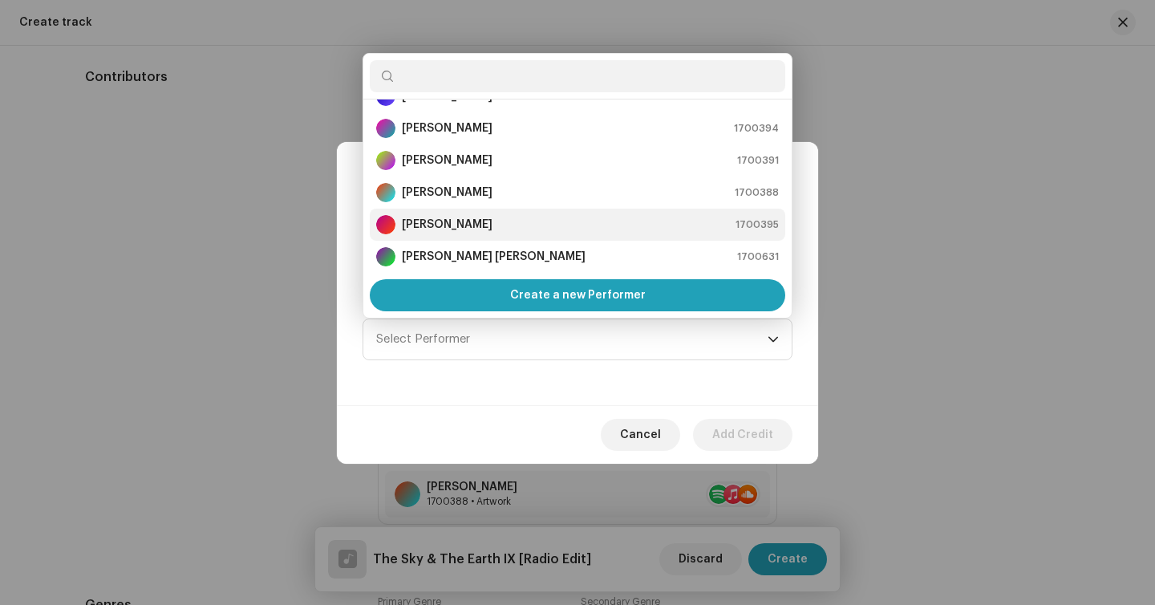
scroll to position [0, 0]
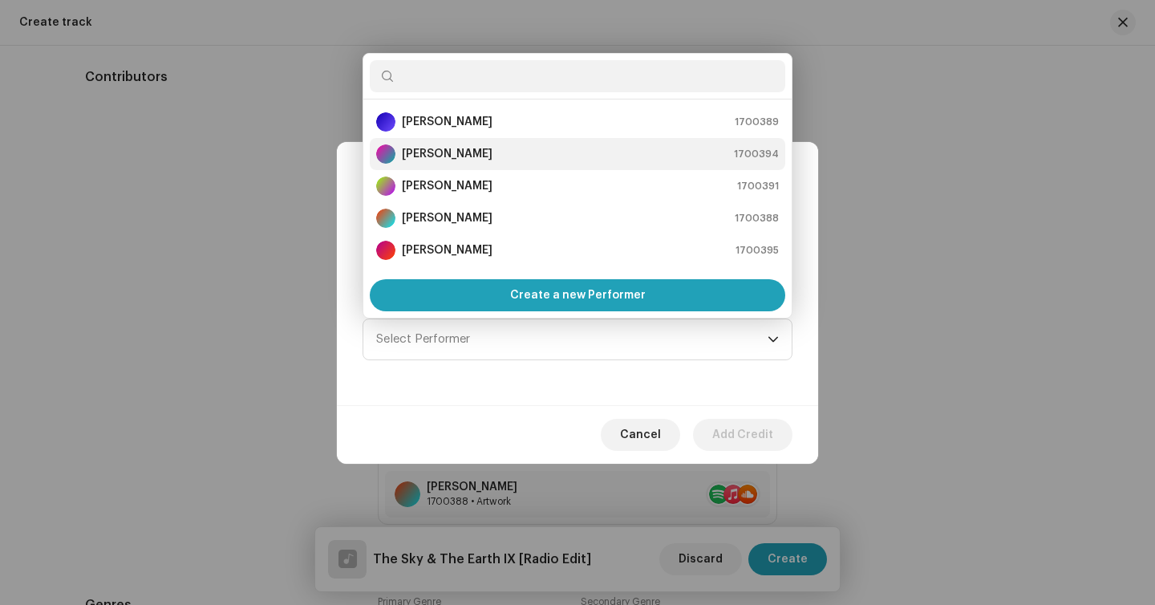
click at [461, 152] on strong "Diego Sobral" at bounding box center [447, 154] width 91 height 16
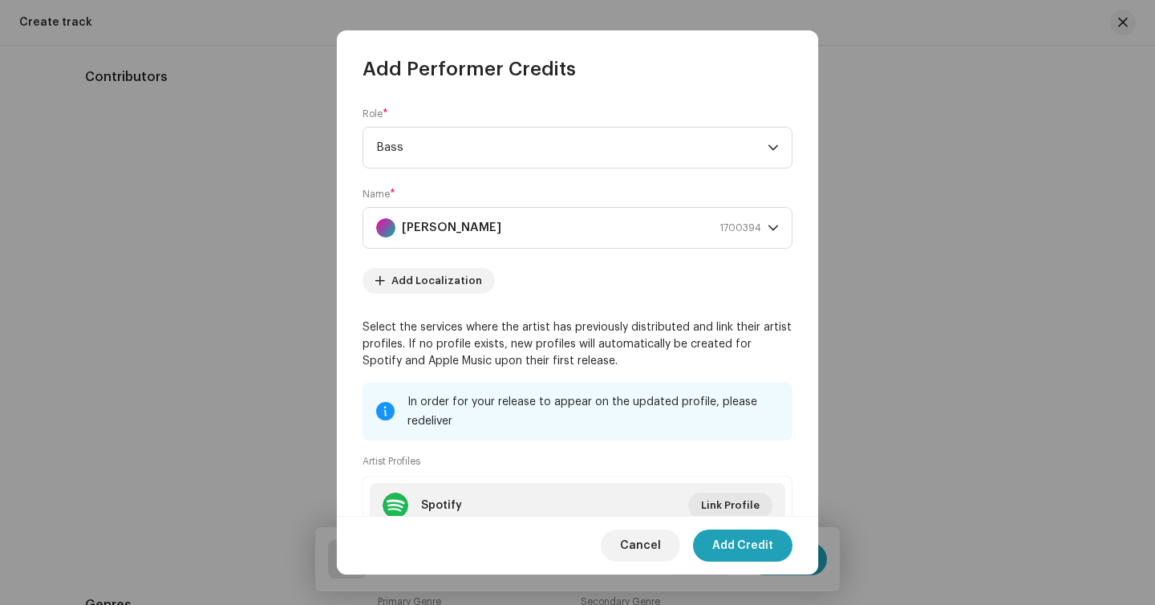
click at [763, 563] on div "Cancel Add Credit" at bounding box center [577, 545] width 481 height 59
click at [756, 545] on span "Add Credit" at bounding box center [742, 545] width 61 height 32
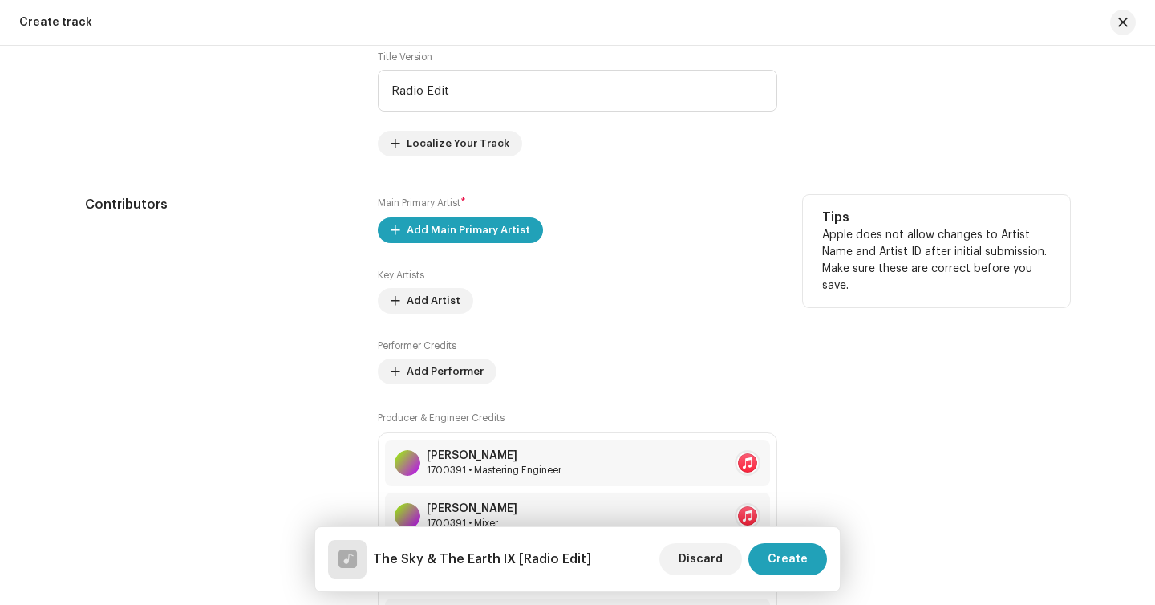
scroll to position [931, 0]
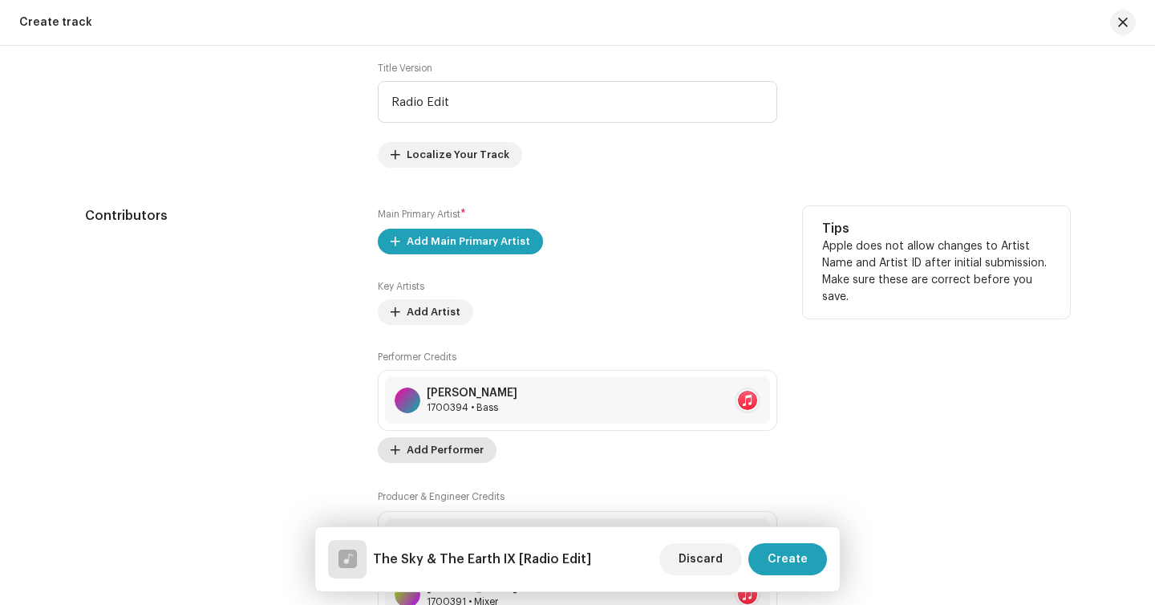
click at [444, 456] on span "Add Performer" at bounding box center [445, 450] width 77 height 32
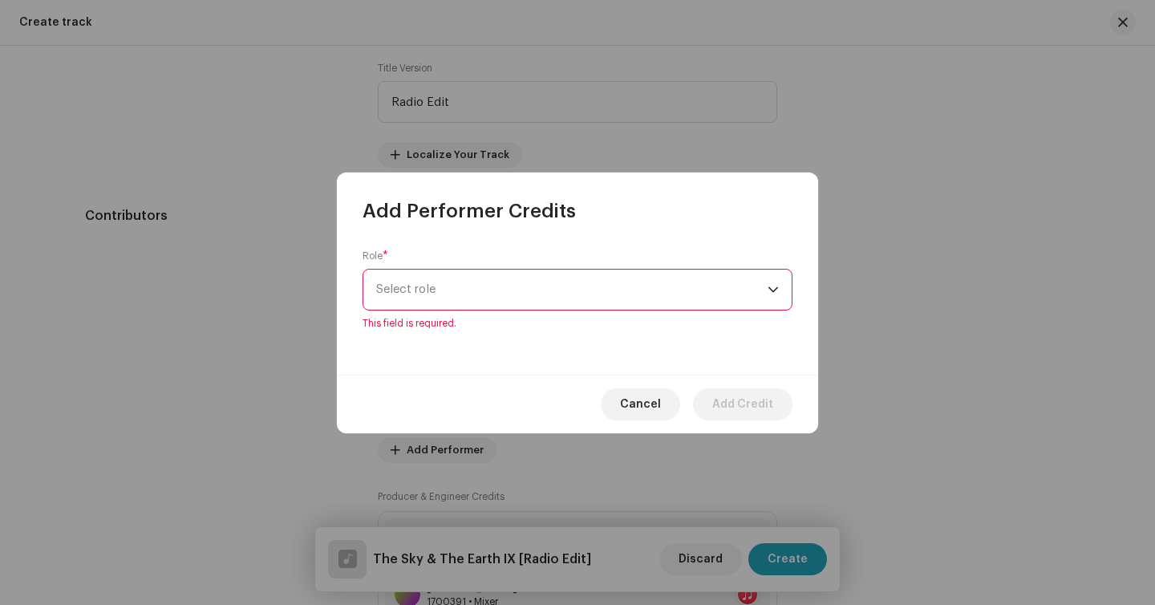
click at [451, 288] on span "Select role" at bounding box center [571, 290] width 391 height 40
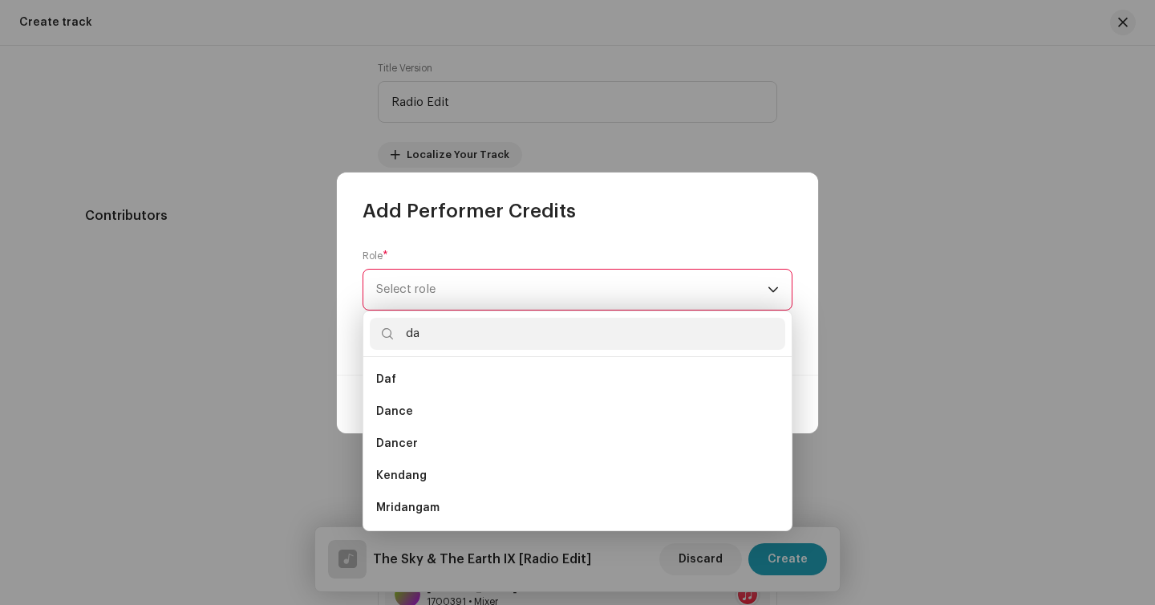
type input "d"
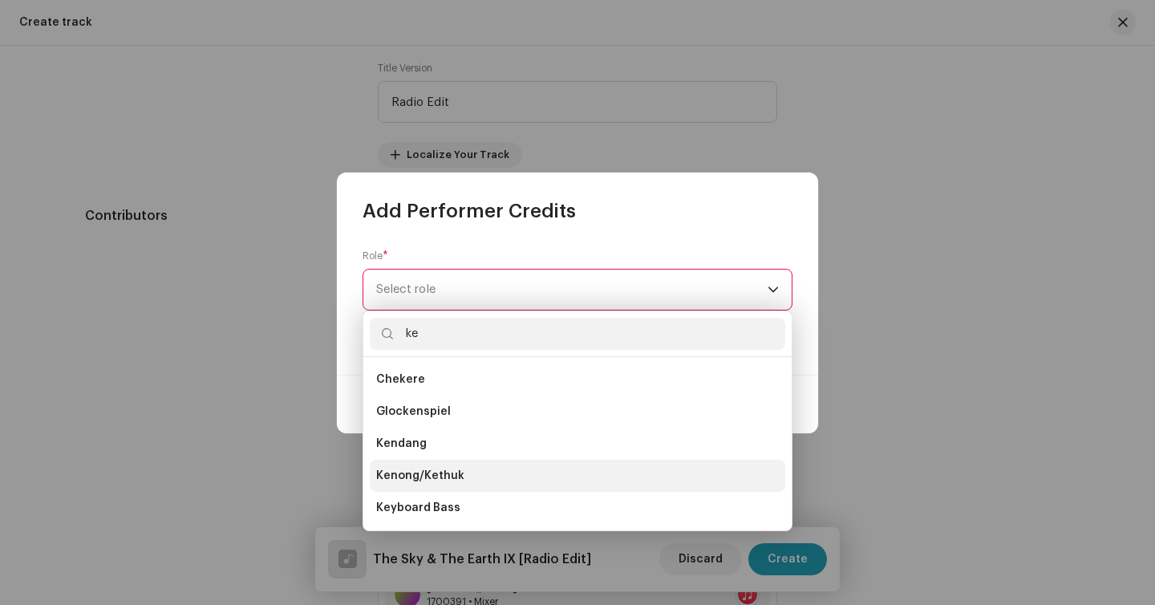
scroll to position [40, 0]
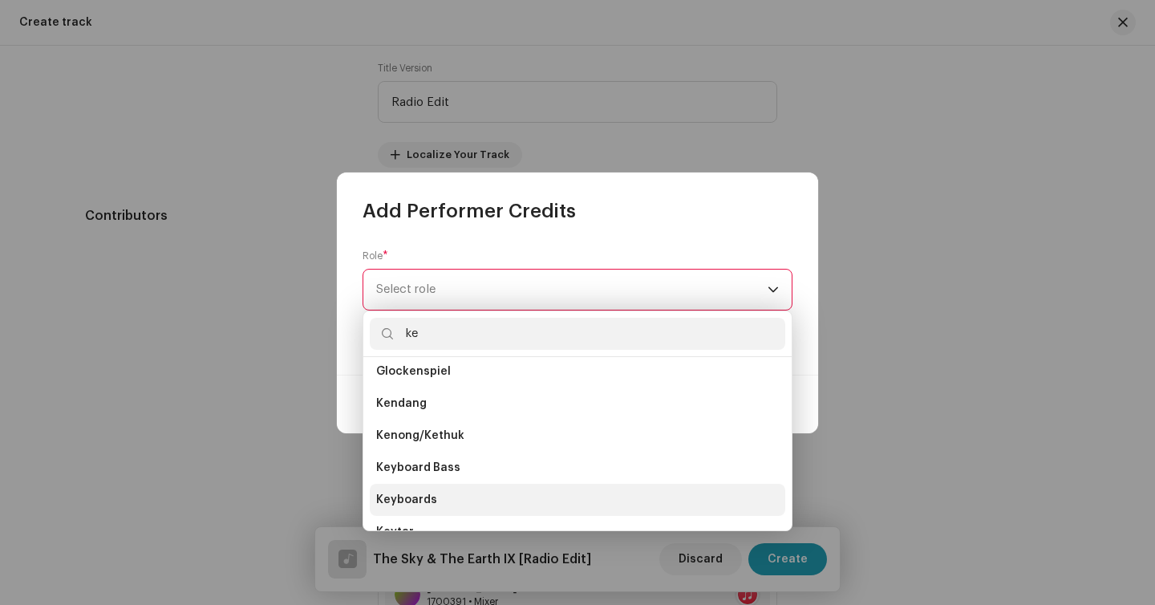
type input "ke"
click at [444, 493] on li "Keyboards" at bounding box center [577, 500] width 415 height 32
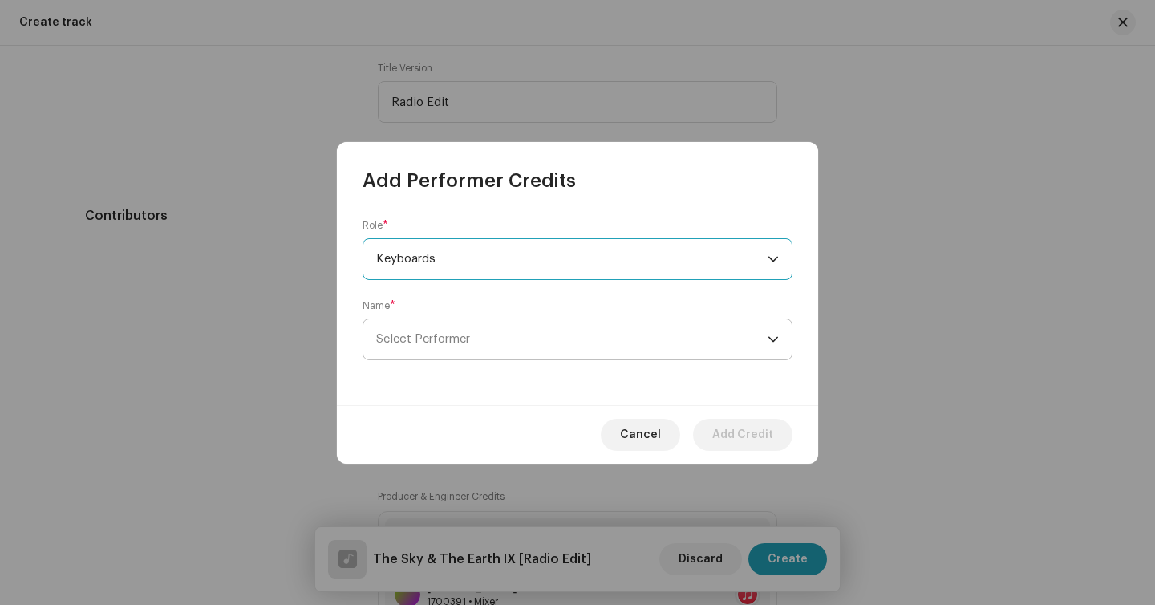
click at [550, 349] on span "Select Performer" at bounding box center [571, 339] width 391 height 40
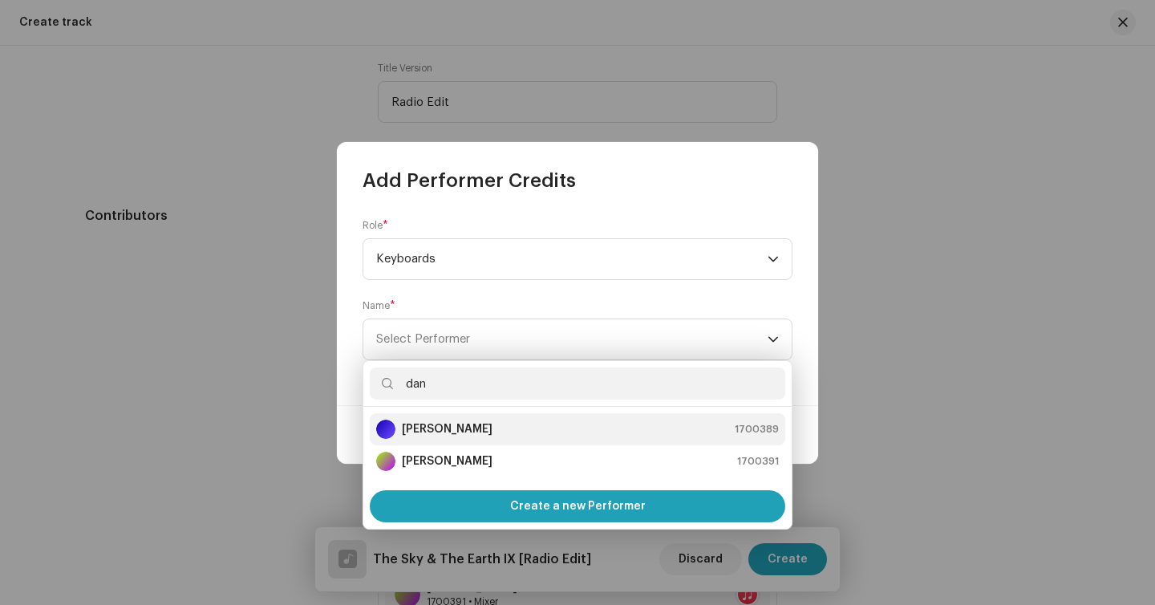
type input "dan"
click at [534, 436] on div "Daniel Kowalski 1700389" at bounding box center [577, 428] width 403 height 19
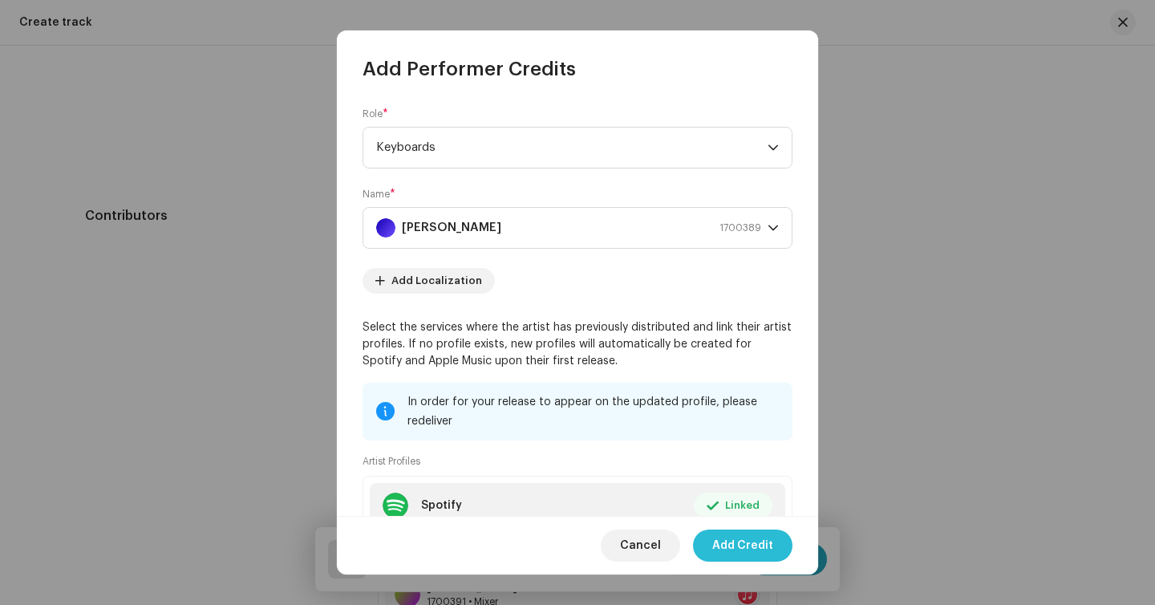
click at [745, 544] on span "Add Credit" at bounding box center [742, 545] width 61 height 32
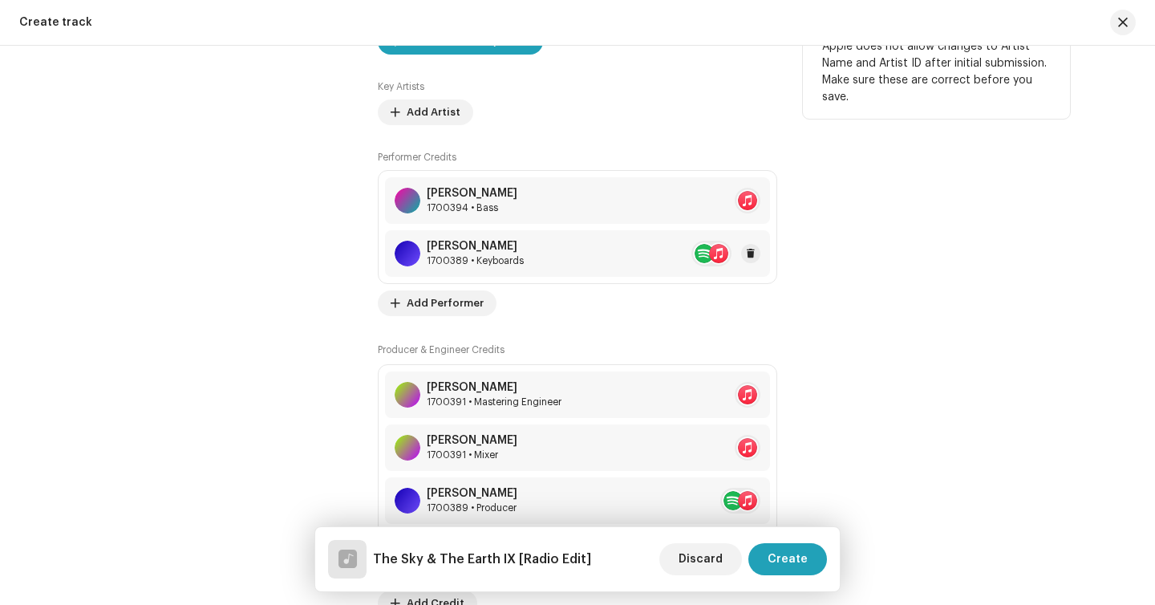
scroll to position [1135, 0]
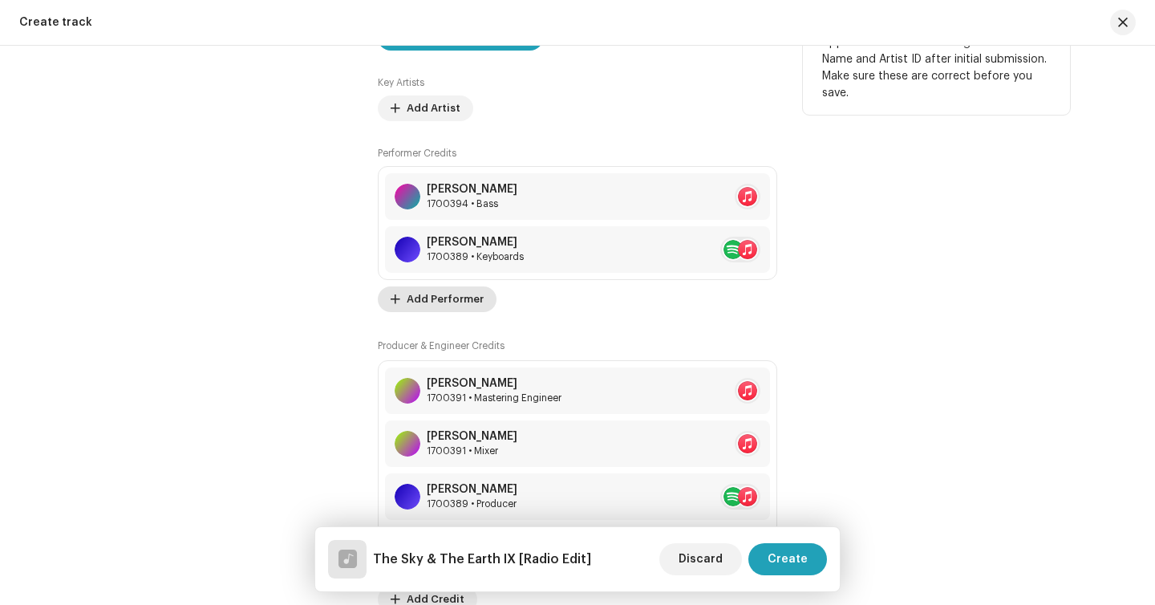
click at [442, 306] on span "Add Performer" at bounding box center [445, 299] width 77 height 32
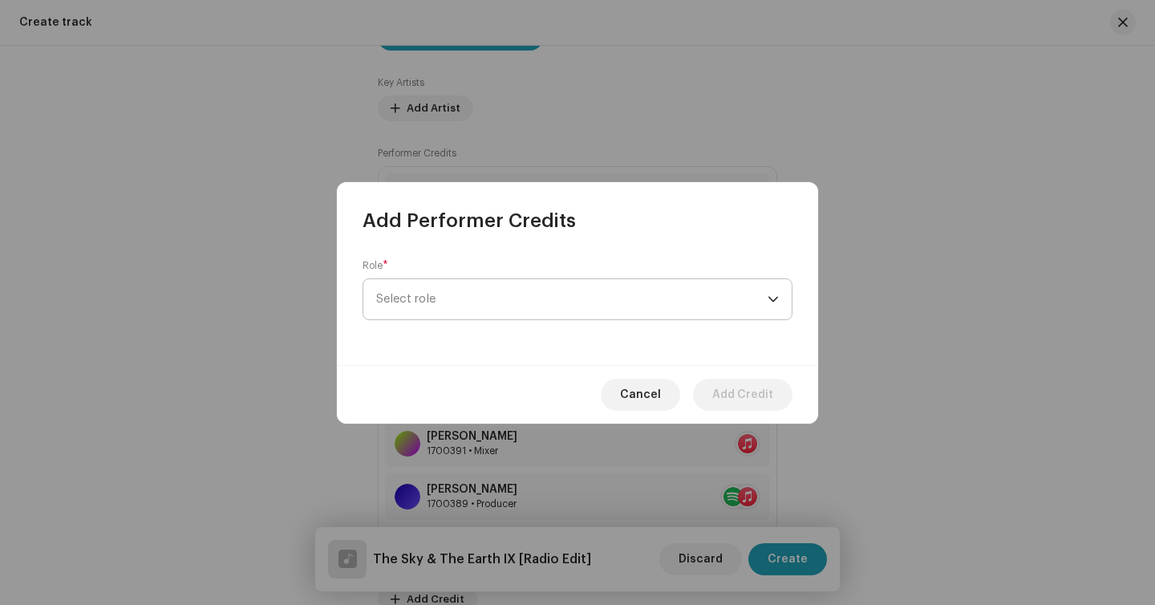
click at [475, 303] on span "Select role" at bounding box center [571, 299] width 391 height 40
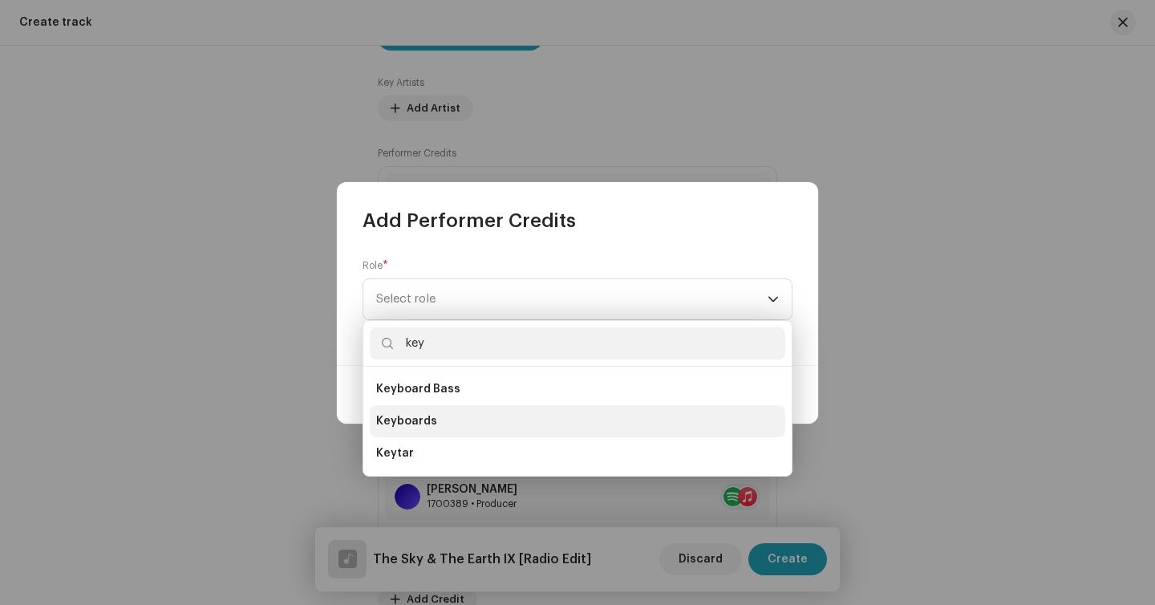
type input "key"
click at [457, 416] on li "Keyboards" at bounding box center [577, 421] width 415 height 32
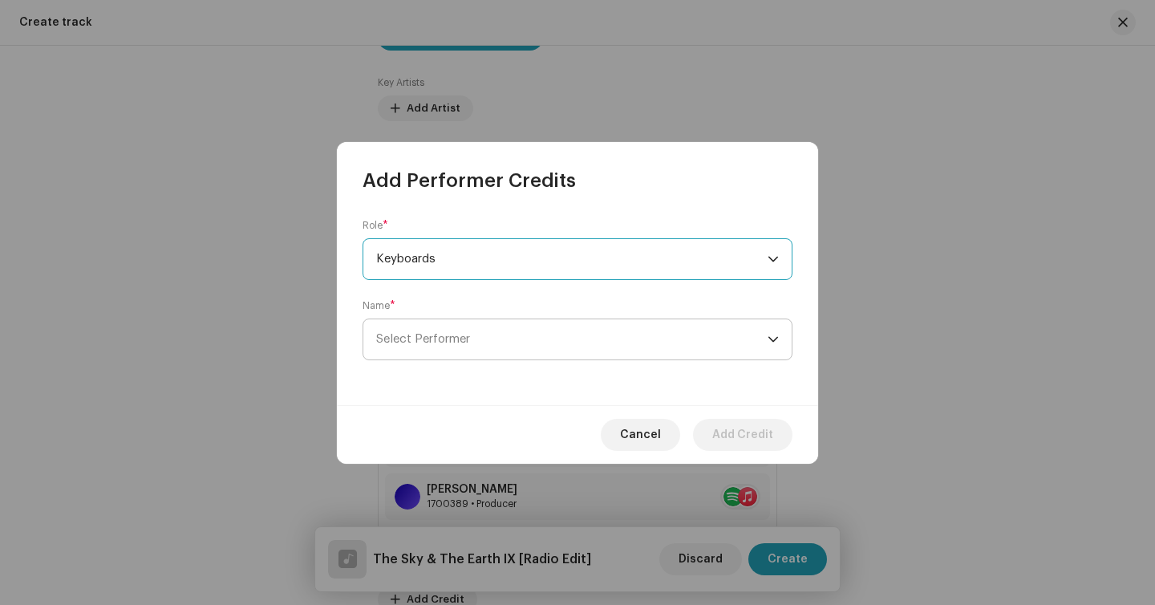
click at [526, 350] on span "Select Performer" at bounding box center [571, 339] width 391 height 40
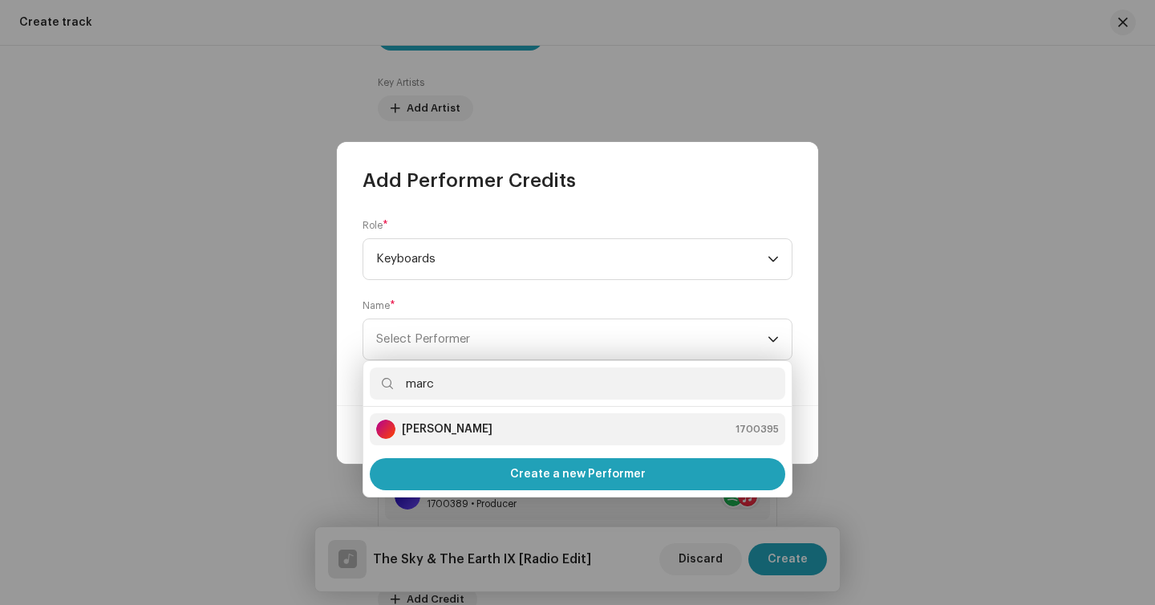
type input "marc"
click at [478, 426] on strong "Marcio Panozzo" at bounding box center [447, 429] width 91 height 16
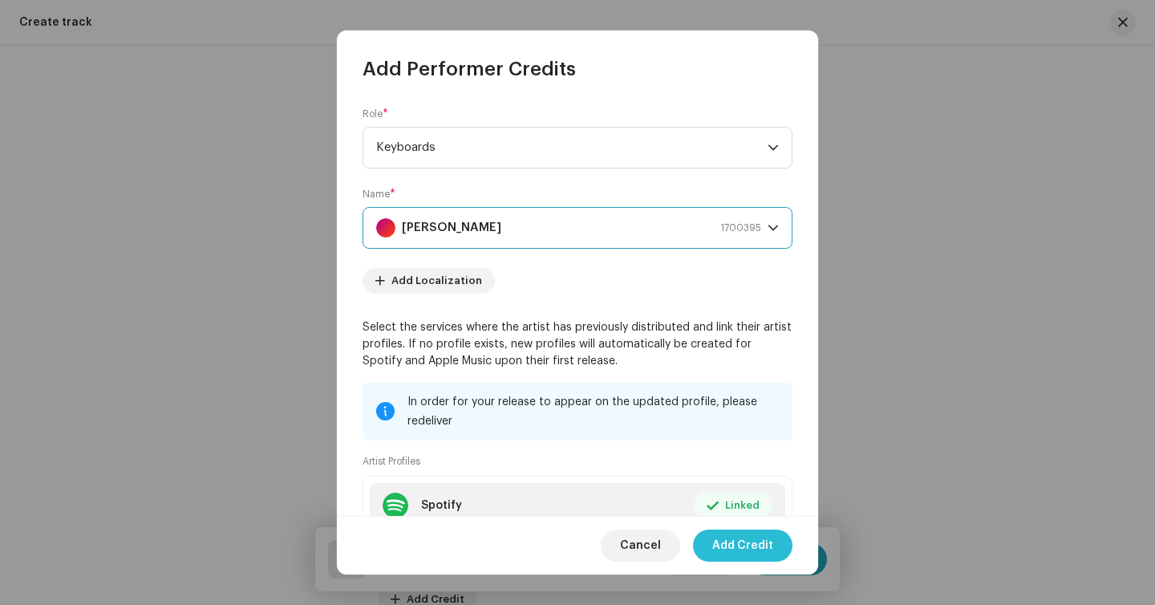
click at [754, 546] on span "Add Credit" at bounding box center [742, 545] width 61 height 32
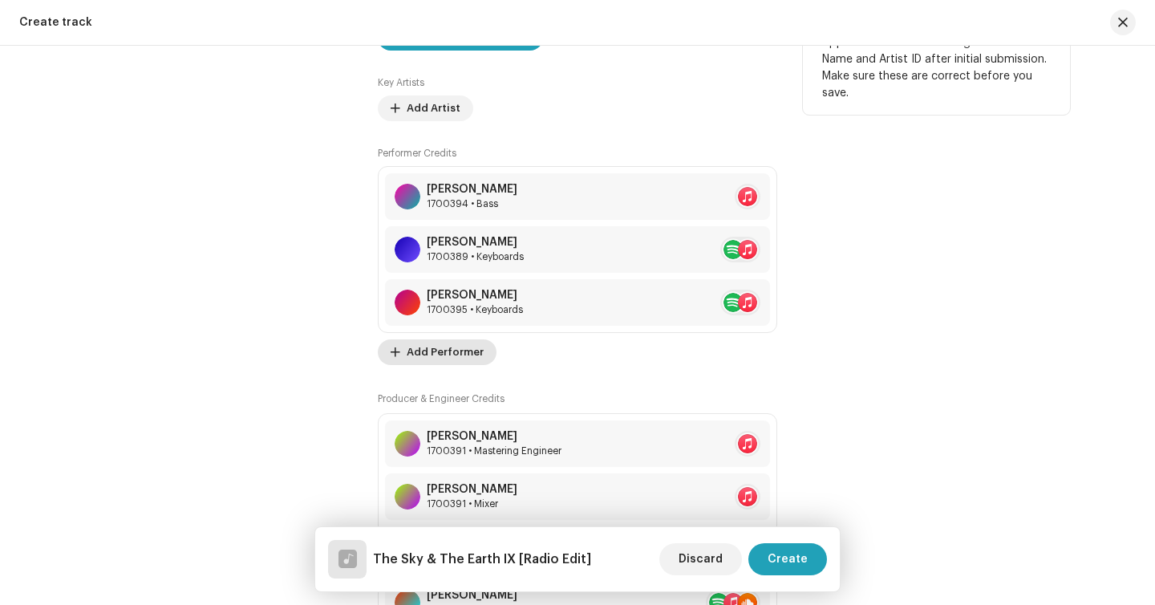
click at [440, 357] on span "Add Performer" at bounding box center [445, 352] width 77 height 32
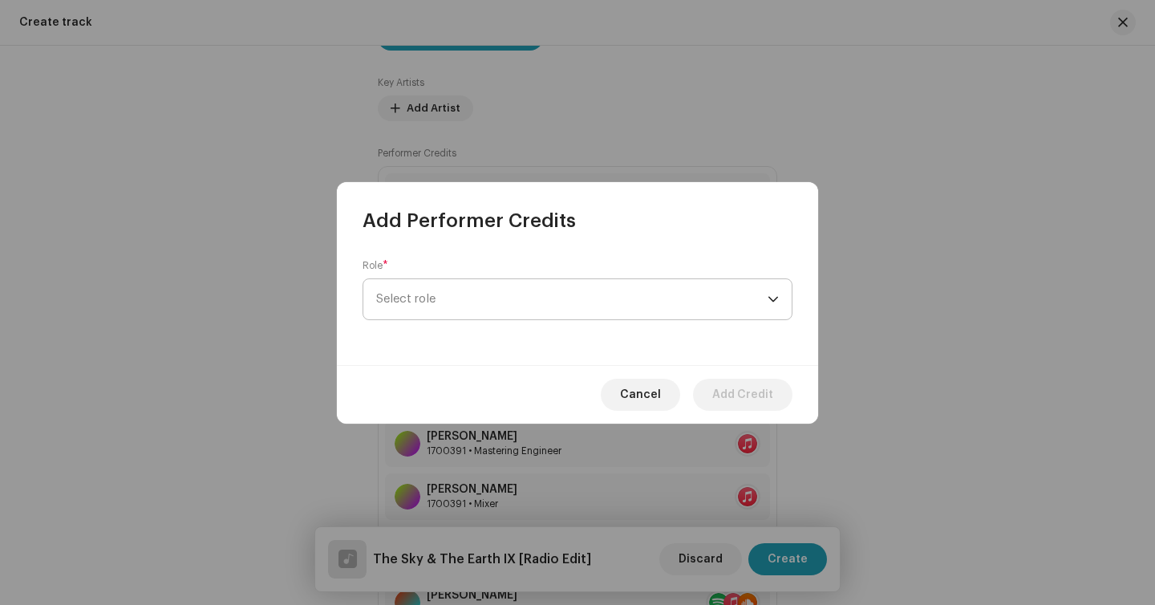
click at [448, 297] on span "Select role" at bounding box center [571, 299] width 391 height 40
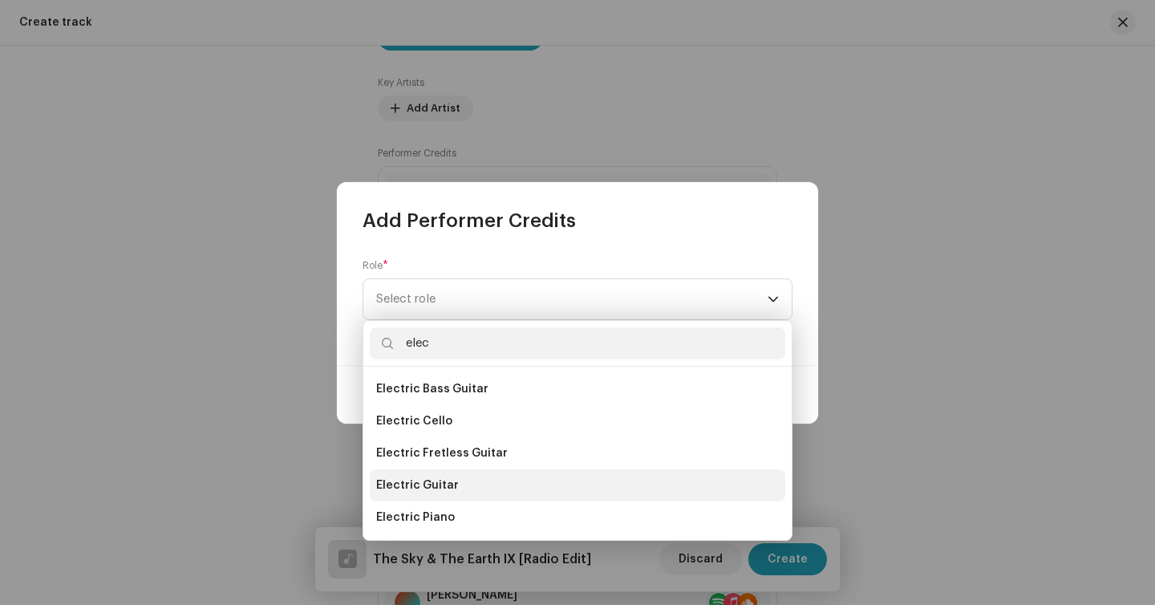
type input "elec"
click at [407, 481] on span "Electric Guitar" at bounding box center [417, 485] width 83 height 16
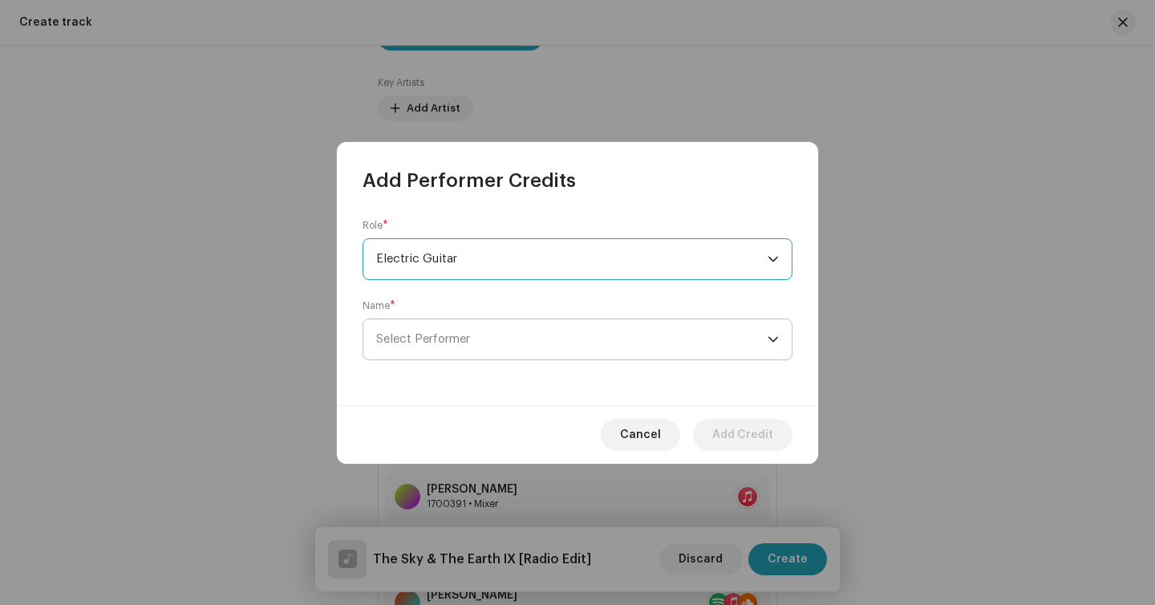
click at [447, 351] on span "Select Performer" at bounding box center [571, 339] width 391 height 40
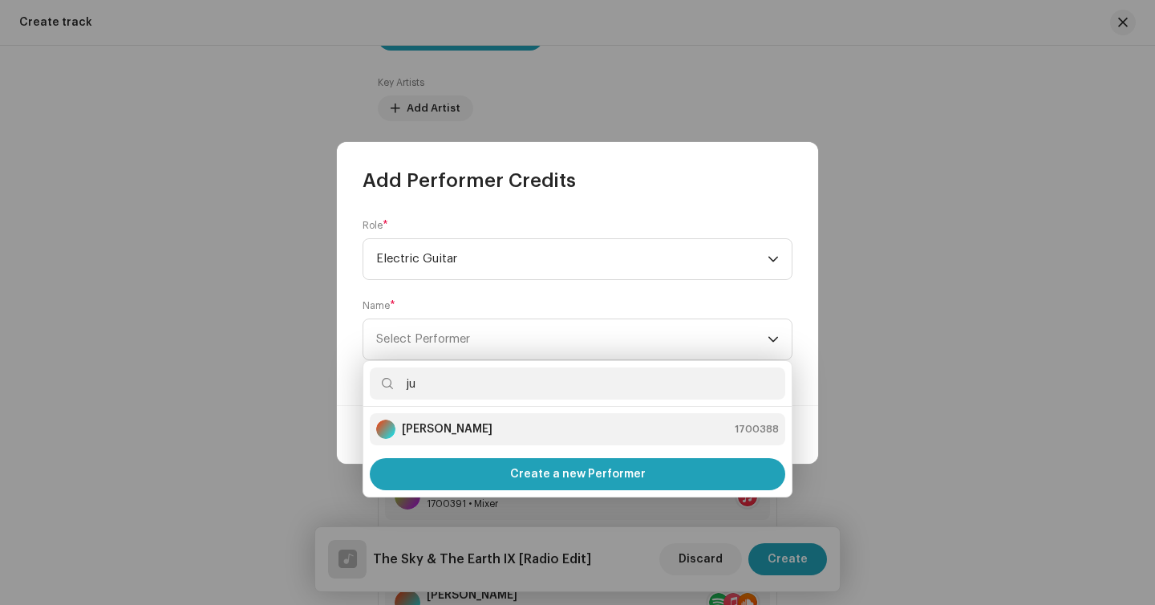
type input "ju"
click at [479, 440] on li "Julian Lepick 1700388" at bounding box center [577, 429] width 415 height 32
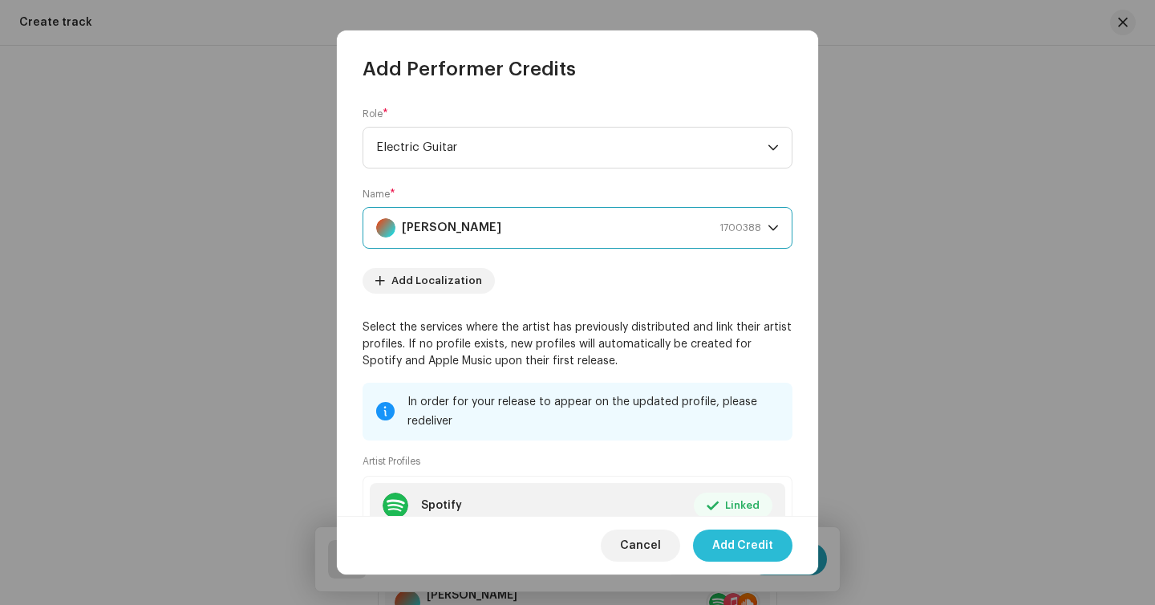
click at [740, 543] on span "Add Credit" at bounding box center [742, 545] width 61 height 32
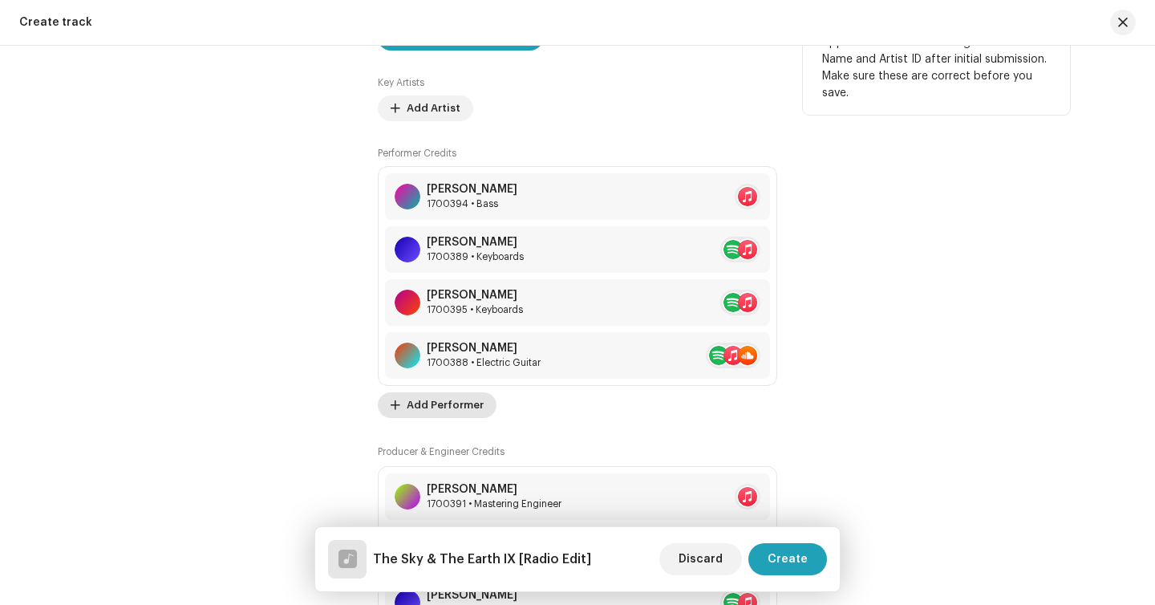
click at [447, 399] on span "Add Performer" at bounding box center [445, 405] width 77 height 32
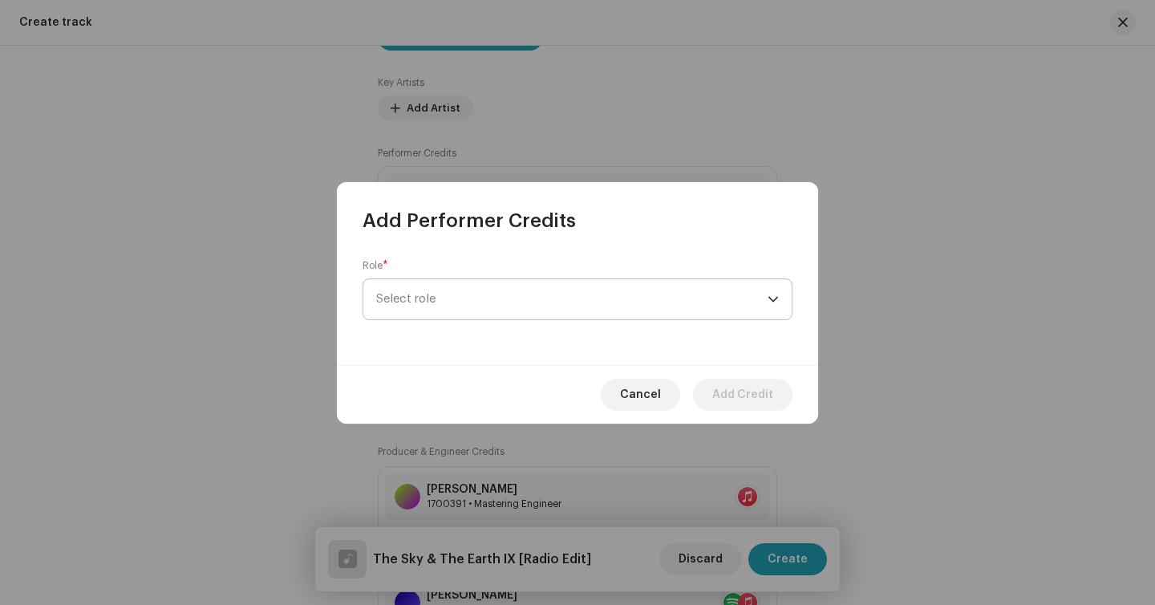
click at [444, 279] on span "Select role" at bounding box center [571, 299] width 391 height 40
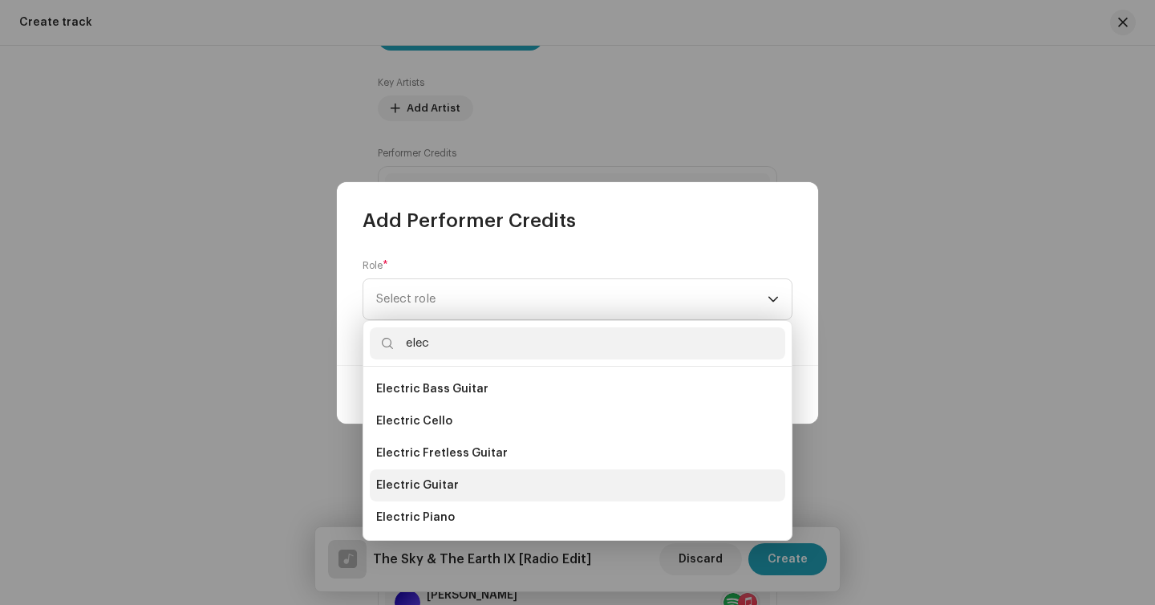
type input "elec"
click at [396, 478] on span "Electric Guitar" at bounding box center [417, 485] width 83 height 16
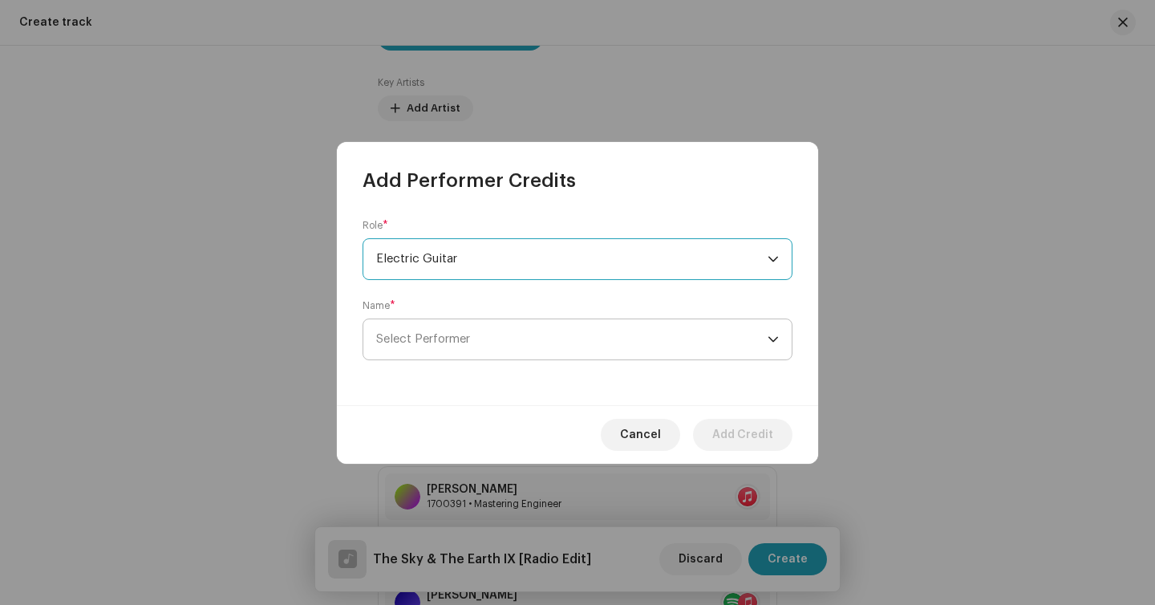
click at [467, 328] on span "Select Performer" at bounding box center [571, 339] width 391 height 40
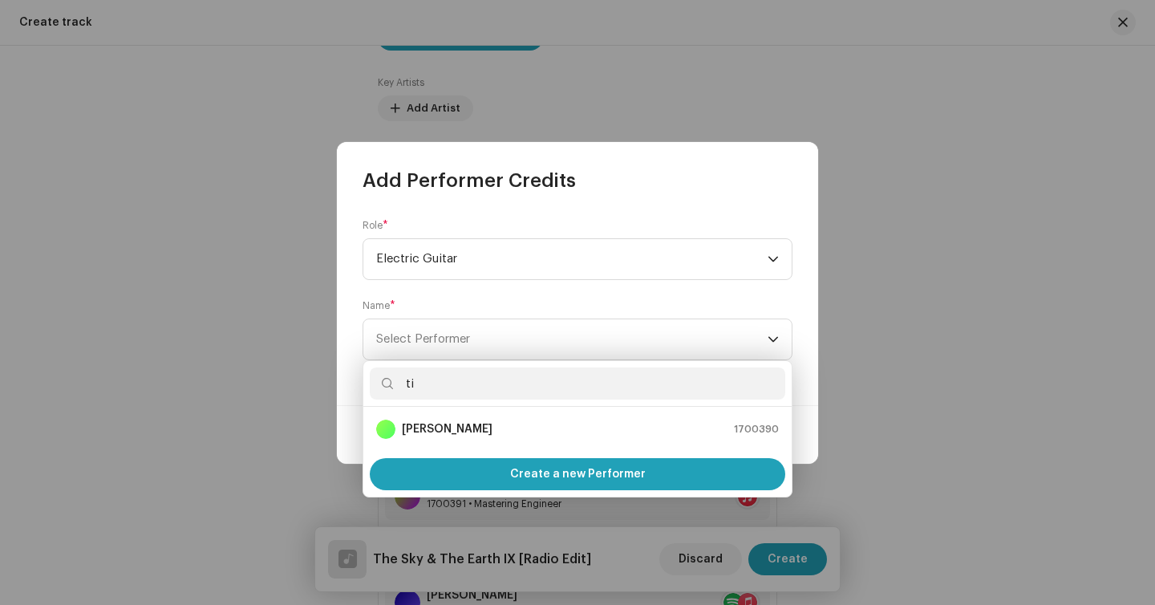
type input "ti"
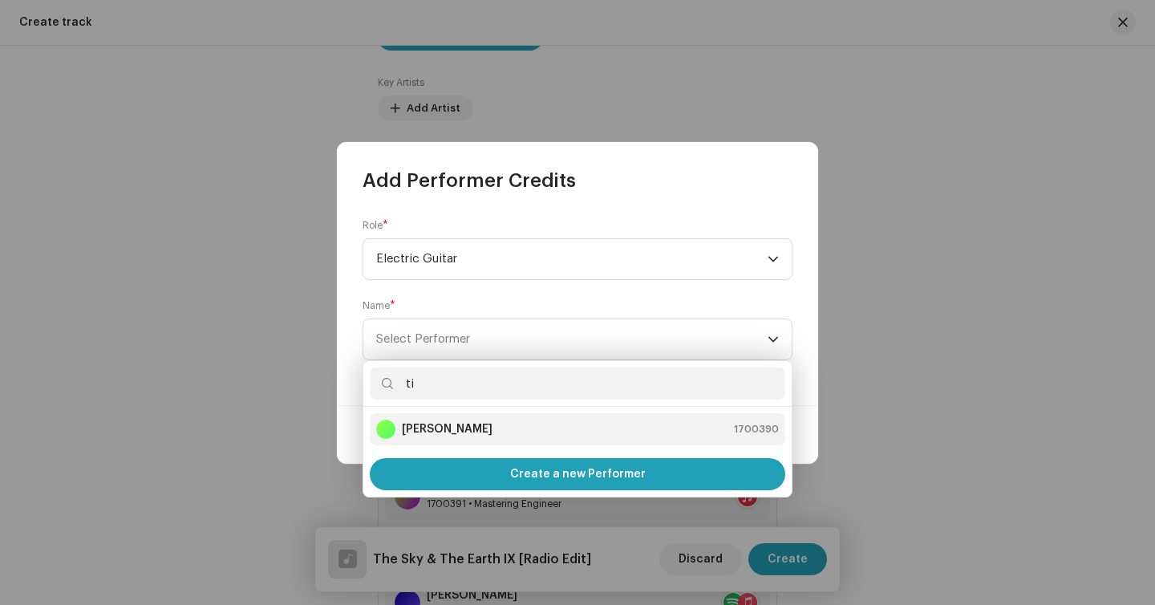
drag, startPoint x: 452, startPoint y: 406, endPoint x: 444, endPoint y: 430, distance: 25.6
click at [444, 430] on strong "Tincho Acosta" at bounding box center [447, 429] width 91 height 16
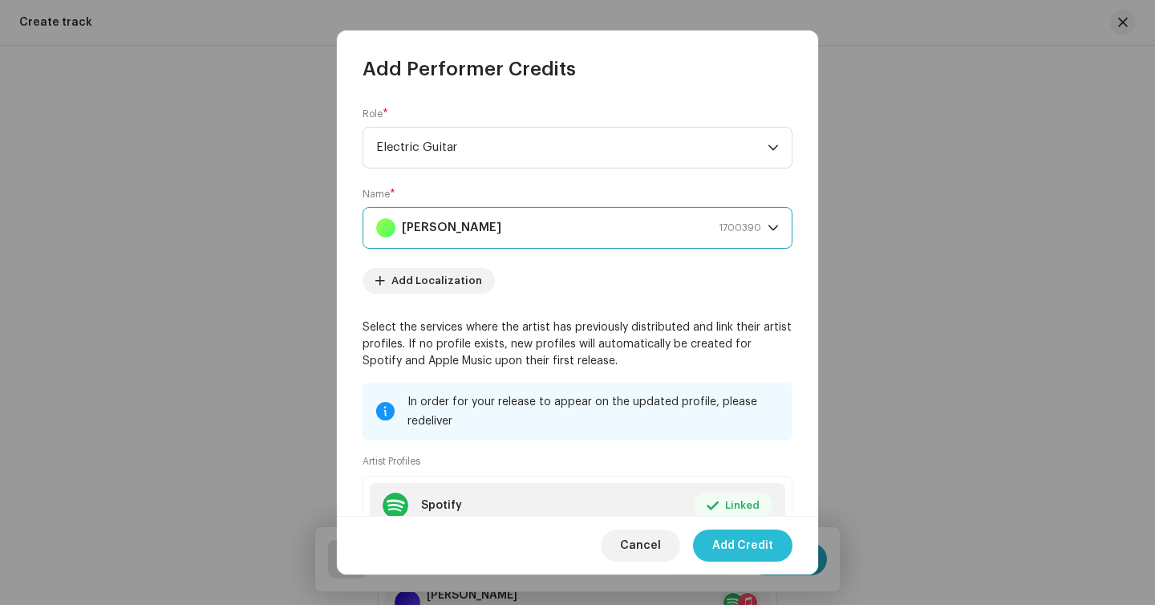
click at [764, 555] on span "Add Credit" at bounding box center [742, 545] width 61 height 32
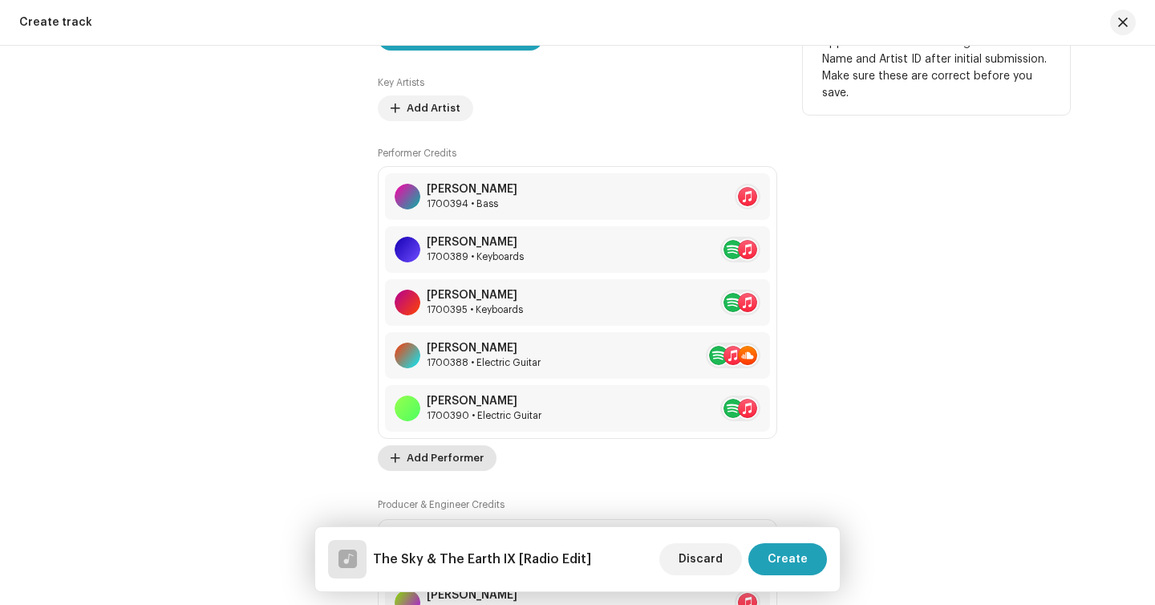
click at [429, 465] on span "Add Performer" at bounding box center [445, 458] width 77 height 32
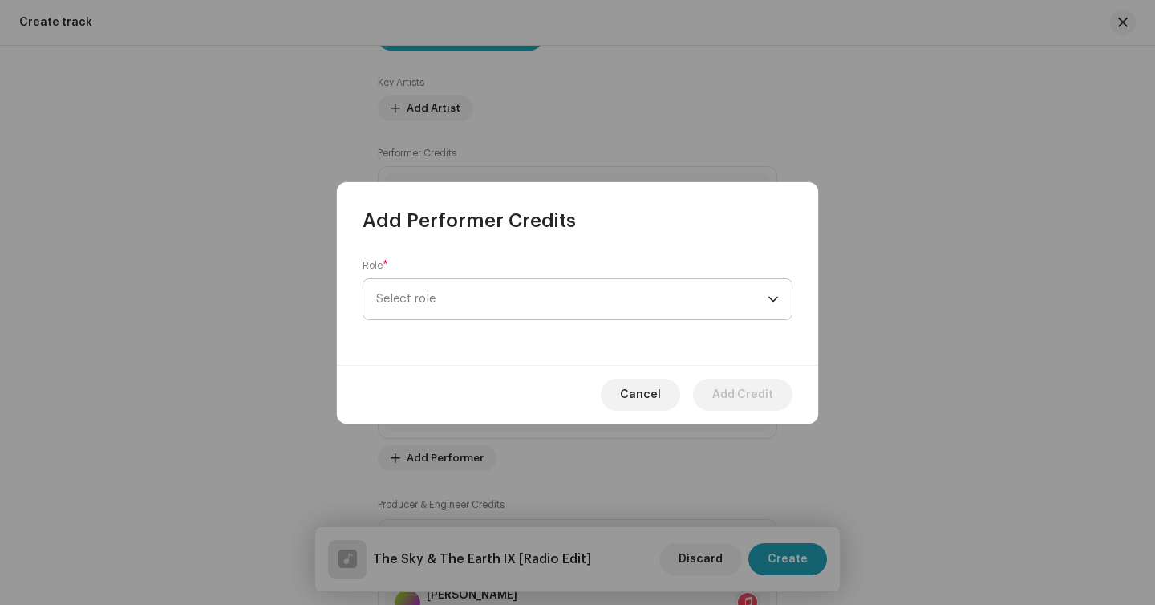
click at [423, 290] on span "Select role" at bounding box center [571, 299] width 391 height 40
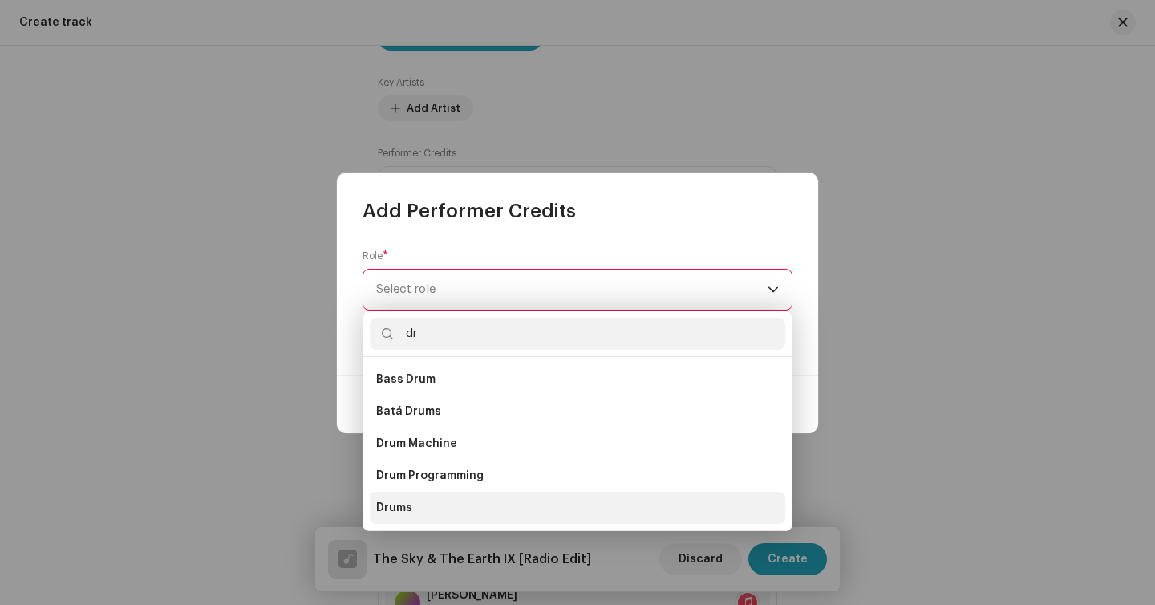
type input "dr"
click at [403, 512] on span "Drums" at bounding box center [394, 508] width 36 height 16
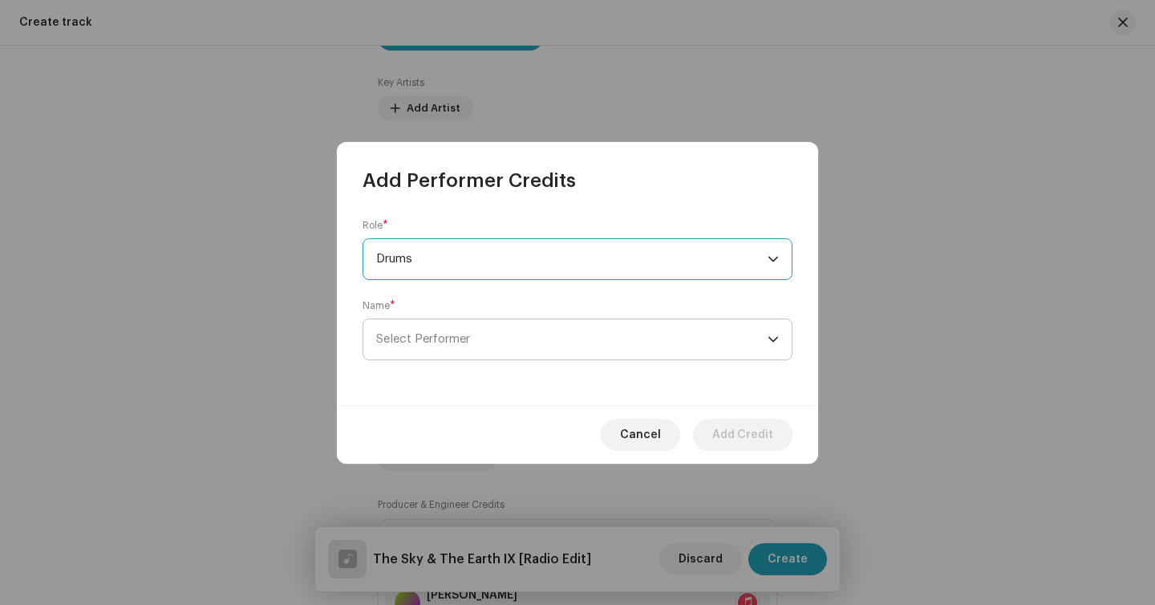
click at [464, 338] on span "Select Performer" at bounding box center [423, 339] width 94 height 12
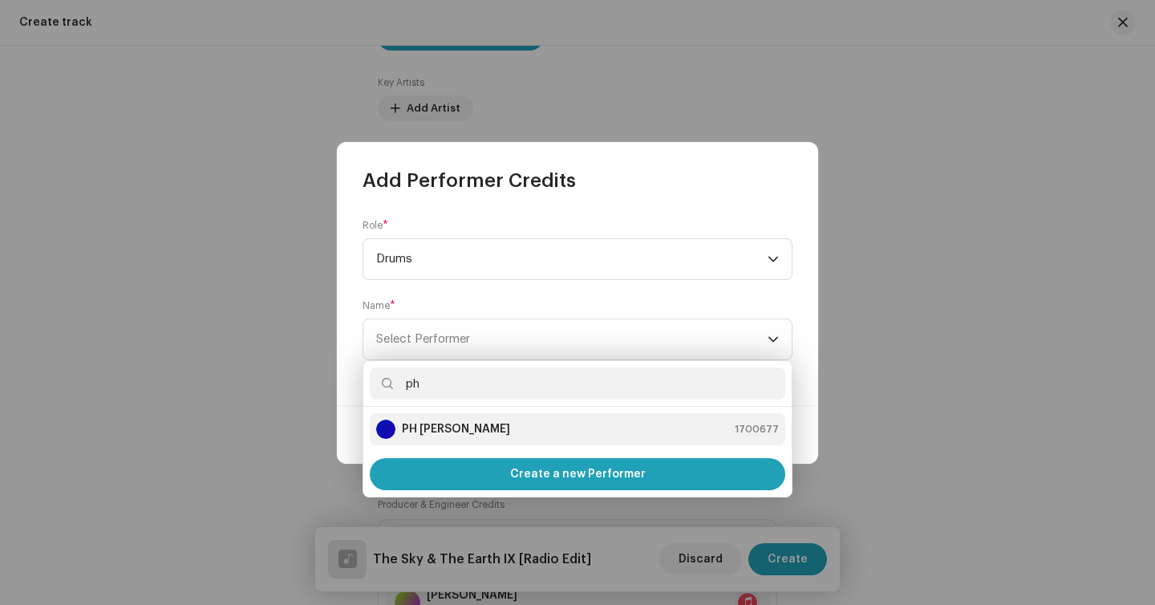
type input "ph"
click at [525, 442] on li "PH Sousa 1700677" at bounding box center [577, 429] width 415 height 32
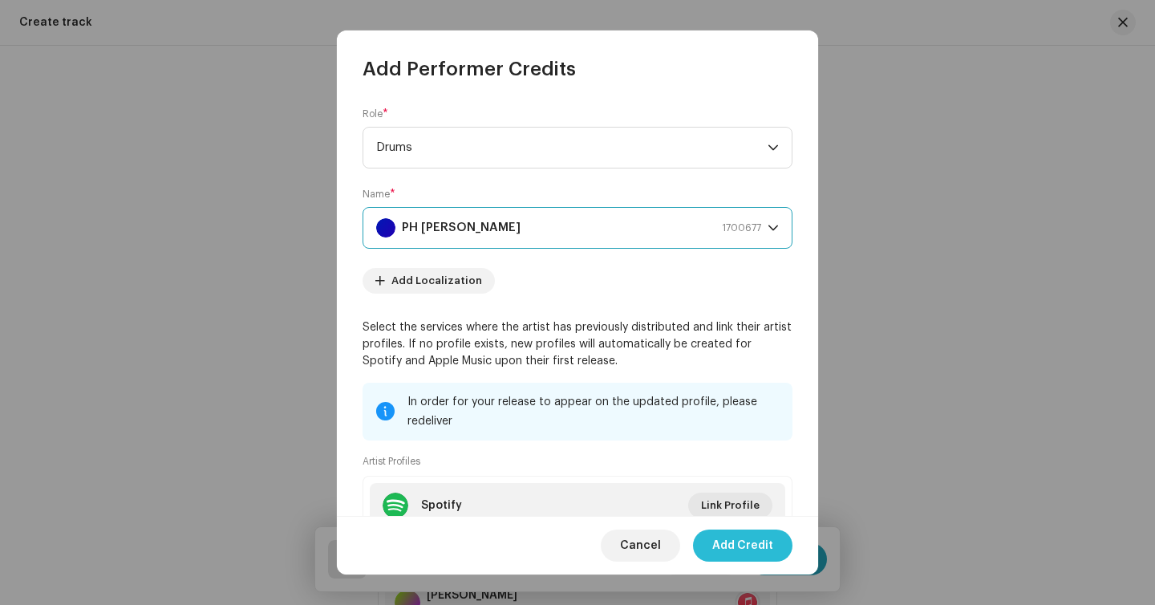
click at [772, 553] on span "Add Credit" at bounding box center [742, 545] width 61 height 32
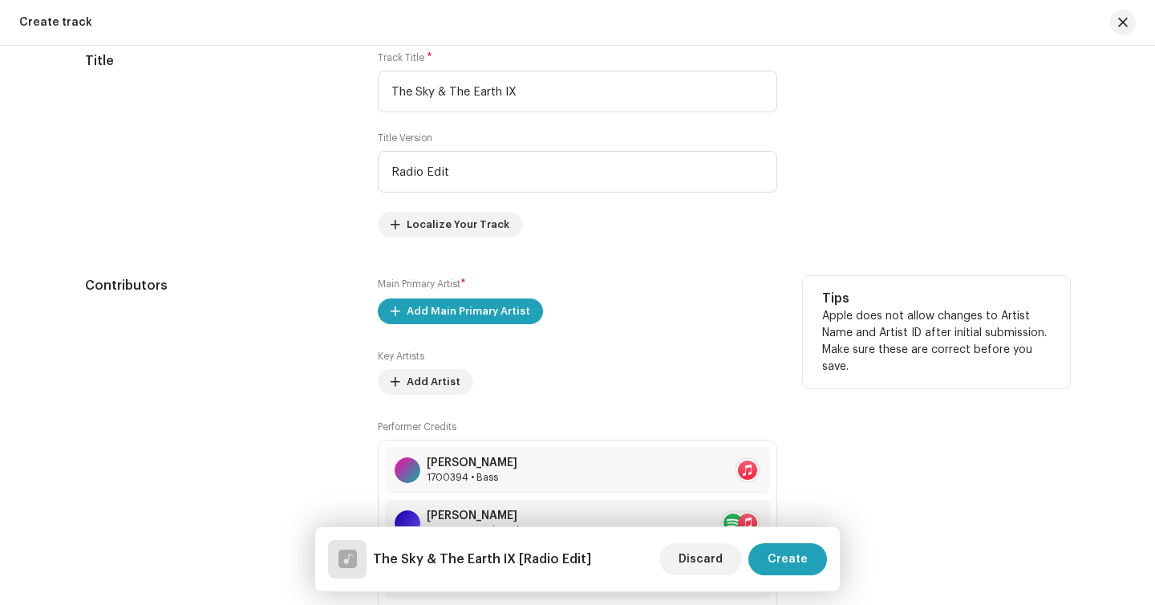
scroll to position [866, 0]
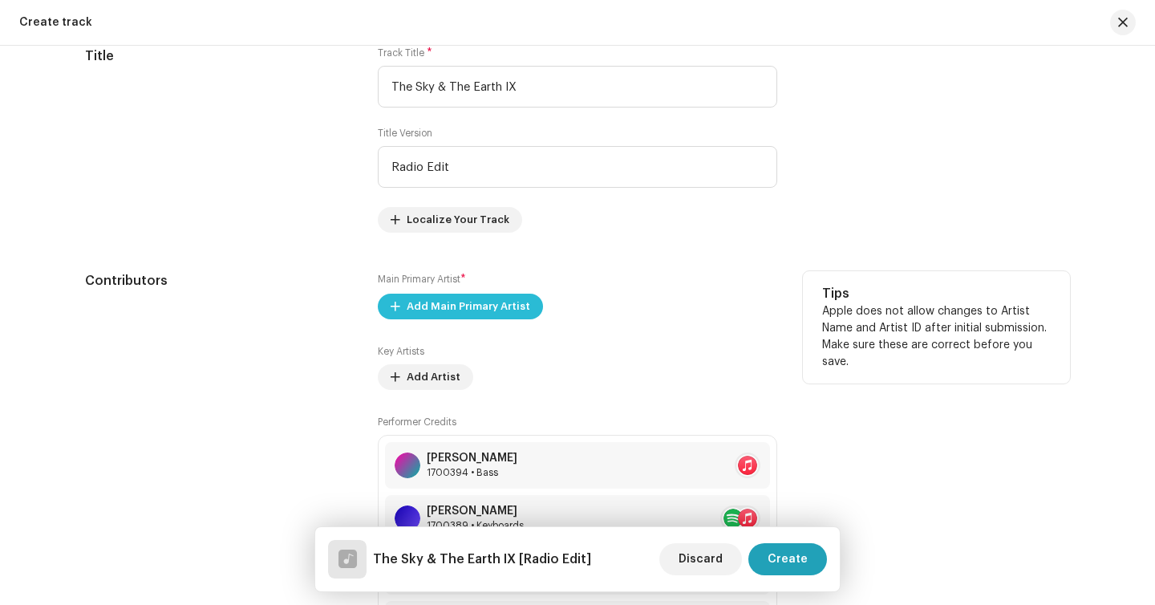
click at [444, 306] on span "Add Main Primary Artist" at bounding box center [469, 306] width 124 height 32
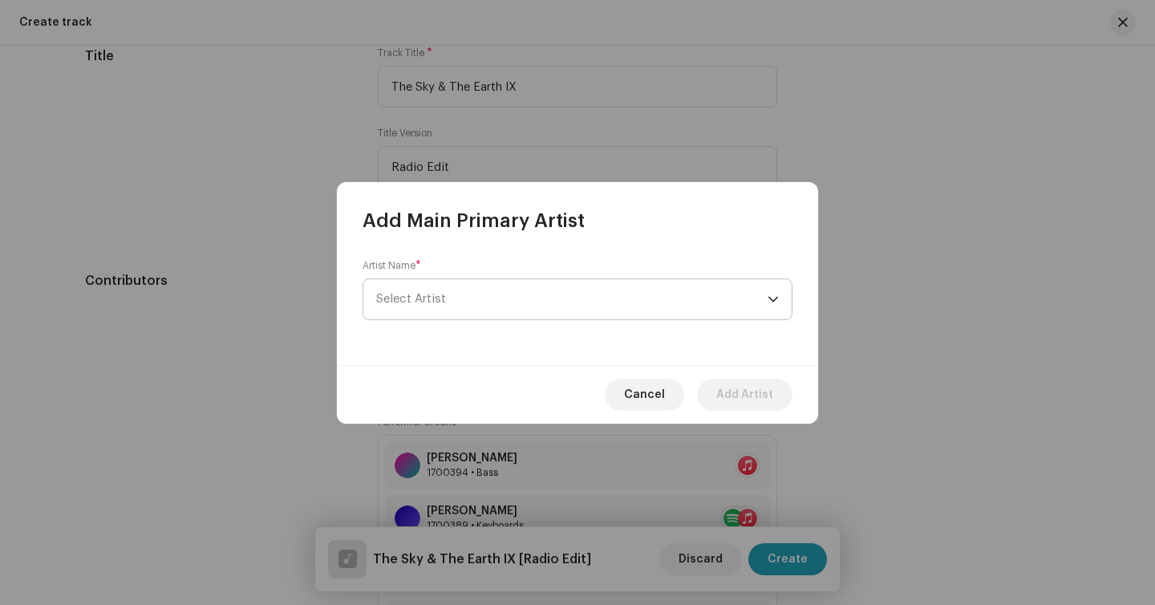
click at [443, 293] on span "Select Artist" at bounding box center [411, 299] width 70 height 12
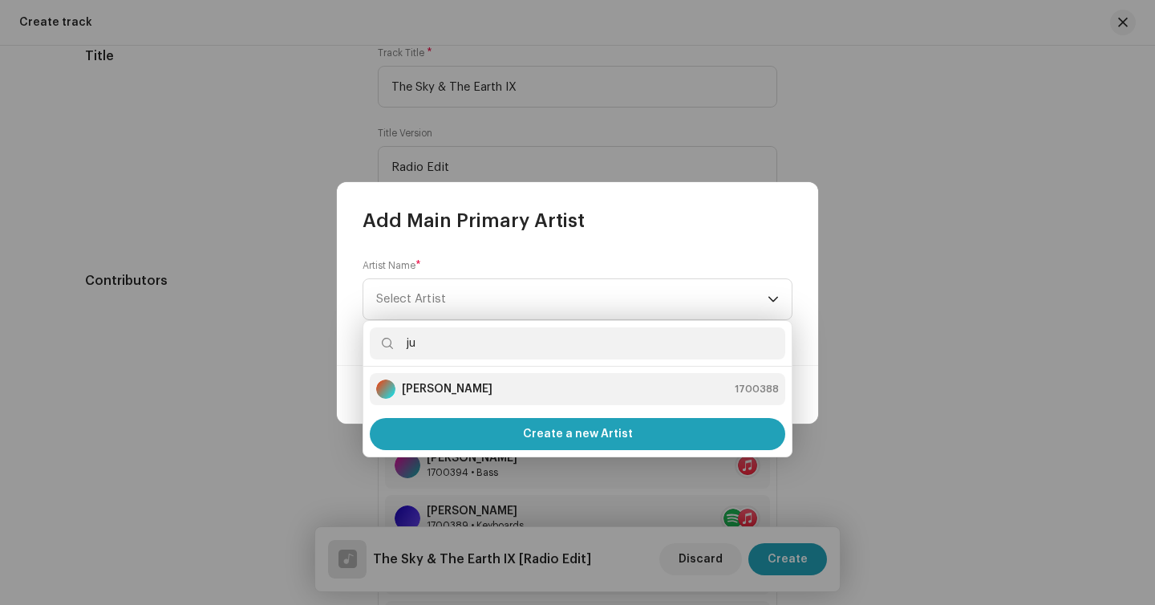
type input "ju"
click at [448, 404] on li "Julian Lepick 1700388" at bounding box center [577, 389] width 415 height 32
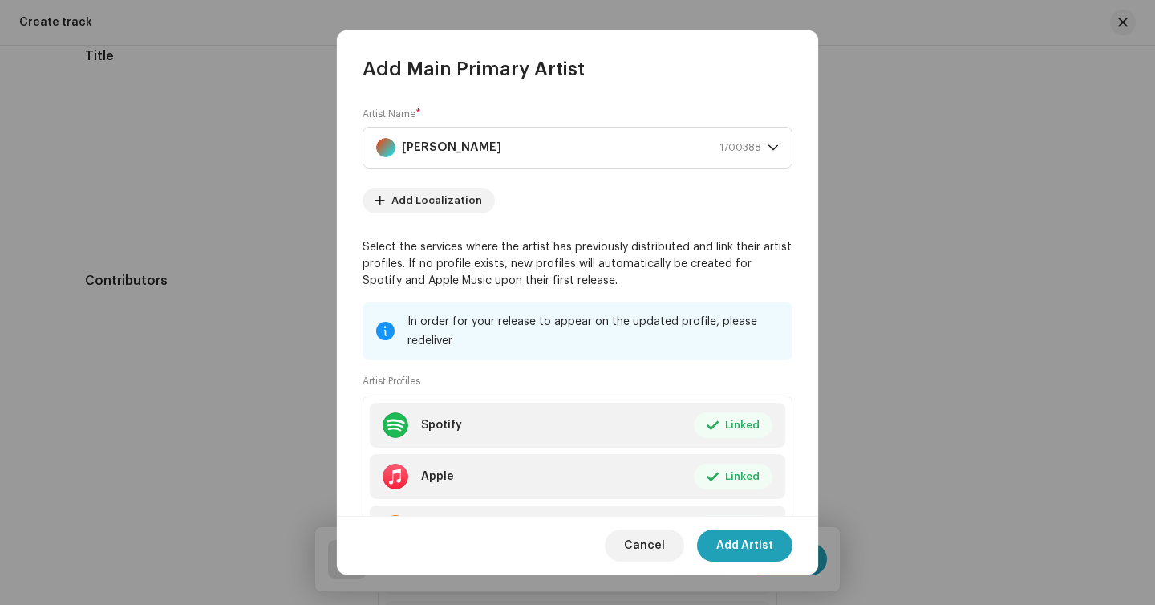
scroll to position [86, 0]
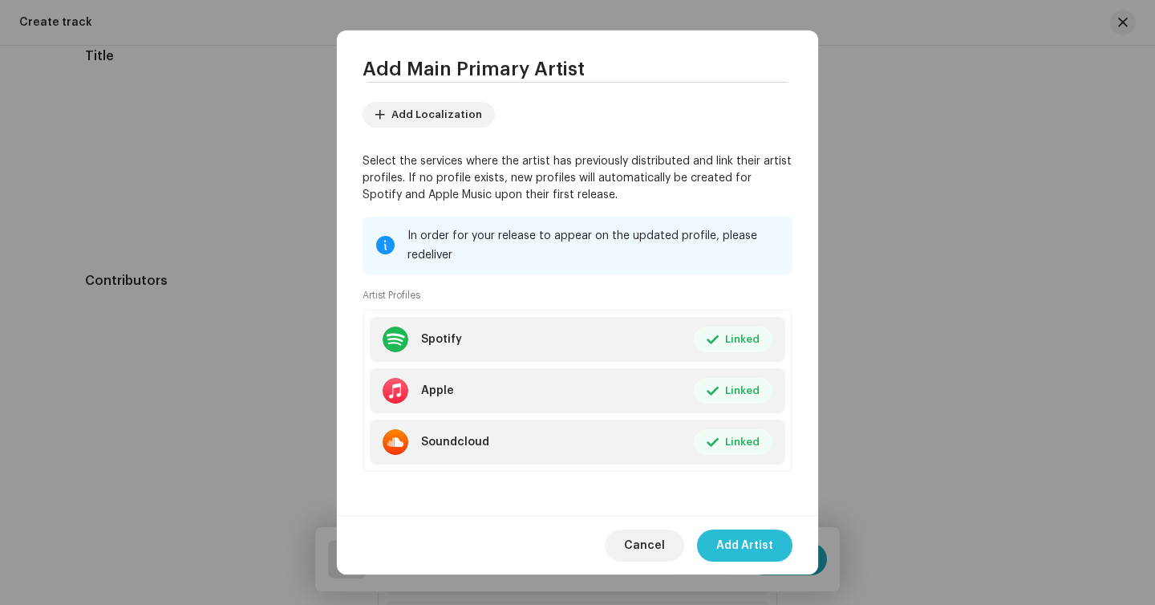
click at [759, 545] on span "Add Artist" at bounding box center [744, 545] width 57 height 32
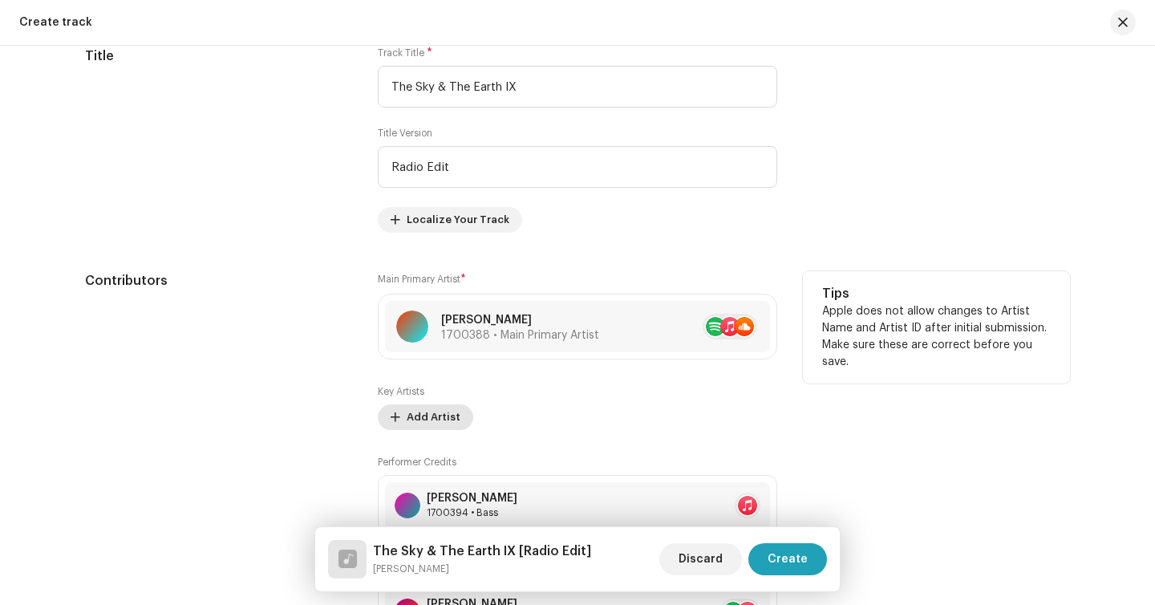
click at [460, 419] on button "Add Artist" at bounding box center [425, 417] width 95 height 26
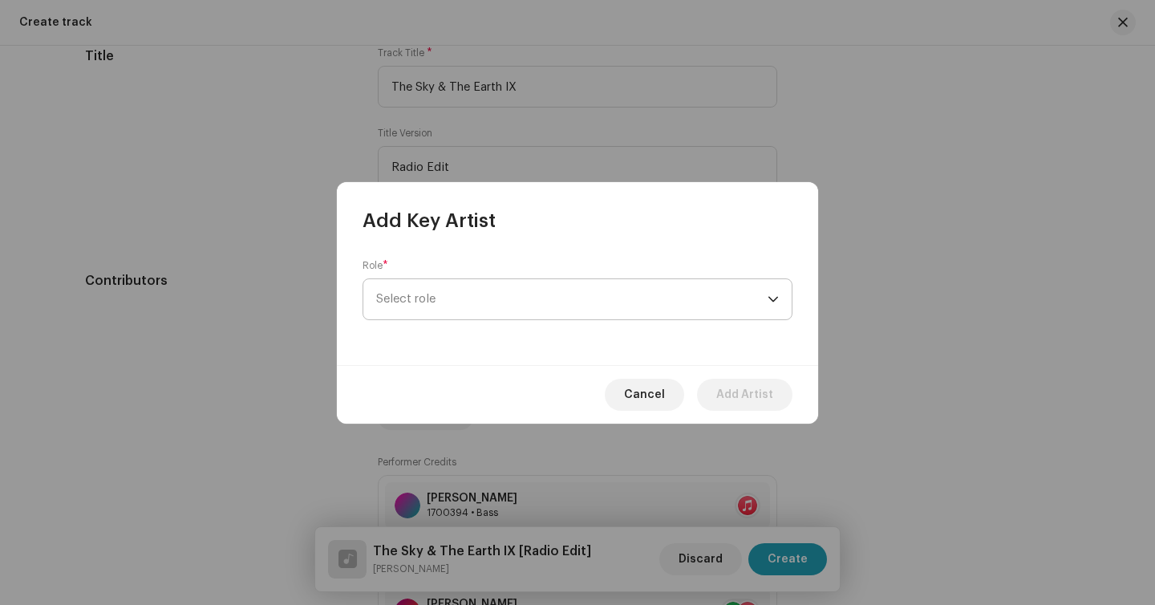
click at [411, 298] on span "Select role" at bounding box center [571, 299] width 391 height 40
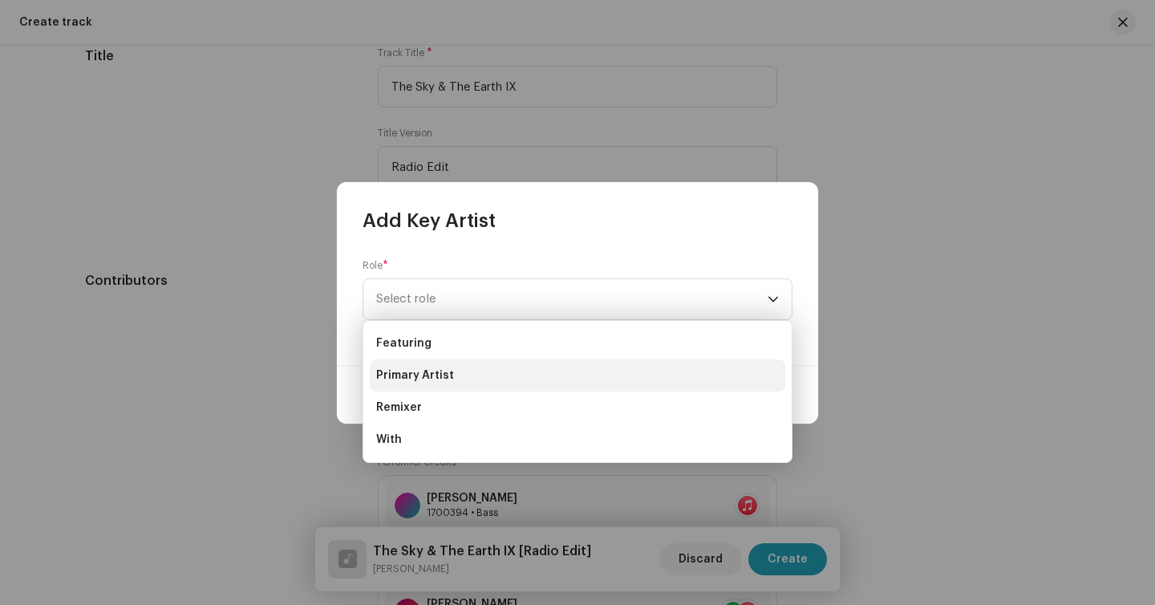
click at [459, 388] on li "Primary Artist" at bounding box center [577, 375] width 415 height 32
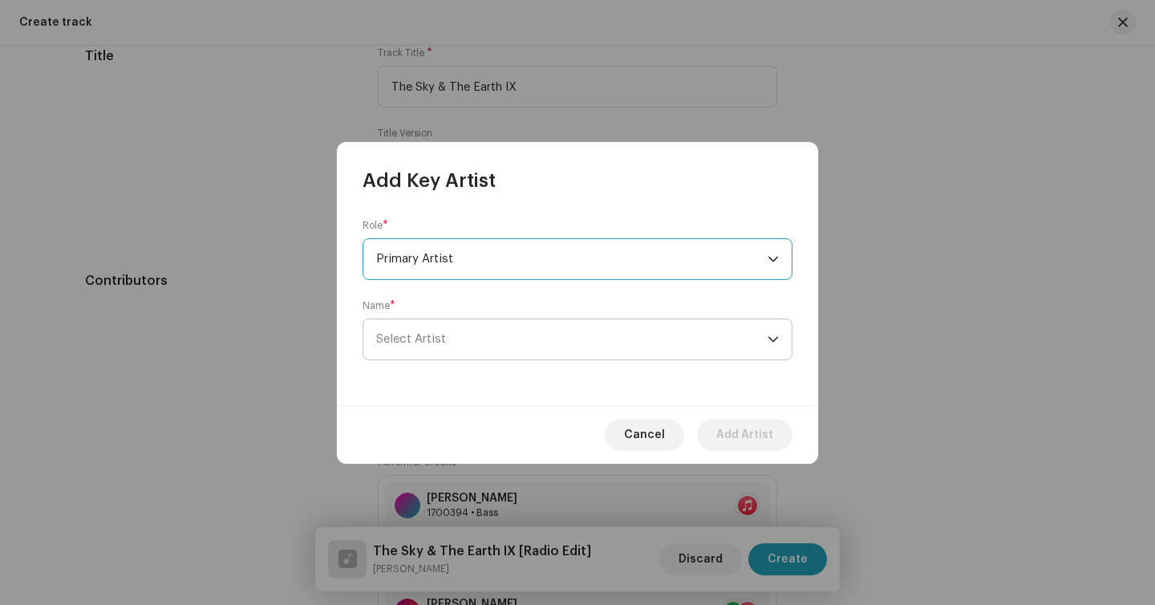
click at [446, 350] on span "Select Artist" at bounding box center [571, 339] width 391 height 40
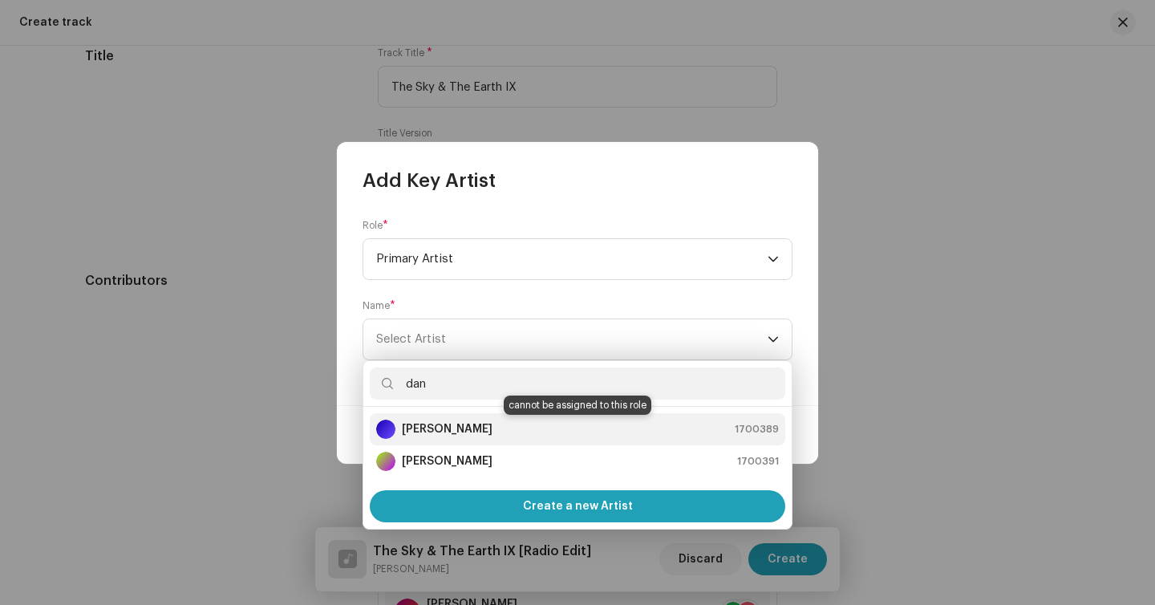
type input "dan"
click at [442, 434] on strong "Daniel Kowalski" at bounding box center [447, 429] width 91 height 16
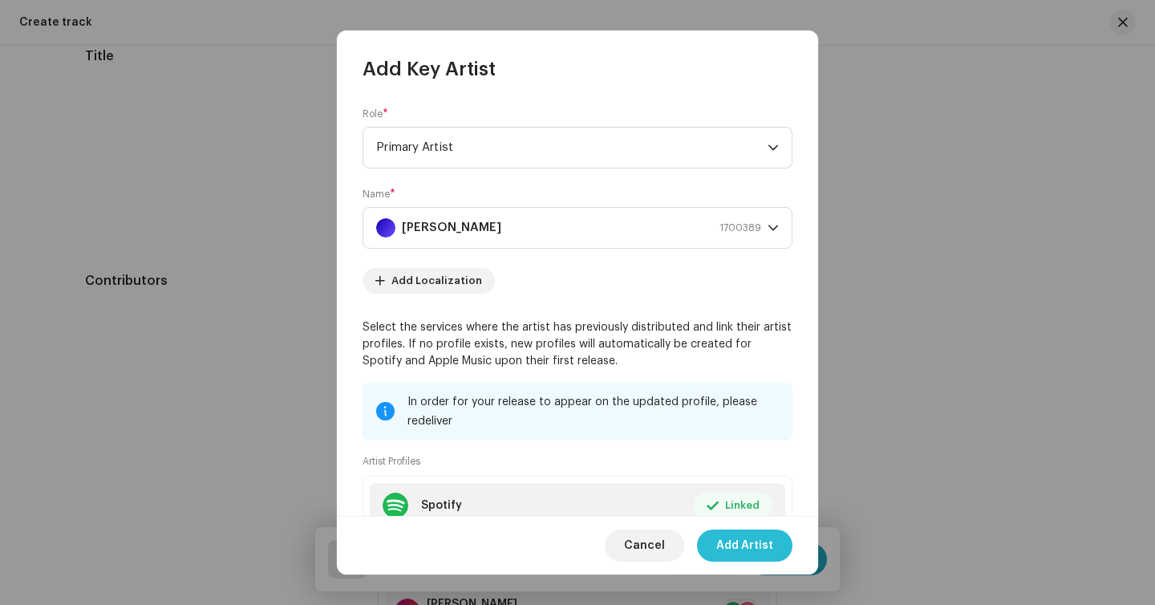
click at [759, 545] on span "Add Artist" at bounding box center [744, 545] width 57 height 32
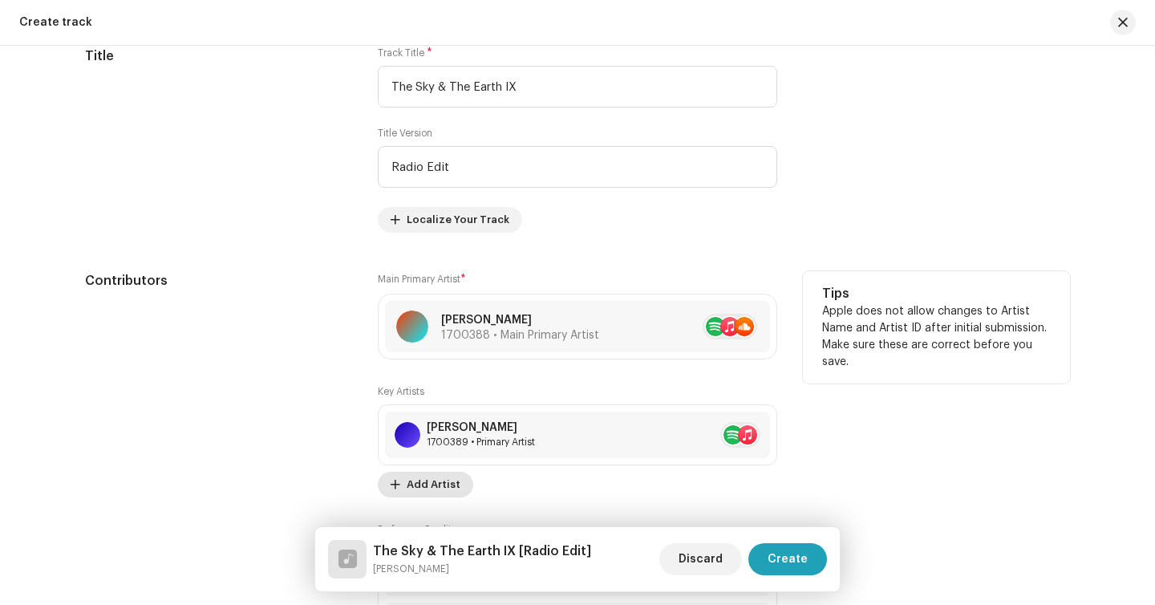
click at [441, 483] on span "Add Artist" at bounding box center [434, 484] width 54 height 32
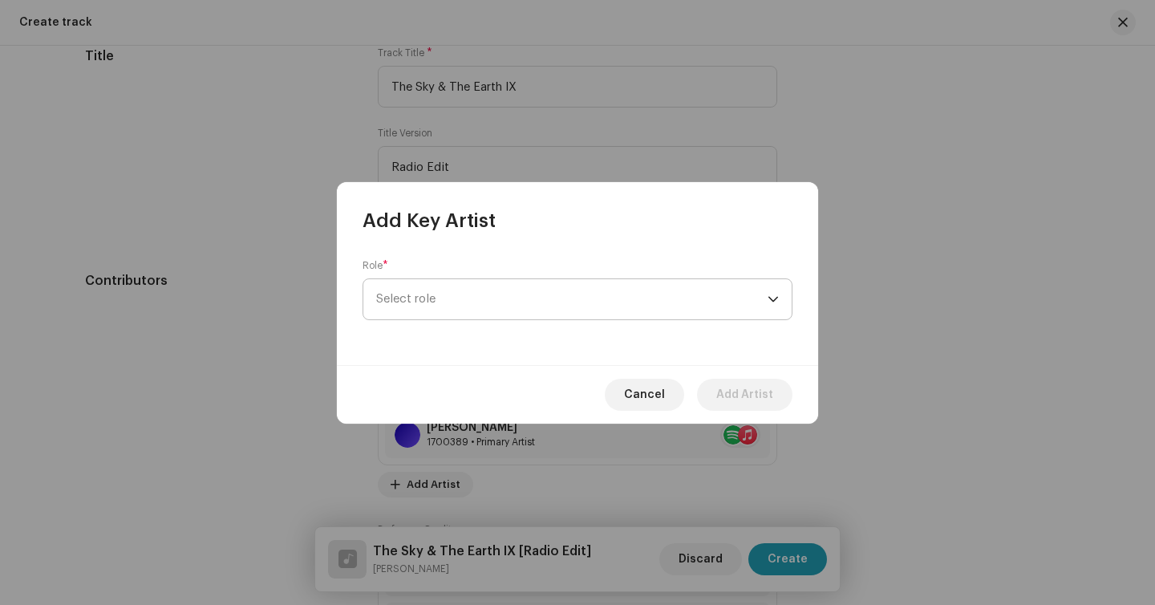
click at [468, 295] on span "Select role" at bounding box center [571, 299] width 391 height 40
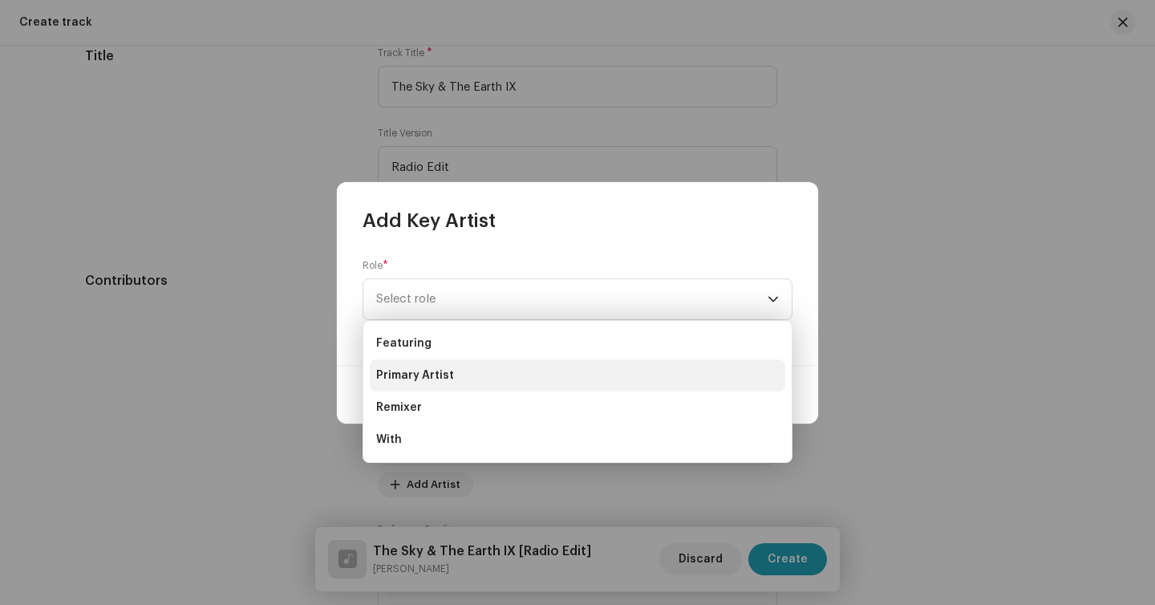
click at [447, 375] on span "Primary Artist" at bounding box center [415, 375] width 78 height 16
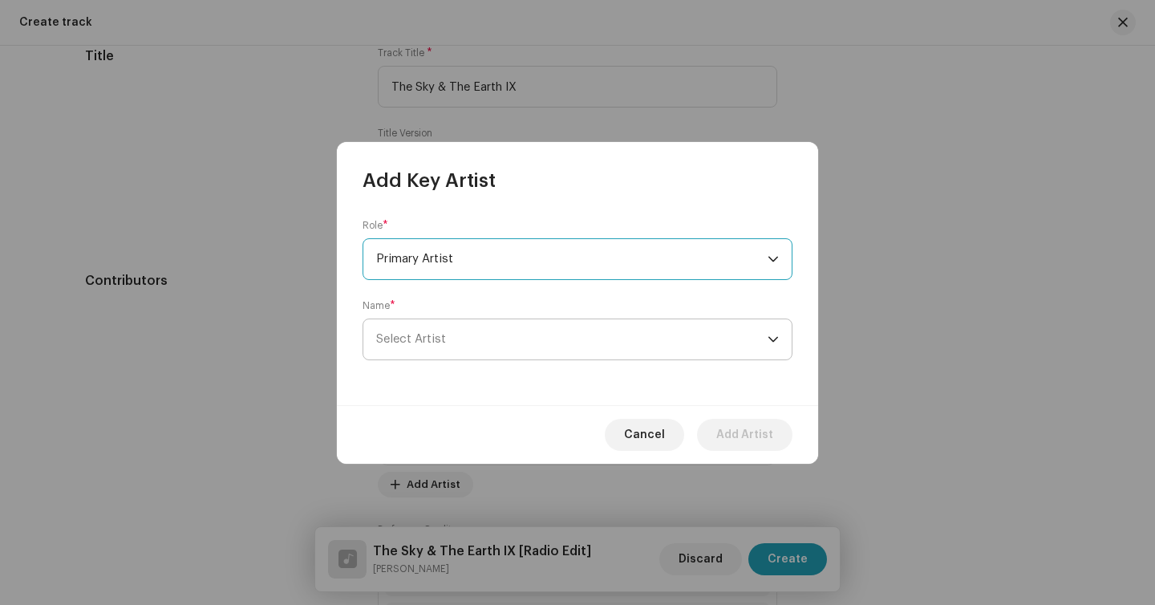
click at [446, 344] on span "Select Artist" at bounding box center [571, 339] width 391 height 40
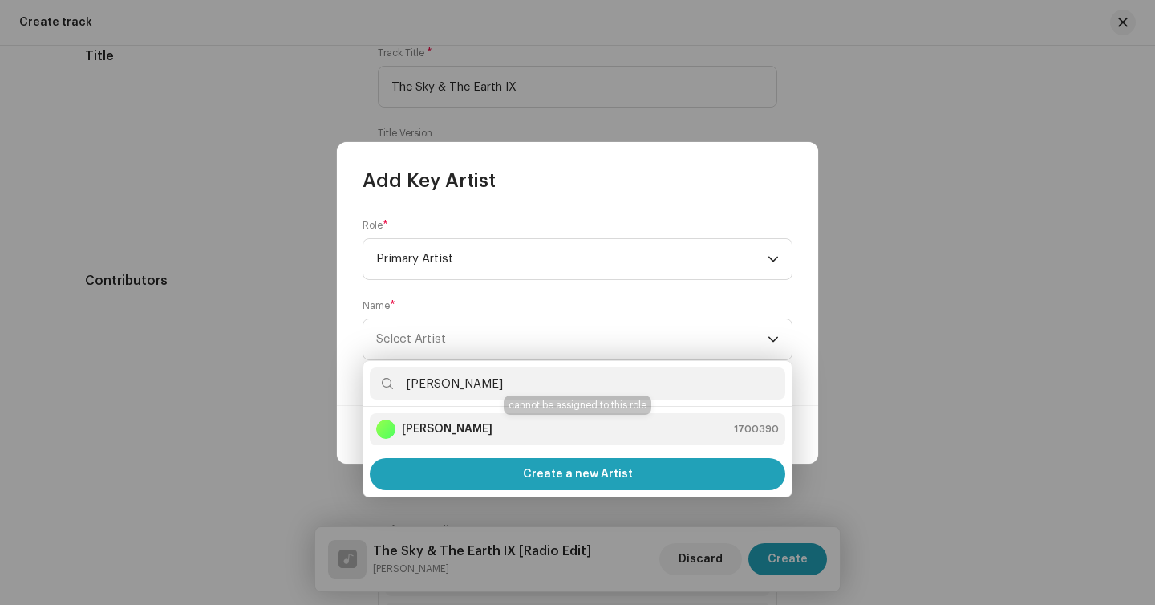
type input "tinch"
click at [472, 436] on strong "Tincho Acosta" at bounding box center [447, 429] width 91 height 16
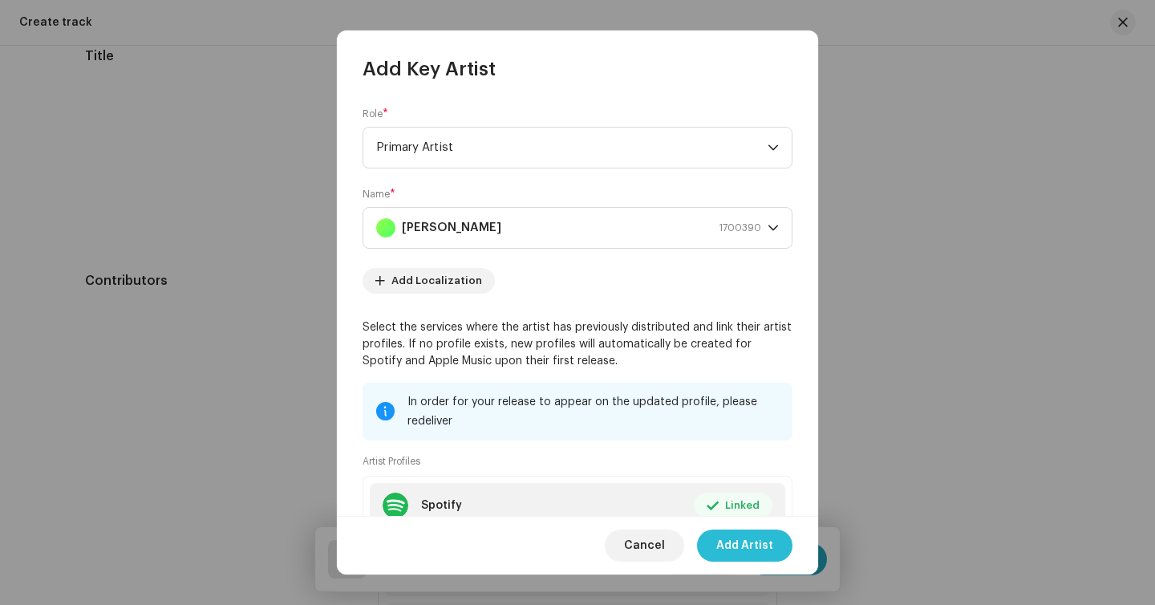
click at [711, 555] on button "Add Artist" at bounding box center [744, 545] width 95 height 32
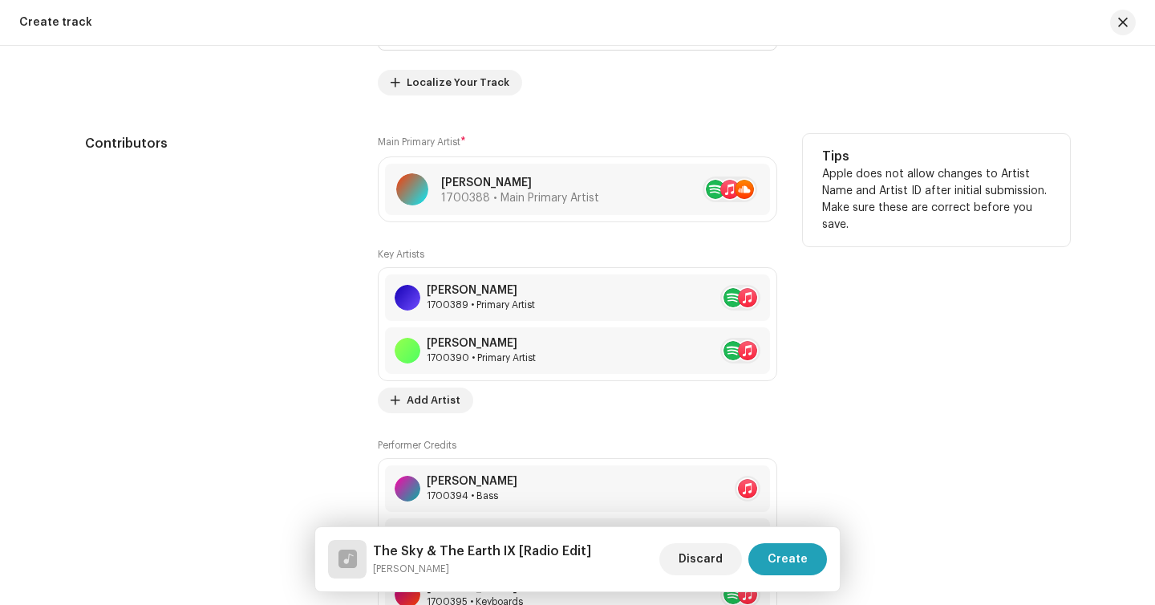
scroll to position [1013, 0]
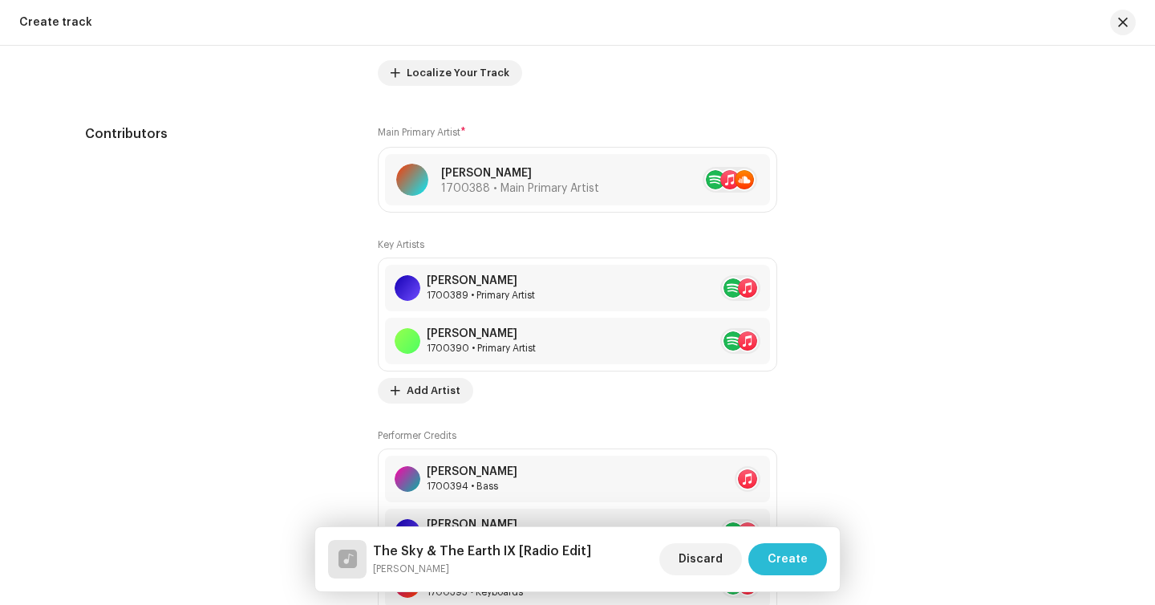
click at [806, 562] on span "Create" at bounding box center [788, 559] width 40 height 32
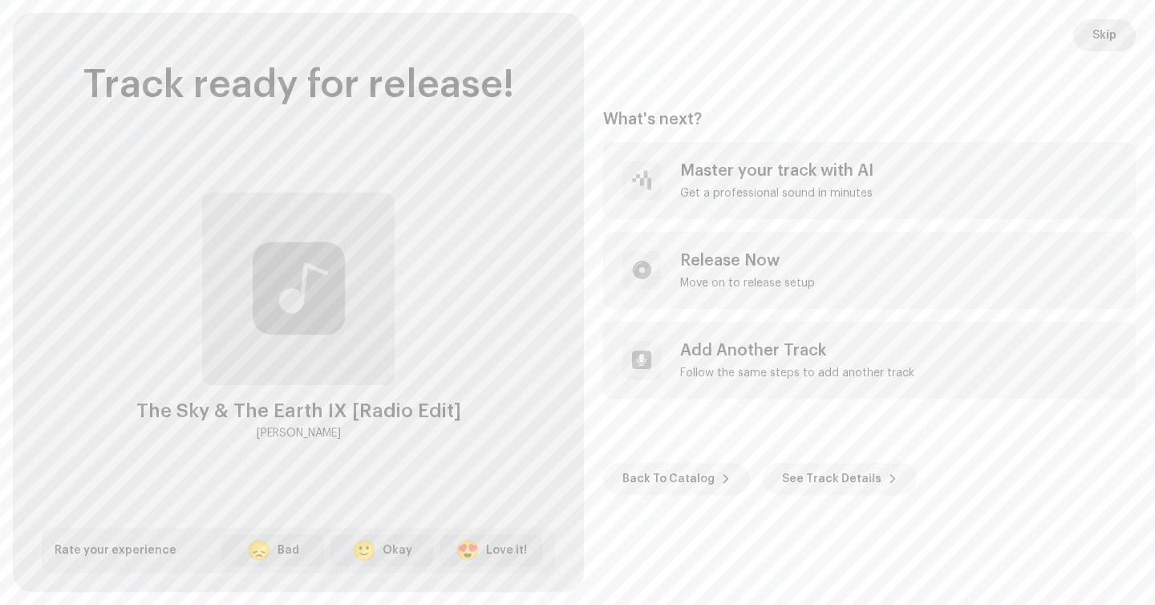
click at [1108, 46] on span "Skip" at bounding box center [1104, 35] width 24 height 32
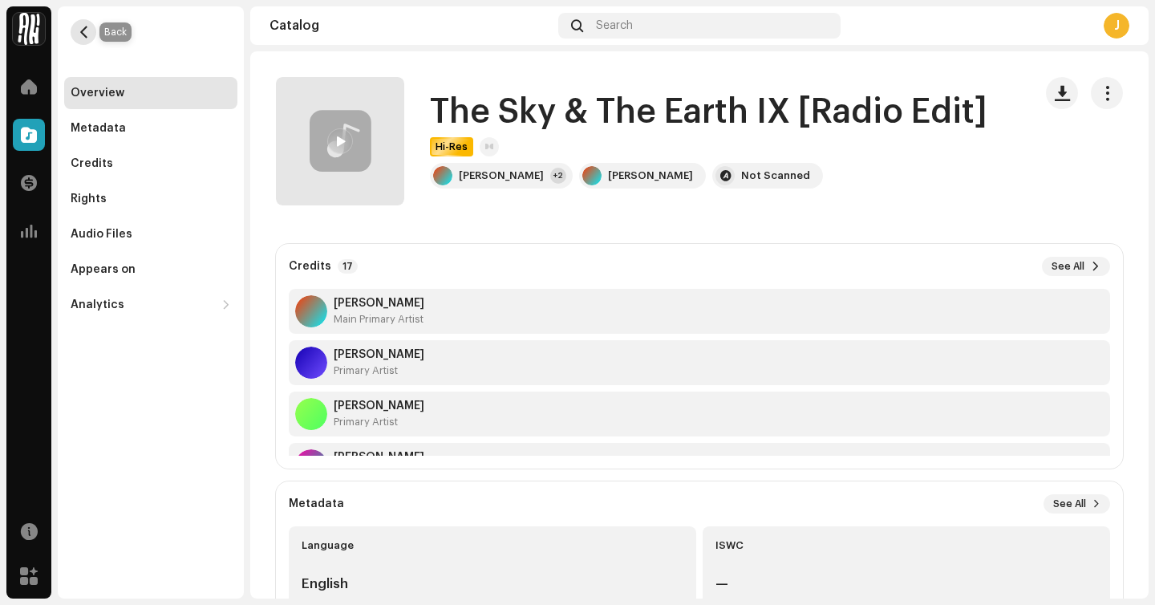
click at [78, 37] on span "button" at bounding box center [84, 32] width 12 height 13
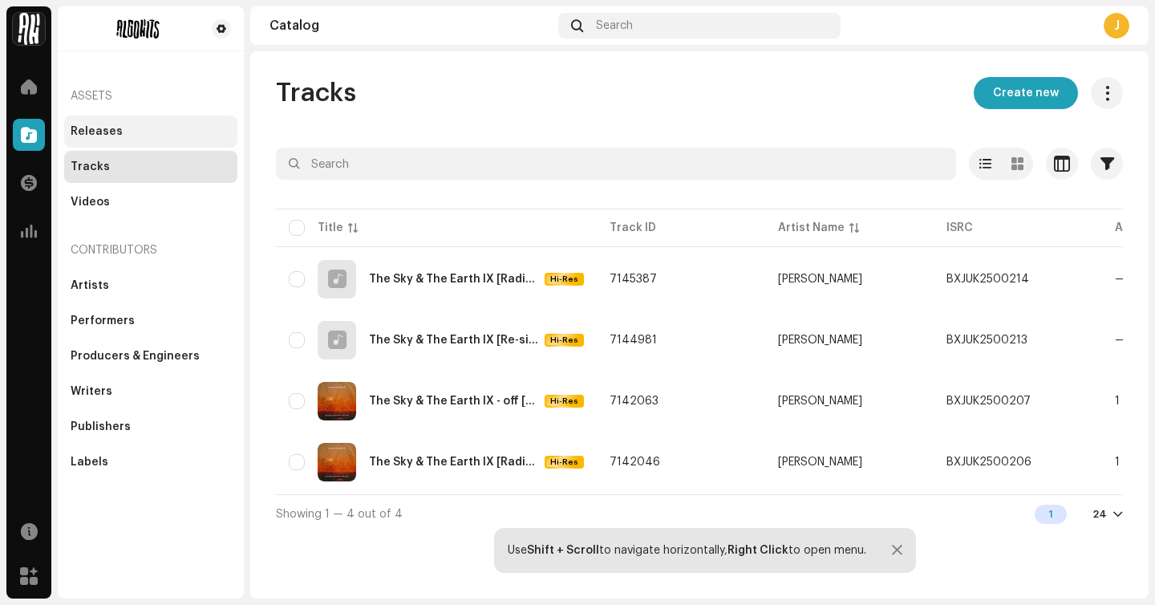
click at [165, 132] on div "Releases" at bounding box center [151, 131] width 160 height 13
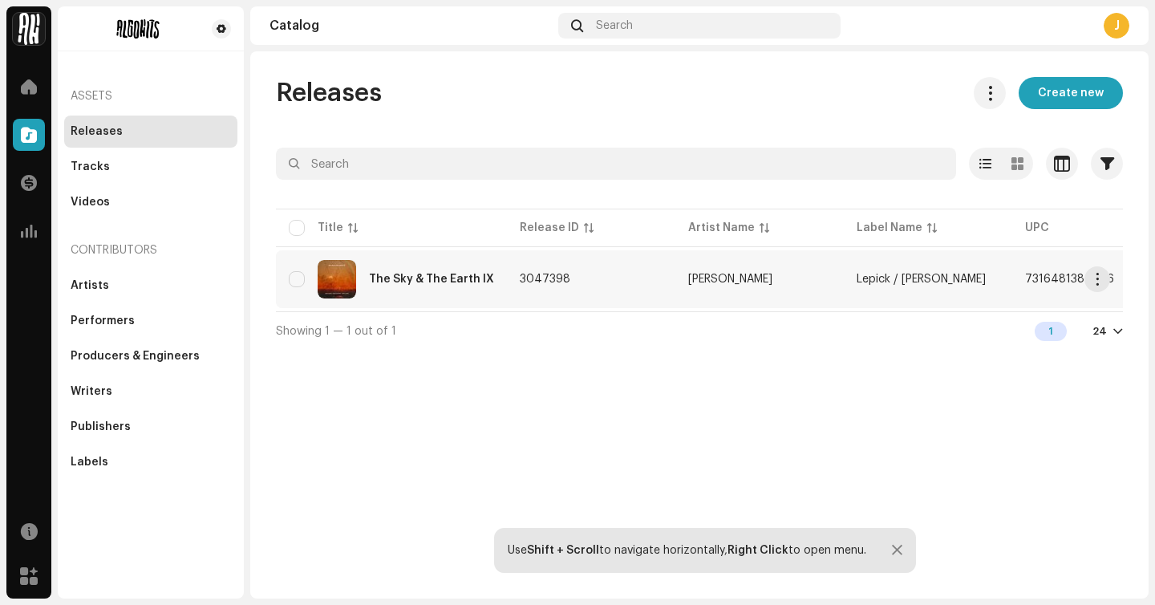
click at [557, 278] on span "3047398" at bounding box center [545, 279] width 51 height 11
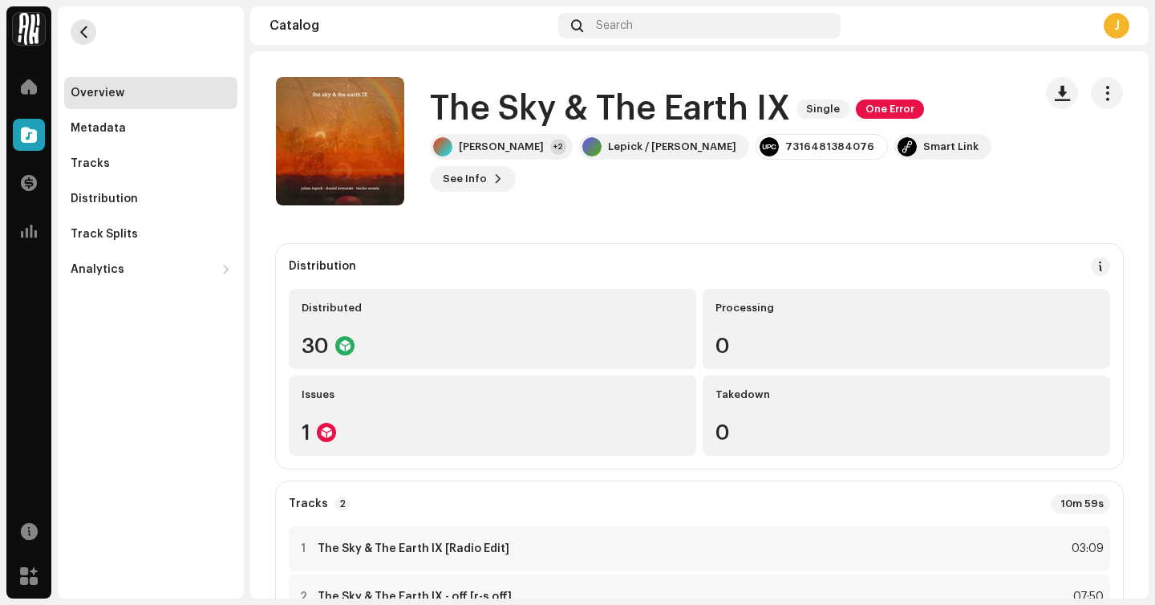
click at [85, 42] on button "button" at bounding box center [84, 32] width 26 height 26
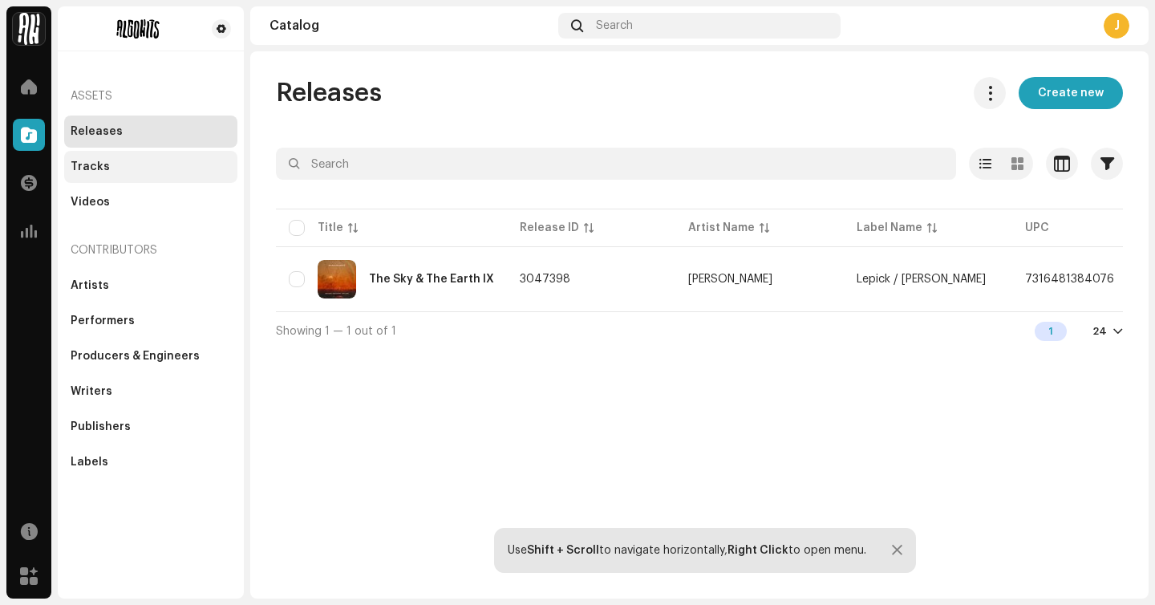
click at [164, 168] on div "Tracks" at bounding box center [151, 166] width 160 height 13
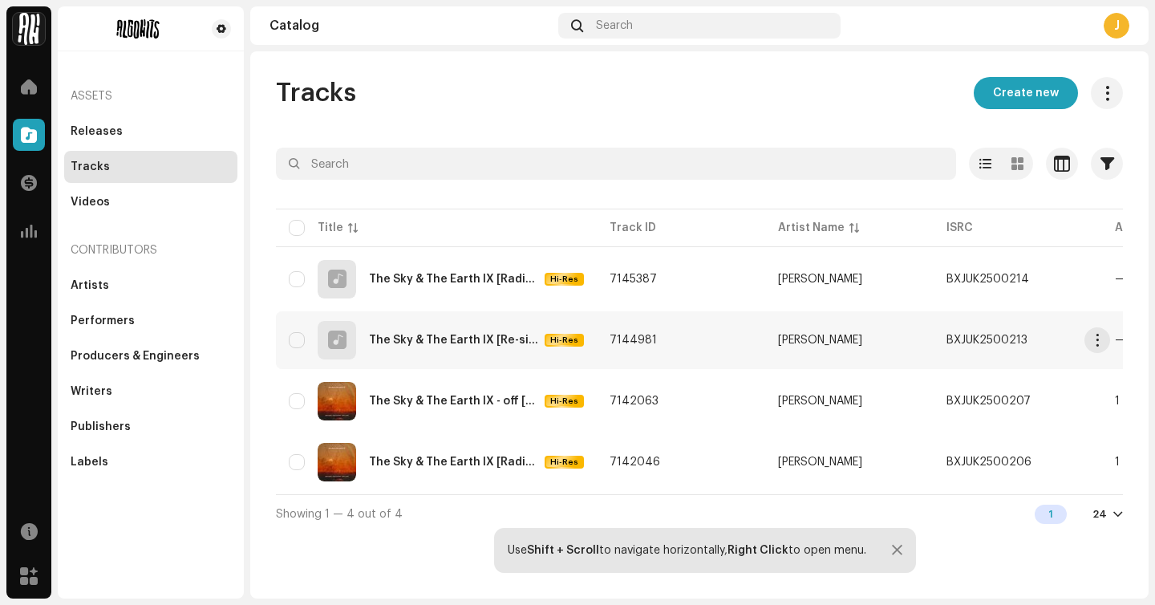
click at [459, 335] on div "The Sky & The Earth IX [Re-signified]" at bounding box center [453, 339] width 169 height 11
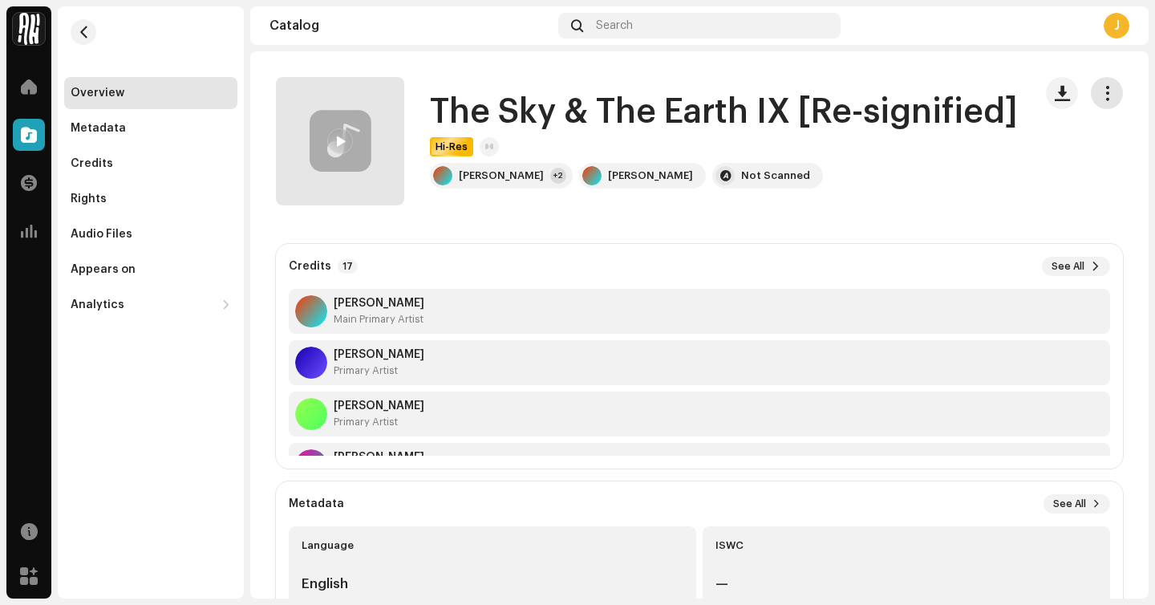
click at [1100, 95] on span "button" at bounding box center [1107, 93] width 15 height 13
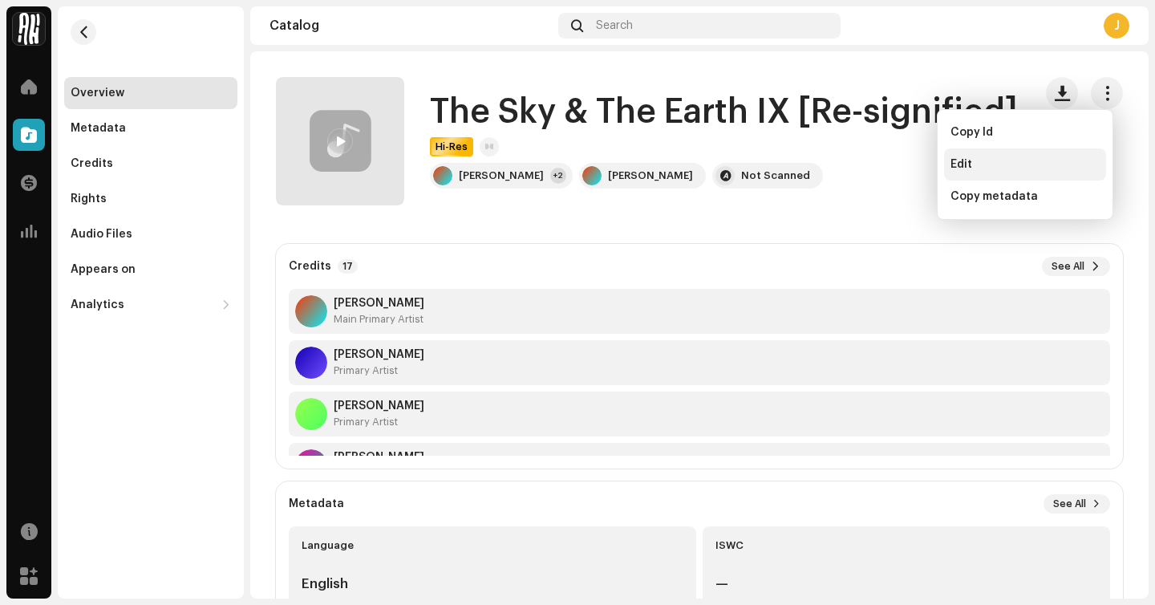
click at [1003, 163] on div "Edit" at bounding box center [1024, 164] width 149 height 13
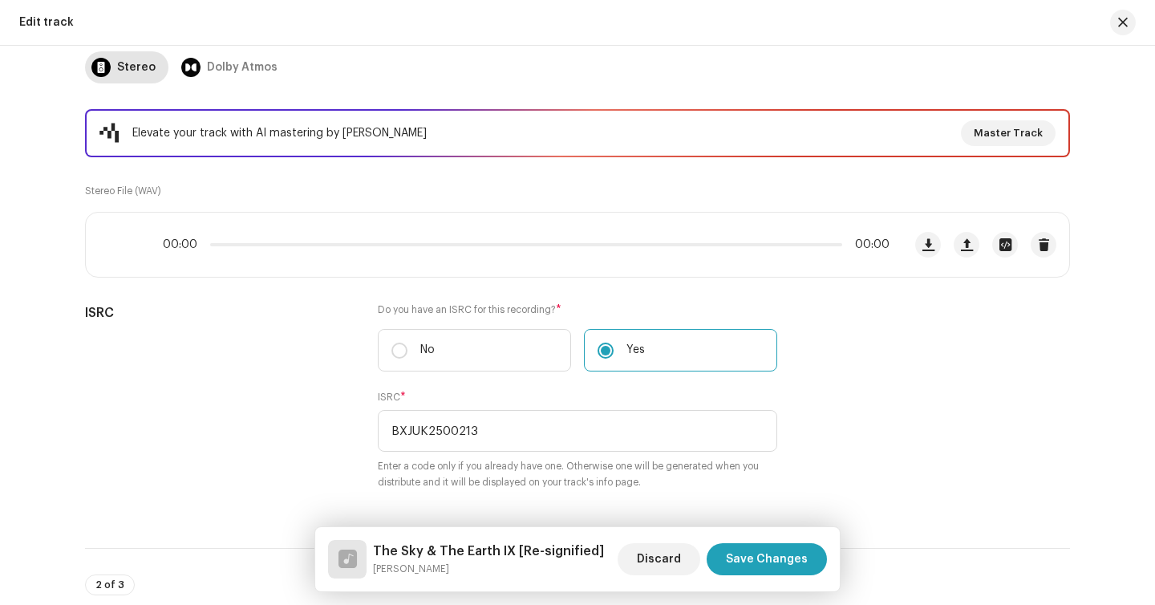
scroll to position [282, 0]
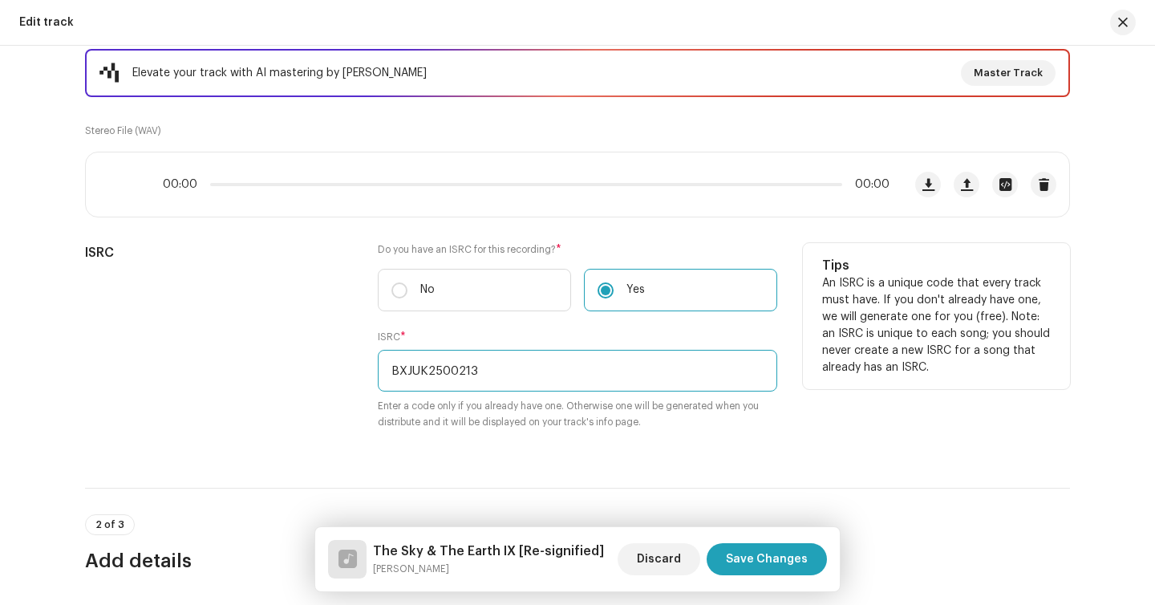
click at [559, 355] on input "BXJUK2500213" at bounding box center [577, 371] width 399 height 42
drag, startPoint x: 542, startPoint y: 371, endPoint x: 353, endPoint y: 371, distance: 189.3
click at [353, 371] on div "ISRC Do you have an ISRC for this recording? * No Yes ISRC * BXJUK2500213 Enter…" at bounding box center [577, 346] width 985 height 206
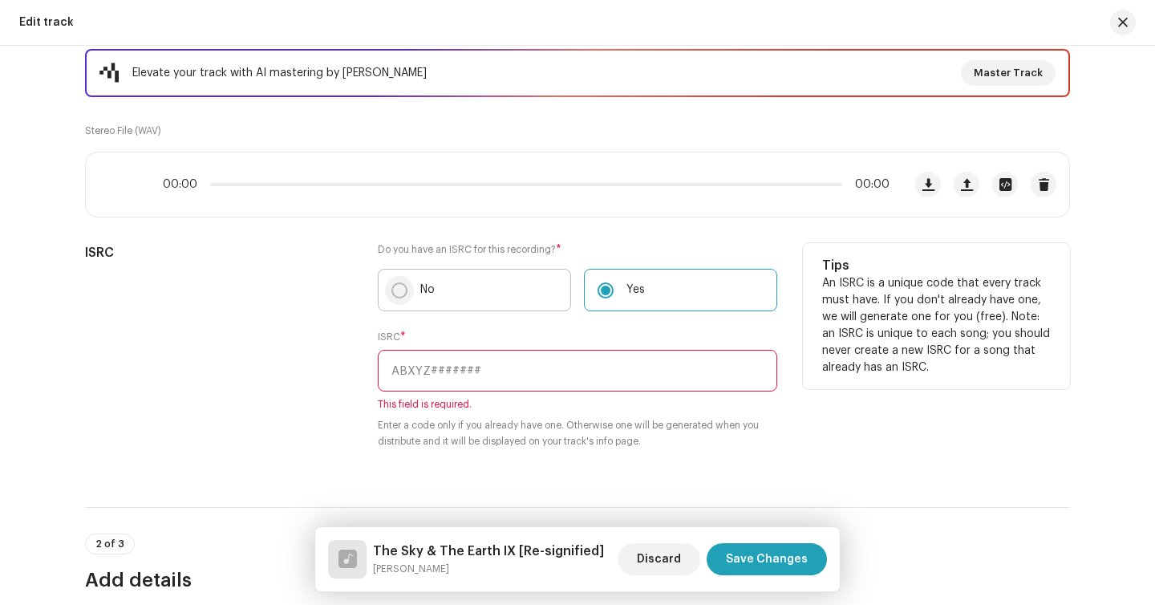
click at [403, 294] on p-radiobutton at bounding box center [399, 290] width 16 height 16
click at [403, 294] on input "No" at bounding box center [399, 290] width 16 height 16
radio input "true"
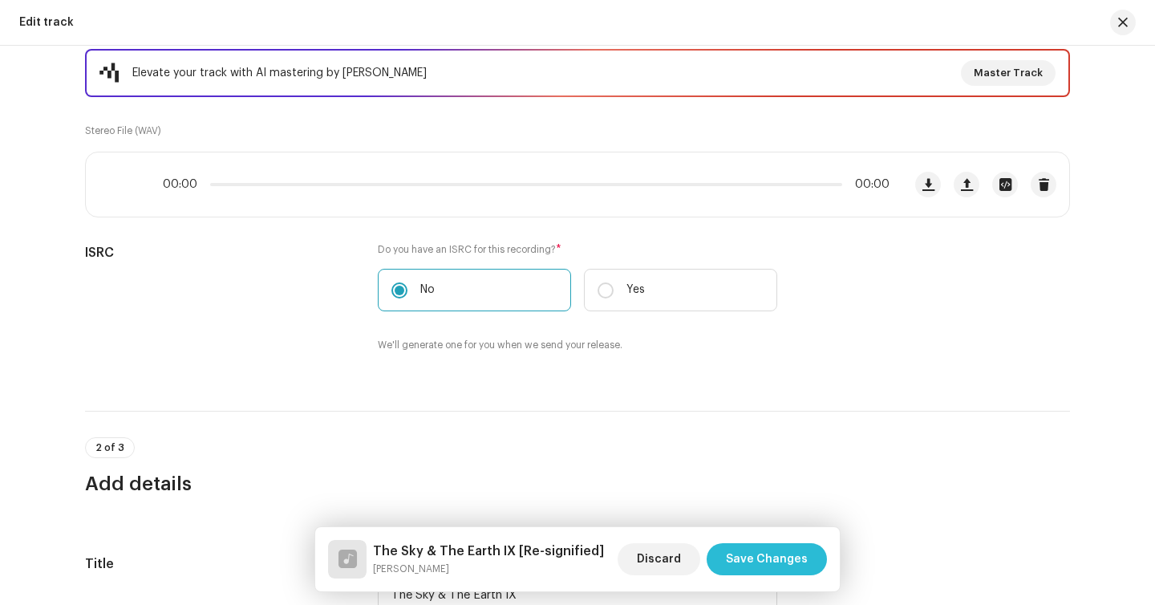
click at [744, 555] on span "Save Changes" at bounding box center [767, 559] width 82 height 32
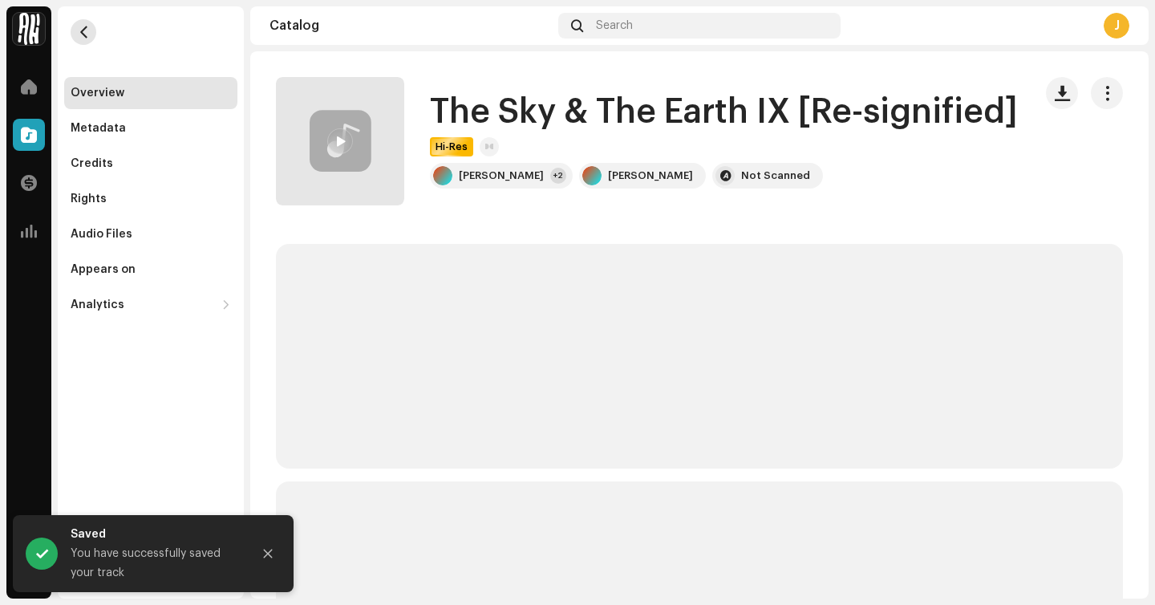
click at [88, 34] on span "button" at bounding box center [84, 32] width 12 height 13
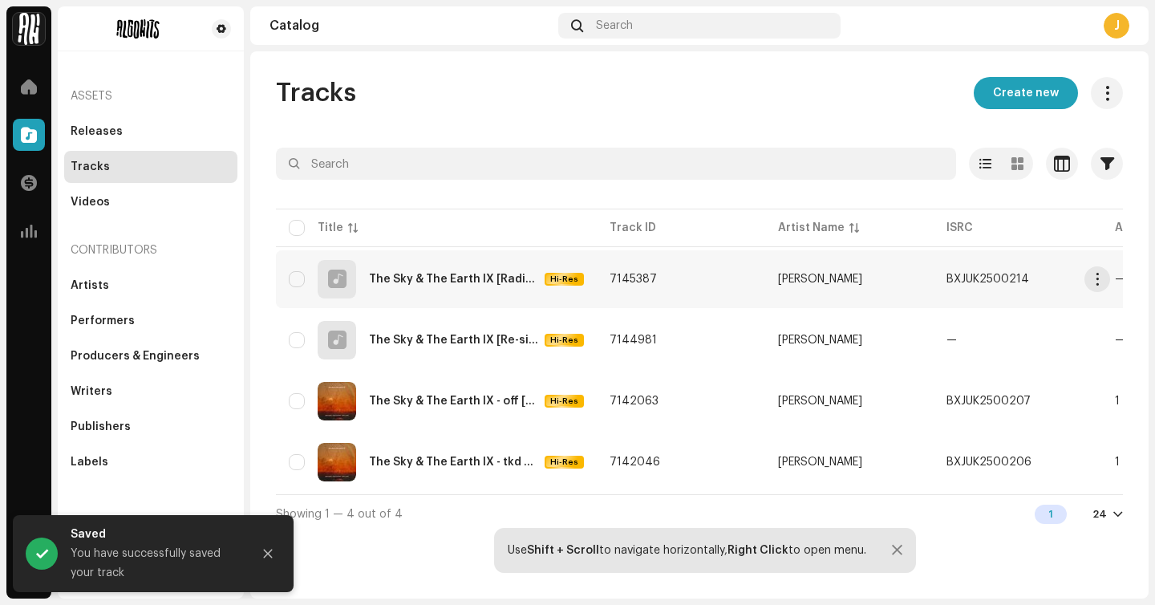
click at [422, 274] on div "The Sky & The Earth IX [Radio Edit]" at bounding box center [453, 279] width 169 height 11
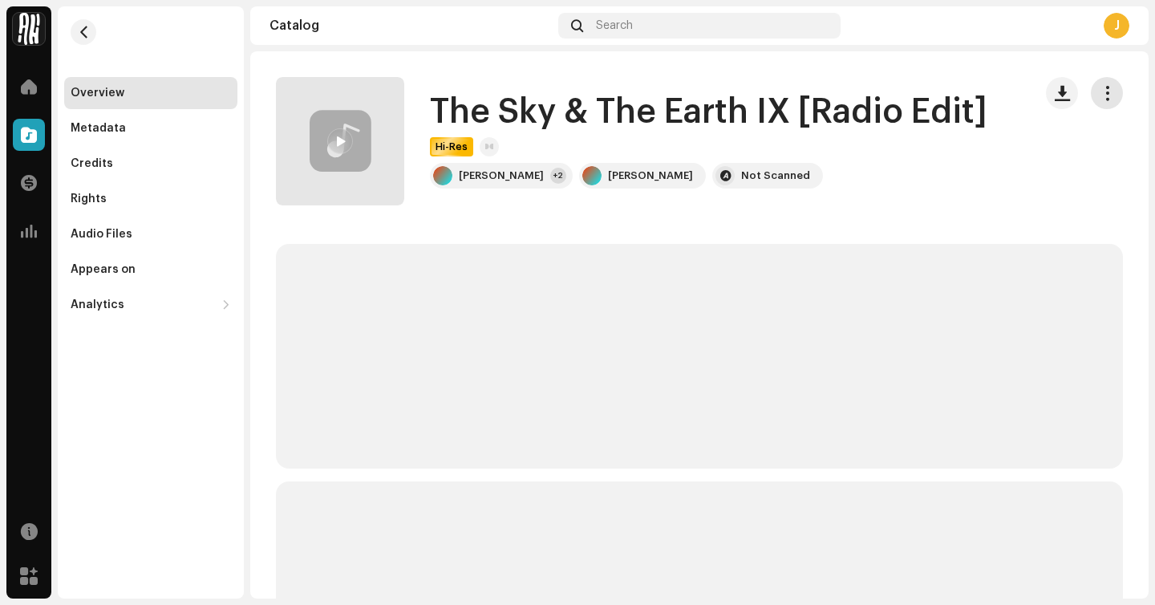
click at [1100, 91] on span "button" at bounding box center [1107, 93] width 15 height 13
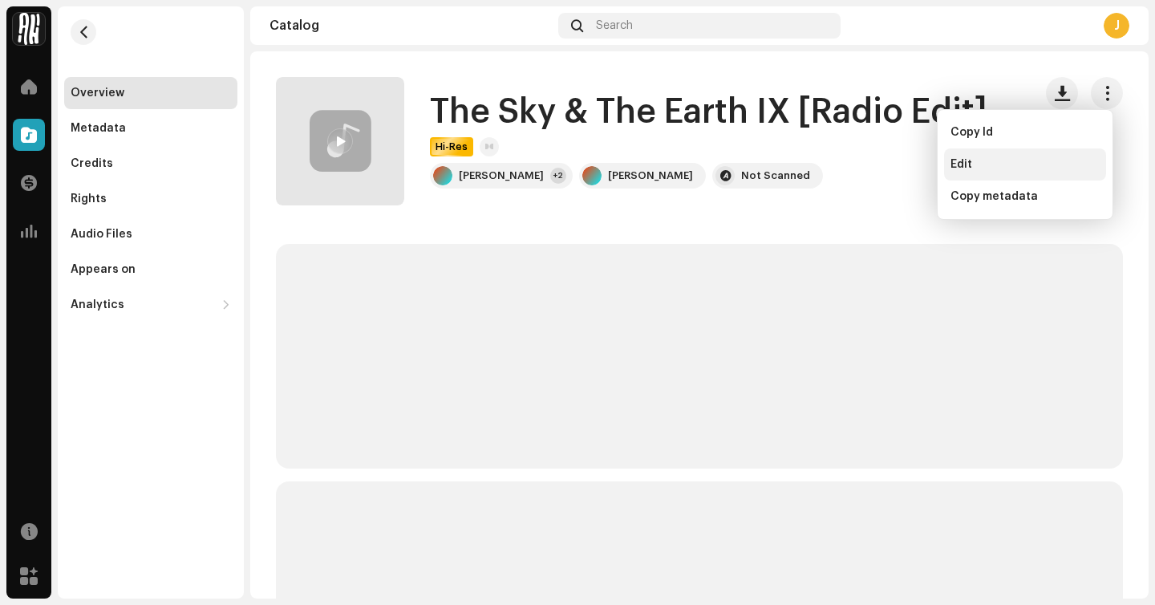
click at [991, 168] on div "Edit" at bounding box center [1024, 164] width 149 height 13
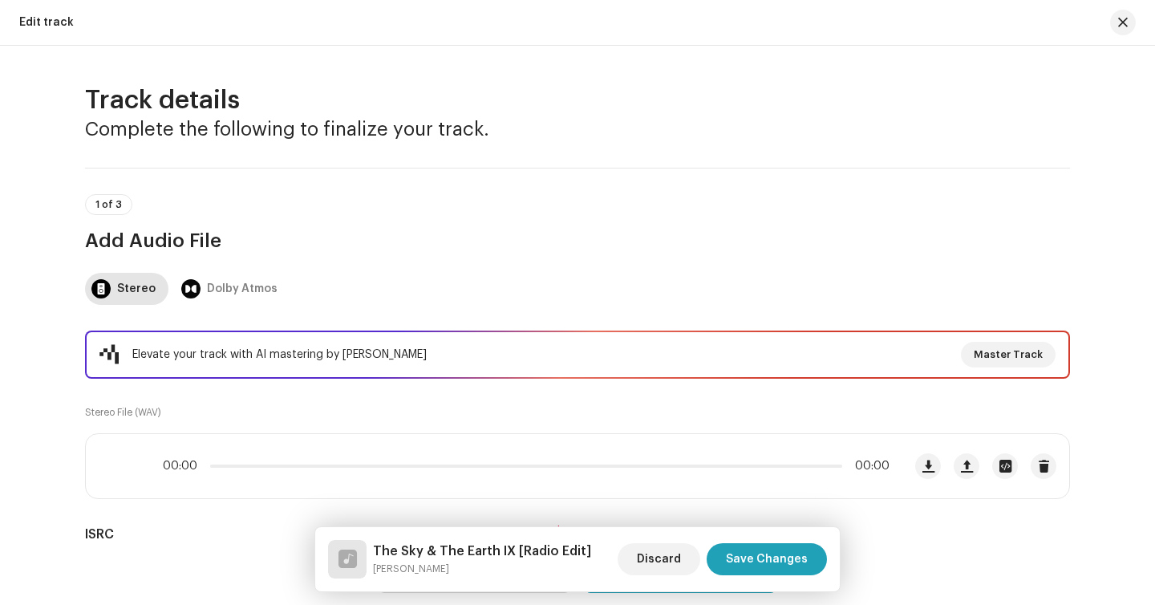
scroll to position [306, 0]
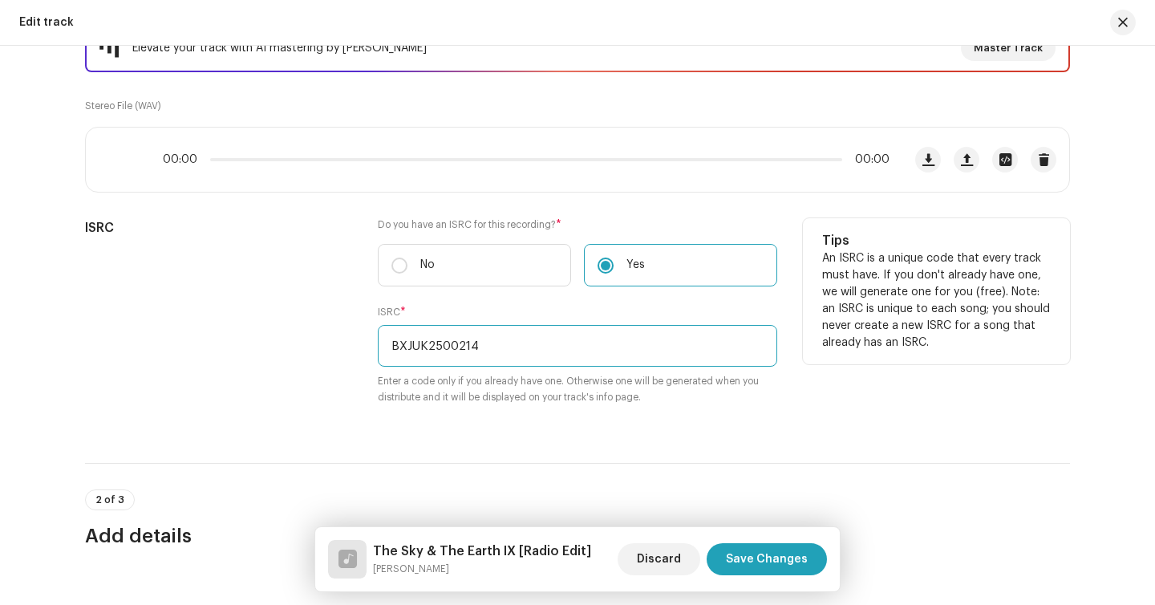
click at [533, 332] on input "BXJUK2500214" at bounding box center [577, 346] width 399 height 42
click at [533, 336] on input "BXJUK2500214" at bounding box center [577, 346] width 399 height 42
drag, startPoint x: 532, startPoint y: 349, endPoint x: 321, endPoint y: 353, distance: 211.0
click at [321, 353] on div "ISRC Do you have an ISRC for this recording? * No Yes ISRC * BXJUK2500214 Enter…" at bounding box center [577, 321] width 985 height 206
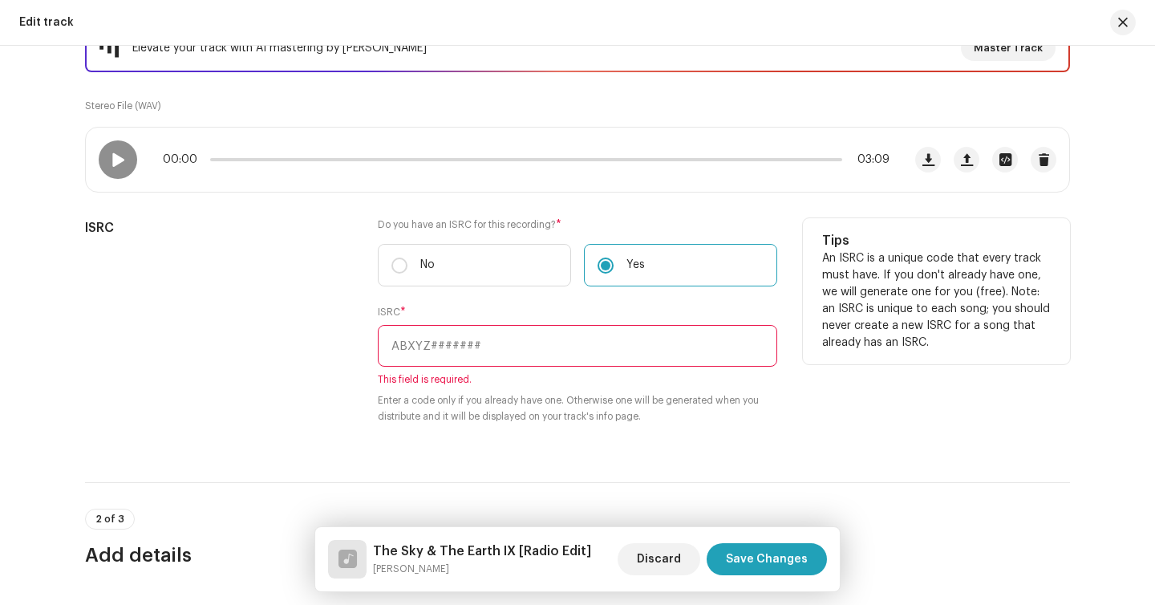
paste input "BXJUK2500214"
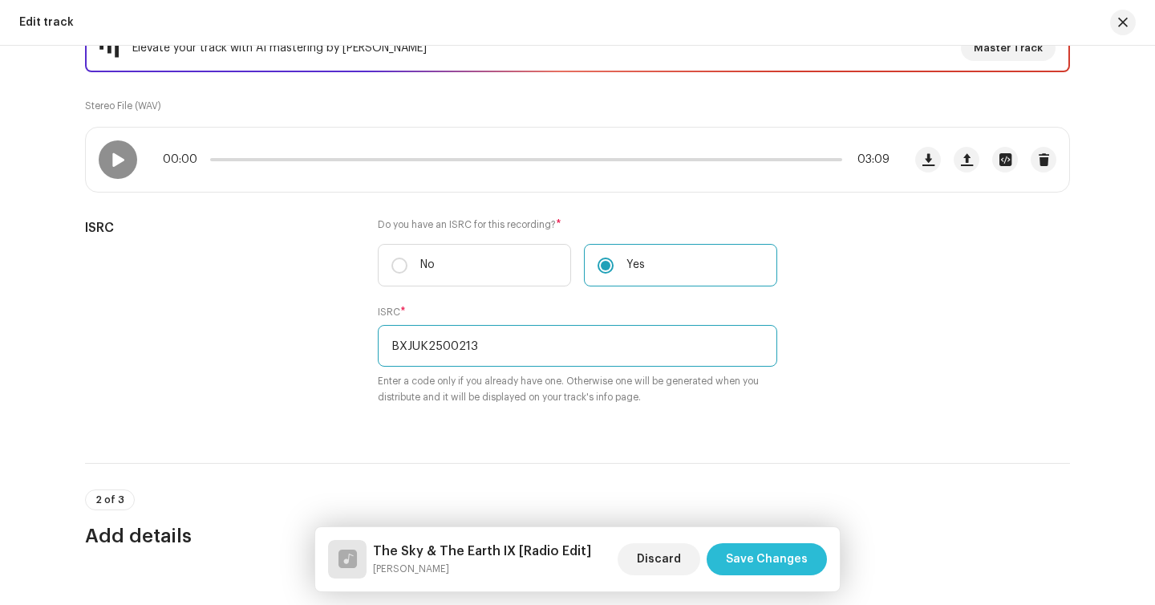
type input "BXJUK2500213"
click at [793, 566] on span "Save Changes" at bounding box center [767, 559] width 82 height 32
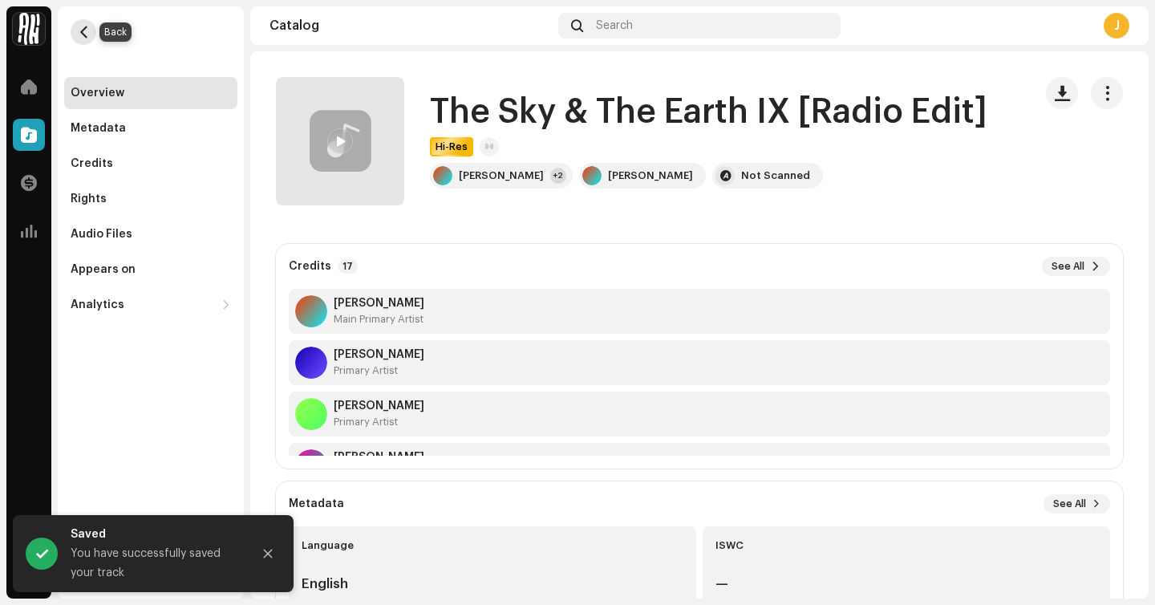
click at [80, 33] on span "button" at bounding box center [84, 32] width 12 height 13
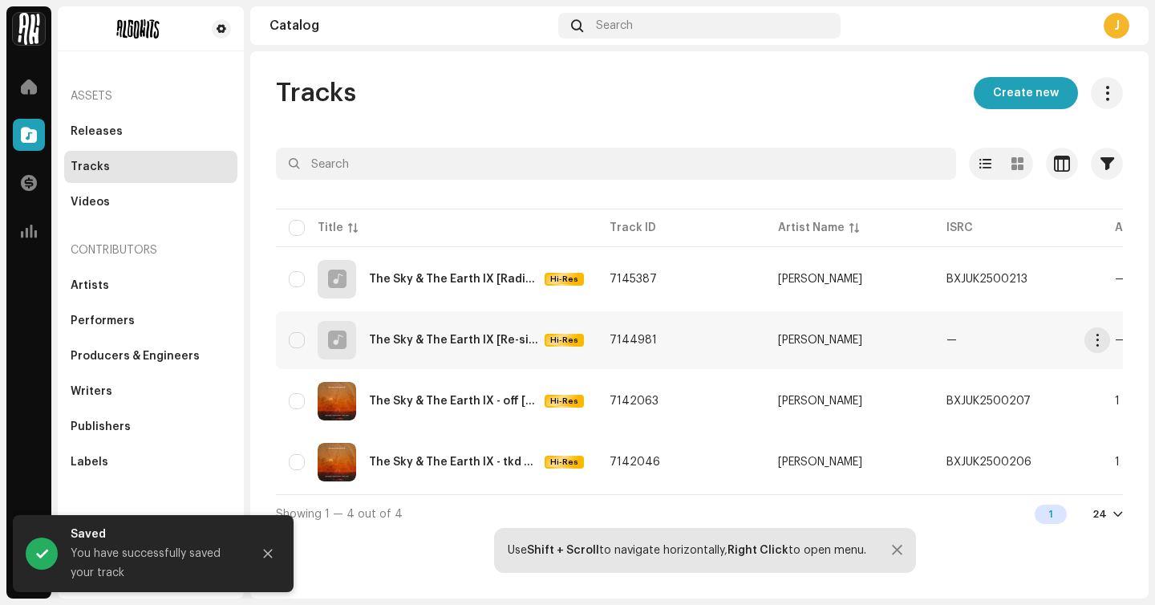
click at [422, 324] on div "The Sky & The Earth IX [Re-signified] Hi-Res" at bounding box center [436, 340] width 295 height 39
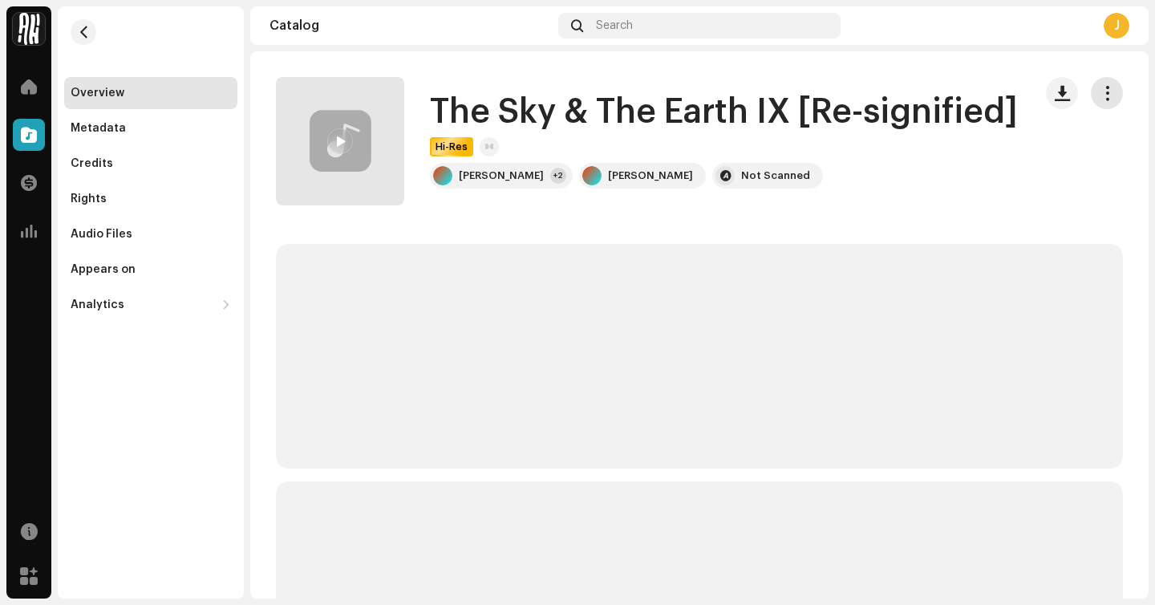
click at [1091, 101] on button "button" at bounding box center [1107, 93] width 32 height 32
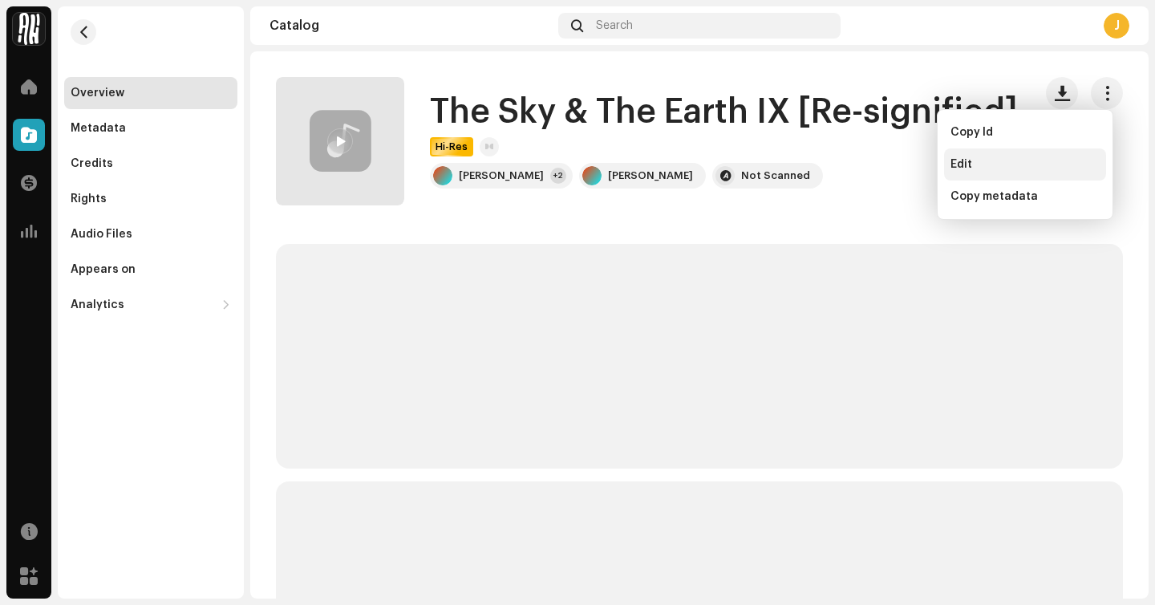
click at [1014, 164] on div "Edit" at bounding box center [1024, 164] width 149 height 13
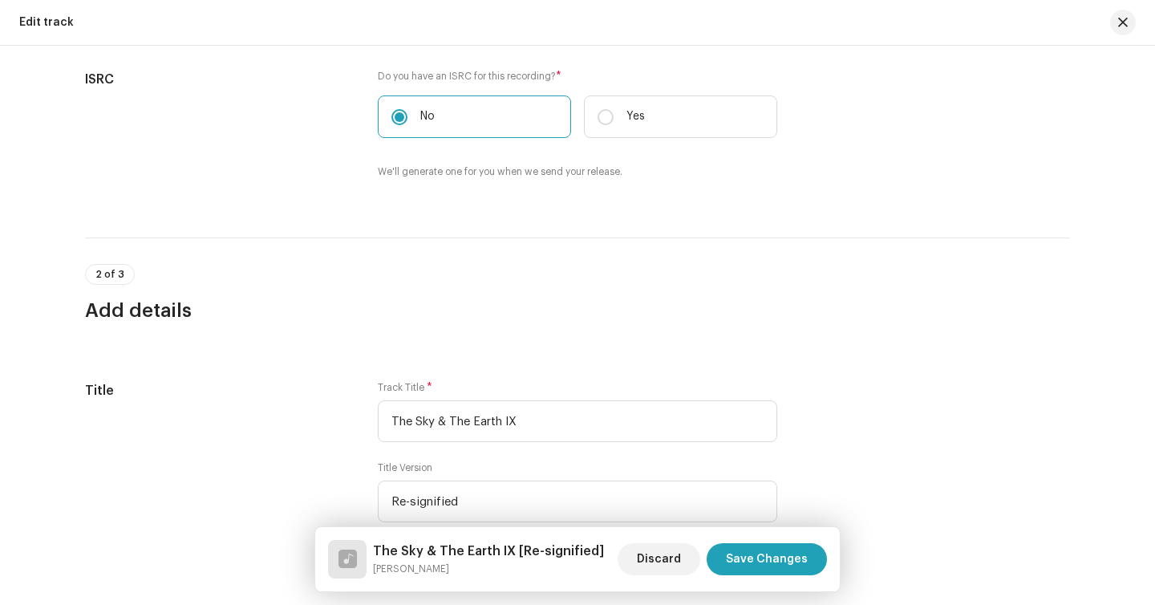
scroll to position [512, 0]
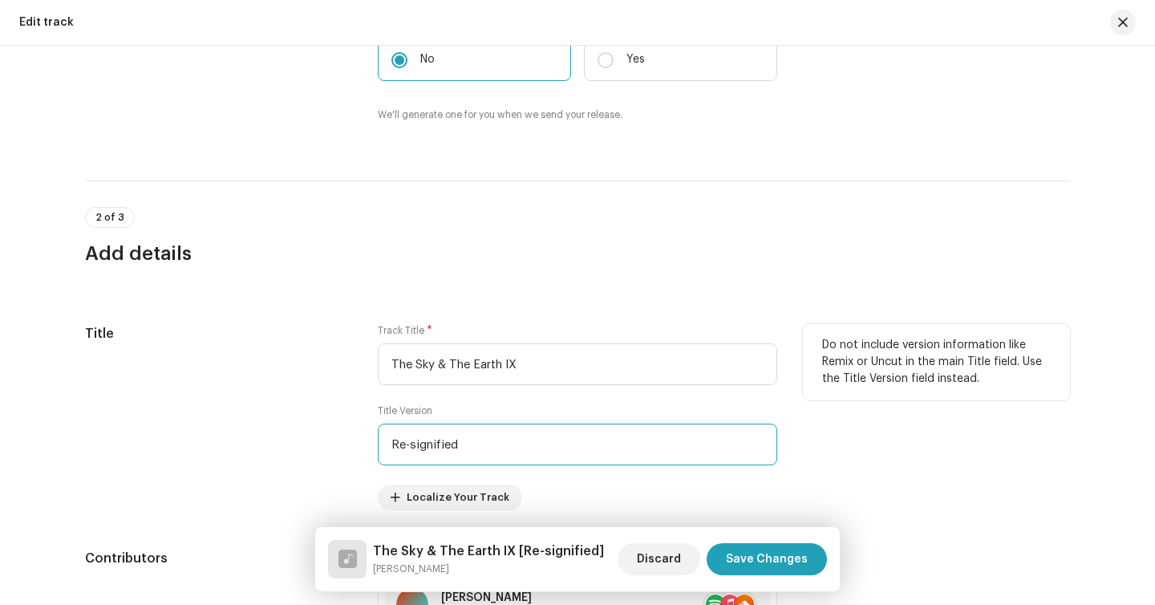
click at [468, 449] on input "Re-signified" at bounding box center [577, 445] width 399 height 42
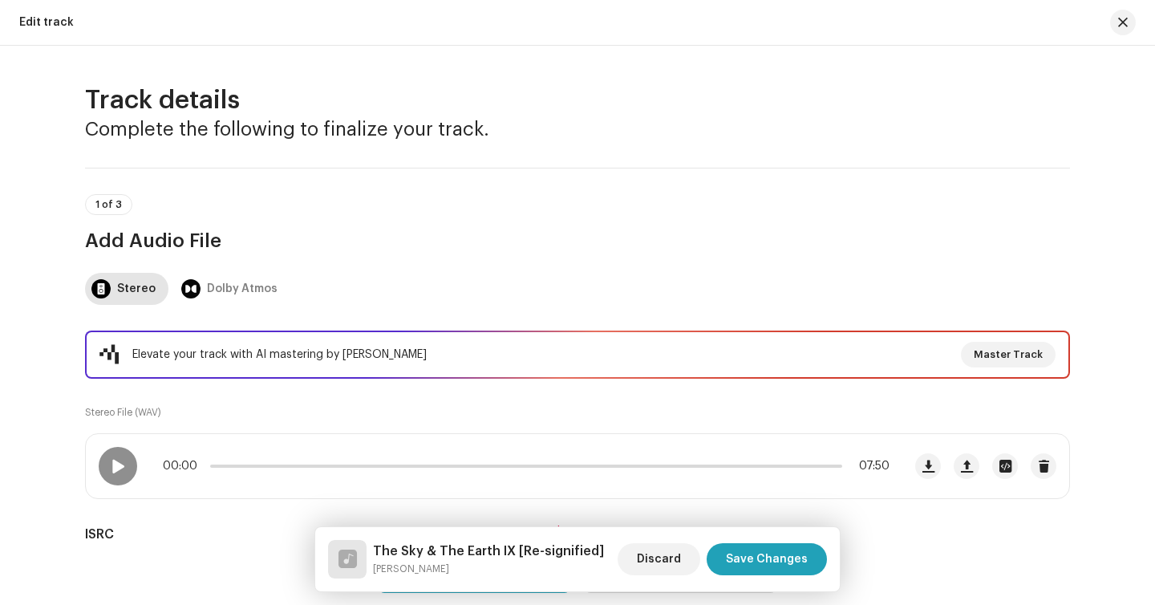
scroll to position [239, 0]
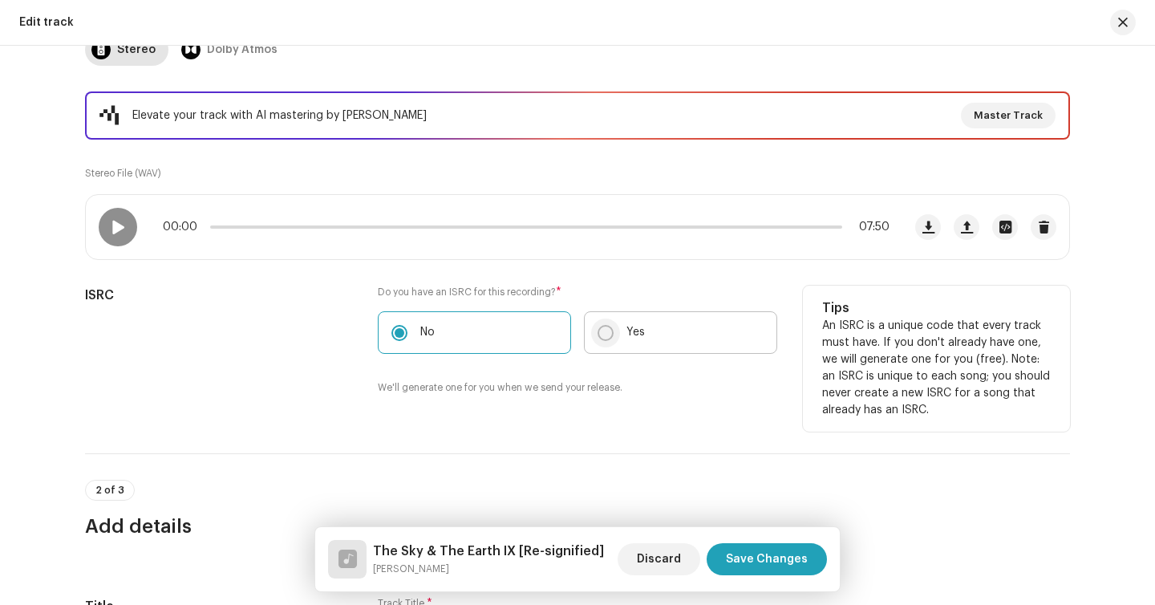
click at [607, 332] on input "Yes" at bounding box center [606, 333] width 16 height 16
radio input "true"
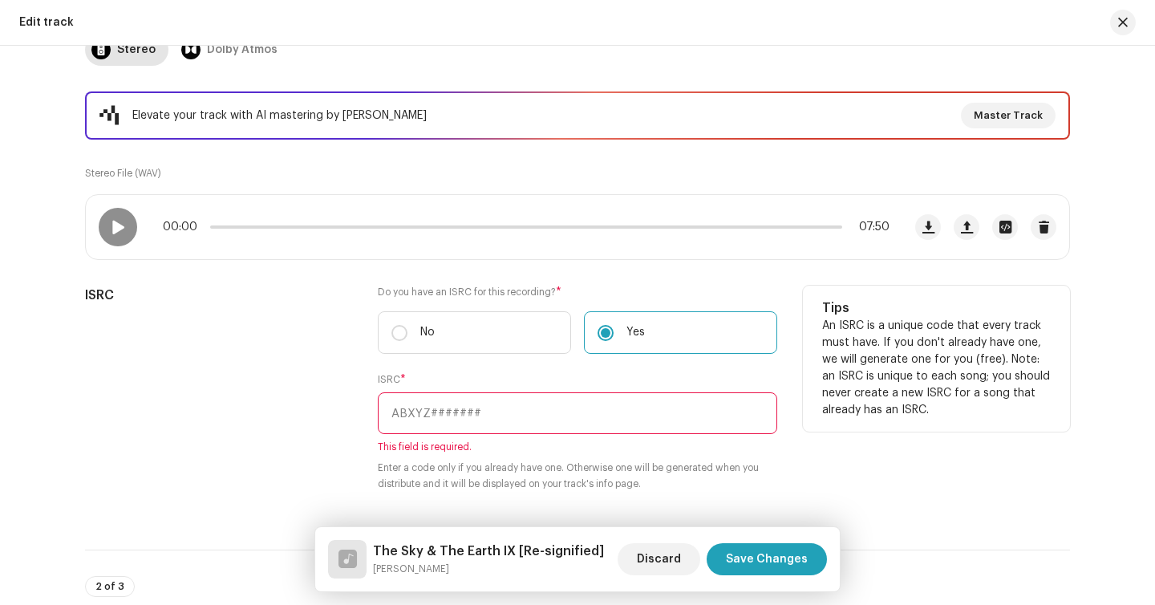
click at [534, 425] on input "text" at bounding box center [577, 413] width 399 height 42
paste input "BXJUK2500214"
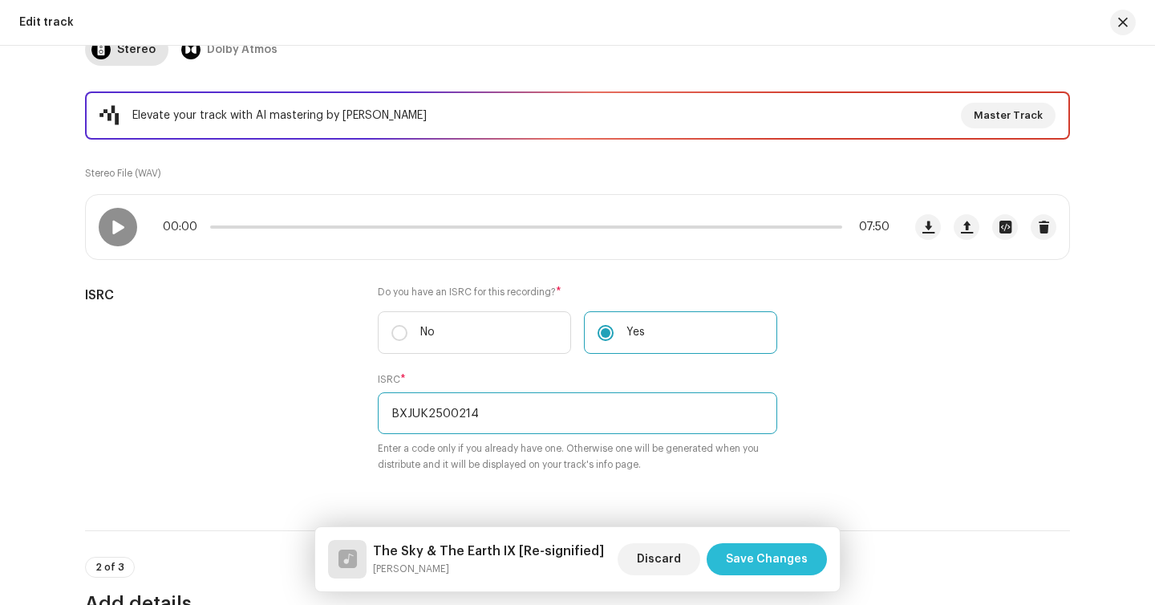
type input "BXJUK2500214"
click at [753, 552] on span "Save Changes" at bounding box center [767, 559] width 82 height 32
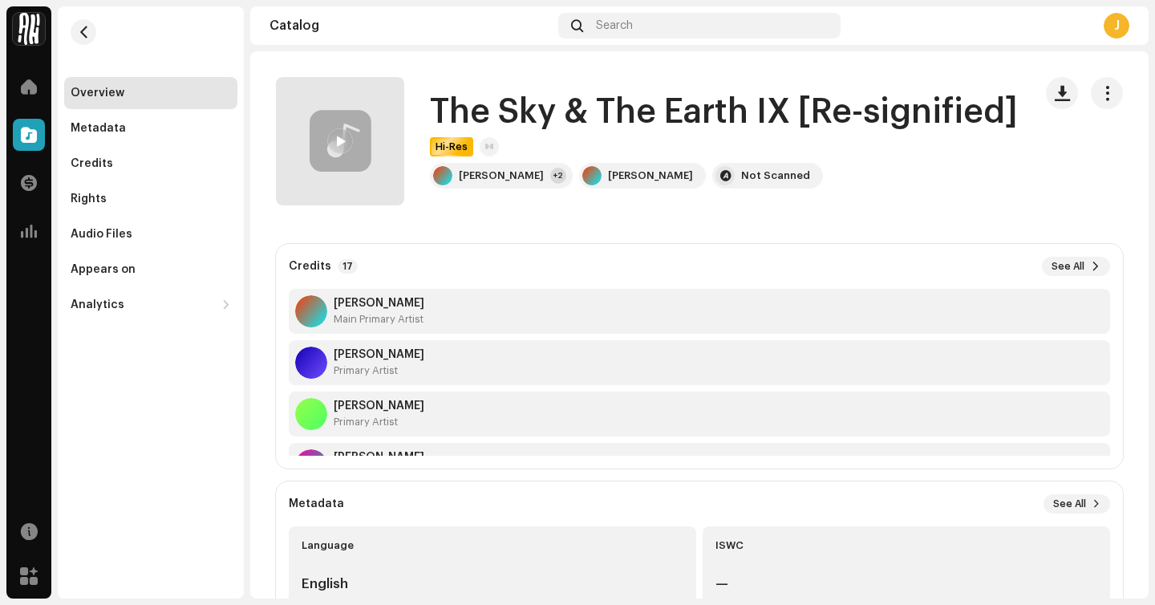
scroll to position [94, 0]
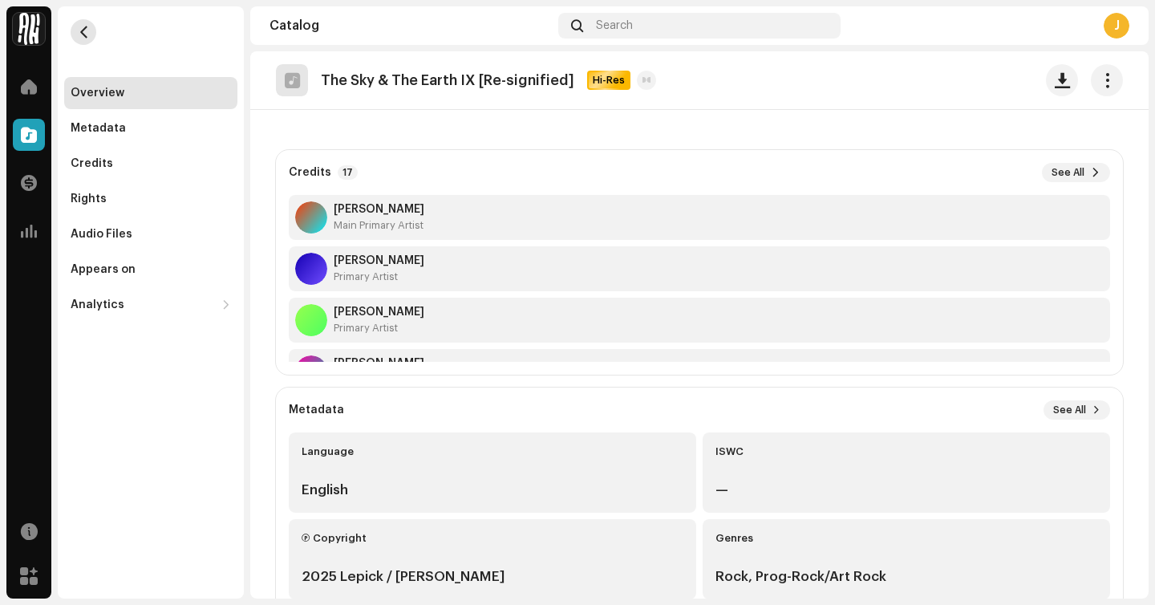
click at [74, 30] on button "button" at bounding box center [84, 32] width 26 height 26
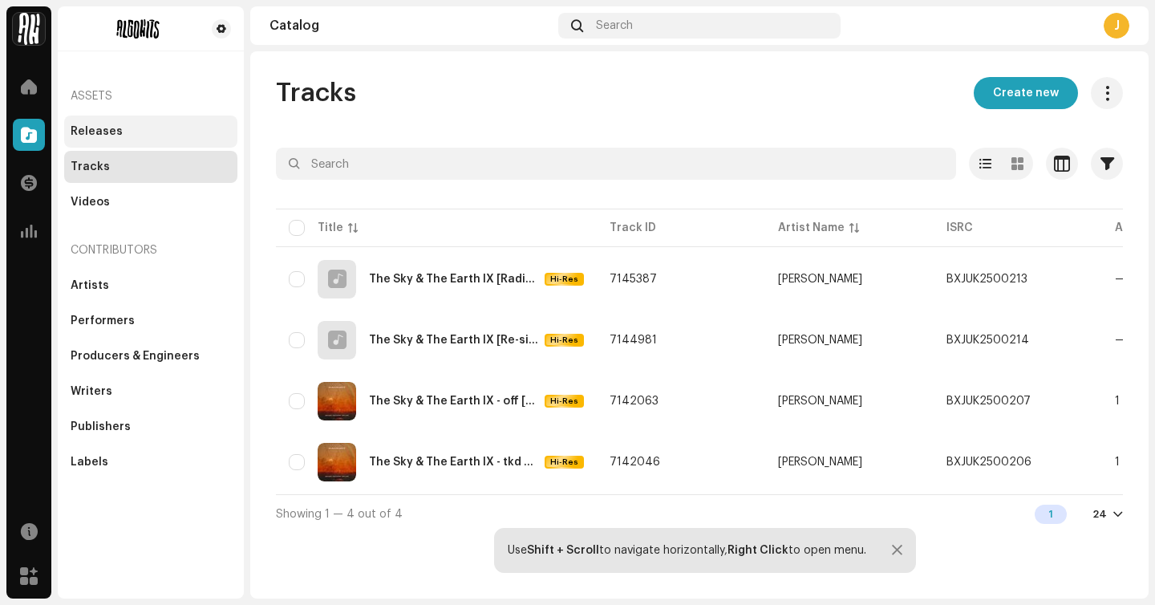
click at [116, 136] on div "Releases" at bounding box center [97, 131] width 52 height 13
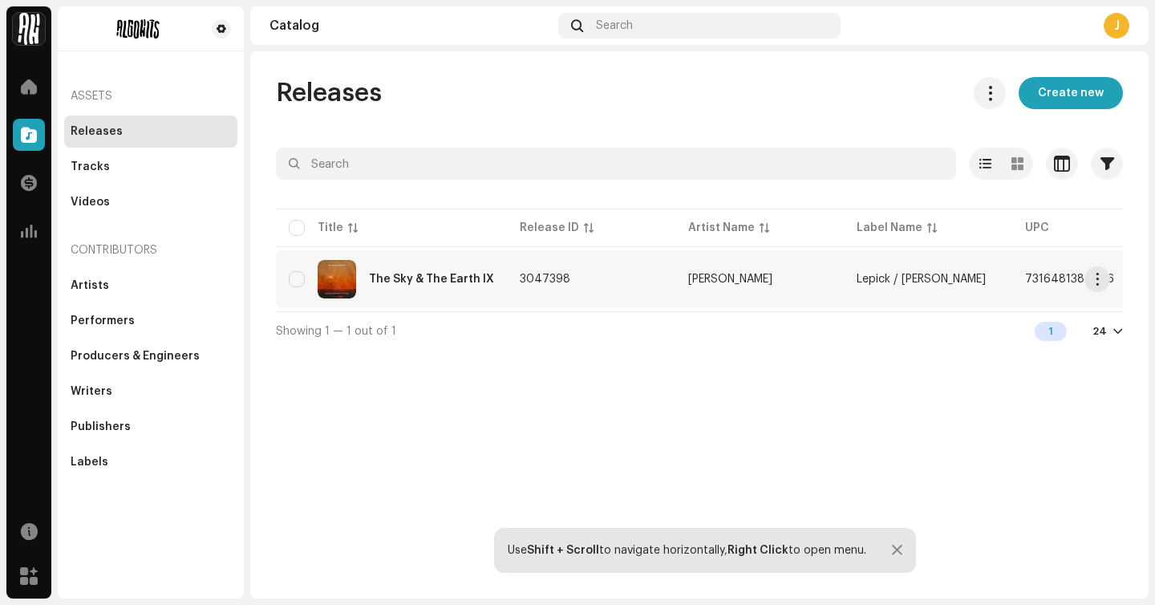
click at [395, 282] on div "The Sky & The Earth IX" at bounding box center [431, 279] width 125 height 11
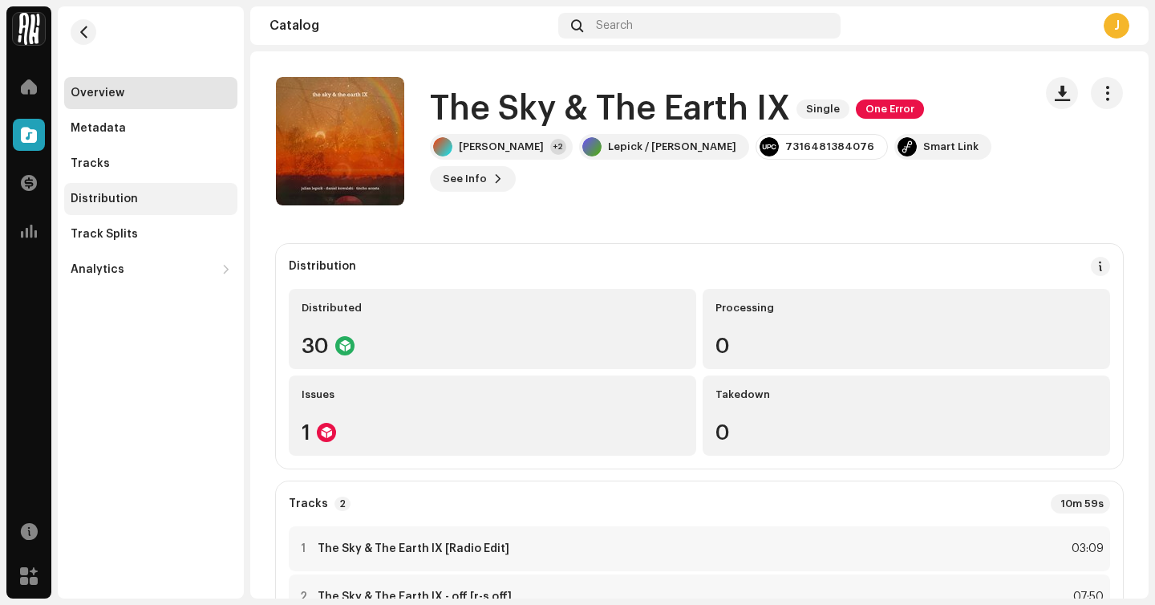
click at [179, 200] on div "Distribution" at bounding box center [151, 199] width 160 height 13
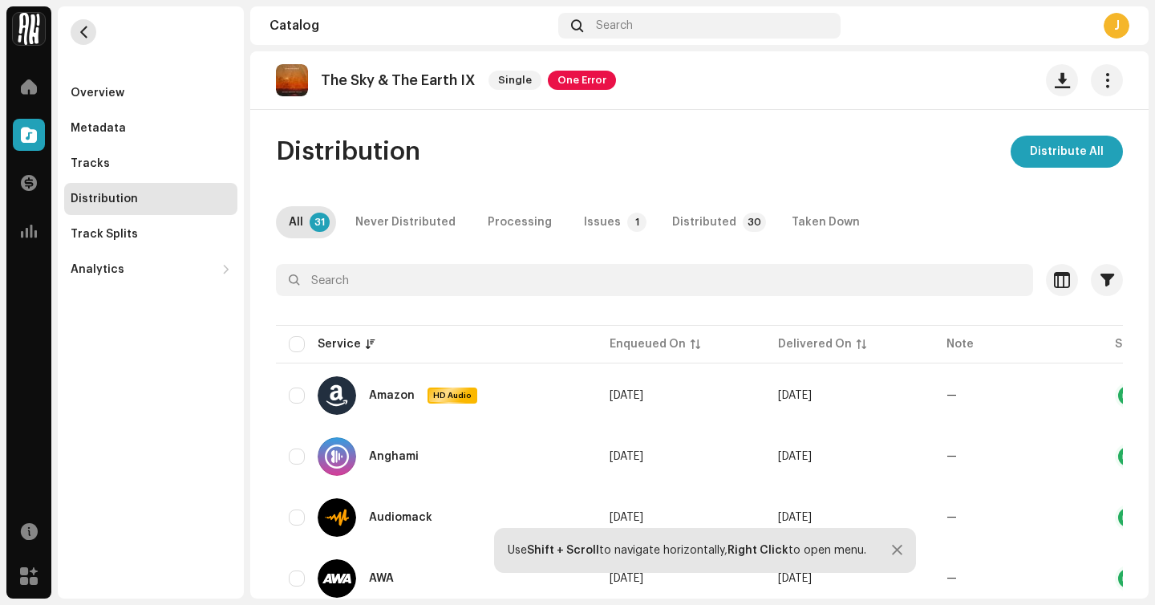
click at [94, 35] on button "button" at bounding box center [84, 32] width 26 height 26
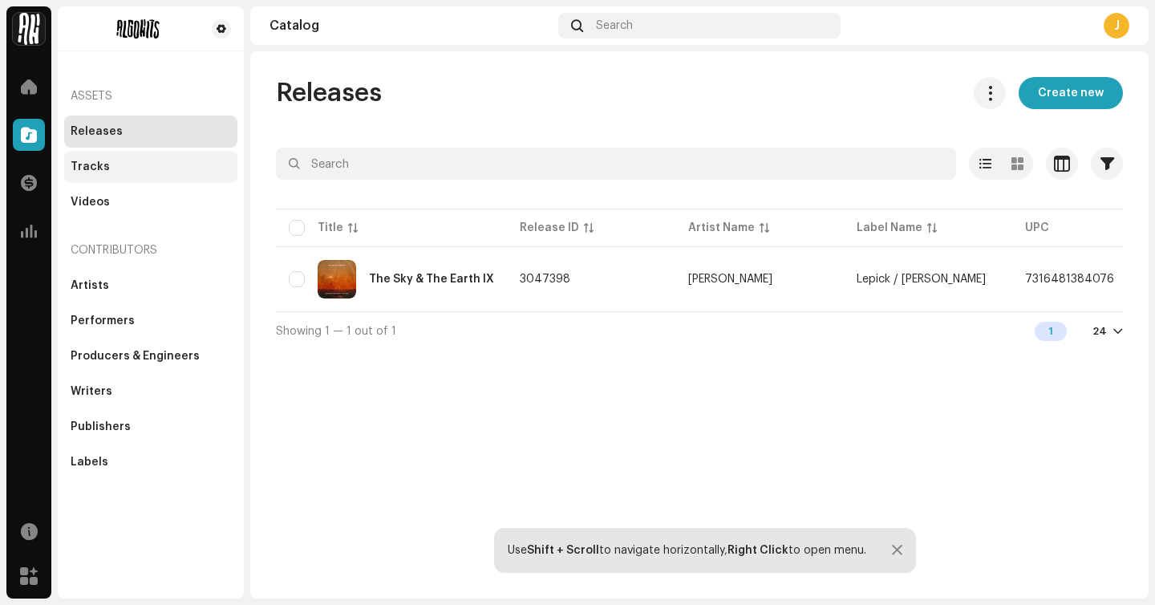
click at [141, 167] on div "Tracks" at bounding box center [151, 166] width 160 height 13
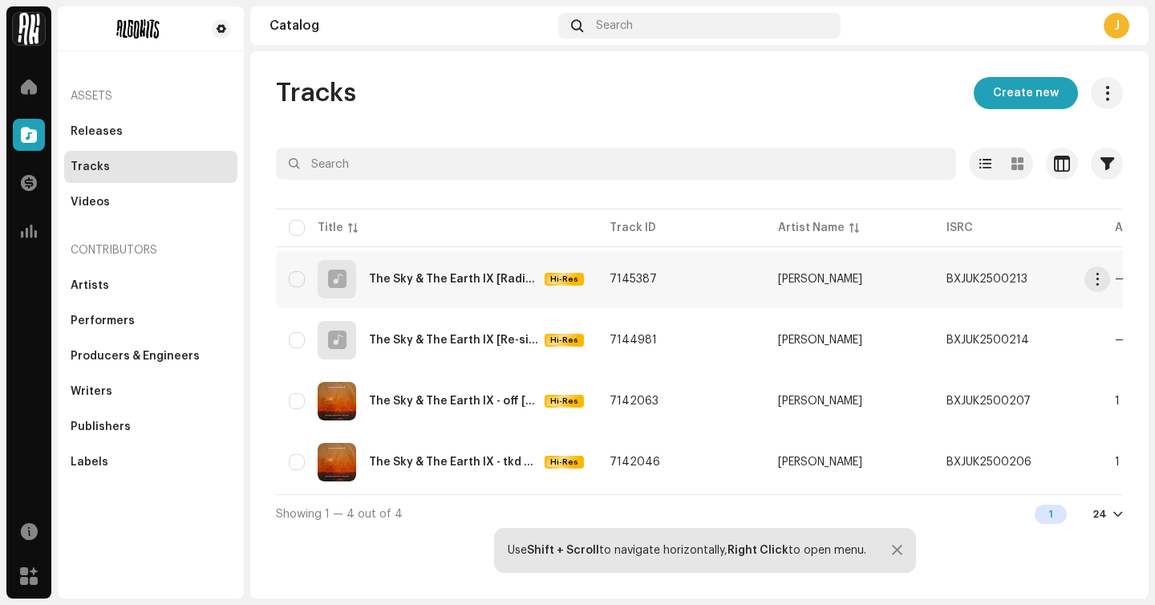
click at [505, 282] on div "The Sky & The Earth IX [Radio Edit]" at bounding box center [453, 279] width 169 height 11
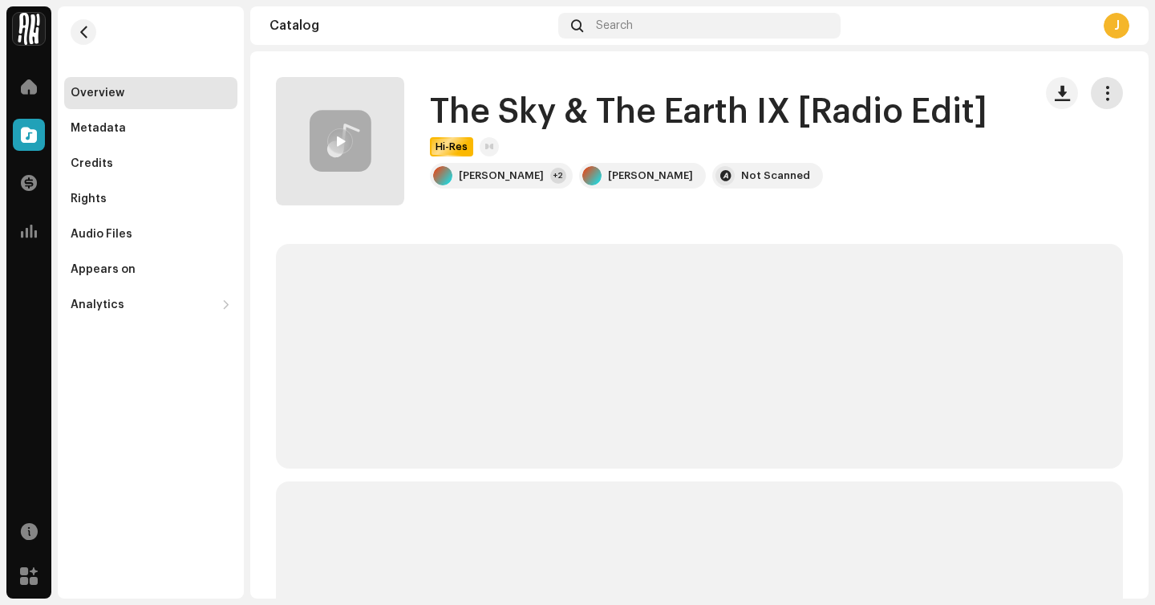
click at [1100, 99] on span "button" at bounding box center [1107, 93] width 15 height 13
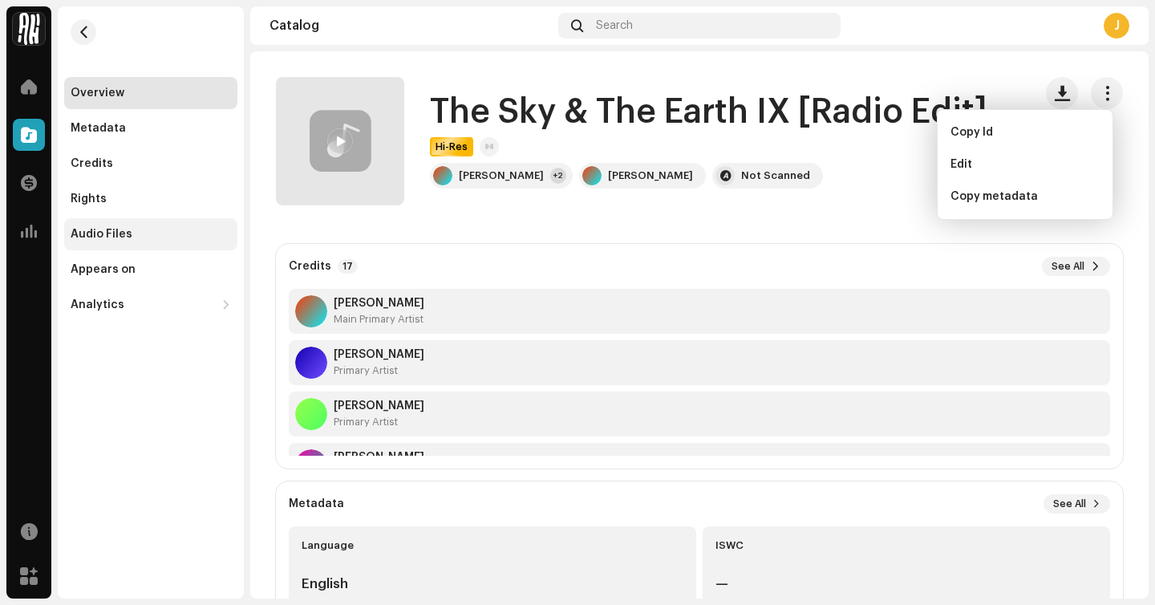
click at [170, 242] on div "Audio Files" at bounding box center [150, 234] width 173 height 32
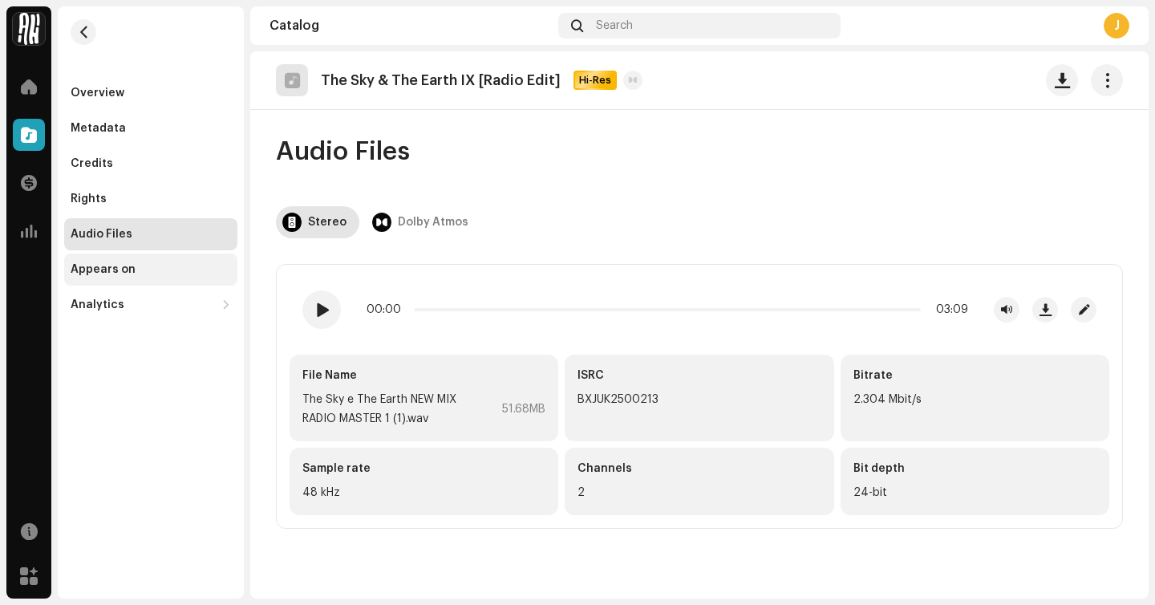
click at [160, 269] on div "Appears on" at bounding box center [151, 269] width 160 height 13
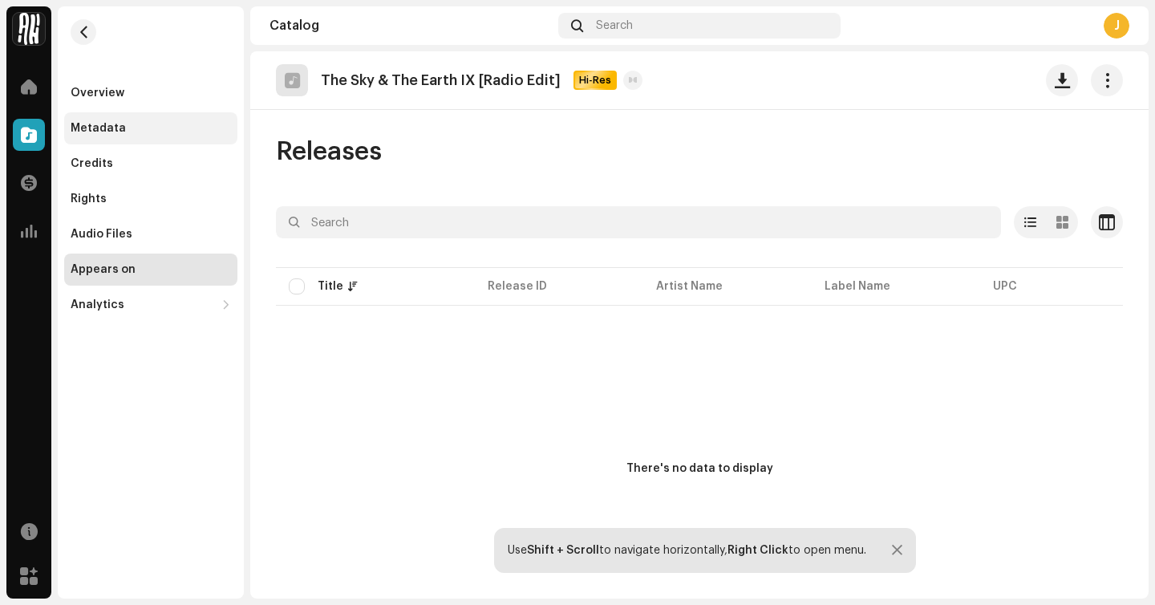
click at [113, 128] on div "Metadata" at bounding box center [98, 128] width 55 height 13
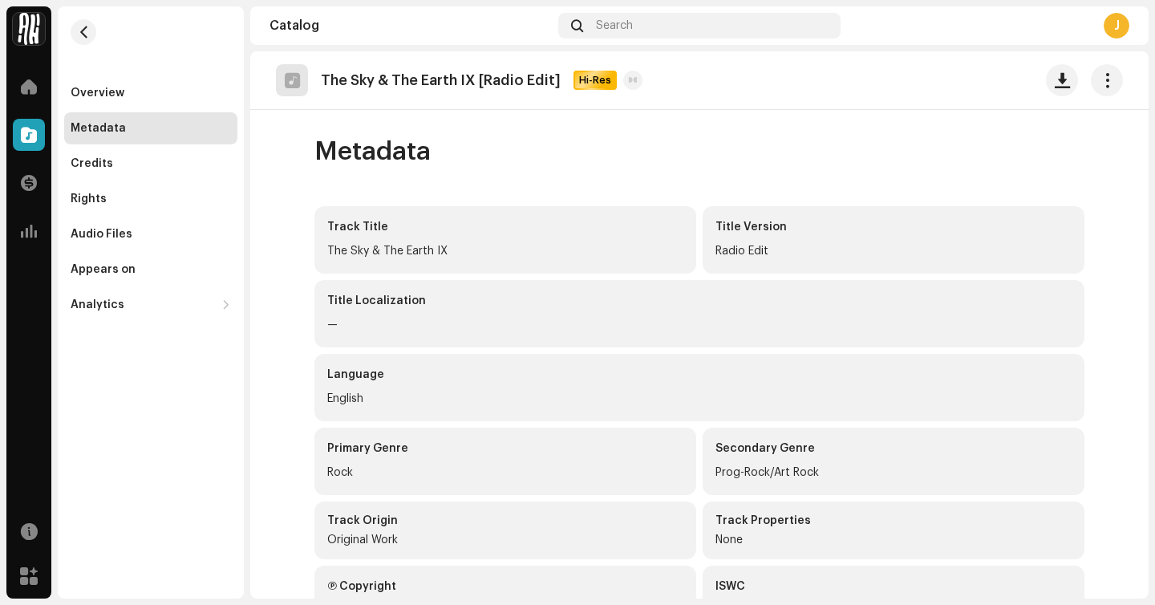
click at [118, 73] on div "Overview Metadata Credits Rights Audio Files Appears on Analytics Consumption E…" at bounding box center [151, 163] width 186 height 314
click at [120, 84] on div "Overview" at bounding box center [150, 93] width 173 height 32
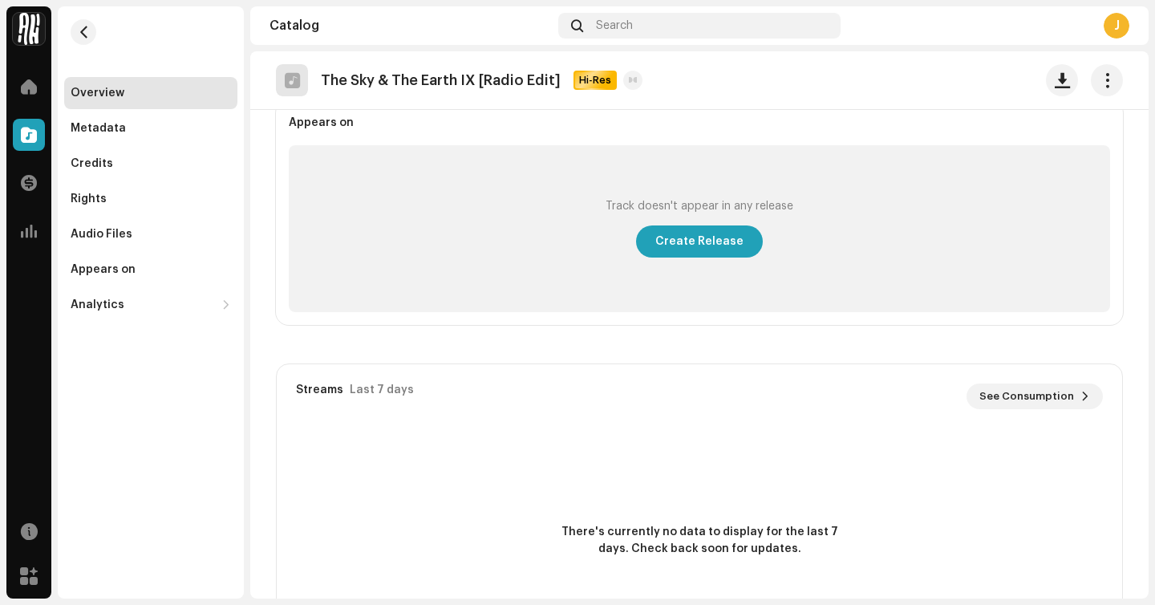
scroll to position [621, 0]
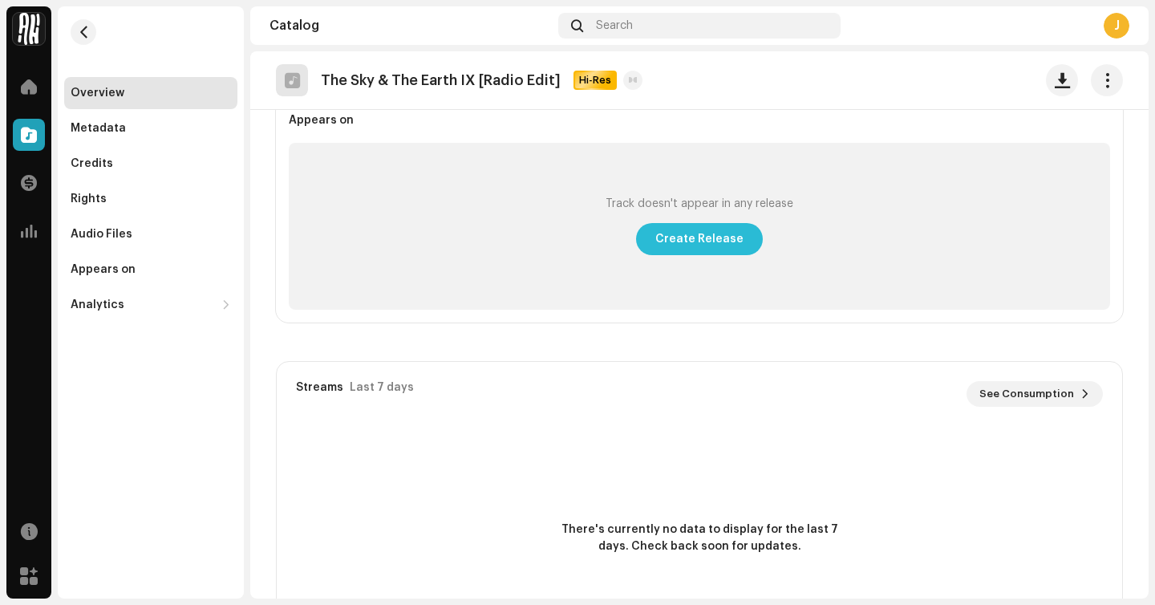
click at [694, 236] on span "Create Release" at bounding box center [699, 239] width 88 height 32
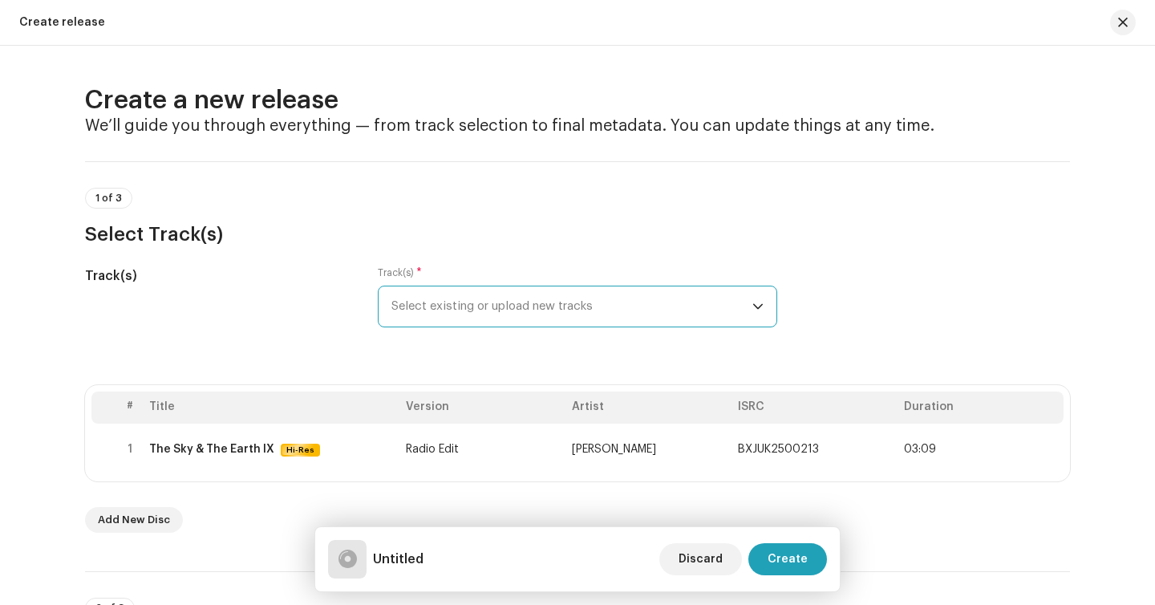
click at [464, 322] on span "Select existing or upload new tracks" at bounding box center [571, 306] width 361 height 40
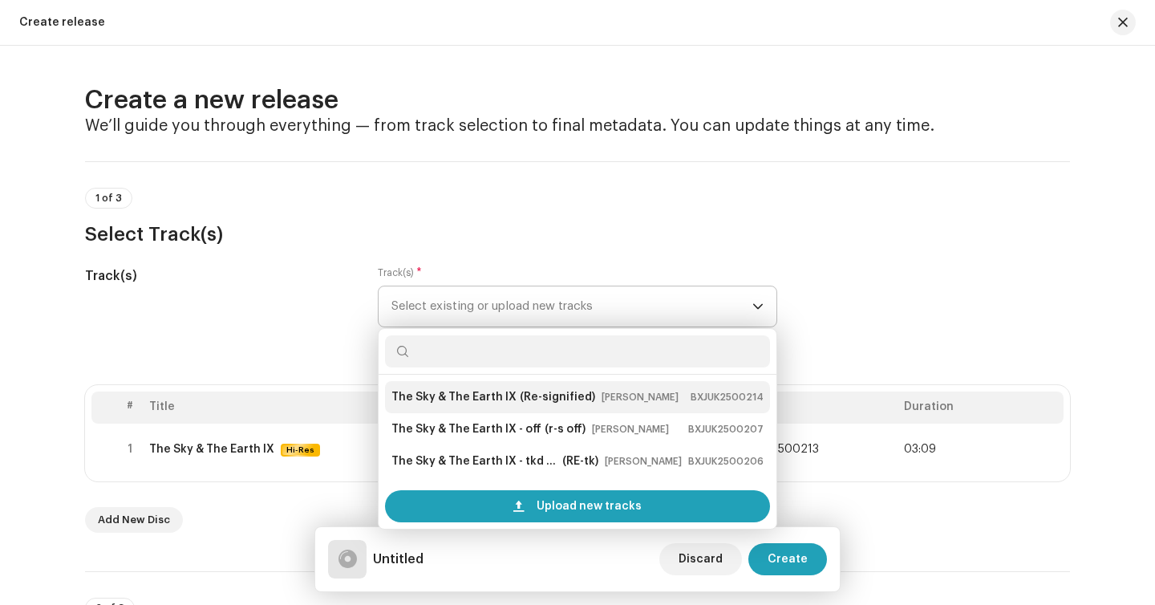
click at [456, 391] on strong "The Sky & The Earth IX" at bounding box center [453, 397] width 125 height 26
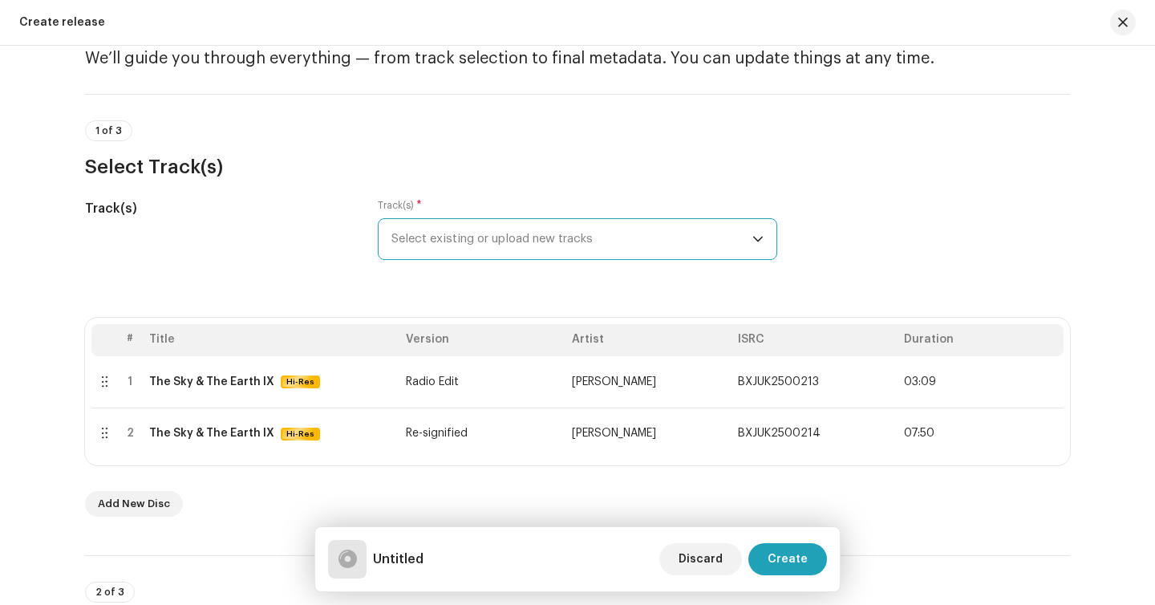
scroll to position [69, 0]
click at [525, 237] on span "Select existing or upload new tracks" at bounding box center [571, 237] width 361 height 40
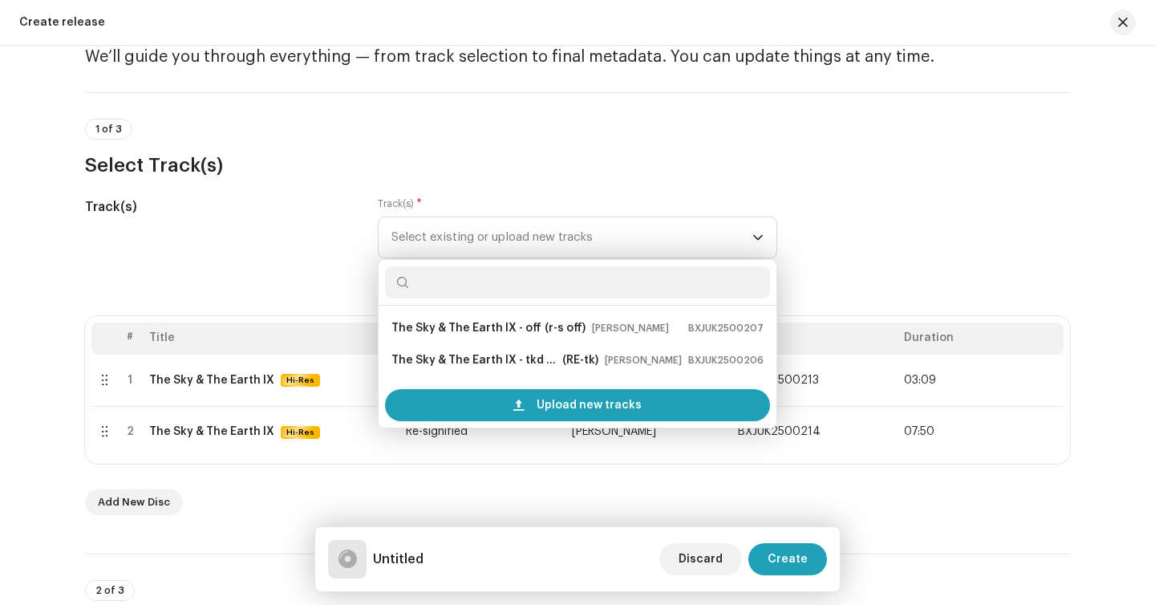
click at [270, 222] on div "Track(s)" at bounding box center [218, 237] width 267 height 80
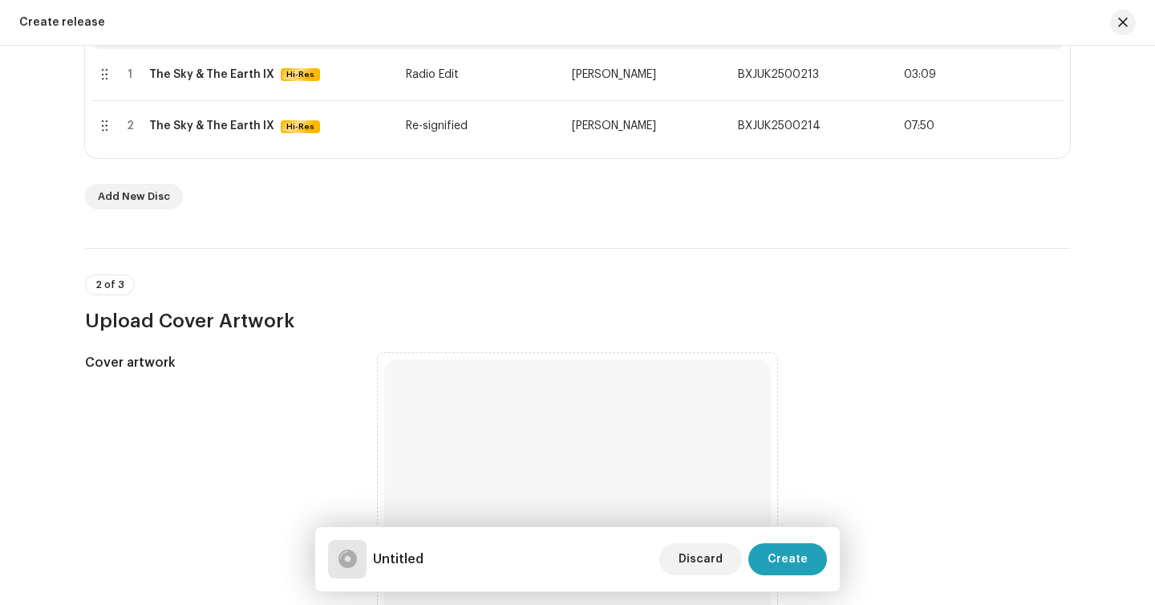
scroll to position [392, 0]
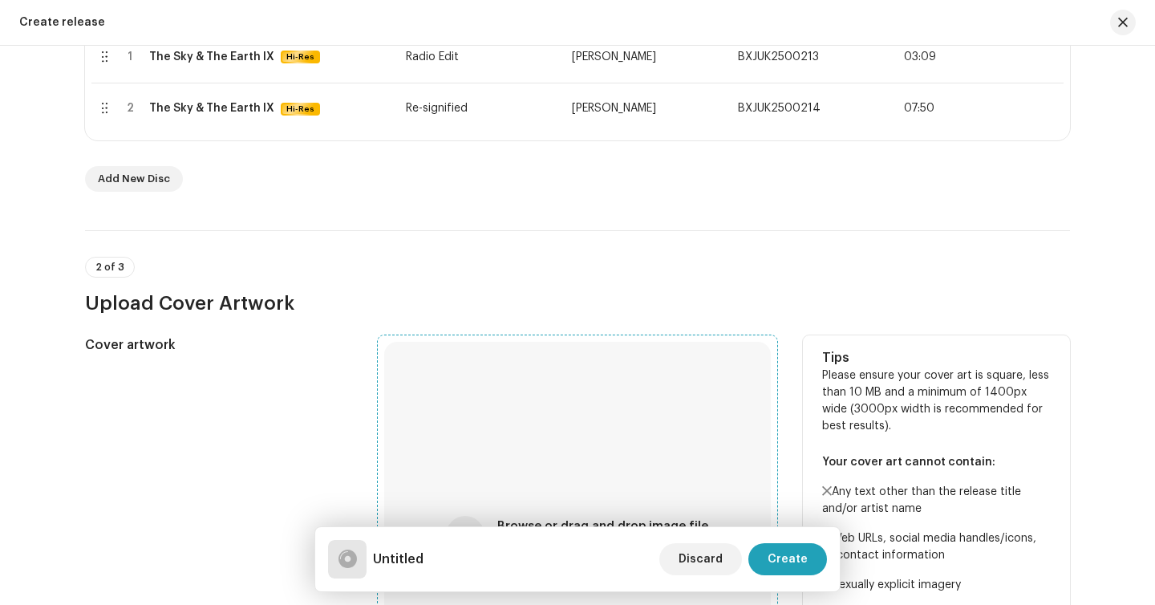
click at [472, 431] on div "Browse or drag and drop image file We support: JPG, JPEG, PNG, JFIF" at bounding box center [577, 535] width 387 height 387
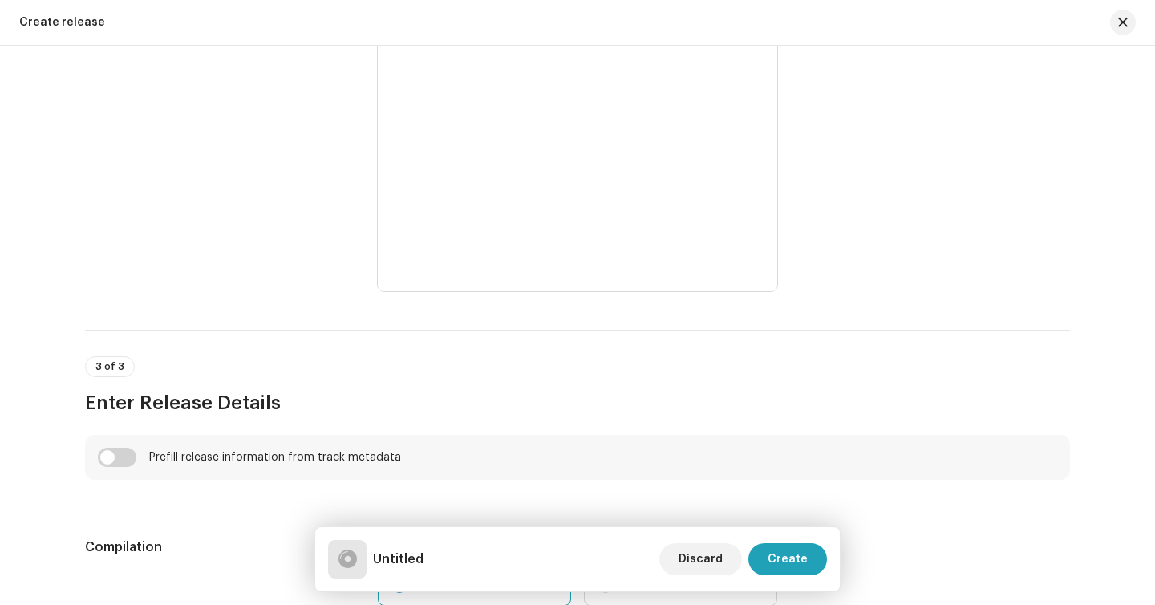
scroll to position [843, 0]
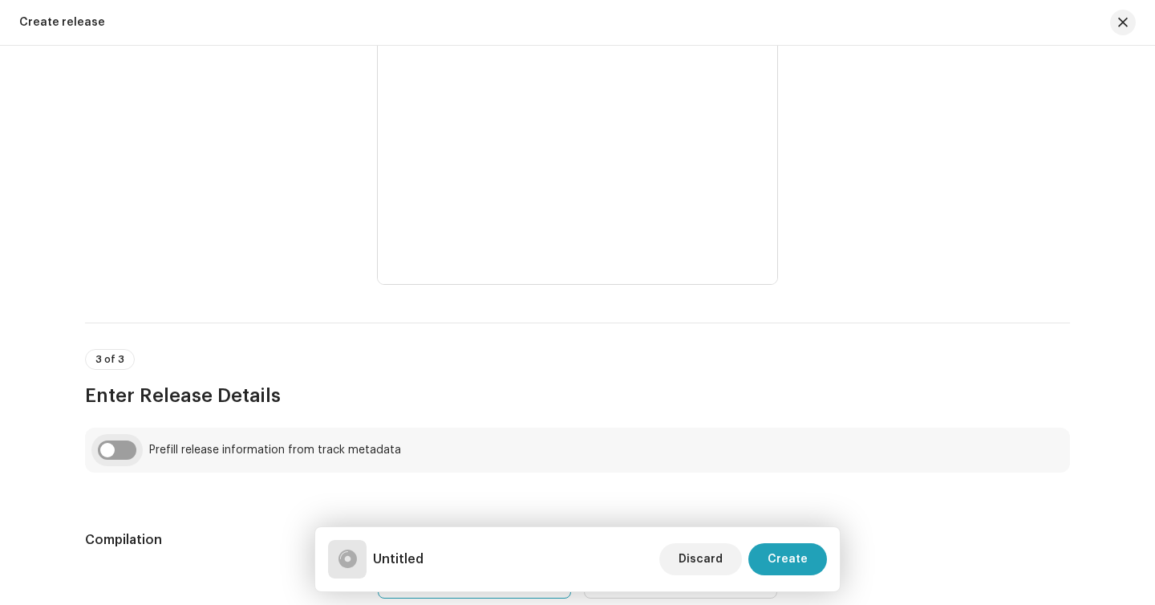
click at [120, 443] on input "checkbox" at bounding box center [117, 449] width 39 height 19
checkbox input "true"
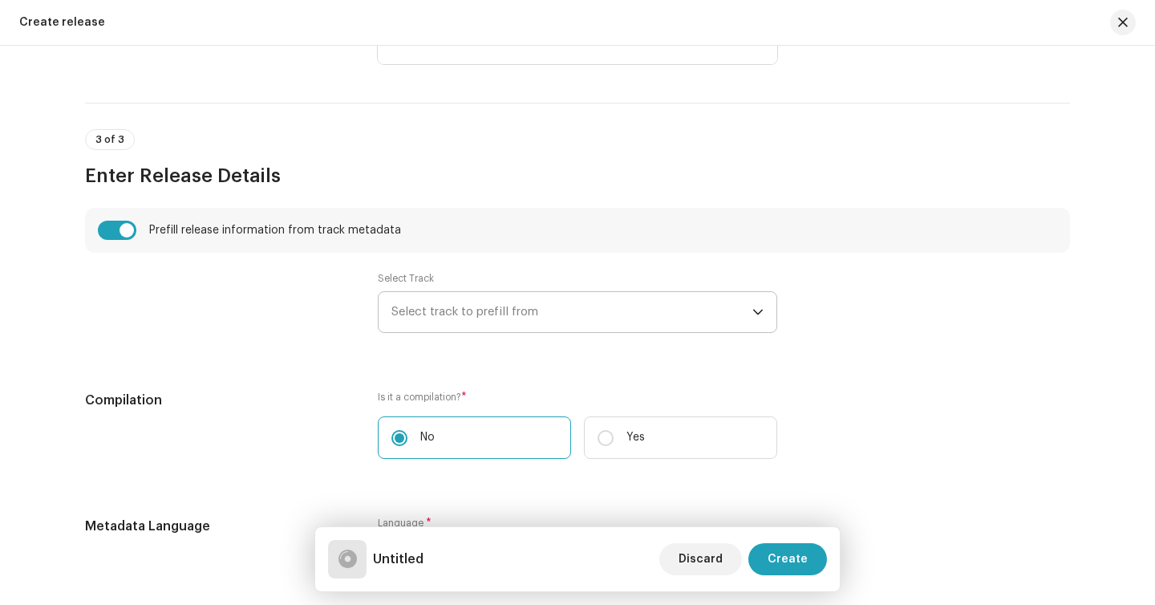
click at [452, 329] on span "Select track to prefill from" at bounding box center [571, 312] width 361 height 40
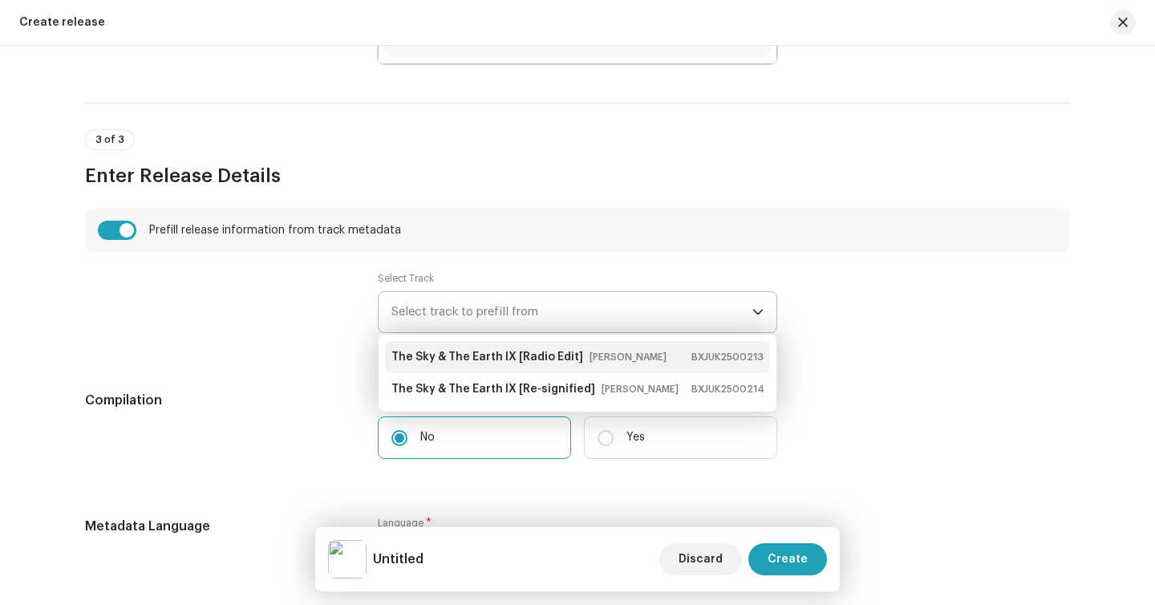
click at [447, 354] on strong "The Sky & The Earth IX [Radio Edit]" at bounding box center [487, 357] width 192 height 26
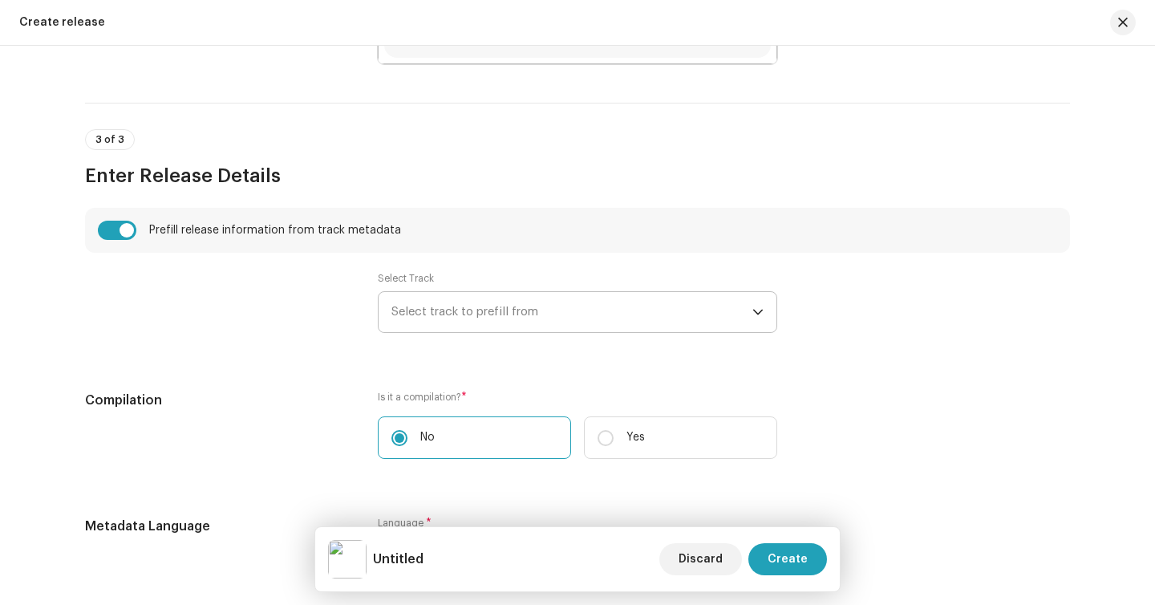
type input "The Sky & The Earth IX"
type input "Radio Edit"
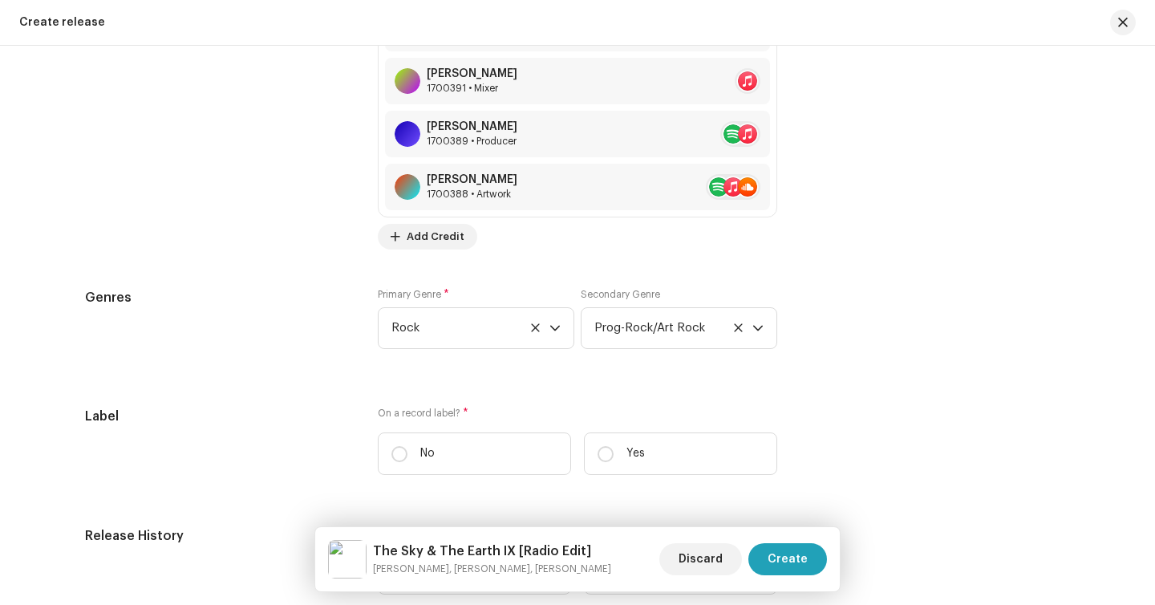
scroll to position [2719, 0]
click at [613, 452] on label "Yes" at bounding box center [680, 454] width 193 height 43
click at [613, 452] on input "Yes" at bounding box center [606, 455] width 16 height 16
radio input "true"
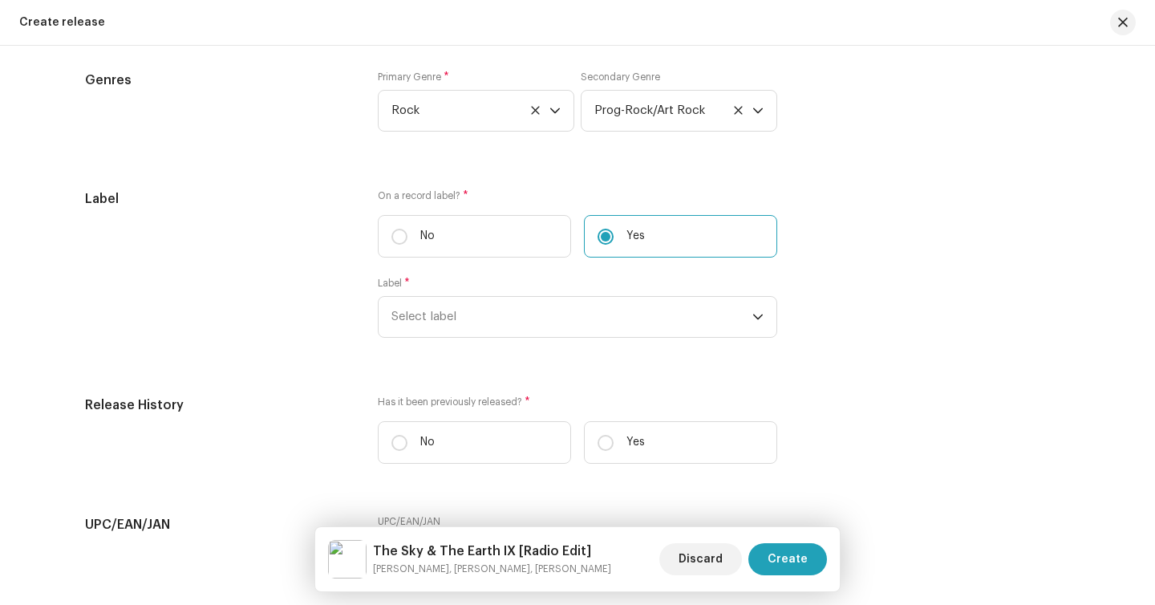
scroll to position [2961, 0]
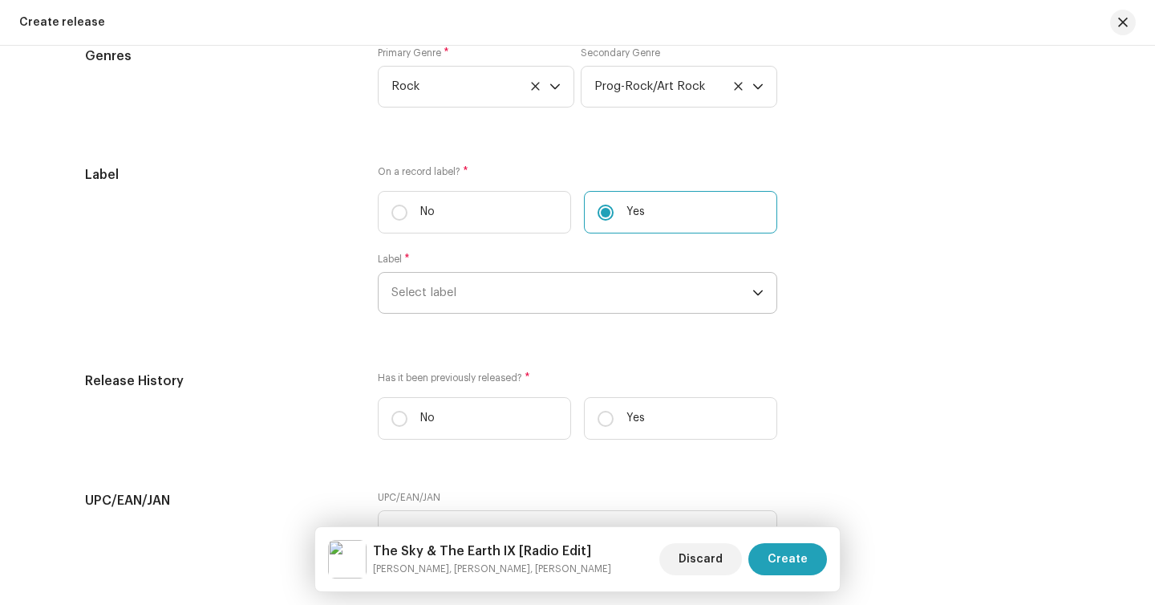
click at [507, 303] on span "Select label" at bounding box center [571, 293] width 361 height 40
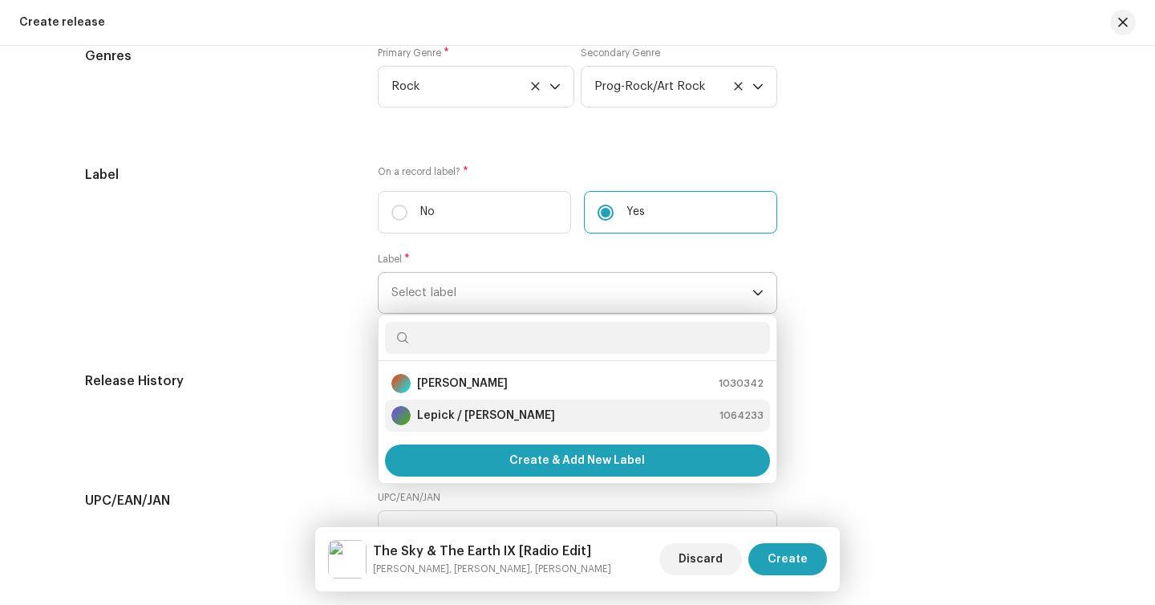
click at [481, 413] on strong "Lepick / [PERSON_NAME]" at bounding box center [486, 415] width 138 height 16
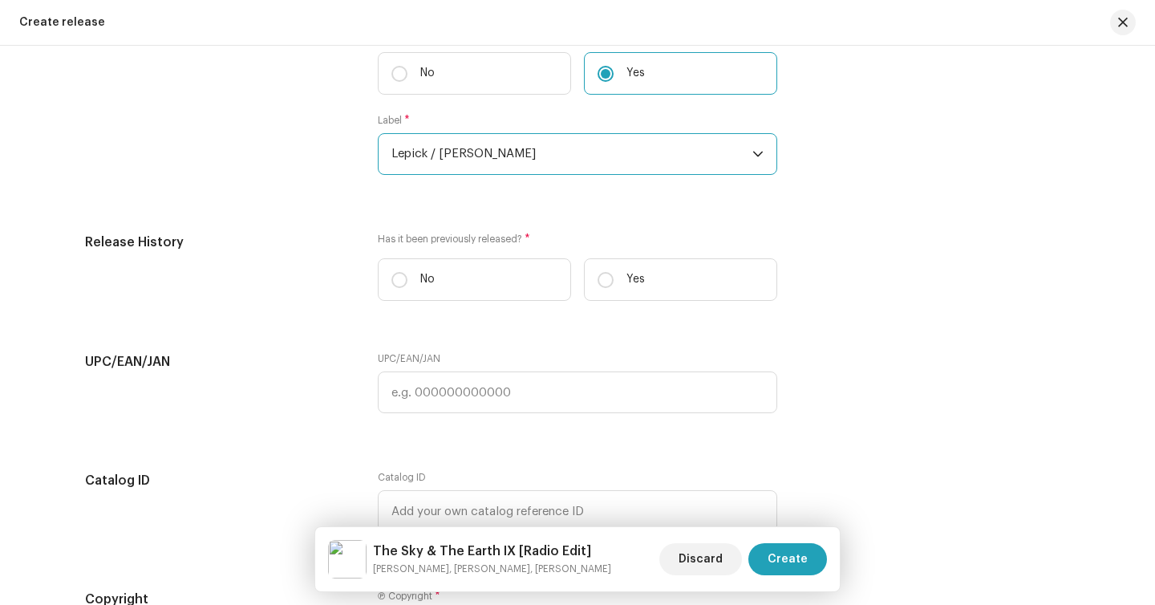
scroll to position [3103, 0]
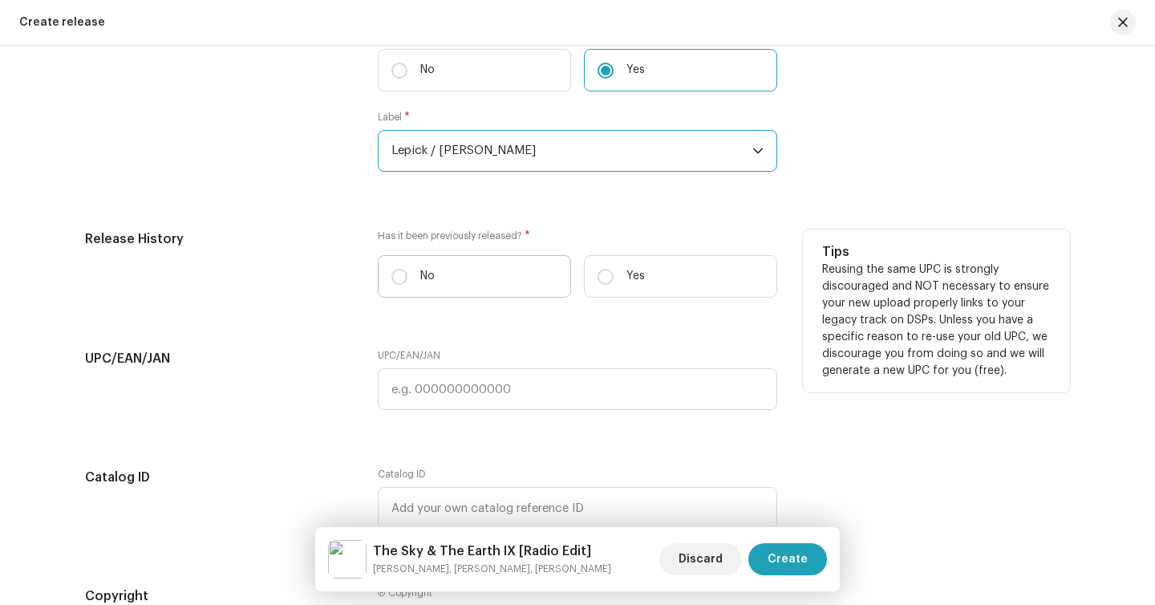
click at [411, 281] on label "No" at bounding box center [474, 276] width 193 height 43
click at [407, 281] on input "No" at bounding box center [399, 277] width 16 height 16
radio input "true"
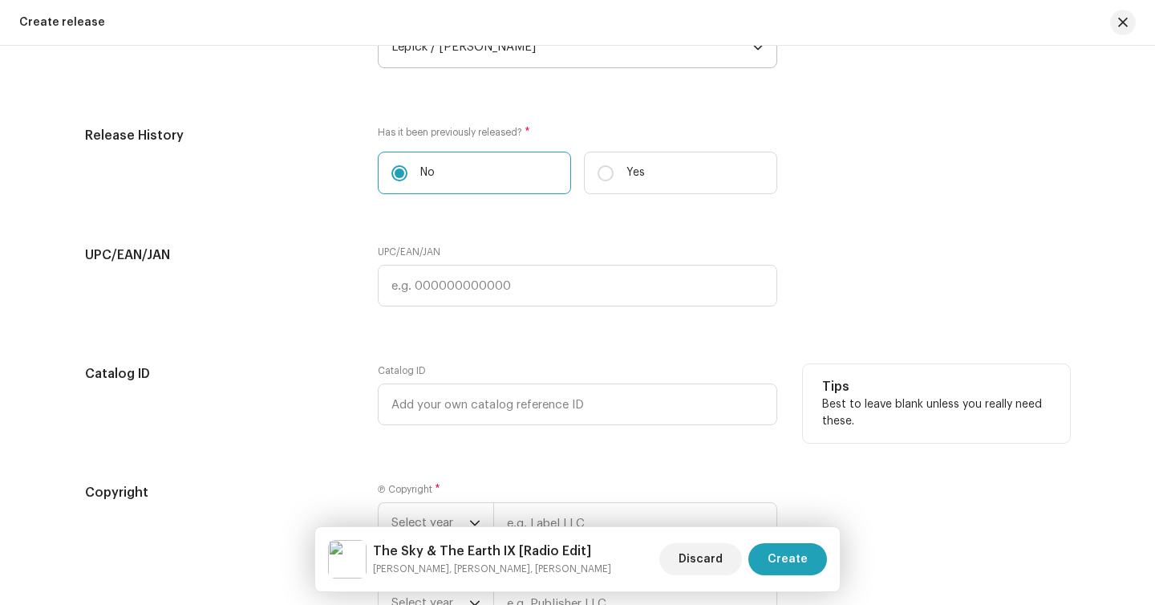
scroll to position [3405, 0]
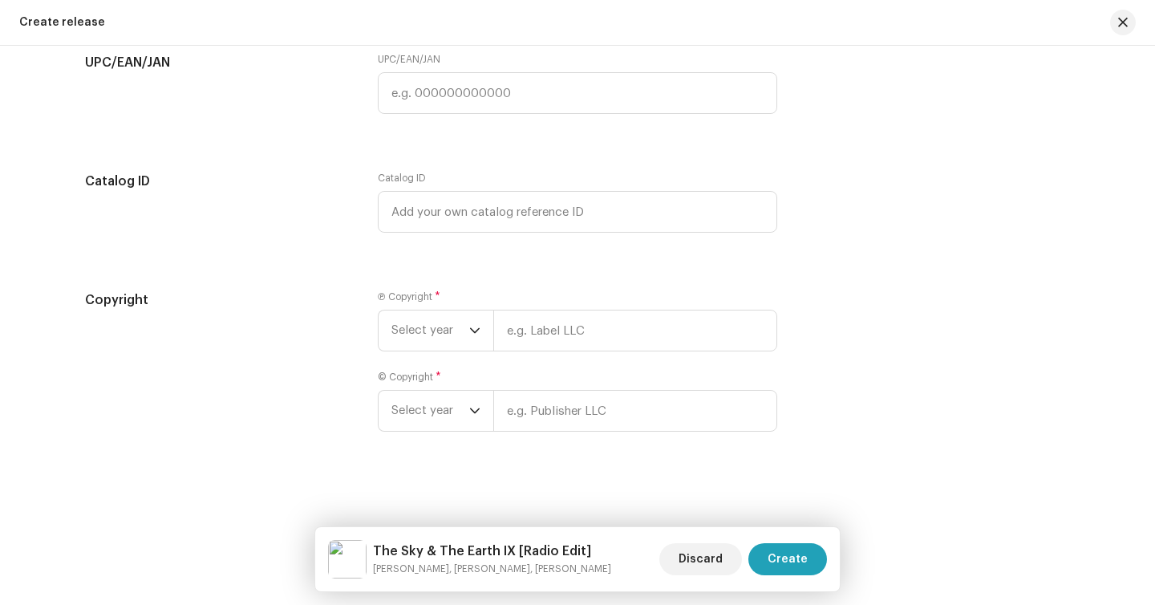
click at [436, 353] on div "Ⓟ Copyright * Select year © Copyright * Select year" at bounding box center [577, 370] width 399 height 160
click at [434, 338] on span "Select year" at bounding box center [430, 330] width 78 height 40
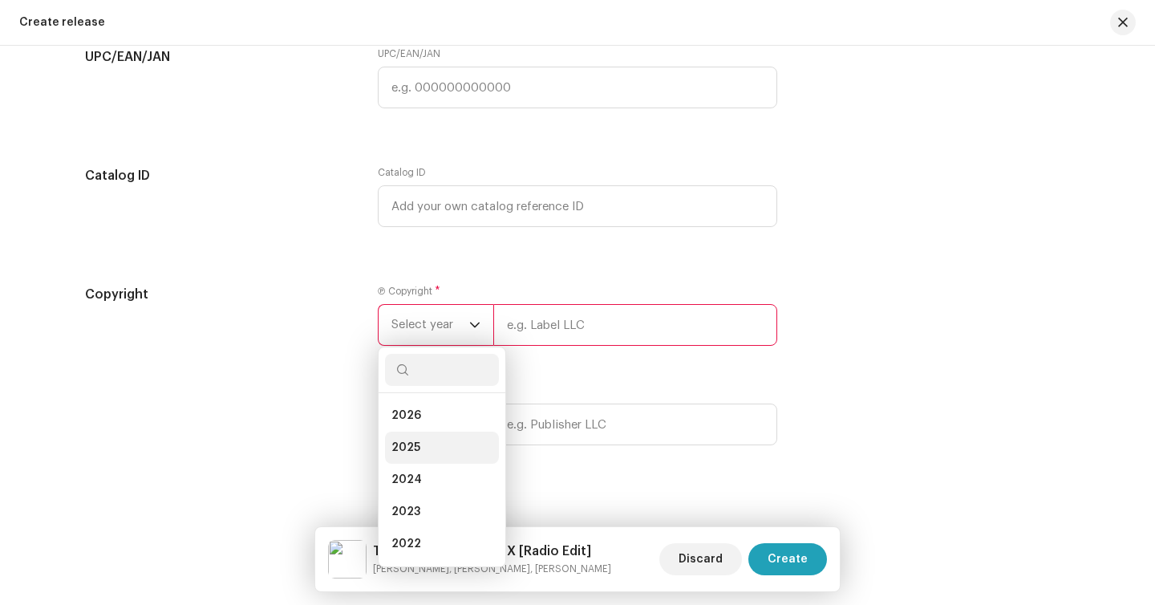
click at [412, 452] on span "2025" at bounding box center [405, 448] width 29 height 16
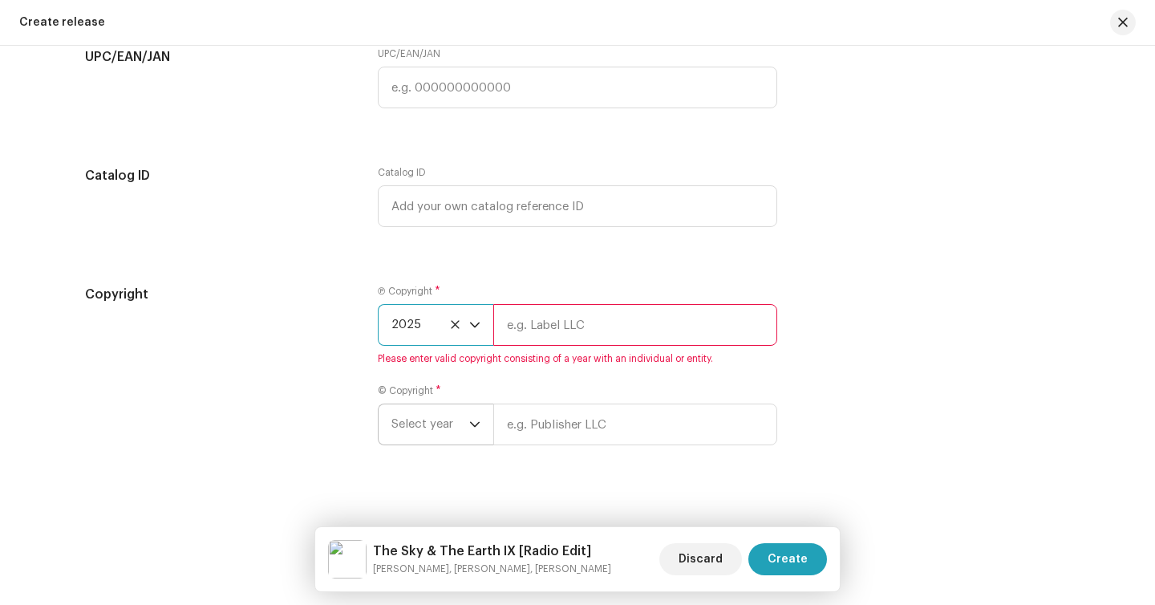
click at [444, 444] on span "Select year" at bounding box center [430, 424] width 78 height 40
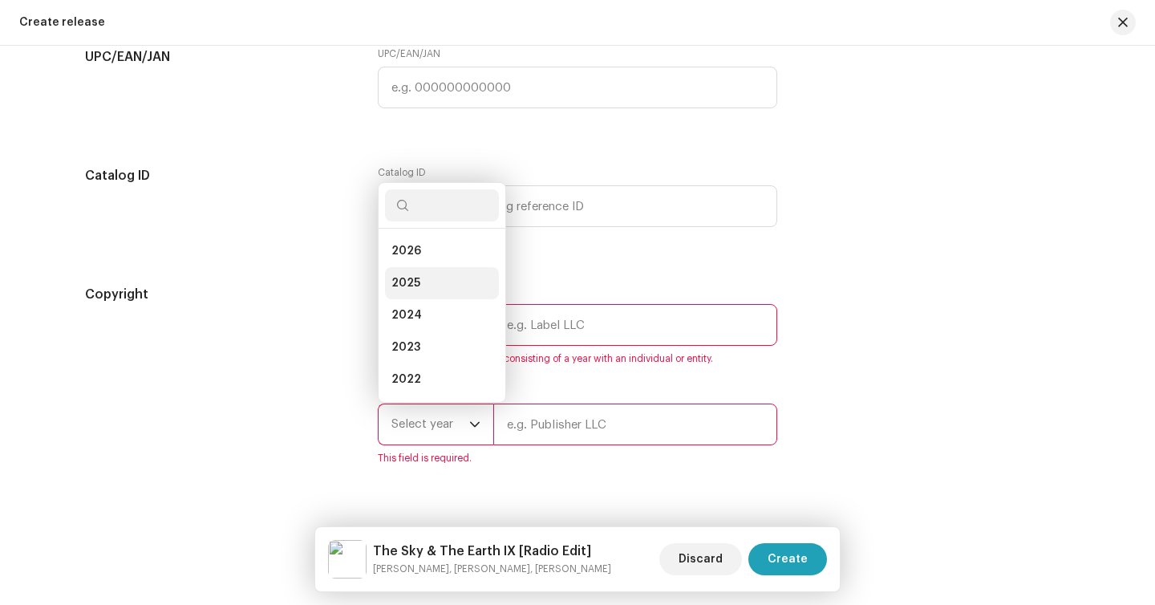
click at [416, 291] on li "2025" at bounding box center [442, 283] width 114 height 32
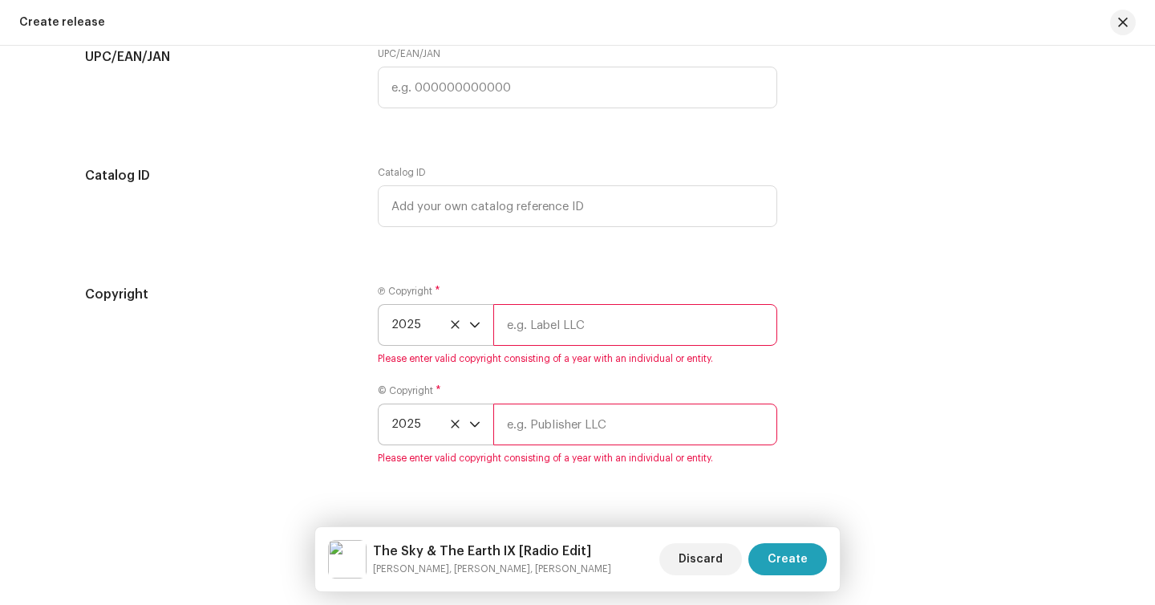
click at [537, 306] on div "Ⓟ Copyright * 2025 Please enter valid copyright consisting of a year with an in…" at bounding box center [577, 325] width 399 height 80
click at [537, 325] on input "text" at bounding box center [635, 325] width 284 height 42
type input "Lepick / [PERSON_NAME]"
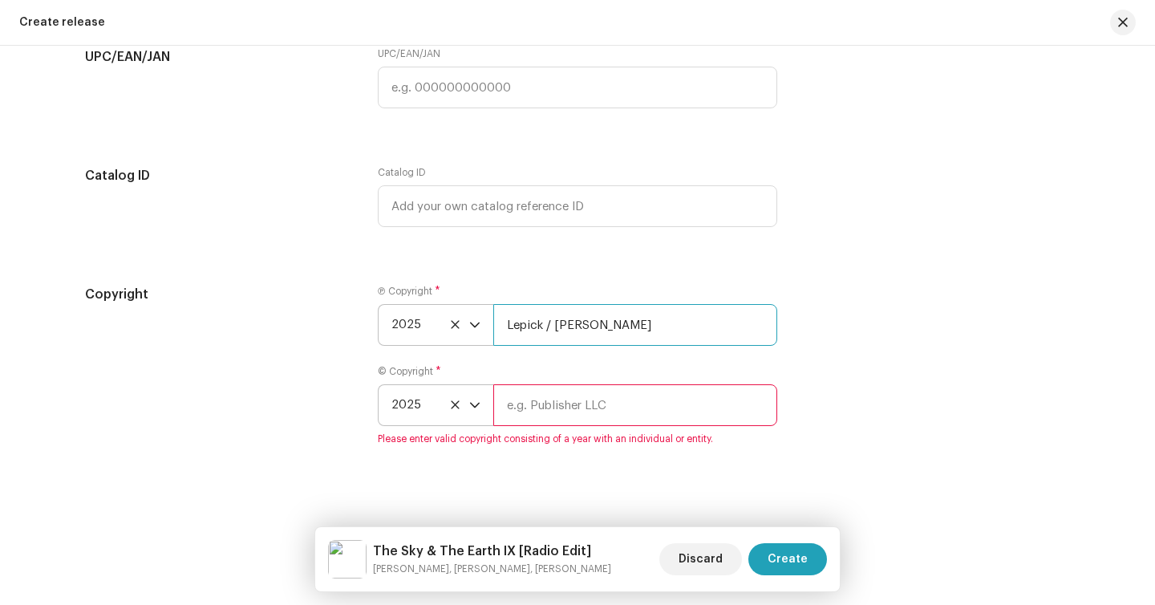
drag, startPoint x: 663, startPoint y: 332, endPoint x: 412, endPoint y: 332, distance: 250.3
click at [412, 332] on div "2025 Lepick / Kowalski" at bounding box center [577, 325] width 399 height 42
click at [541, 419] on input "text" at bounding box center [635, 405] width 284 height 42
paste input "Lepick / [PERSON_NAME]"
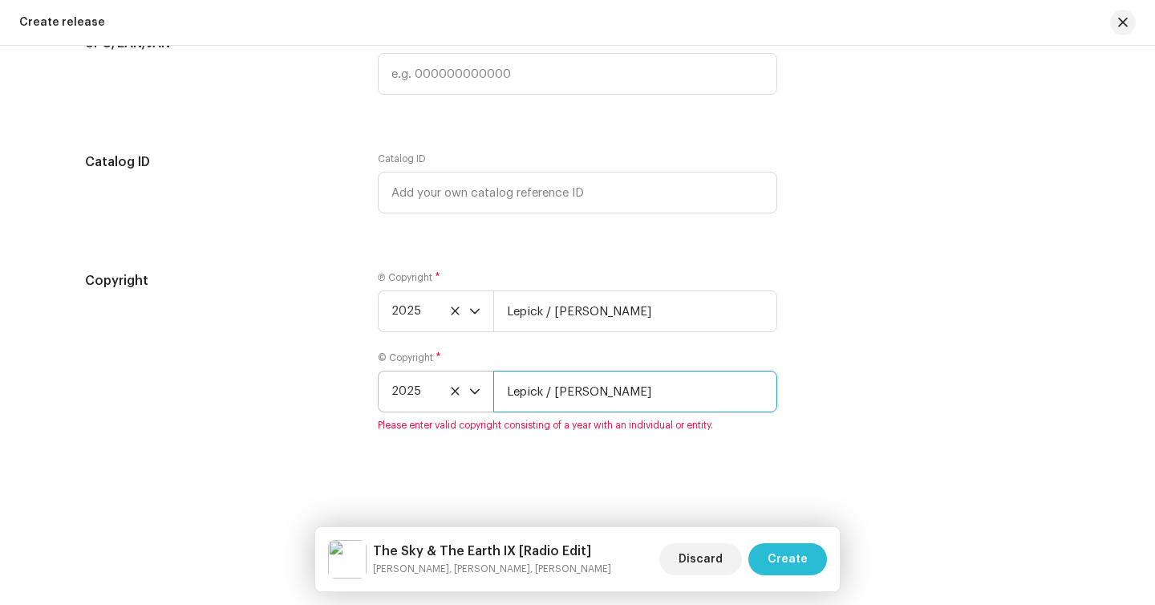
type input "Lepick / [PERSON_NAME]"
click at [788, 560] on span "Create" at bounding box center [788, 559] width 40 height 32
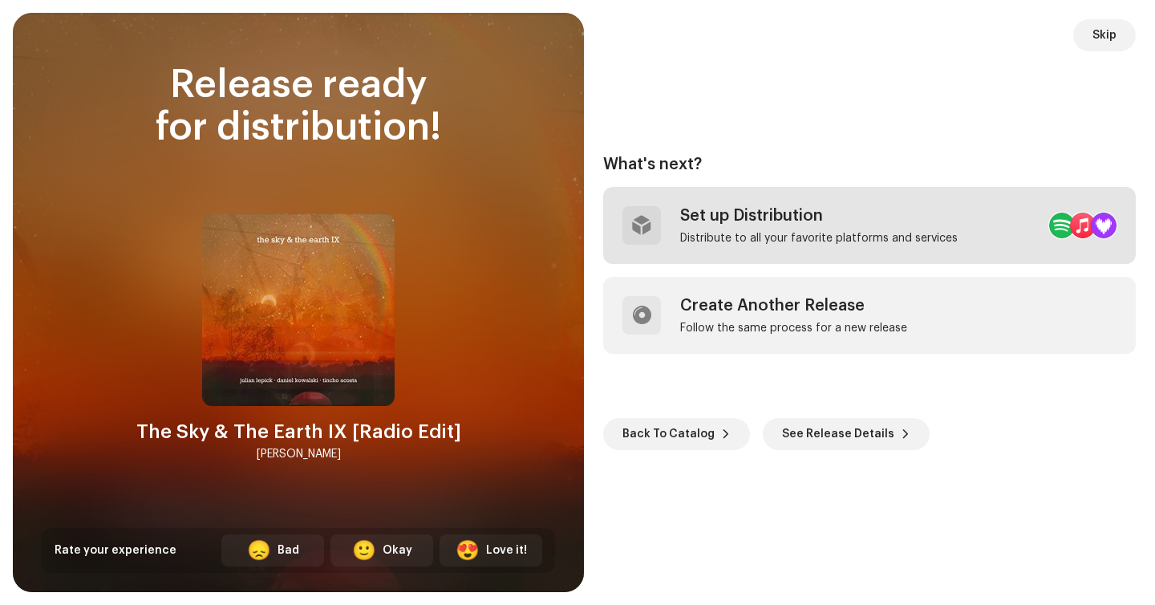
click at [726, 206] on div "Set up Distribution" at bounding box center [819, 215] width 278 height 19
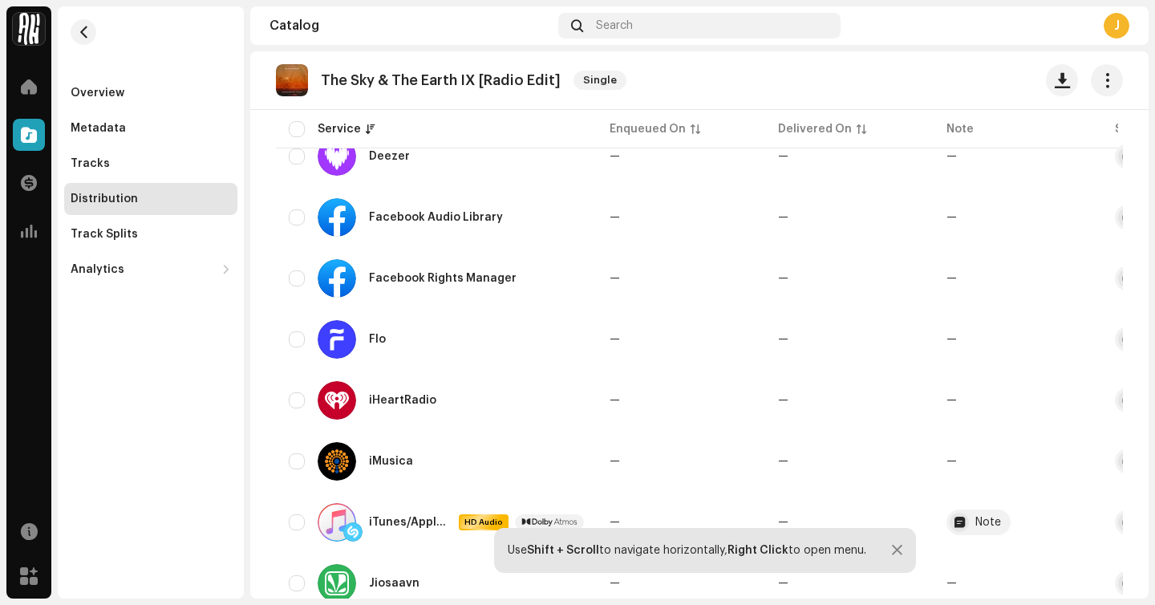
scroll to position [546, 0]
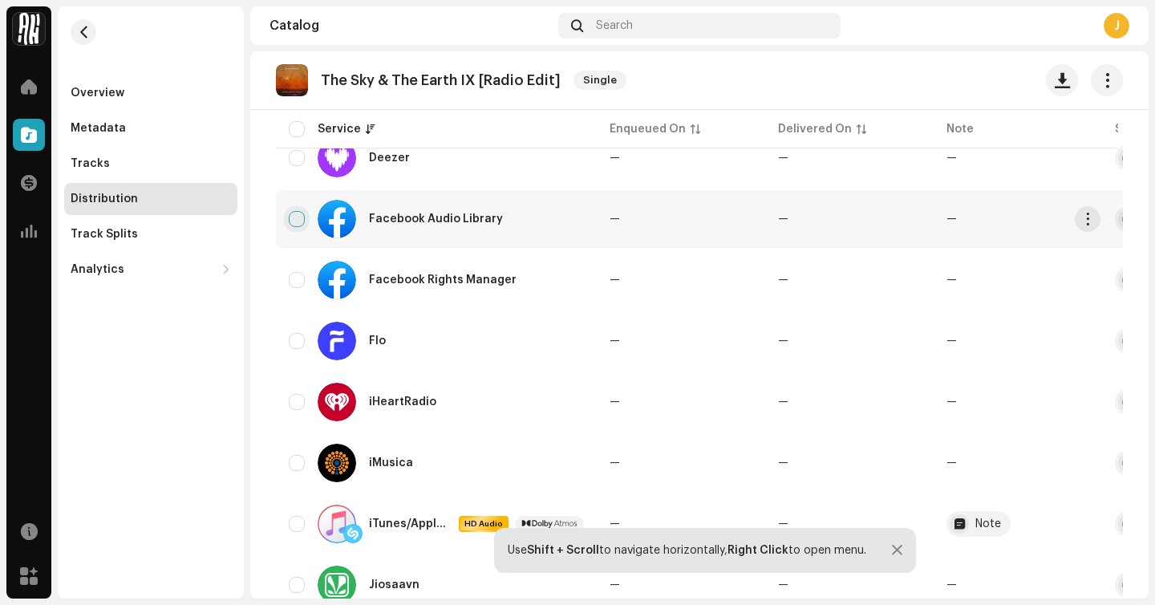
click at [296, 224] on input "checkbox" at bounding box center [297, 219] width 16 height 16
checkbox input "true"
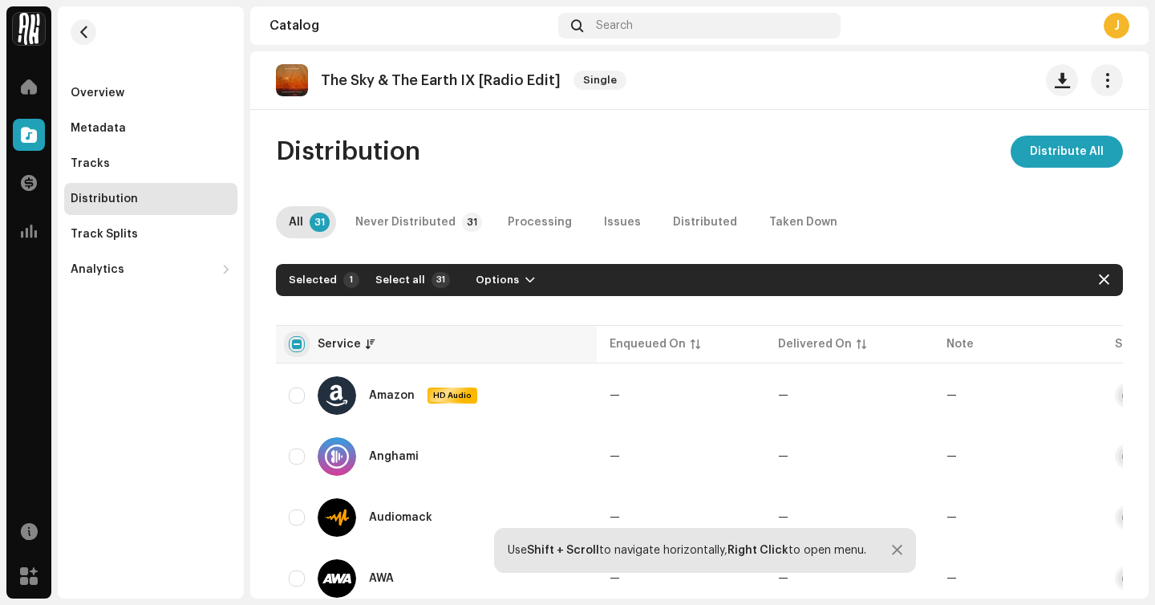
click at [295, 347] on input "checkbox" at bounding box center [297, 344] width 16 height 16
checkbox input "true"
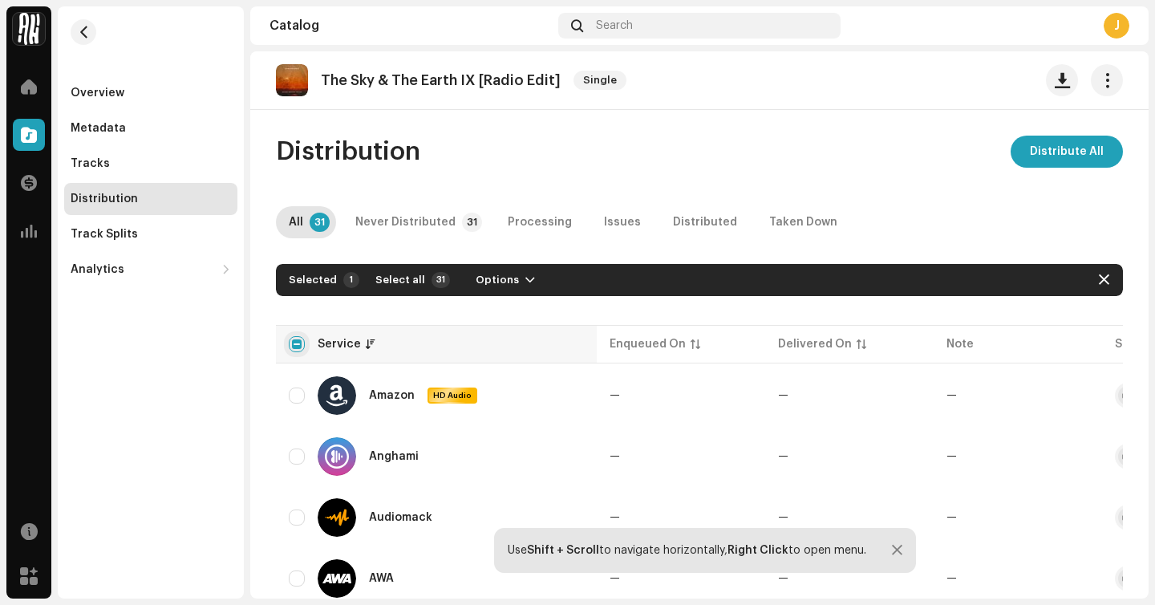
checkbox input "true"
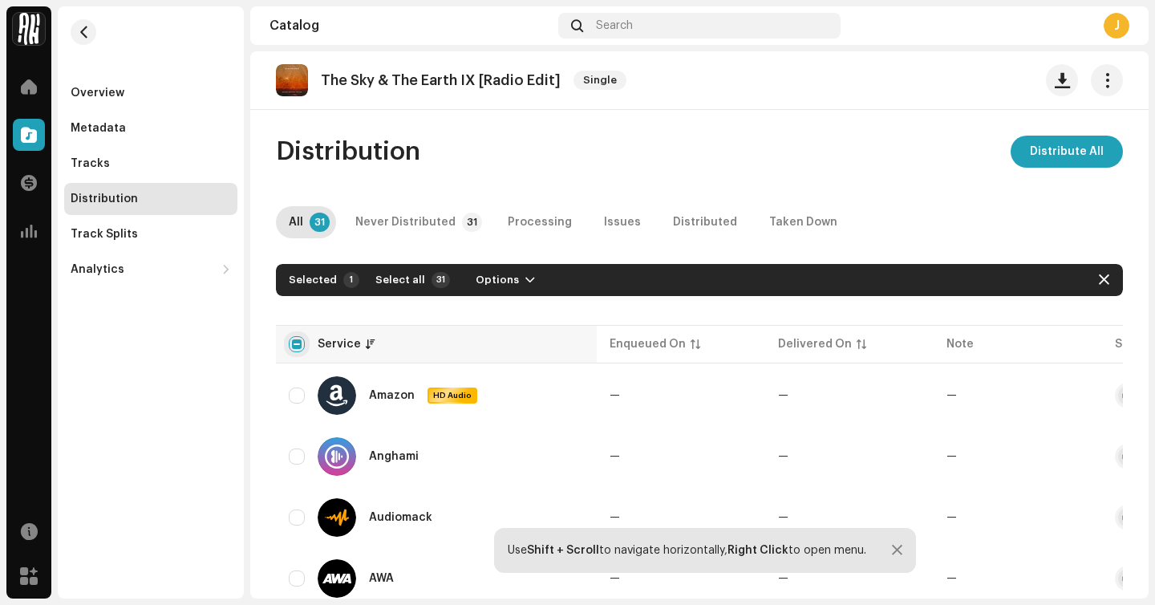
checkbox input "true"
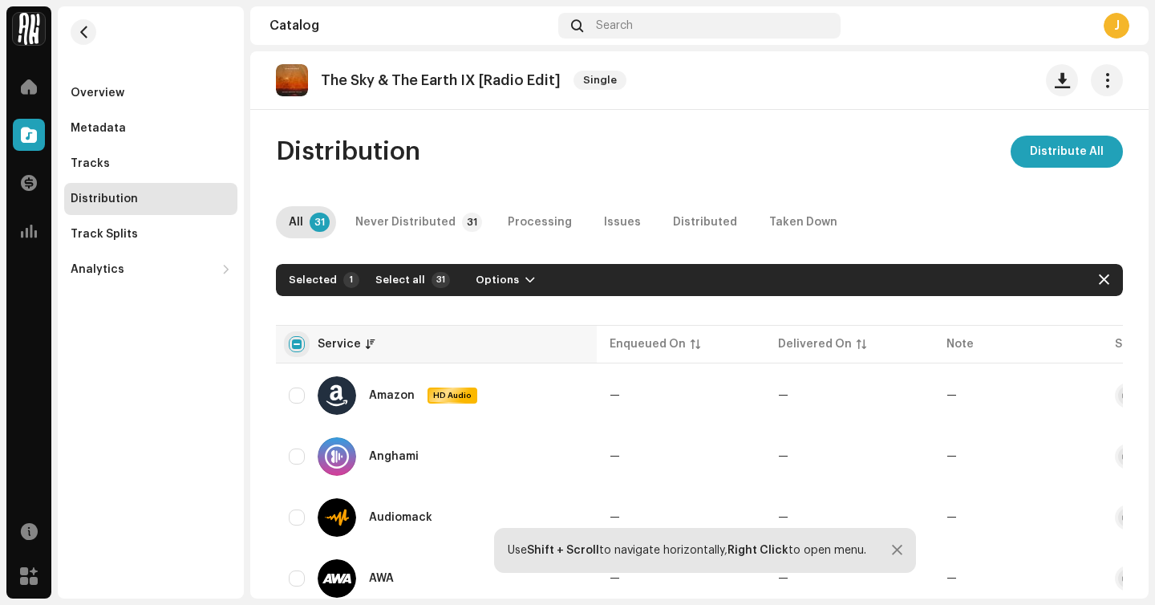
checkbox input "true"
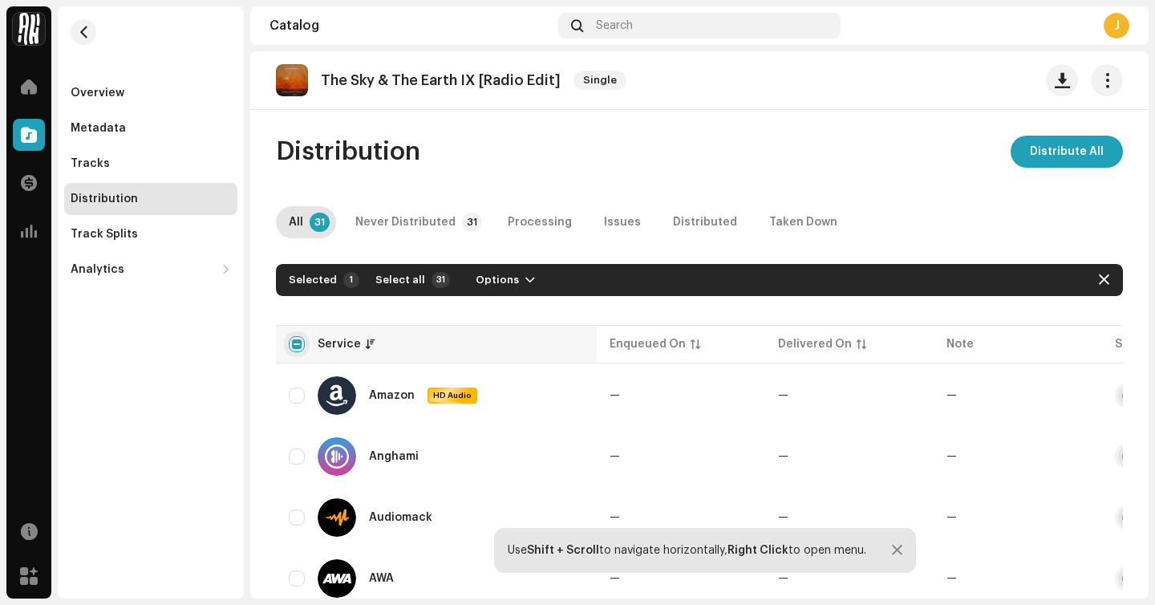
checkbox input "true"
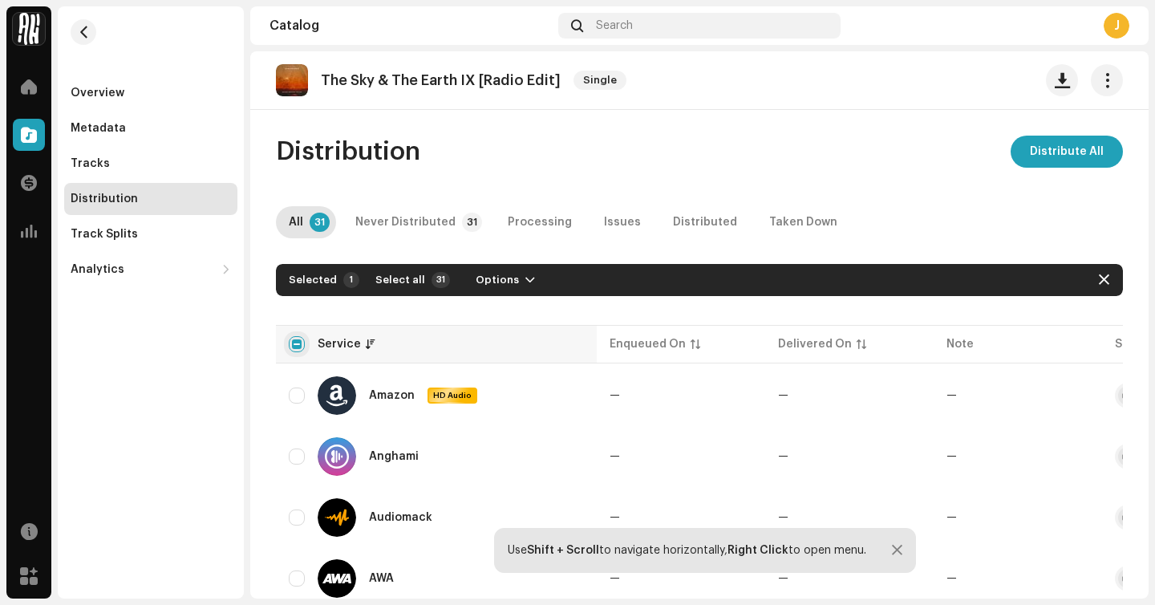
checkbox input "true"
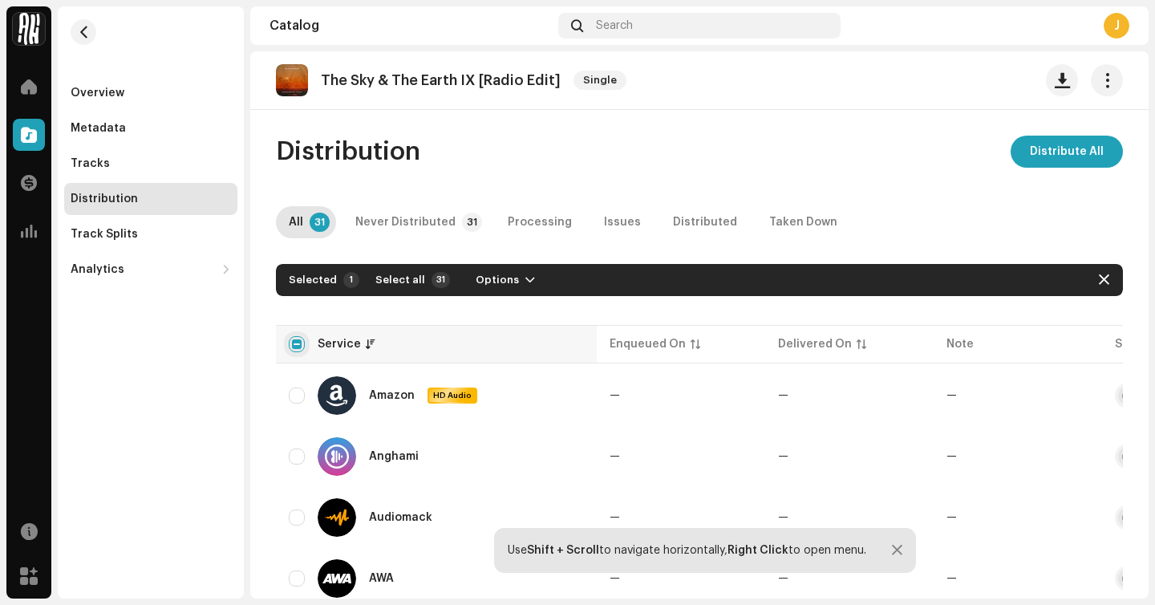
checkbox input "true"
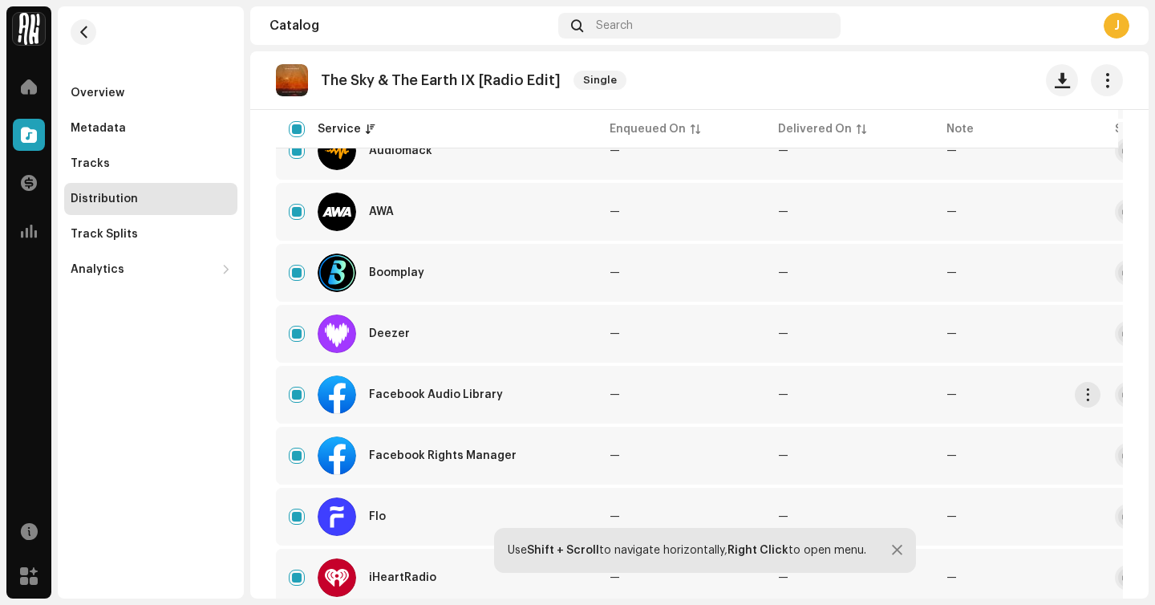
click at [294, 403] on div "Facebook Audio Library" at bounding box center [436, 394] width 295 height 39
click at [295, 457] on input "Row Selected" at bounding box center [297, 456] width 16 height 16
checkbox input "false"
click at [295, 389] on input "Row Selected" at bounding box center [297, 395] width 16 height 16
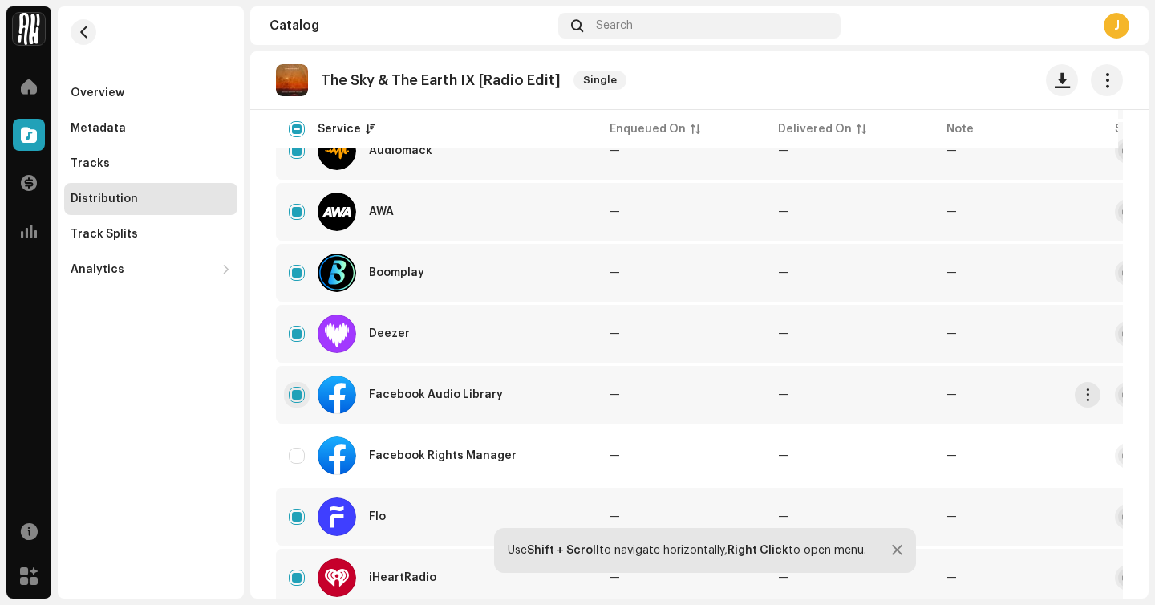
checkbox input "false"
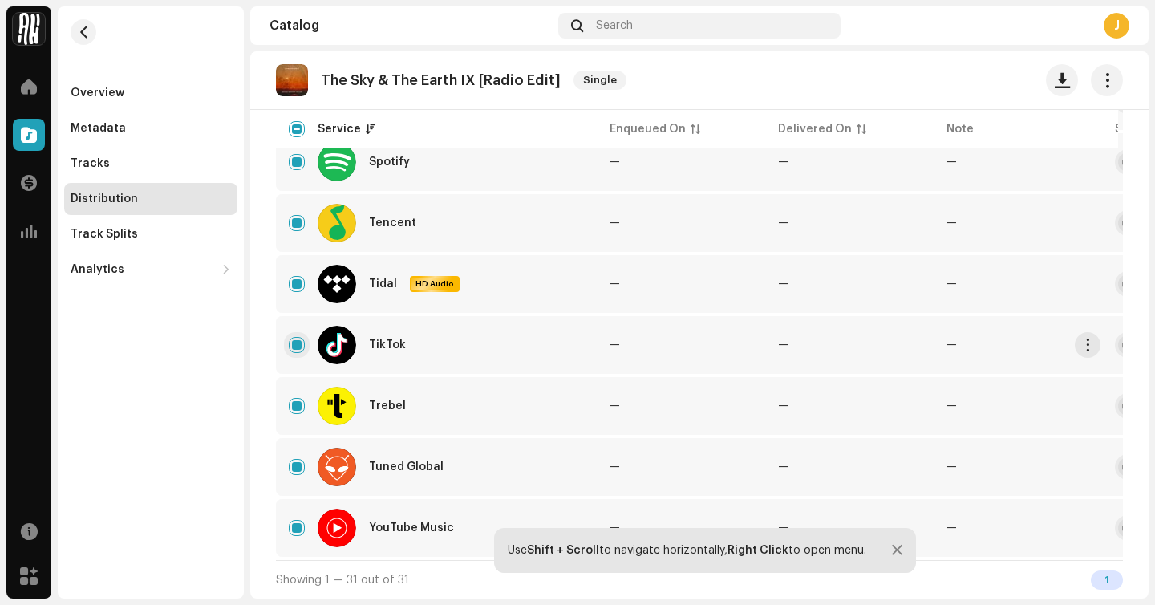
click at [295, 337] on input "Row Selected" at bounding box center [297, 345] width 16 height 16
checkbox input "false"
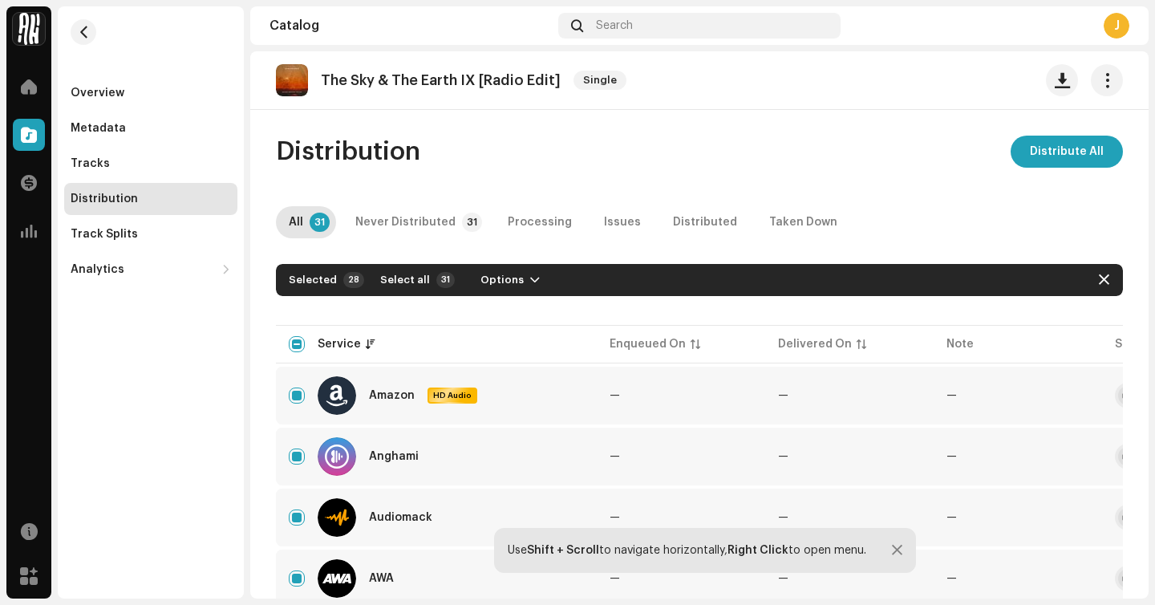
click at [516, 276] on button "Options" at bounding box center [510, 280] width 85 height 26
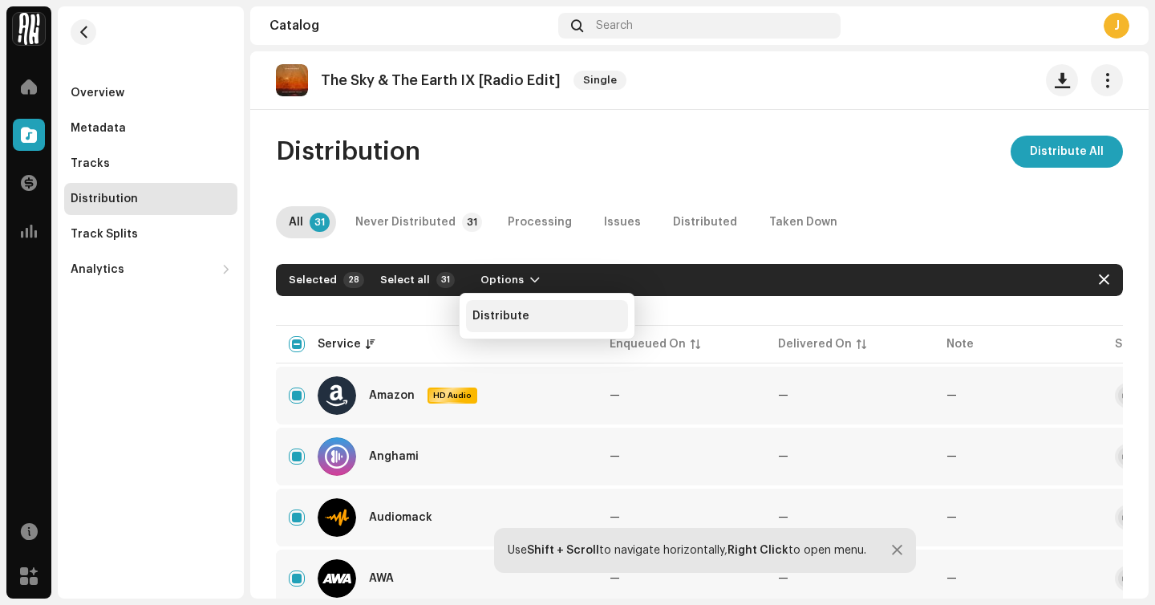
click at [514, 310] on span "Distribute" at bounding box center [500, 316] width 57 height 13
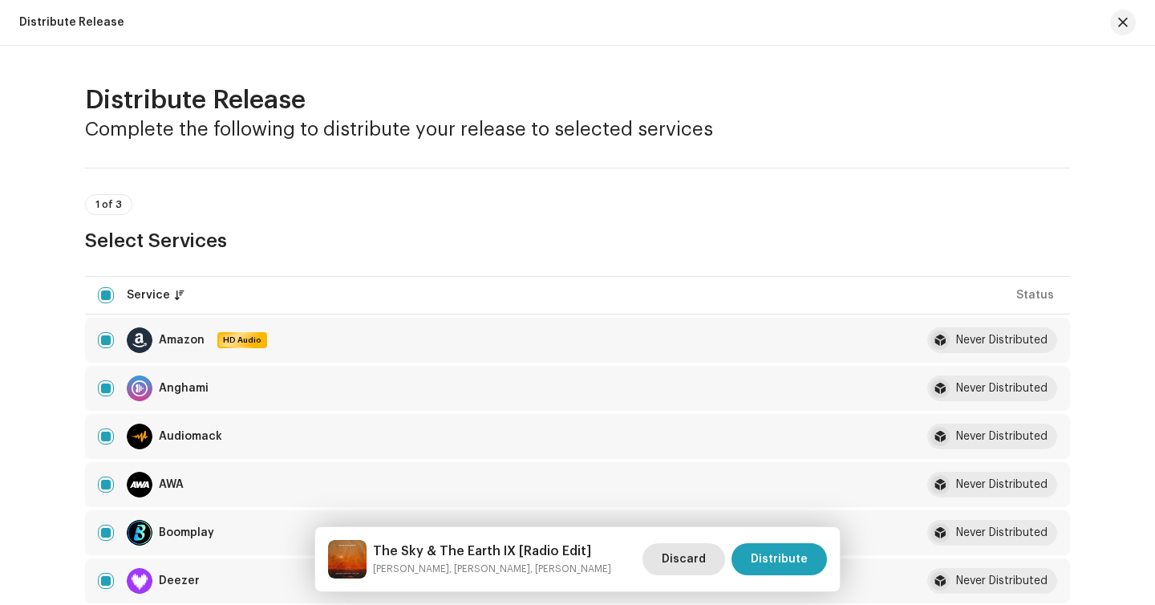
click at [703, 550] on span "Discard" at bounding box center [684, 559] width 44 height 32
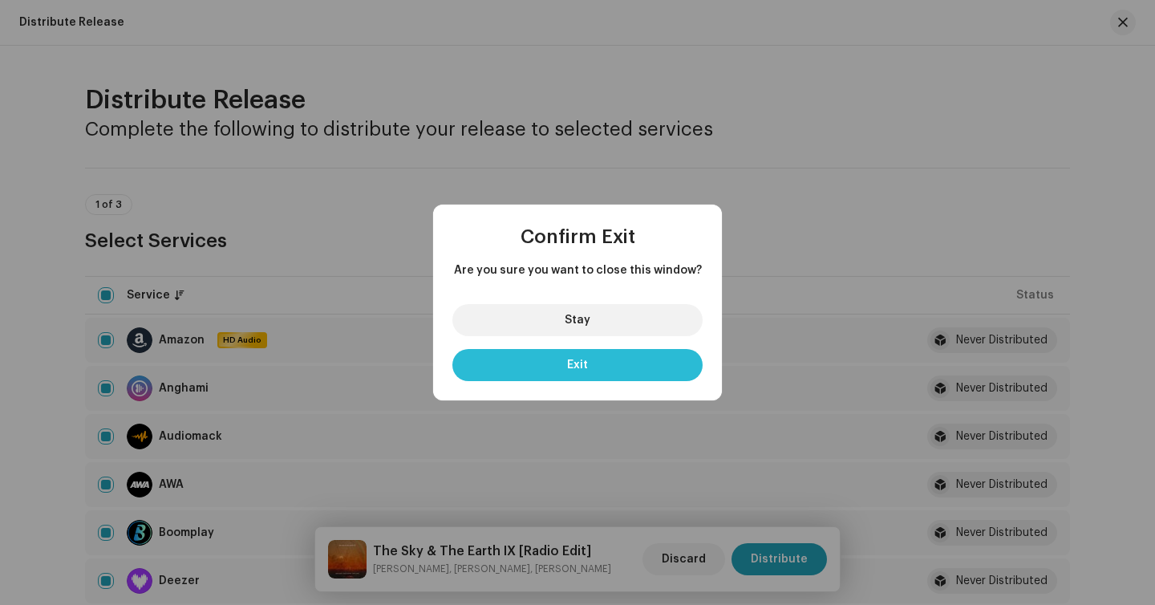
click at [618, 375] on button "Exit" at bounding box center [577, 365] width 250 height 32
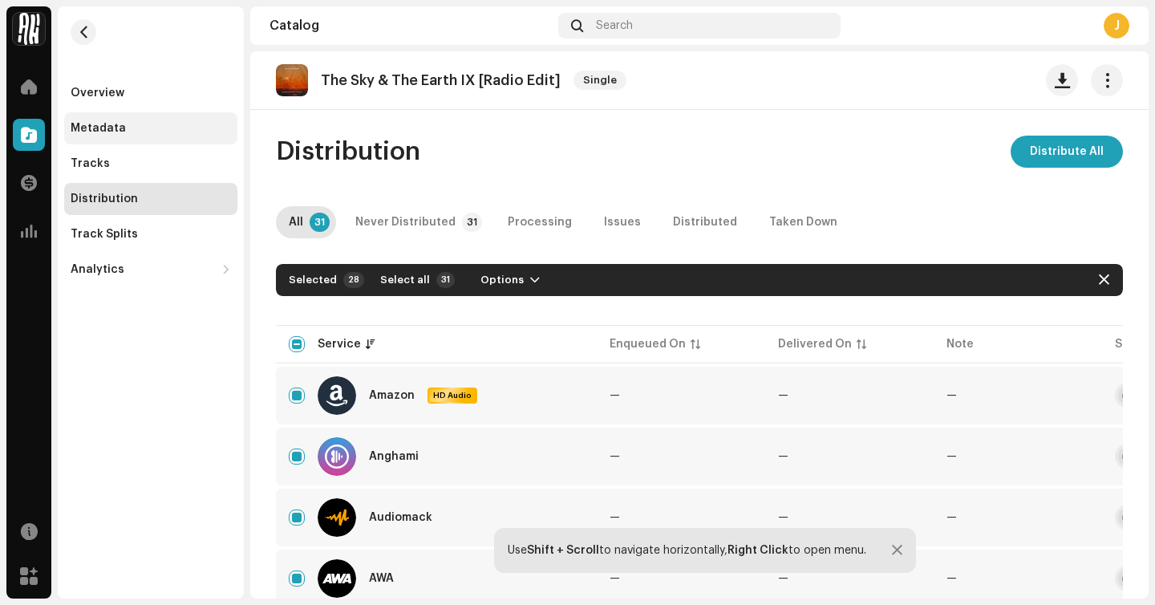
click at [155, 134] on div "Metadata" at bounding box center [151, 128] width 160 height 13
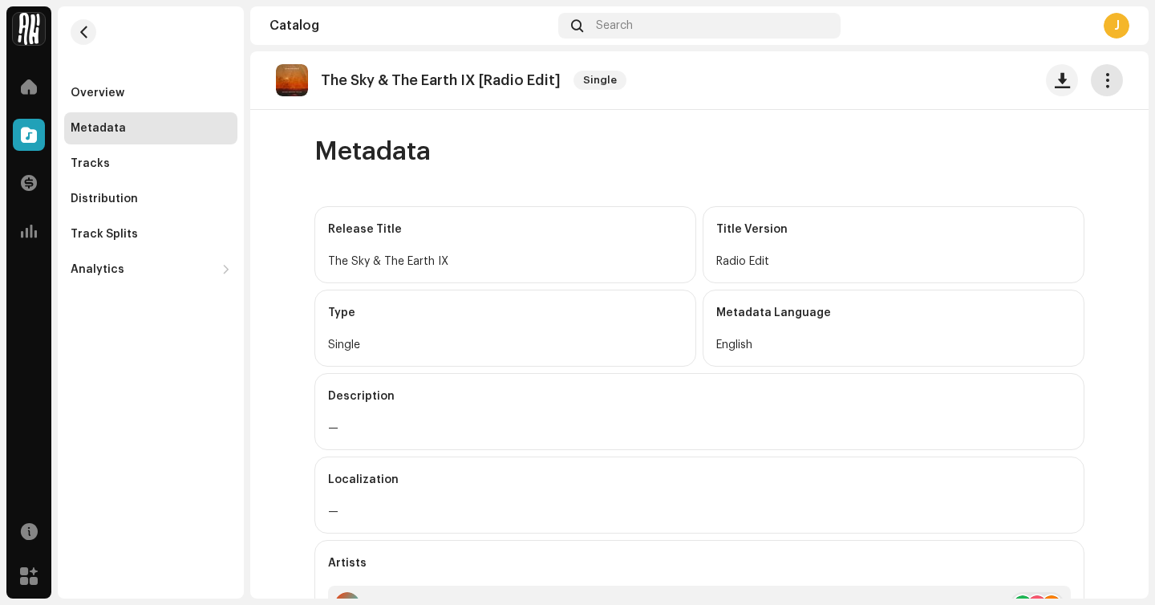
click at [1104, 76] on span "button" at bounding box center [1107, 80] width 15 height 13
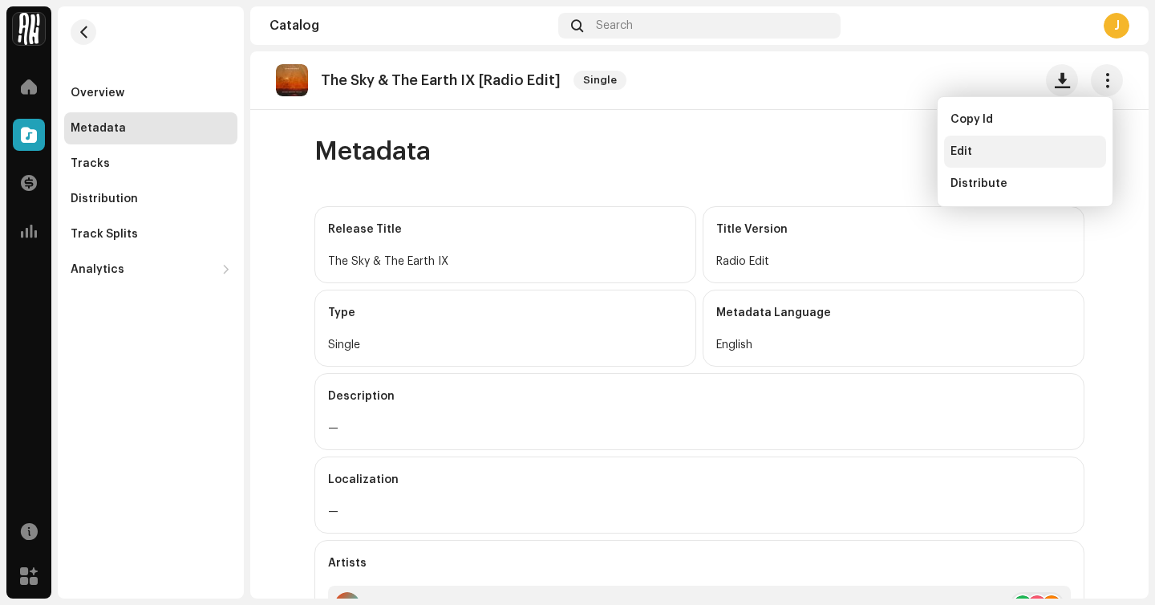
click at [1013, 160] on div "Edit" at bounding box center [1025, 152] width 162 height 32
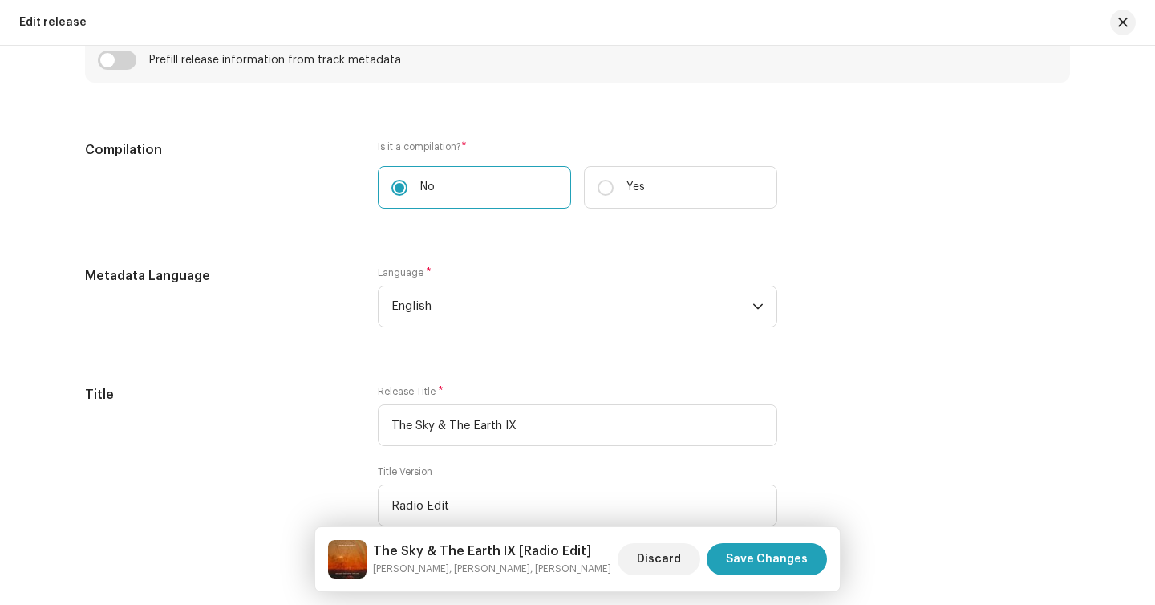
scroll to position [1334, 0]
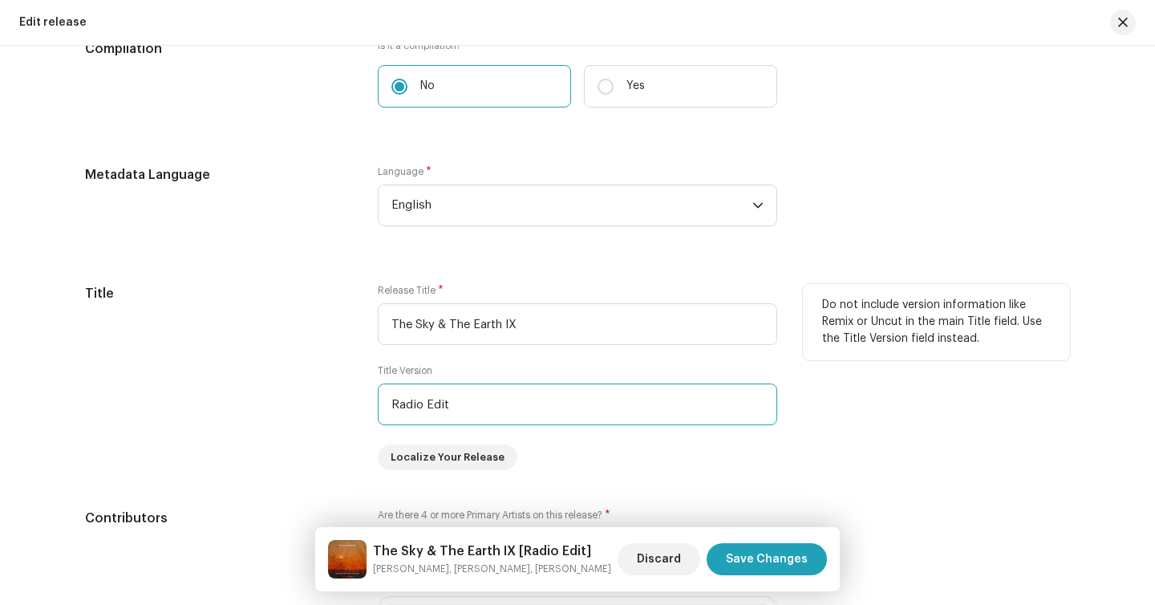
drag, startPoint x: 456, startPoint y: 414, endPoint x: 331, endPoint y: 408, distance: 125.3
click at [330, 408] on div "Title Release Title * The Sky & The Earth IX Title Version Radio Edit Localize …" at bounding box center [577, 377] width 985 height 186
type input "2025"
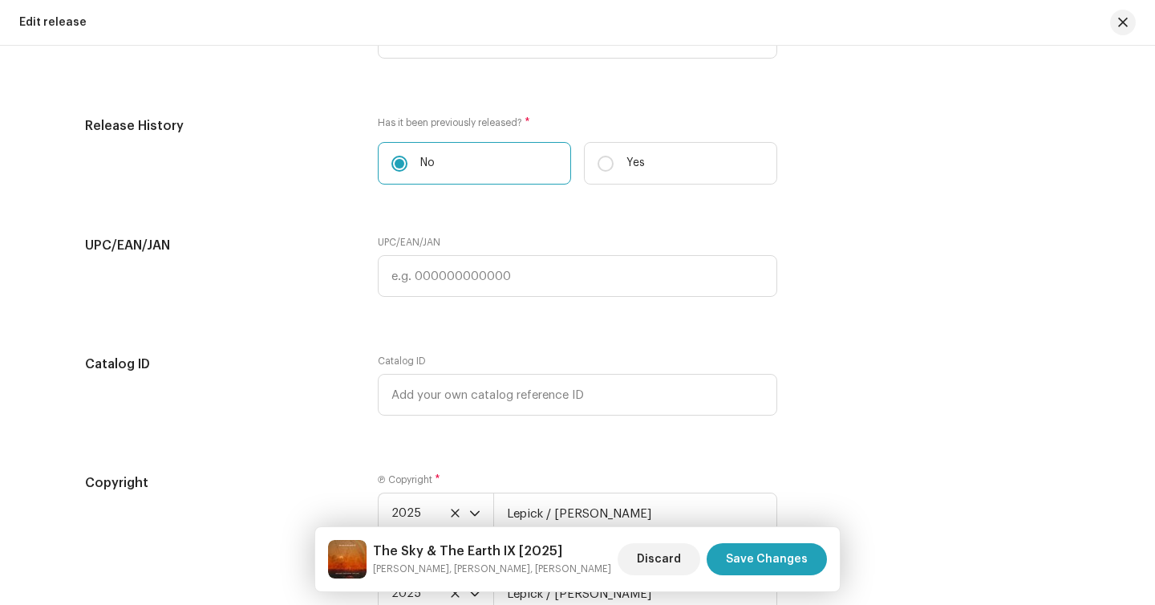
scroll to position [3284, 0]
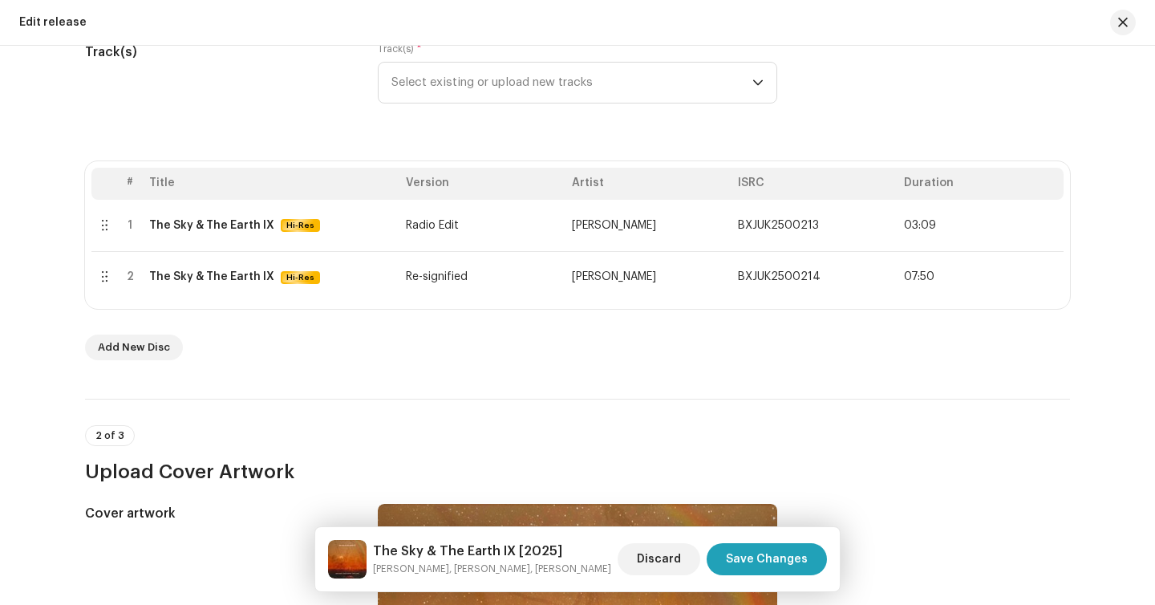
scroll to position [218, 0]
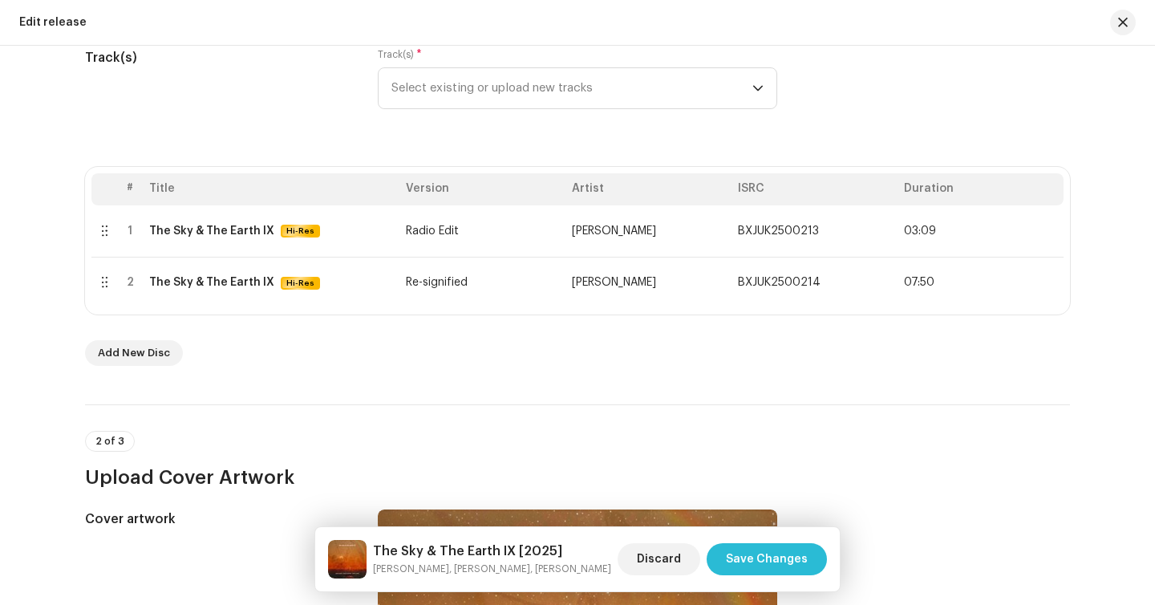
type input "2025"
click at [778, 545] on span "Save Changes" at bounding box center [767, 559] width 82 height 32
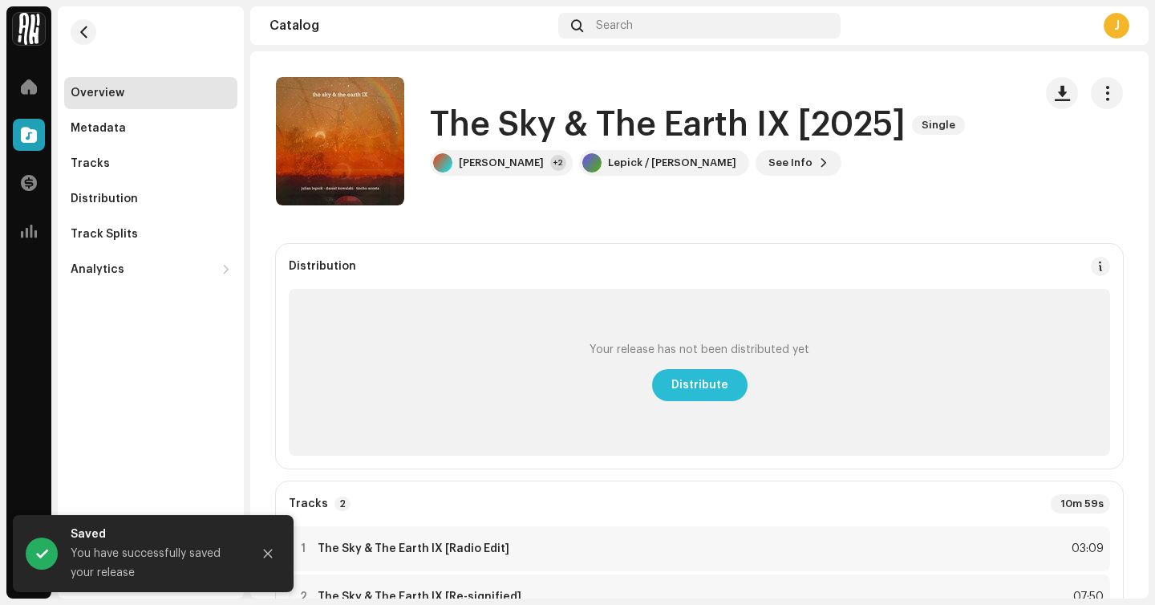
click at [697, 394] on span "Distribute" at bounding box center [699, 385] width 57 height 32
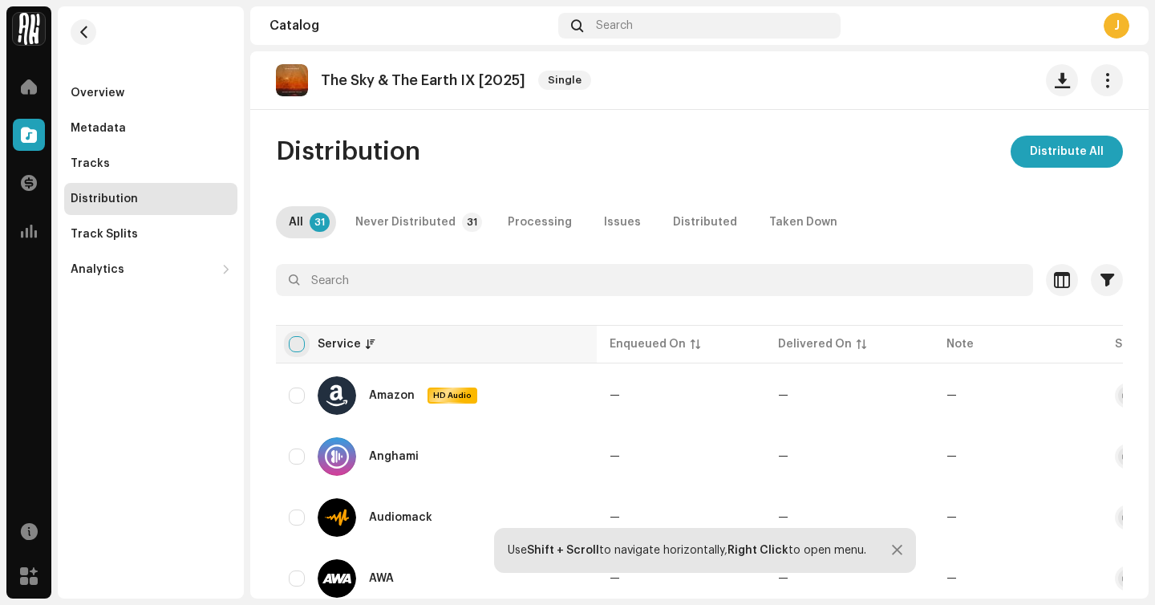
click at [298, 344] on input "checkbox" at bounding box center [297, 344] width 16 height 16
checkbox input "true"
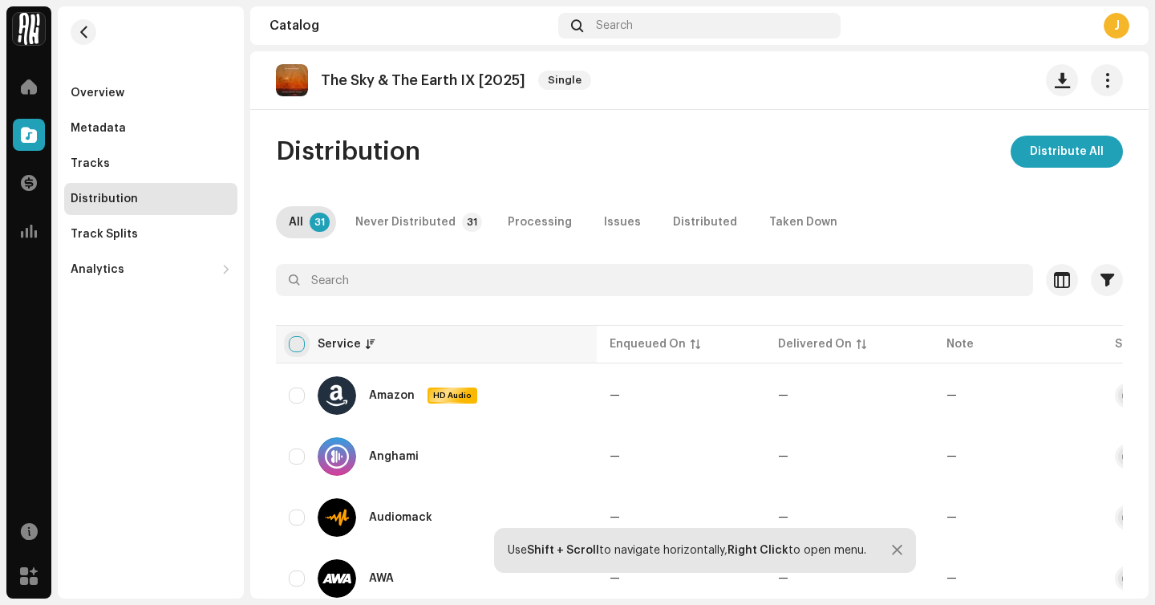
checkbox input "true"
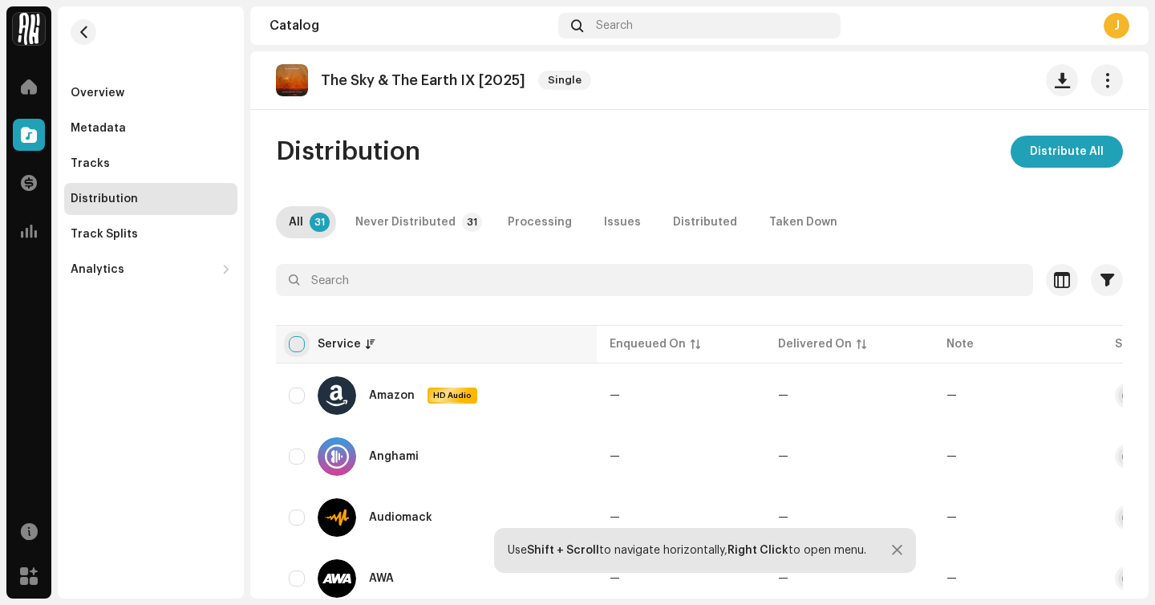
checkbox input "true"
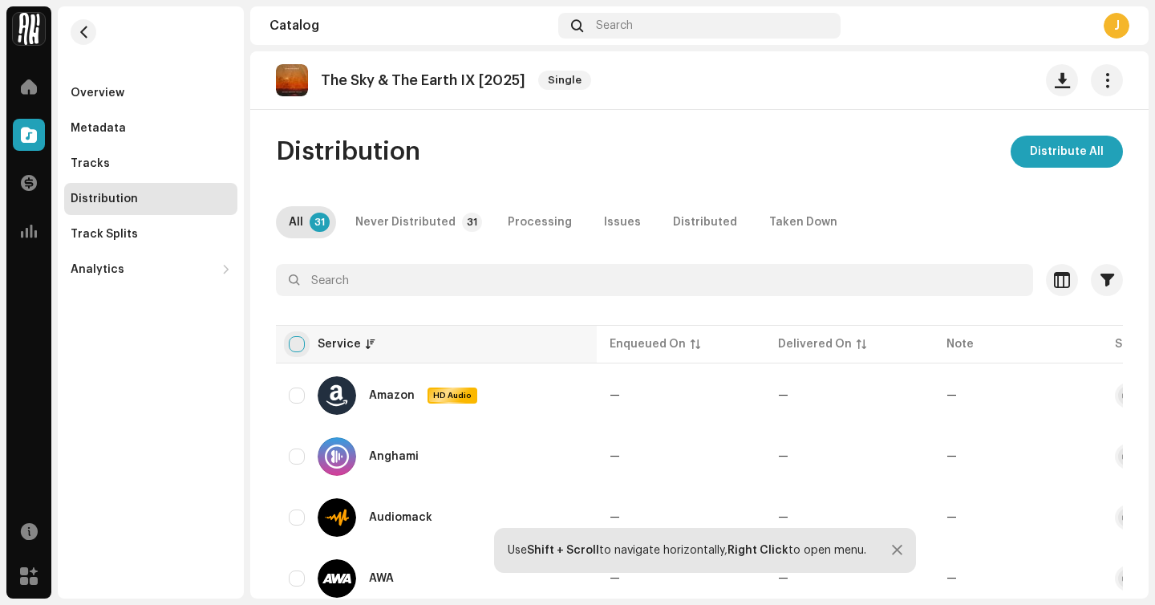
checkbox input "true"
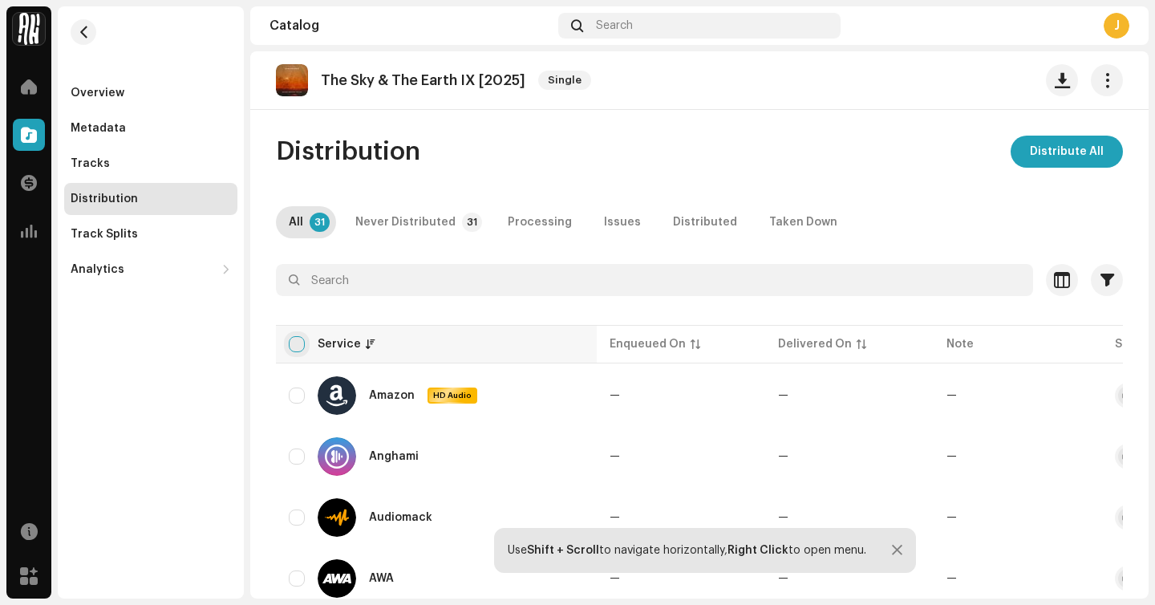
checkbox input "true"
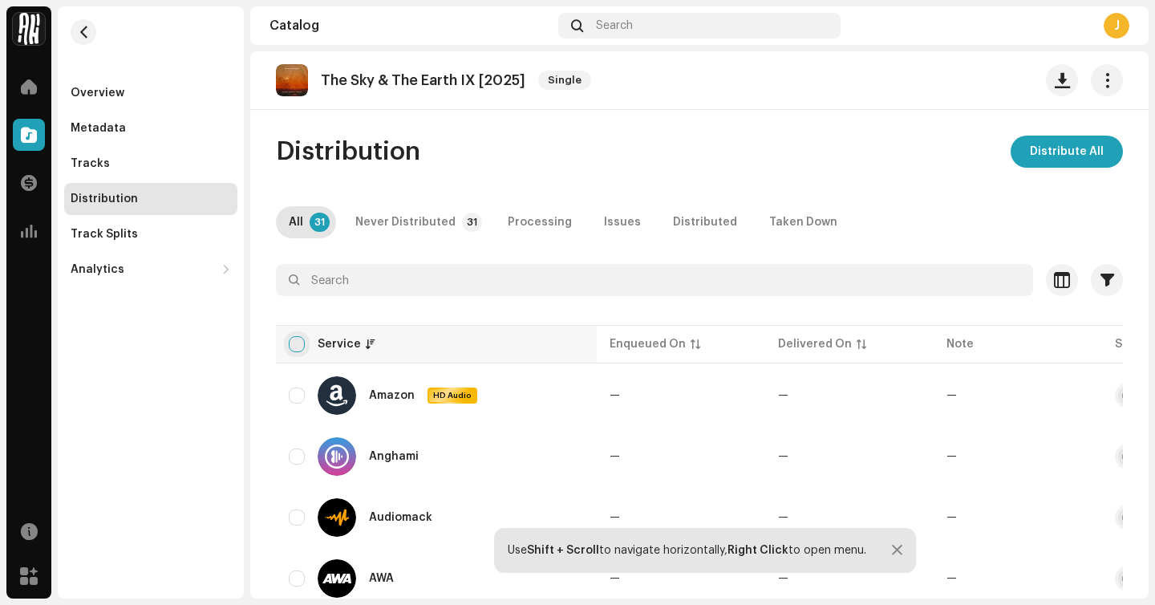
checkbox input "true"
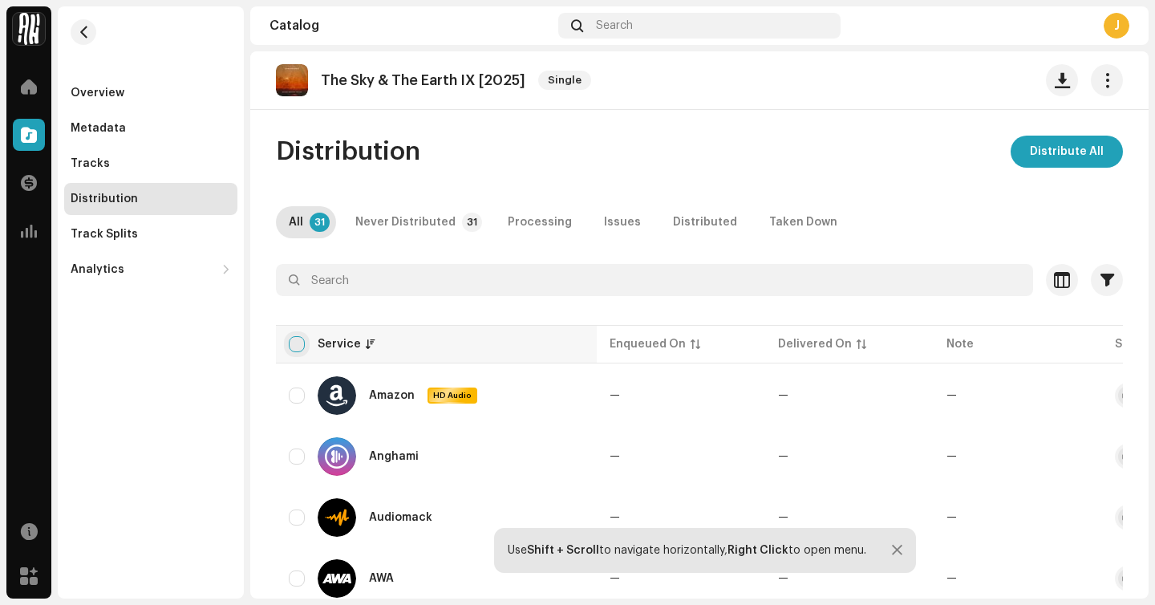
checkbox input "true"
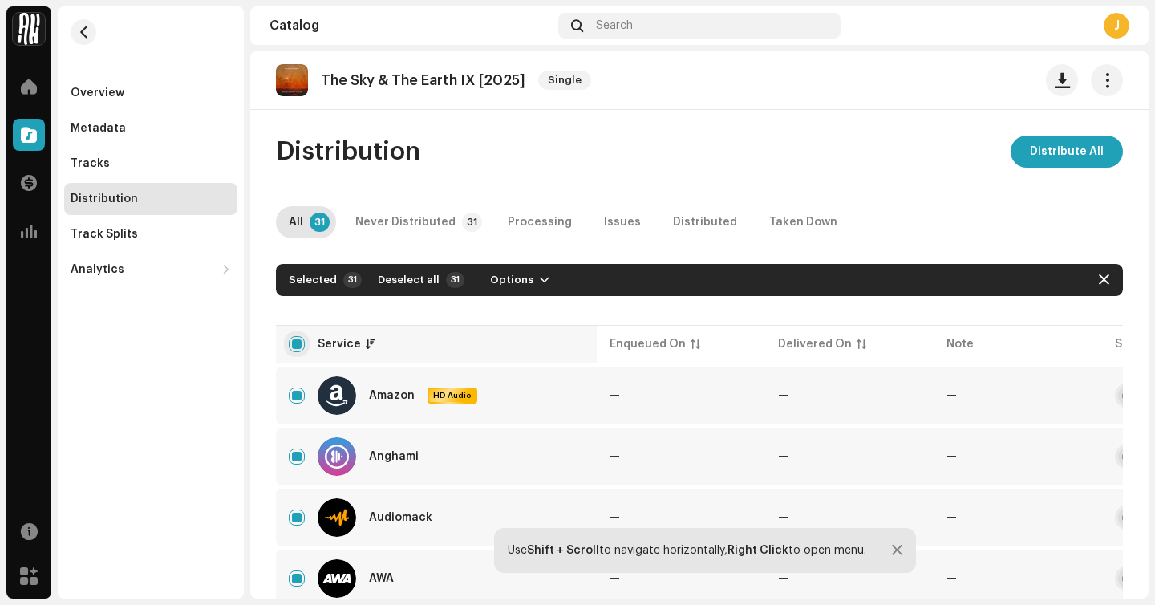
scroll to position [309, 0]
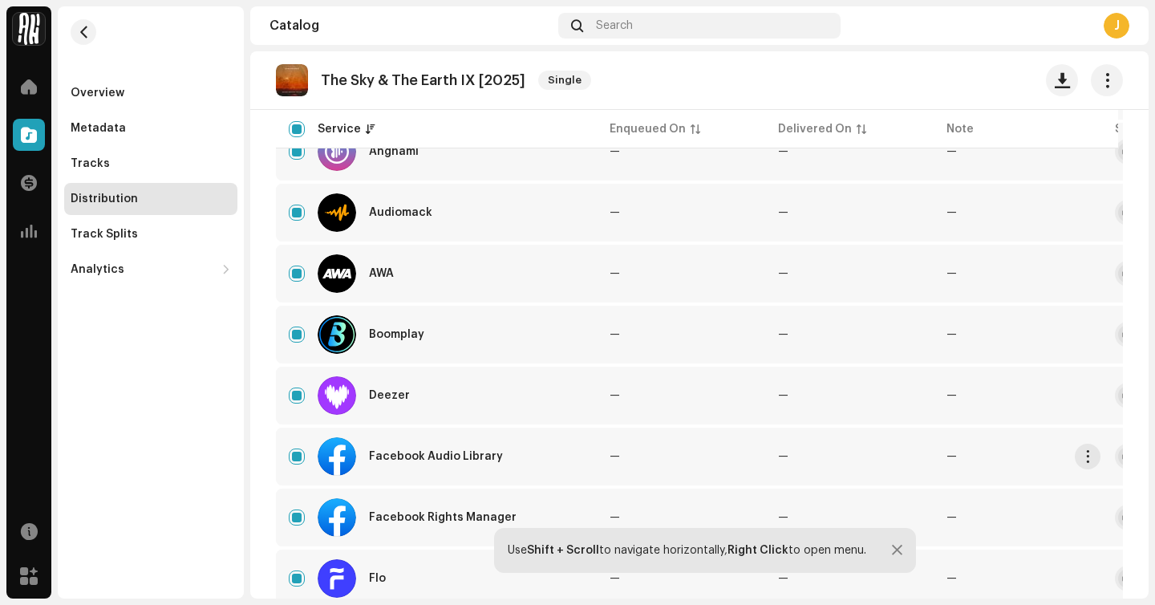
click at [295, 465] on div "Facebook Audio Library" at bounding box center [436, 456] width 295 height 39
click at [290, 520] on input "Row Selected" at bounding box center [297, 517] width 16 height 16
checkbox input "false"
click at [293, 460] on input "Row Selected" at bounding box center [297, 456] width 16 height 16
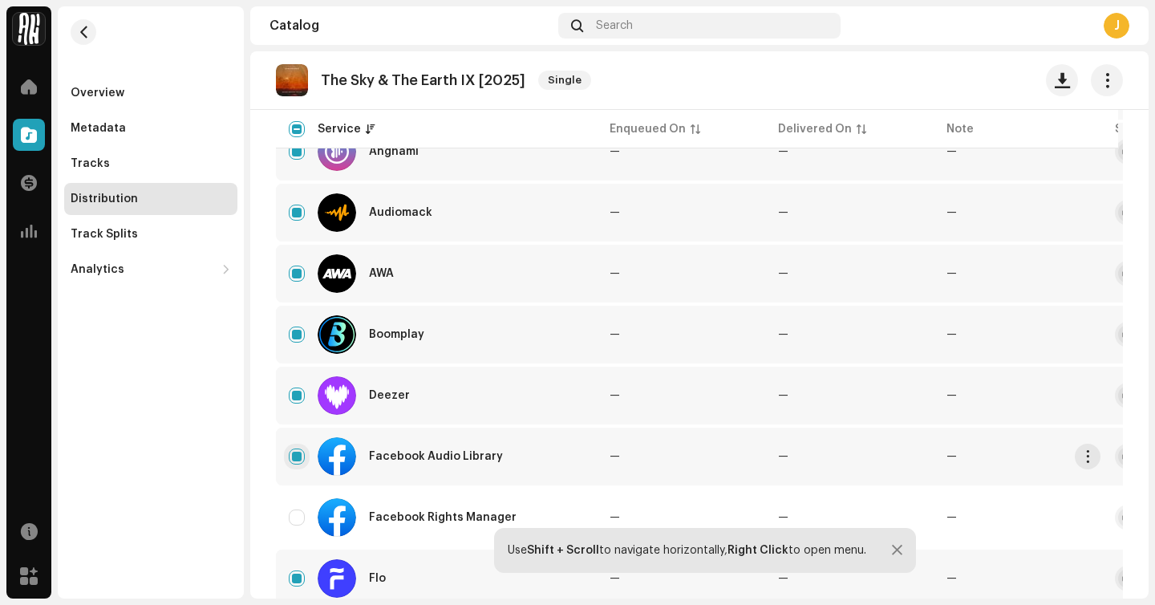
checkbox input "false"
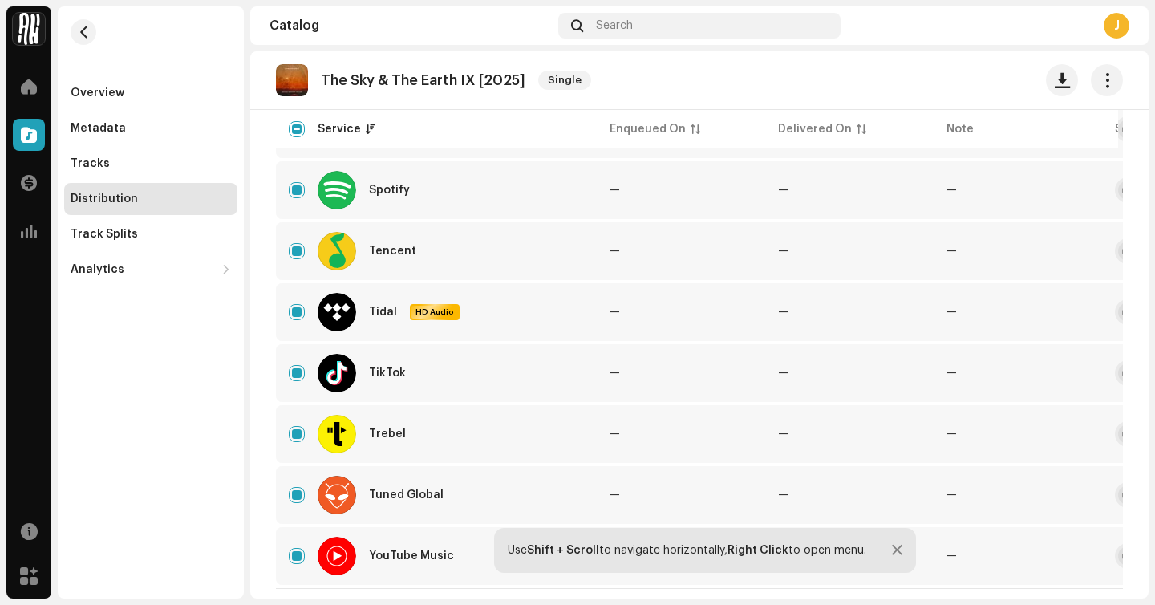
scroll to position [1707, 0]
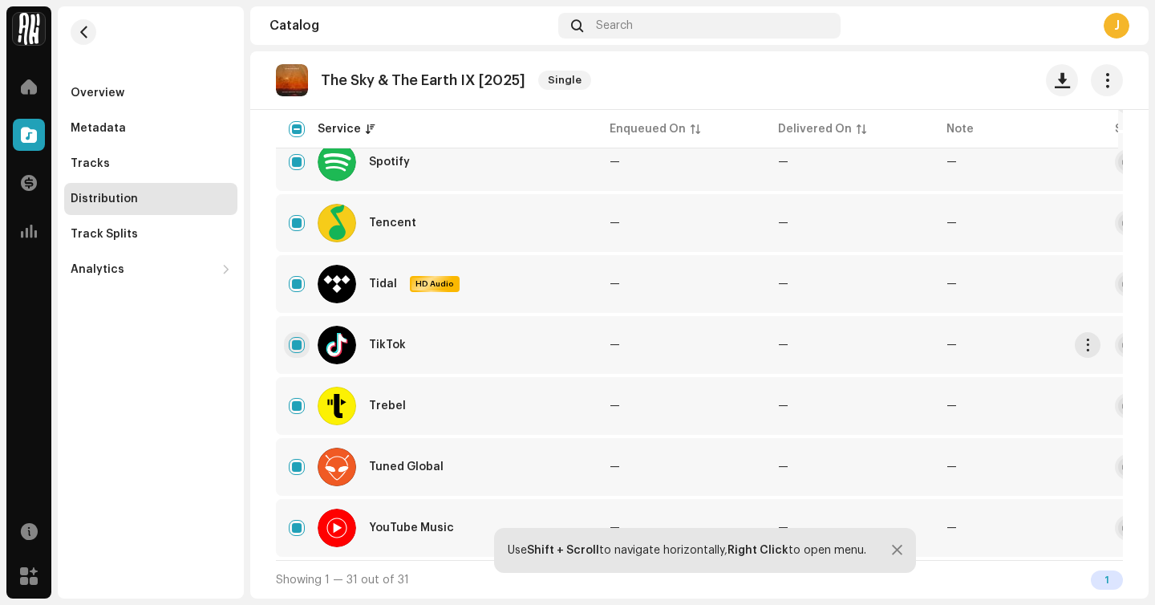
click at [293, 342] on input "Row Selected" at bounding box center [297, 345] width 16 height 16
checkbox input "false"
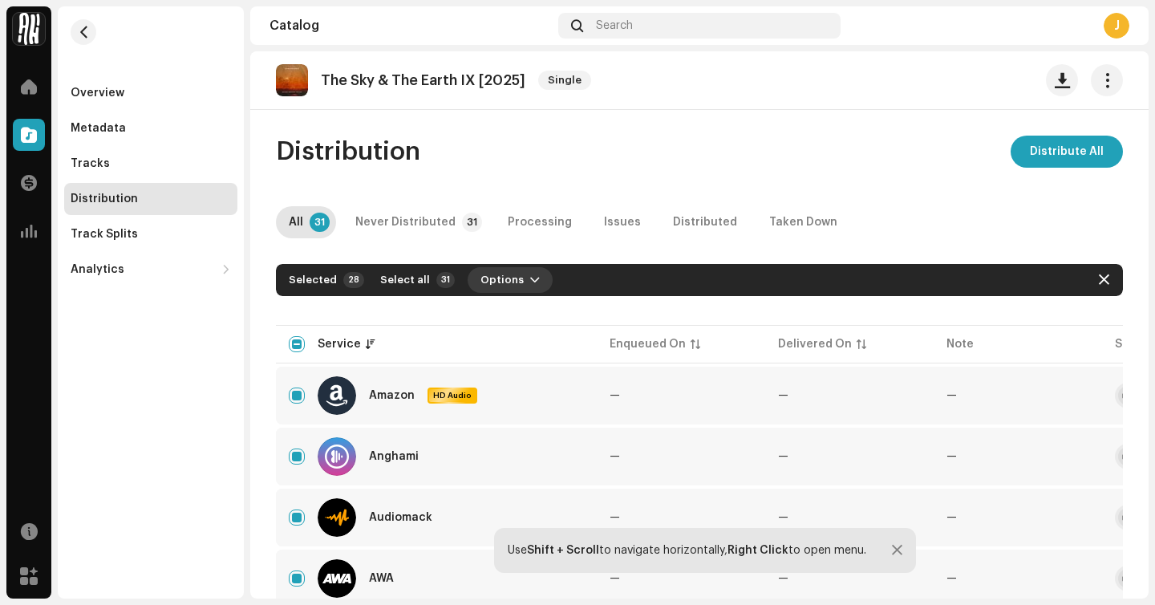
click at [481, 280] on span "Options" at bounding box center [501, 280] width 43 height 32
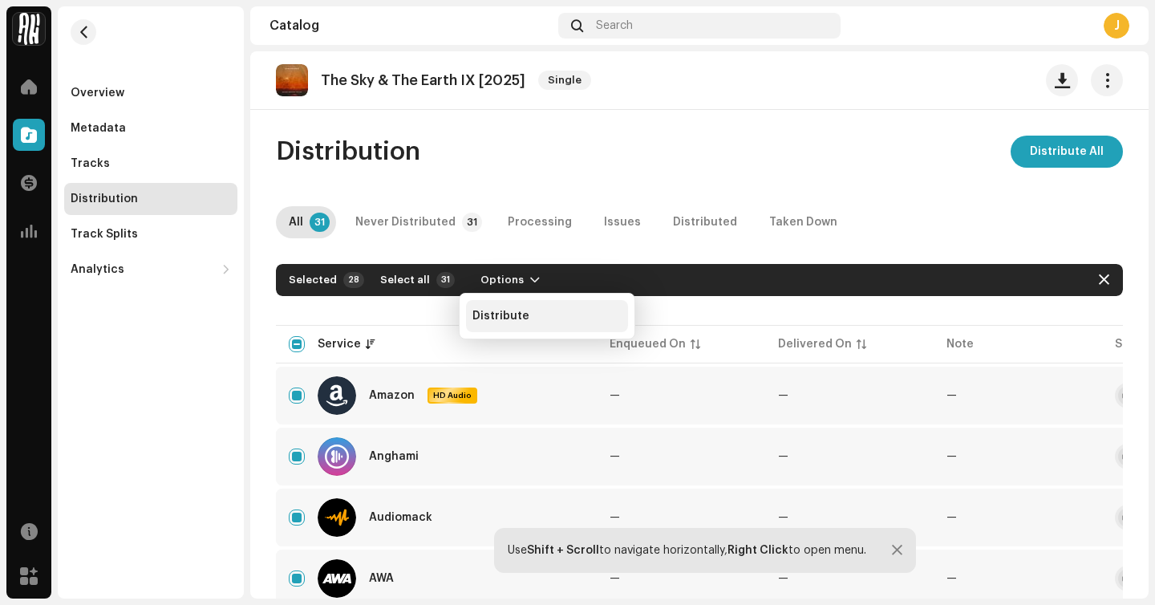
click at [523, 314] on span "Distribute" at bounding box center [500, 316] width 57 height 13
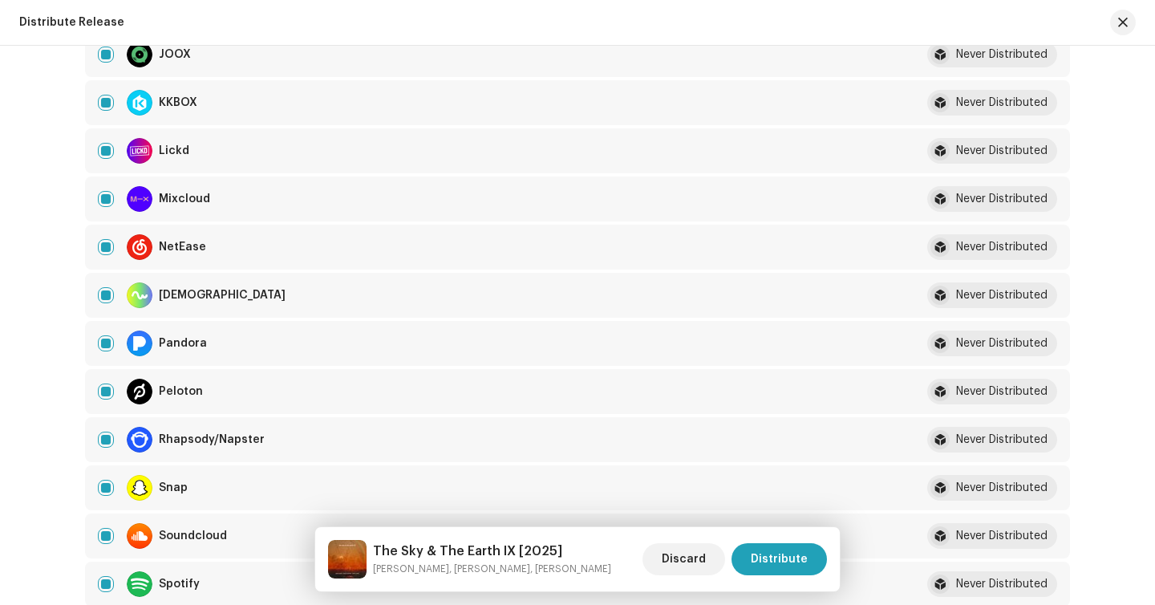
scroll to position [2165, 0]
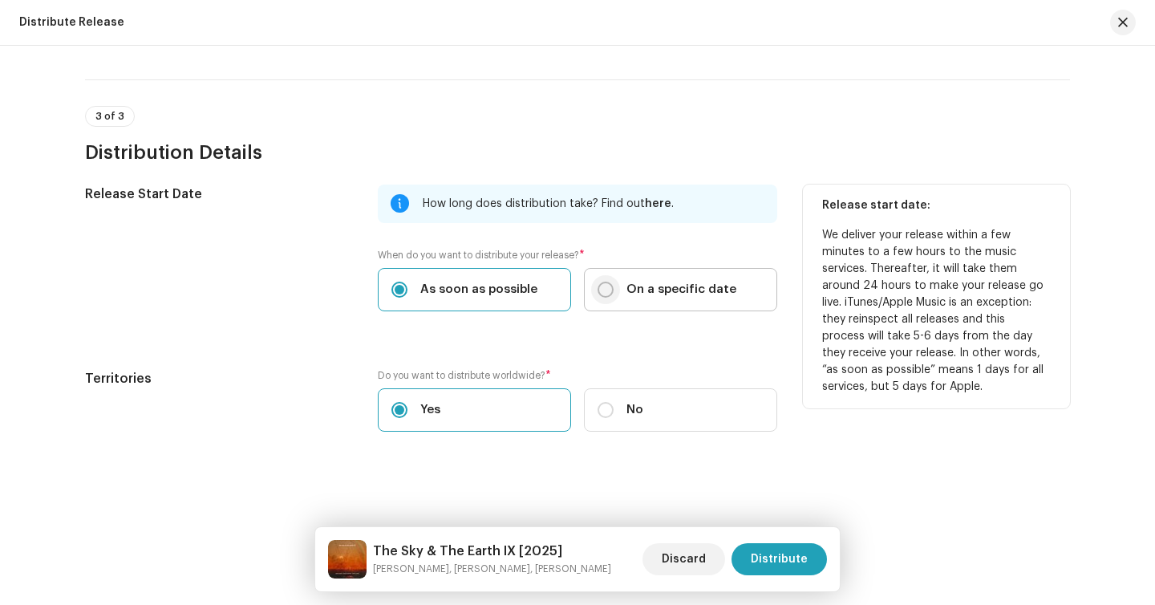
click at [606, 290] on input "On a specific date" at bounding box center [606, 290] width 16 height 16
radio input "true"
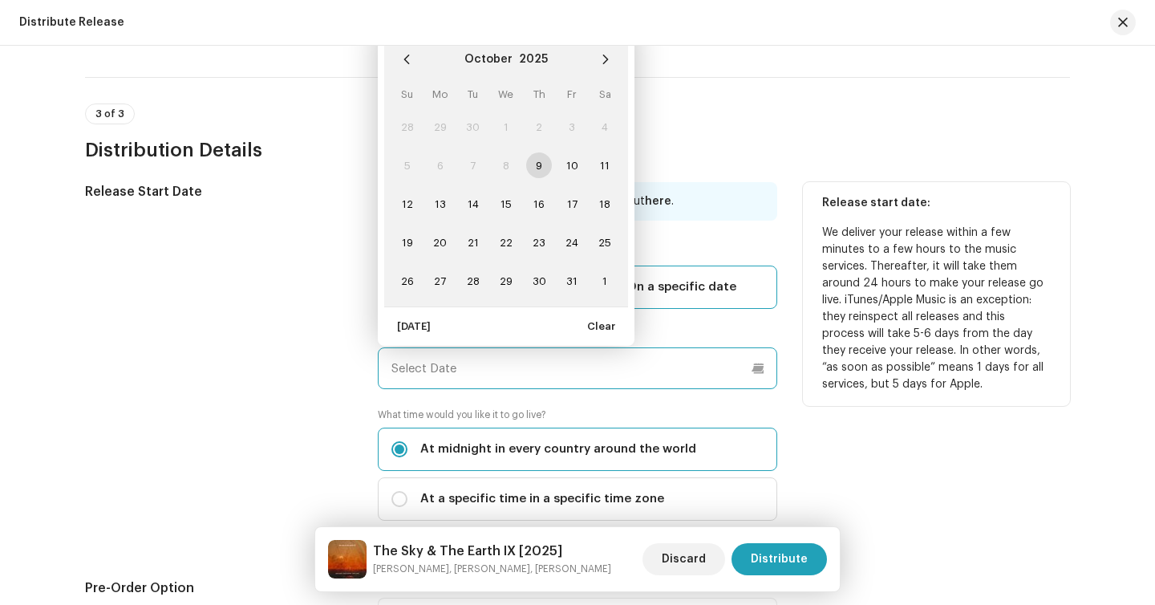
click at [535, 379] on input "text" at bounding box center [577, 368] width 399 height 42
click at [573, 278] on span "31" at bounding box center [572, 281] width 26 height 26
type input "10/31/2025"
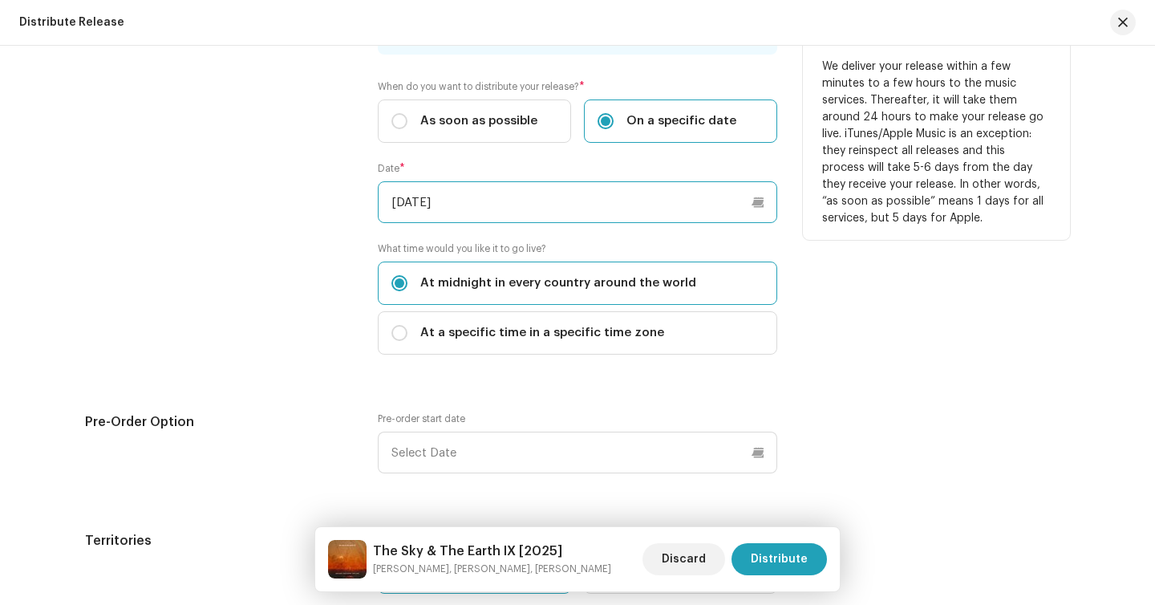
scroll to position [2442, 0]
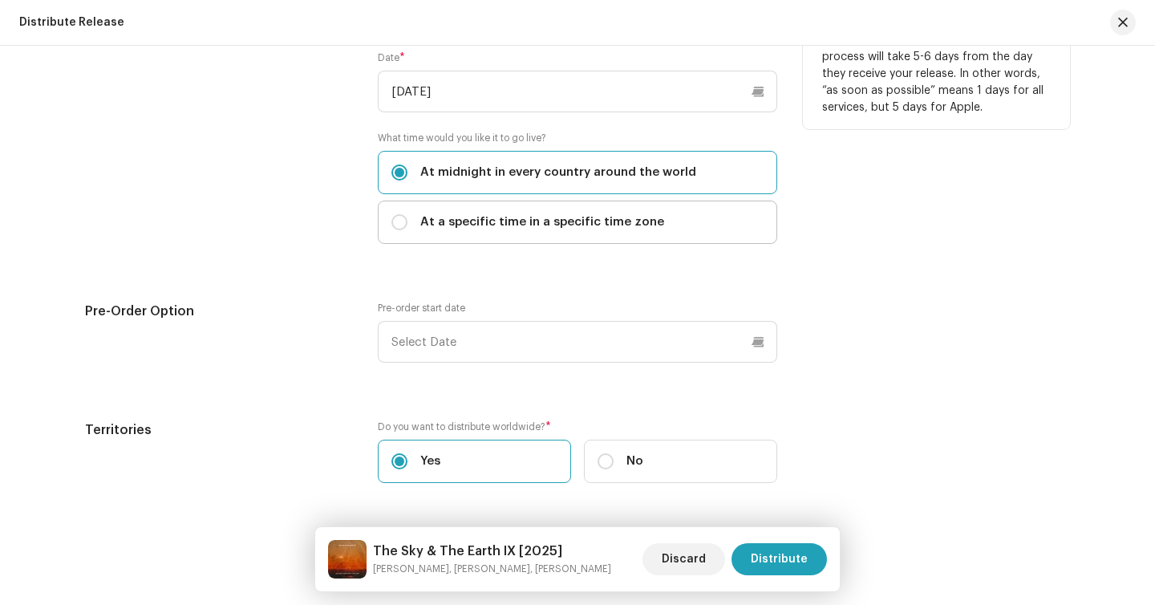
click at [540, 229] on span "At a specific time in a specific time zone" at bounding box center [542, 222] width 244 height 18
click at [407, 229] on input "At a specific time in a specific time zone" at bounding box center [399, 222] width 16 height 16
radio input "true"
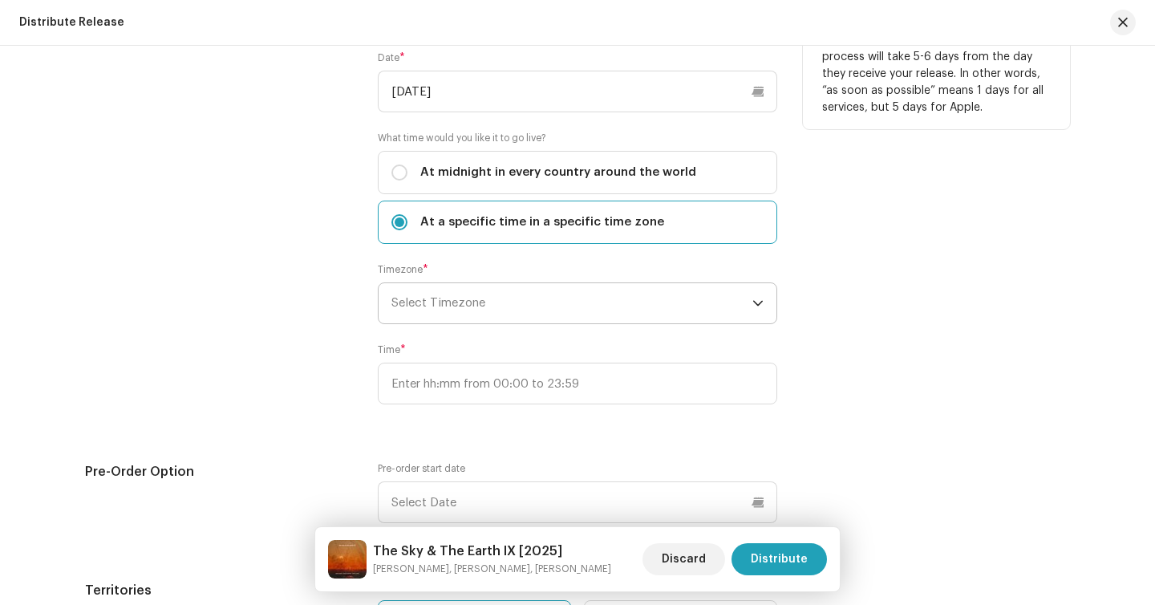
click at [452, 310] on span "Select Timezone" at bounding box center [571, 303] width 361 height 40
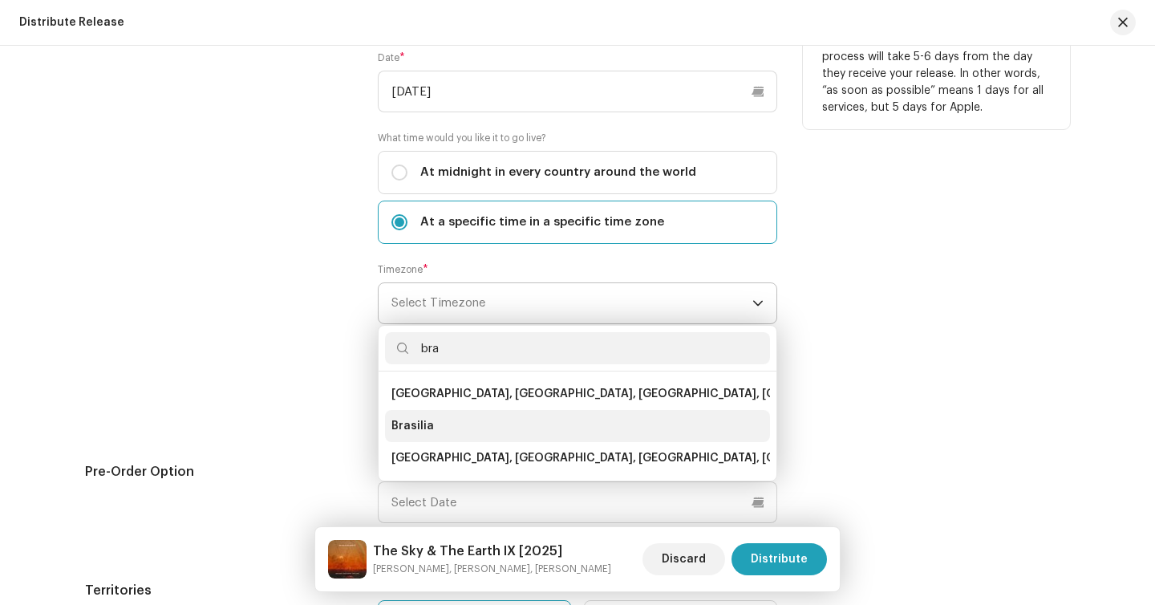
type input "bra"
click at [444, 417] on li "Brasilia" at bounding box center [577, 426] width 385 height 32
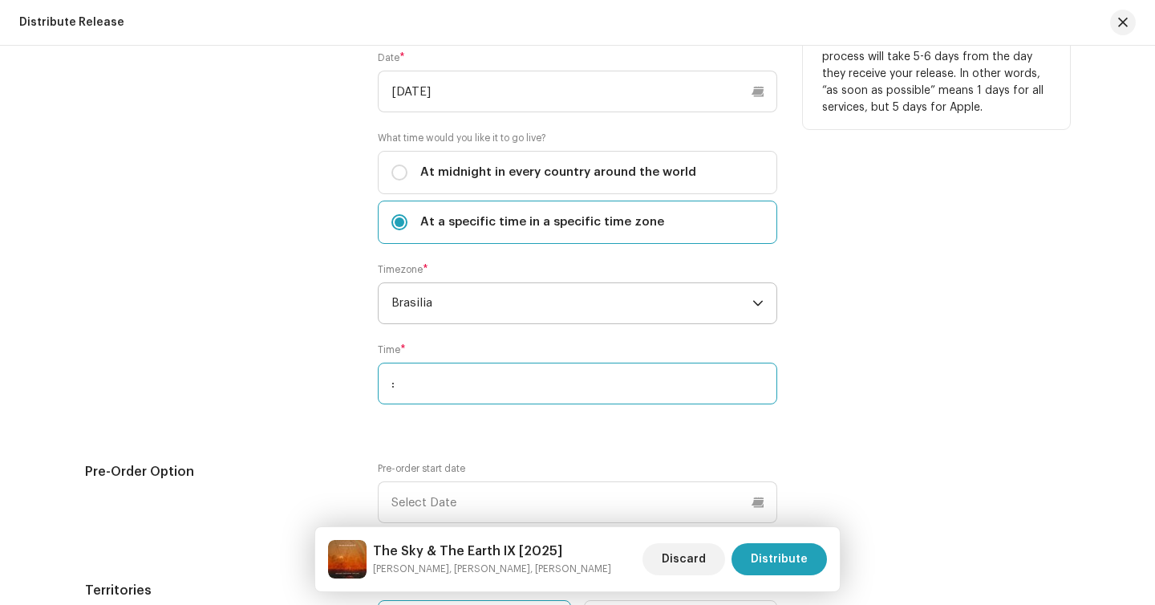
click at [442, 397] on input ":" at bounding box center [577, 384] width 399 height 42
type input ":"
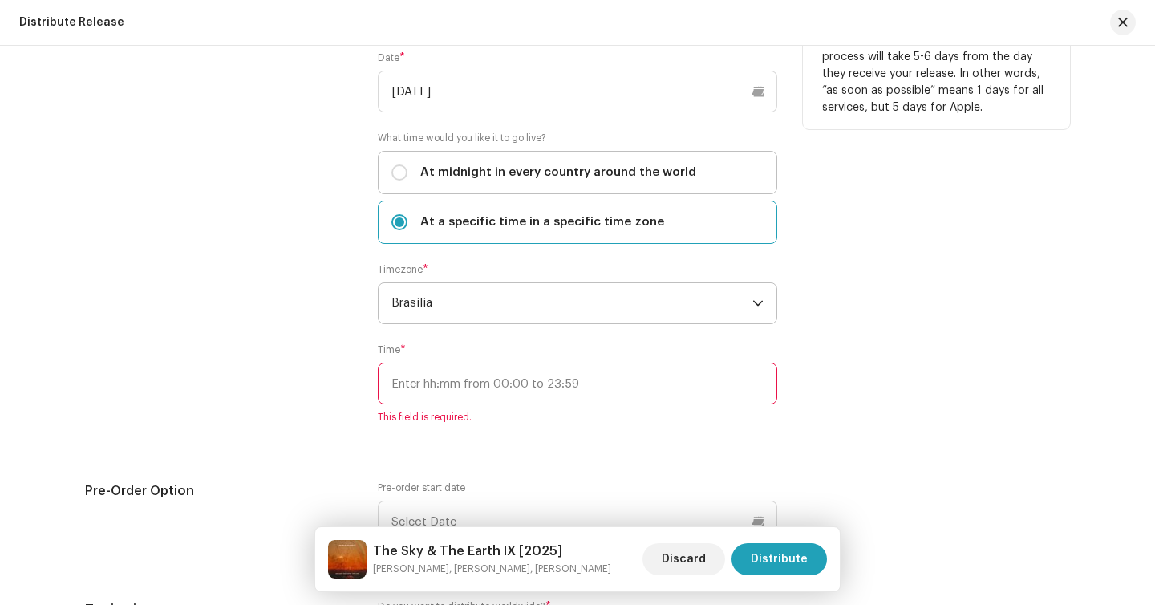
click at [528, 160] on label "At midnight in every country around the world" at bounding box center [577, 172] width 399 height 43
click at [407, 164] on input "At midnight in every country around the world" at bounding box center [399, 172] width 16 height 16
radio input "true"
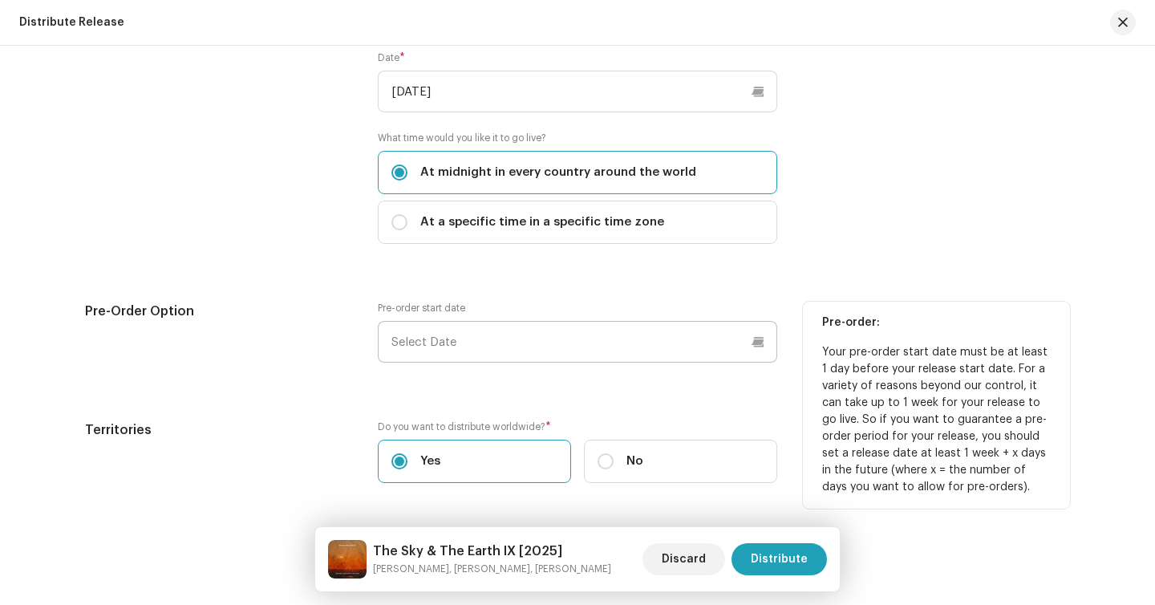
scroll to position [2496, 0]
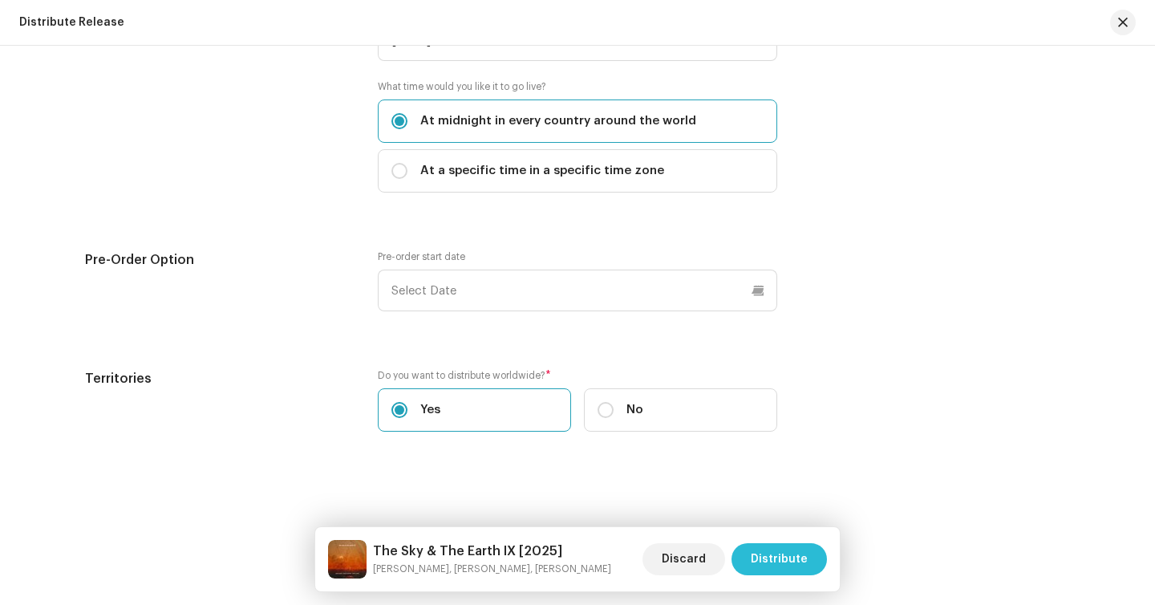
click at [753, 562] on button "Distribute" at bounding box center [779, 559] width 95 height 32
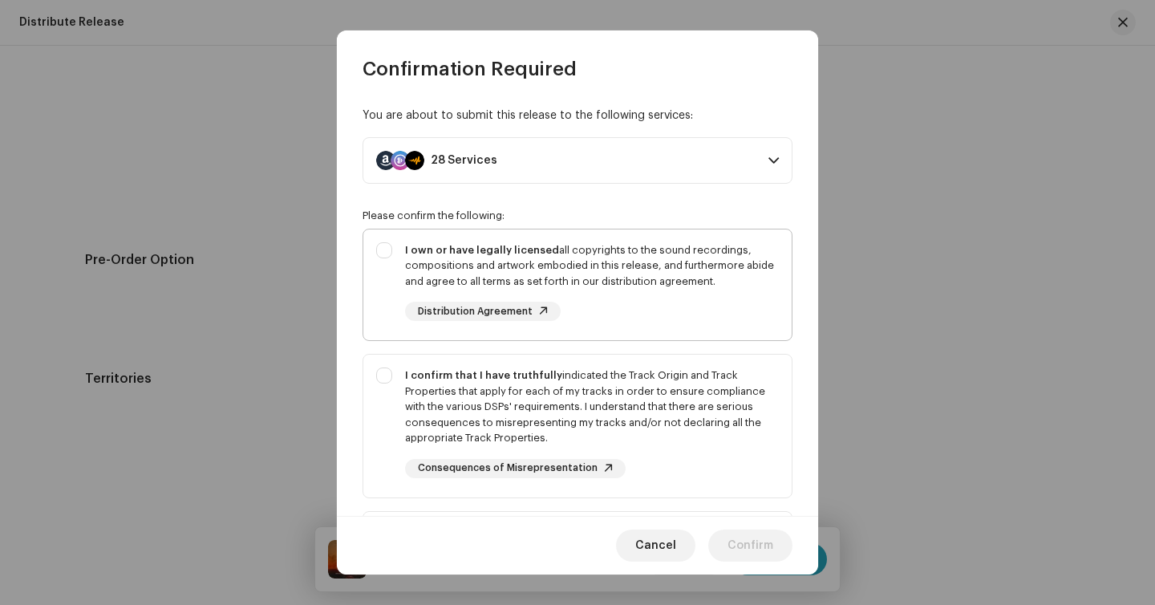
click at [503, 259] on div "I own or have legally licensed all copyrights to the sound recordings, composit…" at bounding box center [592, 265] width 374 height 47
checkbox input "true"
click at [505, 377] on strong "I confirm that I have truthfully" at bounding box center [483, 375] width 157 height 10
checkbox input "true"
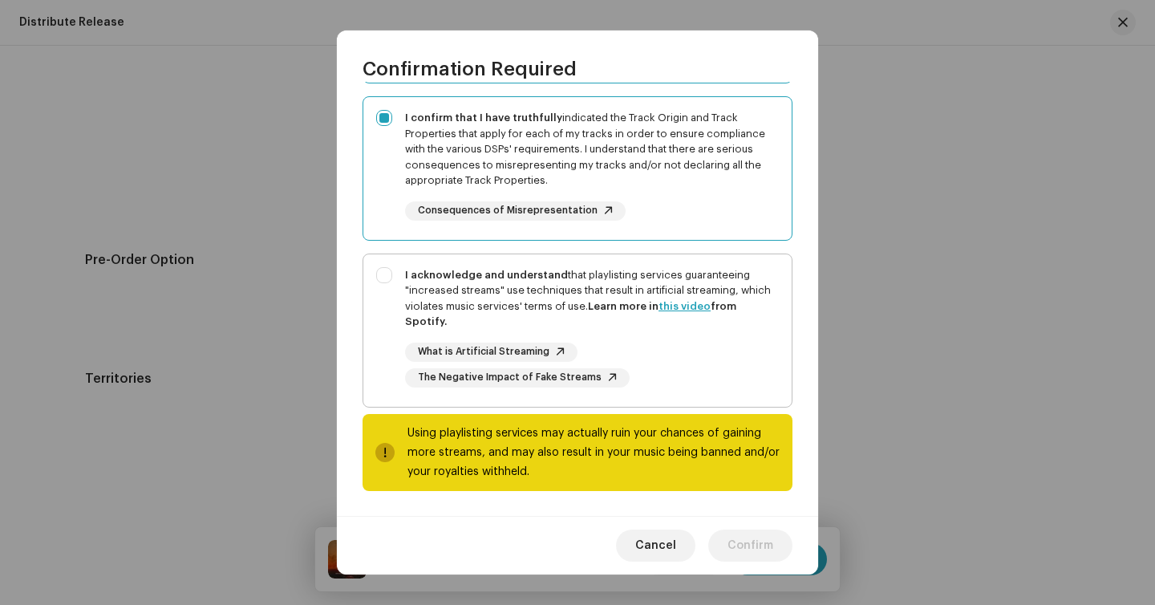
click at [477, 286] on div "I acknowledge and understand that playlisting services guaranteeing "increased …" at bounding box center [592, 298] width 374 height 63
checkbox input "true"
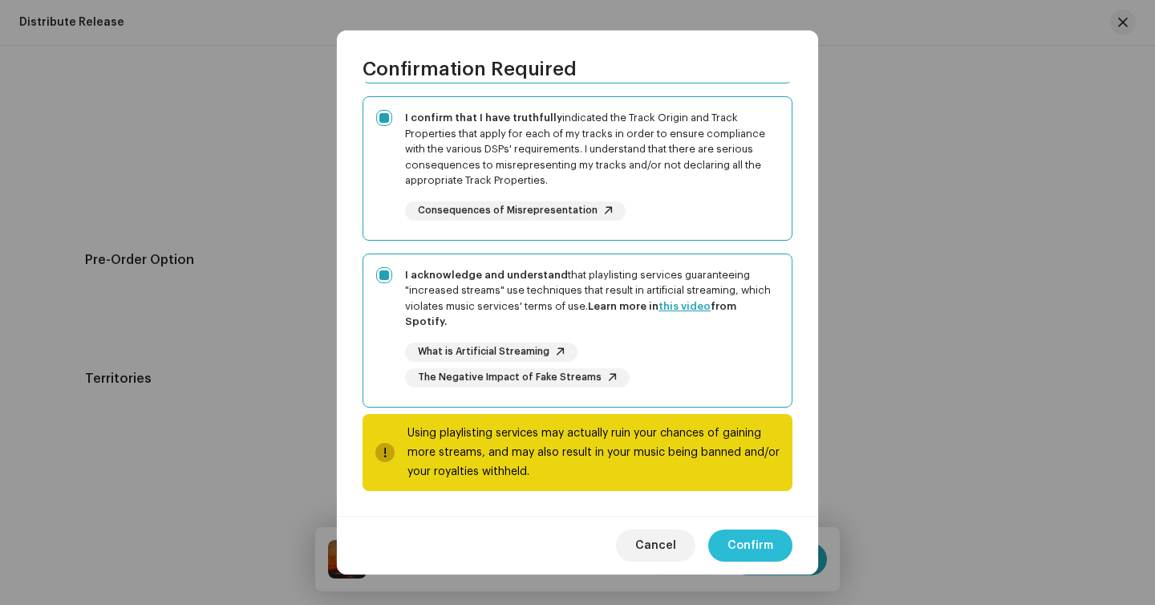
click at [740, 544] on span "Confirm" at bounding box center [750, 545] width 46 height 32
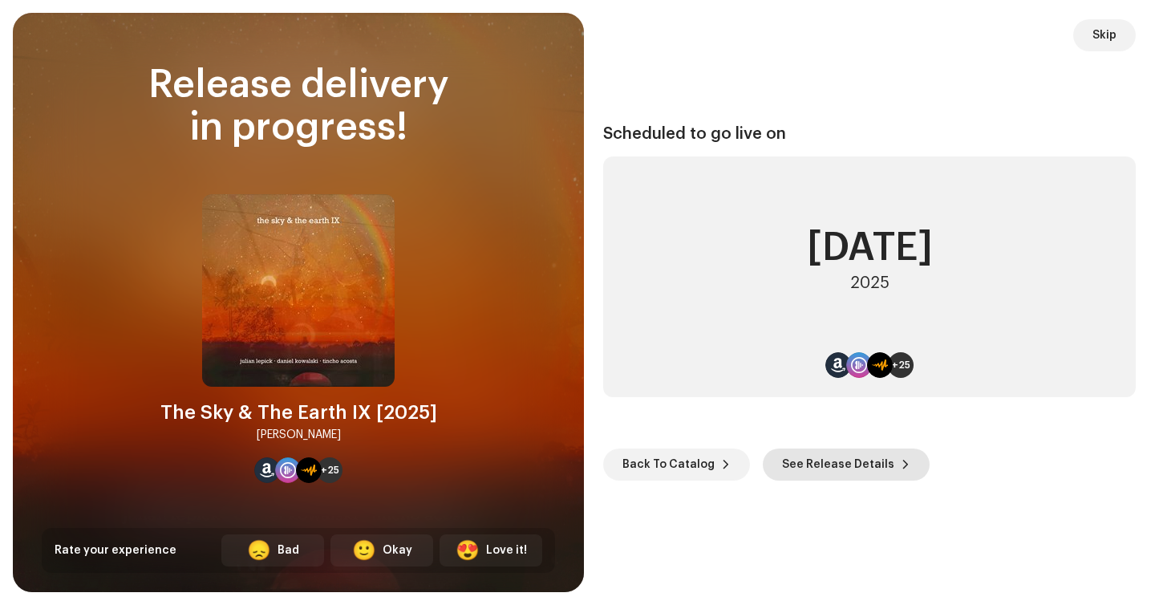
click at [829, 467] on span "See Release Details" at bounding box center [838, 464] width 112 height 32
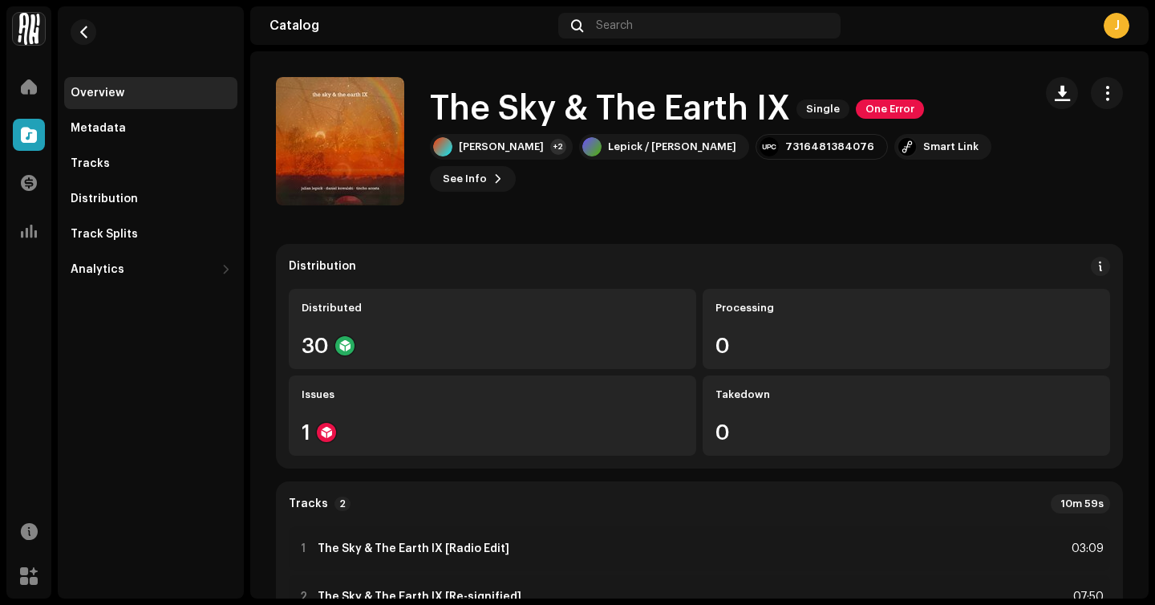
click at [31, 128] on span at bounding box center [29, 134] width 16 height 13
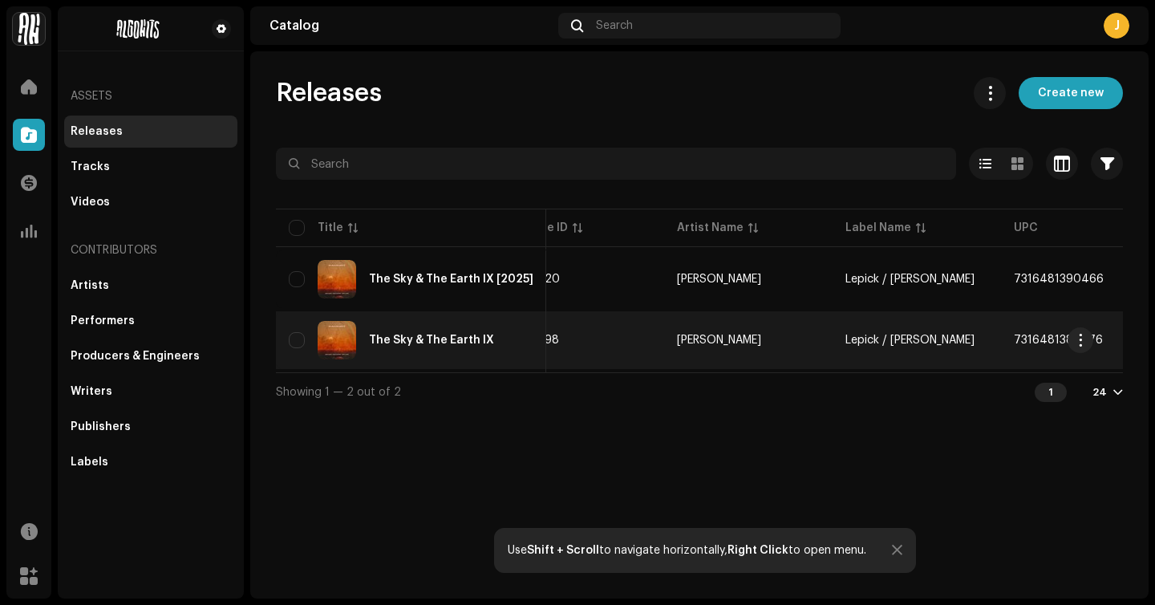
scroll to position [0, 34]
click at [640, 342] on td "3047398" at bounding box center [597, 340] width 168 height 58
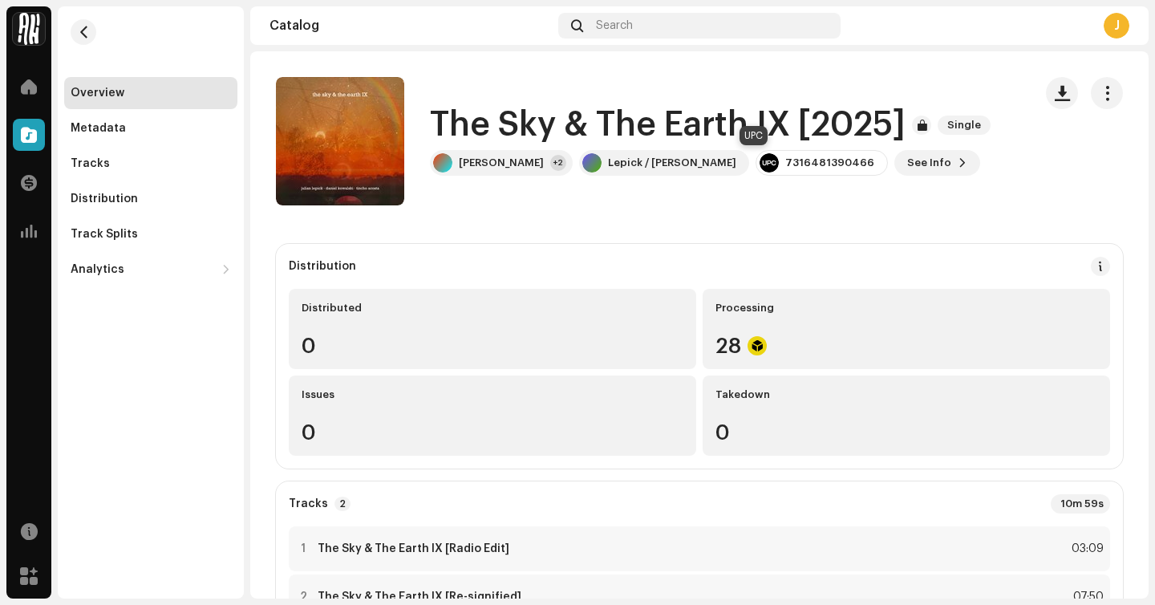
click at [785, 164] on div "7316481390466" at bounding box center [829, 162] width 89 height 13
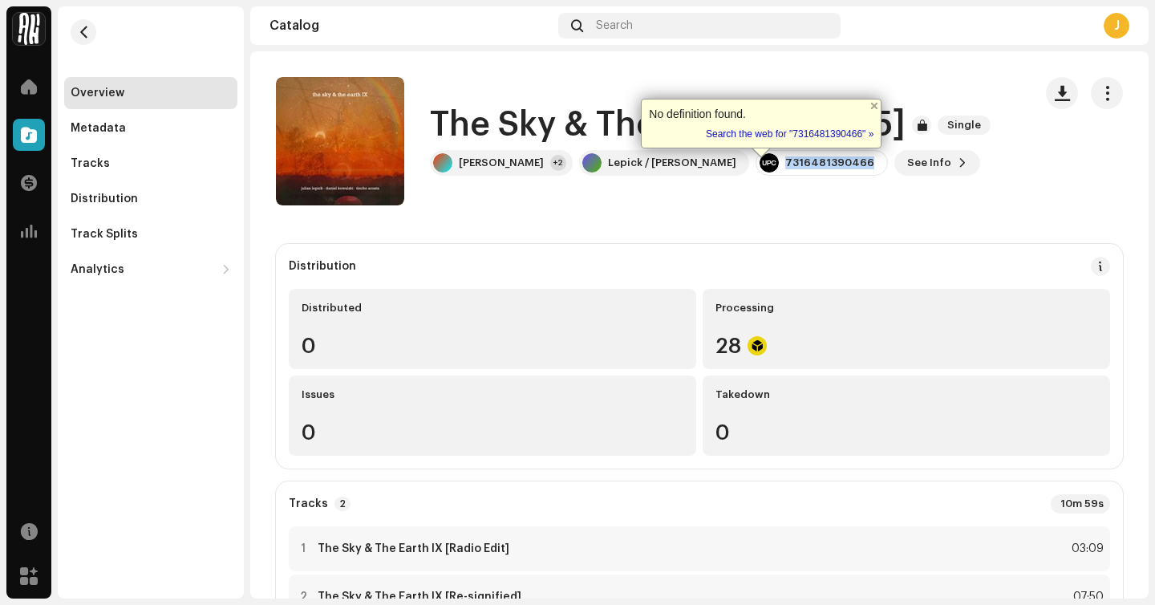
copy div "7316481390466"
